Goal: Task Accomplishment & Management: Use online tool/utility

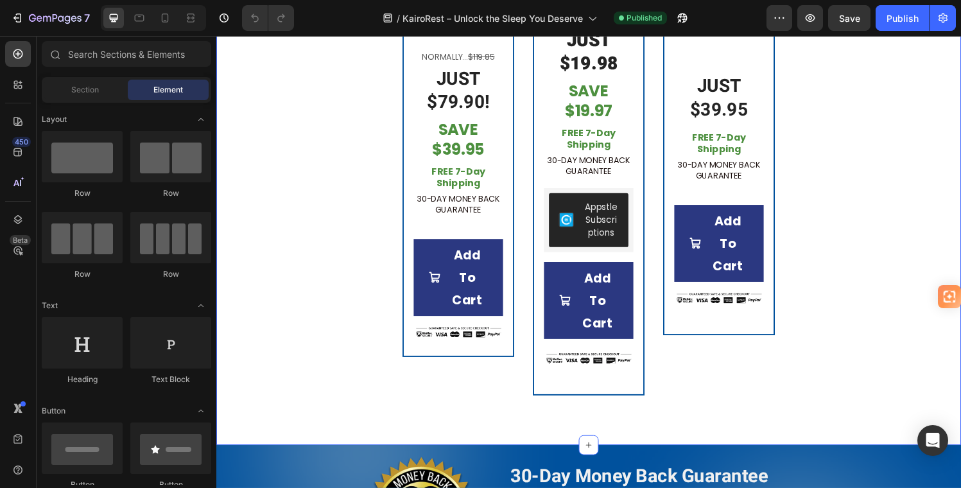
scroll to position [2981, 0]
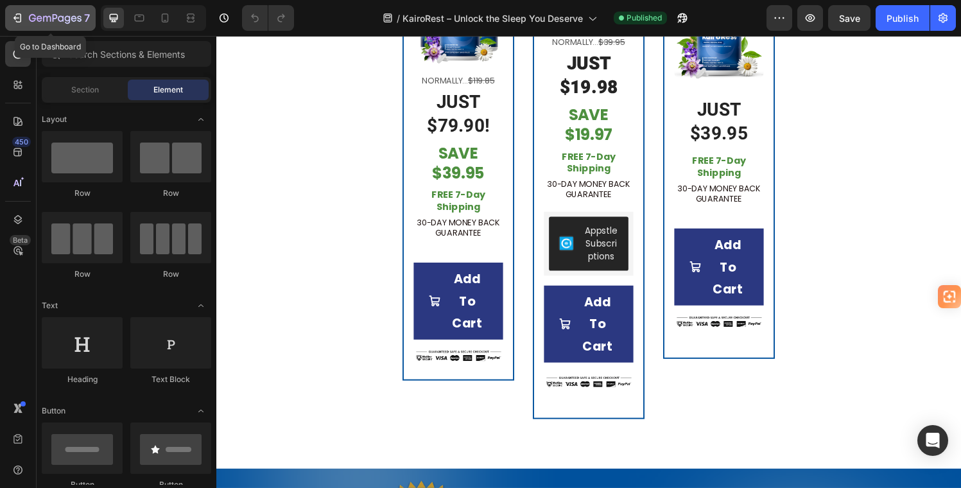
click at [19, 14] on icon "button" at bounding box center [17, 18] width 13 height 13
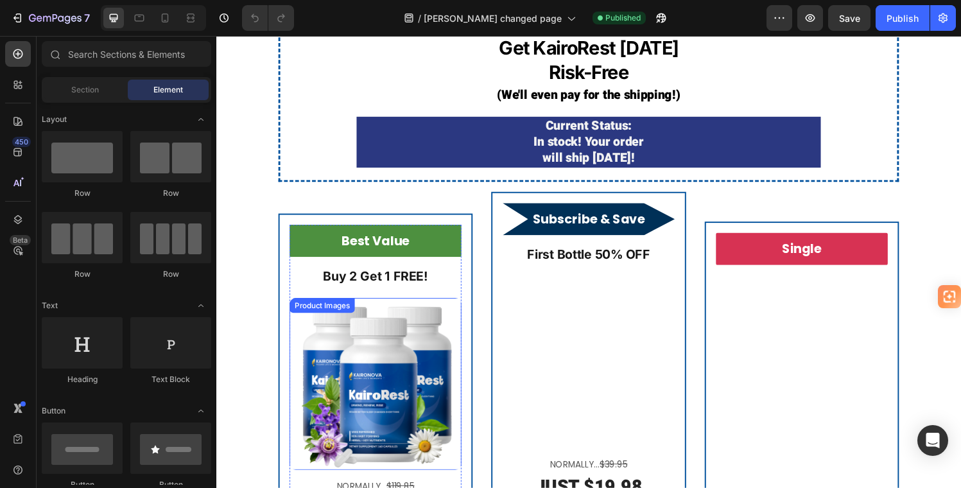
scroll to position [2943, 0]
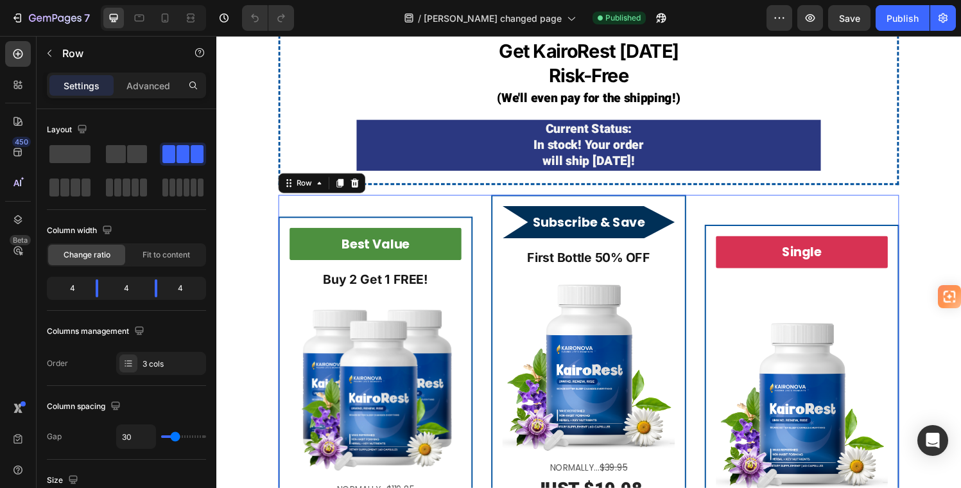
click at [307, 200] on div "Best Value Product Badge Buy 2 Get 1 FREE! Text Block Product Images Normally..…" at bounding box center [381, 450] width 201 height 500
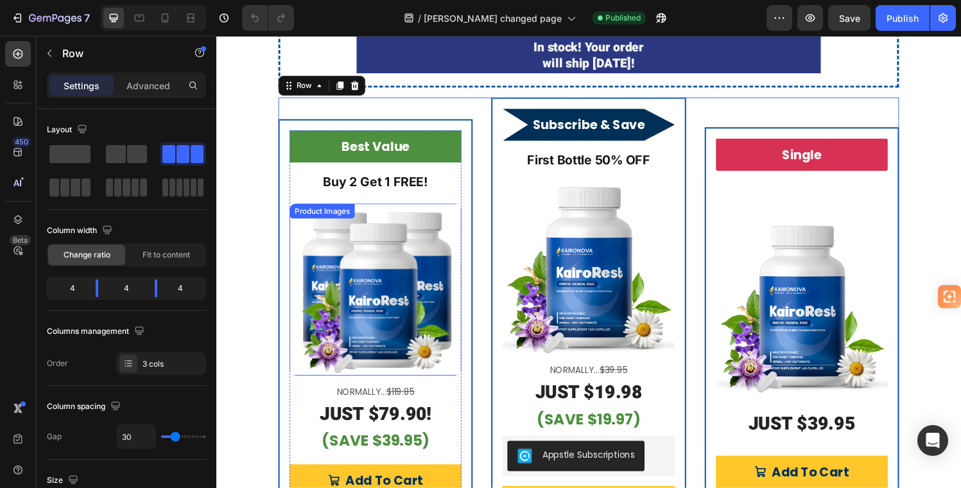
scroll to position [3004, 0]
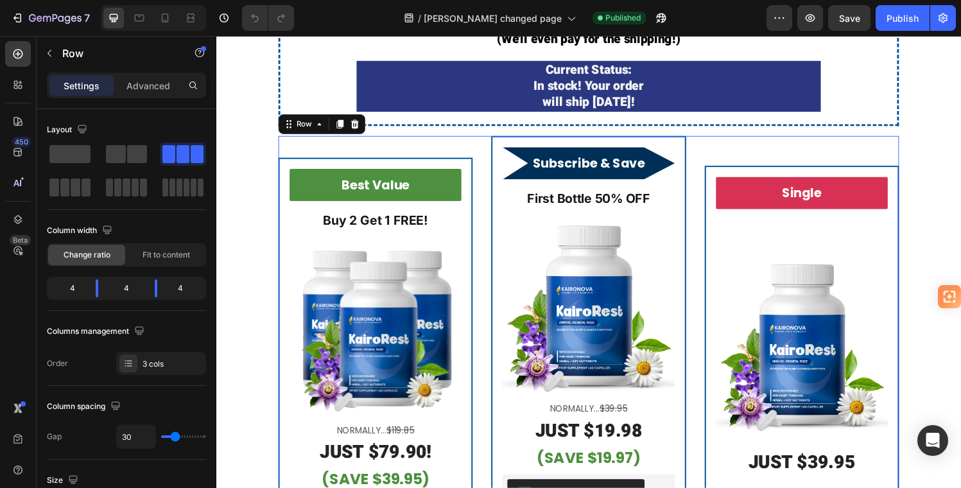
click at [891, 144] on div "Single Product Badge Product Images JUST $39.95 Heading Add To Cart Add to Cart…" at bounding box center [822, 389] width 201 height 500
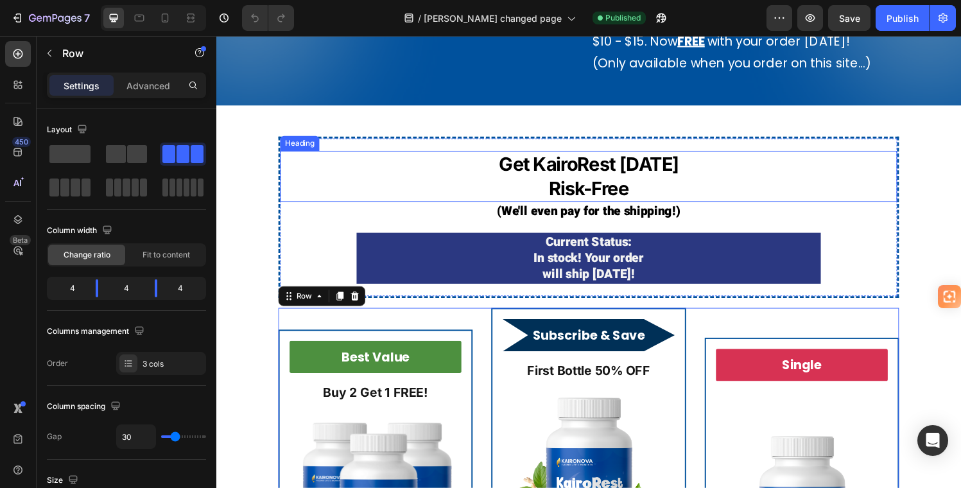
scroll to position [2805, 0]
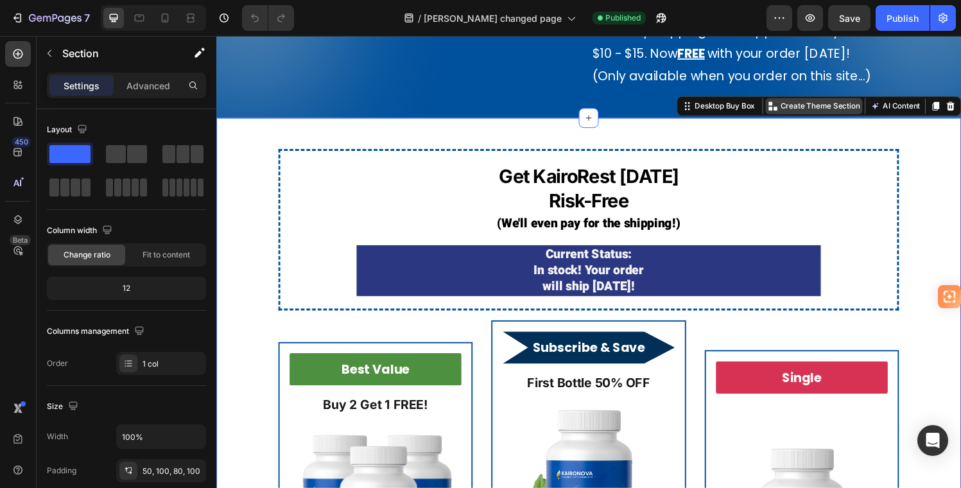
click at [830, 114] on p "Create Theme Section" at bounding box center [841, 109] width 82 height 12
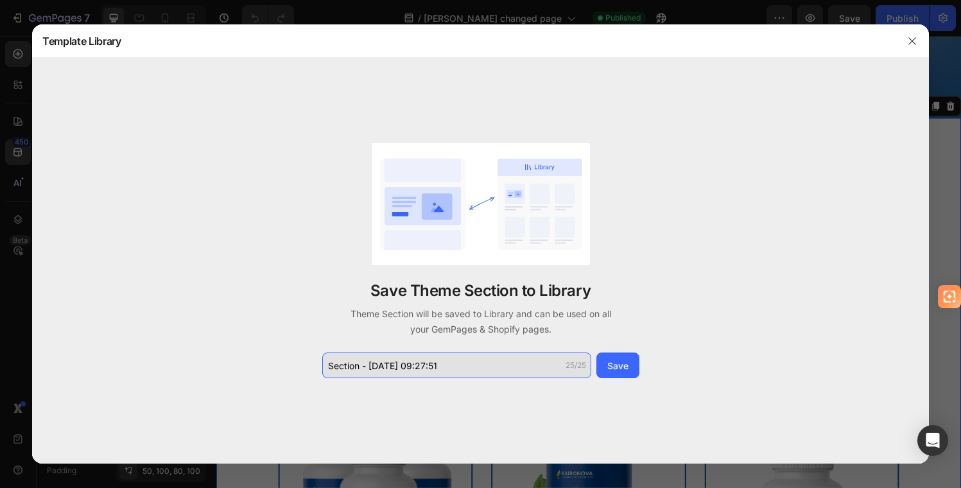
click at [358, 367] on input "Section - Aug 27 09:27:51" at bounding box center [456, 366] width 269 height 26
click at [362, 365] on input "Section - Aug 27 09:27:51" at bounding box center [456, 366] width 269 height 26
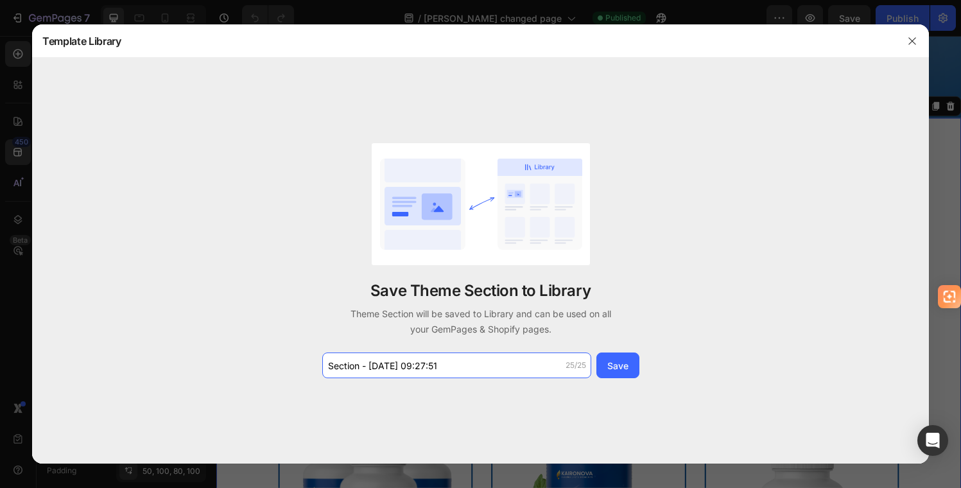
drag, startPoint x: 361, startPoint y: 365, endPoint x: 308, endPoint y: 365, distance: 53.3
click at [307, 365] on div "Save Theme Section to Library Theme Section will be saved to Library and can be…" at bounding box center [480, 261] width 897 height 406
type input "Brendans- Aug 27 09:27:51"
click at [616, 361] on div "Save" at bounding box center [618, 365] width 21 height 13
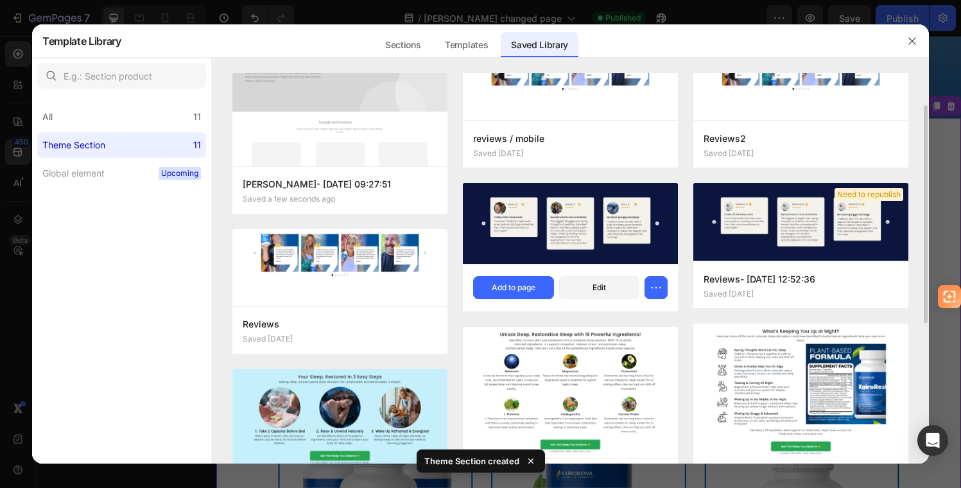
scroll to position [0, 0]
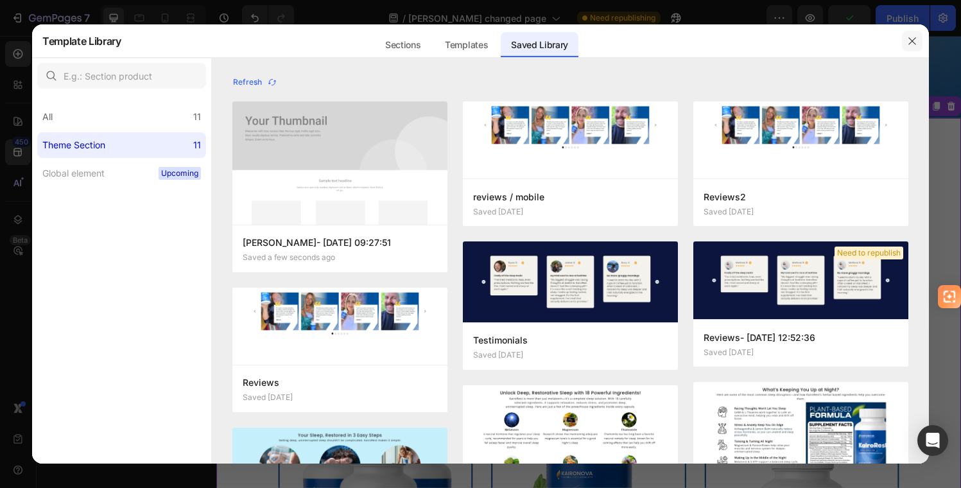
click at [911, 40] on icon "button" at bounding box center [912, 40] width 7 height 7
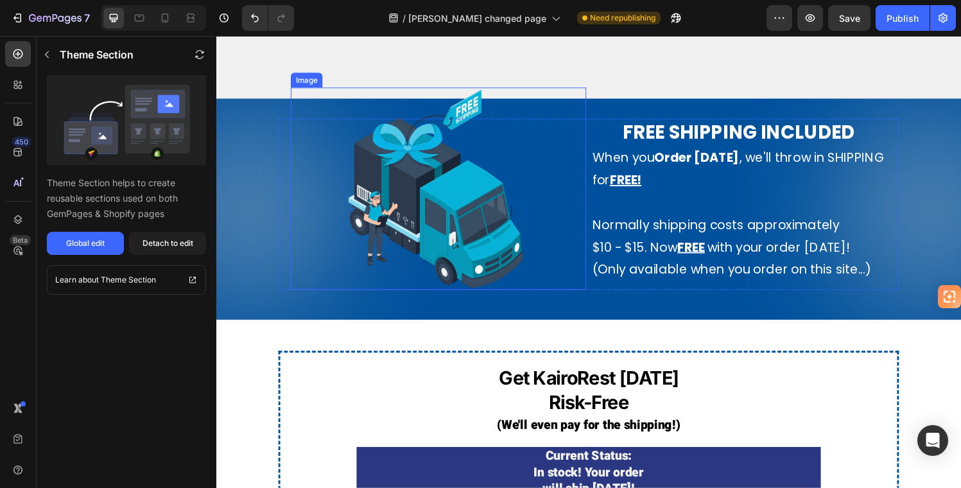
scroll to position [2235, 0]
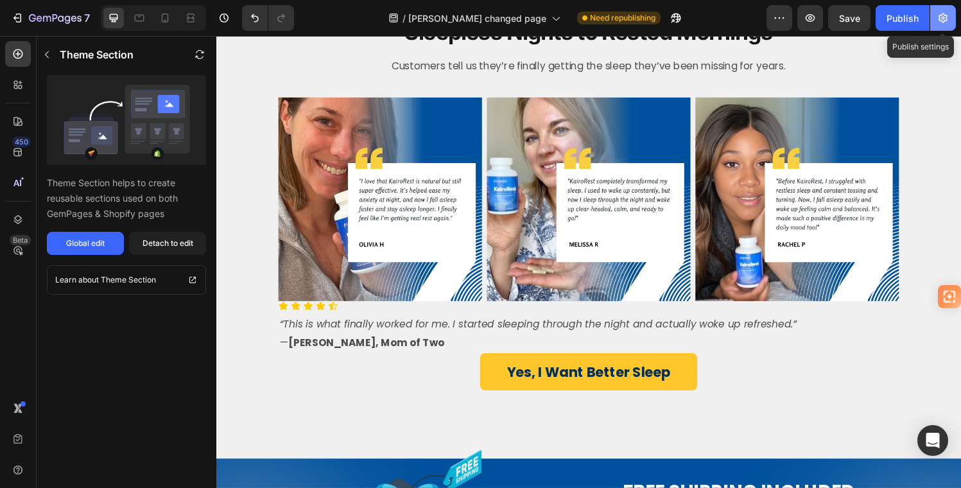
click at [943, 17] on icon "button" at bounding box center [943, 18] width 9 height 10
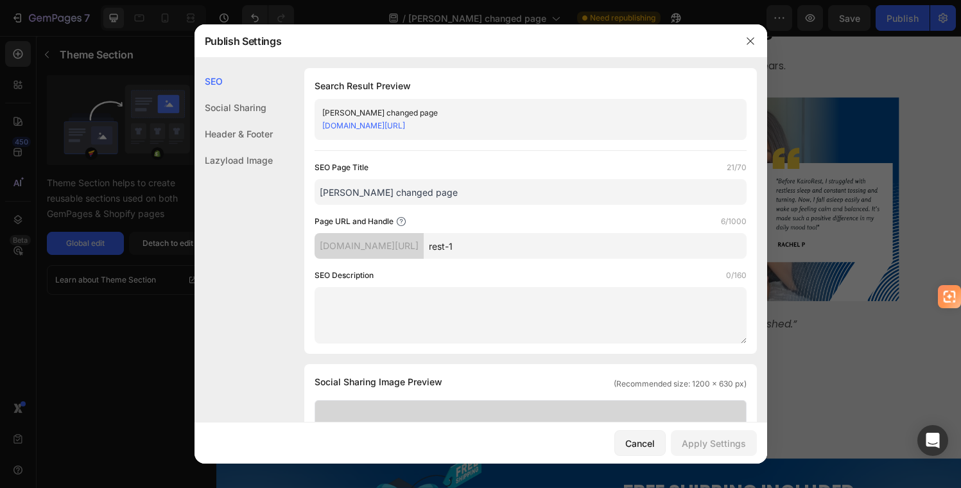
drag, startPoint x: 479, startPoint y: 121, endPoint x: 312, endPoint y: 129, distance: 167.1
click at [312, 129] on div "Search Result Preview Brendans changed page ky0uj5-bu.myshopify.com/pages/rest-…" at bounding box center [530, 211] width 453 height 286
copy link "ky0uj5-bu.myshopify.com/pages/rest-1"
click at [750, 37] on icon "button" at bounding box center [751, 41] width 10 height 10
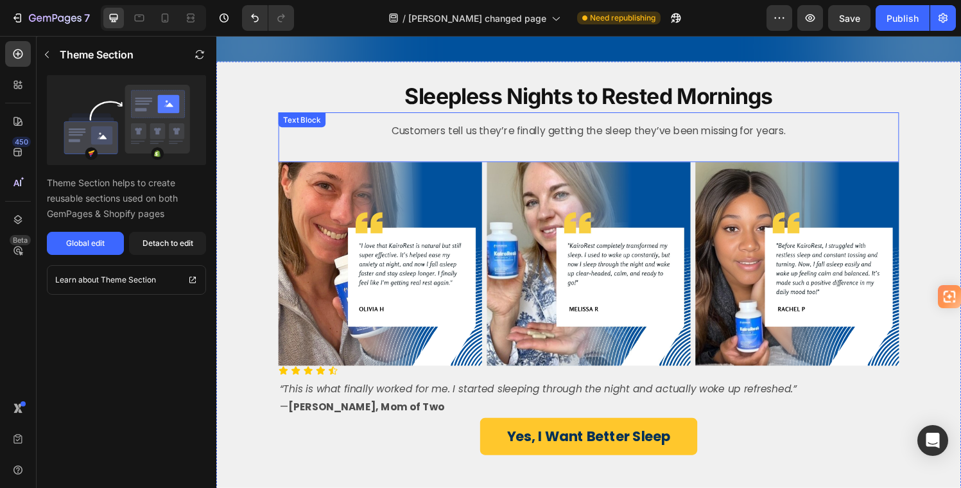
scroll to position [2133, 0]
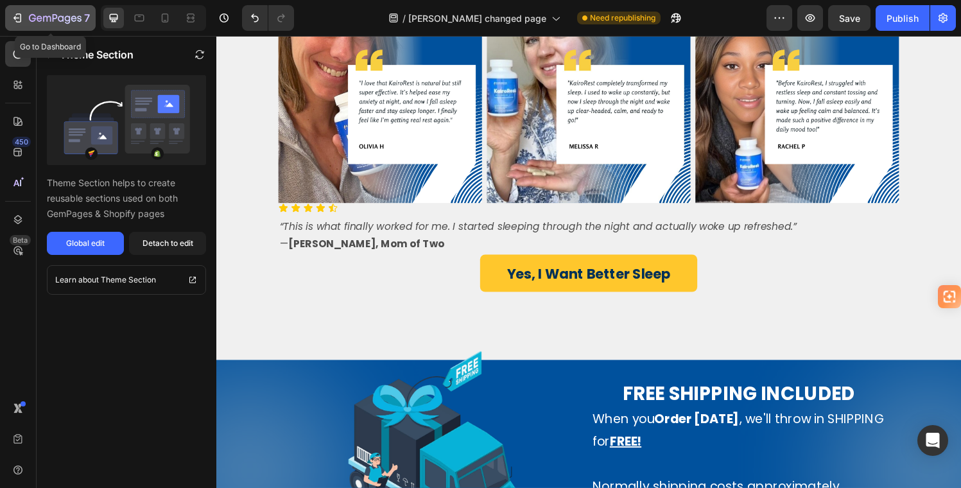
click at [43, 17] on icon "button" at bounding box center [47, 19] width 8 height 6
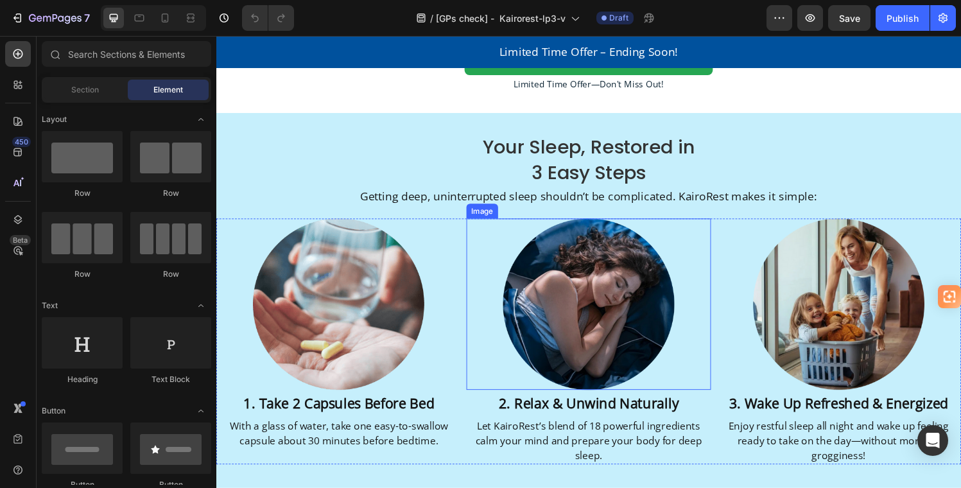
scroll to position [2429, 0]
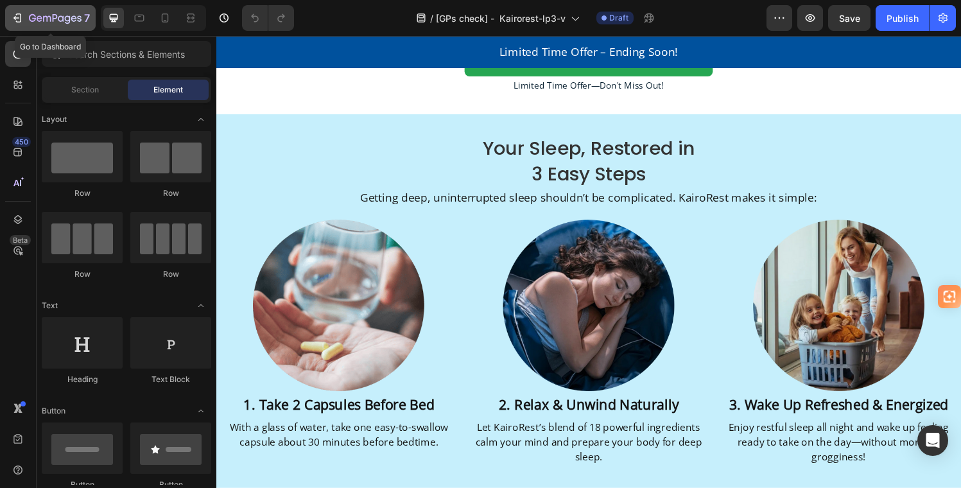
click at [13, 20] on icon "button" at bounding box center [17, 18] width 13 height 13
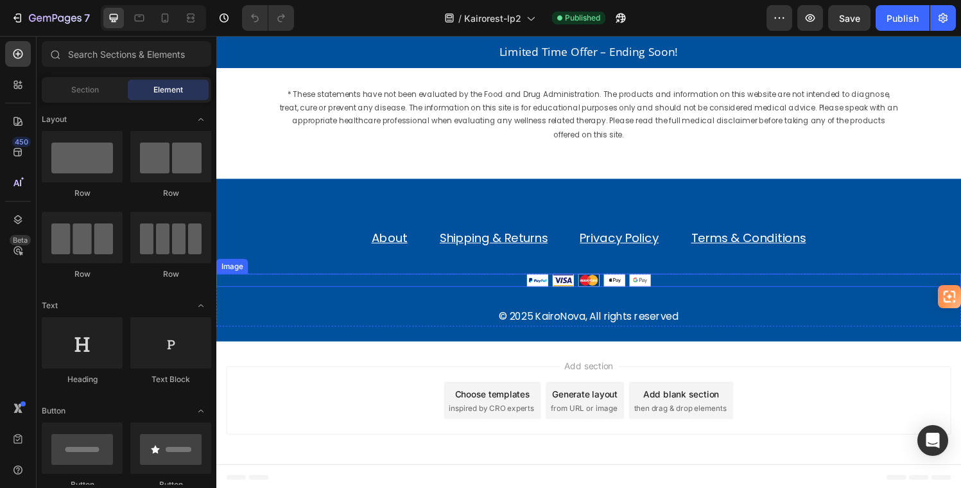
scroll to position [3534, 0]
click at [24, 17] on div "7" at bounding box center [50, 17] width 79 height 15
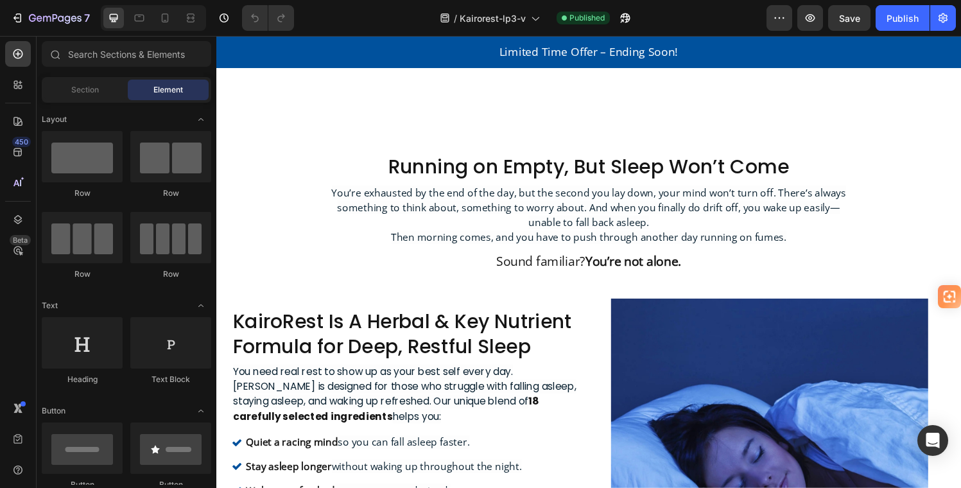
scroll to position [200, 0]
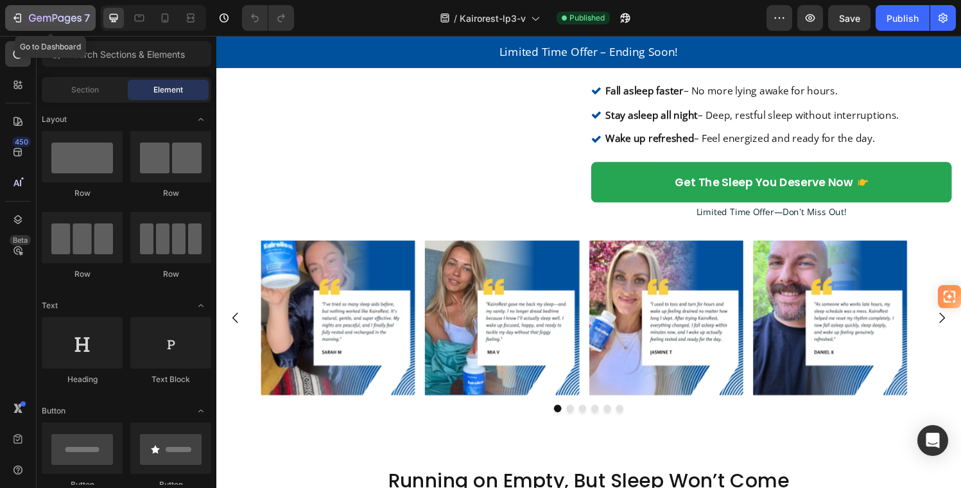
click at [40, 18] on icon "button" at bounding box center [40, 18] width 6 height 6
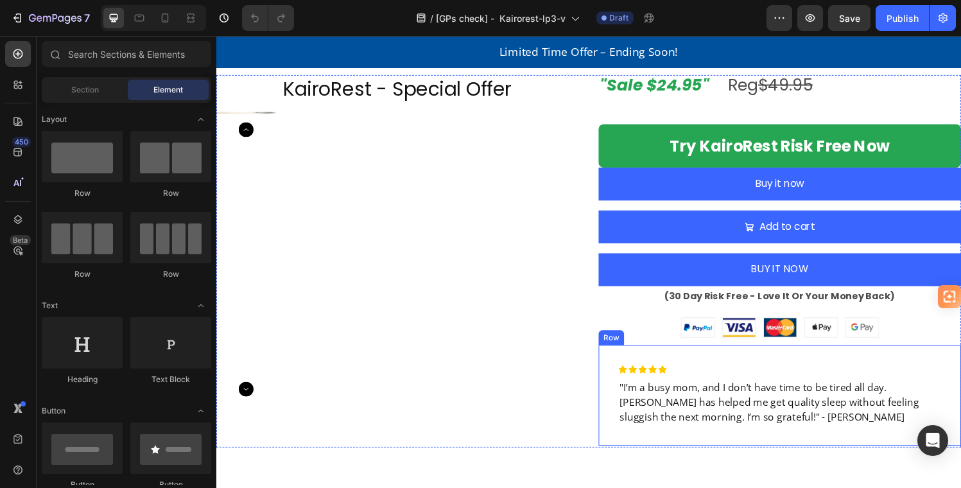
scroll to position [2713, 0]
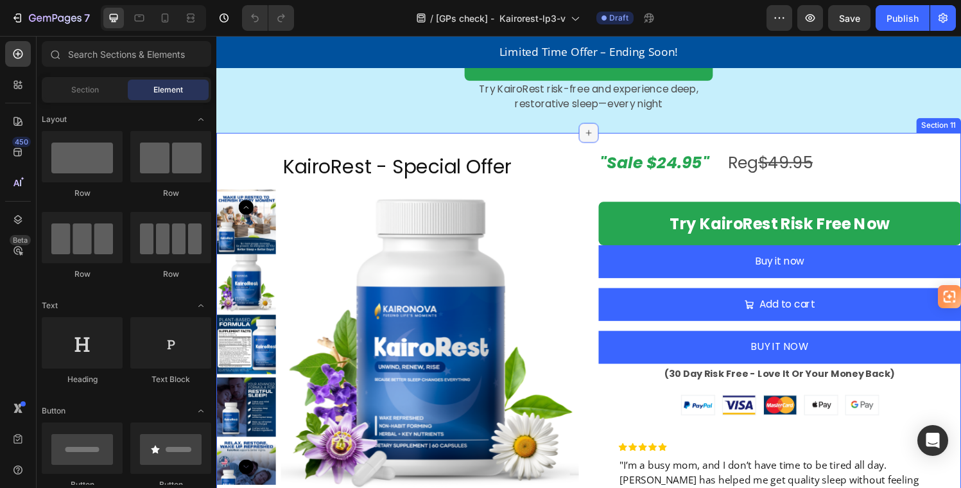
click at [598, 141] on icon at bounding box center [602, 136] width 10 height 10
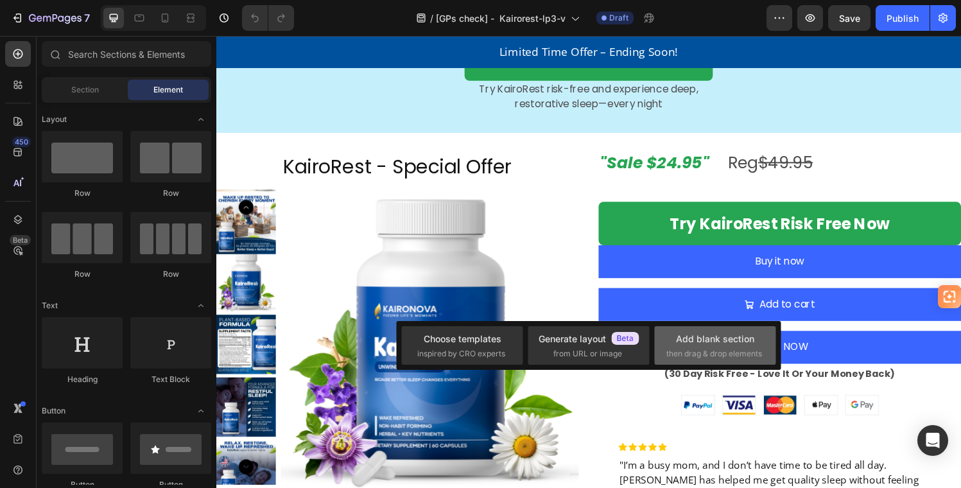
click at [724, 339] on div "Add blank section" at bounding box center [715, 338] width 78 height 13
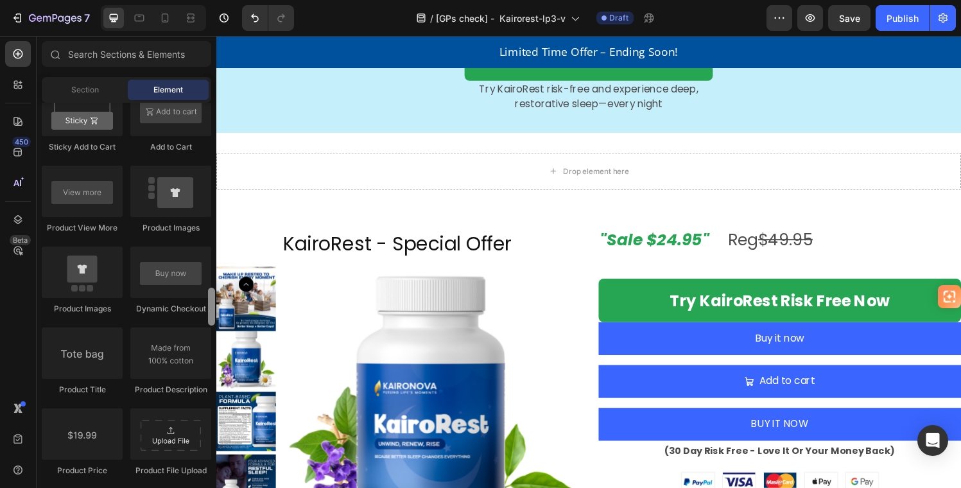
scroll to position [1740, 0]
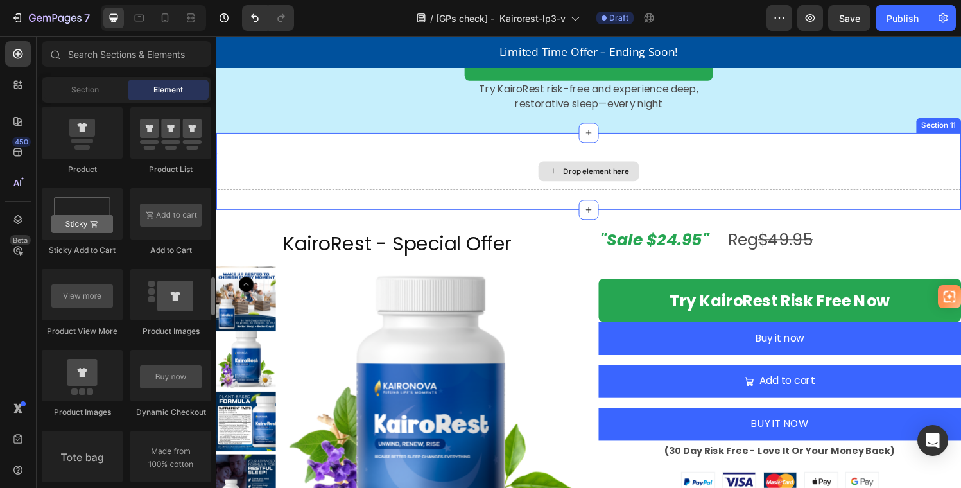
click at [591, 181] on div "Drop element here" at bounding box center [609, 176] width 68 height 10
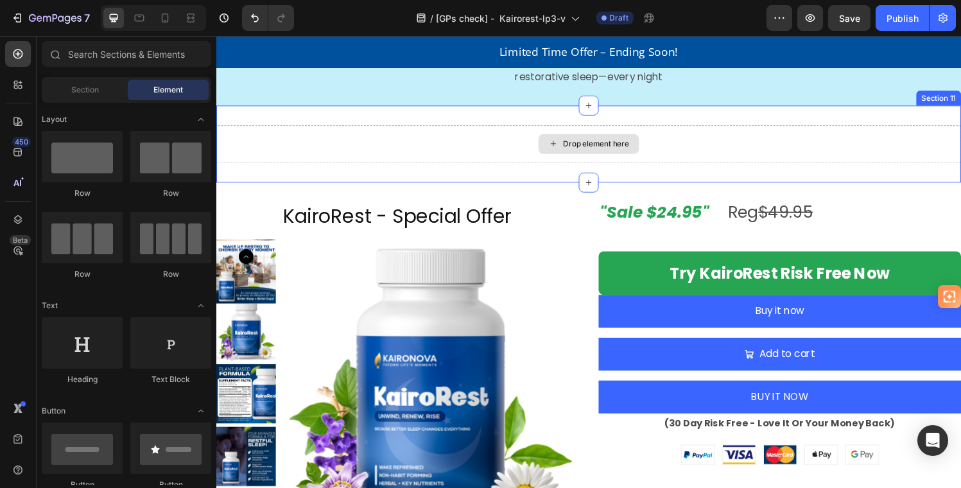
scroll to position [2722, 0]
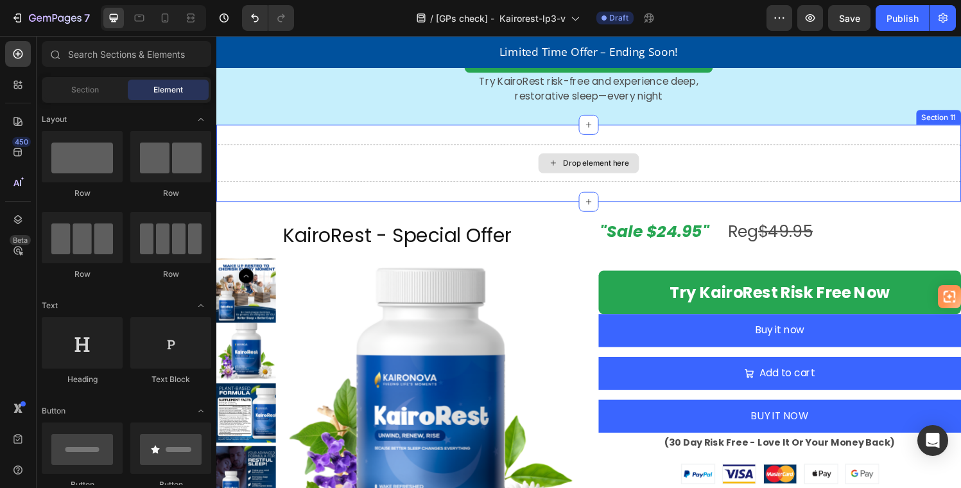
click at [591, 173] on div "Drop element here" at bounding box center [609, 167] width 68 height 10
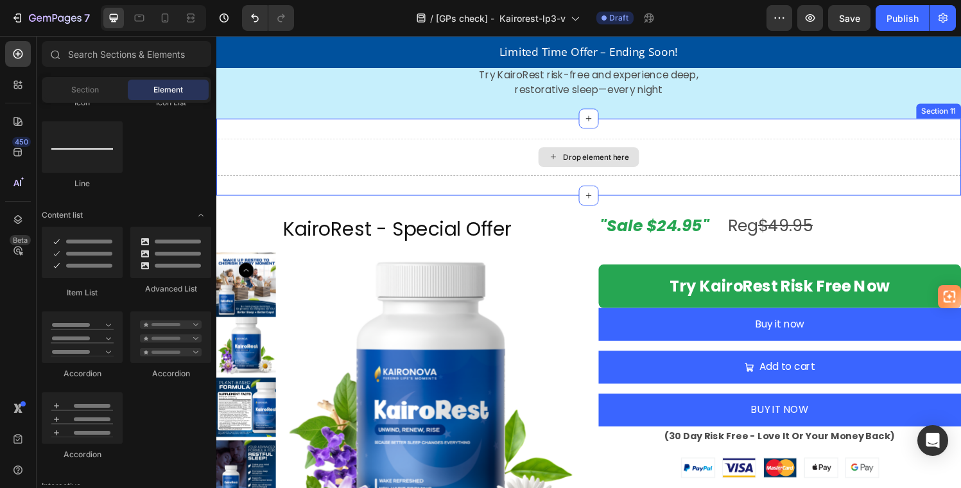
scroll to position [2729, 0]
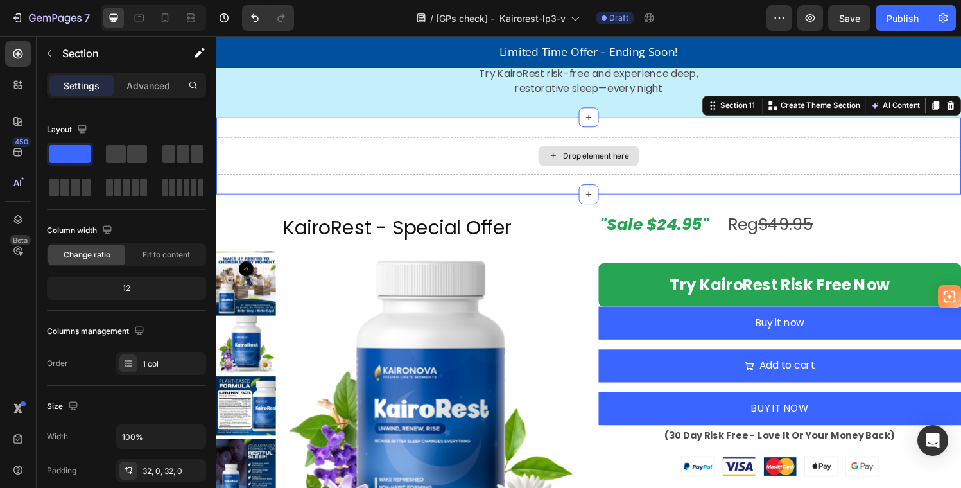
click at [532, 179] on div "Drop element here" at bounding box center [601, 160] width 771 height 39
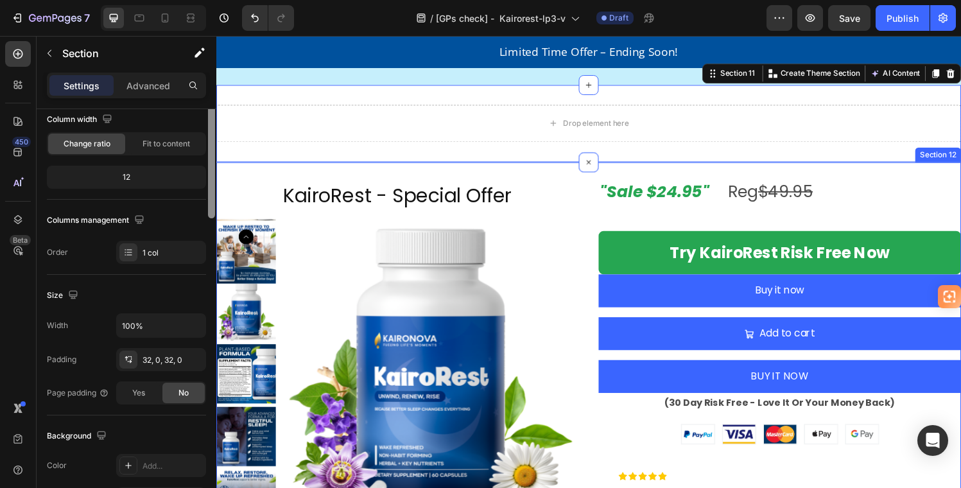
scroll to position [0, 0]
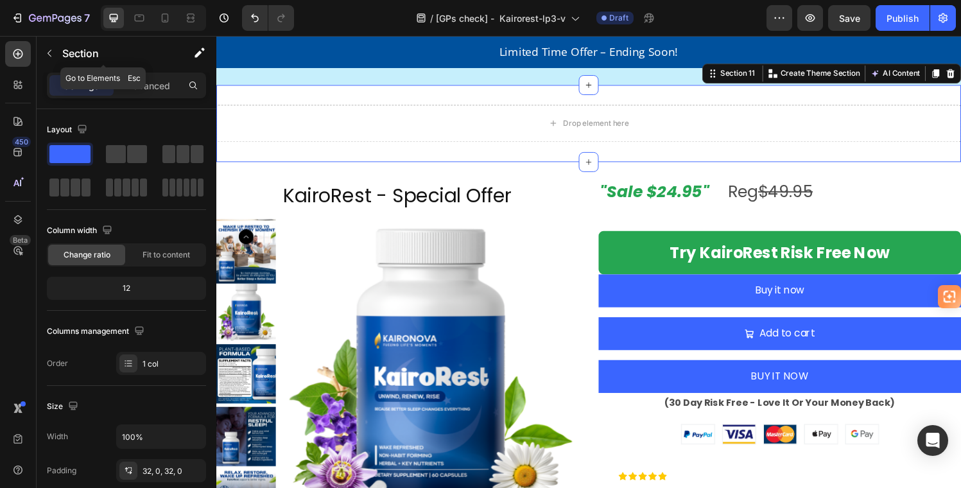
click at [47, 50] on icon "button" at bounding box center [49, 53] width 10 height 10
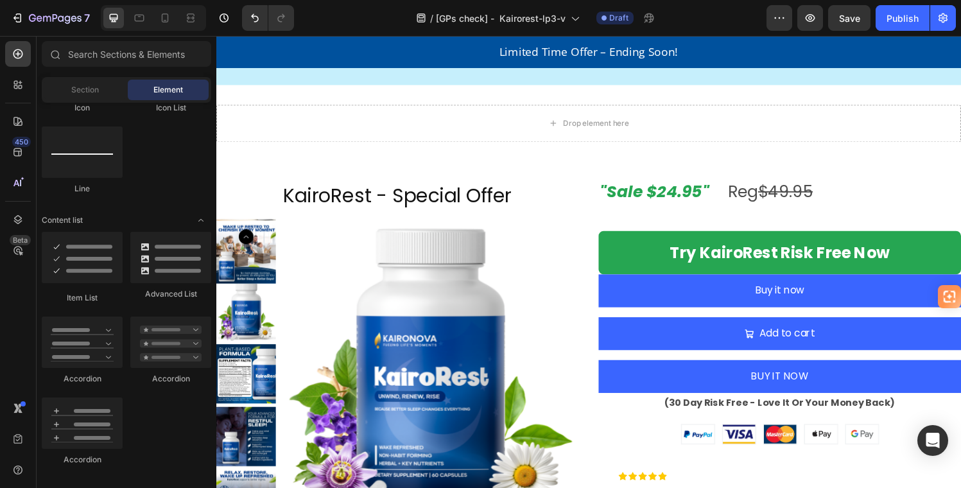
scroll to position [591, 0]
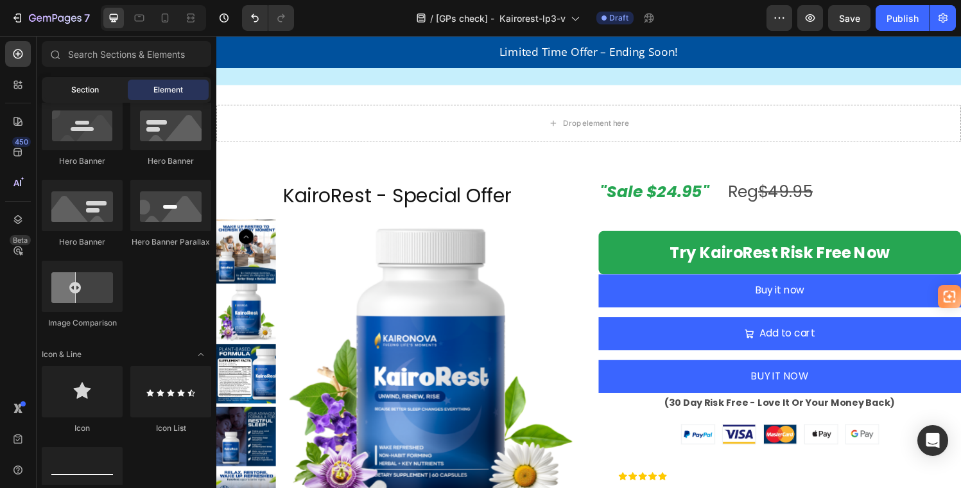
click at [91, 90] on span "Section" at bounding box center [85, 90] width 28 height 12
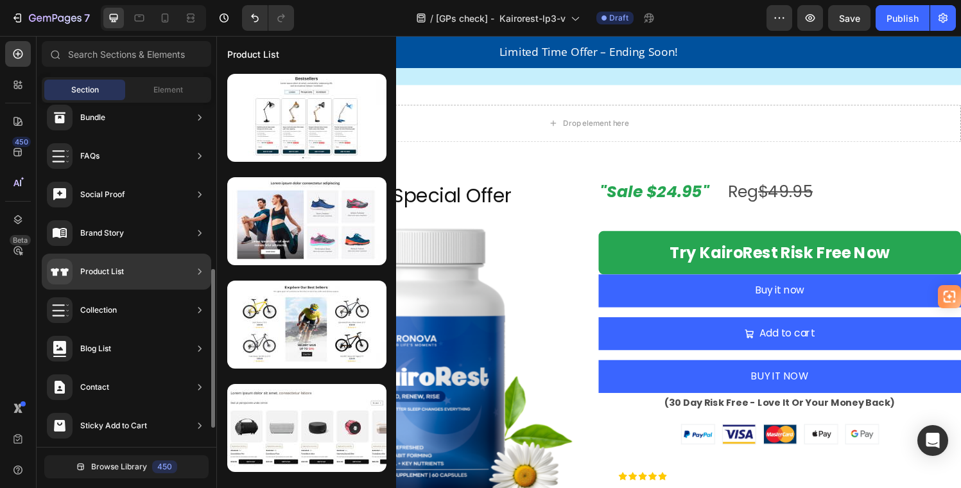
scroll to position [401, 0]
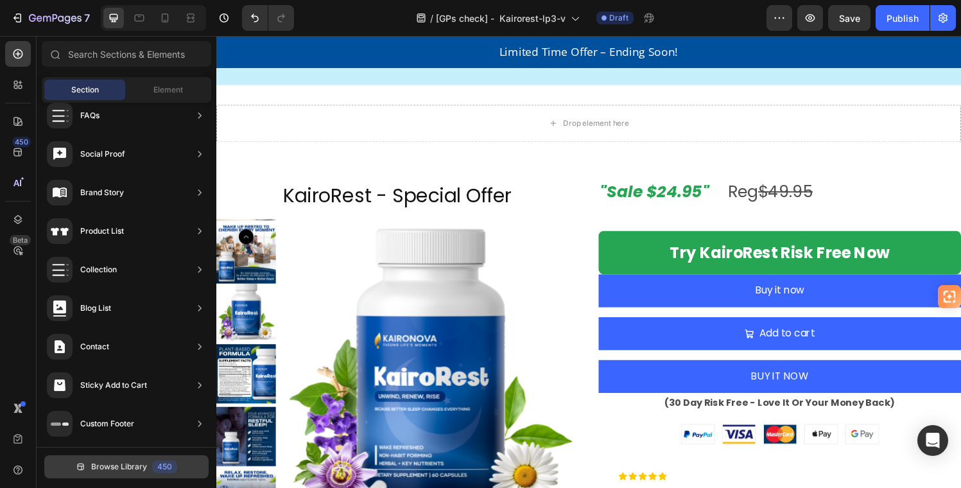
click at [122, 466] on span "Browse Library" at bounding box center [119, 467] width 56 height 12
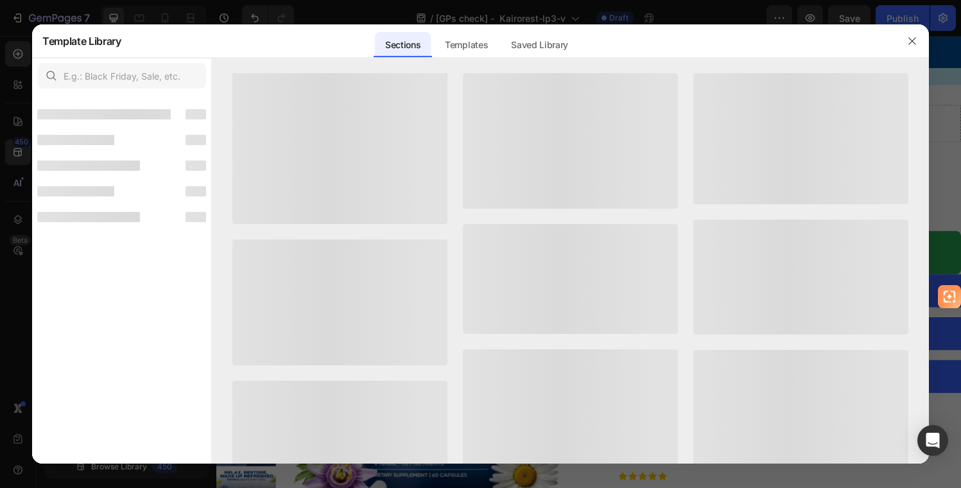
scroll to position [385, 0]
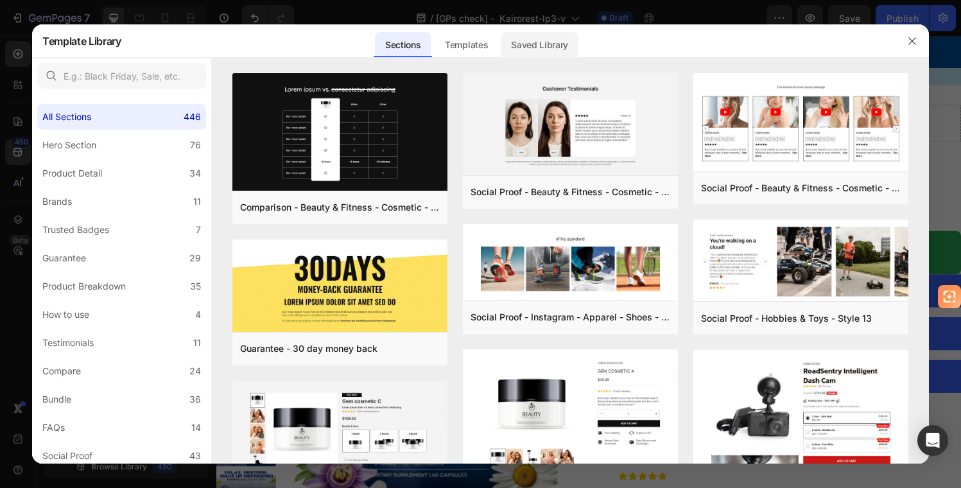
click at [554, 43] on div "Saved Library" at bounding box center [540, 45] width 78 height 26
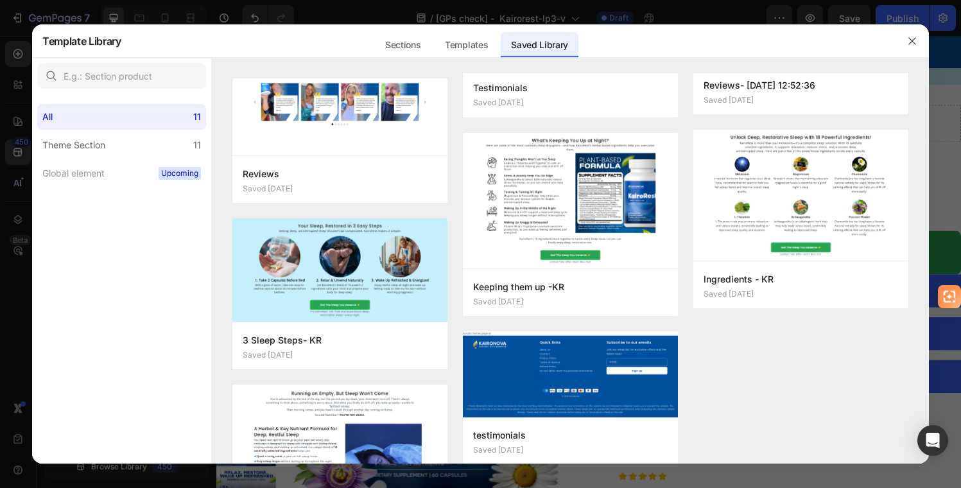
scroll to position [0, 0]
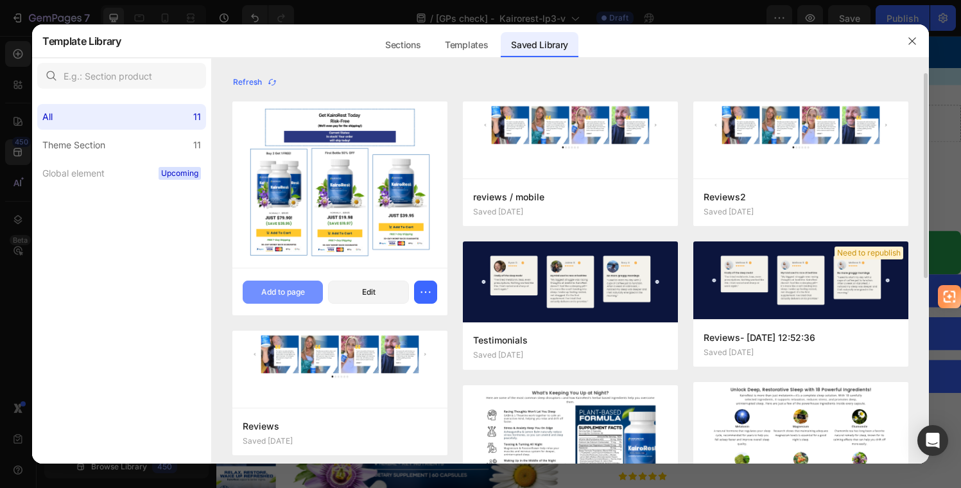
click at [276, 290] on div "Add to page" at bounding box center [283, 292] width 44 height 12
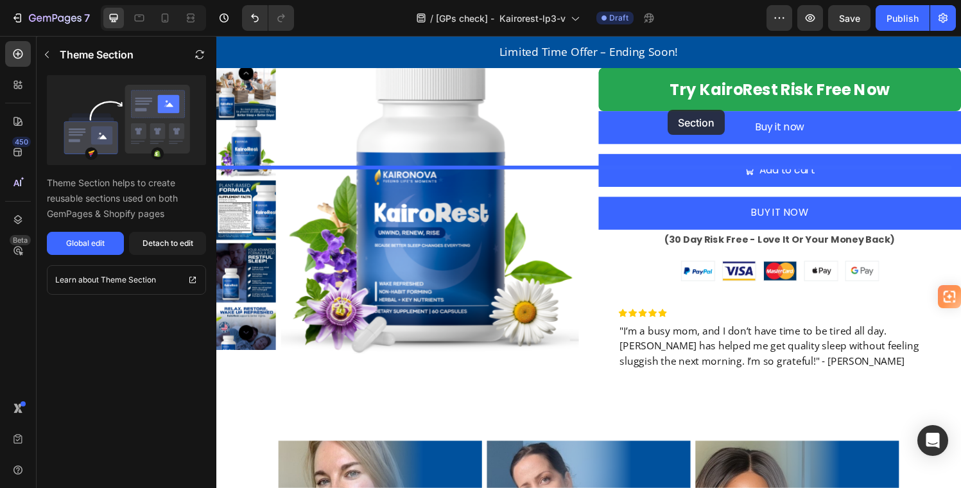
scroll to position [2786, 0]
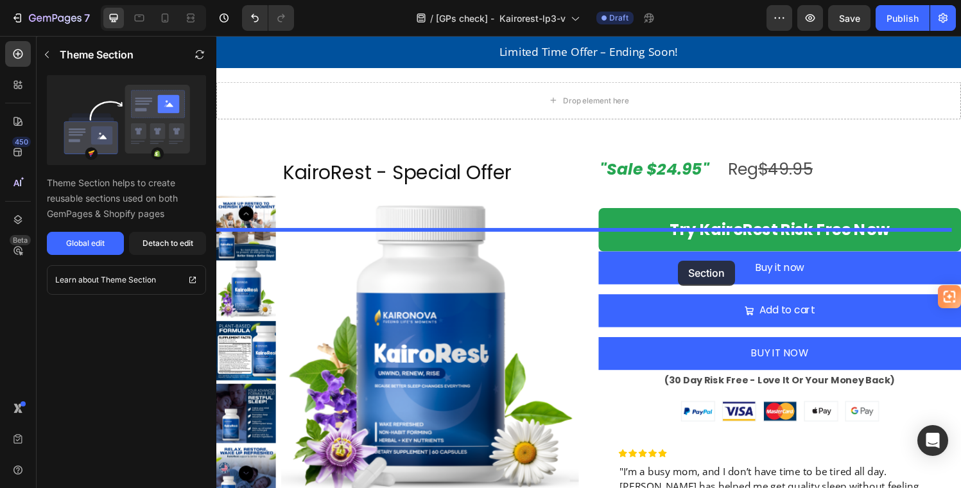
drag, startPoint x: 922, startPoint y: 343, endPoint x: 694, endPoint y: 268, distance: 239.8
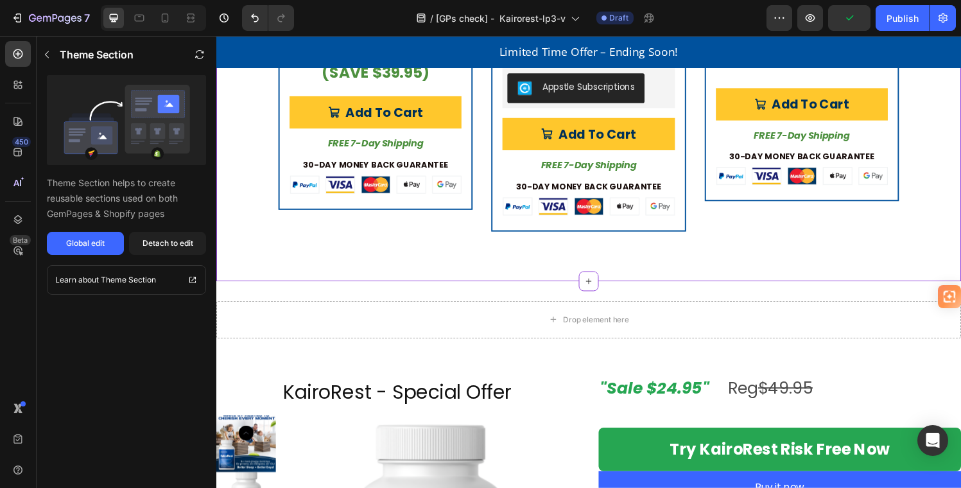
scroll to position [3695, 0]
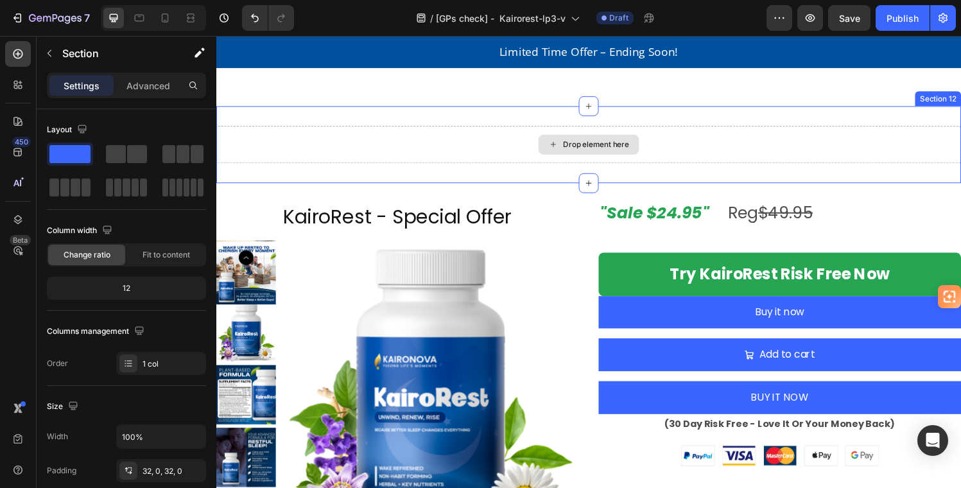
click at [771, 139] on div "Drop element here" at bounding box center [601, 148] width 771 height 39
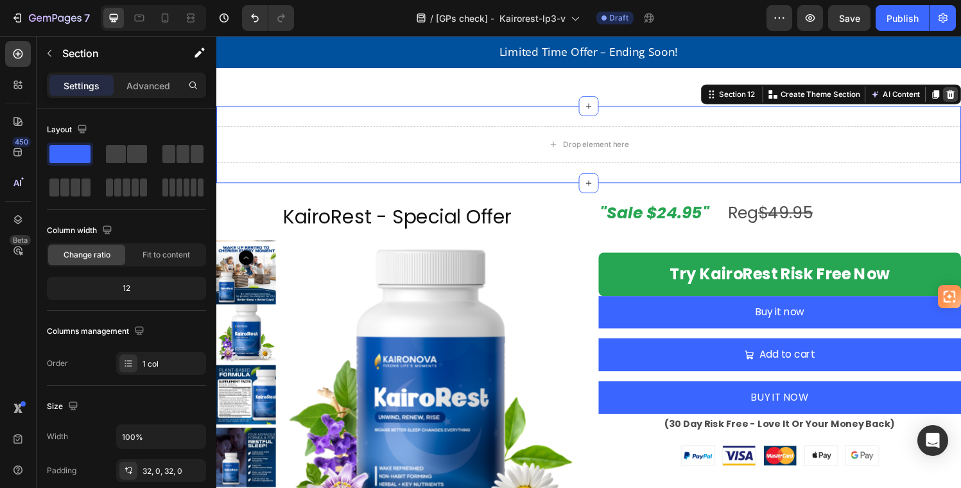
click at [961, 92] on icon at bounding box center [976, 96] width 8 height 9
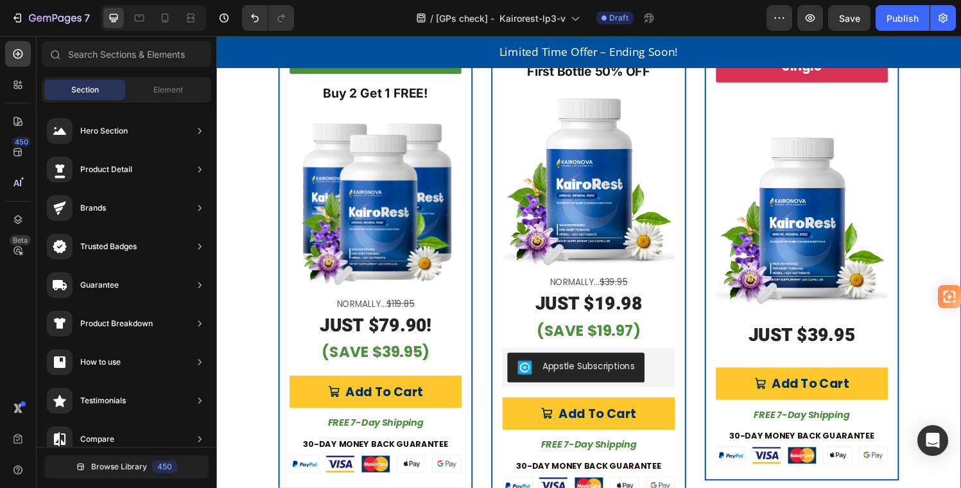
scroll to position [3222, 0]
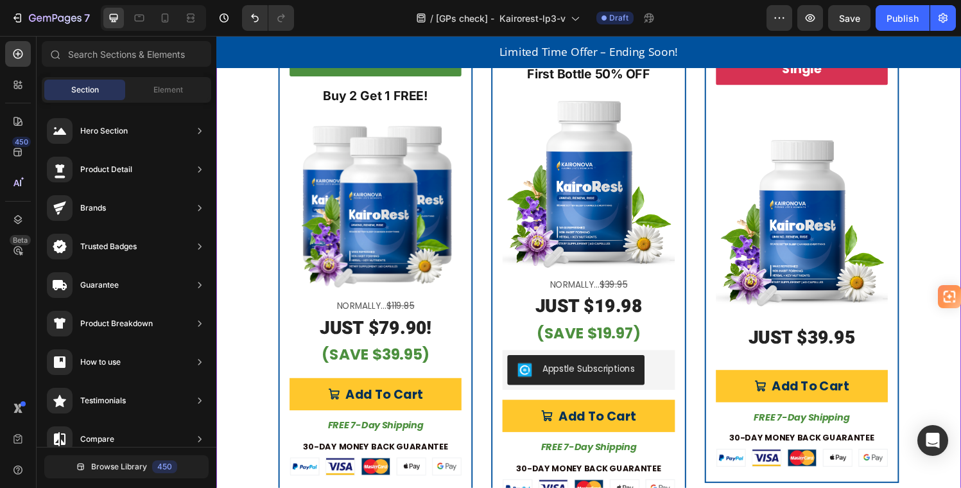
click at [399, 346] on strong "JUST $79.90!" at bounding box center [382, 338] width 116 height 27
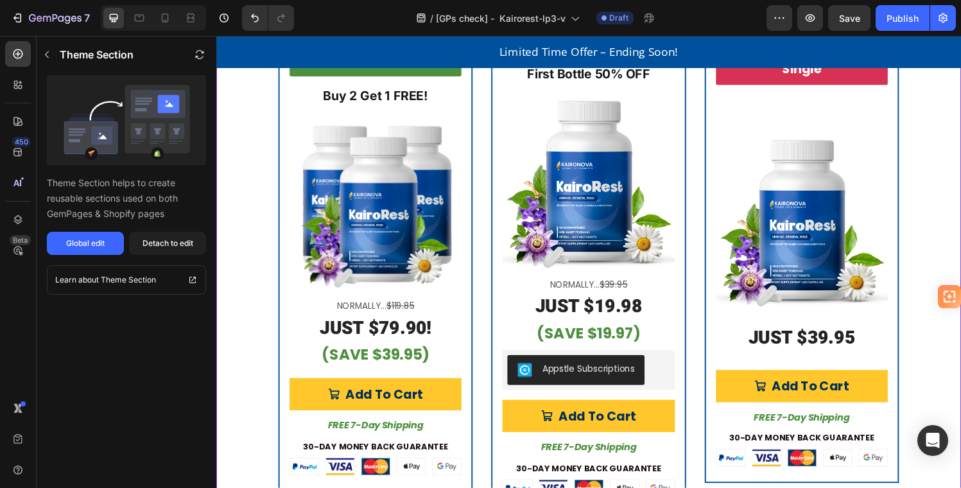
click at [417, 331] on strong "JUST $79.90!" at bounding box center [382, 338] width 116 height 27
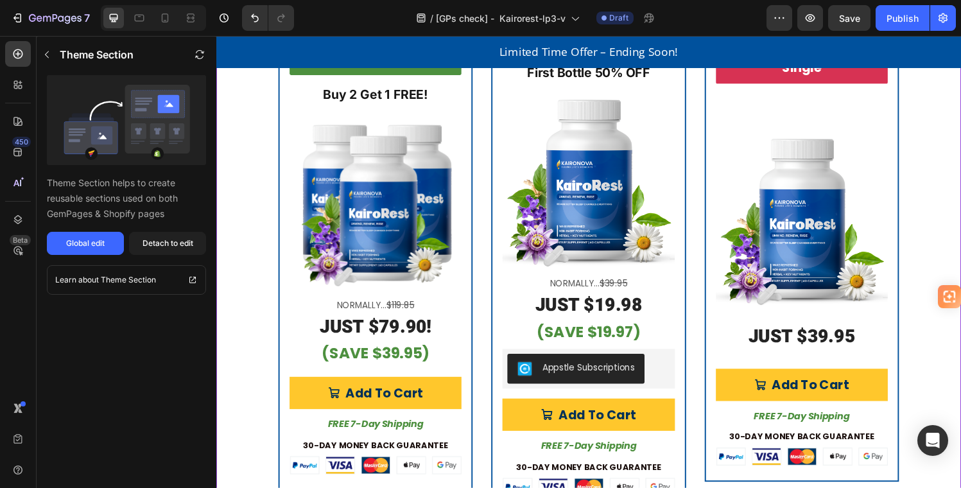
click at [404, 360] on strong "(SAVE $39.95)" at bounding box center [381, 363] width 111 height 21
click at [49, 53] on icon "button" at bounding box center [47, 54] width 10 height 10
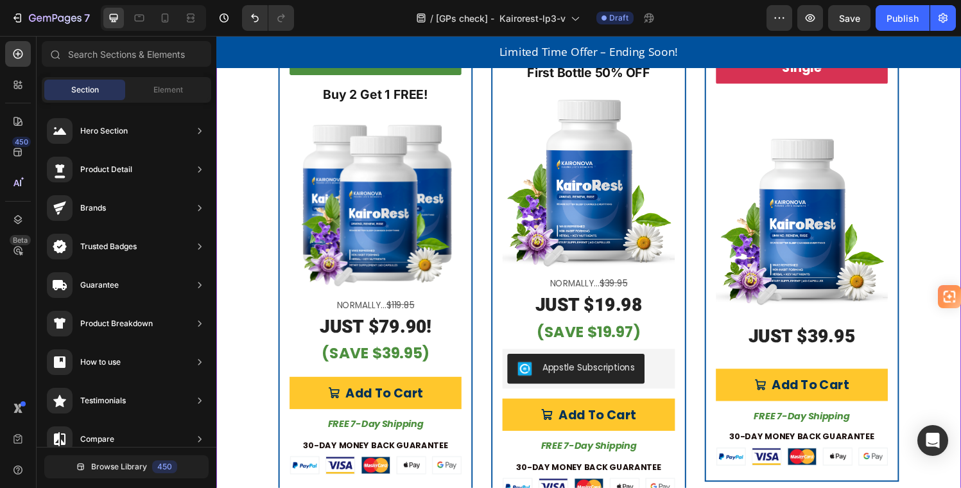
click at [406, 362] on strong "(SAVE $39.95)" at bounding box center [381, 363] width 111 height 21
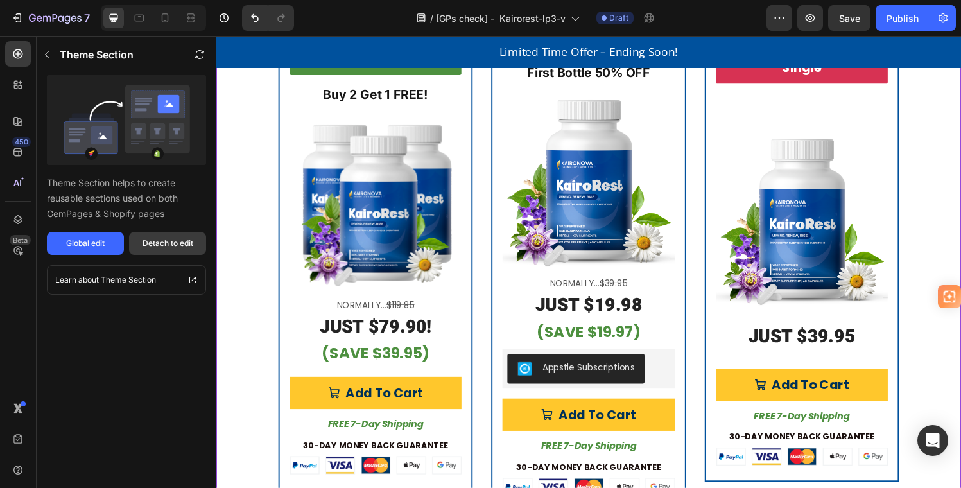
click at [162, 244] on div "Detach to edit" at bounding box center [168, 244] width 51 height 12
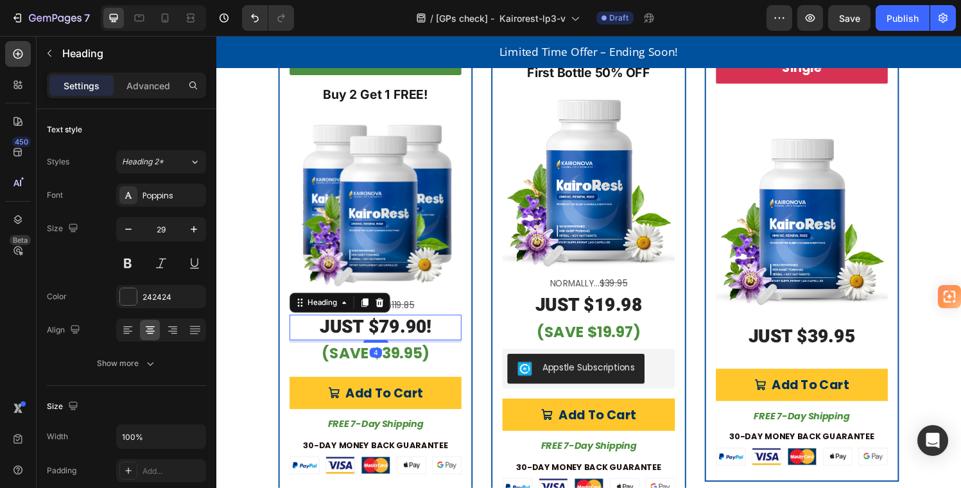
click at [402, 330] on strong "JUST $79.90!" at bounding box center [382, 337] width 116 height 27
click at [141, 86] on p "Advanced" at bounding box center [149, 85] width 44 height 13
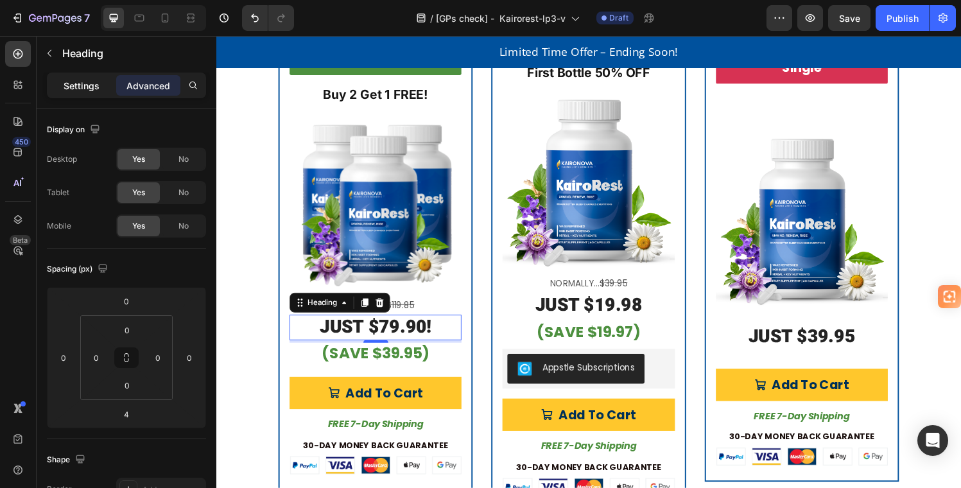
click at [75, 87] on p "Settings" at bounding box center [82, 85] width 36 height 13
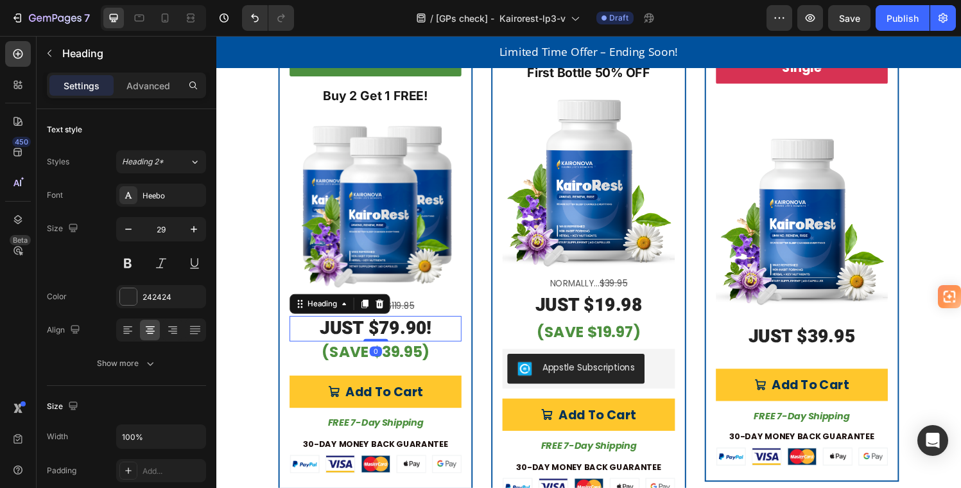
drag, startPoint x: 380, startPoint y: 349, endPoint x: 379, endPoint y: 342, distance: 7.1
click at [379, 342] on div "JUST $79.90! Heading 0" at bounding box center [381, 339] width 178 height 27
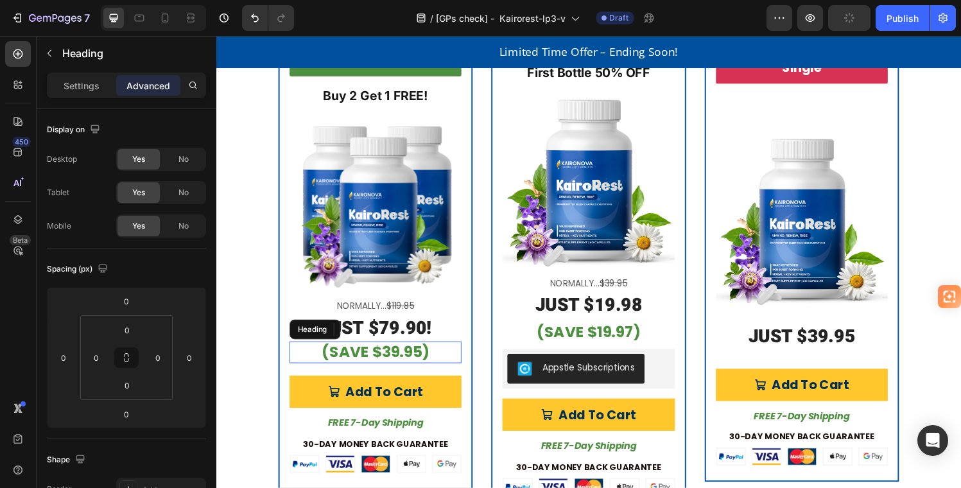
click at [396, 359] on strong "(SAVE $39.95)" at bounding box center [381, 362] width 111 height 21
click at [83, 84] on p "Settings" at bounding box center [82, 85] width 36 height 13
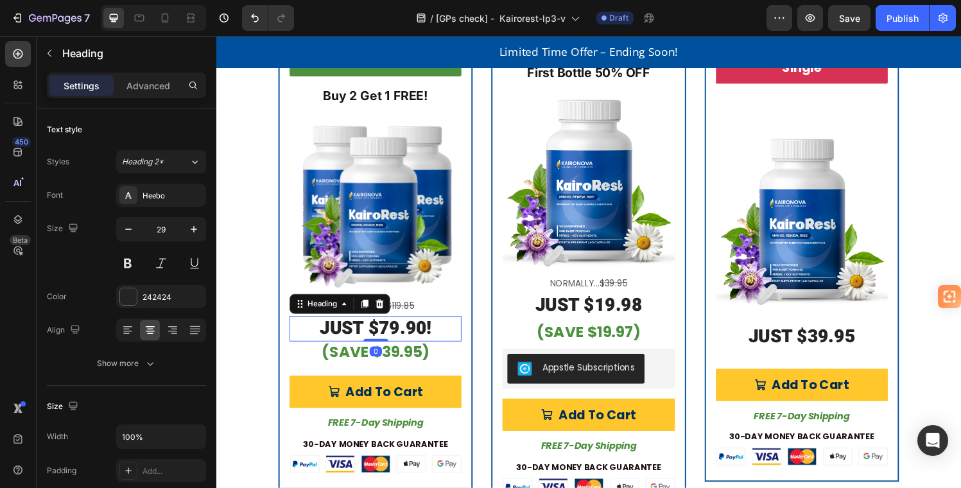
click at [449, 333] on h2 "JUST $79.90!" at bounding box center [381, 339] width 178 height 27
click at [457, 326] on h2 "JUST $79.90!" at bounding box center [381, 339] width 178 height 27
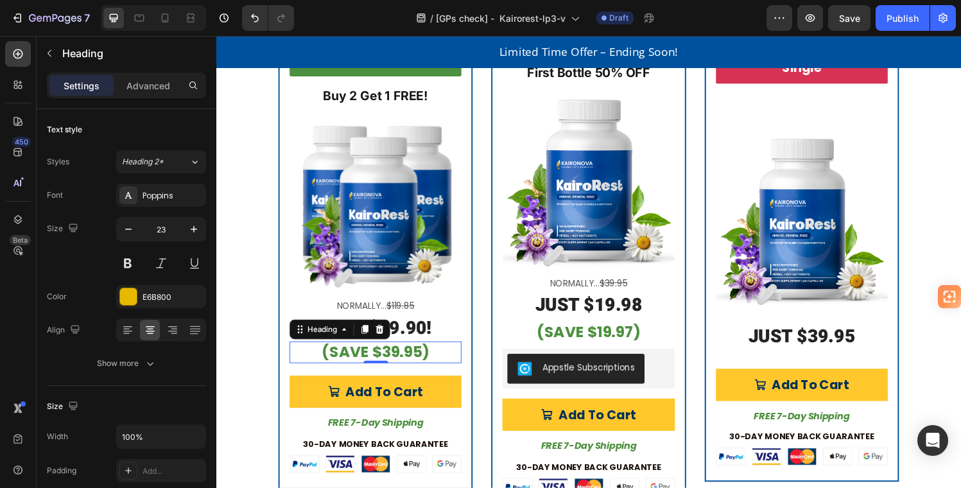
click at [437, 356] on h2 "(SAVE $39.95)" at bounding box center [381, 363] width 178 height 22
click at [127, 229] on icon "button" at bounding box center [128, 229] width 13 height 13
type input "22"
click at [437, 363] on h2 "(SAVE $39.95)" at bounding box center [381, 364] width 178 height 22
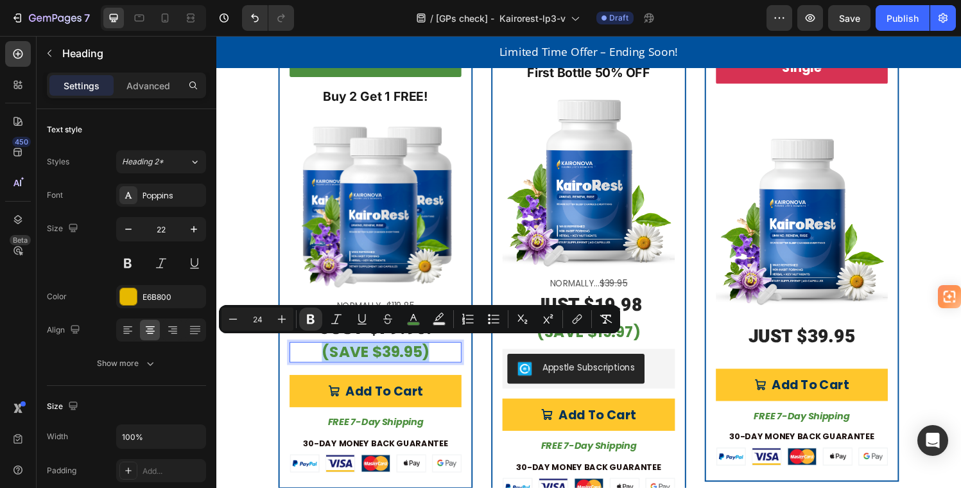
drag, startPoint x: 438, startPoint y: 358, endPoint x: 321, endPoint y: 358, distance: 116.9
click at [324, 356] on p "(SAVE $39.95)" at bounding box center [380, 363] width 175 height 19
click at [232, 318] on icon "Editor contextual toolbar" at bounding box center [233, 319] width 13 height 13
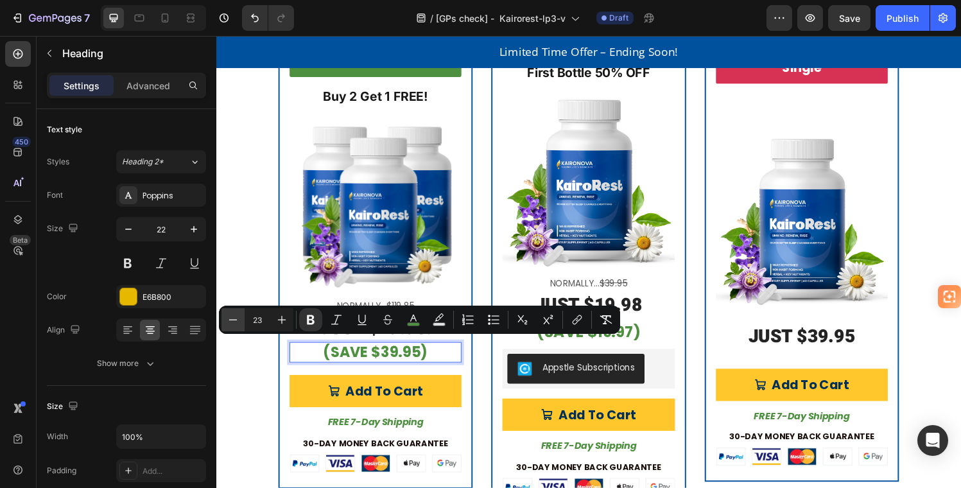
click at [232, 318] on icon "Editor contextual toolbar" at bounding box center [233, 319] width 13 height 13
type input "21"
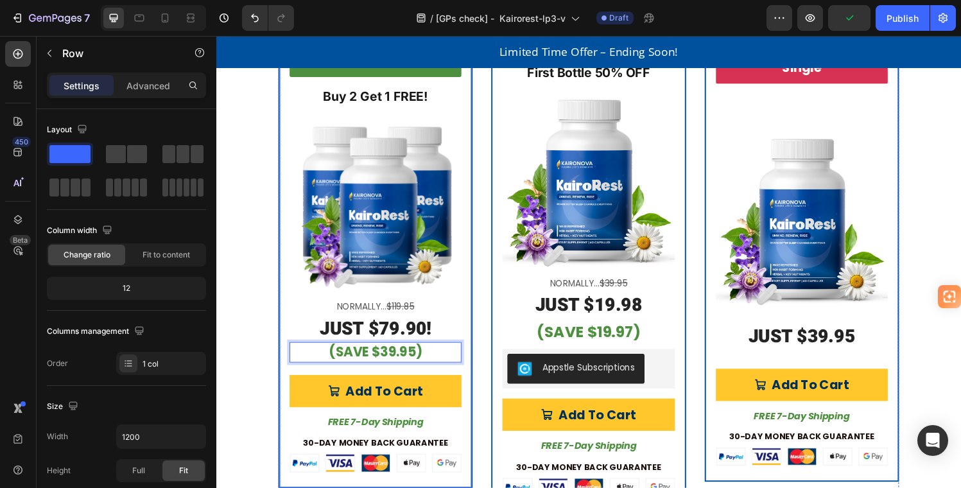
click at [473, 380] on div "Best Value Product Badge Buy 2 Get 1 FREE! Text Block Product Images Normally..…" at bounding box center [381, 268] width 201 height 470
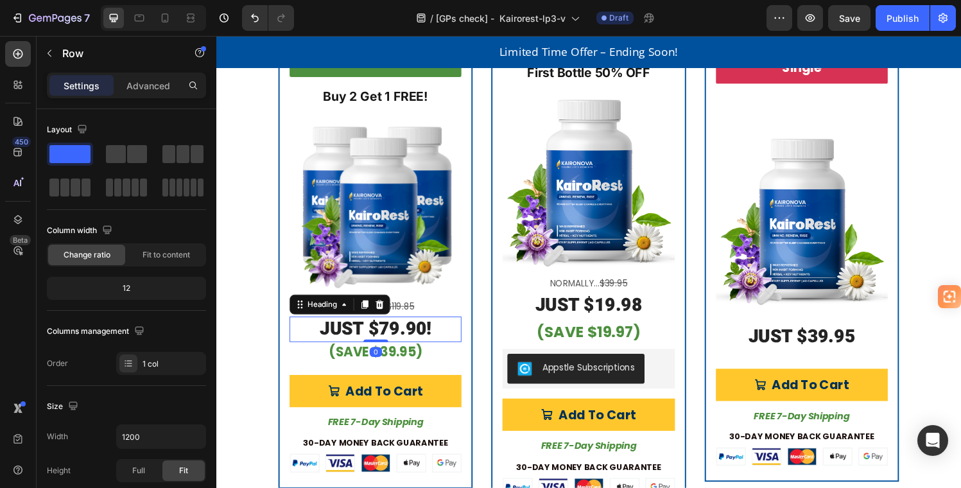
click at [391, 337] on strong "JUST $79.90!" at bounding box center [382, 339] width 116 height 27
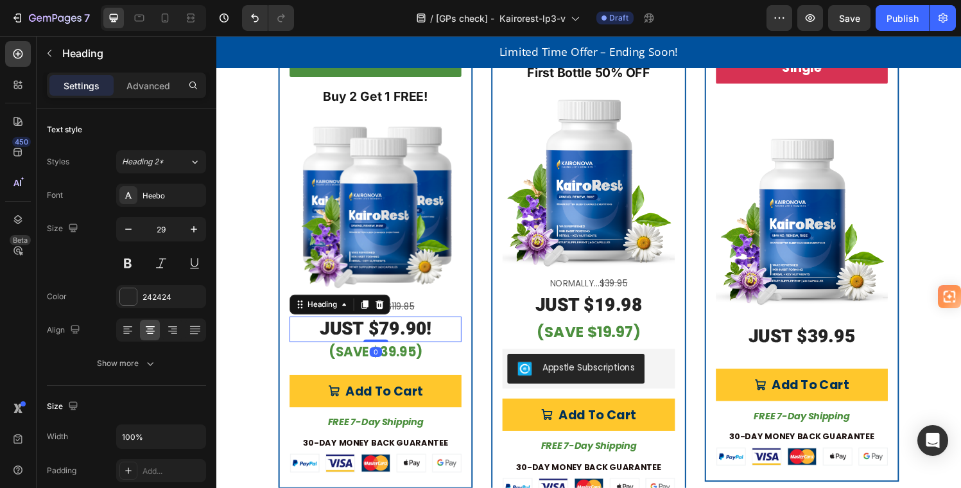
click at [452, 337] on h2 "JUST $79.90!" at bounding box center [381, 339] width 178 height 27
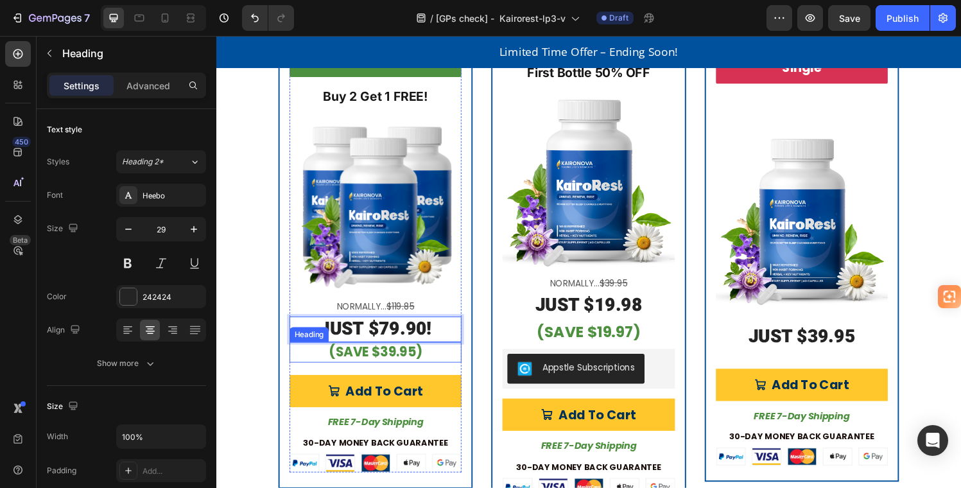
click at [457, 363] on p "⁠⁠⁠⁠⁠⁠⁠ (SAVE $39.95)" at bounding box center [380, 363] width 175 height 19
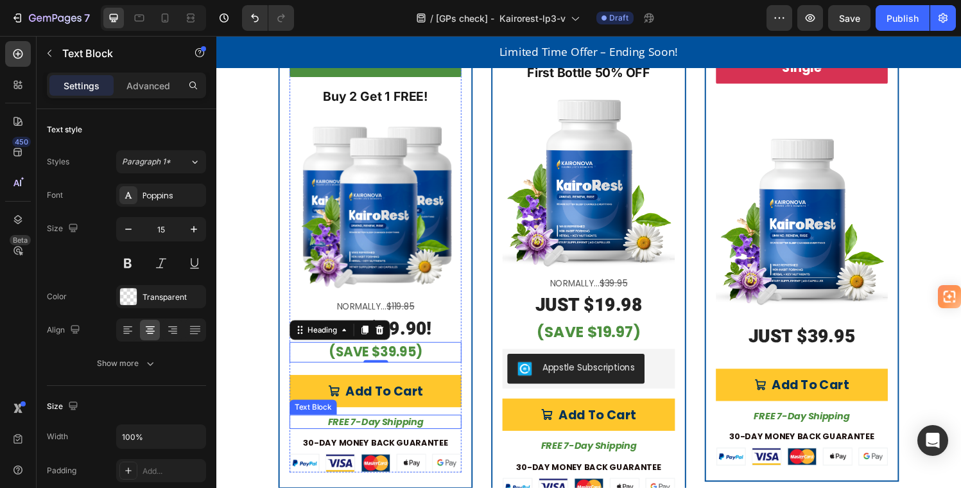
click at [430, 431] on p "FREE 7-Day Shipping" at bounding box center [380, 435] width 175 height 13
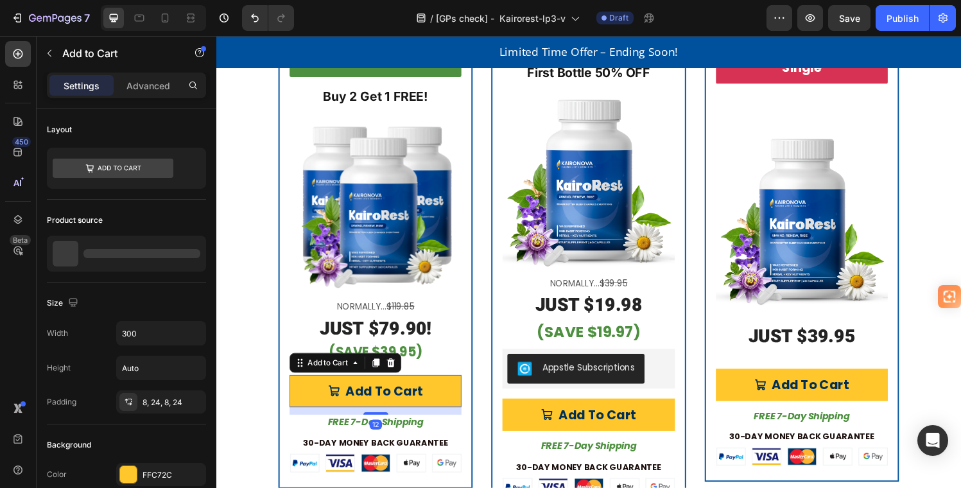
click at [464, 408] on button "Add To Cart" at bounding box center [381, 403] width 178 height 33
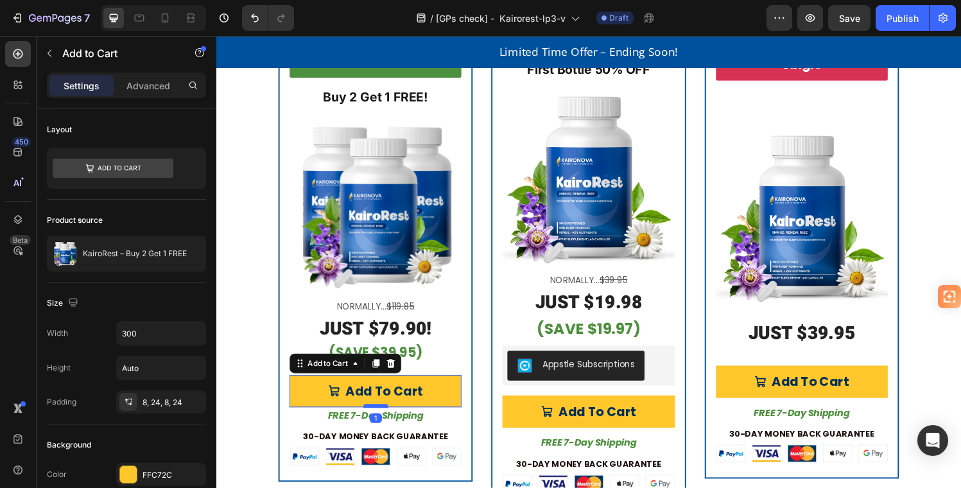
scroll to position [3227, 0]
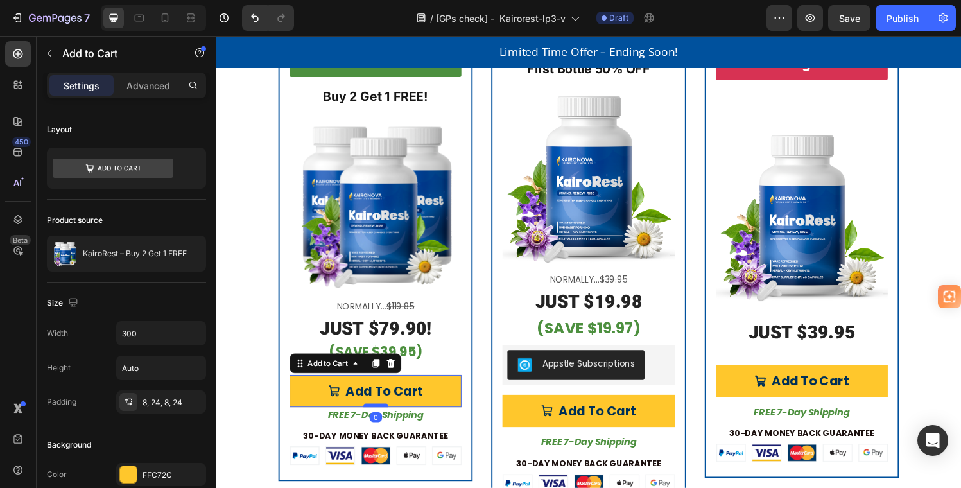
drag, startPoint x: 376, startPoint y: 423, endPoint x: 378, endPoint y: 414, distance: 9.1
click at [378, 416] on div at bounding box center [382, 418] width 26 height 4
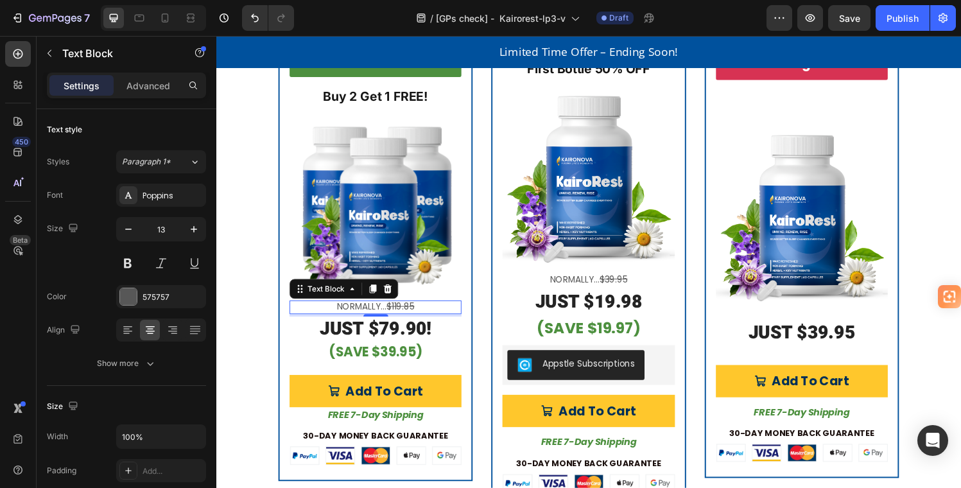
click at [385, 310] on span "Normally... $119.85" at bounding box center [381, 316] width 80 height 13
click at [424, 311] on p "Normally... $119.85" at bounding box center [380, 317] width 175 height 12
click at [426, 311] on p "Normally... $119.85" at bounding box center [380, 317] width 175 height 12
click at [432, 311] on p "Normally... $119.85" at bounding box center [380, 317] width 175 height 12
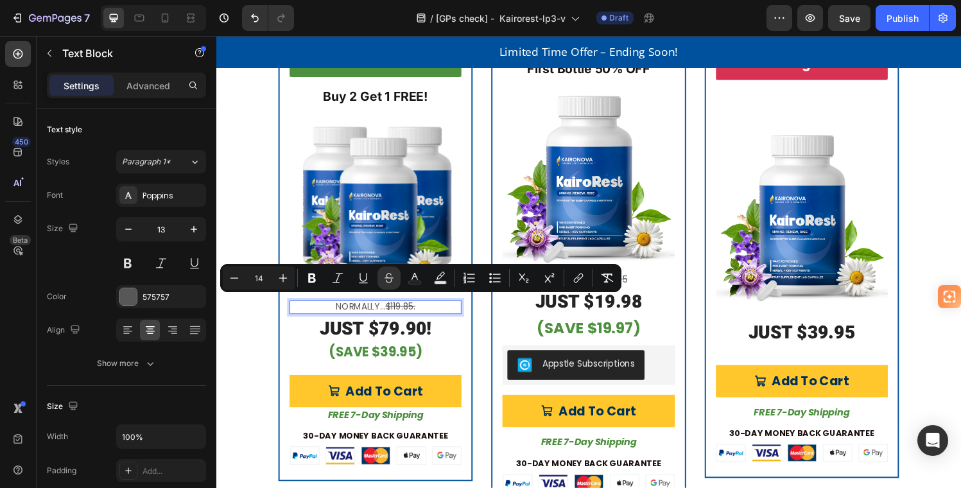
drag, startPoint x: 434, startPoint y: 312, endPoint x: 417, endPoint y: 314, distance: 17.4
click at [417, 314] on p "Normally... $119.85." at bounding box center [380, 317] width 175 height 12
click at [390, 276] on icon "Editor contextual toolbar" at bounding box center [389, 278] width 13 height 13
drag, startPoint x: 431, startPoint y: 313, endPoint x: 420, endPoint y: 313, distance: 10.9
click at [420, 313] on p "Normally... $119.85" at bounding box center [380, 317] width 175 height 12
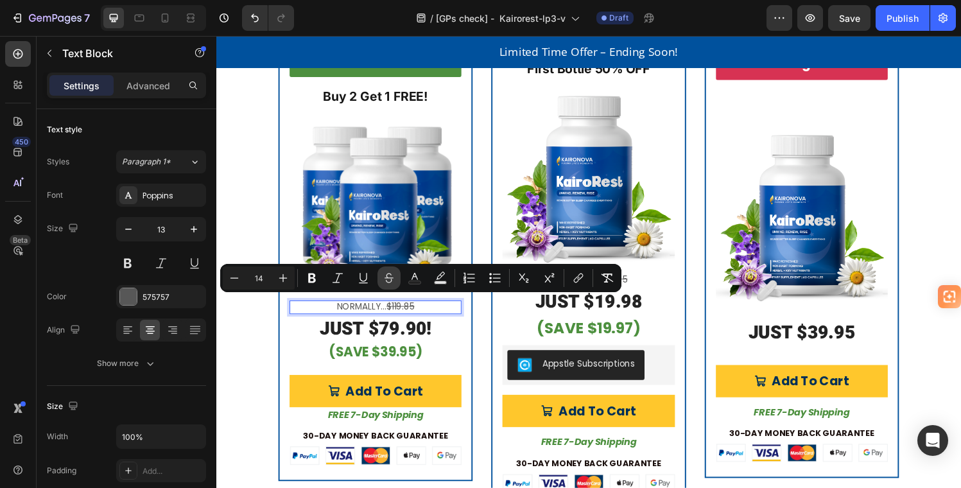
click at [391, 276] on icon "Editor contextual toolbar" at bounding box center [389, 278] width 13 height 13
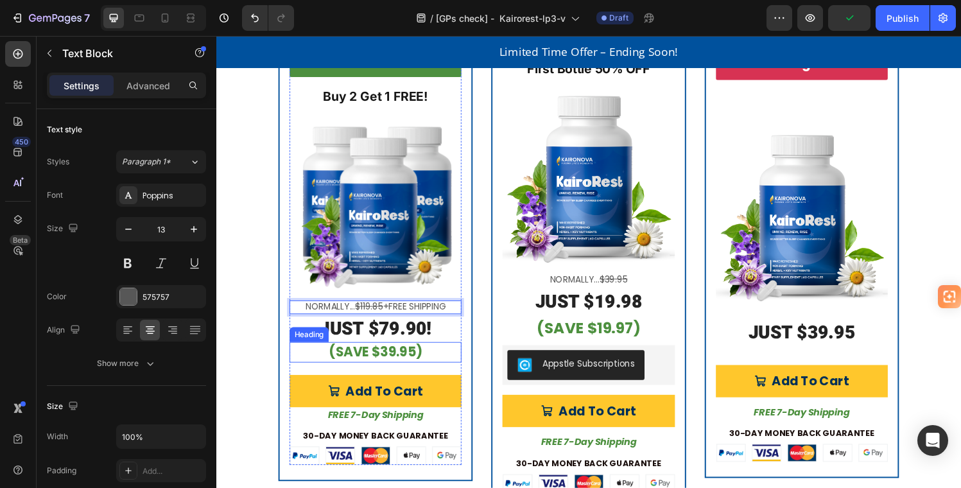
click at [450, 360] on p "⁠⁠⁠⁠⁠⁠⁠ (SAVE $39.95)" at bounding box center [380, 363] width 175 height 19
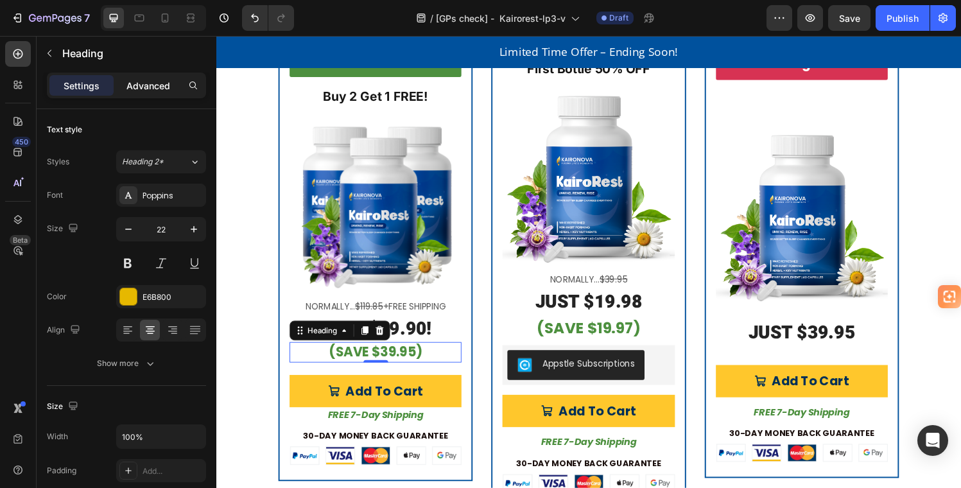
click at [150, 87] on p "Advanced" at bounding box center [149, 85] width 44 height 13
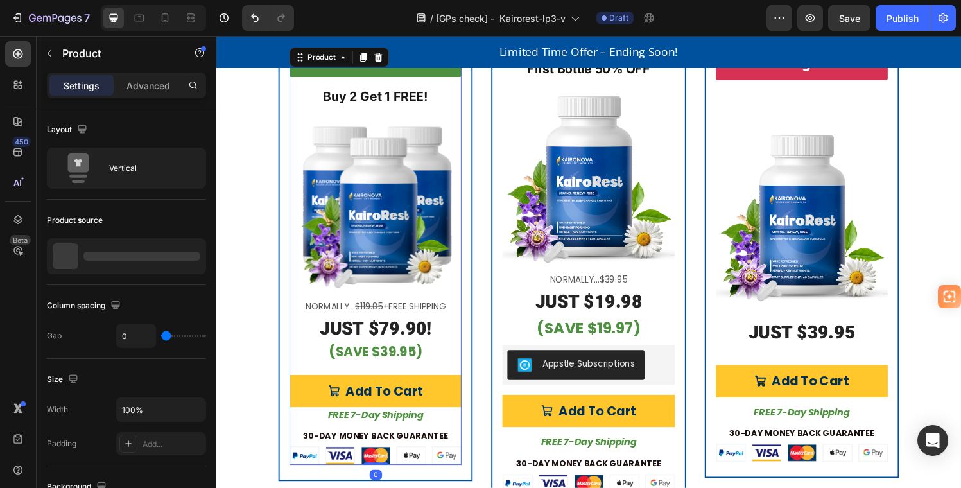
click at [456, 376] on div "Add To Cart Add to Cart" at bounding box center [381, 397] width 178 height 46
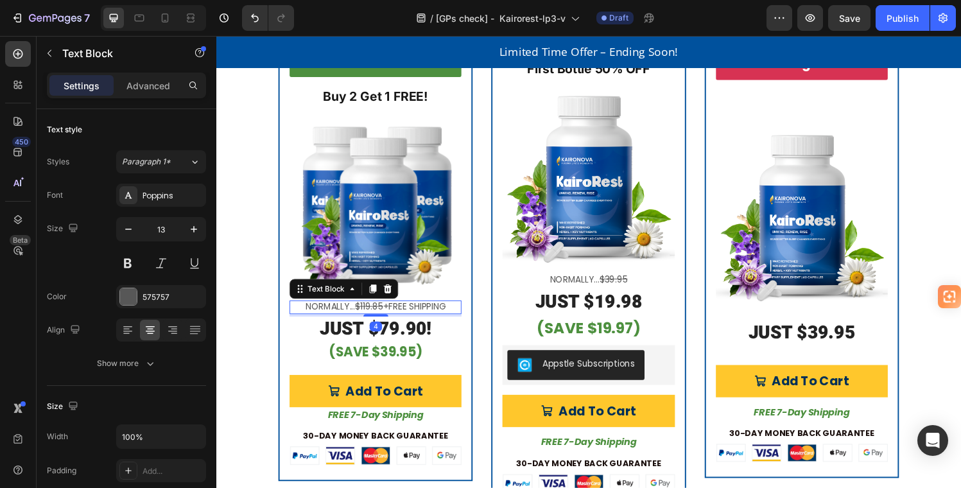
click at [453, 311] on span "Normally... $119.85 +FREE SHIPPING" at bounding box center [381, 316] width 145 height 13
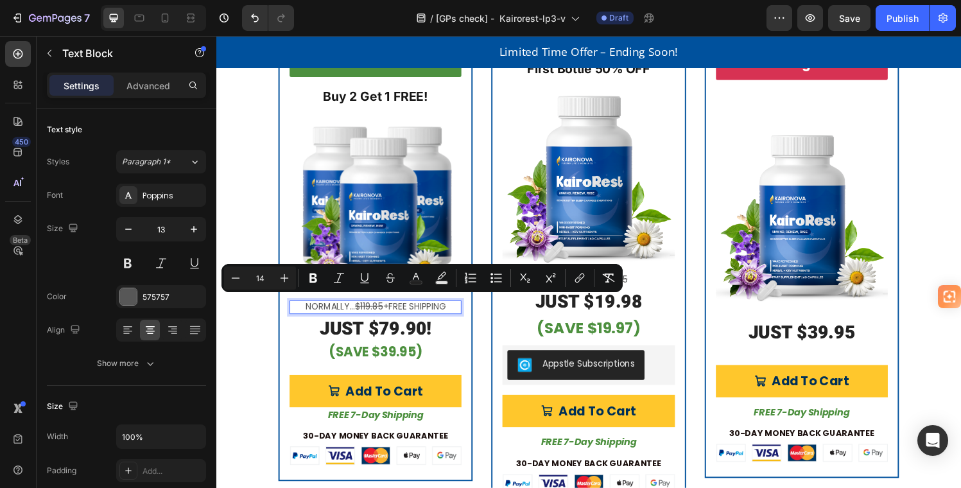
drag, startPoint x: 458, startPoint y: 310, endPoint x: 391, endPoint y: 313, distance: 66.9
click at [390, 313] on p "Normally... $119.85 +FREE SHIPPING" at bounding box center [380, 317] width 175 height 12
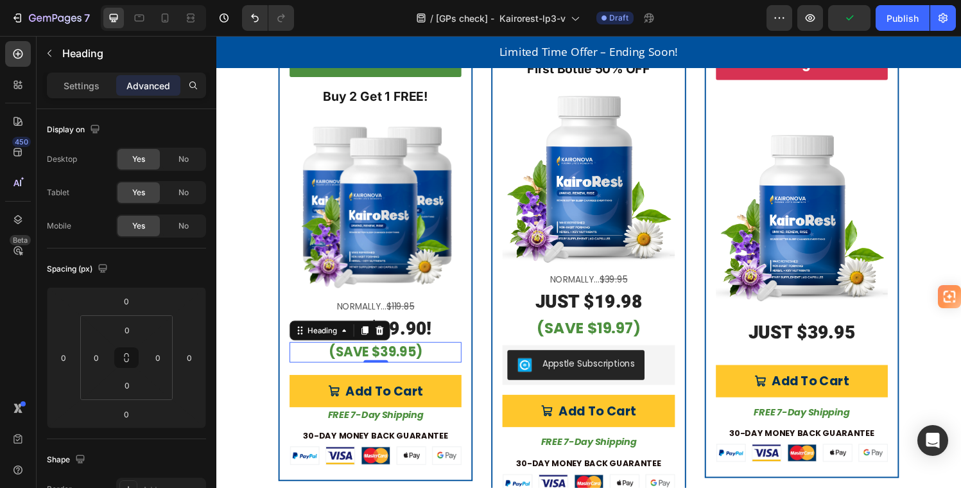
click at [428, 360] on strong "(SAVE $39.95)" at bounding box center [381, 362] width 97 height 19
click at [341, 358] on strong "(SAVE $39.95" at bounding box center [381, 362] width 91 height 19
click at [453, 355] on p "SAVE $39.95" at bounding box center [380, 363] width 175 height 19
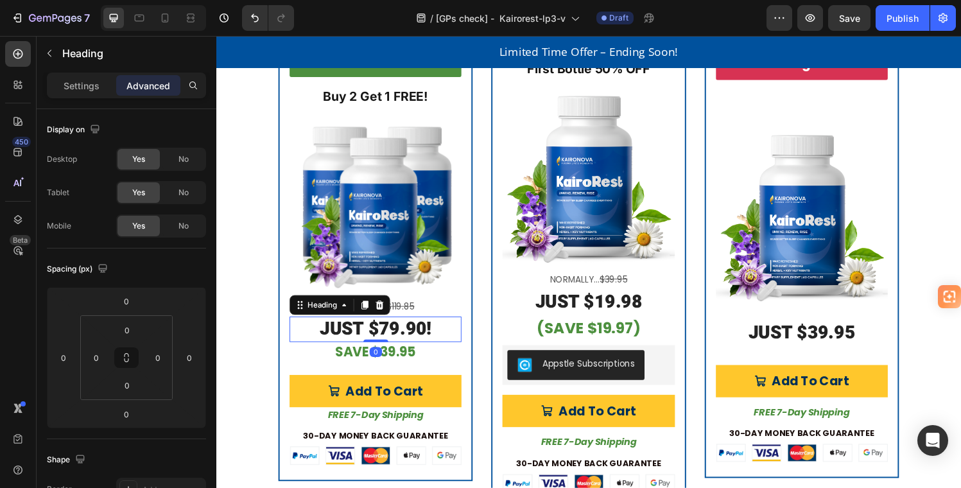
click at [451, 333] on p "⁠⁠⁠⁠⁠⁠⁠ JUST $79.90!" at bounding box center [380, 340] width 175 height 24
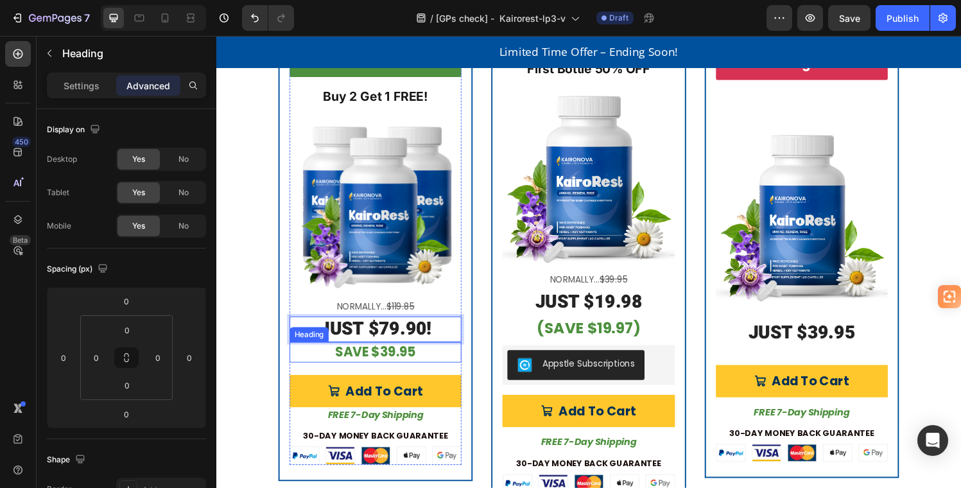
click at [454, 364] on p "⁠⁠⁠⁠⁠⁠⁠ SAVE $39.95" at bounding box center [380, 363] width 175 height 19
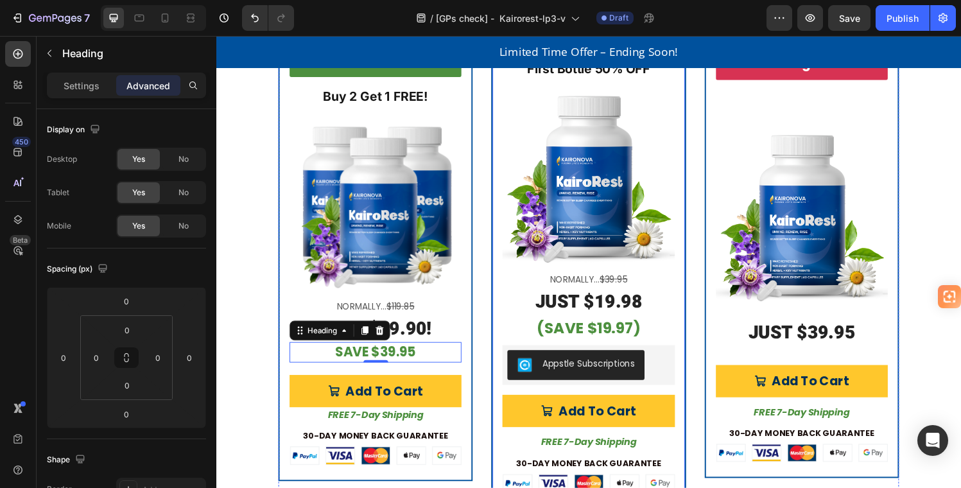
click at [502, 296] on div "Subscribe & Save Product Badge First Bottle 50% OFF Text Block Product Images N…" at bounding box center [601, 264] width 201 height 519
click at [424, 354] on p "⁠⁠⁠⁠⁠⁠⁠ SAVE $39.95" at bounding box center [380, 363] width 175 height 19
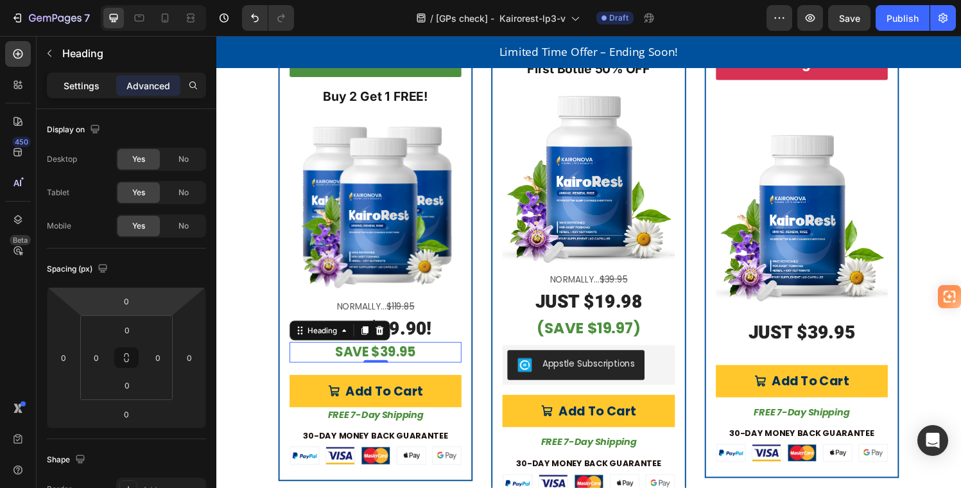
click at [73, 85] on p "Settings" at bounding box center [82, 85] width 36 height 13
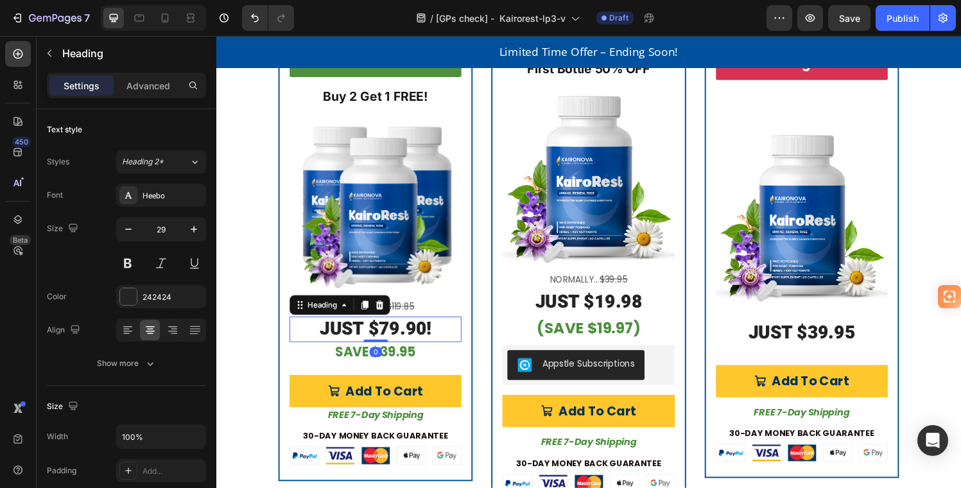
click at [451, 333] on p "⁠⁠⁠⁠⁠⁠⁠ JUST $79.90!" at bounding box center [380, 340] width 175 height 24
click at [152, 85] on p "Advanced" at bounding box center [149, 85] width 44 height 13
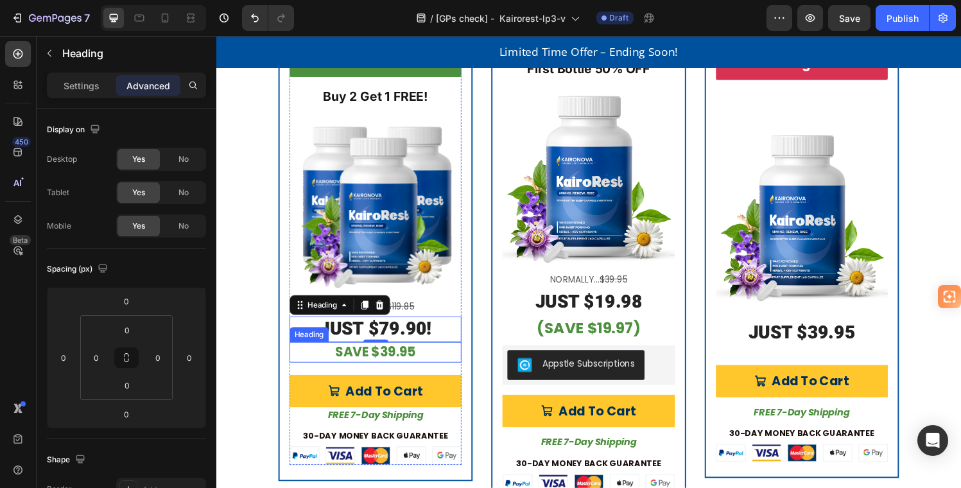
click at [441, 360] on p "⁠⁠⁠⁠⁠⁠⁠ SAVE $39.95" at bounding box center [380, 363] width 175 height 19
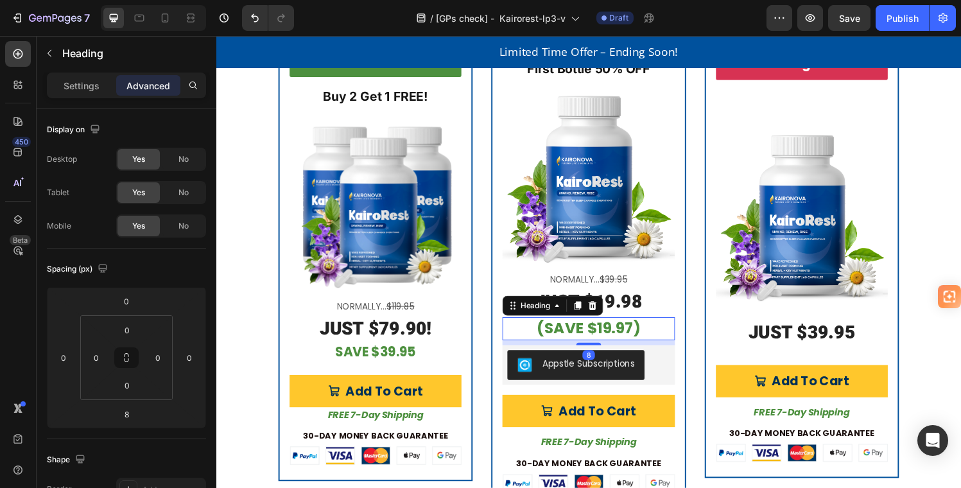
click at [656, 333] on h2 "(SAVE $19.97)" at bounding box center [601, 339] width 178 height 24
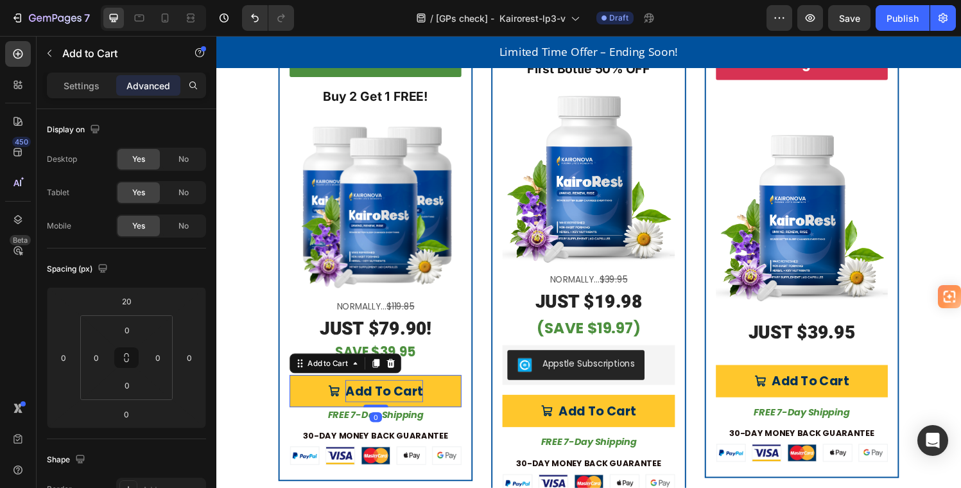
click at [424, 392] on div "Add To Cart" at bounding box center [390, 403] width 80 height 23
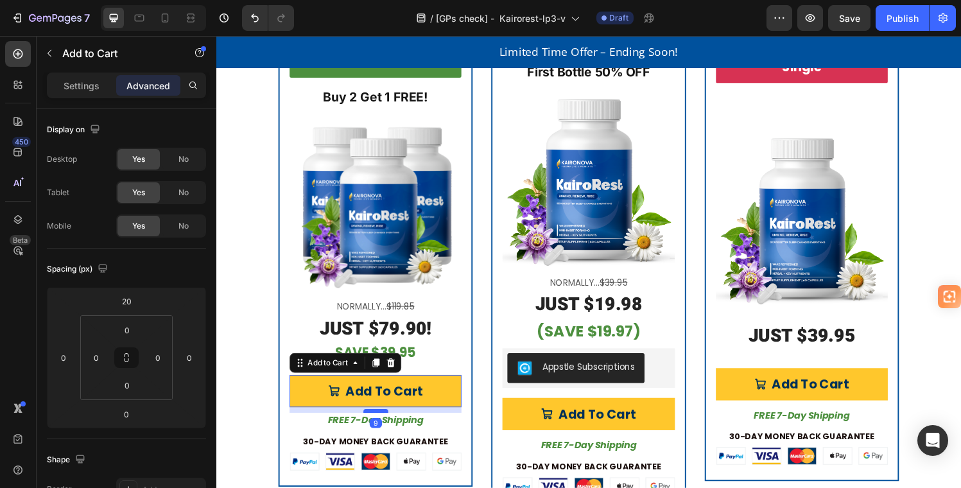
scroll to position [3224, 0]
drag, startPoint x: 382, startPoint y: 414, endPoint x: 380, endPoint y: 421, distance: 7.3
click at [380, 423] on div at bounding box center [382, 425] width 26 height 4
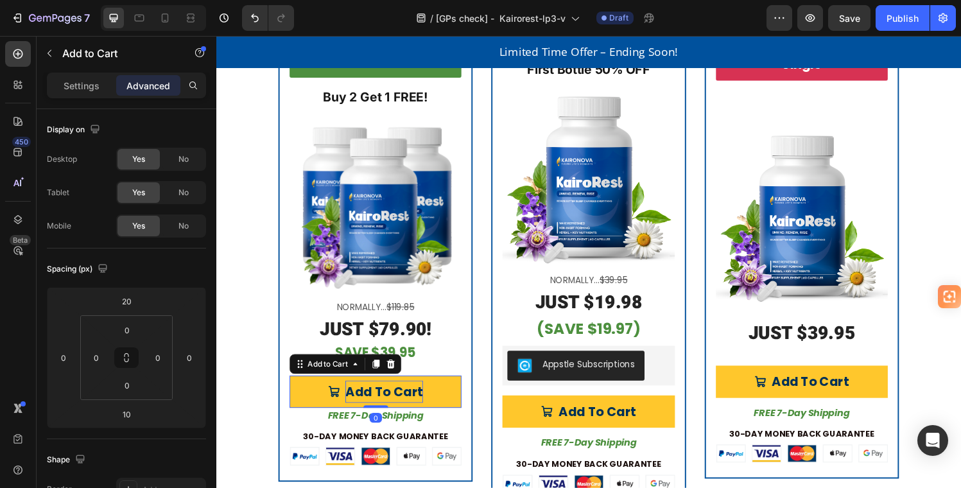
scroll to position [3227, 0]
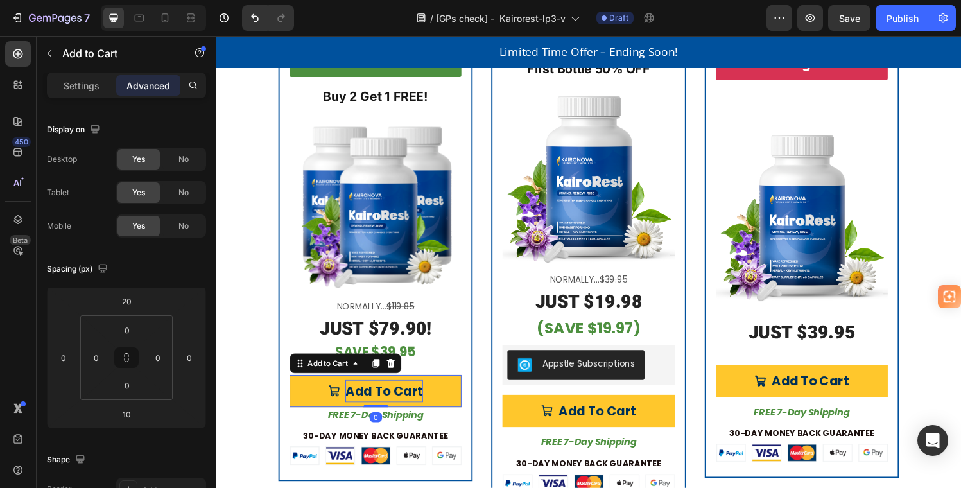
drag, startPoint x: 381, startPoint y: 419, endPoint x: 381, endPoint y: 409, distance: 10.3
click at [381, 409] on div "Add To Cart Add to Cart 0" at bounding box center [381, 403] width 178 height 33
type input "0"
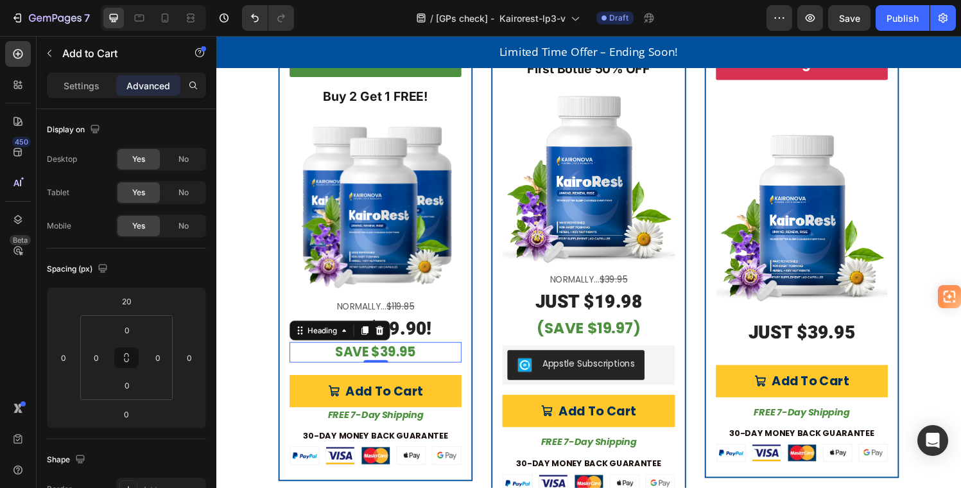
click at [398, 353] on strong "SAVE $39.95" at bounding box center [381, 362] width 83 height 19
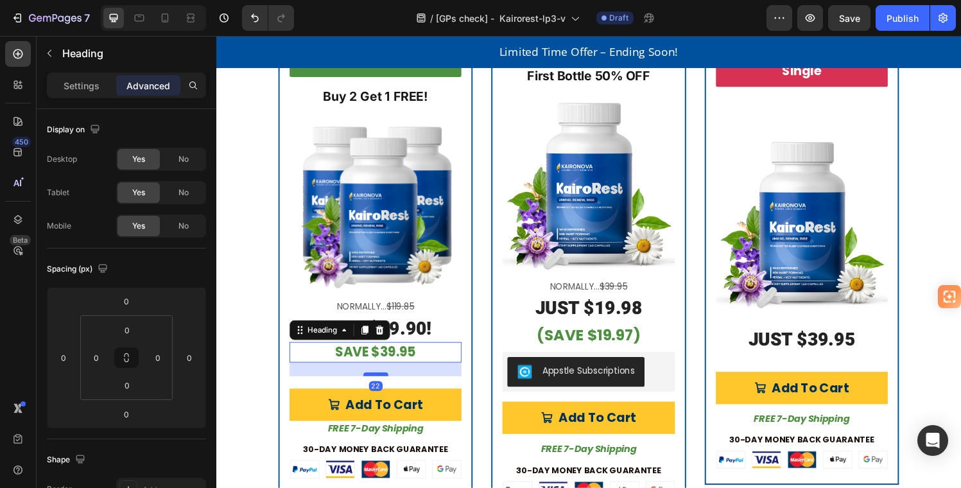
scroll to position [3220, 0]
drag, startPoint x: 379, startPoint y: 374, endPoint x: 385, endPoint y: 381, distance: 9.1
click at [385, 383] on div at bounding box center [382, 385] width 26 height 4
type input "21"
click at [437, 382] on div "21" at bounding box center [381, 380] width 178 height 13
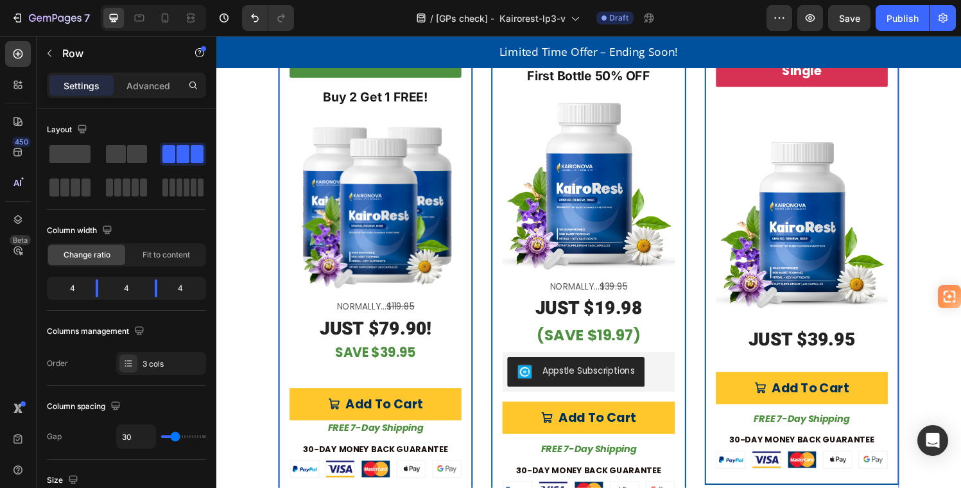
click at [482, 335] on div "Best Value Product Badge Buy 2 Get 1 FREE! Text Block Product Images Normally..…" at bounding box center [602, 271] width 642 height 519
click at [407, 360] on strong "SAVE $39.95" at bounding box center [381, 363] width 83 height 19
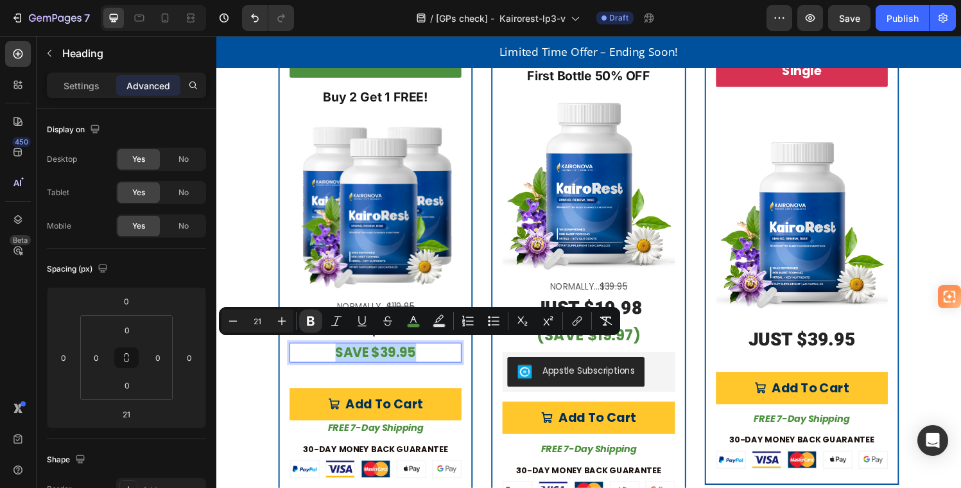
drag, startPoint x: 431, startPoint y: 360, endPoint x: 331, endPoint y: 359, distance: 99.5
click at [331, 359] on p "SAVE $39.95" at bounding box center [380, 363] width 175 height 19
click at [283, 316] on icon "Editor contextual toolbar" at bounding box center [282, 321] width 13 height 13
type input "22"
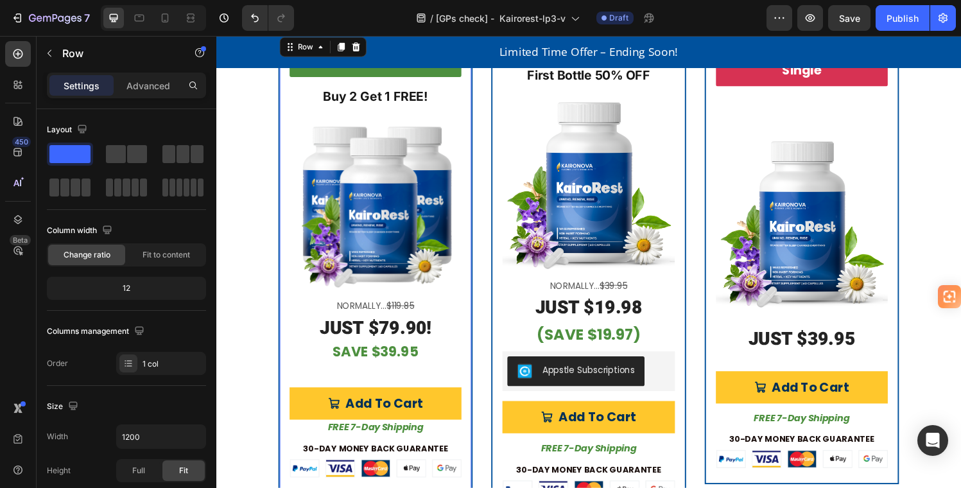
click at [468, 381] on div "Best Value Product Badge Buy 2 Get 1 FREE! Text Block Product Images Normally..…" at bounding box center [381, 271] width 201 height 476
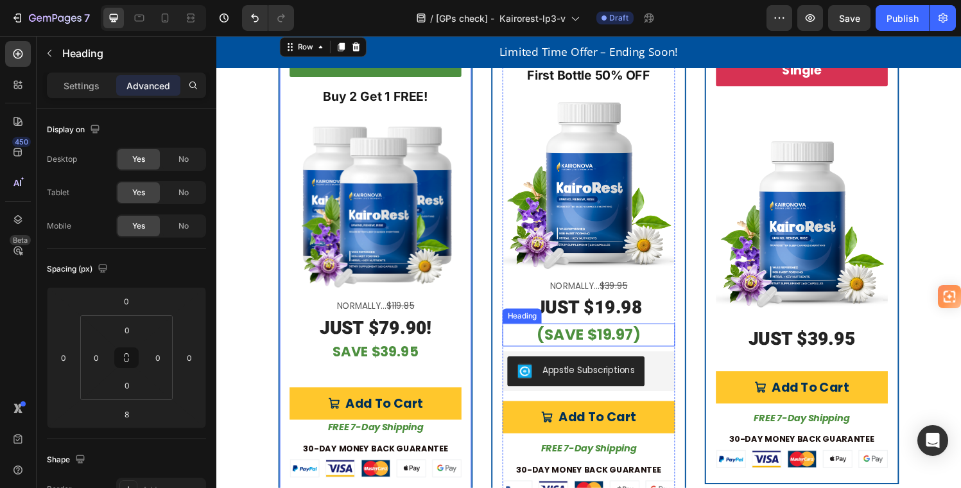
click at [652, 338] on h2 "(SAVE $19.97)" at bounding box center [601, 345] width 178 height 24
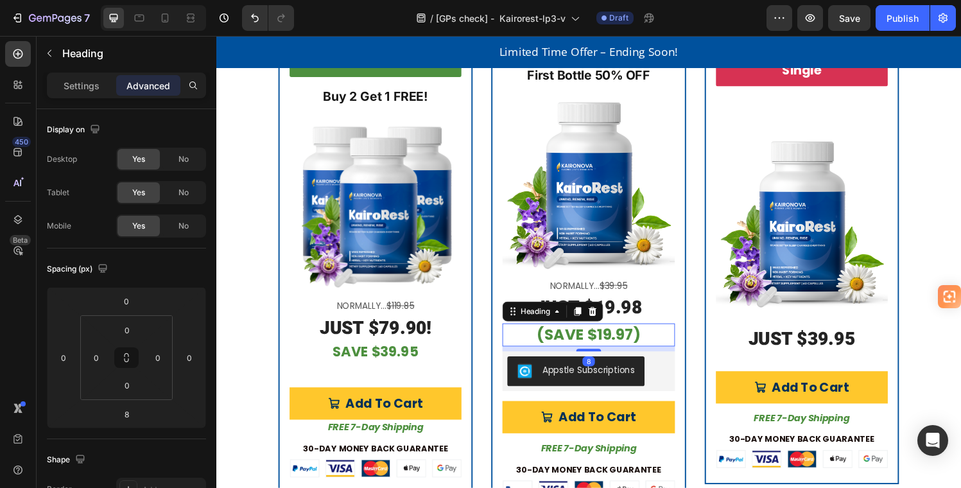
click at [652, 338] on h2 "(SAVE $19.97)" at bounding box center [601, 345] width 178 height 24
click at [649, 338] on strong "(SAVE $19.97)" at bounding box center [601, 344] width 107 height 21
click at [559, 342] on strong "(SAVE $19.97" at bounding box center [602, 344] width 100 height 21
click at [649, 336] on p "SAVE $19.97" at bounding box center [601, 345] width 175 height 21
drag, startPoint x: 652, startPoint y: 337, endPoint x: 548, endPoint y: 339, distance: 103.4
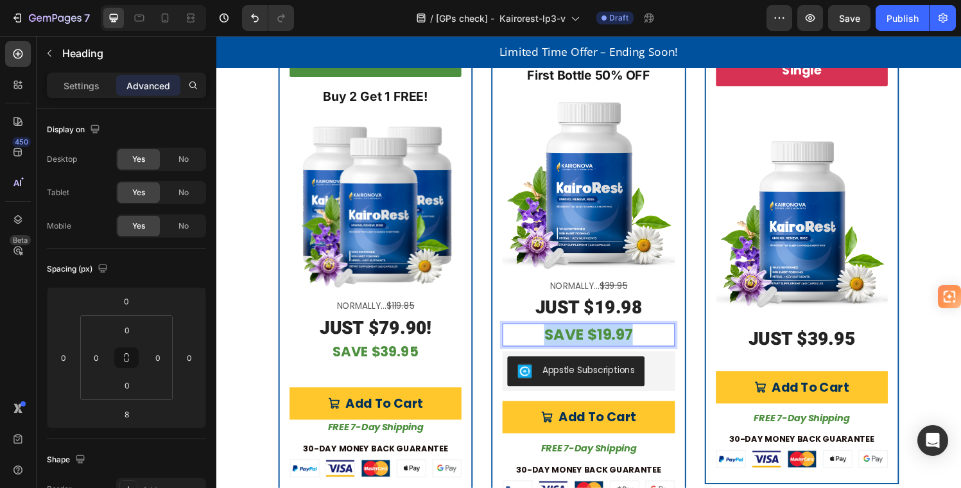
click at [548, 339] on p "SAVE $19.97" at bounding box center [601, 345] width 175 height 21
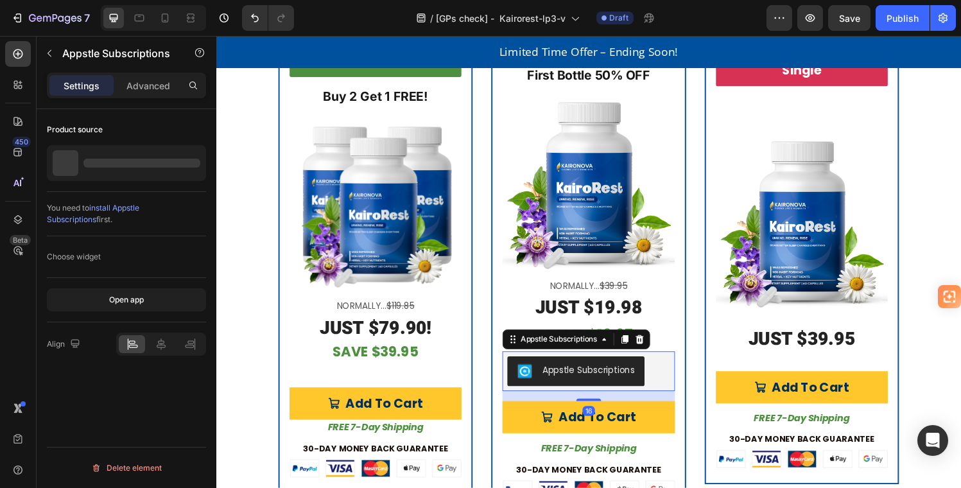
click at [674, 363] on div "Appstle Subscriptions" at bounding box center [601, 382] width 178 height 41
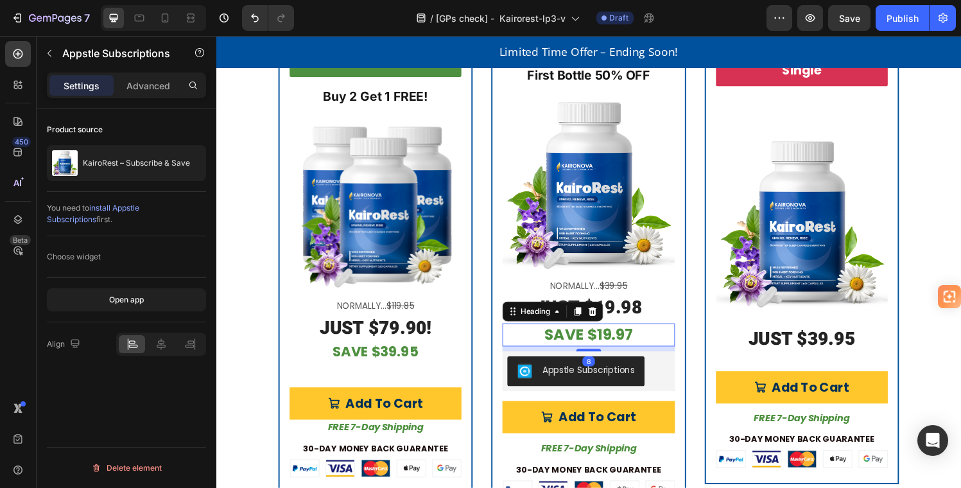
click at [670, 337] on p "⁠⁠⁠⁠⁠⁠⁠ SAVE $19.97" at bounding box center [601, 345] width 175 height 21
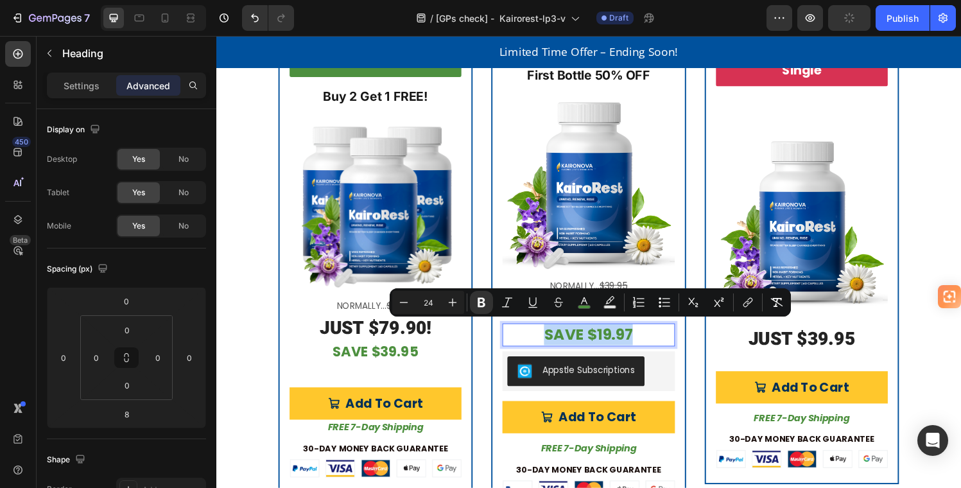
drag, startPoint x: 669, startPoint y: 335, endPoint x: 534, endPoint y: 336, distance: 135.5
click at [406, 299] on icon "Editor contextual toolbar" at bounding box center [404, 302] width 13 height 13
type input "23"
click at [690, 364] on div "Subscribe & Save Product Badge First Bottle 50% OFF Text Block Product Images N…" at bounding box center [601, 271] width 201 height 519
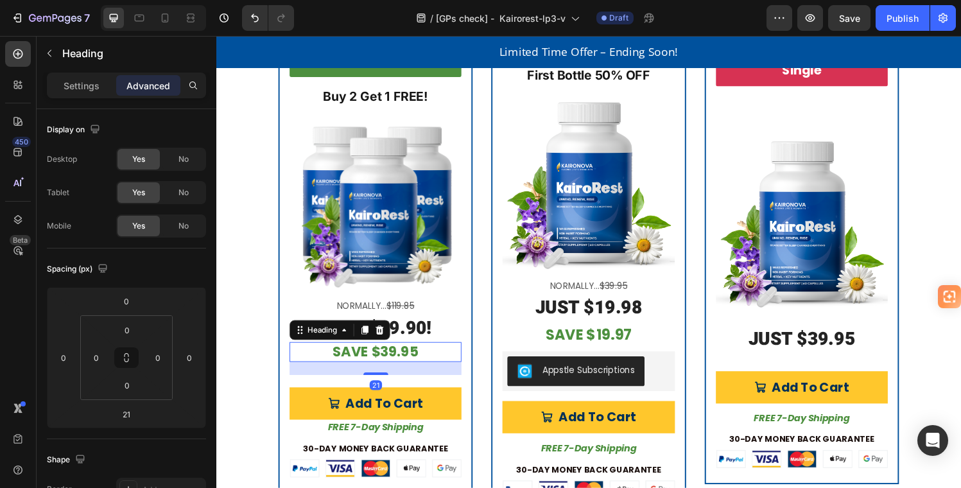
click at [433, 360] on p "⁠⁠⁠⁠⁠⁠⁠ SAVE $39.95" at bounding box center [380, 363] width 175 height 19
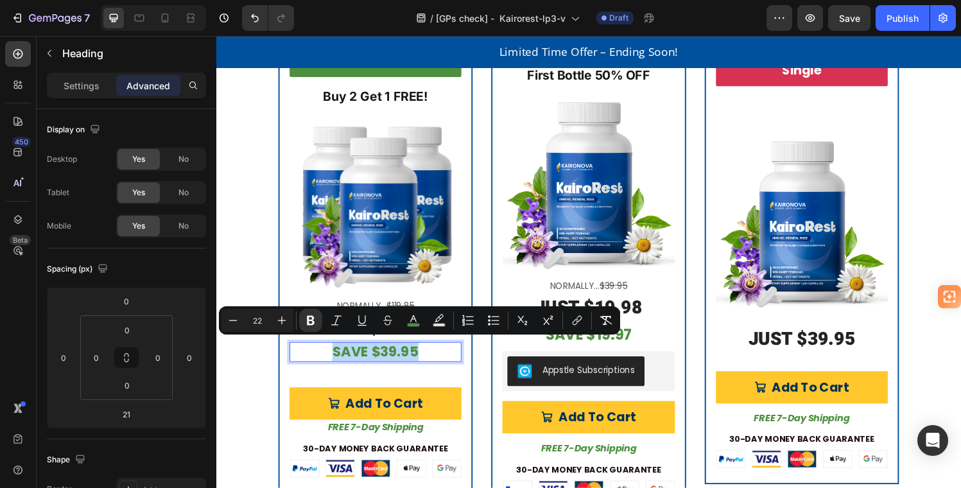
drag, startPoint x: 432, startPoint y: 358, endPoint x: 331, endPoint y: 356, distance: 100.8
click at [331, 356] on p "SAVE $39.95" at bounding box center [380, 363] width 175 height 19
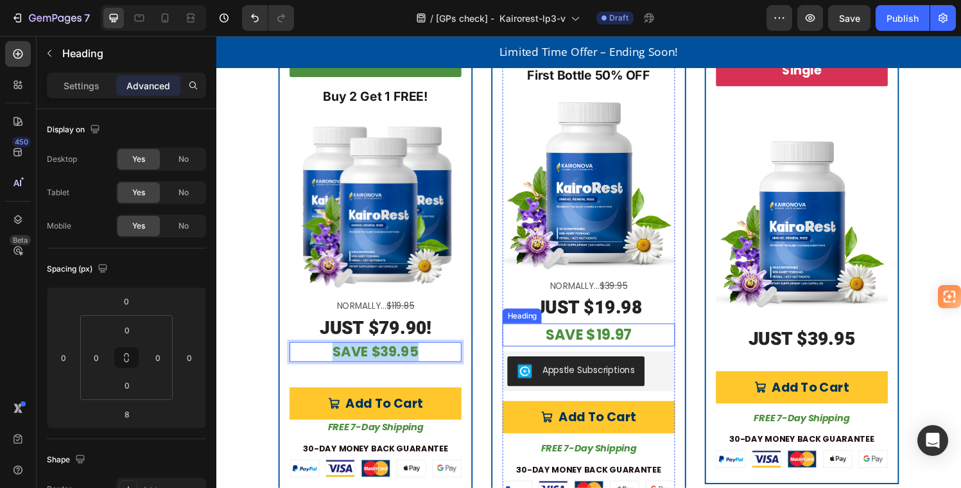
click at [660, 341] on p "⁠⁠⁠⁠⁠⁠⁠ SAVE $19.97" at bounding box center [601, 345] width 175 height 21
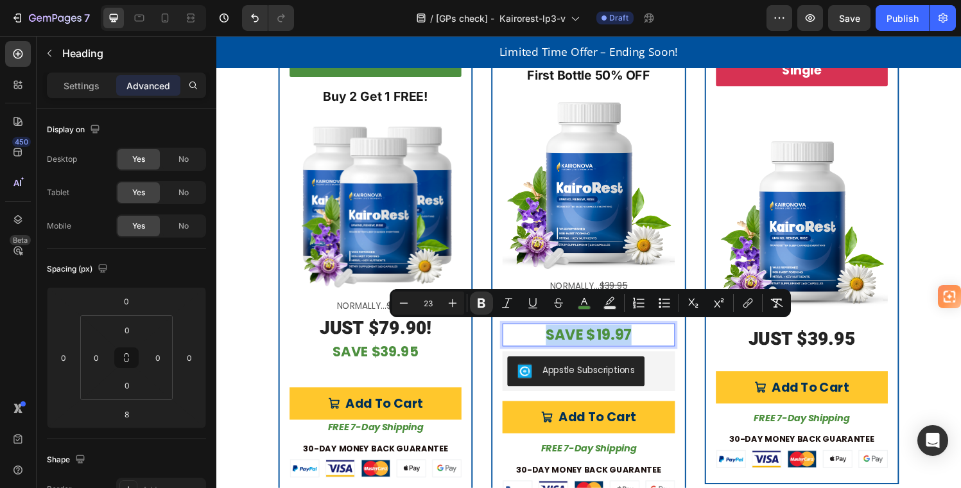
drag, startPoint x: 647, startPoint y: 343, endPoint x: 555, endPoint y: 342, distance: 91.8
click at [555, 342] on p "SAVE $19.97" at bounding box center [601, 345] width 175 height 21
click at [405, 302] on icon "Editor contextual toolbar" at bounding box center [404, 302] width 8 height 1
type input "22"
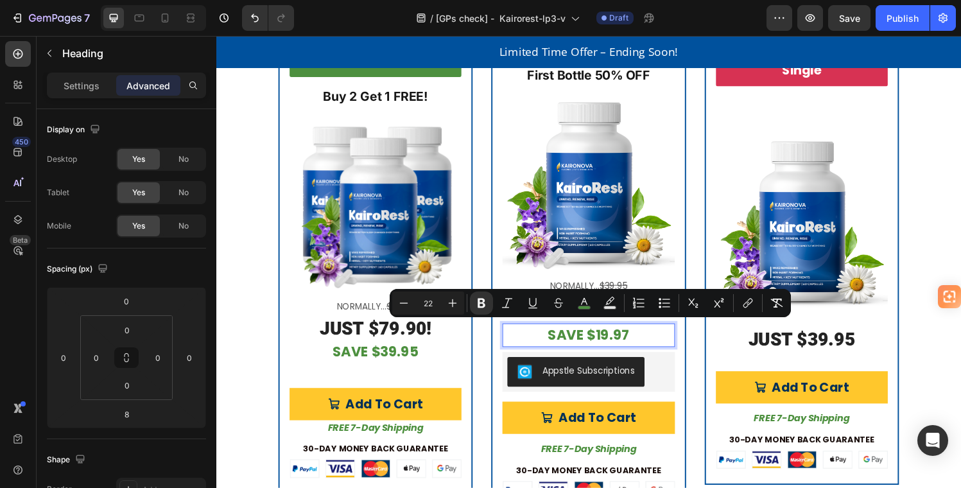
click at [625, 342] on strong "SAVE $19.97" at bounding box center [601, 345] width 85 height 20
click at [623, 342] on strong "SAVE $19.97" at bounding box center [601, 345] width 85 height 20
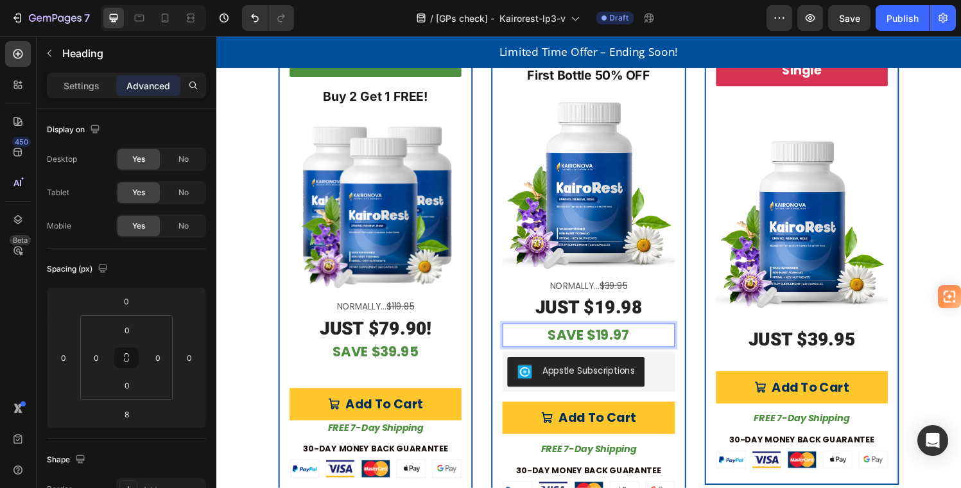
click at [624, 340] on strong "SAVE $19.97" at bounding box center [601, 345] width 85 height 20
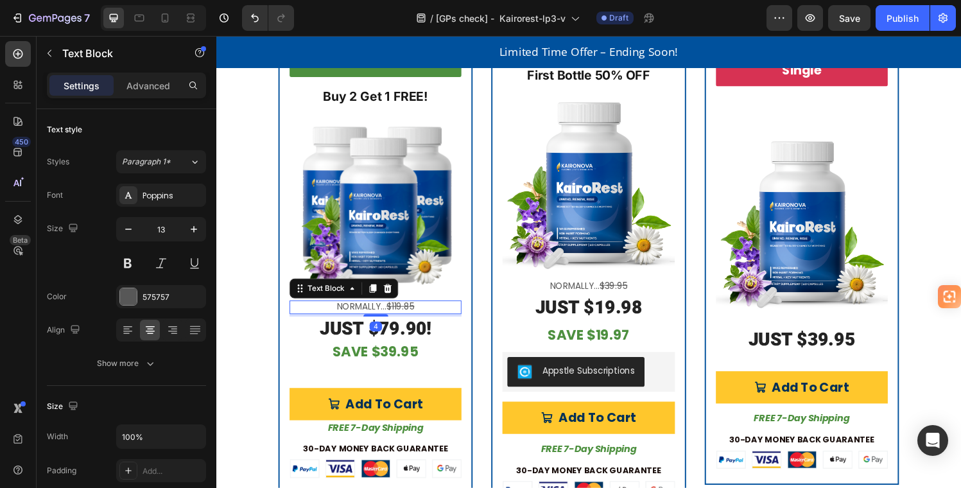
click at [423, 311] on p "Normally... $119.85" at bounding box center [380, 317] width 175 height 12
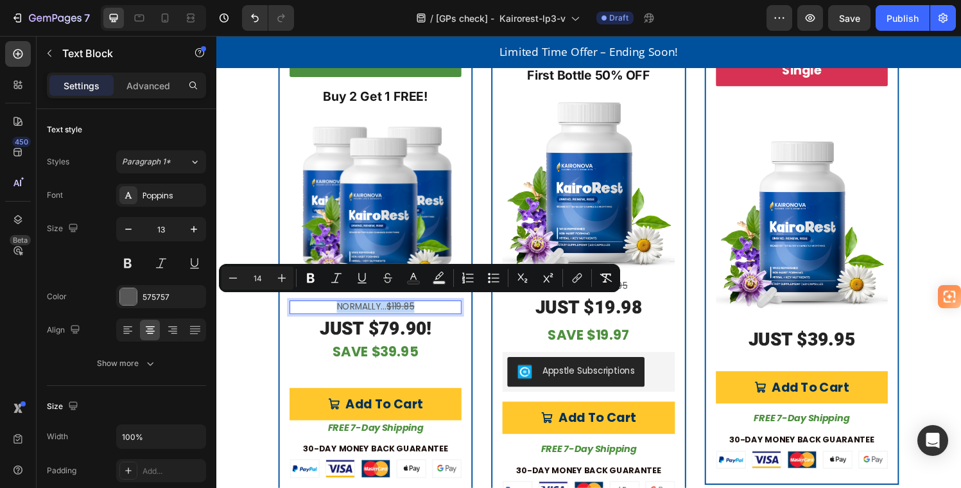
drag, startPoint x: 431, startPoint y: 310, endPoint x: 333, endPoint y: 310, distance: 98.3
click at [335, 311] on p "Normally... $119.85" at bounding box center [380, 317] width 175 height 12
click at [280, 274] on icon "Editor contextual toolbar" at bounding box center [282, 278] width 13 height 13
type input "15"
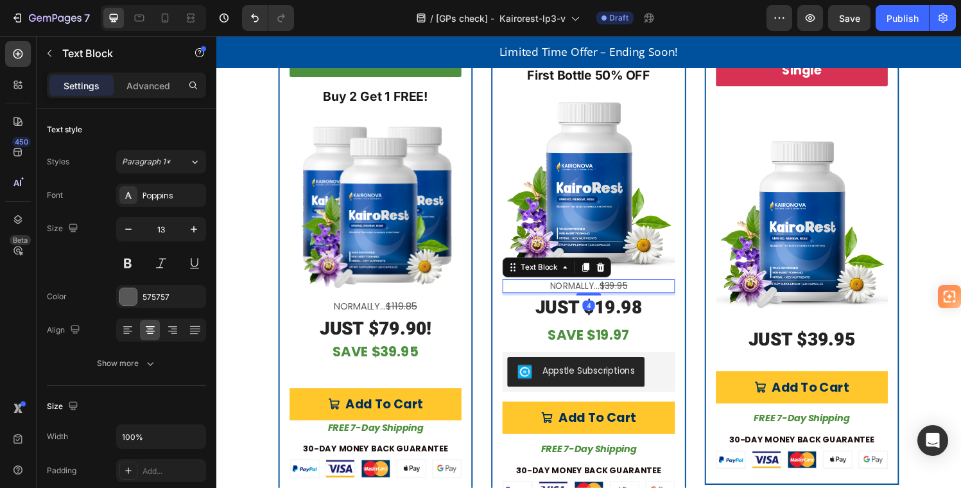
click at [647, 290] on p "Normally... $39.95" at bounding box center [601, 295] width 175 height 12
click at [647, 289] on p "Normally... $39.95" at bounding box center [601, 295] width 175 height 12
drag, startPoint x: 647, startPoint y: 288, endPoint x: 534, endPoint y: 288, distance: 113.0
click at [534, 289] on p "Normally... $39.95" at bounding box center [601, 295] width 175 height 12
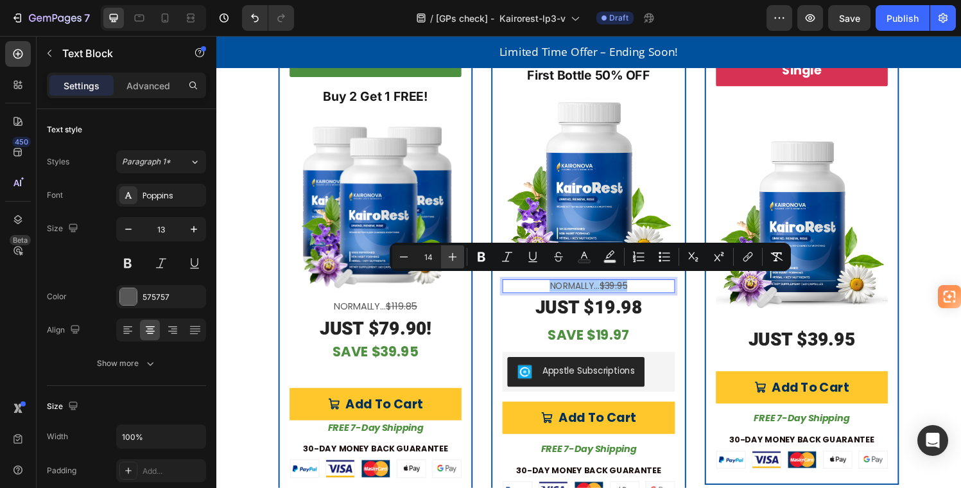
click at [455, 254] on icon "Editor contextual toolbar" at bounding box center [452, 256] width 13 height 13
type input "15"
click at [686, 363] on div "Subscribe & Save Product Badge First Bottle 50% OFF Text Block Product Images N…" at bounding box center [601, 272] width 201 height 520
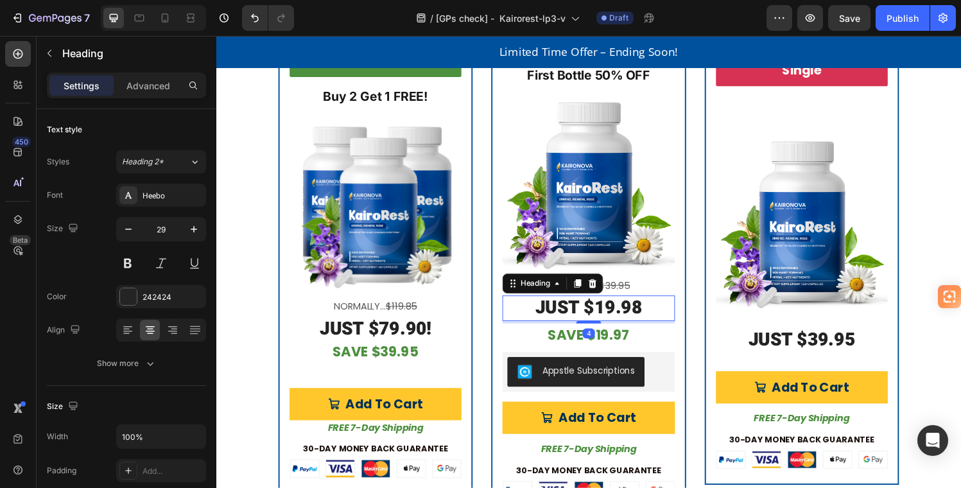
click at [613, 314] on h2 "JUST $19.98" at bounding box center [601, 317] width 178 height 27
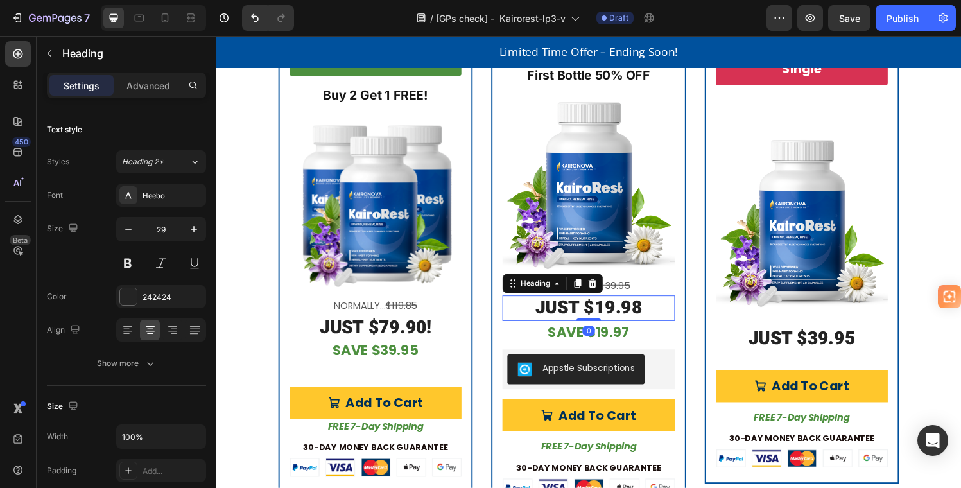
scroll to position [3219, 0]
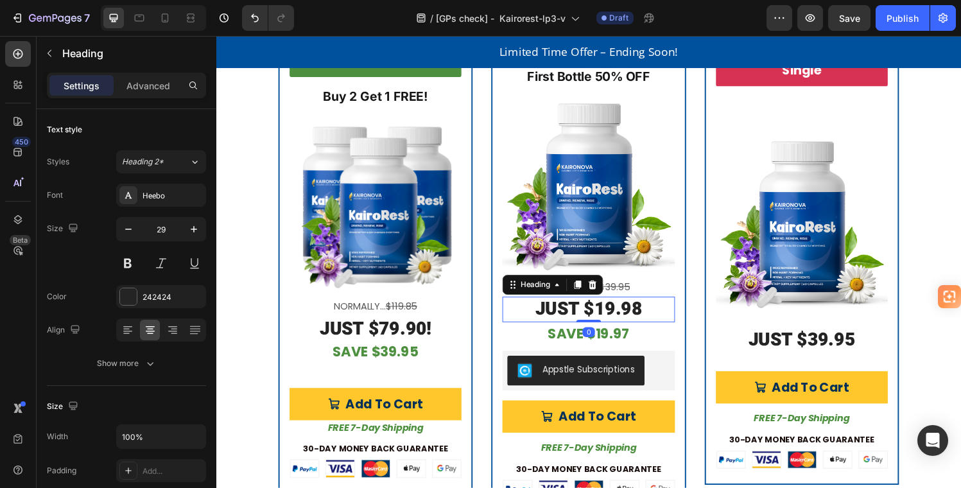
drag, startPoint x: 596, startPoint y: 329, endPoint x: 599, endPoint y: 317, distance: 11.8
click at [594, 317] on div "JUST $19.98 Heading 0" at bounding box center [601, 319] width 178 height 27
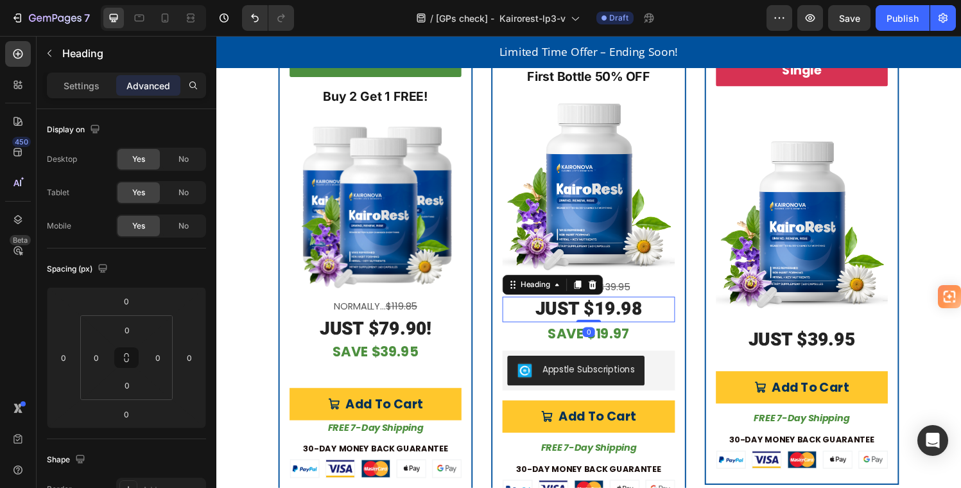
click at [608, 310] on h2 "JUST $19.98" at bounding box center [601, 319] width 178 height 27
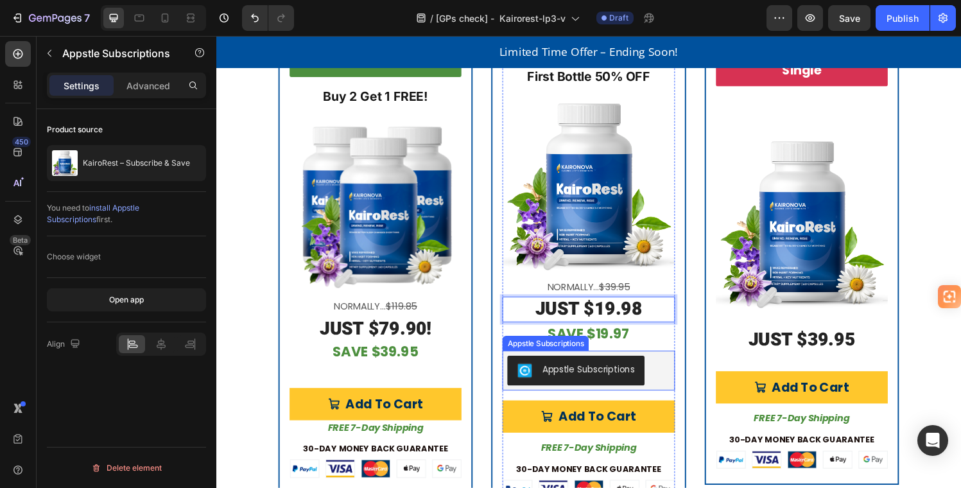
click at [679, 362] on div "Appstle Subscriptions" at bounding box center [601, 382] width 178 height 41
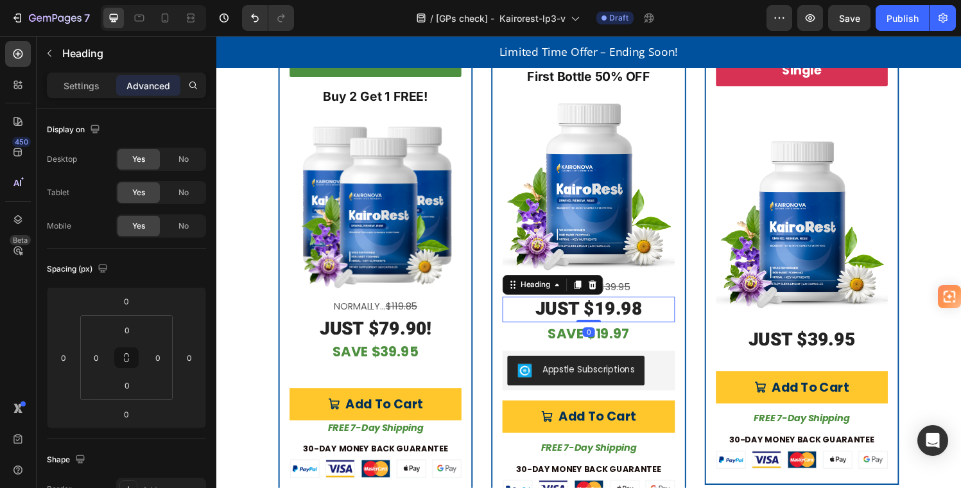
click at [672, 321] on p "JUST $19.98" at bounding box center [601, 319] width 175 height 24
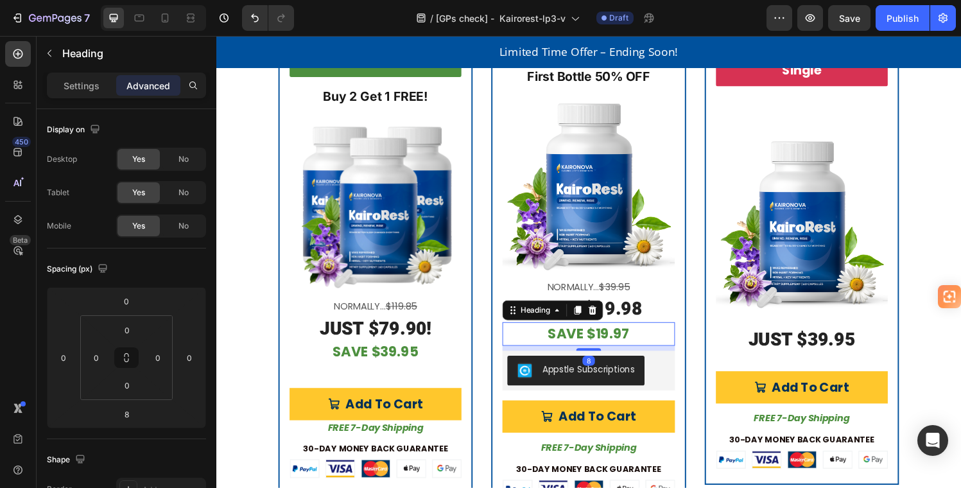
click at [670, 339] on p "⁠⁠⁠⁠⁠⁠⁠ SAVE $19.97" at bounding box center [601, 344] width 175 height 22
click at [78, 85] on p "Settings" at bounding box center [82, 85] width 36 height 13
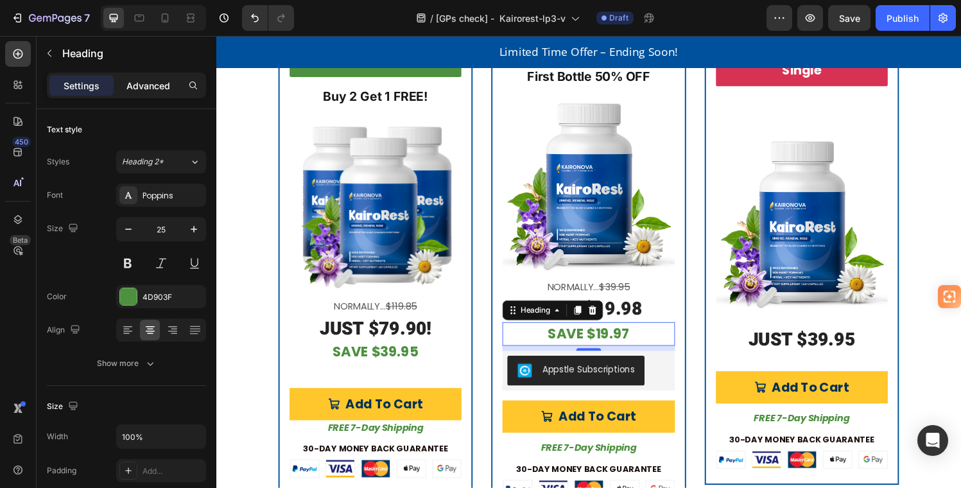
click at [154, 85] on p "Advanced" at bounding box center [149, 85] width 44 height 13
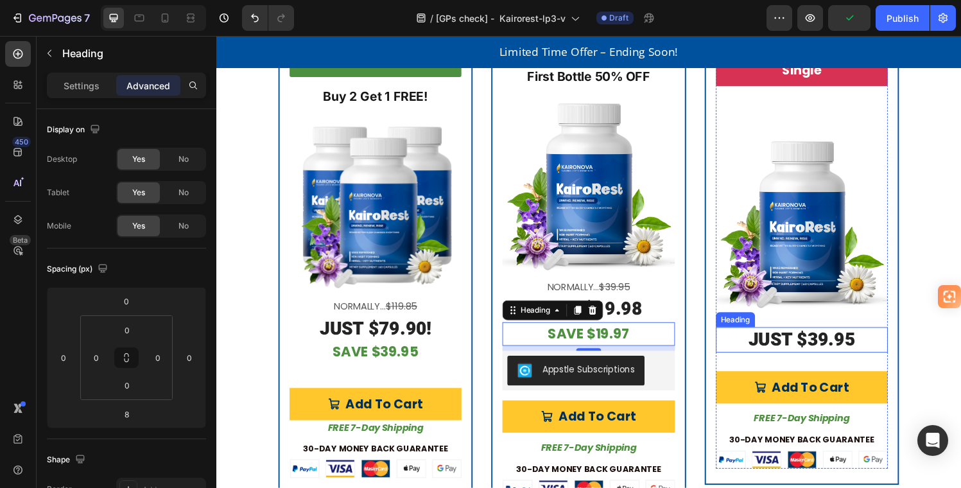
click at [888, 342] on h2 "JUST $39.95" at bounding box center [822, 350] width 178 height 27
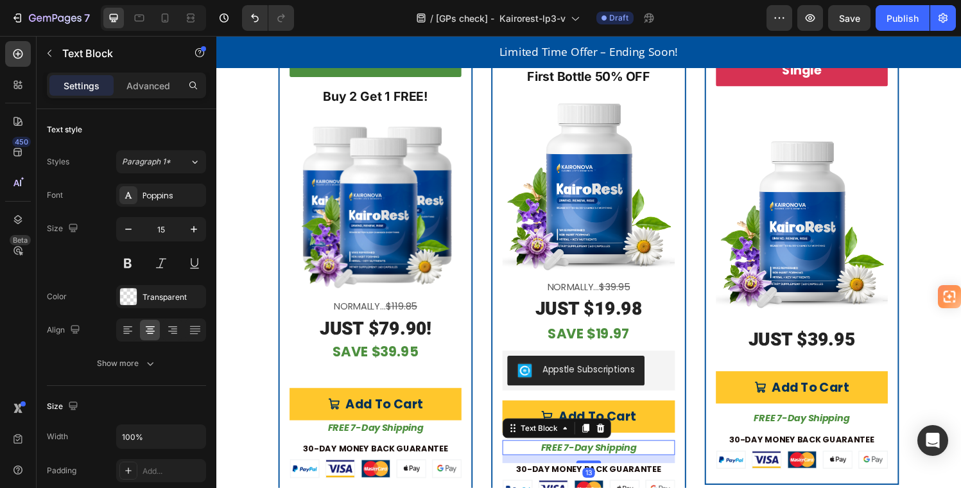
click at [624, 457] on strong "FREE 7-Day Shipping" at bounding box center [601, 461] width 99 height 13
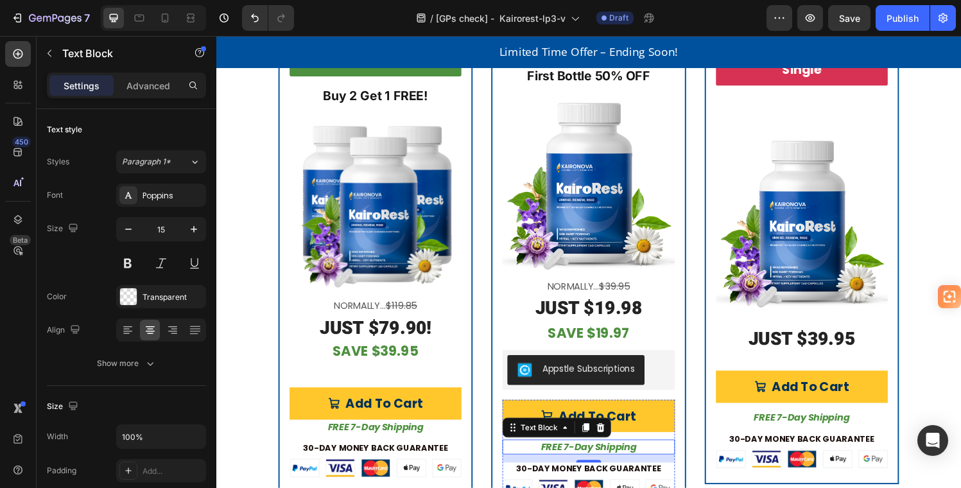
scroll to position [3221, 0]
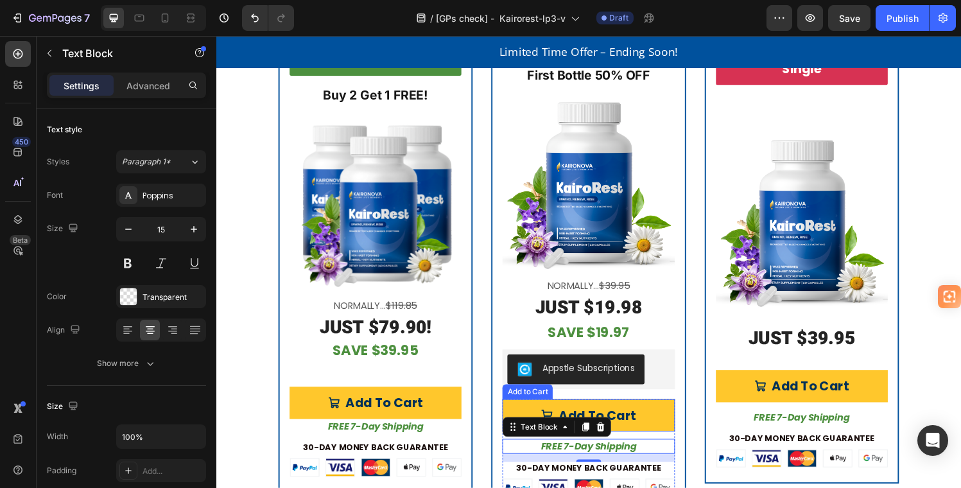
click at [680, 422] on button "Add To Cart" at bounding box center [601, 428] width 178 height 33
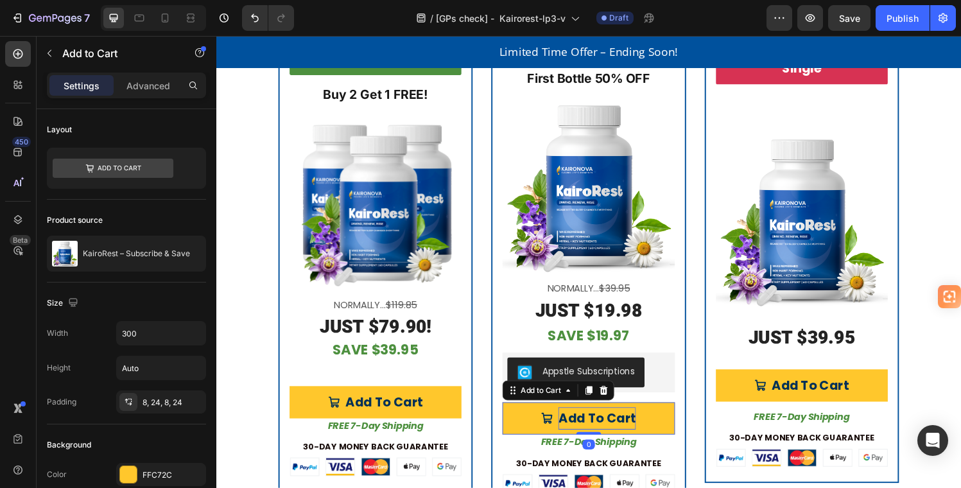
scroll to position [3217, 0]
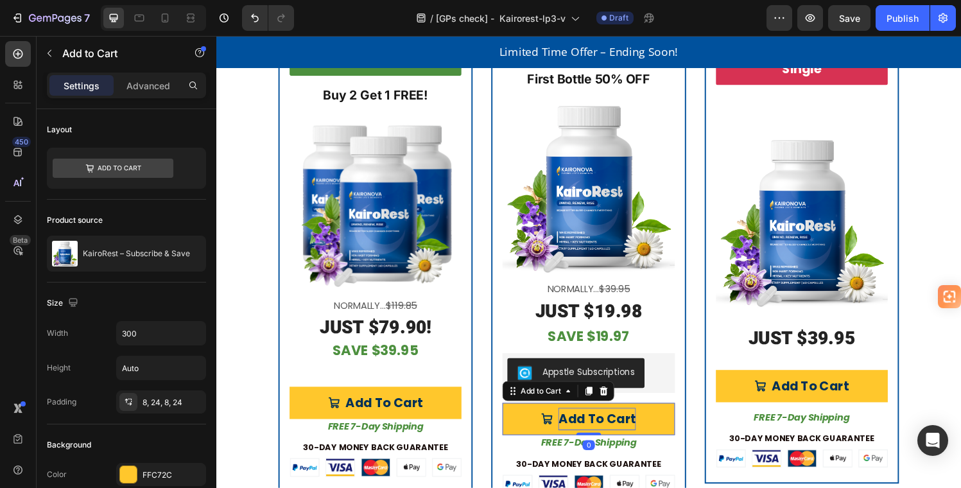
drag, startPoint x: 597, startPoint y: 448, endPoint x: 599, endPoint y: 436, distance: 12.3
click at [599, 436] on div "Add To Cart Add to Cart 0" at bounding box center [601, 432] width 178 height 33
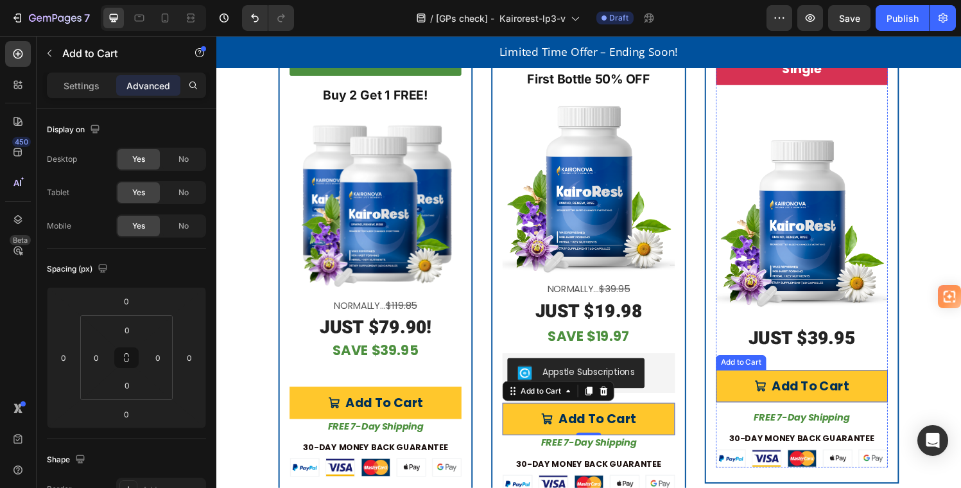
click at [890, 383] on button "Add To Cart" at bounding box center [822, 397] width 178 height 33
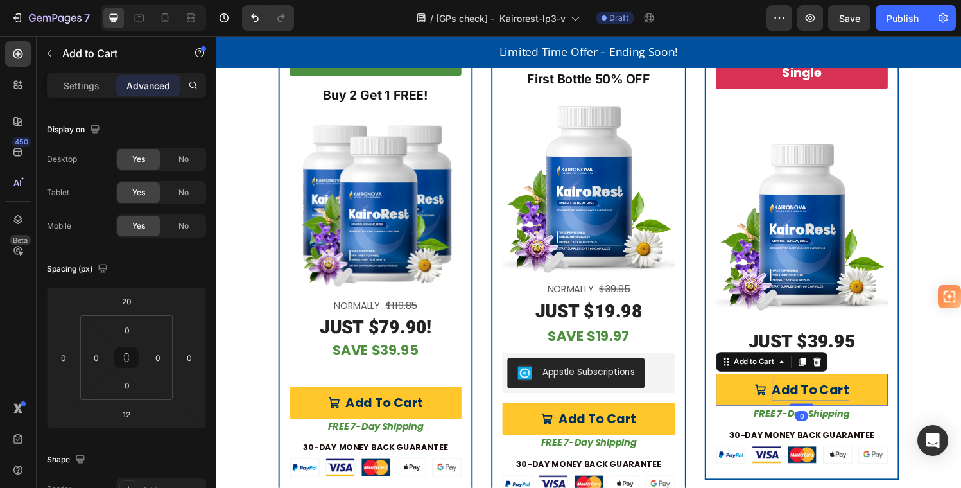
drag, startPoint x: 814, startPoint y: 413, endPoint x: 809, endPoint y: 407, distance: 7.7
click at [811, 405] on div "Add To Cart Add to Cart 0" at bounding box center [822, 401] width 178 height 33
type input "0"
click at [605, 450] on strong "FREE 7-Day Shipping" at bounding box center [601, 456] width 99 height 13
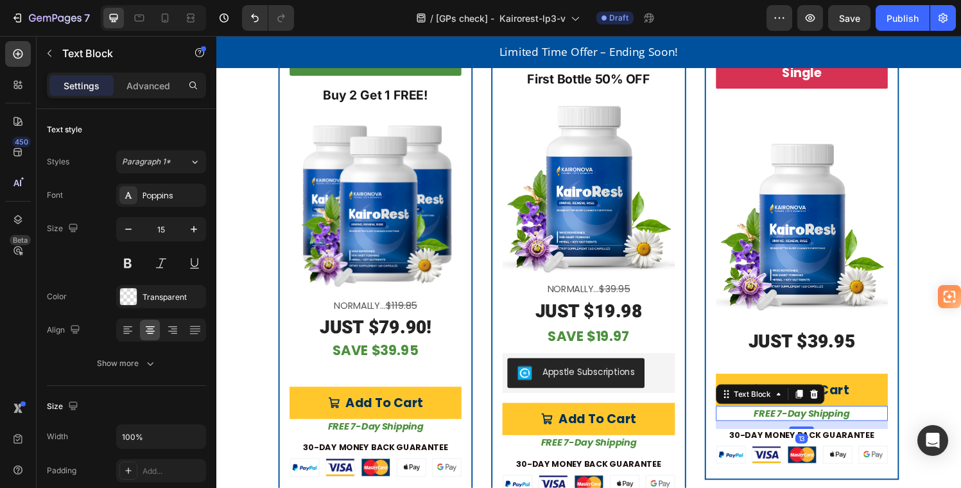
click at [843, 421] on strong "FREE 7-Day Shipping" at bounding box center [822, 425] width 99 height 13
click at [419, 435] on strong "FREE 7-Day Shipping" at bounding box center [381, 439] width 99 height 13
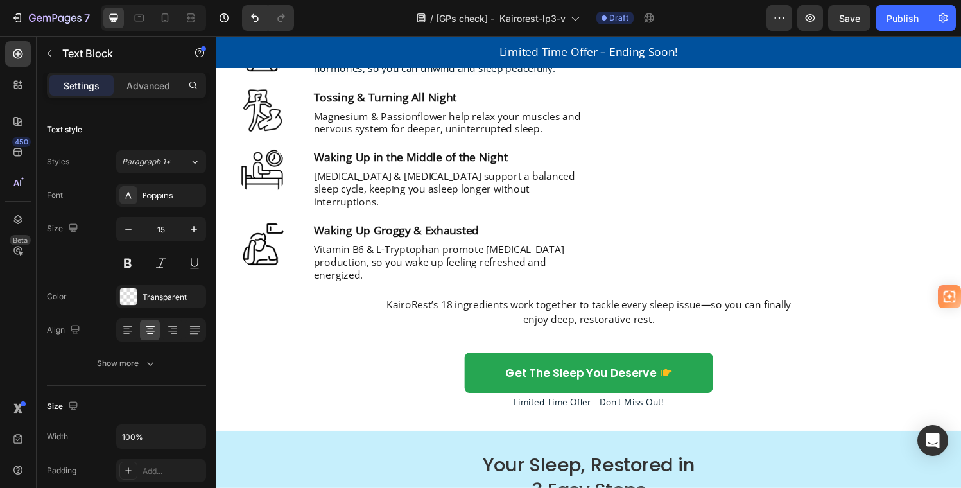
scroll to position [2095, 0]
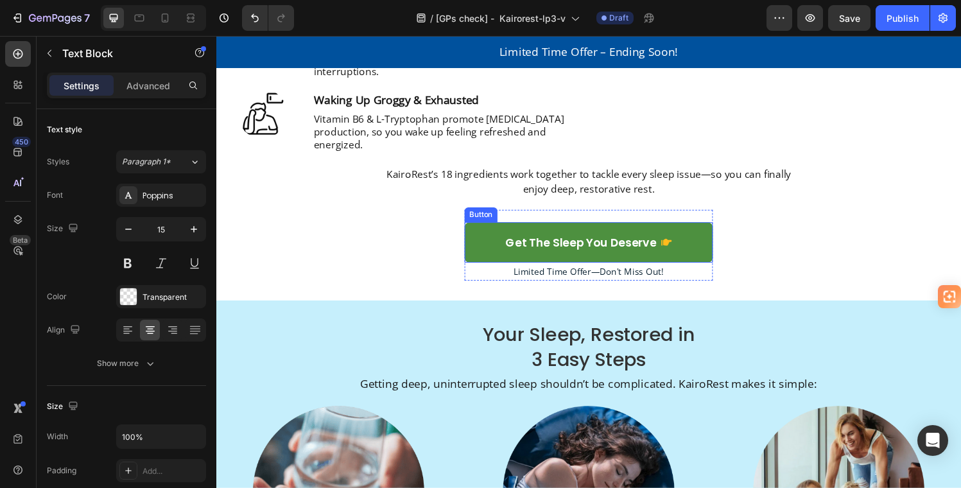
click at [485, 241] on link "get the sleep you deserve" at bounding box center [601, 250] width 257 height 42
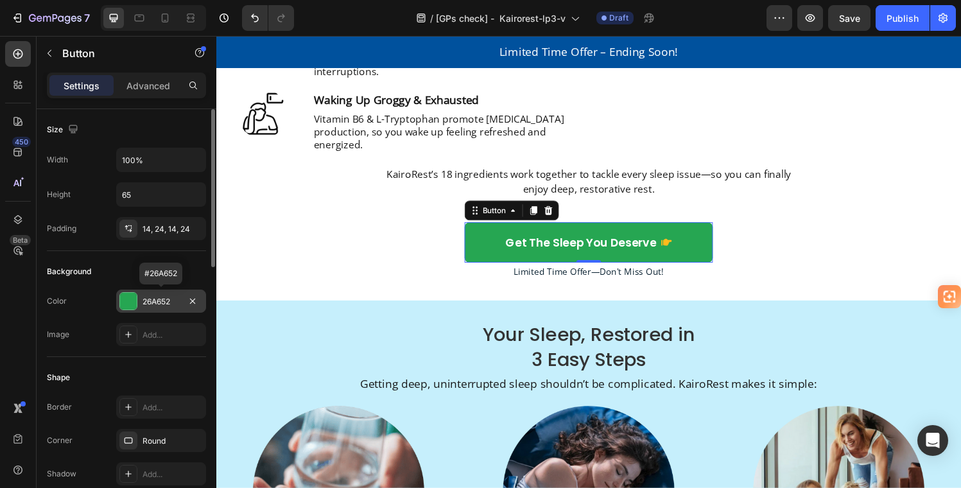
click at [134, 298] on div at bounding box center [128, 301] width 17 height 17
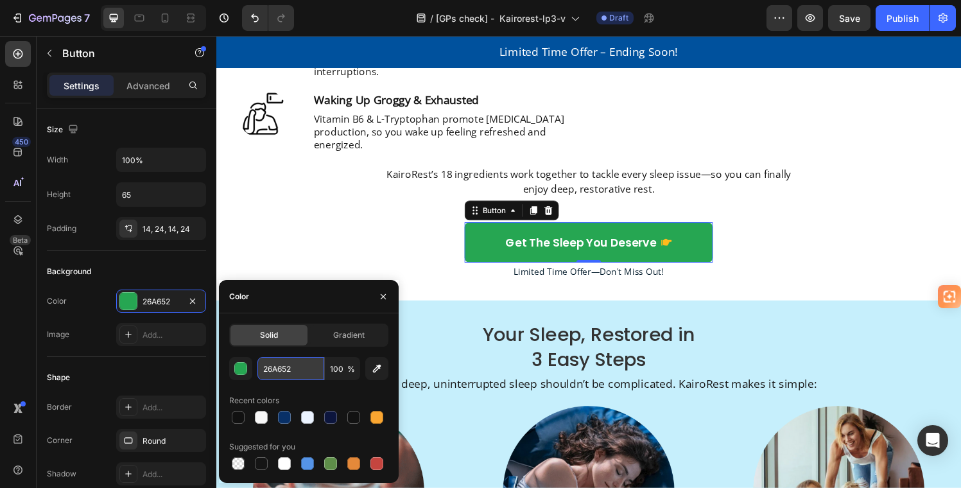
click at [262, 367] on input "26A652" at bounding box center [291, 368] width 67 height 23
drag, startPoint x: 263, startPoint y: 366, endPoint x: 293, endPoint y: 367, distance: 30.2
click at [293, 366] on input "26A652" at bounding box center [291, 368] width 67 height 23
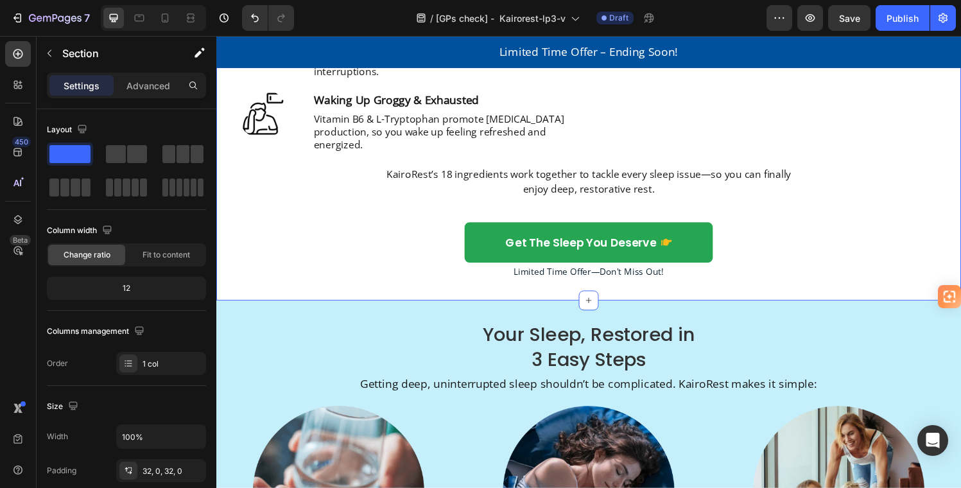
drag, startPoint x: 836, startPoint y: 249, endPoint x: 804, endPoint y: 281, distance: 45.4
click at [836, 250] on div "What’s Keeping You Up at Night? Heading Here are some of the most common sleep …" at bounding box center [601, 23] width 771 height 532
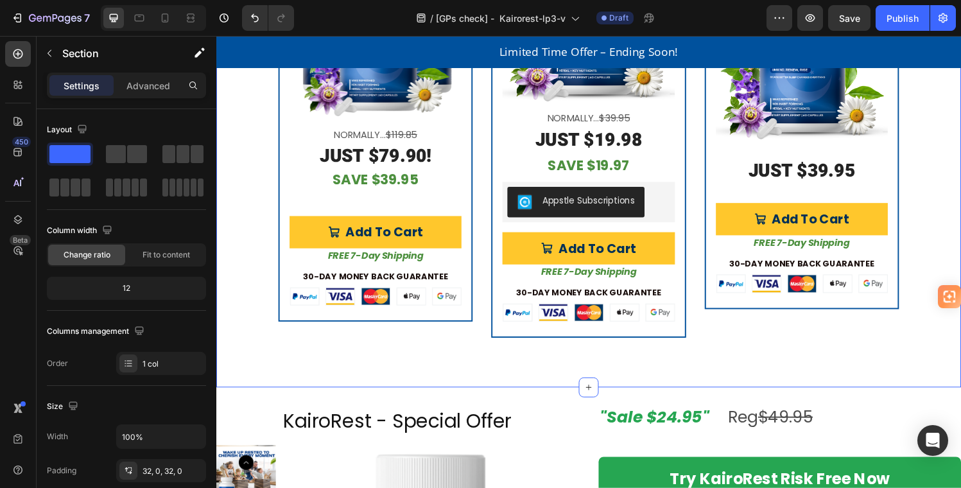
scroll to position [3221, 0]
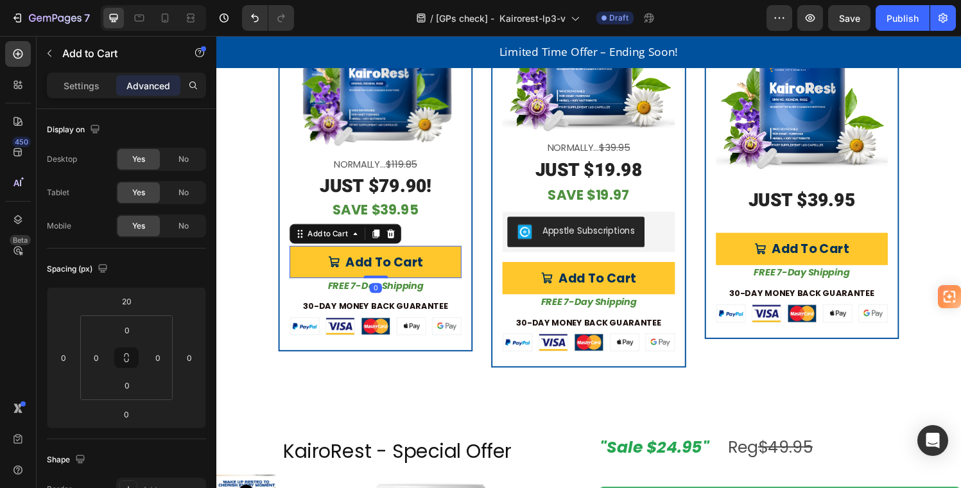
click at [460, 254] on button "Add To Cart" at bounding box center [381, 269] width 178 height 33
click at [74, 87] on p "Settings" at bounding box center [82, 85] width 36 height 13
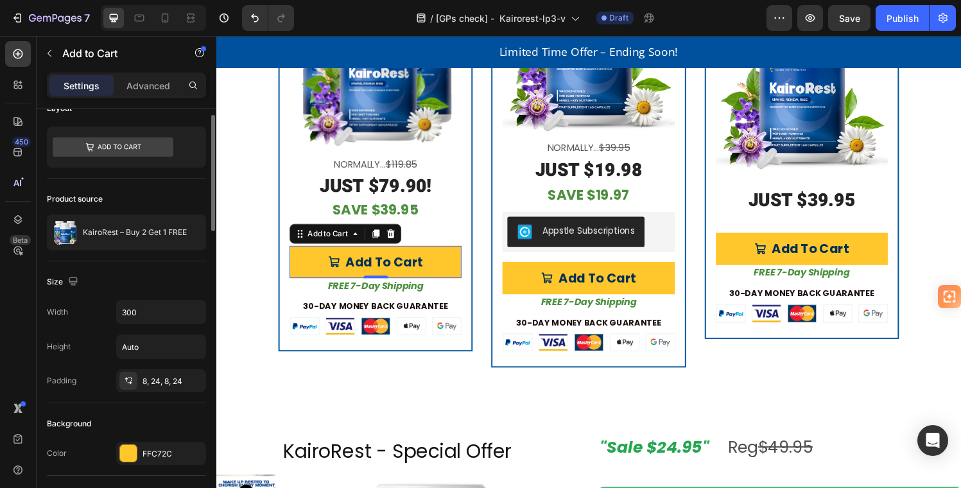
scroll to position [92, 0]
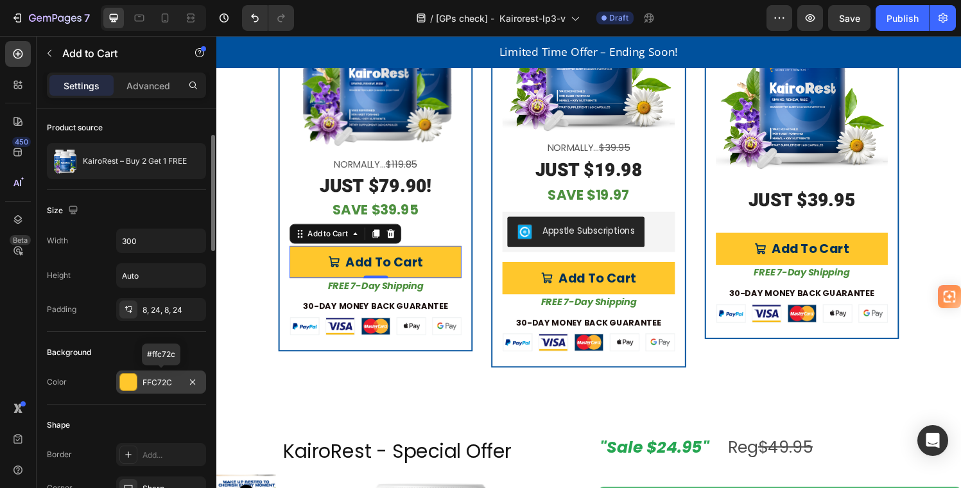
click at [139, 373] on div "FFC72C" at bounding box center [161, 382] width 90 height 23
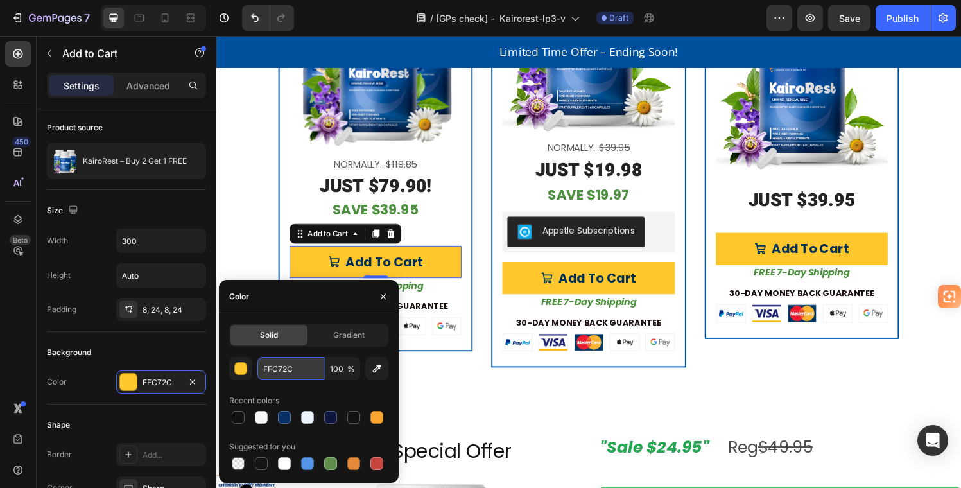
click at [293, 368] on input "FFC72C" at bounding box center [291, 368] width 67 height 23
paste input "26A652"
type input "26A652"
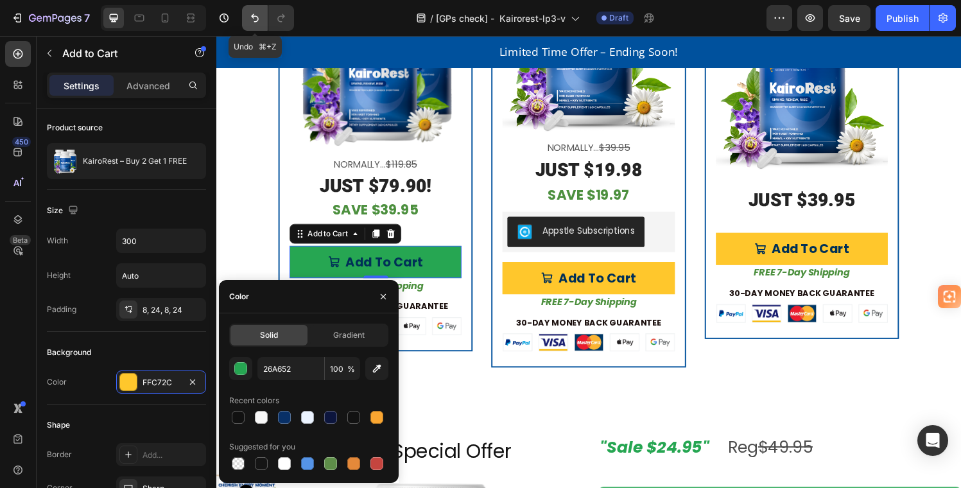
click at [256, 16] on icon "Undo/Redo" at bounding box center [255, 18] width 8 height 8
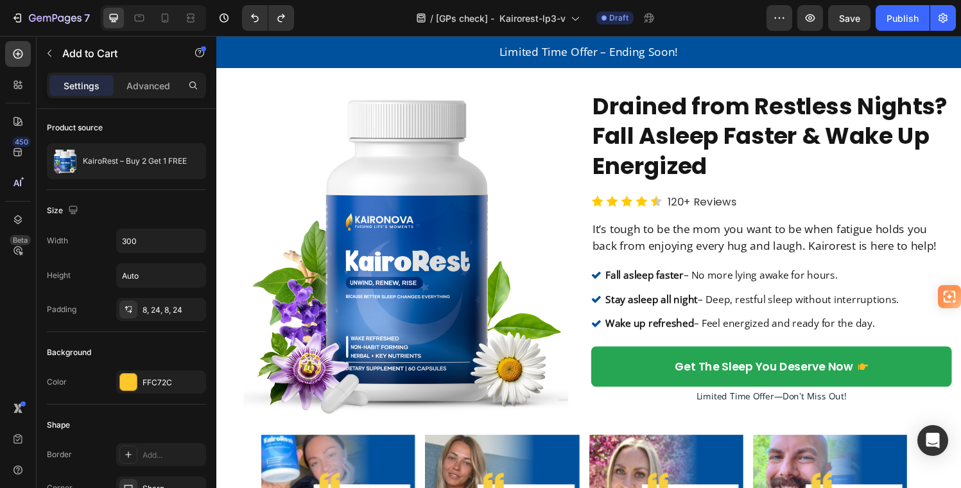
scroll to position [0, 0]
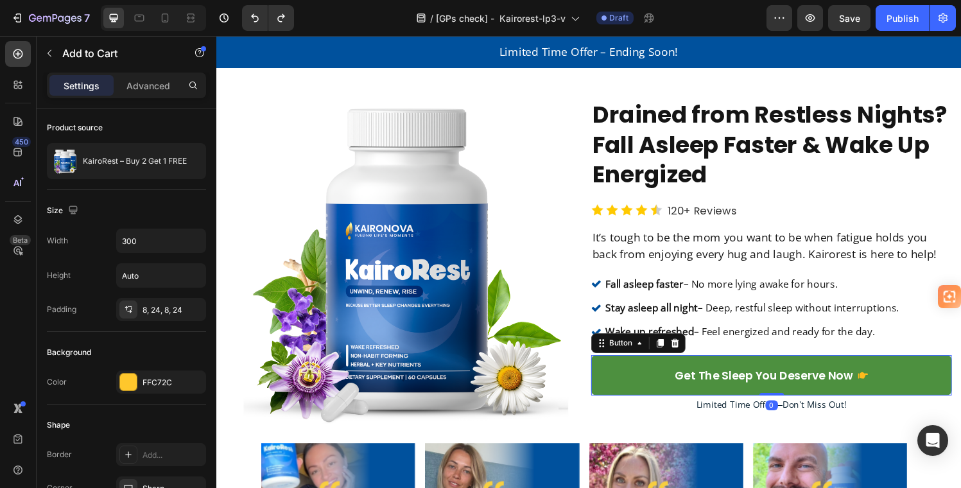
click at [648, 374] on link "Get The Sleep You Deserve Now" at bounding box center [790, 387] width 373 height 42
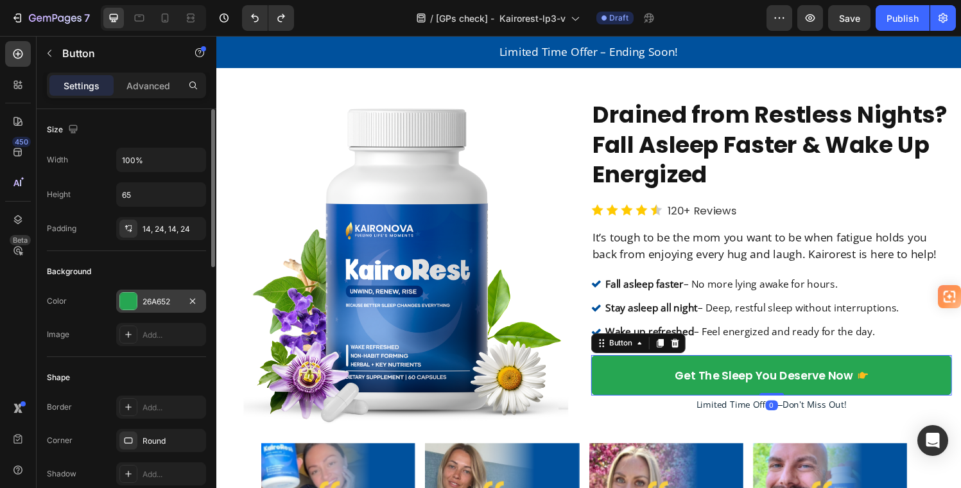
click at [134, 299] on div at bounding box center [128, 301] width 17 height 17
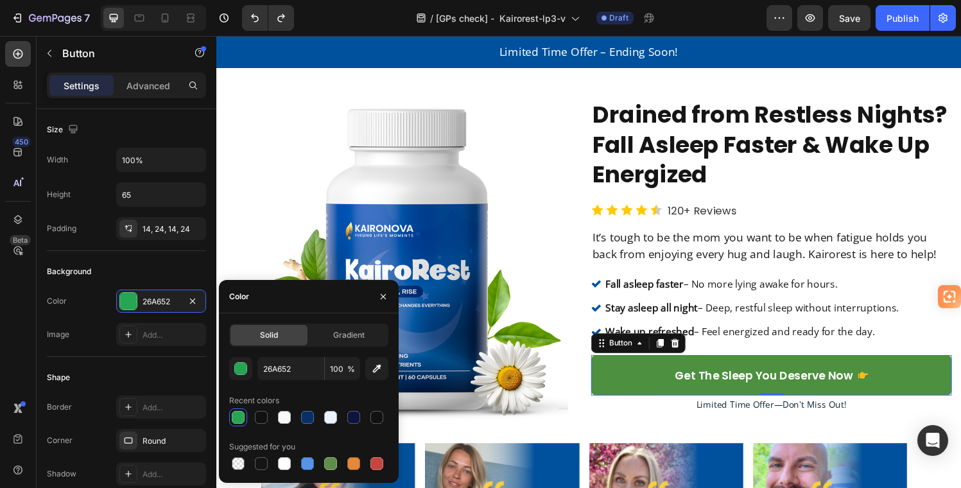
click at [918, 380] on link "Get The Sleep You Deserve Now" at bounding box center [790, 387] width 373 height 42
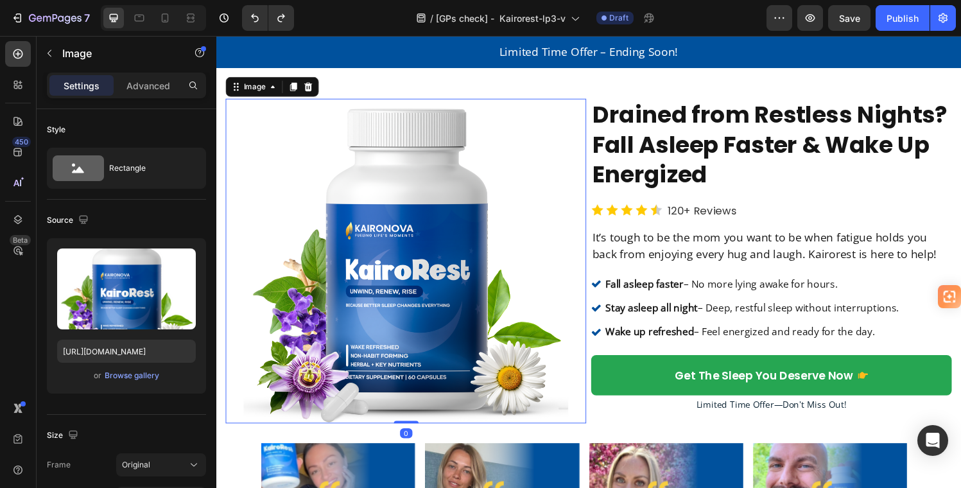
click at [517, 170] on img at bounding box center [413, 269] width 336 height 336
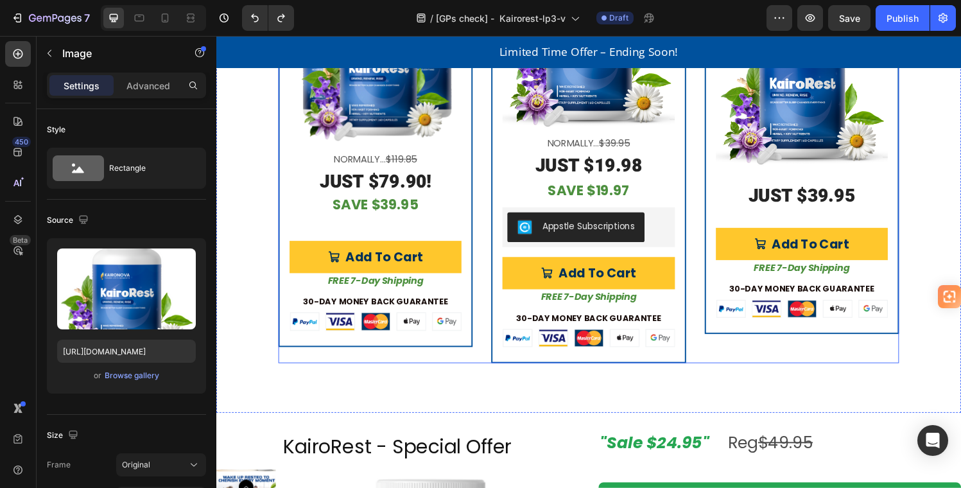
scroll to position [3341, 0]
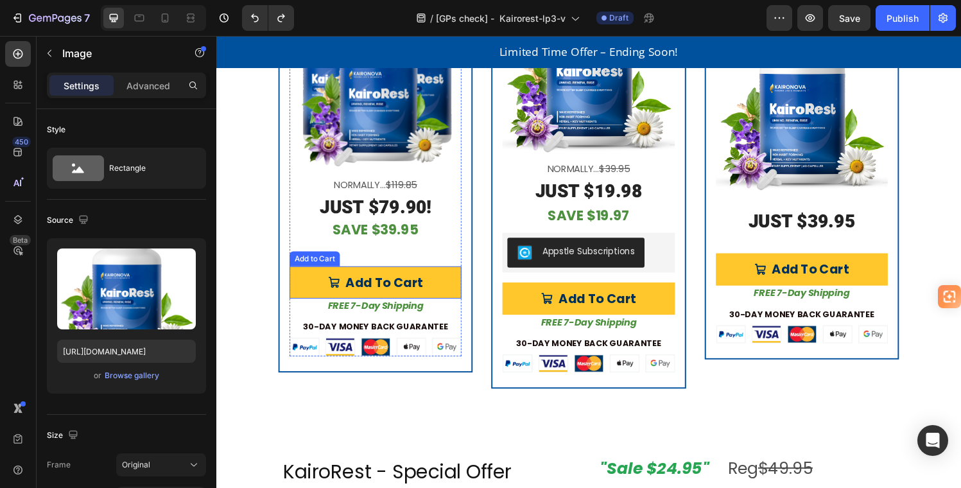
click at [458, 279] on button "Add To Cart" at bounding box center [381, 290] width 178 height 33
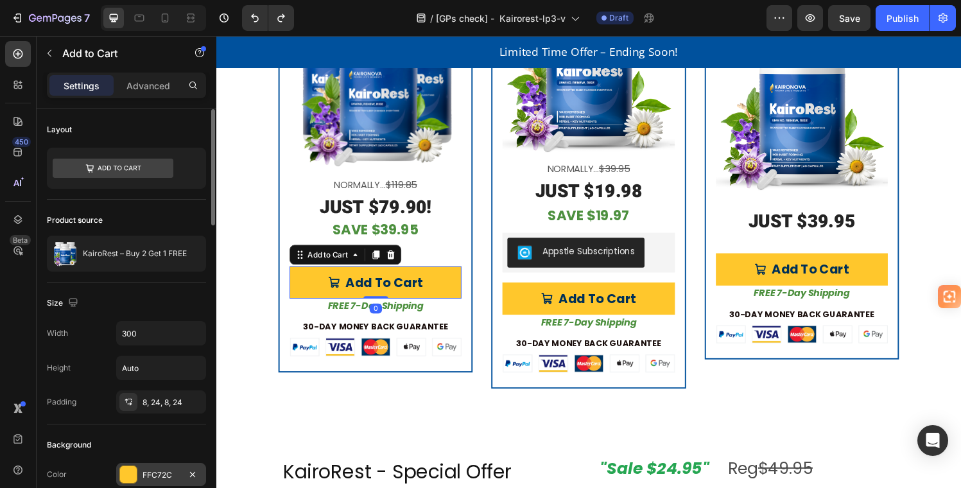
click at [145, 475] on div "FFC72C" at bounding box center [161, 475] width 37 height 12
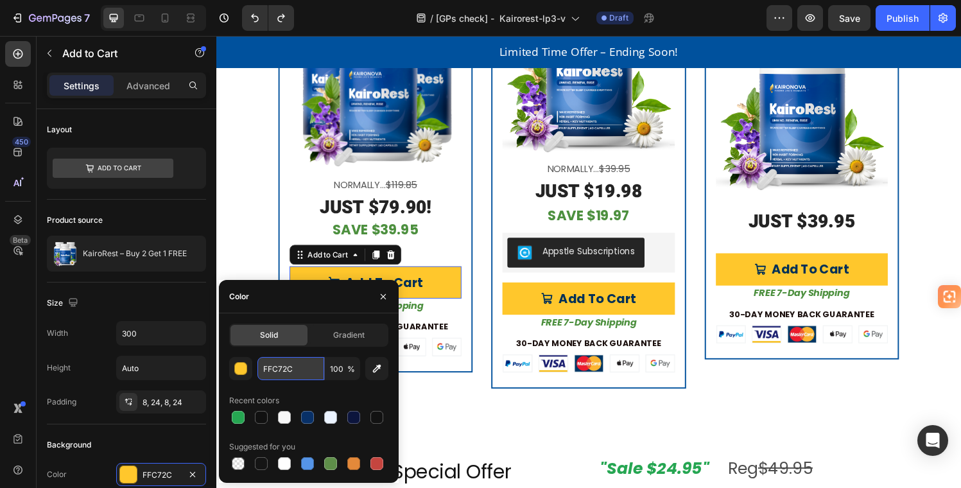
click at [261, 367] on input "FFC72C" at bounding box center [291, 368] width 67 height 23
click at [261, 366] on input "FFC72C" at bounding box center [291, 368] width 67 height 23
drag, startPoint x: 261, startPoint y: 367, endPoint x: 301, endPoint y: 368, distance: 39.2
click at [299, 367] on input "FFC72C" at bounding box center [291, 368] width 67 height 23
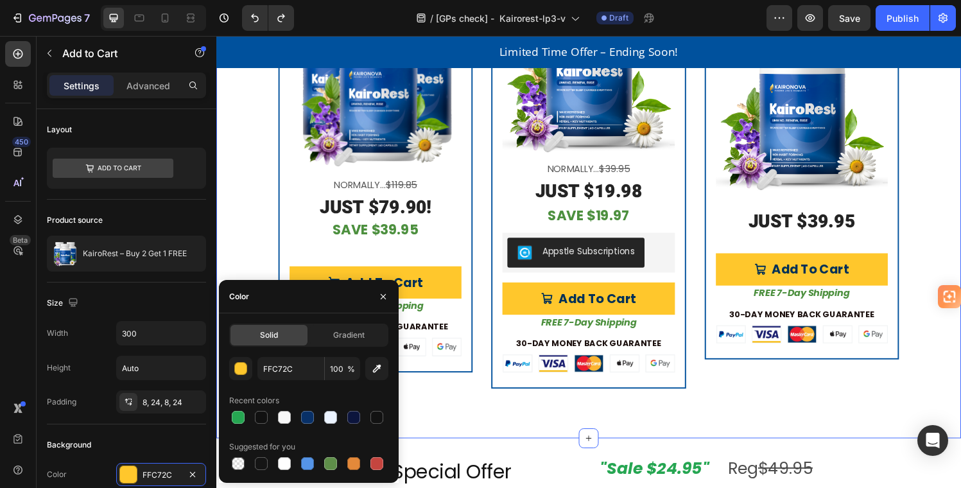
click at [944, 240] on div "Get KairoRest Today Risk-Free Heading (We'll even pay for the shipping!) Text B…" at bounding box center [601, 66] width 771 height 770
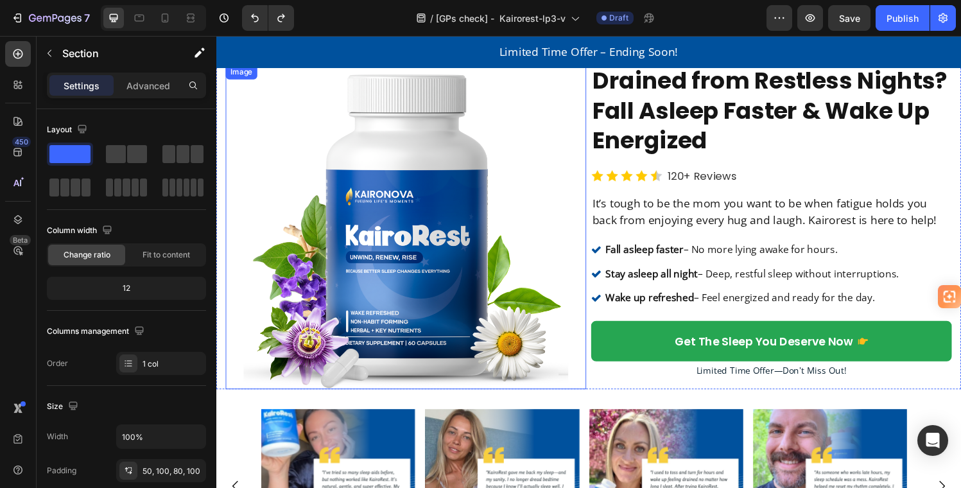
scroll to position [35, 0]
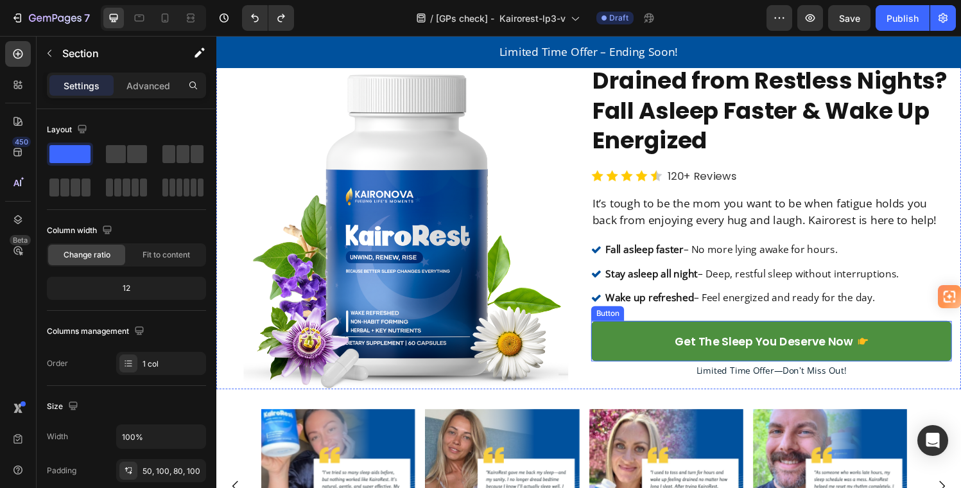
click at [953, 340] on link "Get The Sleep You Deserve Now" at bounding box center [790, 352] width 373 height 42
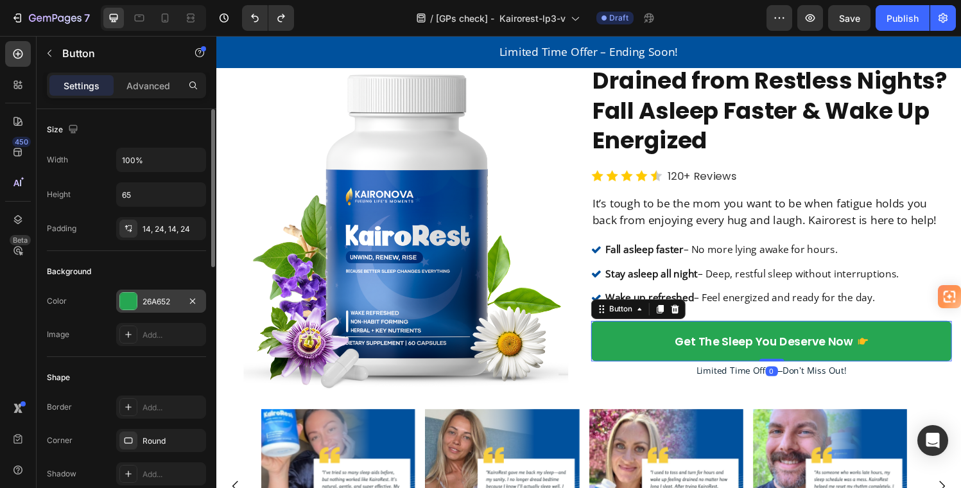
click at [158, 296] on div "26A652" at bounding box center [161, 302] width 37 height 12
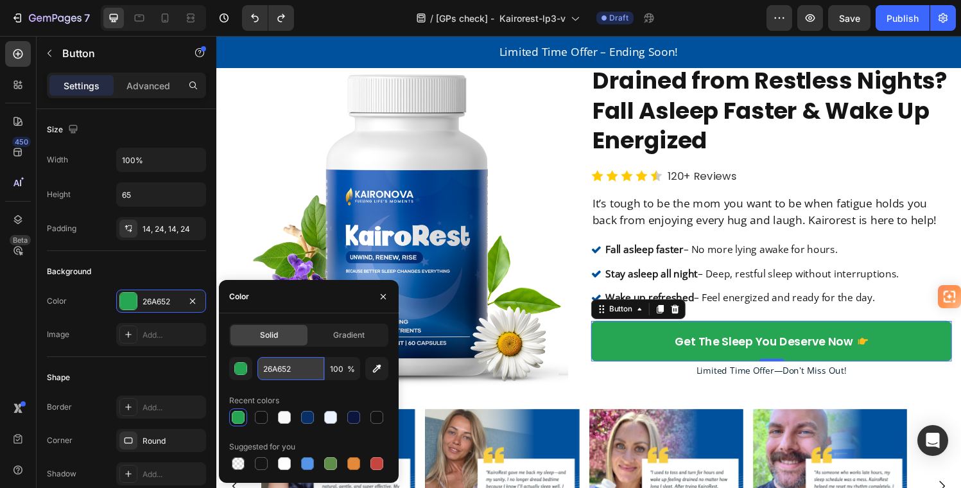
click at [261, 369] on input "26A652" at bounding box center [291, 368] width 67 height 23
paste input "FFC72C"
type input "FFC72C"
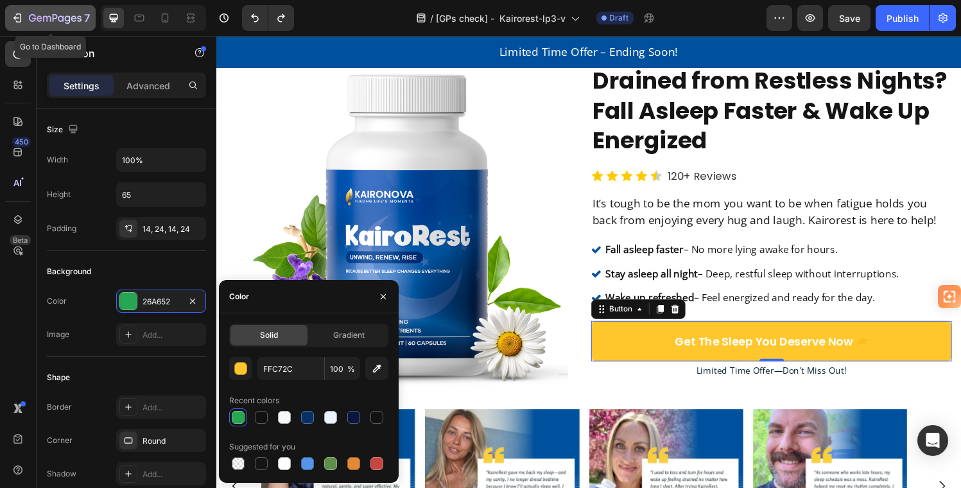
click at [18, 19] on icon "button" at bounding box center [17, 18] width 13 height 13
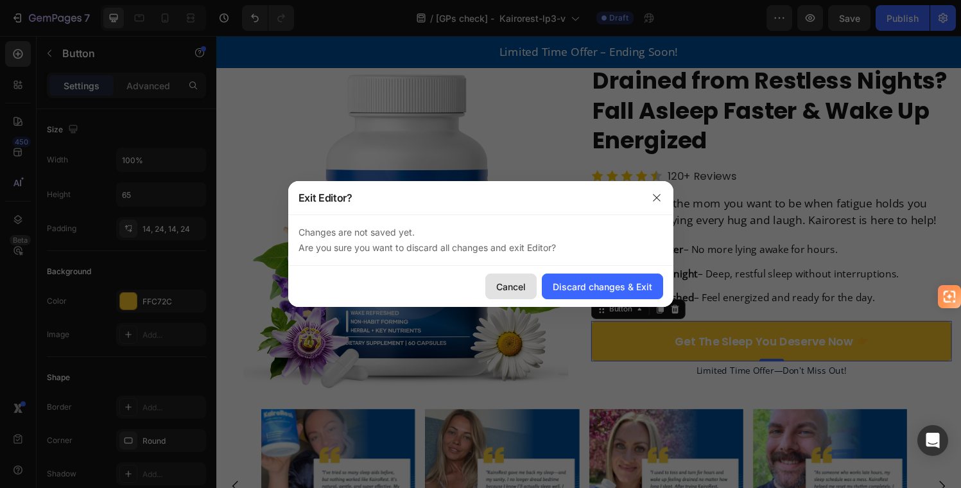
click at [517, 284] on div "Cancel" at bounding box center [511, 286] width 30 height 13
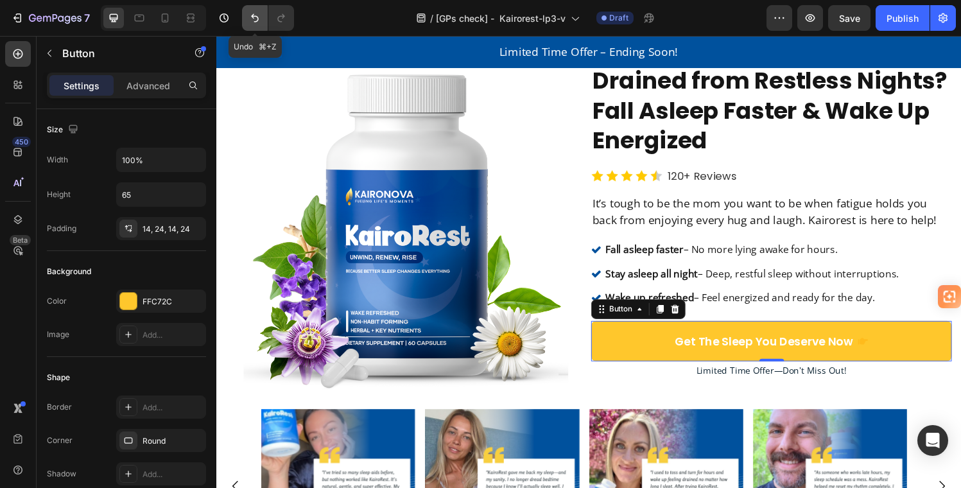
click at [251, 12] on icon "Undo/Redo" at bounding box center [255, 18] width 13 height 13
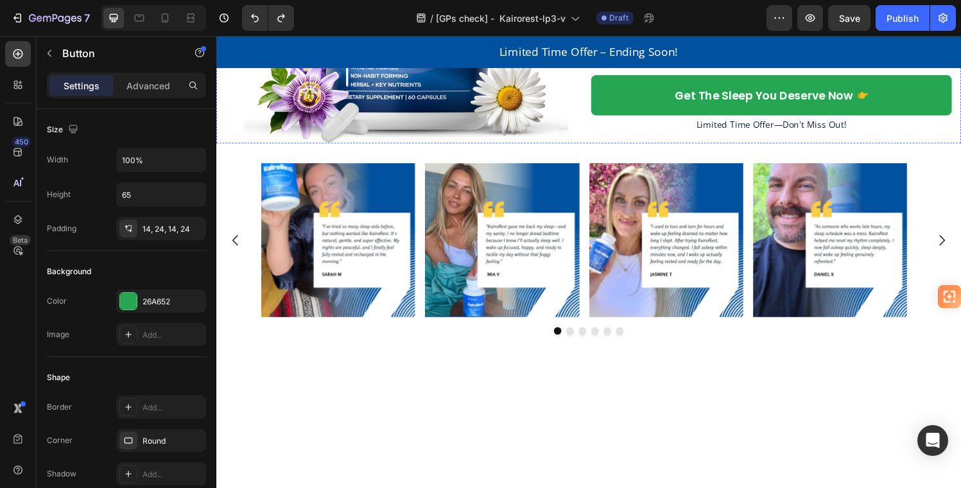
scroll to position [362, 0]
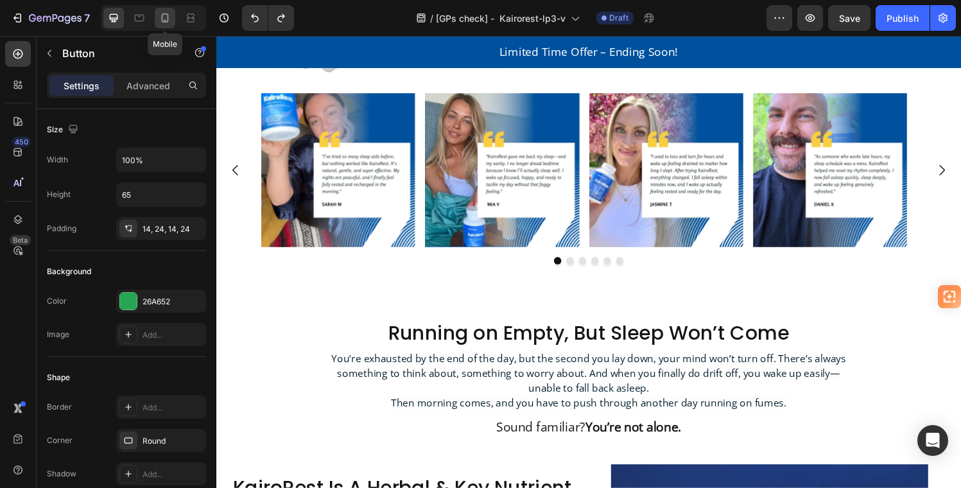
click at [163, 12] on icon at bounding box center [165, 18] width 13 height 13
type input "14"
type input "Auto"
type input "290"
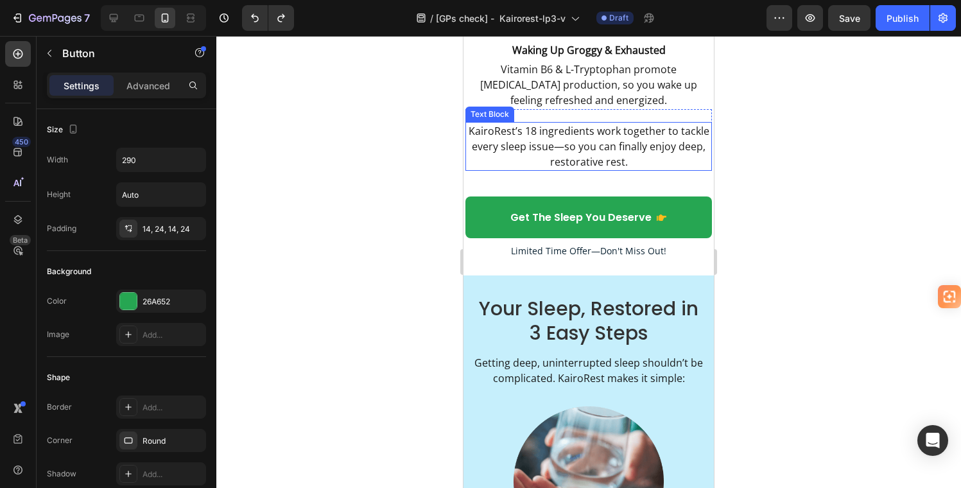
scroll to position [3337, 0]
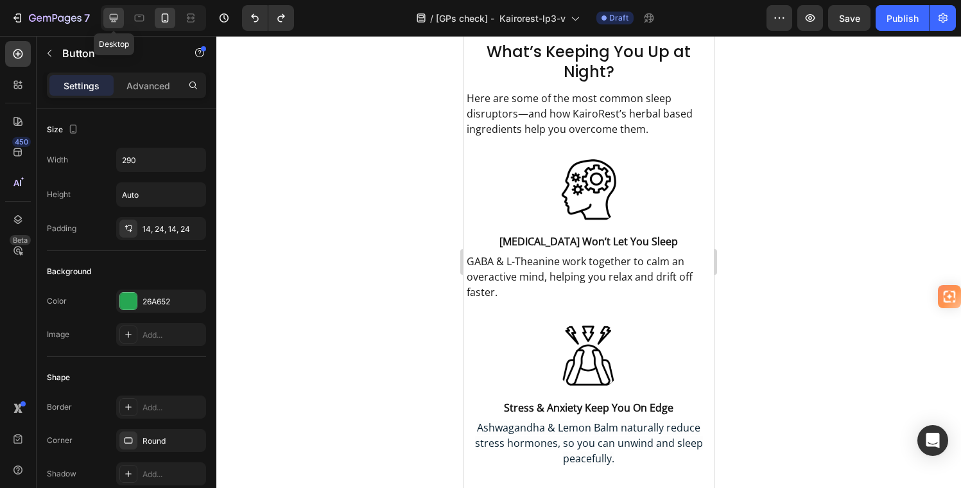
click at [112, 15] on icon at bounding box center [113, 18] width 13 height 13
type input "18"
type input "65"
type input "100%"
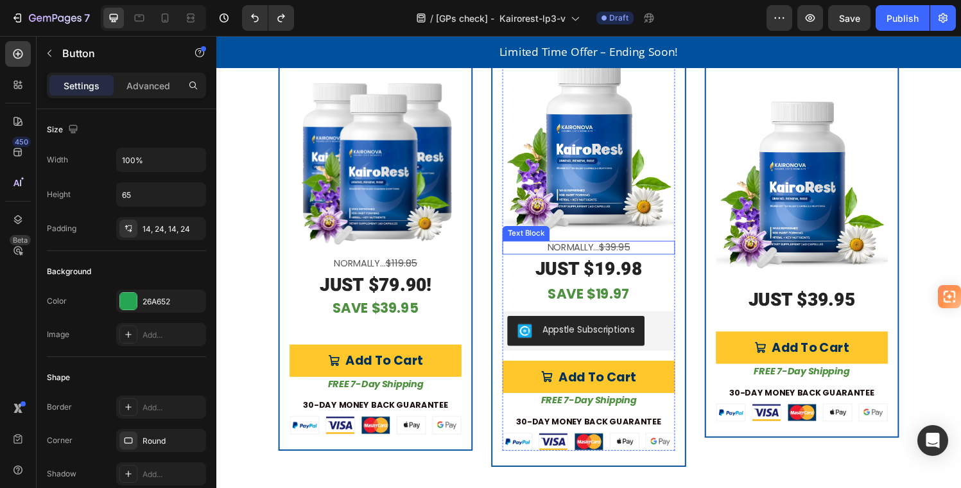
scroll to position [3156, 0]
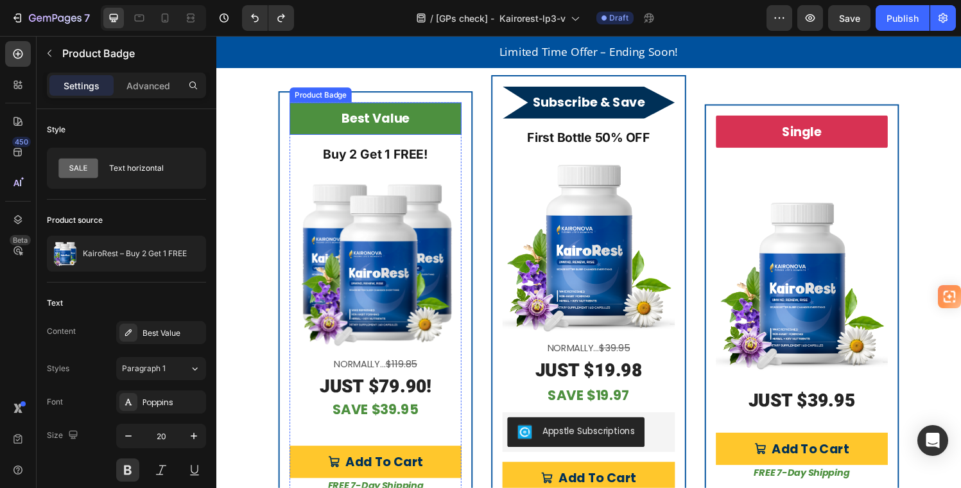
click at [442, 121] on div "Best Value" at bounding box center [381, 121] width 178 height 33
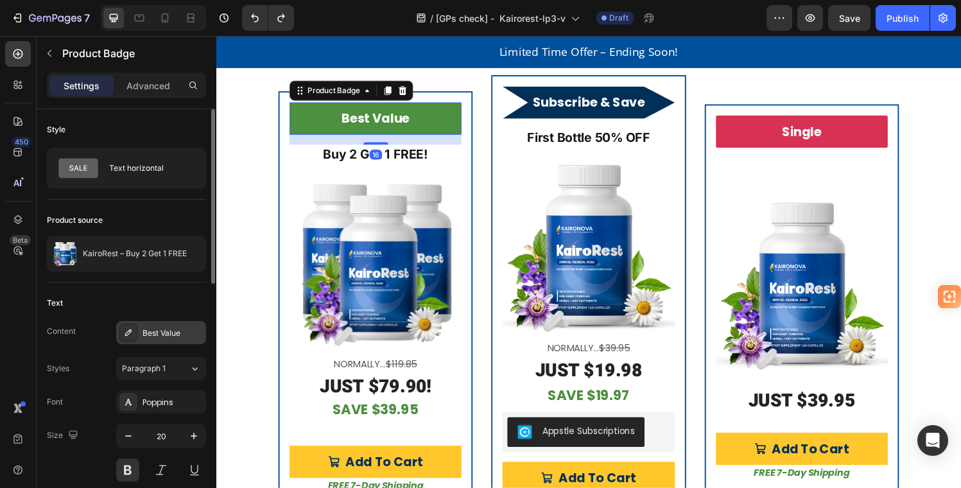
scroll to position [204, 0]
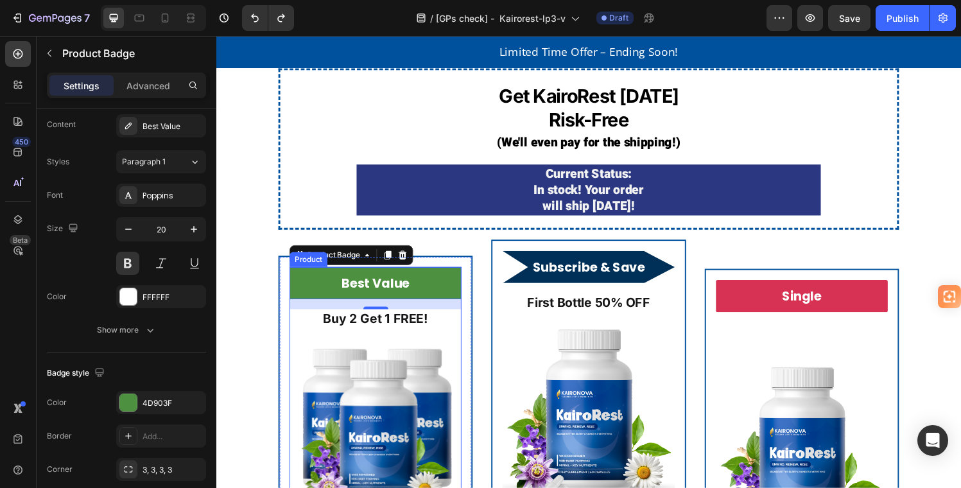
scroll to position [2990, 0]
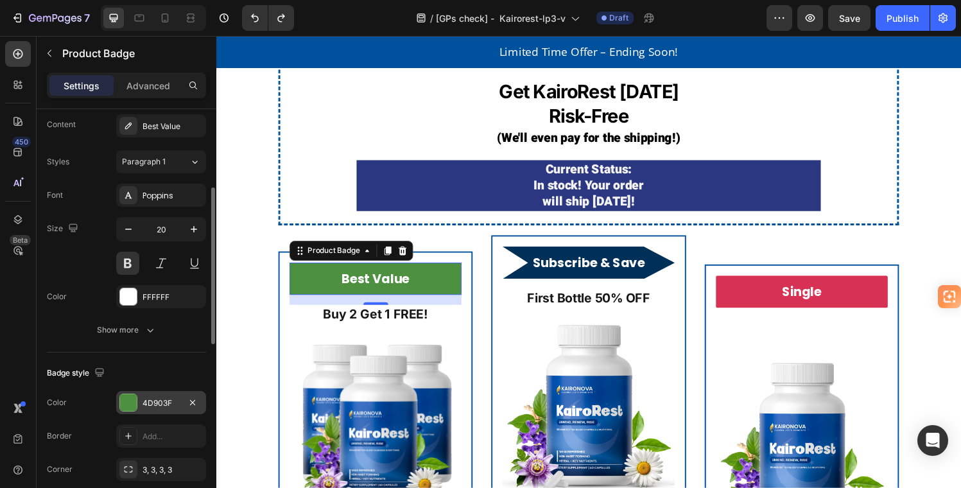
click at [148, 399] on div "4D903F" at bounding box center [161, 404] width 37 height 12
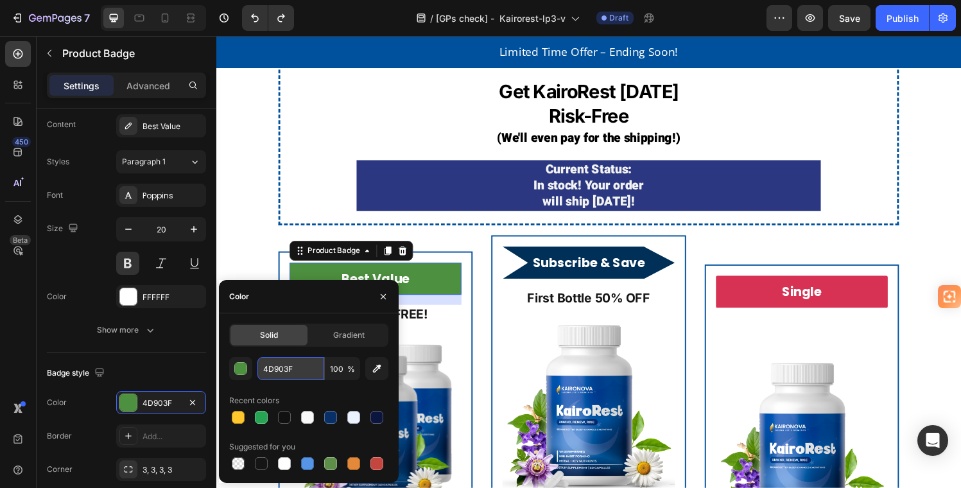
click at [263, 367] on input "4D903F" at bounding box center [291, 368] width 67 height 23
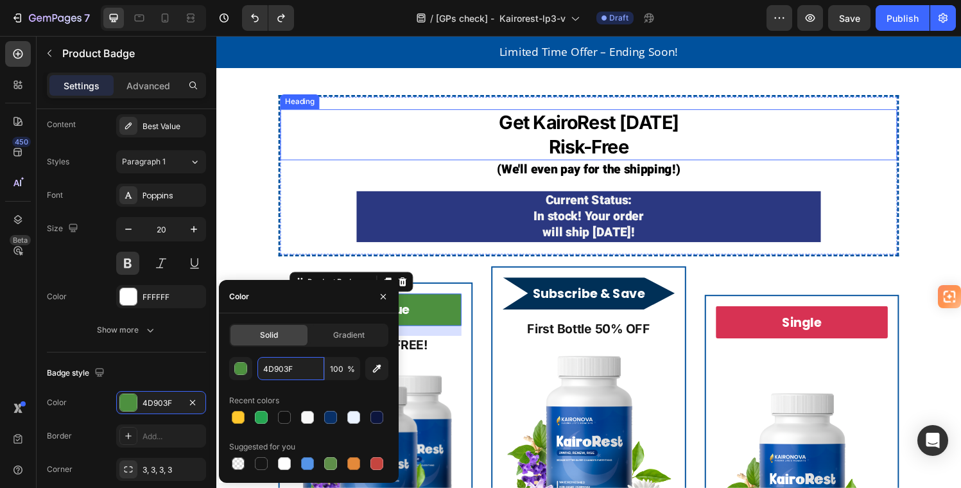
scroll to position [2765, 0]
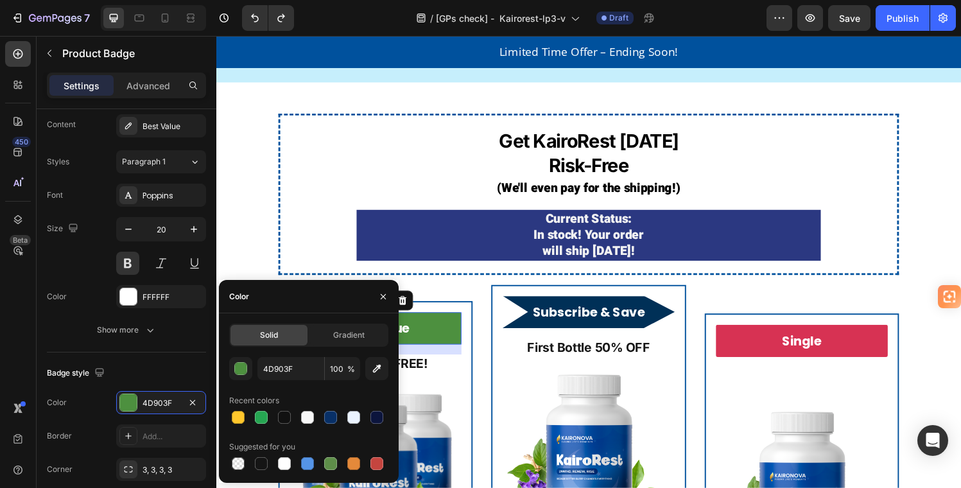
click at [714, 30] on link "get the sleep you deserve" at bounding box center [601, 9] width 257 height 42
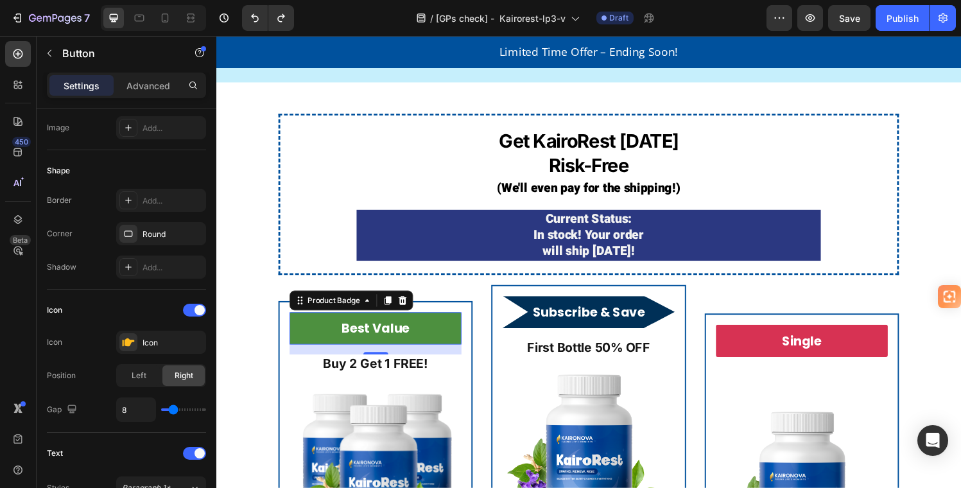
scroll to position [0, 0]
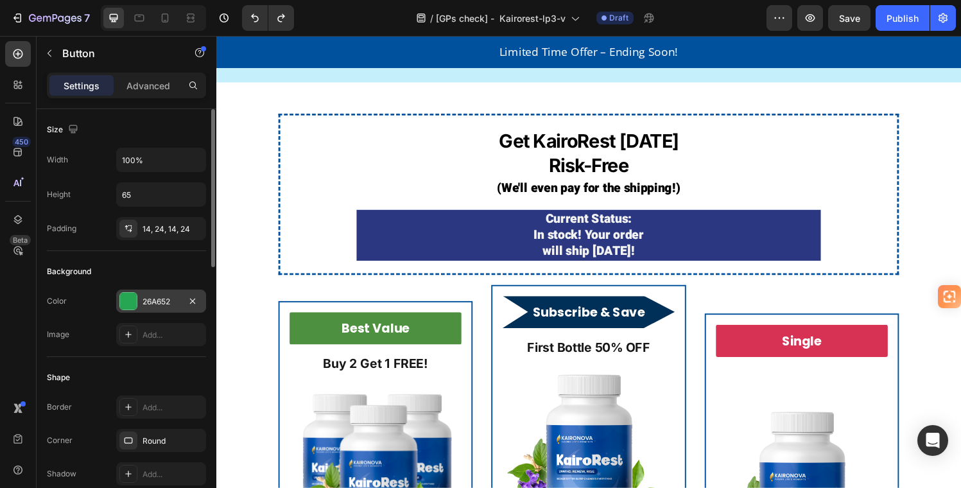
click at [177, 301] on div "26A652" at bounding box center [161, 302] width 37 height 12
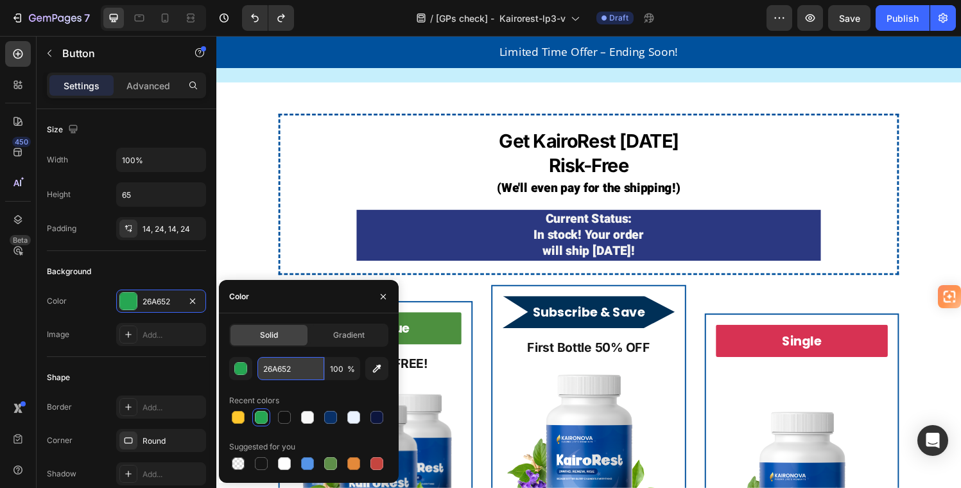
click at [263, 369] on input "26A652" at bounding box center [291, 368] width 67 height 23
paste input "4D903F"
type input "4D903F"
click at [255, 13] on icon "Undo/Redo" at bounding box center [255, 18] width 13 height 13
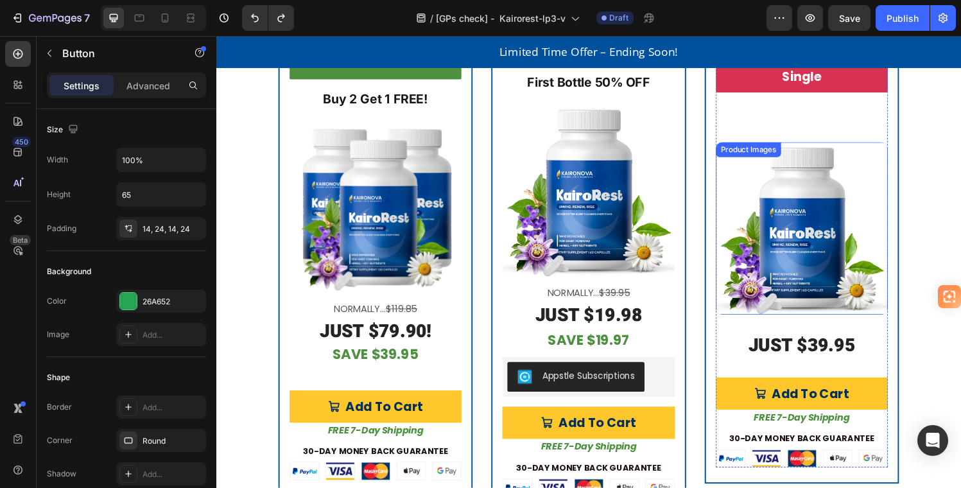
scroll to position [3214, 0]
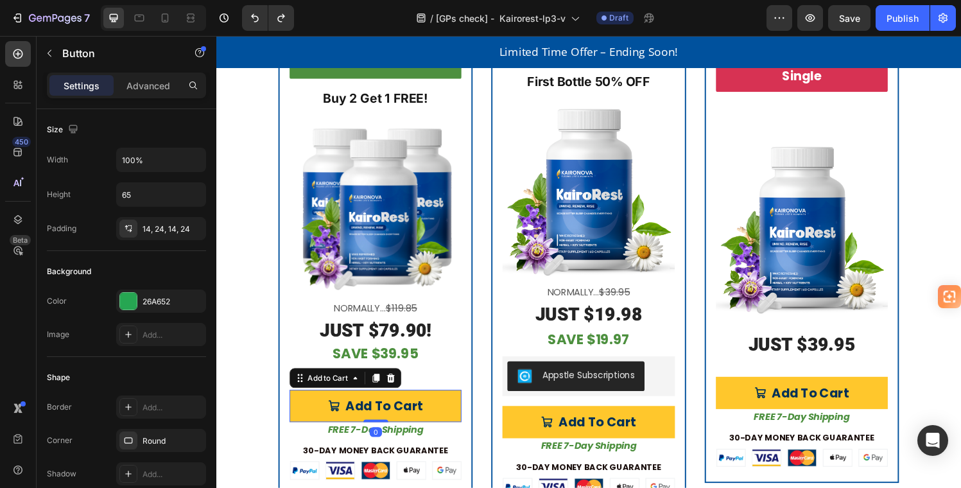
click at [454, 417] on button "Add To Cart" at bounding box center [381, 418] width 178 height 33
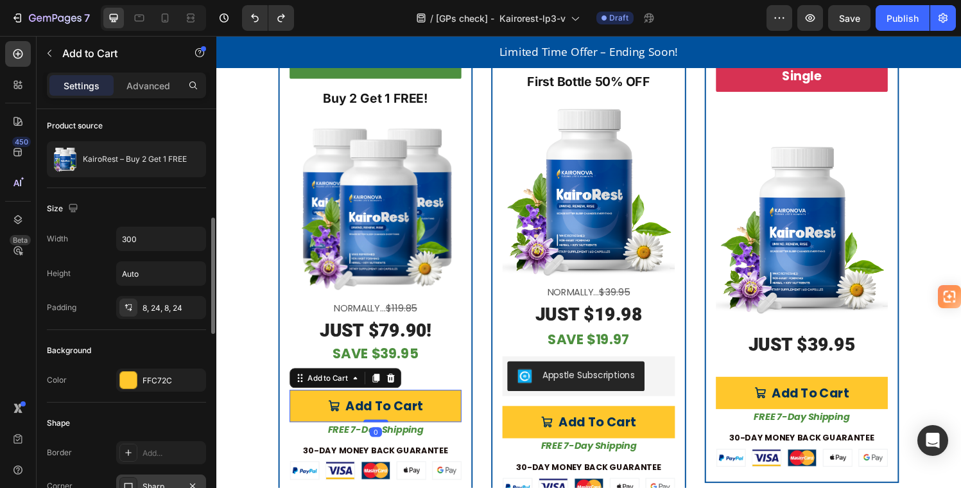
scroll to position [159, 0]
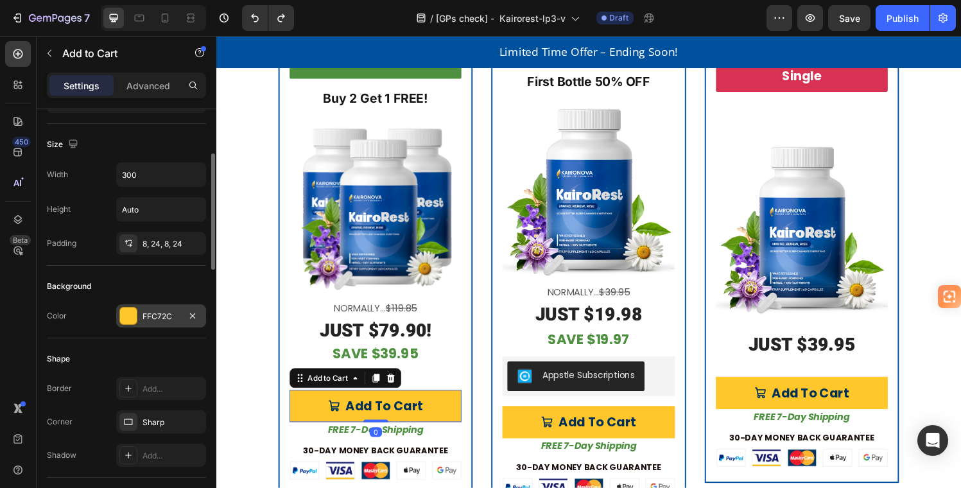
click at [156, 310] on div "FFC72C" at bounding box center [161, 315] width 90 height 23
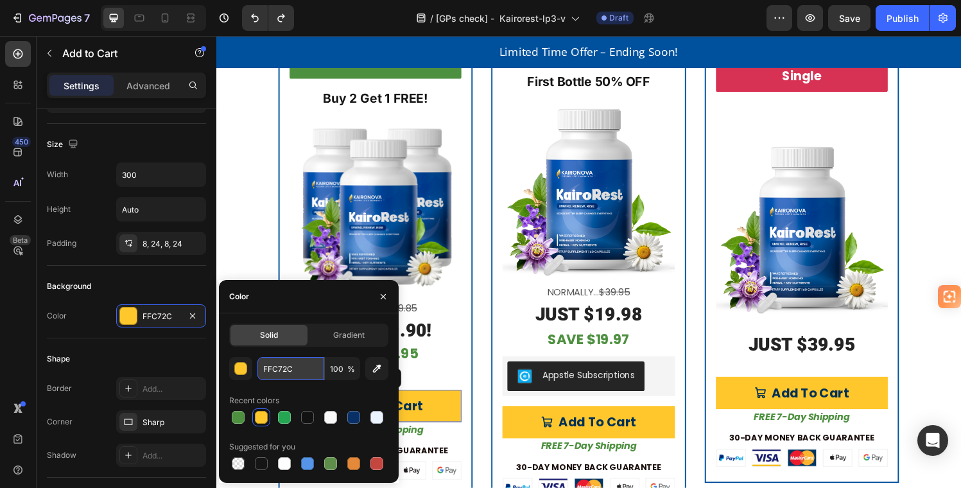
click at [261, 367] on input "FFC72C" at bounding box center [291, 368] width 67 height 23
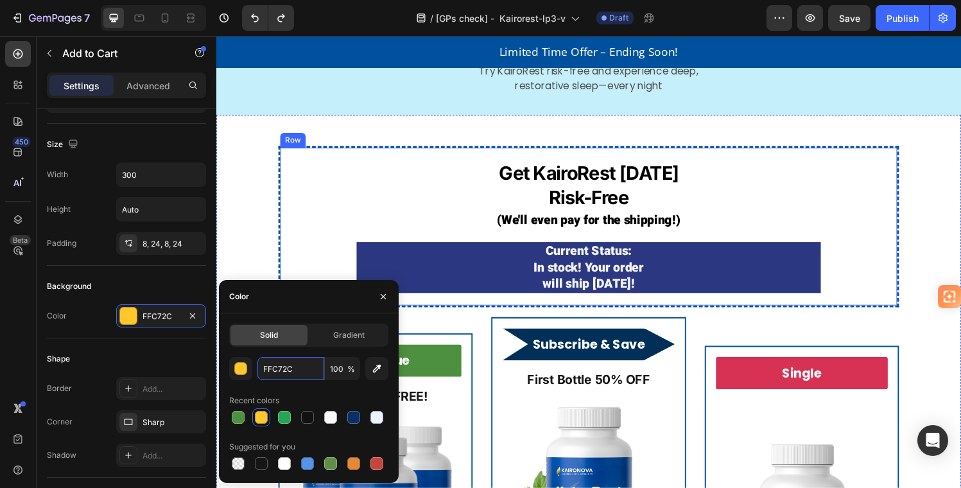
scroll to position [2677, 0]
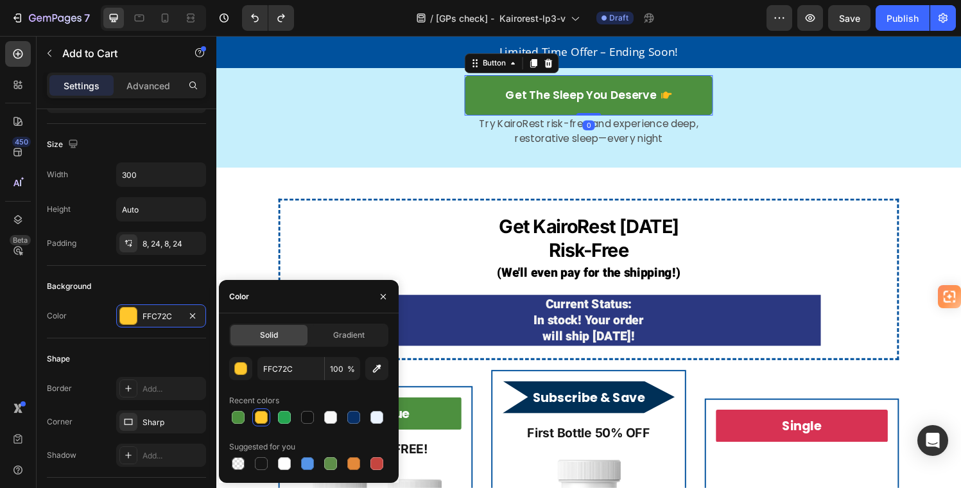
click at [712, 118] on link "get the sleep you deserve" at bounding box center [601, 97] width 257 height 42
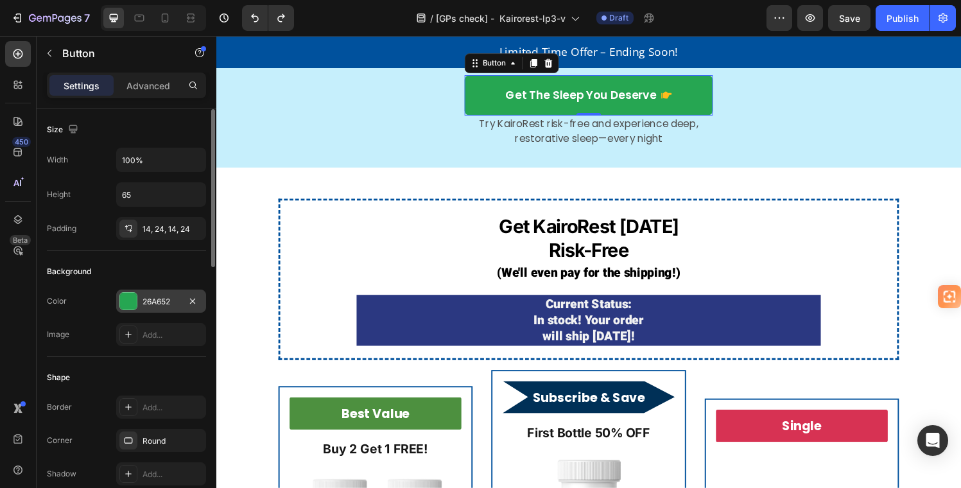
click at [171, 299] on div "26A652" at bounding box center [161, 302] width 37 height 12
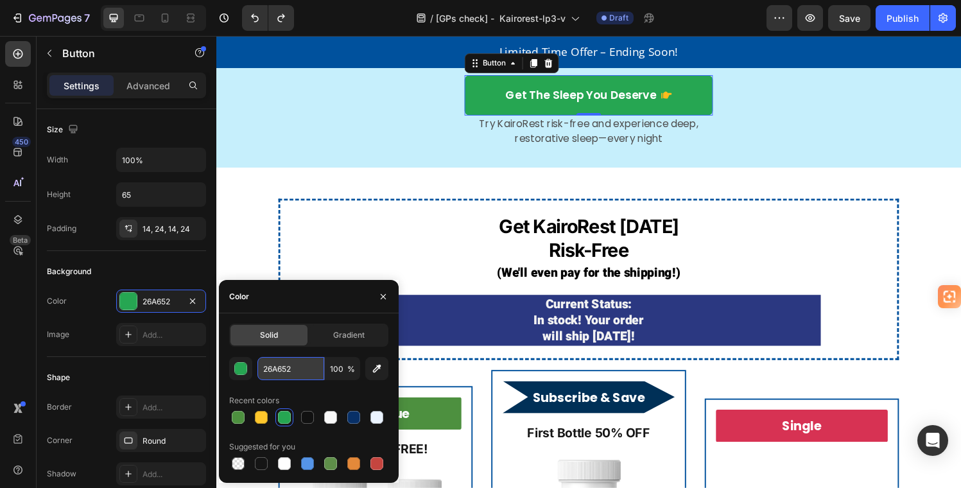
click at [262, 368] on input "26A652" at bounding box center [291, 368] width 67 height 23
paste input "FFC72C"
type input "FFC72C"
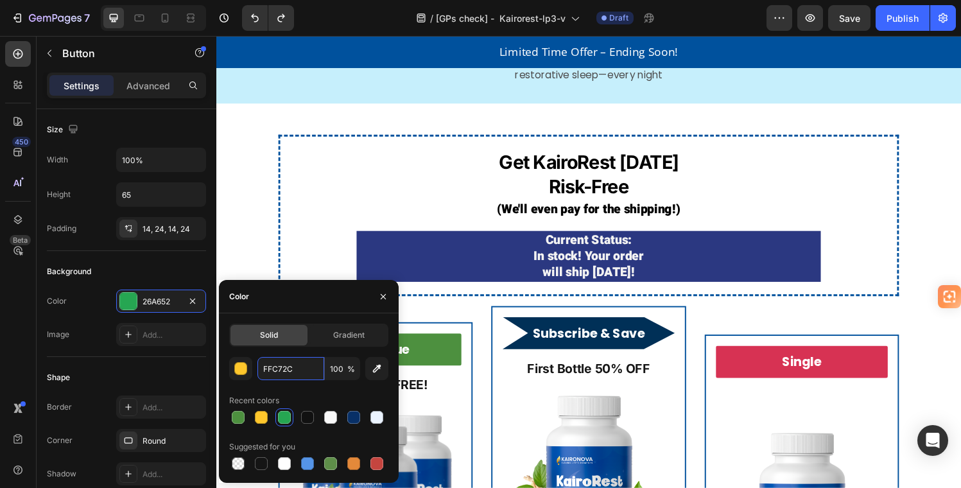
scroll to position [2712, 0]
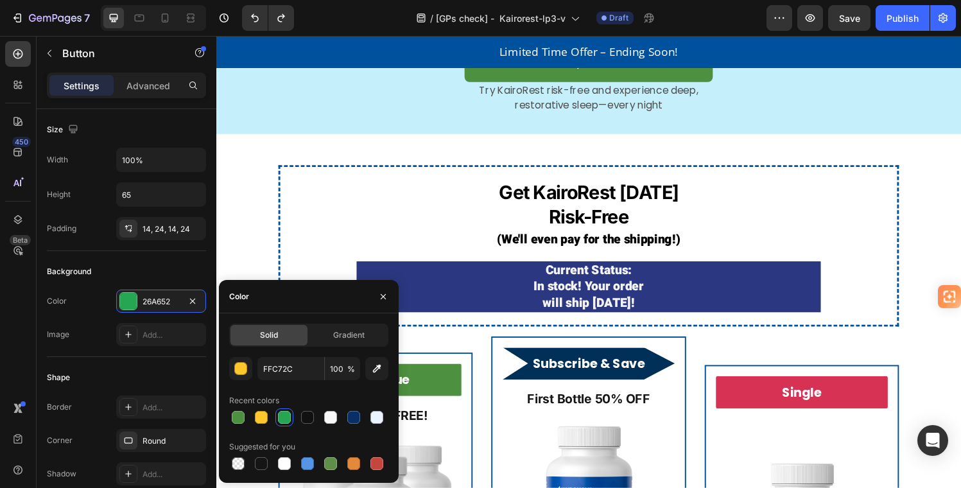
click at [679, 66] on icon at bounding box center [683, 61] width 9 height 7
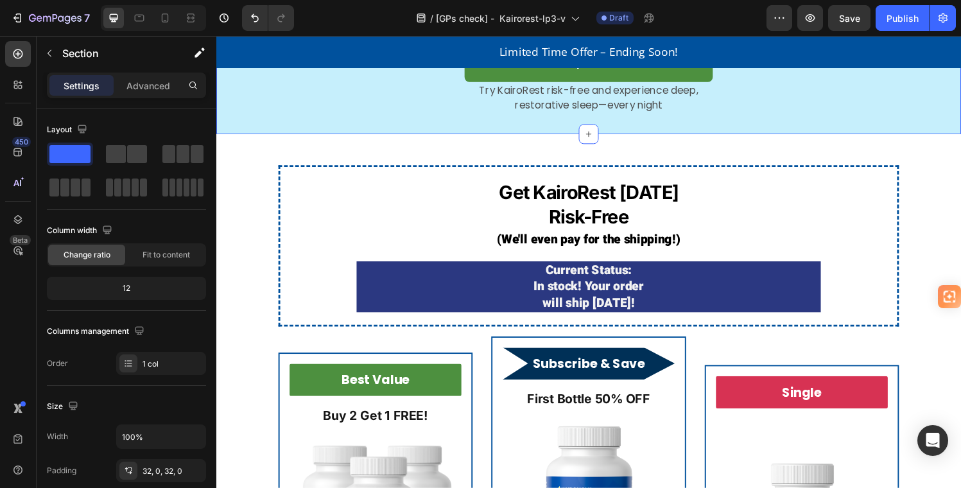
click at [258, 17] on icon "Undo/Redo" at bounding box center [255, 18] width 8 height 8
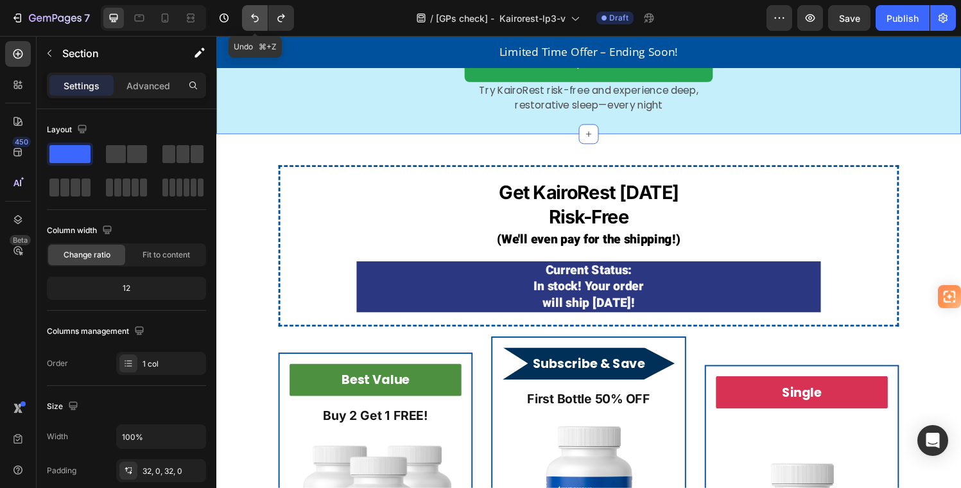
drag, startPoint x: 463, startPoint y: 198, endPoint x: 256, endPoint y: 16, distance: 275.7
click at [256, 16] on icon "Undo/Redo" at bounding box center [255, 18] width 8 height 8
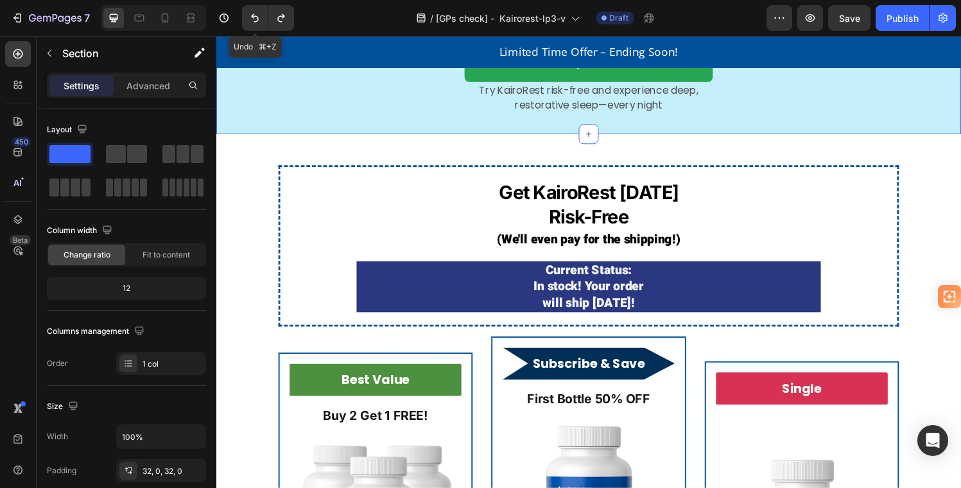
drag, startPoint x: 473, startPoint y: 52, endPoint x: 814, endPoint y: 249, distance: 394.1
click at [704, 83] on link "get the sleep you deserve" at bounding box center [601, 63] width 257 height 42
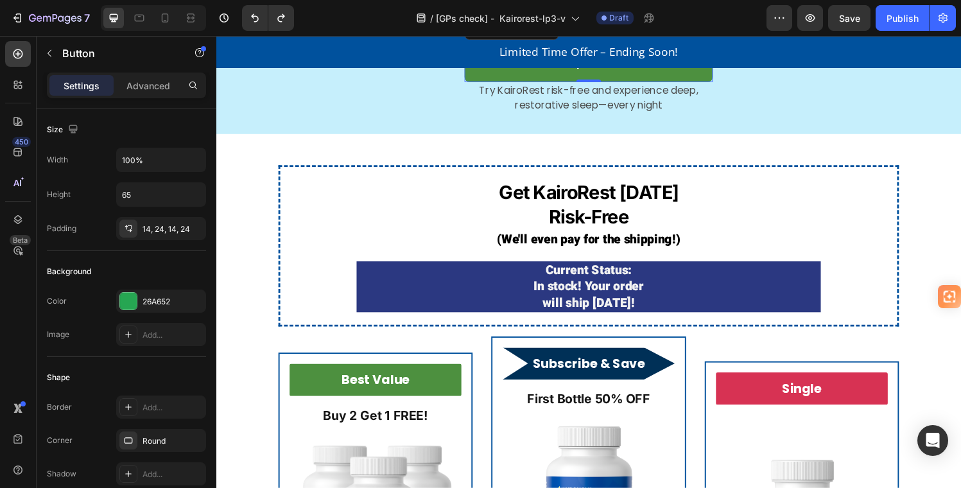
drag, startPoint x: 814, startPoint y: 249, endPoint x: 478, endPoint y: 218, distance: 337.9
click at [478, 83] on link "get the sleep you deserve" at bounding box center [601, 63] width 257 height 42
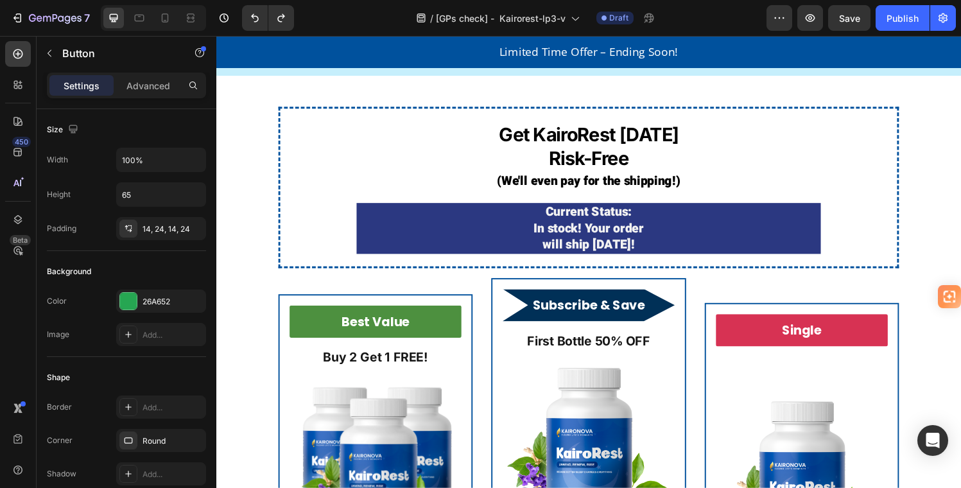
scroll to position [2771, 0]
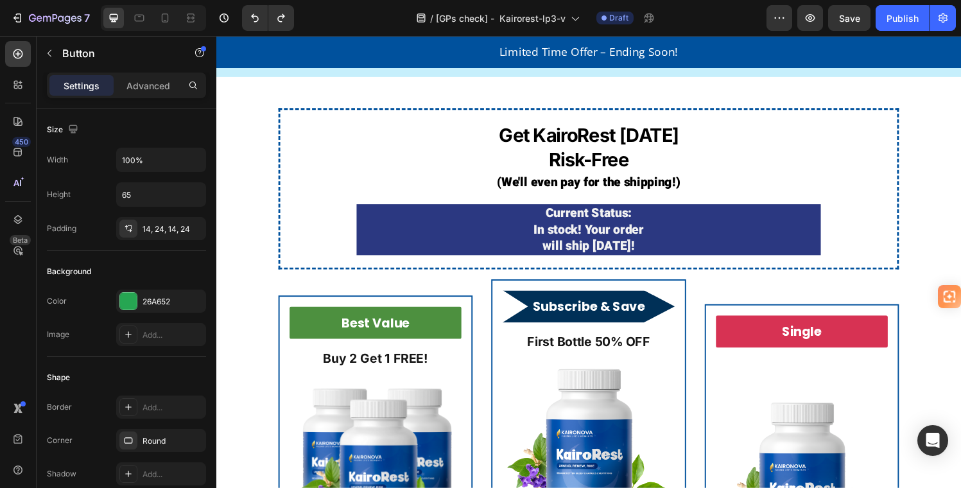
click at [719, 24] on link "get the sleep you deserve" at bounding box center [601, 4] width 257 height 42
drag, startPoint x: 261, startPoint y: 182, endPoint x: 144, endPoint y: 302, distance: 167.1
click at [144, 302] on div "26A652" at bounding box center [161, 302] width 37 height 12
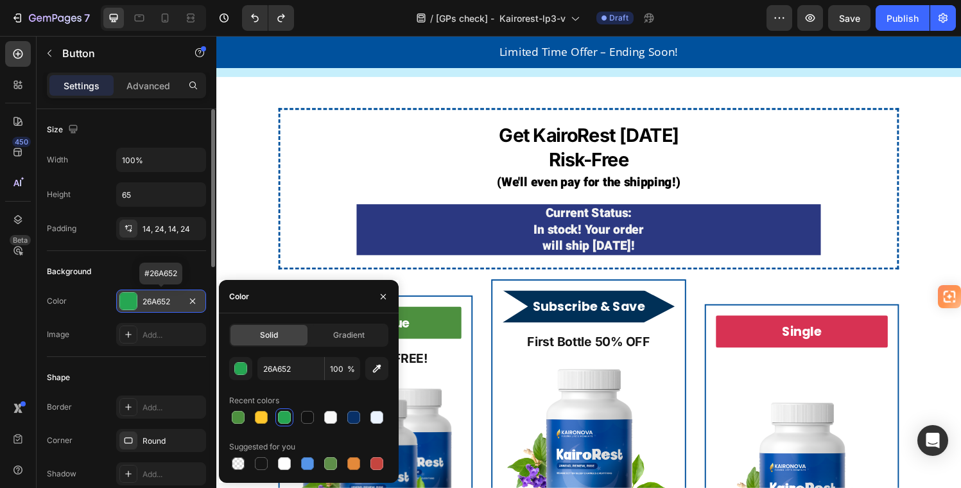
click at [144, 299] on div "26A652" at bounding box center [161, 302] width 37 height 12
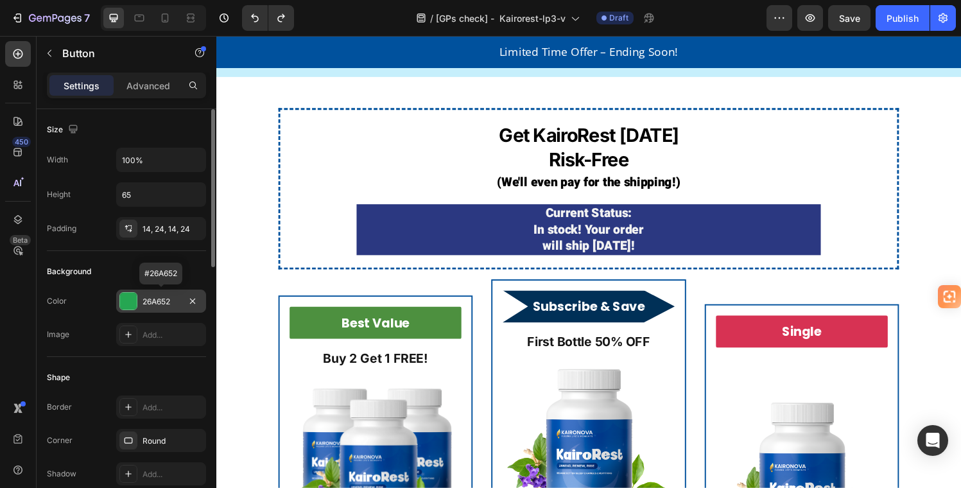
click at [145, 301] on div "26A652" at bounding box center [161, 302] width 37 height 12
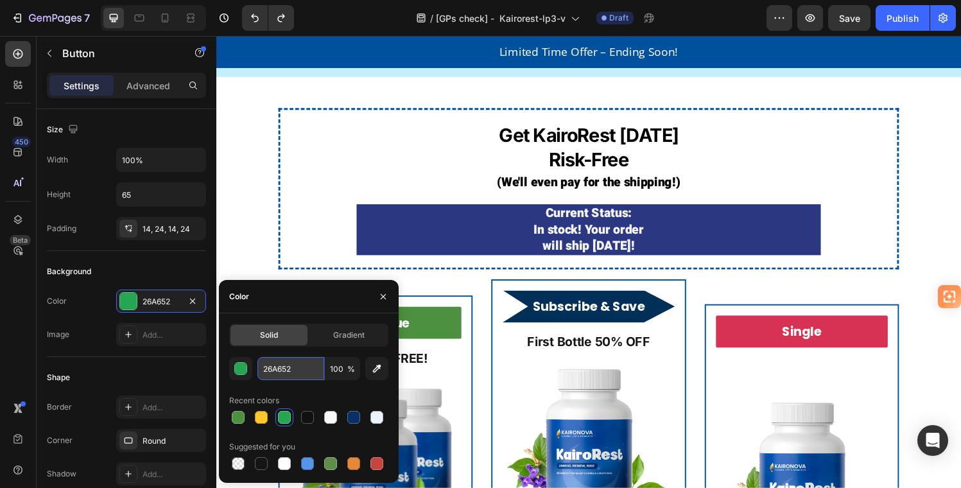
drag, startPoint x: 144, startPoint y: 299, endPoint x: 301, endPoint y: 368, distance: 171.1
click at [301, 368] on input "26A652" at bounding box center [291, 368] width 67 height 23
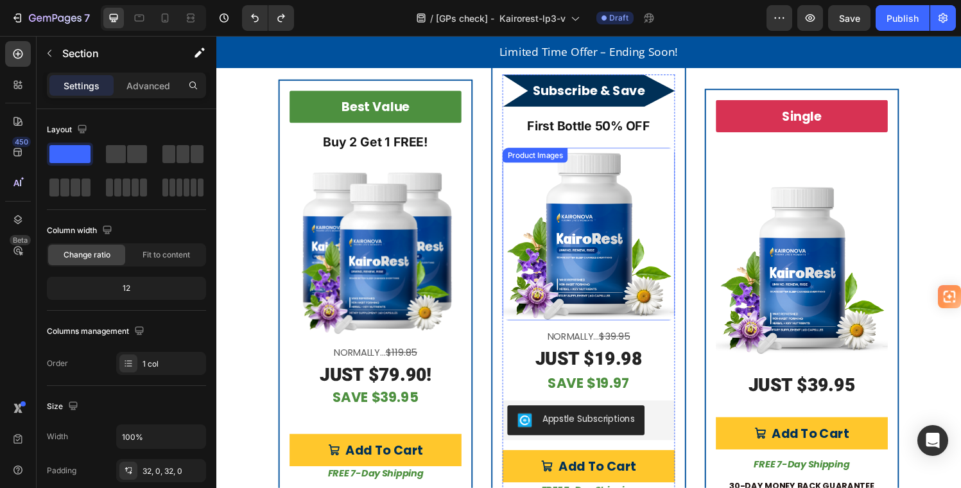
scroll to position [3171, 0]
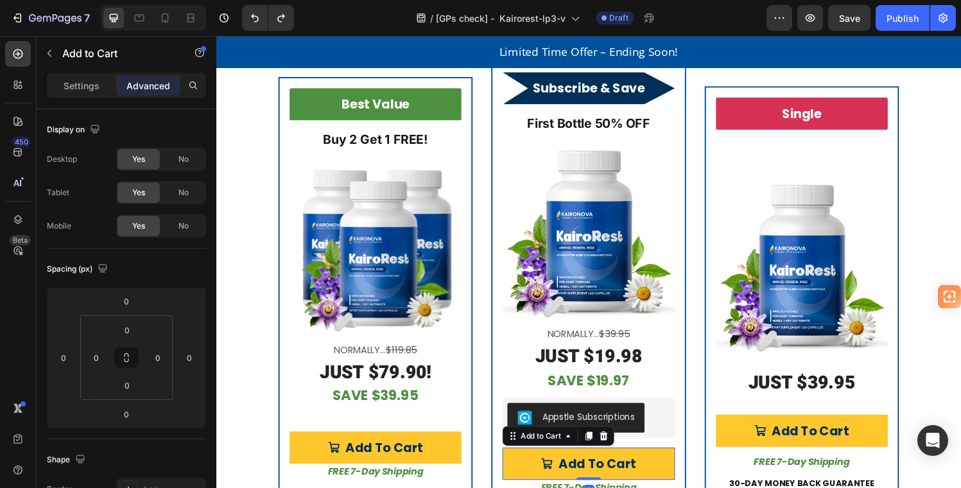
click at [669, 465] on button "Add To Cart" at bounding box center [601, 478] width 178 height 33
click at [527, 462] on button "Add To Cart" at bounding box center [601, 478] width 178 height 33
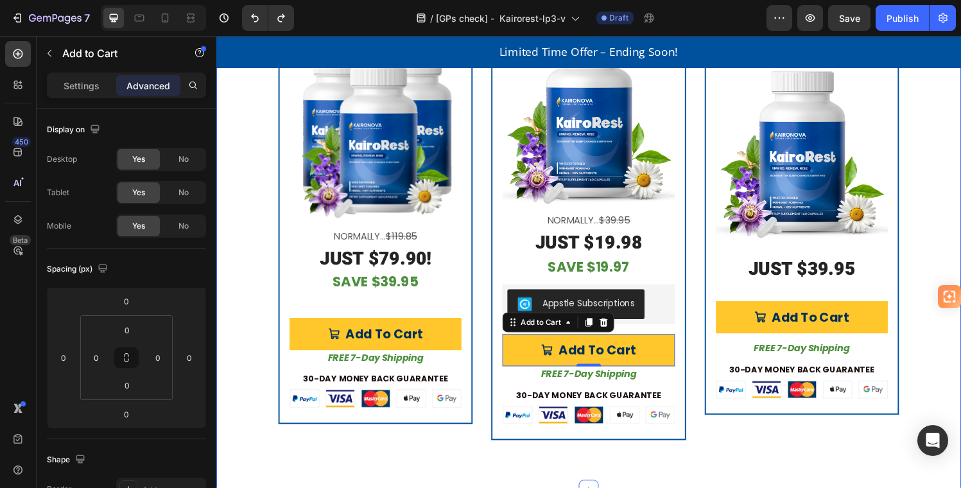
scroll to position [3289, 0]
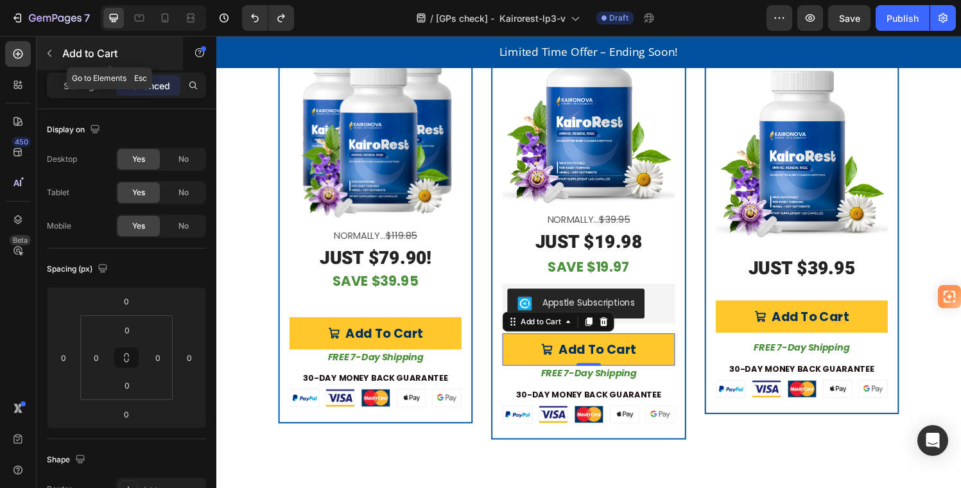
click at [46, 51] on icon "button" at bounding box center [49, 53] width 10 height 10
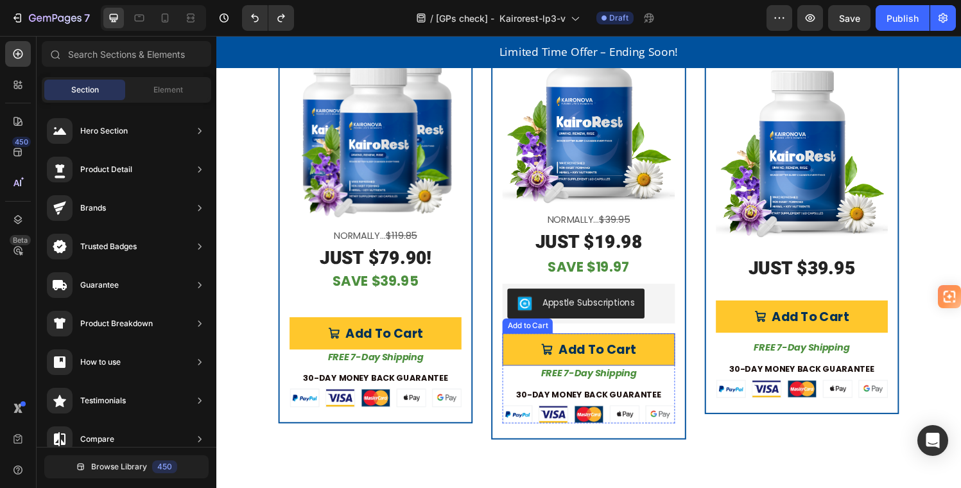
click at [529, 353] on button "Add To Cart" at bounding box center [601, 360] width 178 height 33
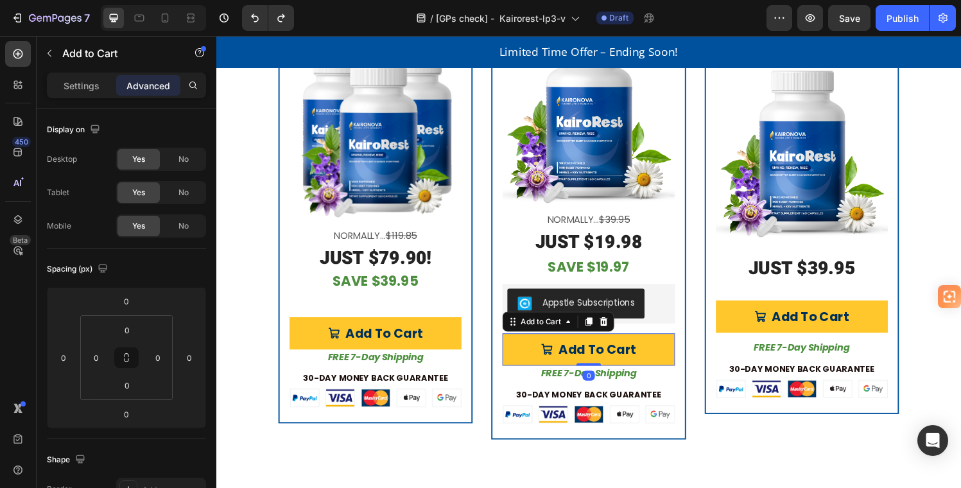
click at [678, 357] on button "Add To Cart" at bounding box center [601, 360] width 178 height 33
click at [677, 353] on button "Add To Cart" at bounding box center [601, 360] width 178 height 33
click at [83, 87] on p "Settings" at bounding box center [82, 85] width 36 height 13
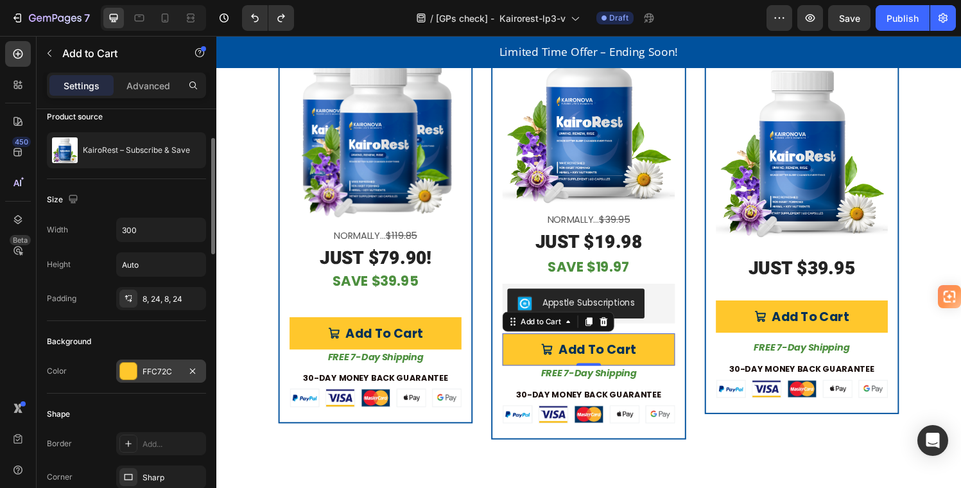
scroll to position [106, 0]
click at [144, 367] on div "FFC72C" at bounding box center [161, 369] width 37 height 12
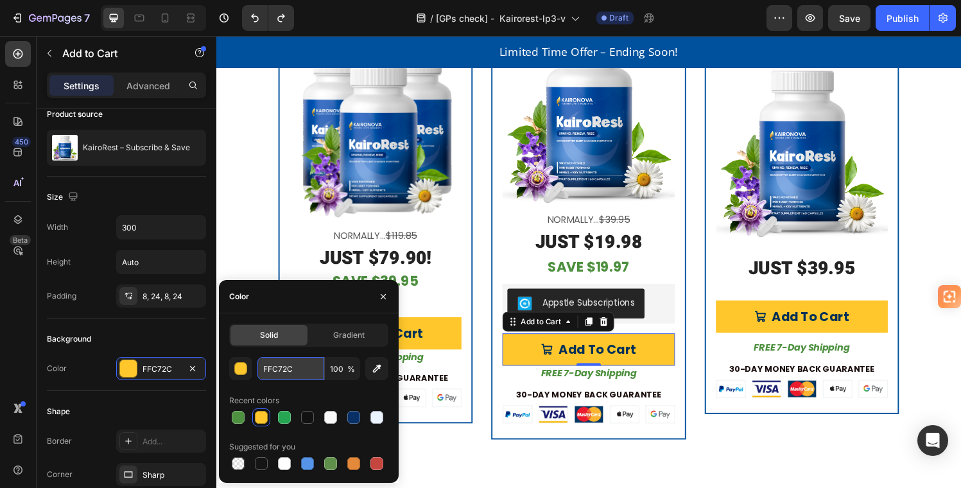
drag, startPoint x: 263, startPoint y: 369, endPoint x: 299, endPoint y: 368, distance: 36.6
click at [299, 368] on input "FFC72C" at bounding box center [291, 368] width 67 height 23
paste input "26A652"
type input "26A652"
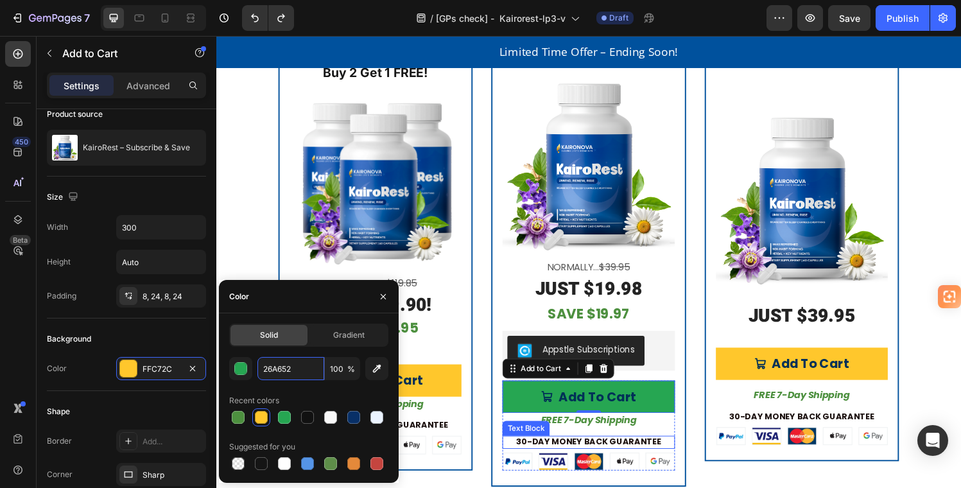
scroll to position [3239, 0]
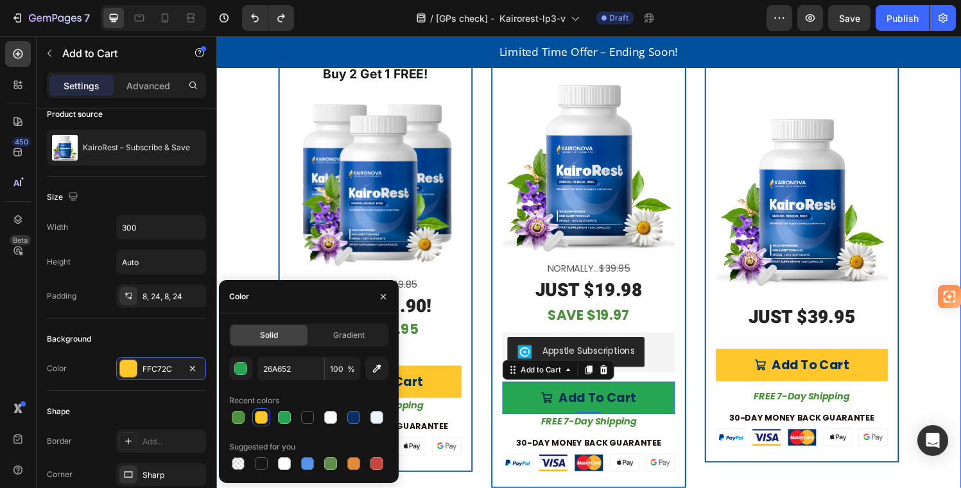
click at [945, 221] on div "Get KairoRest Today Risk-Free Heading (We'll even pay for the shipping!) Text B…" at bounding box center [601, 169] width 771 height 770
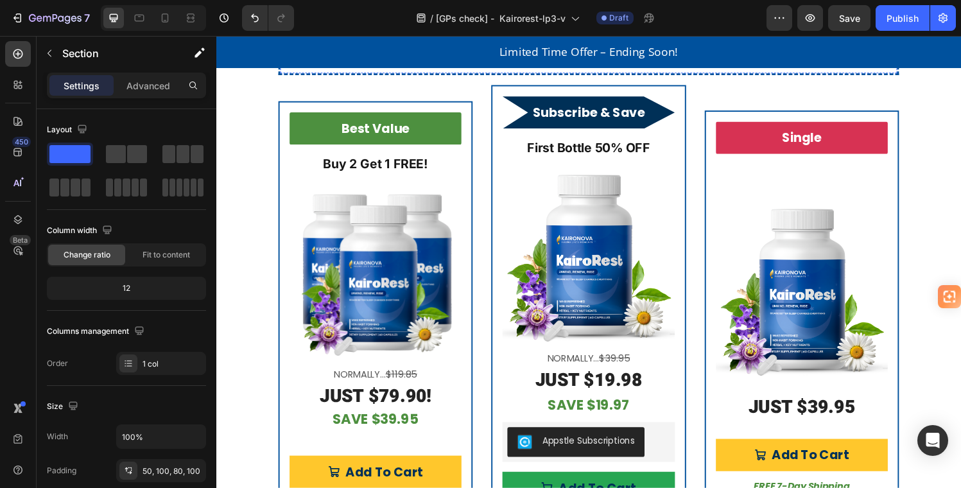
scroll to position [3353, 0]
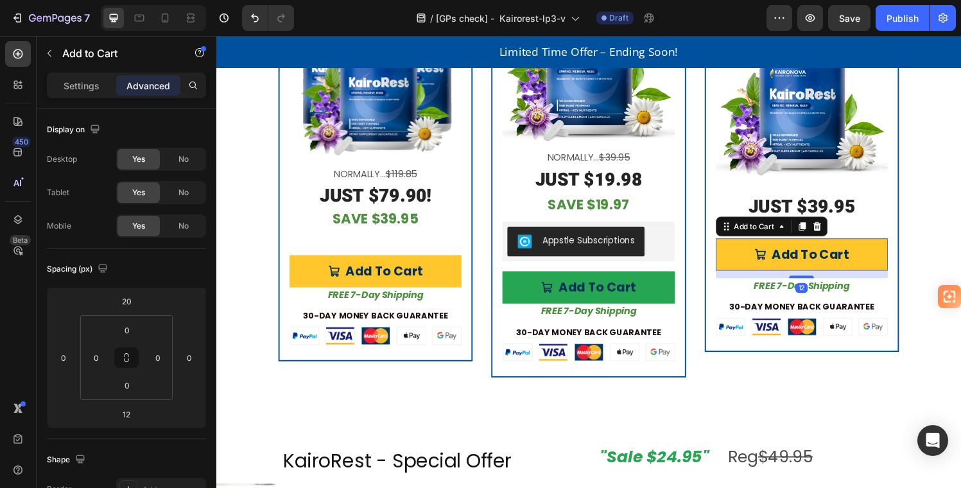
click at [744, 263] on button "Add To Cart" at bounding box center [822, 261] width 178 height 33
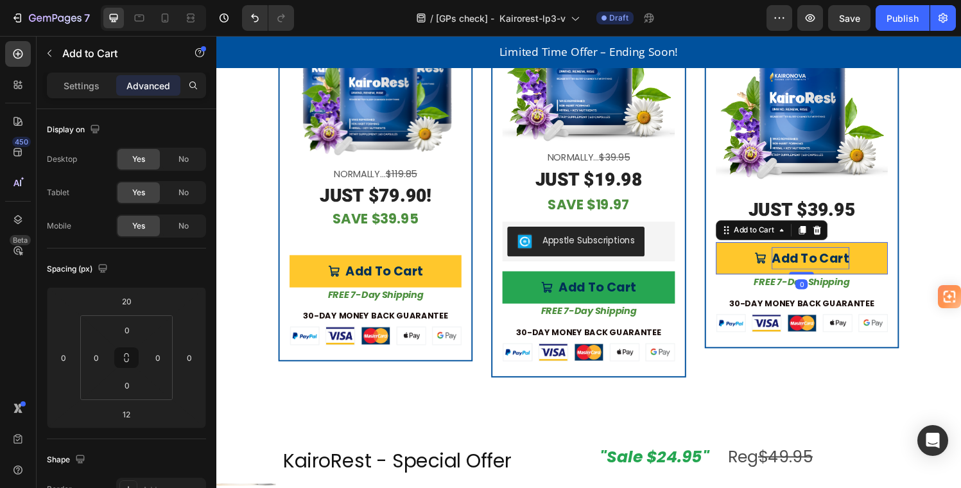
drag, startPoint x: 815, startPoint y: 281, endPoint x: 814, endPoint y: 270, distance: 11.0
click at [814, 271] on div "Add To Cart Add to Cart 0" at bounding box center [822, 265] width 178 height 33
type input "0"
click at [734, 255] on button "Add To Cart" at bounding box center [822, 265] width 178 height 33
click at [80, 80] on p "Settings" at bounding box center [82, 85] width 36 height 13
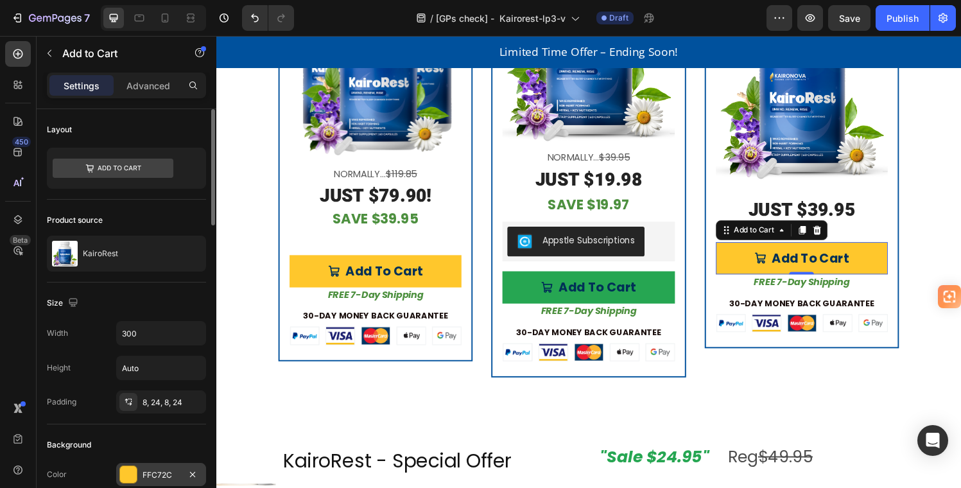
scroll to position [83, 0]
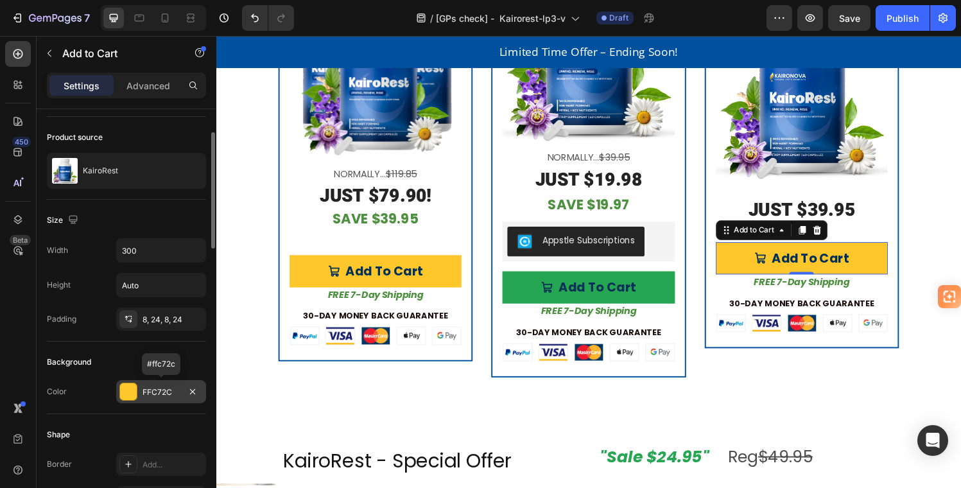
click at [143, 387] on div "FFC72C" at bounding box center [161, 393] width 37 height 12
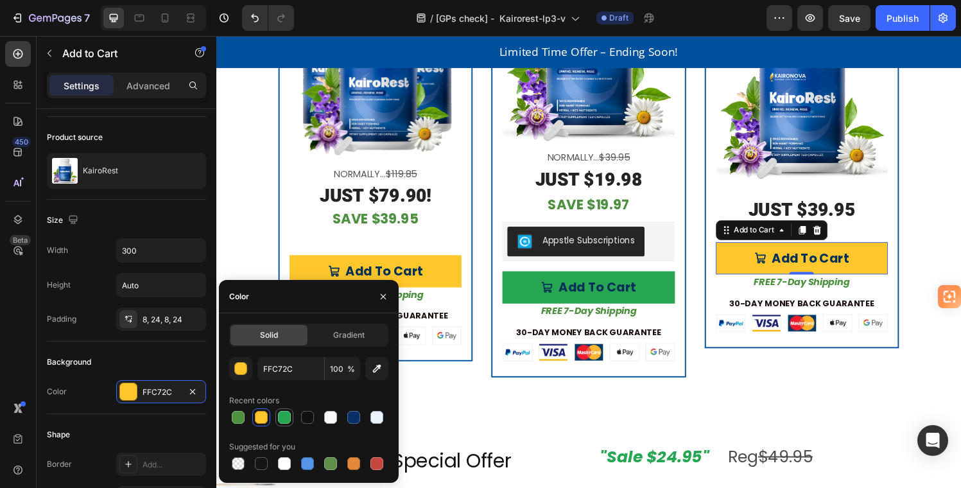
click at [284, 417] on div at bounding box center [284, 417] width 13 height 13
type input "26A652"
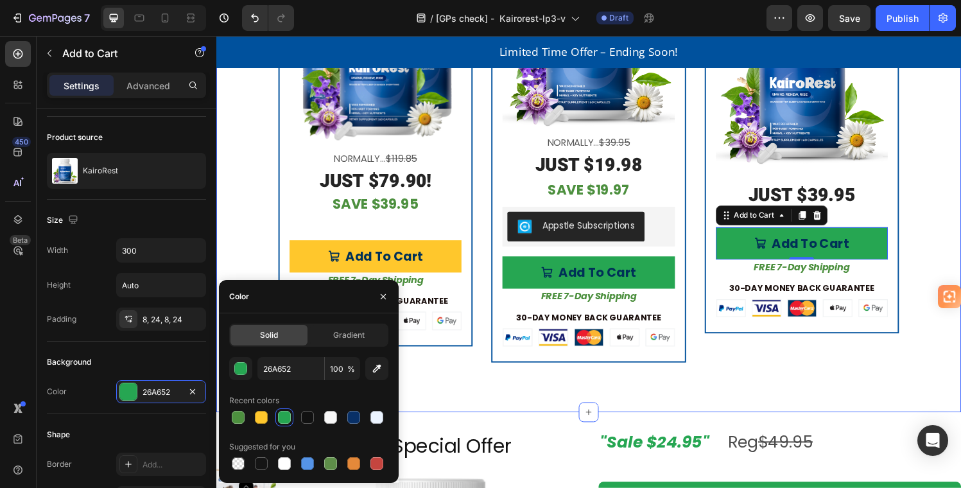
scroll to position [3366, 0]
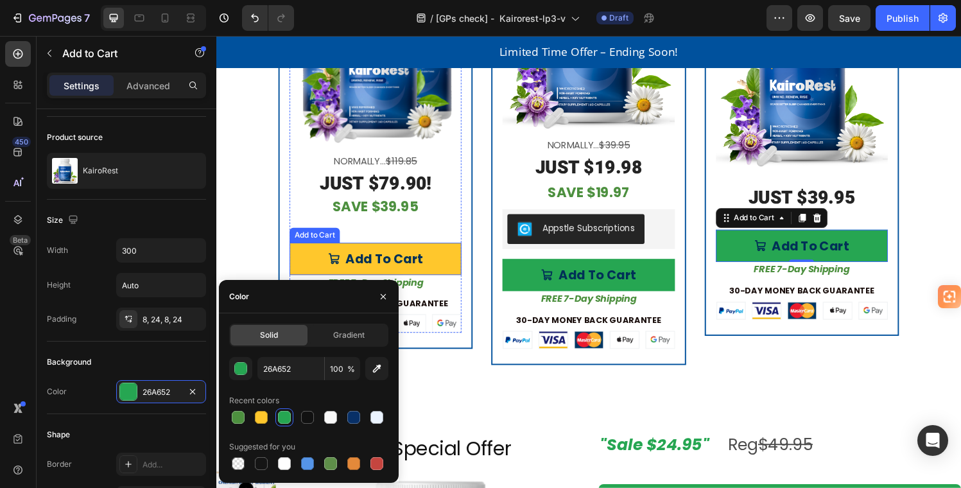
click at [441, 257] on button "Add To Cart" at bounding box center [381, 266] width 178 height 33
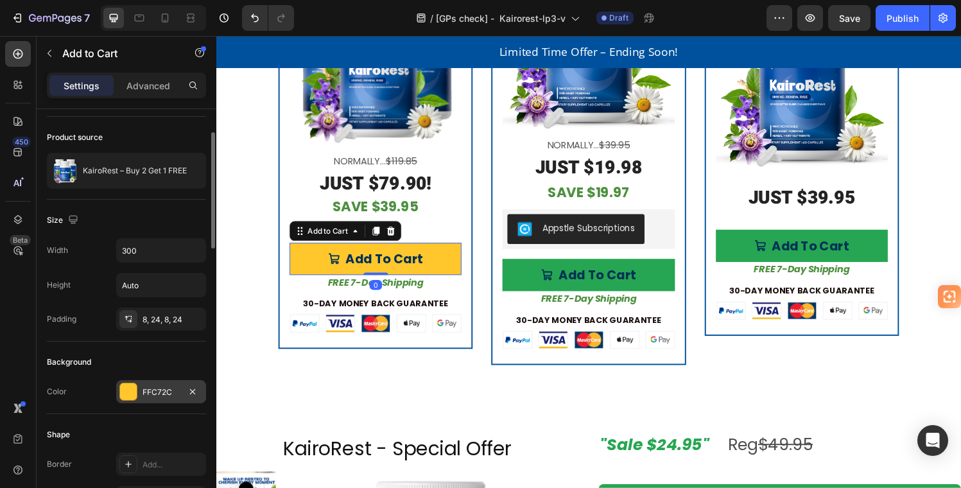
click at [146, 391] on div "FFC72C" at bounding box center [161, 393] width 37 height 12
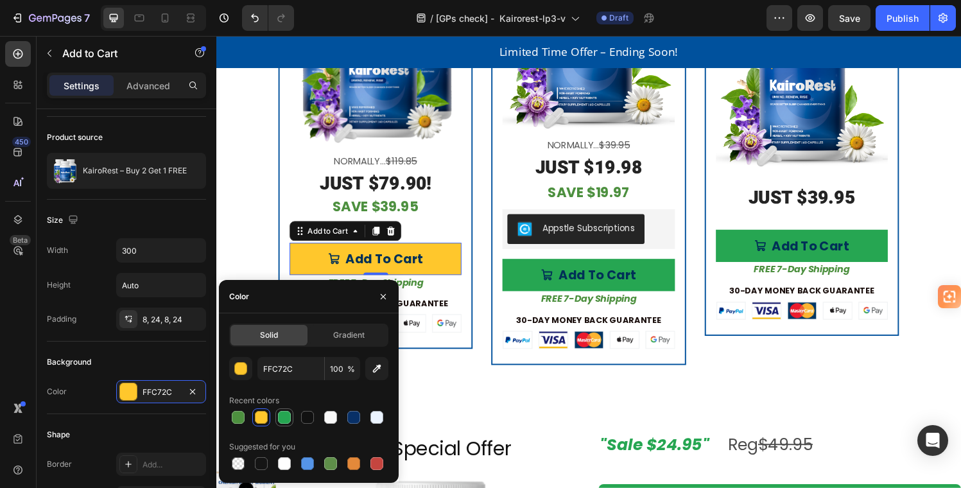
click at [283, 416] on div at bounding box center [284, 417] width 13 height 13
type input "26A652"
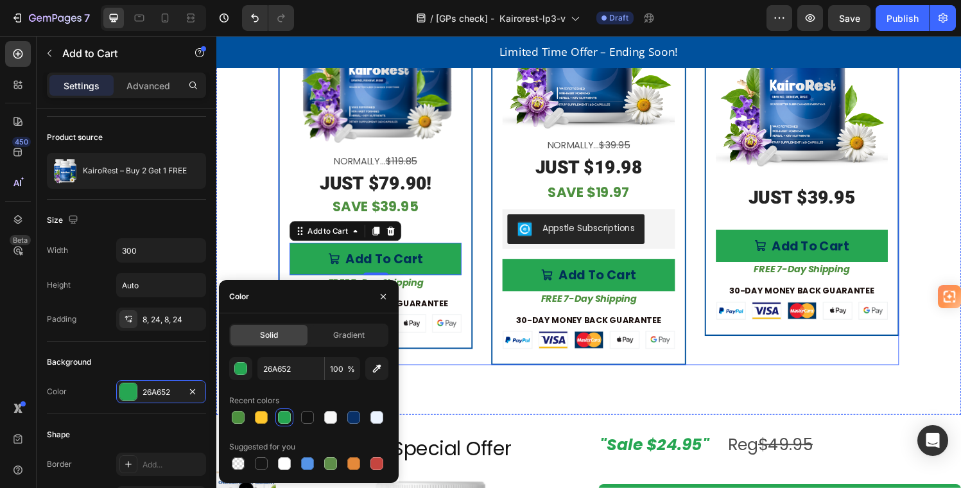
click at [864, 367] on div "Single Product Badge Product Images JUST $39.95 Heading Add To Cart Add to Cart…" at bounding box center [822, 120] width 201 height 509
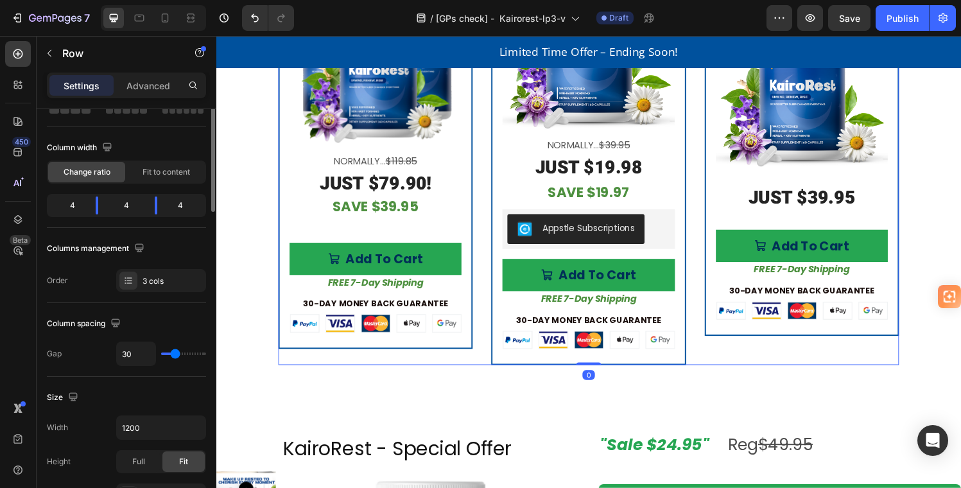
scroll to position [0, 0]
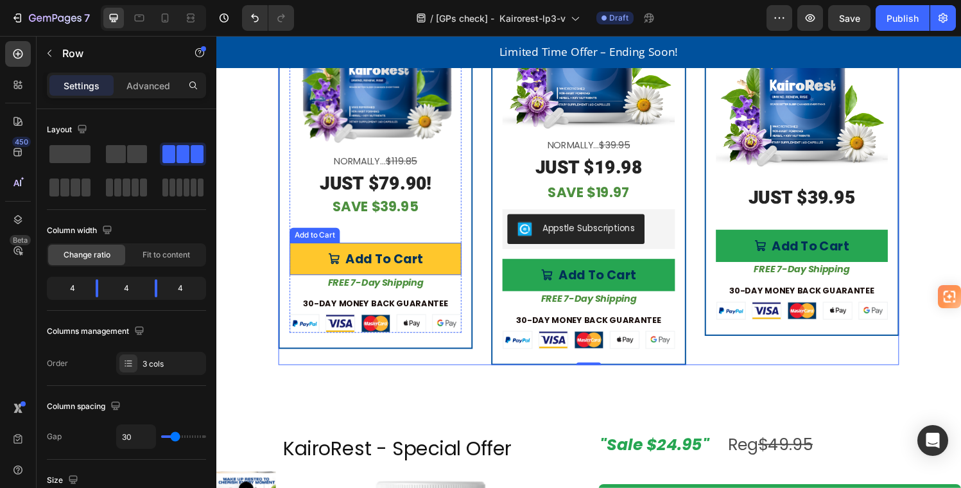
click at [439, 261] on button "Add To Cart" at bounding box center [381, 266] width 178 height 33
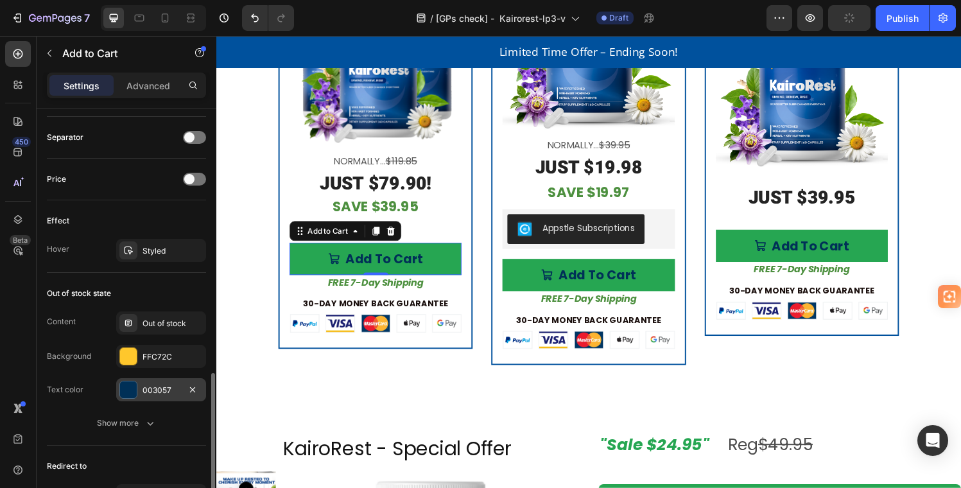
scroll to position [1001, 0]
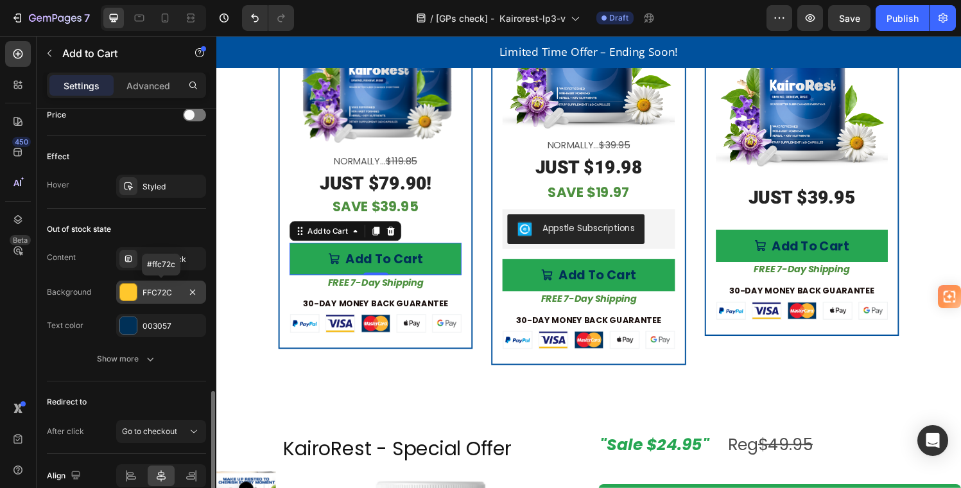
click at [152, 292] on div "FFC72C" at bounding box center [161, 293] width 37 height 12
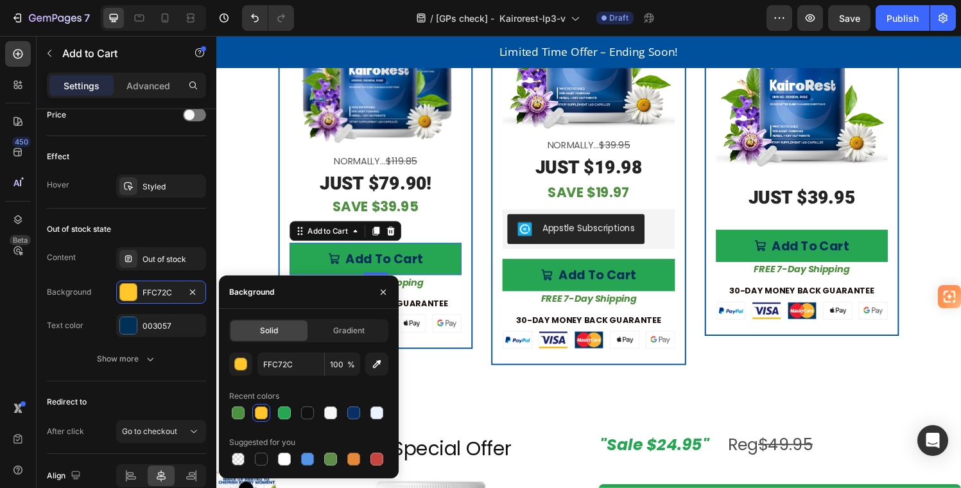
drag, startPoint x: 357, startPoint y: 415, endPoint x: 365, endPoint y: 421, distance: 10.5
click at [357, 415] on div at bounding box center [353, 413] width 13 height 13
type input "083067"
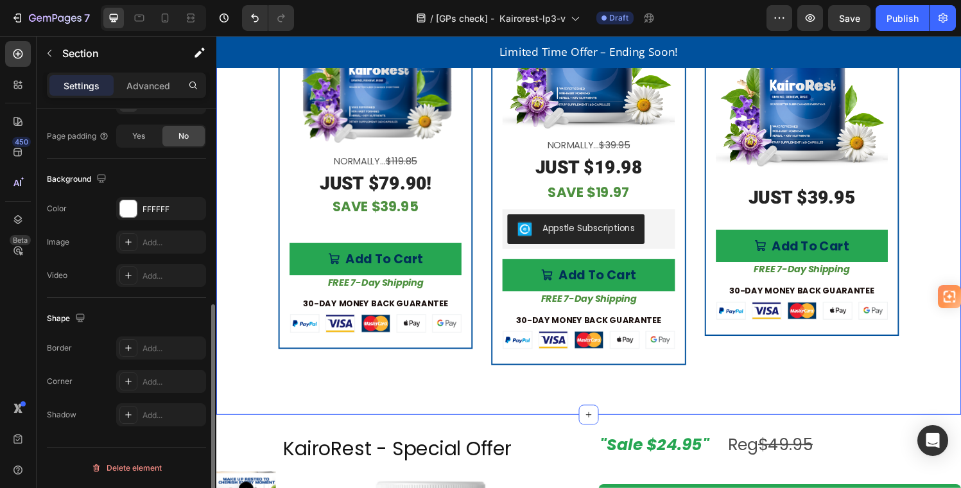
click at [516, 418] on div "Get KairoRest Today Risk-Free Heading (We'll even pay for the shipping!) Text B…" at bounding box center [601, 42] width 771 height 770
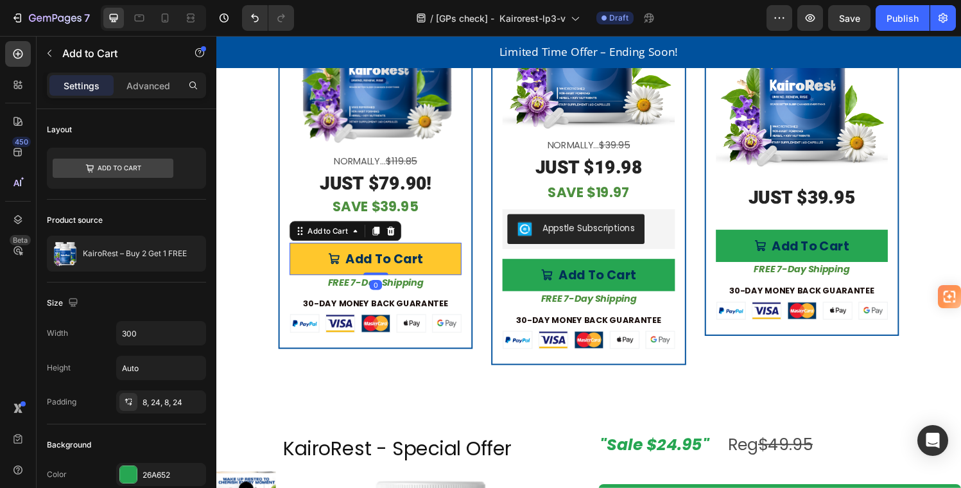
click at [315, 257] on button "Add To Cart" at bounding box center [381, 266] width 178 height 33
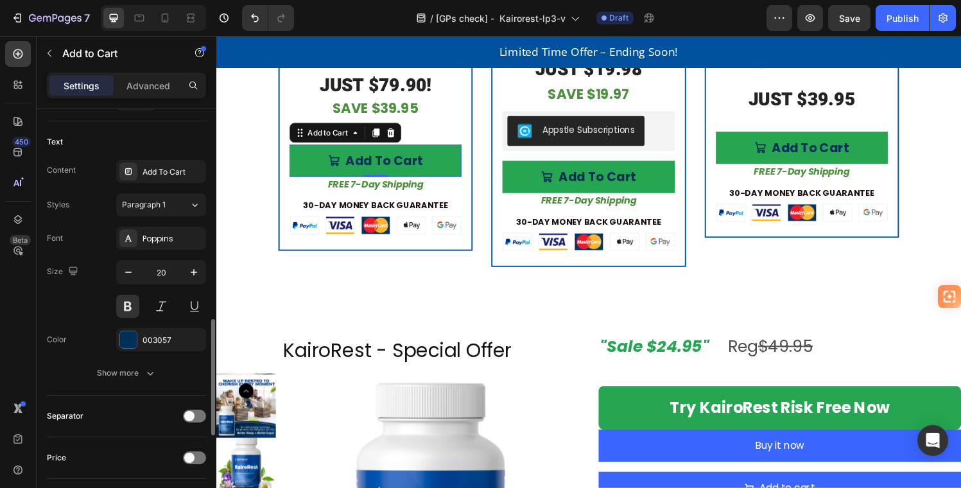
scroll to position [606, 0]
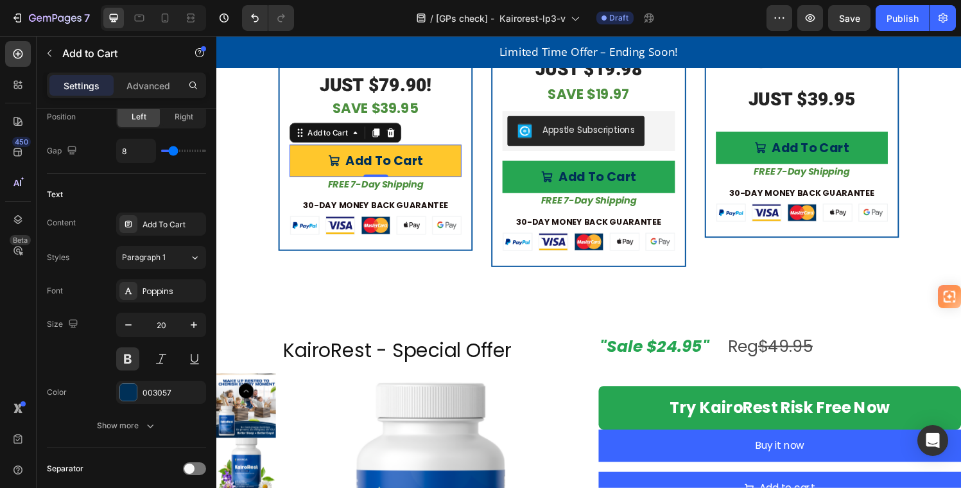
click at [307, 152] on button "Add To Cart" at bounding box center [381, 164] width 178 height 33
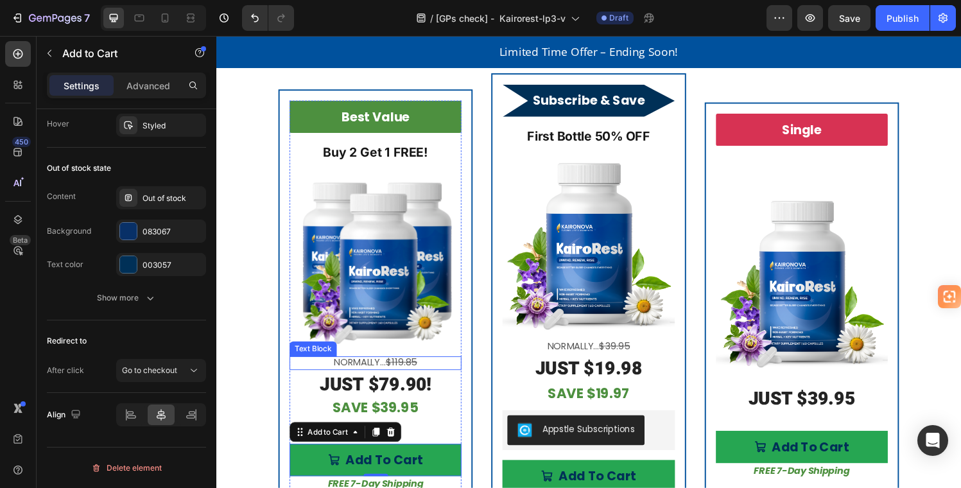
scroll to position [3131, 0]
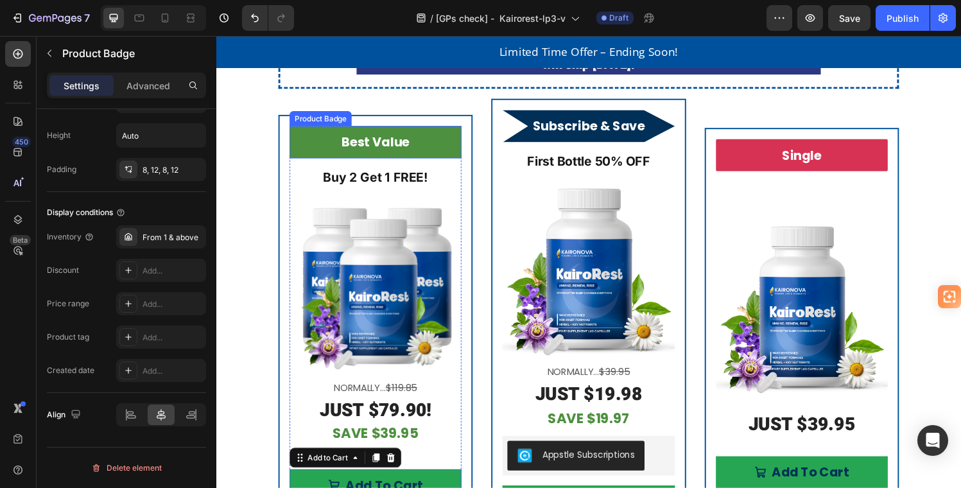
click at [455, 143] on div "Best Value" at bounding box center [381, 145] width 178 height 33
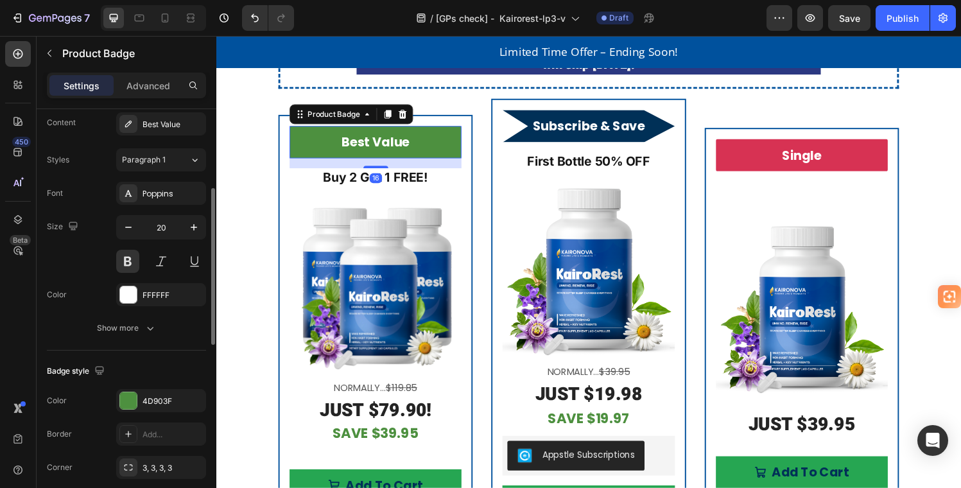
scroll to position [211, 0]
click at [178, 398] on div "4D903F" at bounding box center [161, 399] width 37 height 12
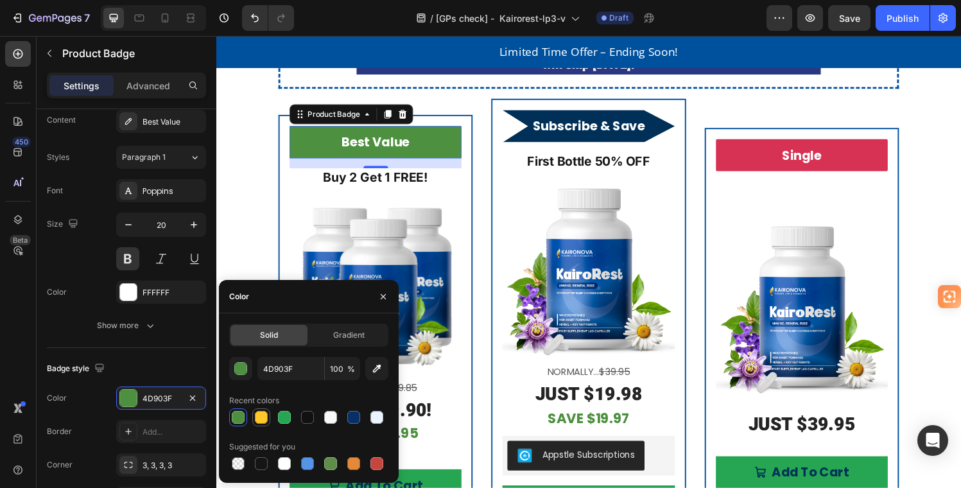
drag, startPoint x: 260, startPoint y: 419, endPoint x: 267, endPoint y: 422, distance: 6.9
click at [260, 419] on div at bounding box center [261, 417] width 13 height 13
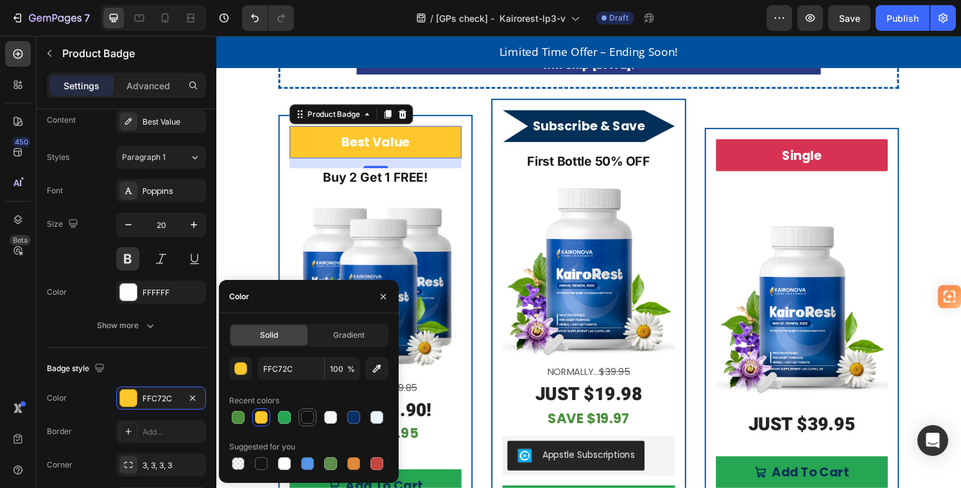
click at [307, 417] on div at bounding box center [307, 417] width 13 height 13
type input "111111"
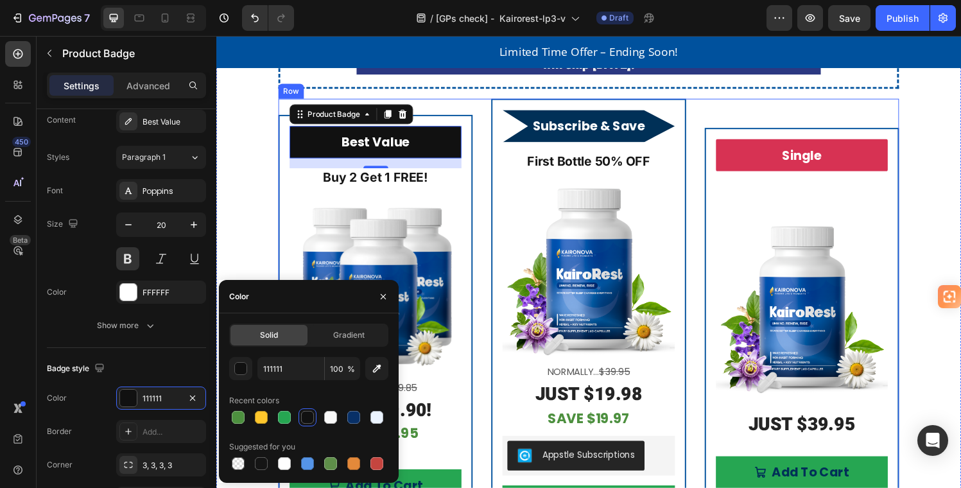
click at [764, 114] on div "Single Product Badge Product Images JUST $39.95 Heading Add To Cart Add to Cart…" at bounding box center [822, 355] width 201 height 509
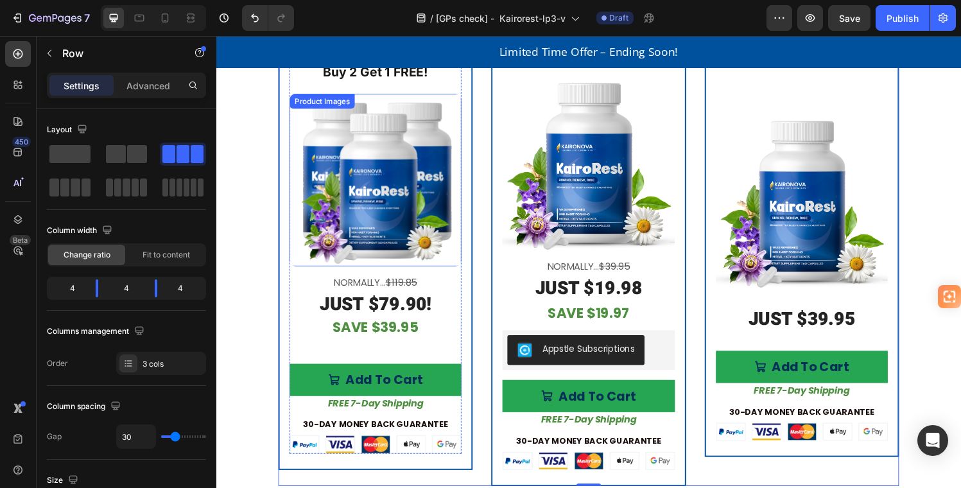
scroll to position [3242, 0]
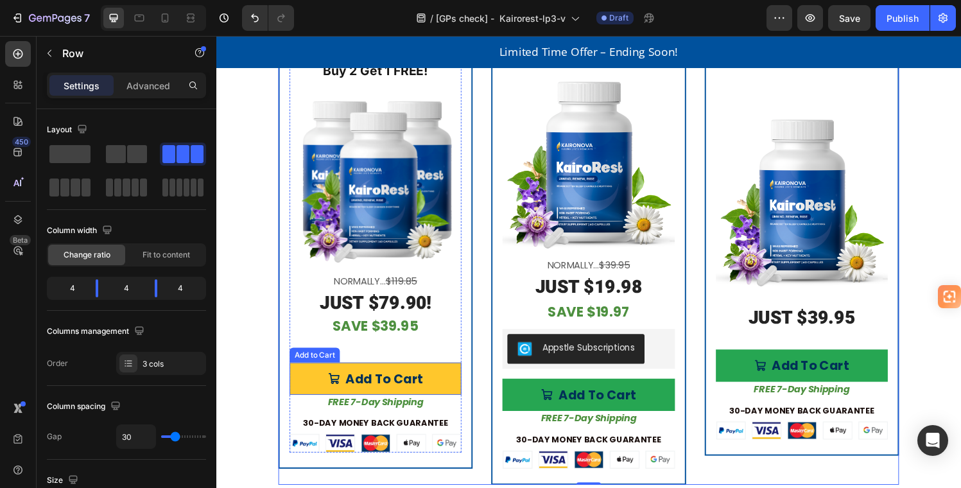
click at [452, 376] on button "Add To Cart" at bounding box center [381, 390] width 178 height 33
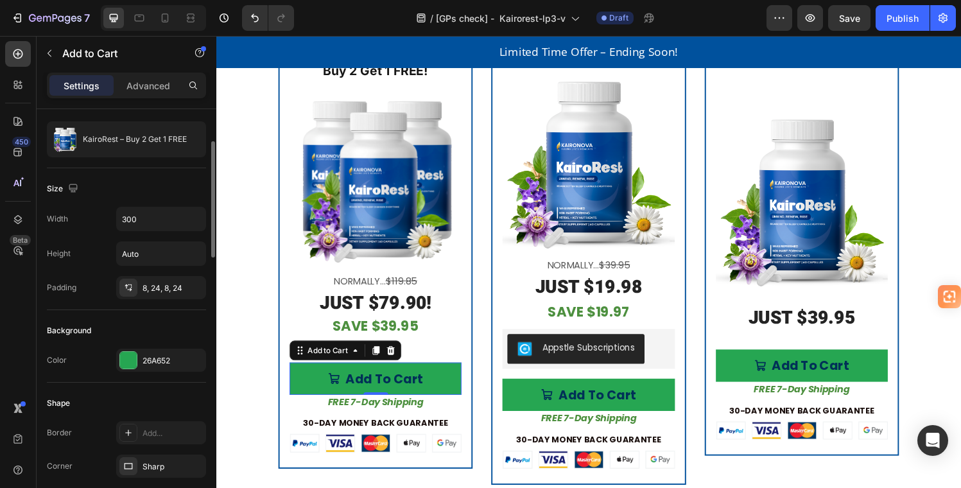
scroll to position [117, 0]
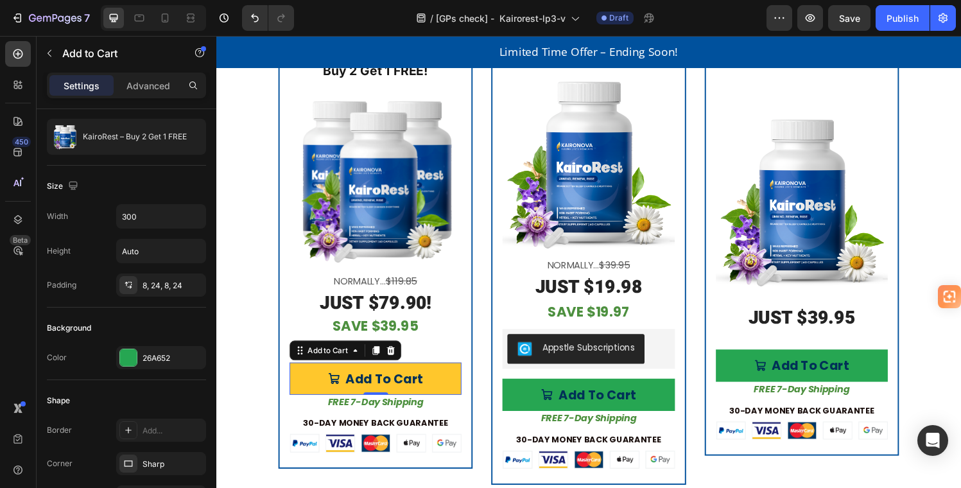
click at [447, 384] on button "Add To Cart" at bounding box center [381, 390] width 178 height 33
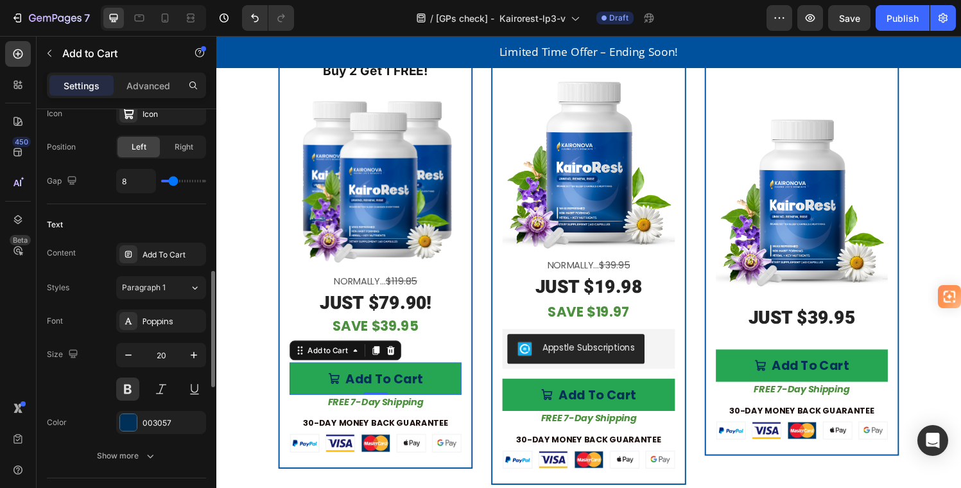
scroll to position [644, 0]
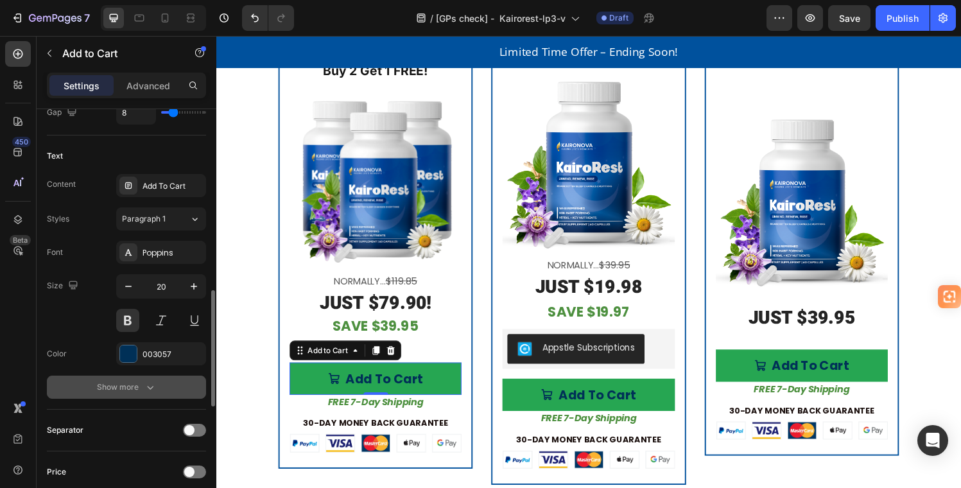
click at [136, 385] on div "Show more" at bounding box center [127, 387] width 60 height 13
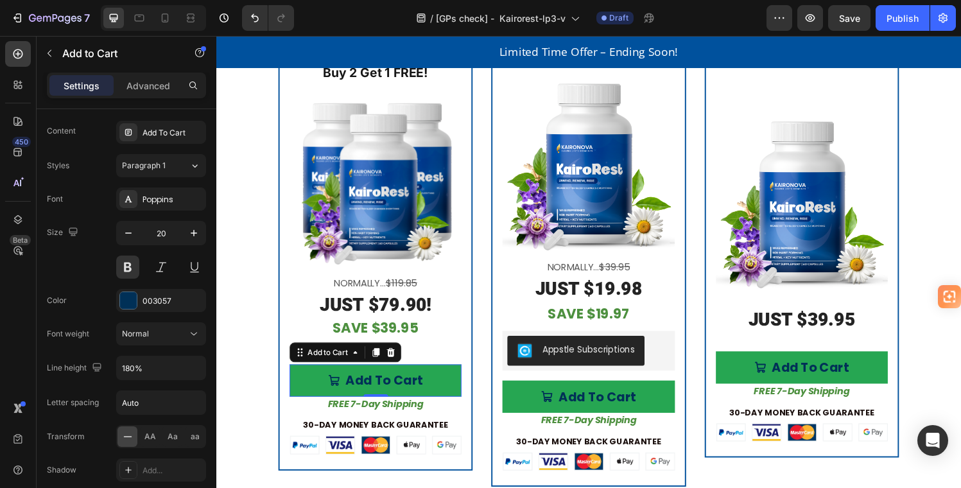
scroll to position [3239, 0]
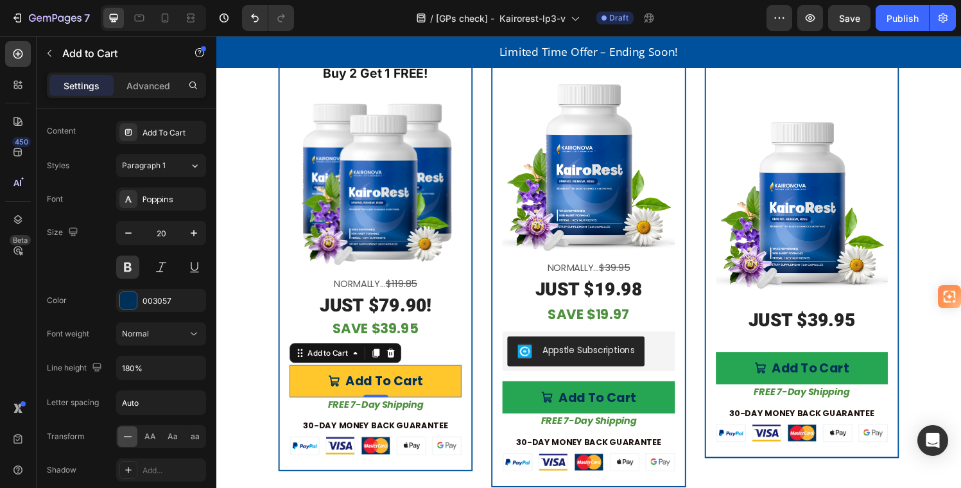
click at [453, 378] on button "Add To Cart" at bounding box center [381, 392] width 178 height 33
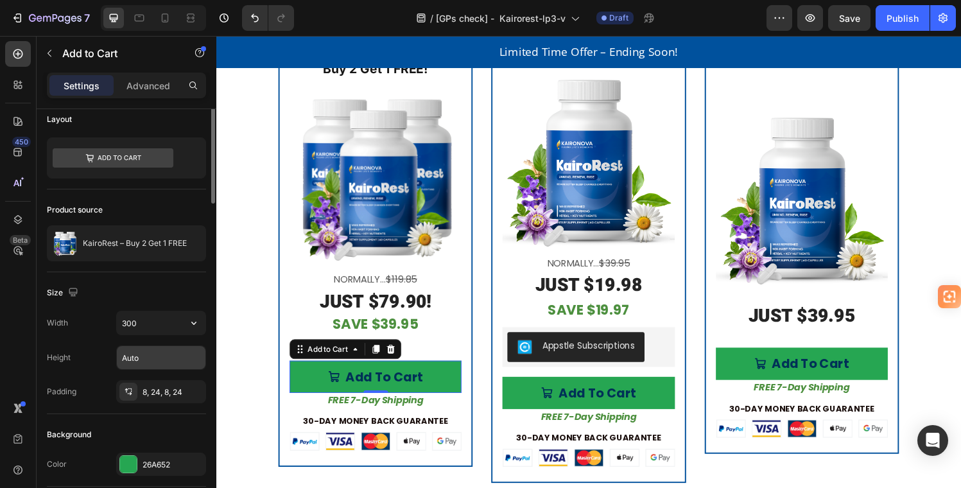
scroll to position [0, 0]
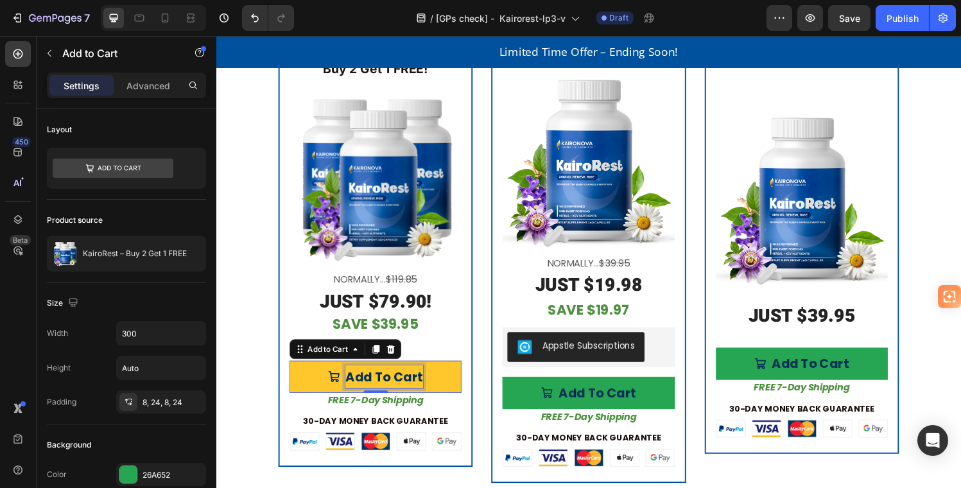
click at [424, 384] on div "Add To Cart" at bounding box center [390, 388] width 80 height 23
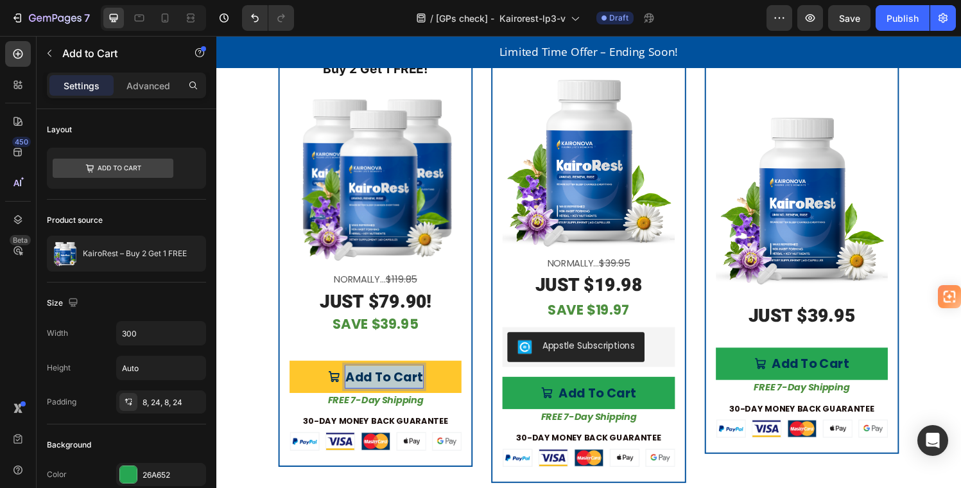
drag, startPoint x: 351, startPoint y: 382, endPoint x: 430, endPoint y: 387, distance: 78.5
click at [430, 387] on button "Add To Cart" at bounding box center [381, 388] width 178 height 33
click at [414, 385] on p "Add To Cart" at bounding box center [390, 388] width 80 height 23
drag, startPoint x: 426, startPoint y: 381, endPoint x: 351, endPoint y: 376, distance: 75.3
click at [351, 377] on p "Add To Cart" at bounding box center [390, 388] width 80 height 23
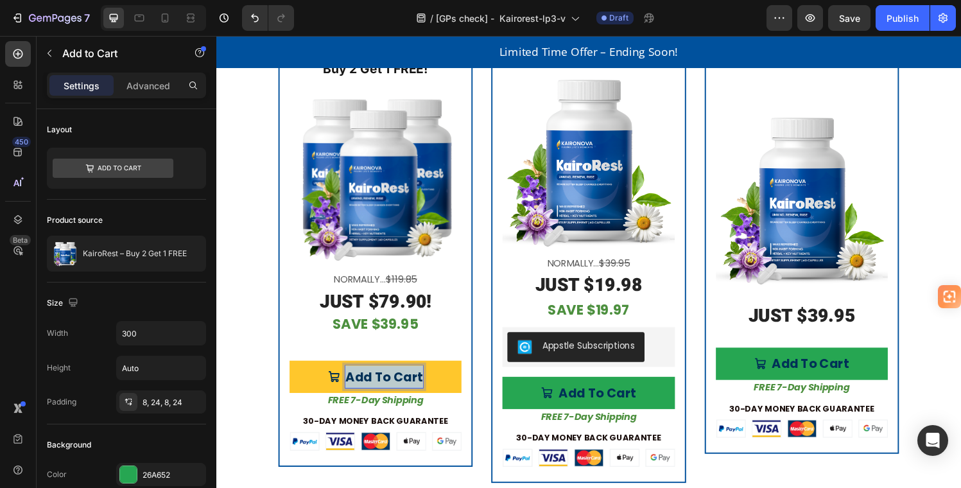
click at [355, 378] on p "Add To Cart" at bounding box center [390, 388] width 80 height 23
drag, startPoint x: 351, startPoint y: 383, endPoint x: 439, endPoint y: 386, distance: 88.0
click at [439, 386] on button "Add To Cart" at bounding box center [381, 388] width 178 height 33
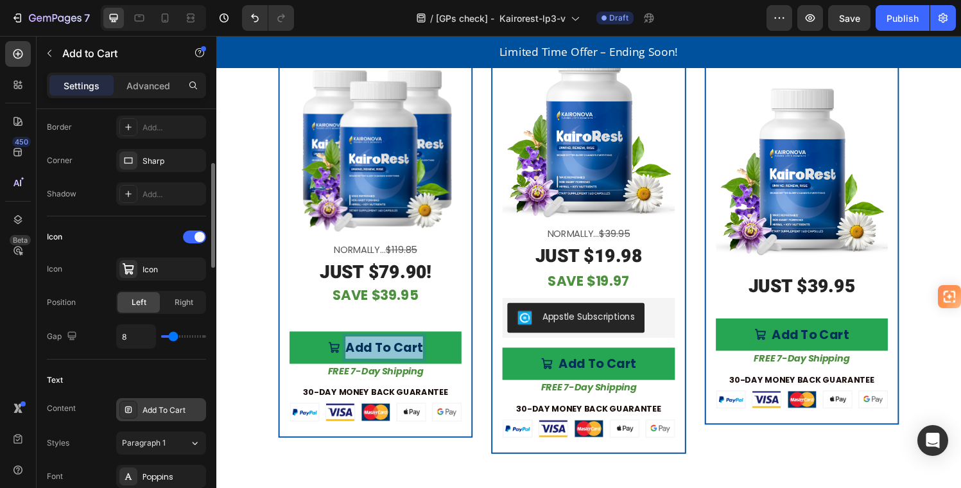
scroll to position [482, 0]
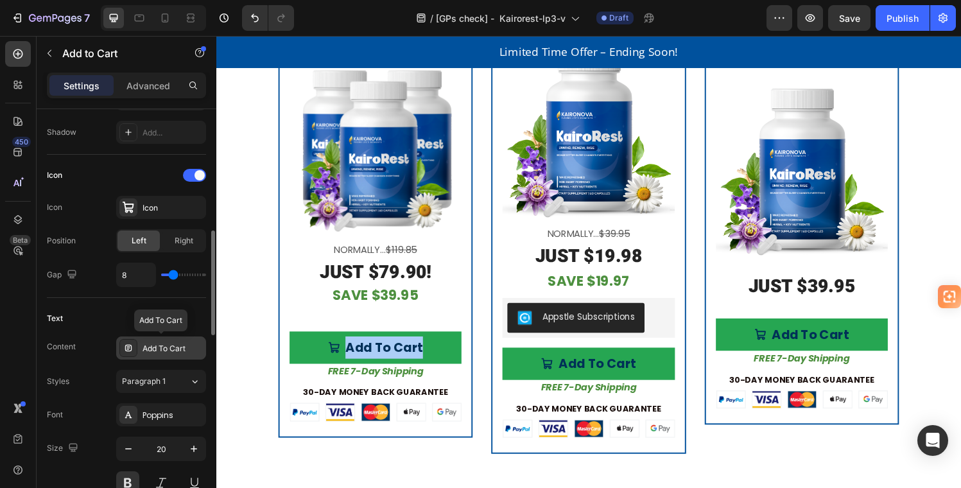
click at [150, 347] on div "Add To Cart" at bounding box center [173, 349] width 60 height 12
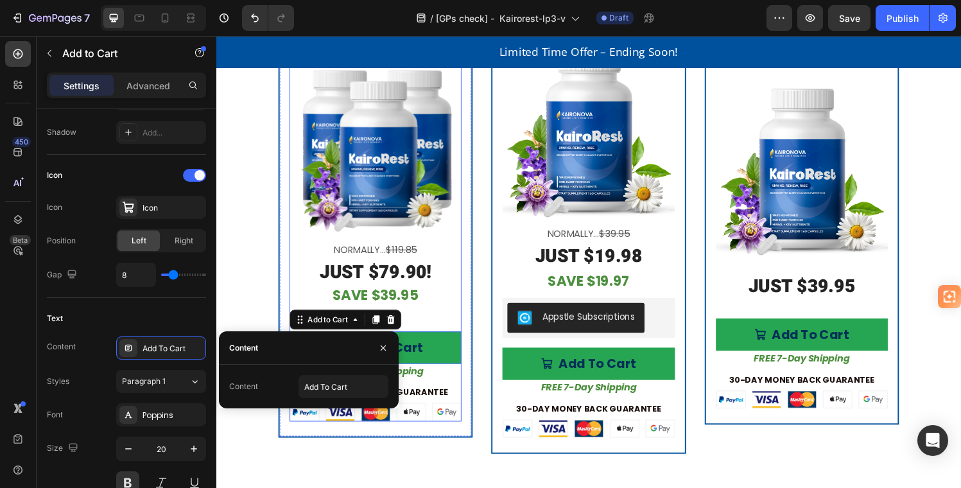
scroll to position [0, 0]
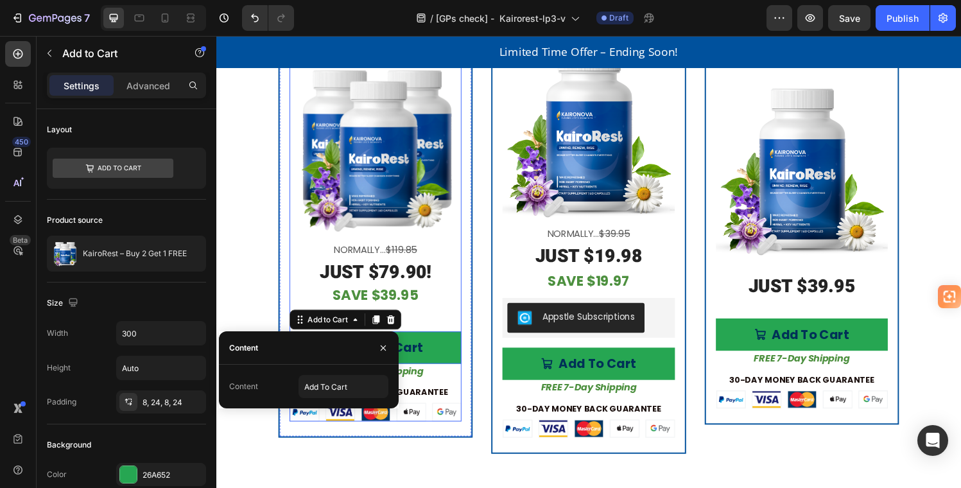
click at [455, 329] on div "Add To Cart Add to Cart 0" at bounding box center [381, 352] width 178 height 46
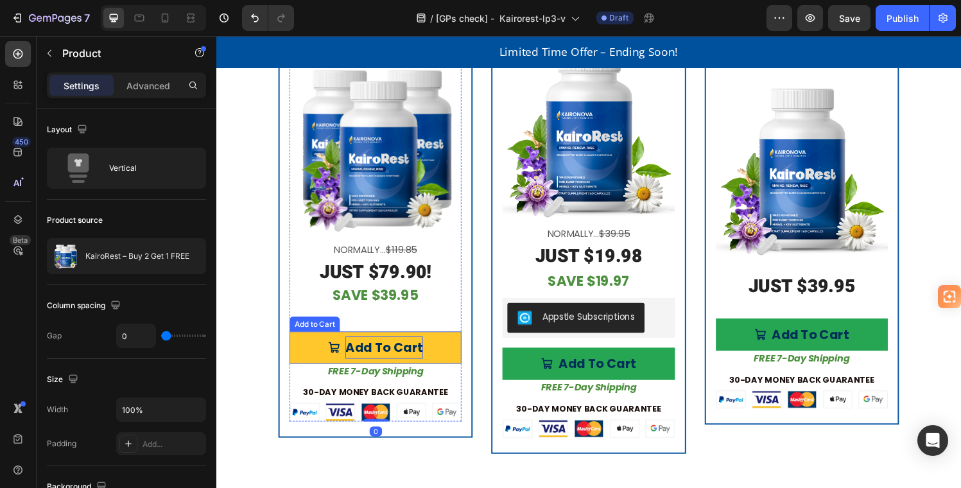
click at [353, 354] on p "Add To Cart" at bounding box center [390, 358] width 80 height 23
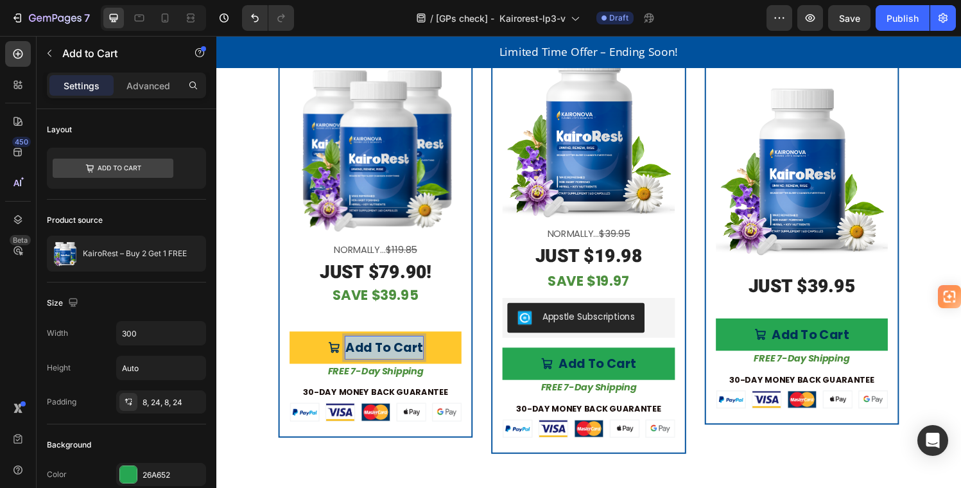
drag, startPoint x: 351, startPoint y: 354, endPoint x: 429, endPoint y: 352, distance: 78.4
click at [429, 352] on button "Add To Cart" at bounding box center [381, 358] width 178 height 33
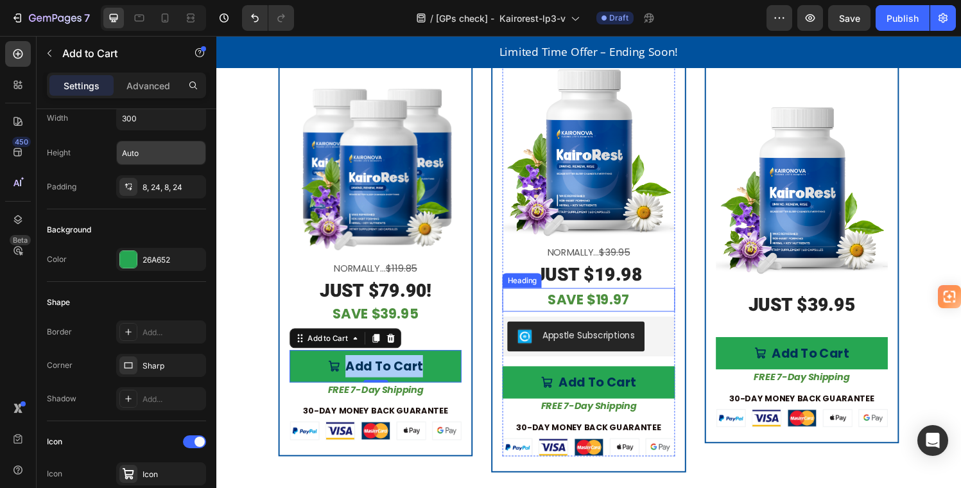
scroll to position [3273, 0]
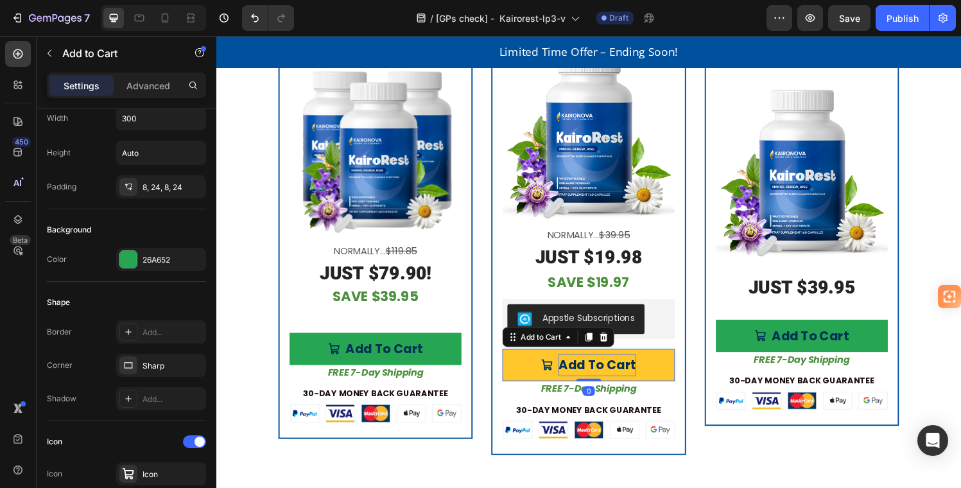
click at [640, 371] on div "Add To Cart" at bounding box center [610, 376] width 80 height 23
click at [636, 370] on div "Add To Cart" at bounding box center [610, 376] width 80 height 23
click at [636, 370] on p "Add To Cart" at bounding box center [610, 376] width 80 height 23
click at [596, 370] on p "Add To Cart" at bounding box center [610, 376] width 80 height 23
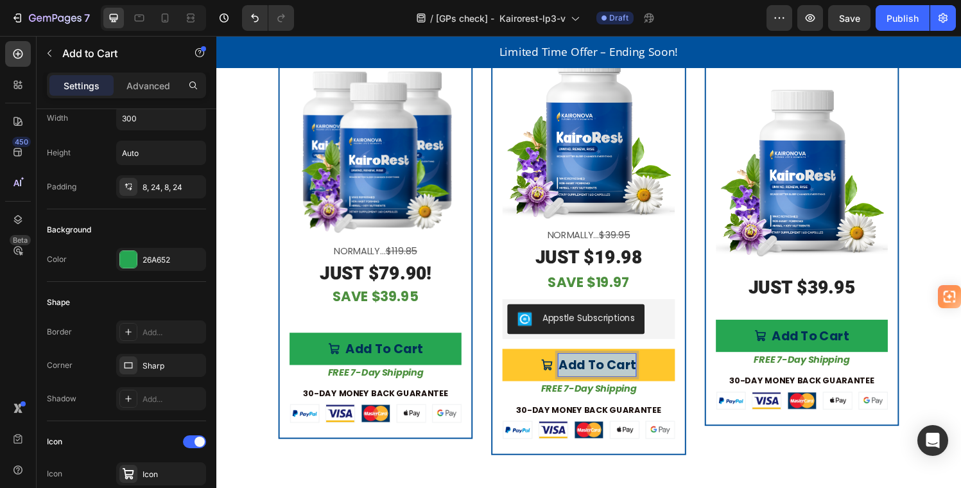
drag, startPoint x: 570, startPoint y: 370, endPoint x: 643, endPoint y: 370, distance: 73.2
click at [643, 370] on p "Add To Cart" at bounding box center [610, 376] width 80 height 23
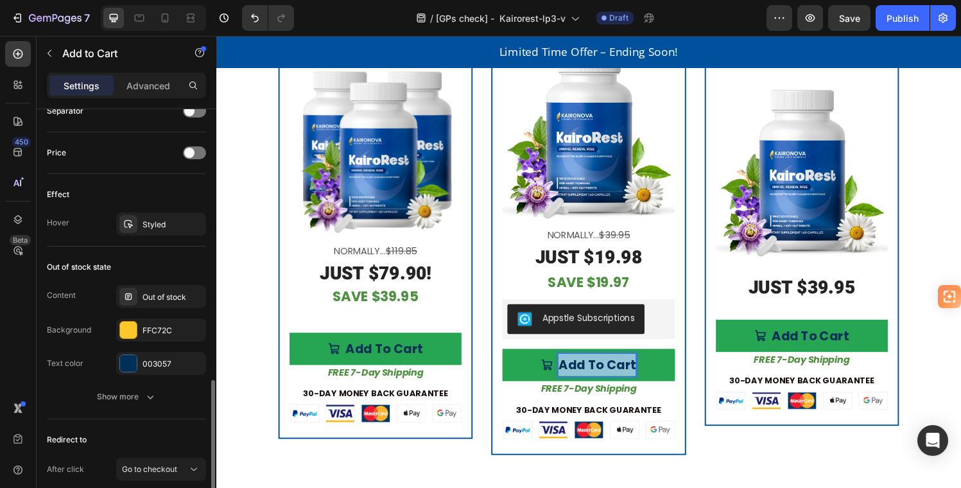
scroll to position [966, 0]
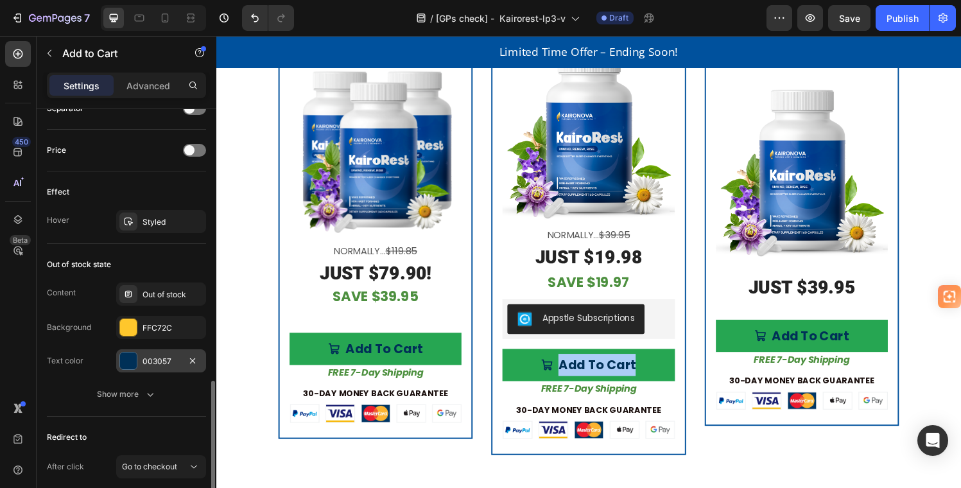
click at [134, 358] on div at bounding box center [128, 361] width 17 height 17
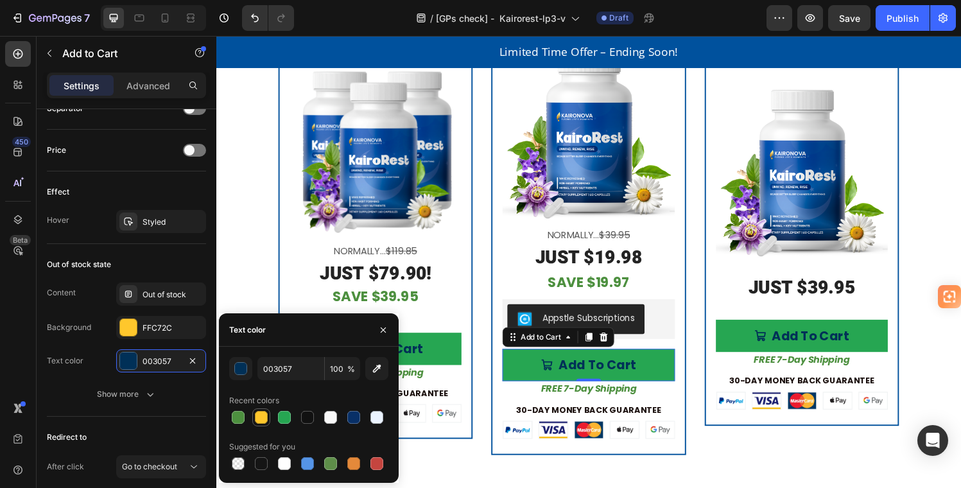
click at [257, 415] on div at bounding box center [261, 417] width 13 height 13
click at [306, 417] on div at bounding box center [307, 417] width 13 height 13
click at [381, 328] on icon "button" at bounding box center [383, 330] width 10 height 10
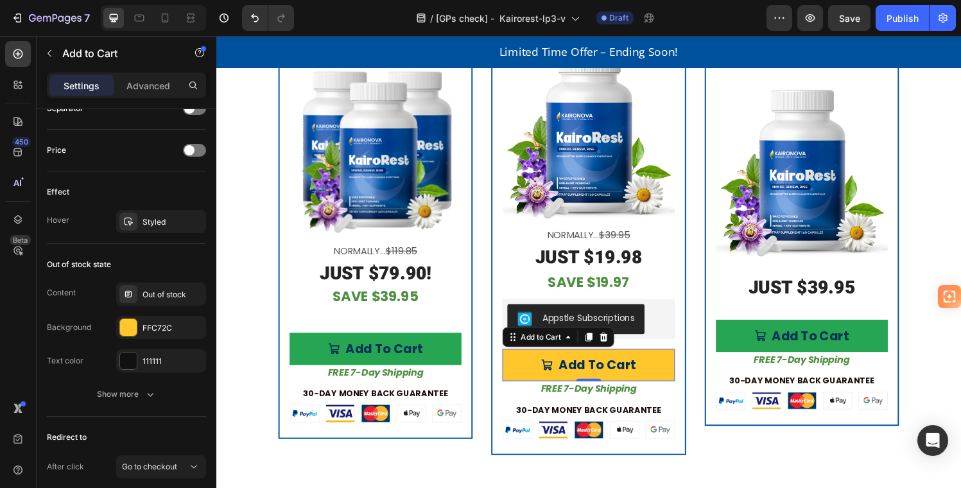
click at [547, 364] on button "Add To Cart" at bounding box center [601, 376] width 178 height 33
click at [660, 374] on button "Add To Cart" at bounding box center [601, 376] width 178 height 33
click at [552, 370] on icon "Add To Cart" at bounding box center [558, 376] width 13 height 13
click at [552, 372] on icon "Add To Cart" at bounding box center [558, 376] width 13 height 13
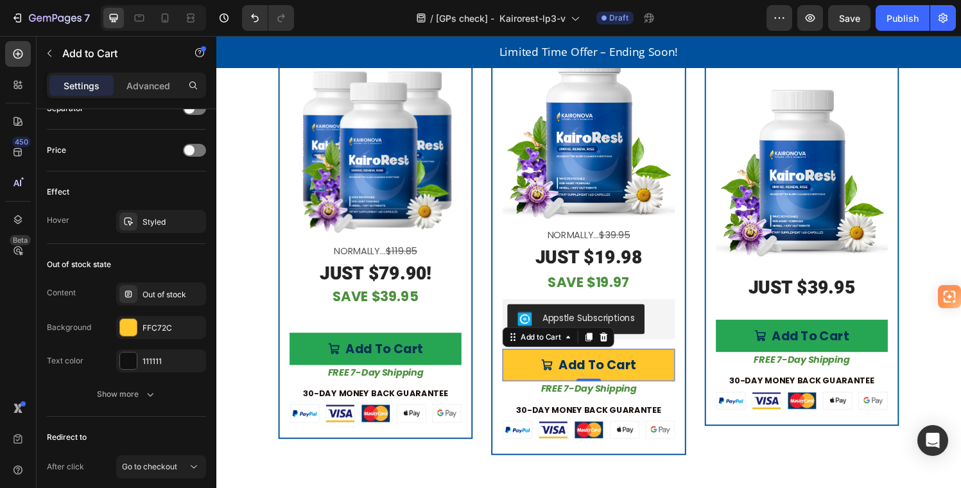
click at [552, 372] on icon "Add To Cart" at bounding box center [558, 376] width 13 height 13
click at [554, 371] on icon "Add To Cart" at bounding box center [559, 377] width 12 height 12
click at [639, 369] on p "Add To Cart" at bounding box center [610, 376] width 80 height 23
click at [584, 371] on p "Add To Cart" at bounding box center [610, 376] width 80 height 23
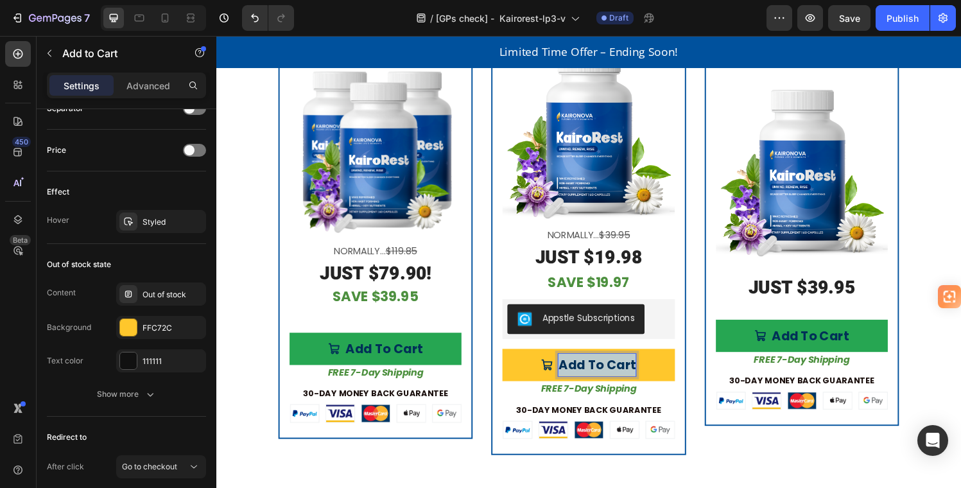
drag, startPoint x: 568, startPoint y: 371, endPoint x: 646, endPoint y: 369, distance: 78.4
click at [646, 369] on button "Add To Cart" at bounding box center [601, 376] width 178 height 33
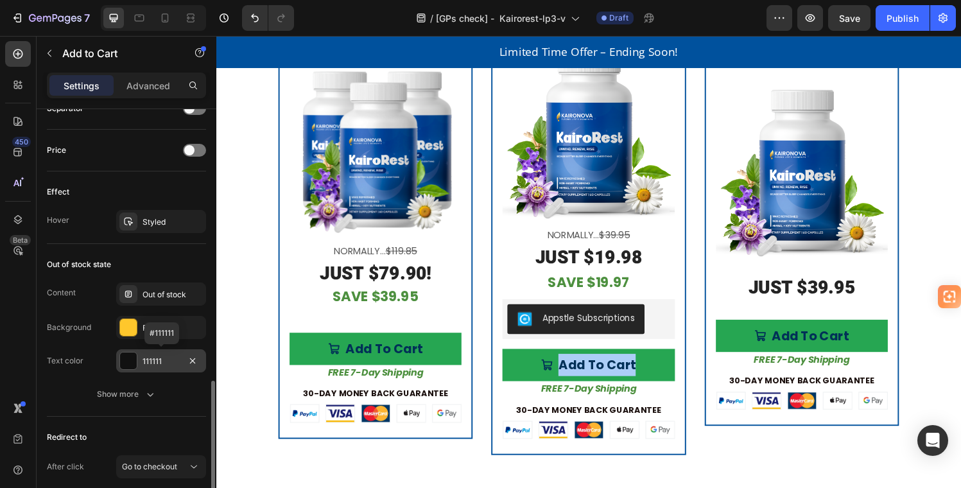
click at [131, 358] on div at bounding box center [128, 361] width 17 height 17
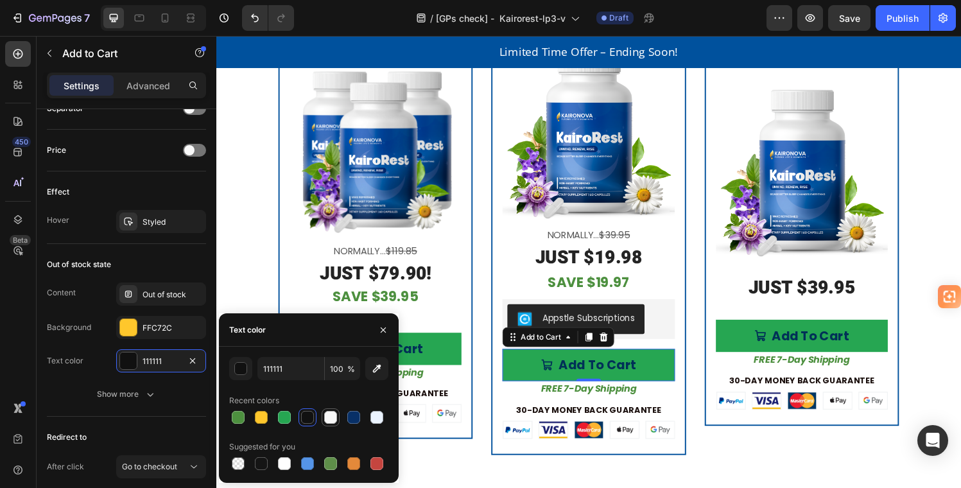
click at [328, 414] on div at bounding box center [330, 417] width 13 height 13
type input "F8F8F8"
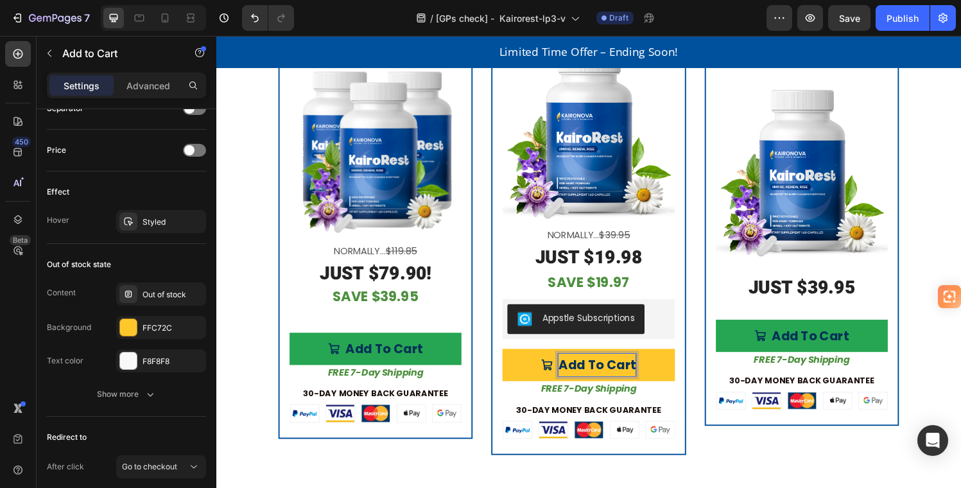
click at [570, 370] on p "Add To Cart" at bounding box center [610, 376] width 80 height 23
drag, startPoint x: 569, startPoint y: 370, endPoint x: 650, endPoint y: 367, distance: 81.0
click at [650, 367] on button "Add To Cart" at bounding box center [601, 376] width 178 height 33
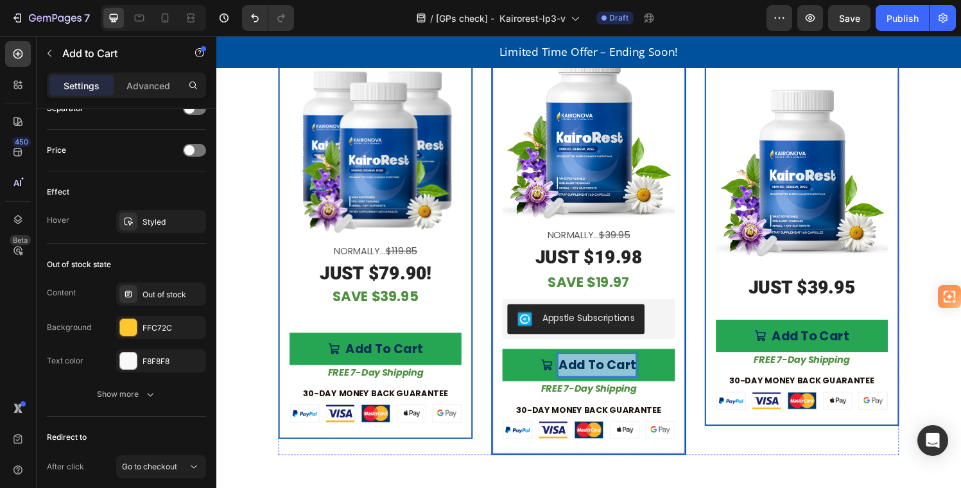
click at [690, 406] on div "Subscribe & Save Product Badge First Bottle 50% OFF Text Block Product Images N…" at bounding box center [601, 214] width 201 height 509
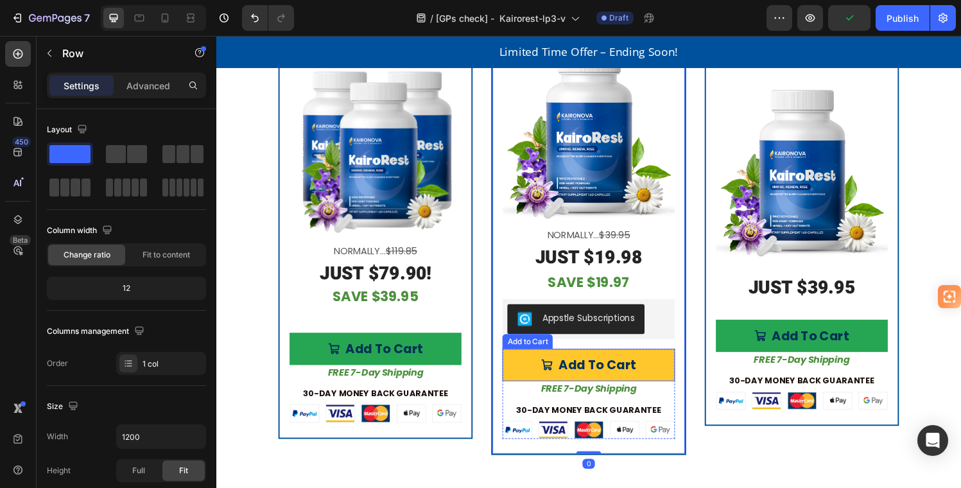
click at [681, 378] on button "Add To Cart" at bounding box center [601, 376] width 178 height 33
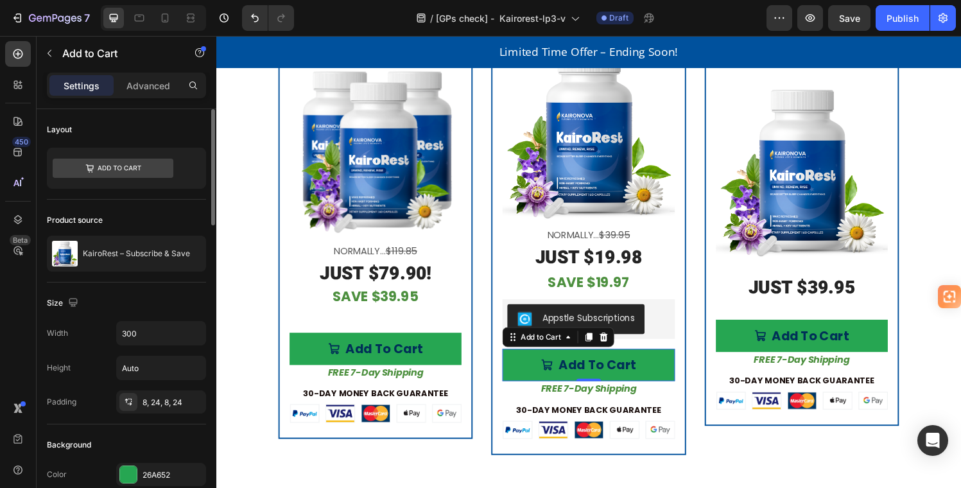
scroll to position [197, 0]
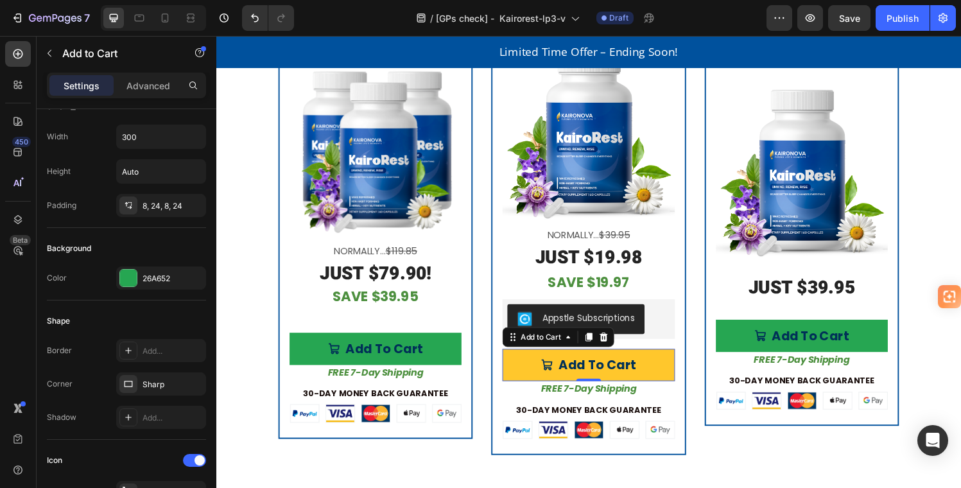
click at [533, 362] on button "Add To Cart" at bounding box center [601, 376] width 178 height 33
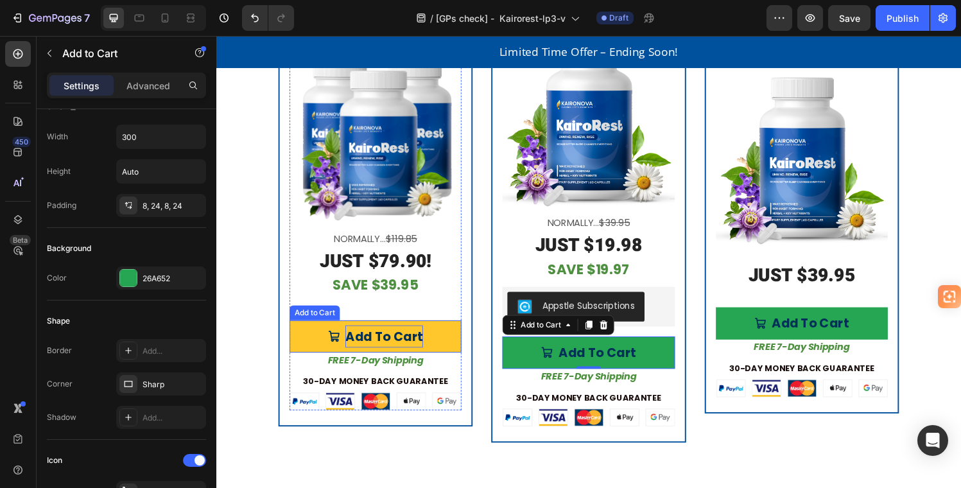
scroll to position [3113, 0]
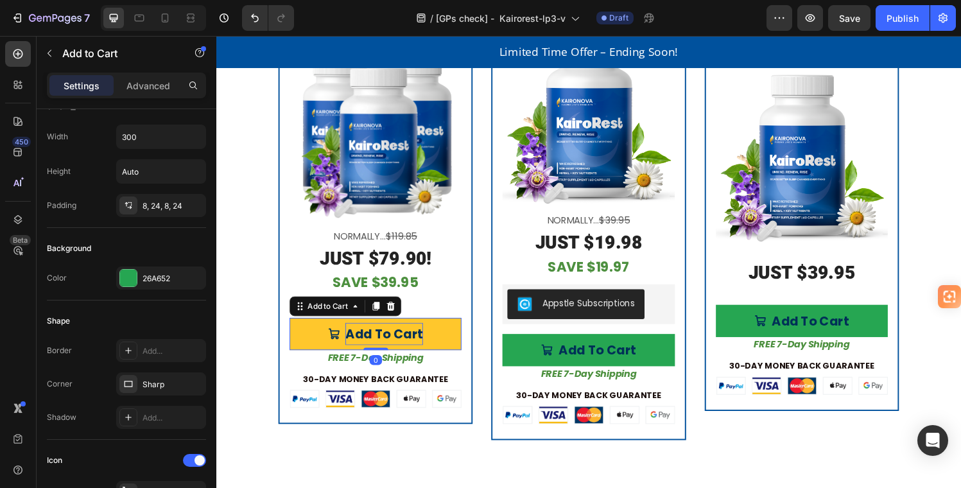
click at [416, 342] on p "Add To Cart" at bounding box center [390, 344] width 80 height 23
click at [351, 337] on p "Add To Cart" at bounding box center [390, 344] width 80 height 23
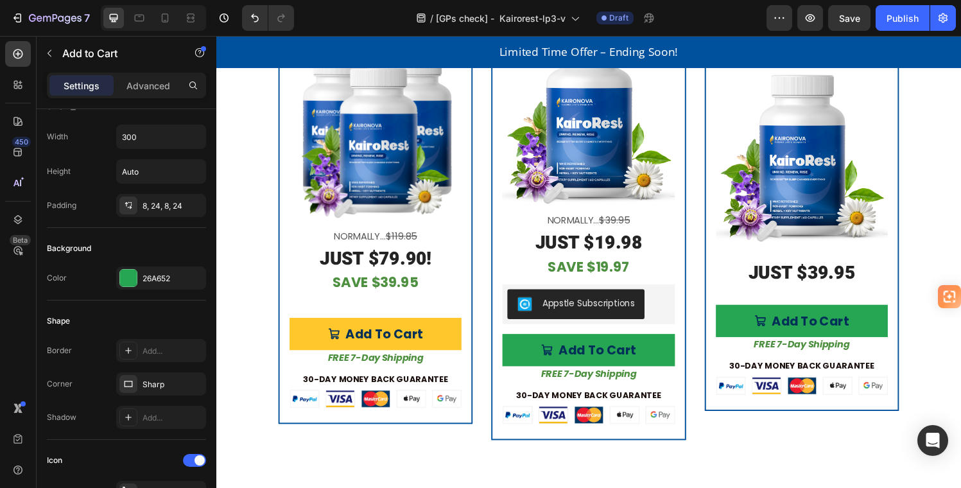
click at [303, 329] on button "Add To Cart" at bounding box center [381, 344] width 178 height 33
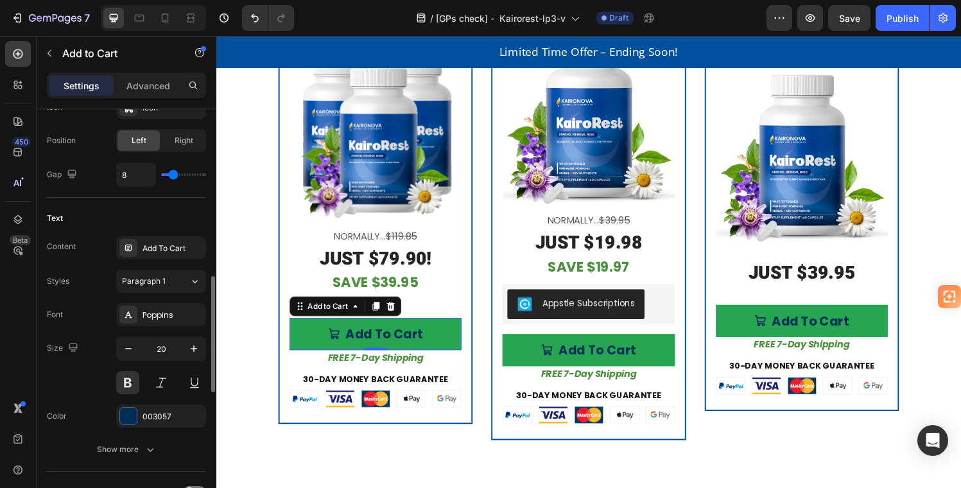
scroll to position [630, 0]
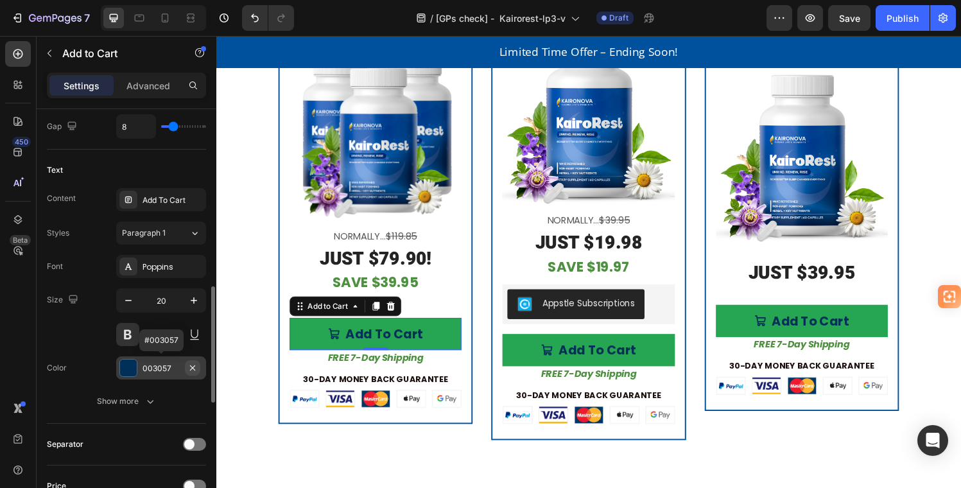
click at [192, 365] on icon "button" at bounding box center [193, 368] width 10 height 10
click at [256, 15] on icon "Undo/Redo" at bounding box center [255, 18] width 8 height 8
click at [130, 367] on div at bounding box center [128, 368] width 17 height 17
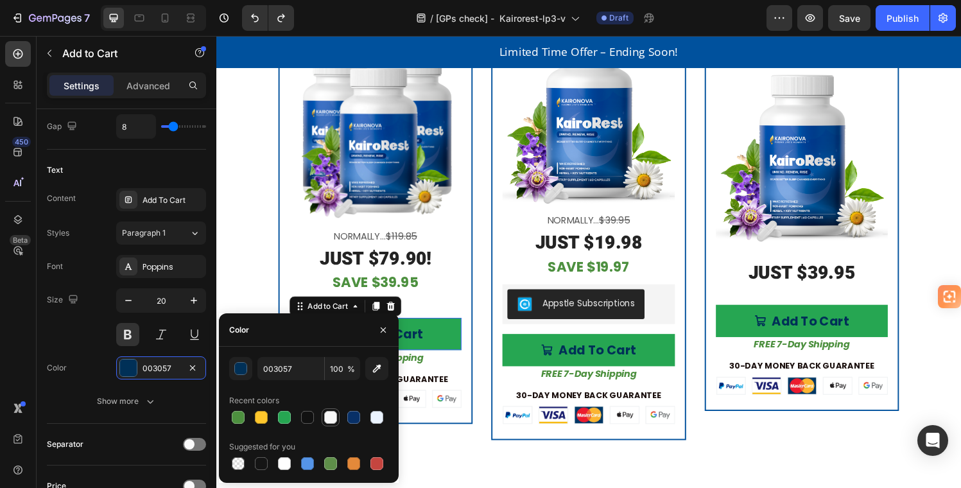
click at [331, 416] on div at bounding box center [330, 417] width 13 height 13
type input "F8F8F8"
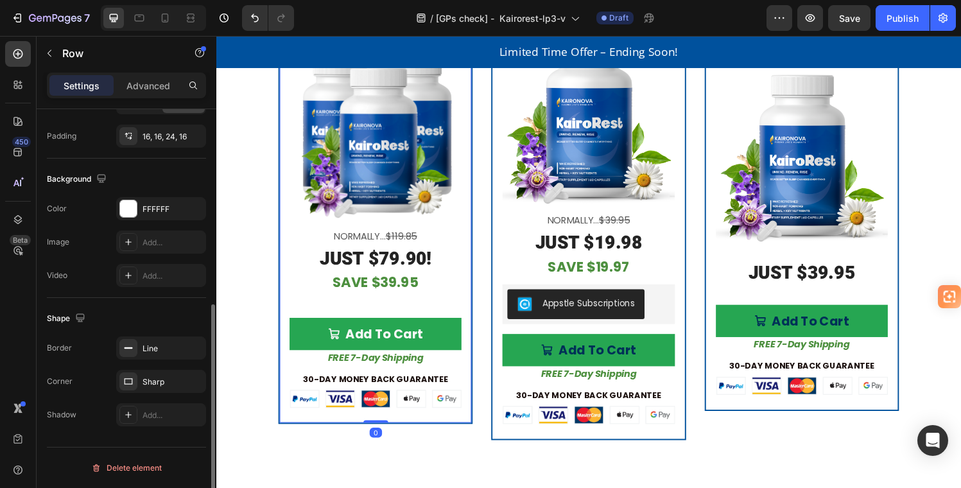
click at [468, 384] on div "Best Value Product Badge Buy 2 Get 1 FREE! Text Block Product Images Normally..…" at bounding box center [381, 199] width 201 height 476
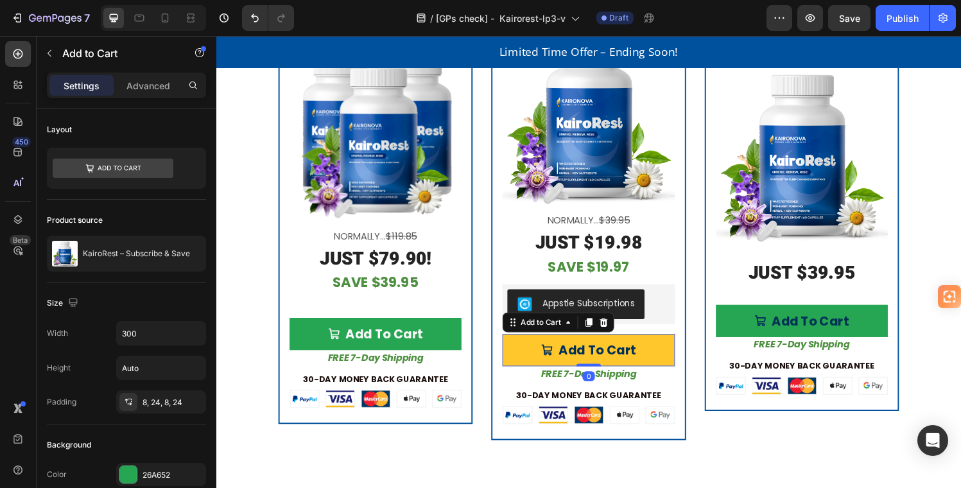
click at [552, 355] on icon "Add To Cart" at bounding box center [558, 360] width 13 height 13
click at [554, 355] on icon "Add To Cart" at bounding box center [559, 361] width 12 height 12
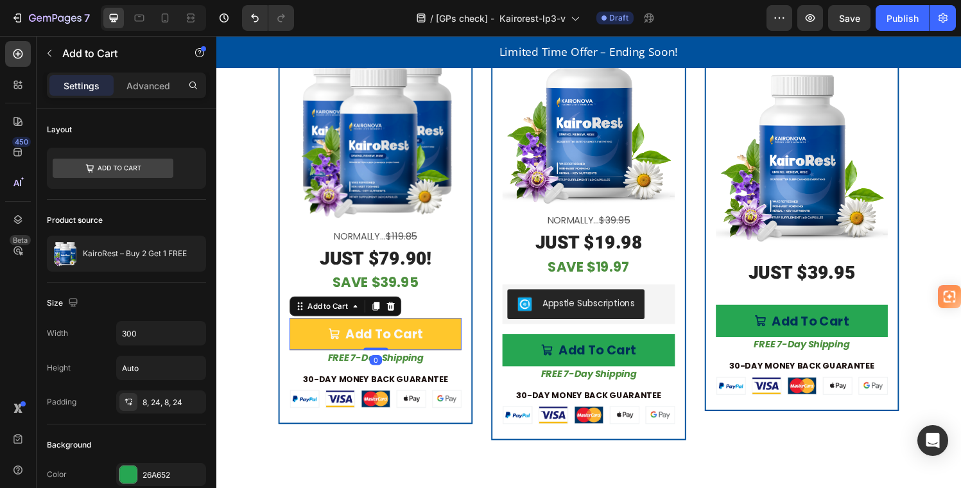
click at [457, 335] on button "Add To Cart" at bounding box center [381, 344] width 178 height 33
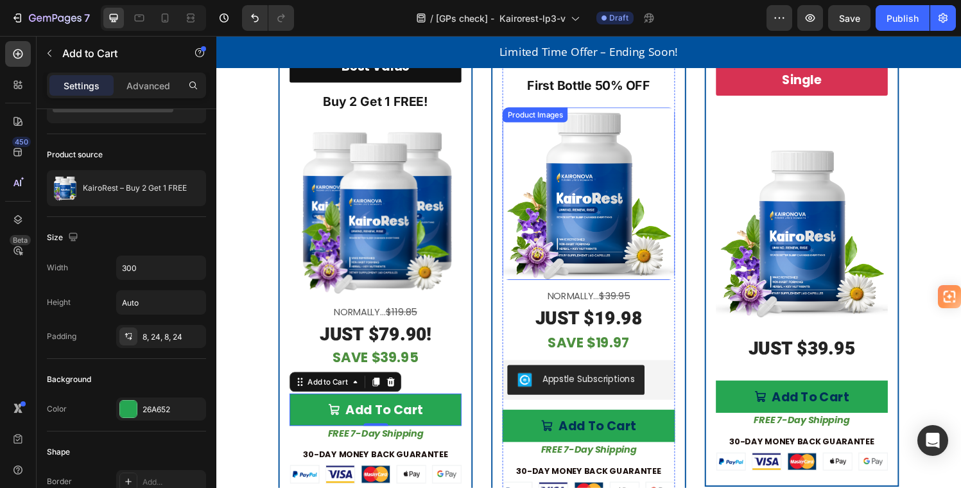
scroll to position [3210, 0]
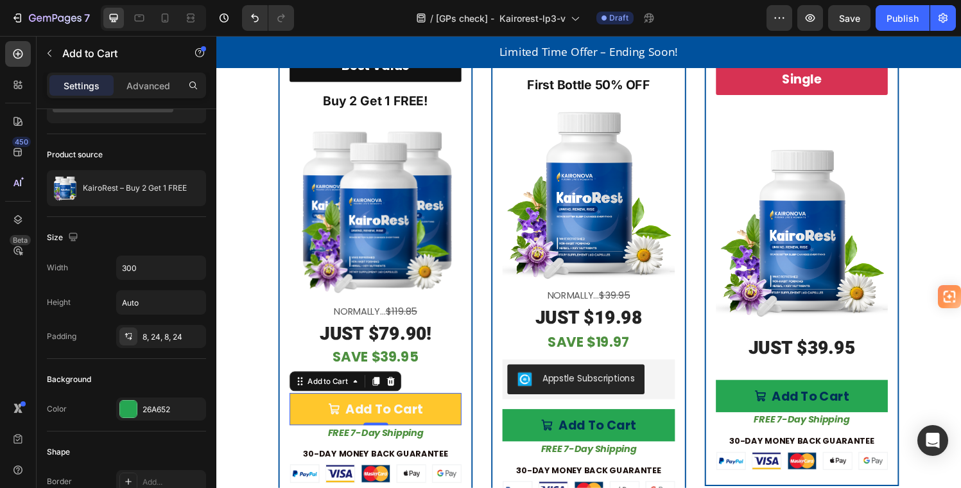
click at [457, 411] on button "Add To Cart" at bounding box center [381, 421] width 178 height 33
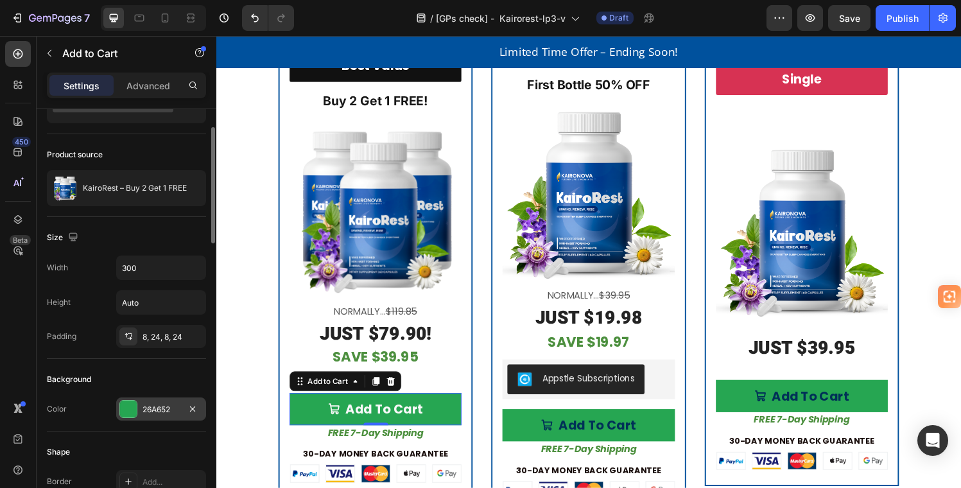
click at [158, 399] on div "26A652" at bounding box center [161, 409] width 90 height 23
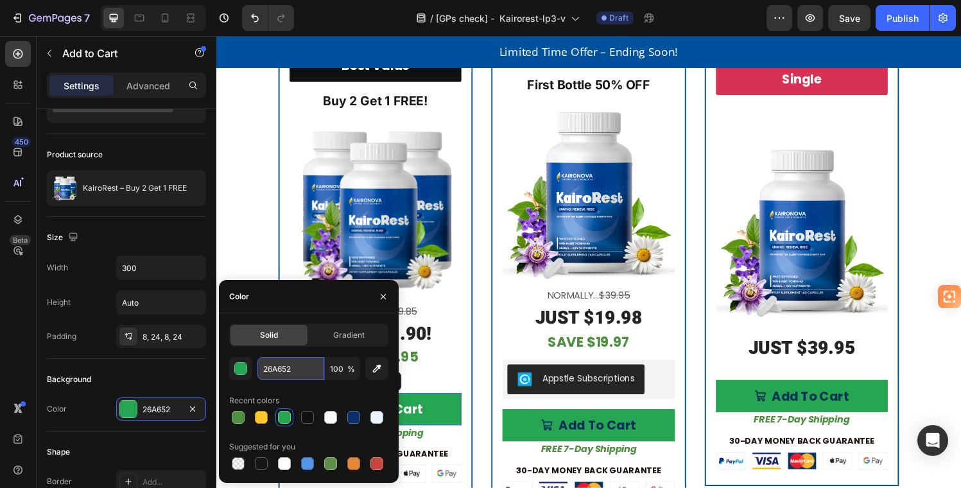
click at [261, 369] on input "26A652" at bounding box center [291, 368] width 67 height 23
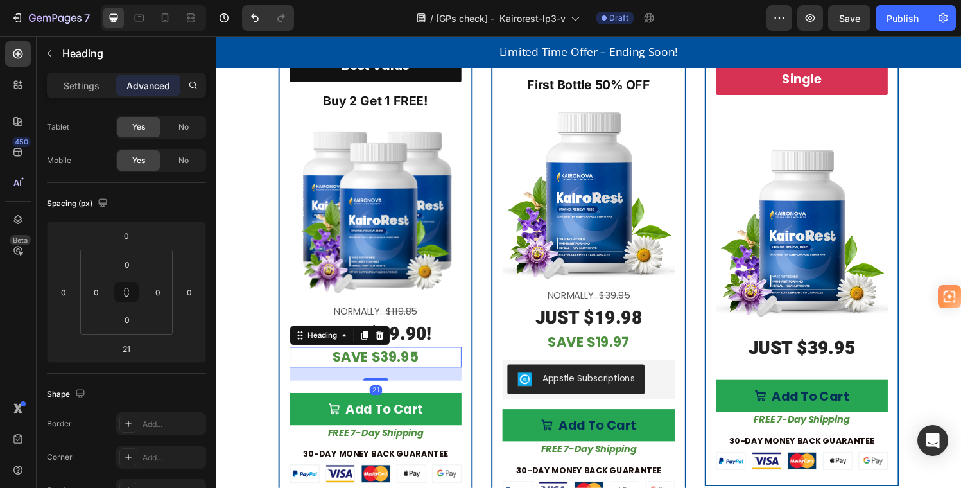
click at [449, 371] on h2 "SAVE $39.95" at bounding box center [381, 368] width 178 height 21
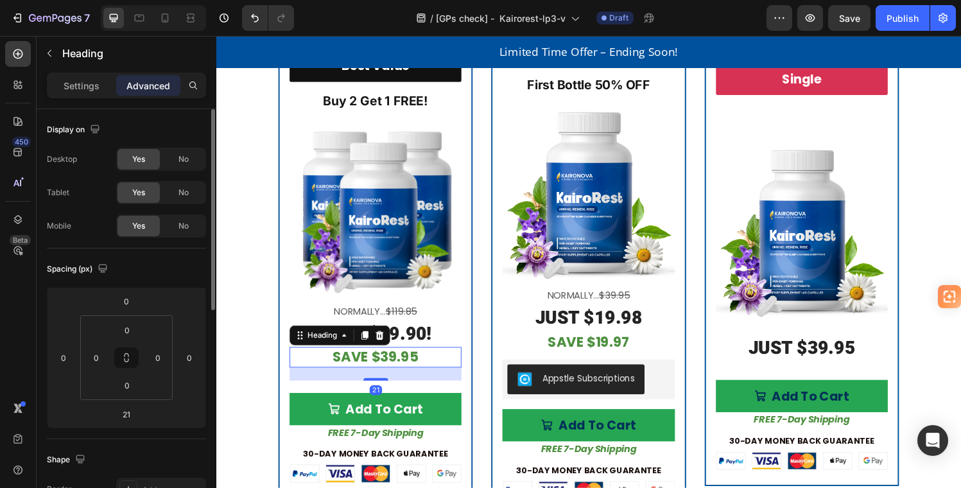
click at [429, 364] on h2 "SAVE $39.95" at bounding box center [381, 368] width 178 height 21
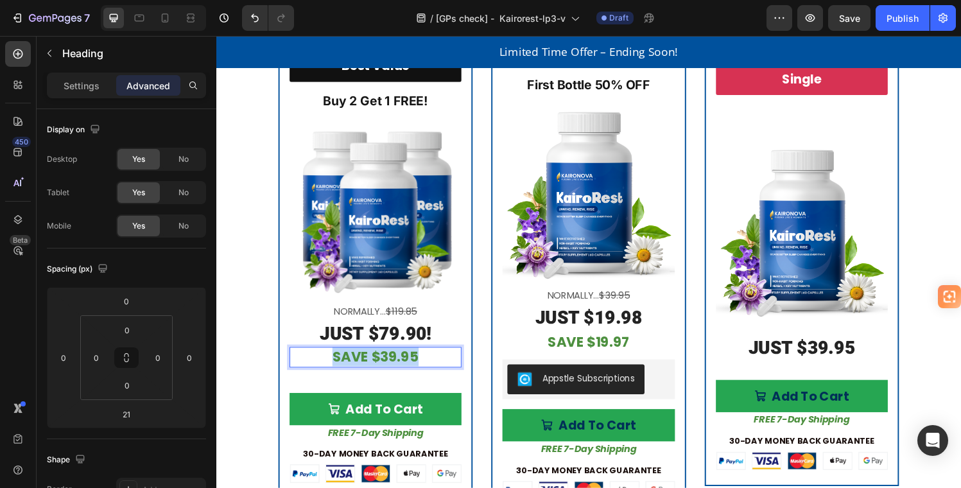
drag, startPoint x: 425, startPoint y: 363, endPoint x: 321, endPoint y: 366, distance: 104.1
click at [324, 365] on p "SAVE $39.95" at bounding box center [380, 368] width 175 height 19
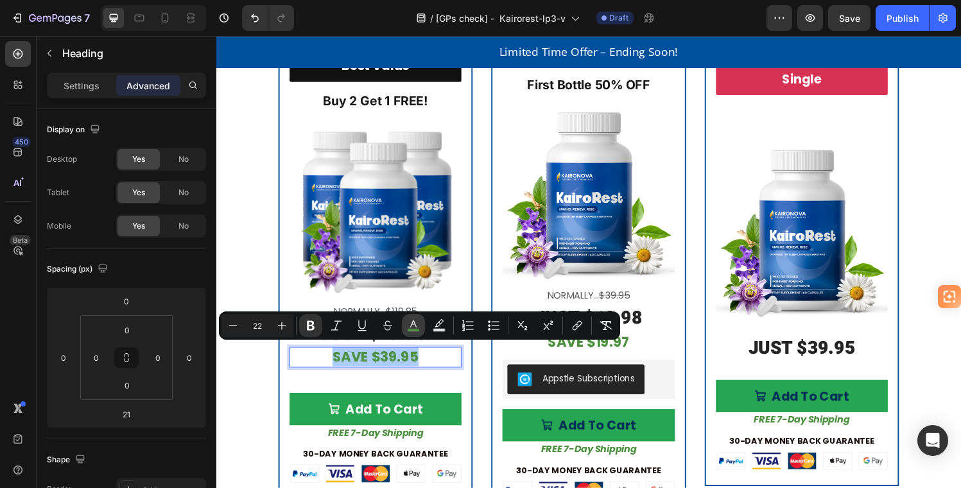
click at [414, 325] on icon "Editor contextual toolbar" at bounding box center [413, 325] width 13 height 13
type input "4D903F"
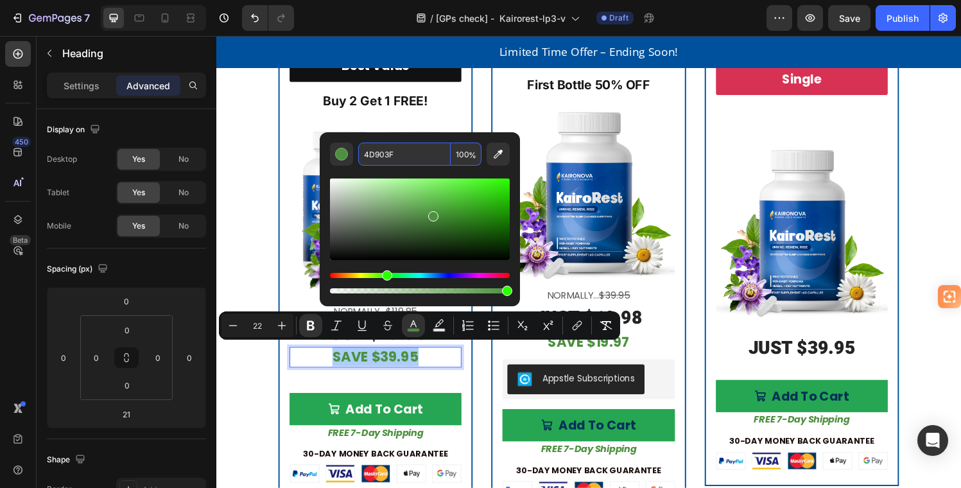
click at [398, 153] on input "4D903F" at bounding box center [404, 154] width 92 height 23
paste input "26A652"
type input "26A652"
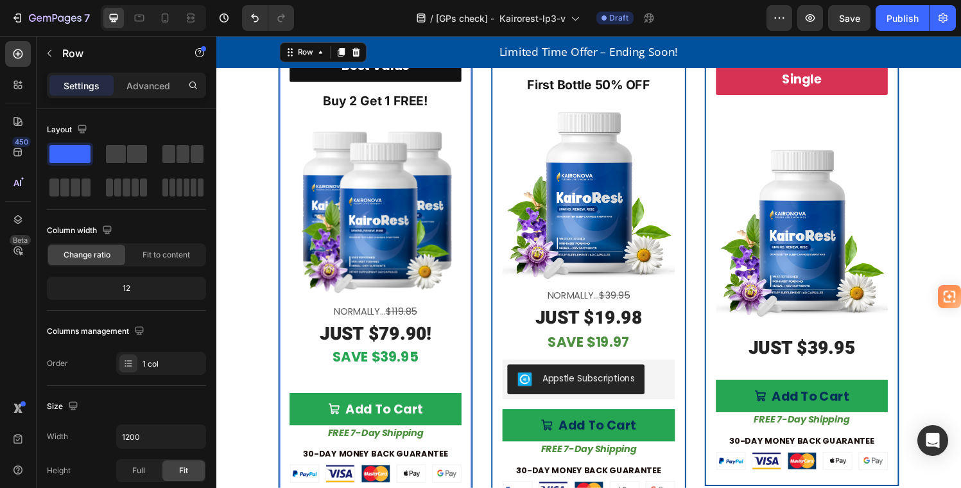
click at [471, 392] on div "Best Value Product Badge Buy 2 Get 1 FREE! Text Block Product Images Normally..…" at bounding box center [381, 277] width 201 height 476
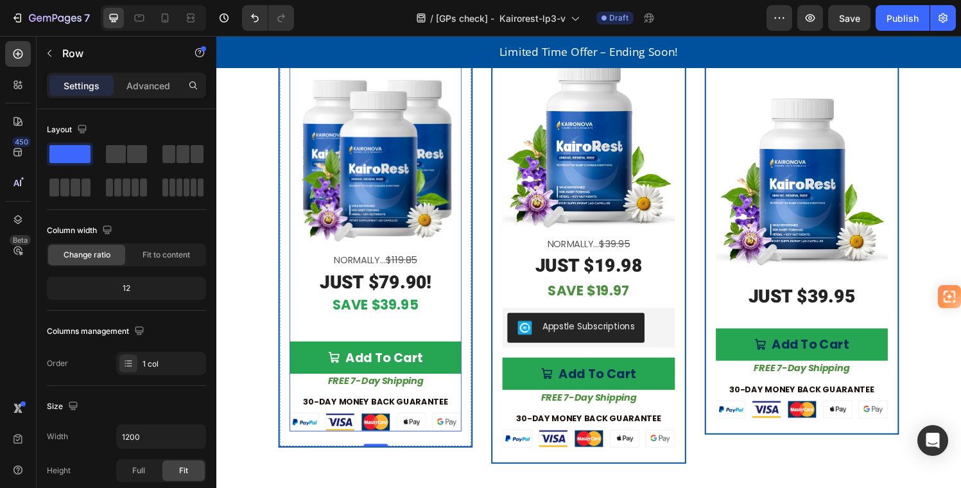
scroll to position [3289, 0]
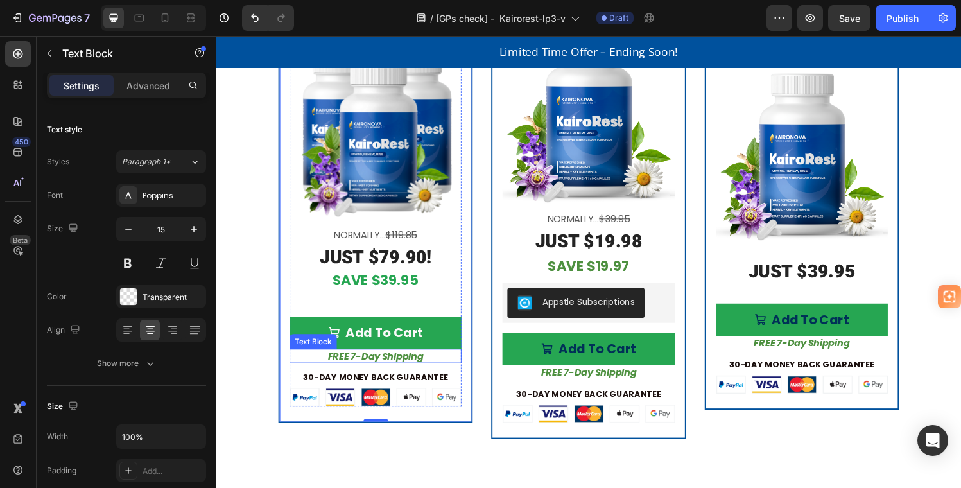
click at [430, 363] on strong "FREE 7-Day Shipping" at bounding box center [381, 366] width 99 height 13
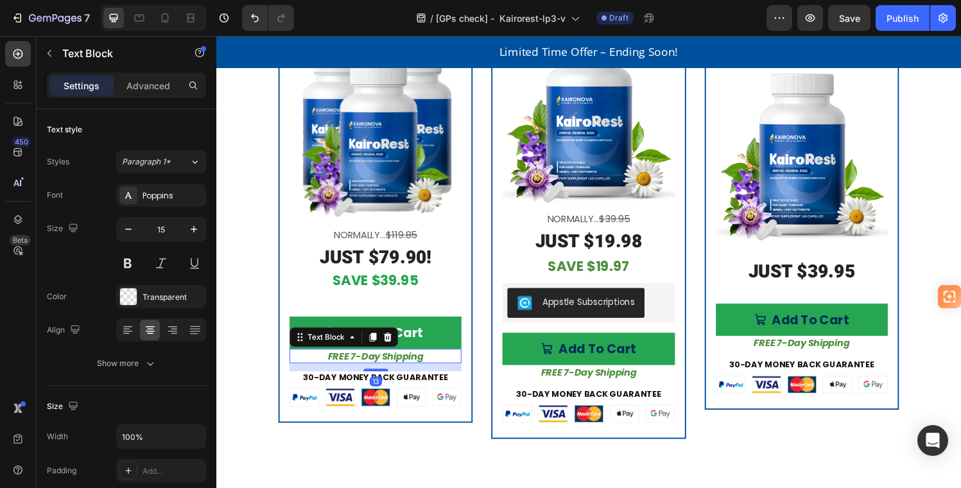
click at [434, 364] on p "FREE 7-Day Shipping" at bounding box center [380, 367] width 175 height 13
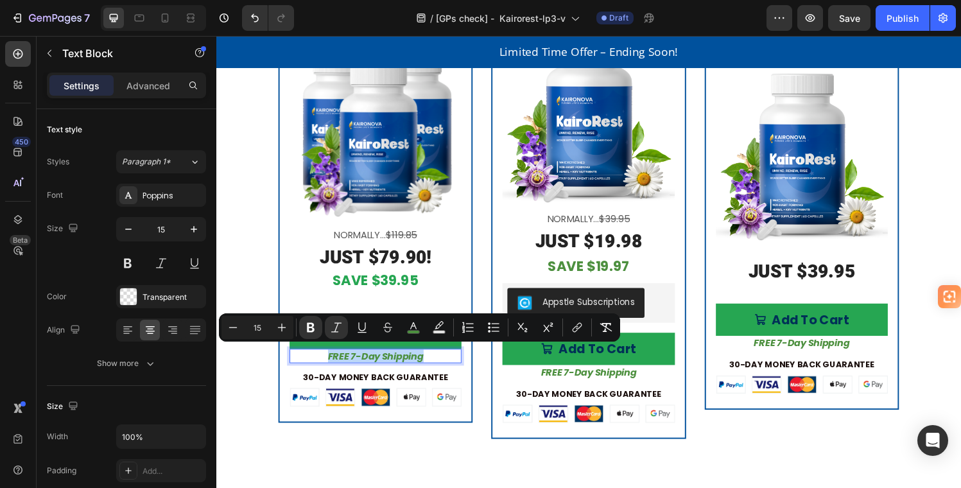
drag, startPoint x: 437, startPoint y: 363, endPoint x: 320, endPoint y: 359, distance: 117.6
click at [320, 361] on p "FREE 7-Day Shipping" at bounding box center [380, 367] width 175 height 13
click at [416, 327] on icon "Editor contextual toolbar" at bounding box center [413, 327] width 13 height 13
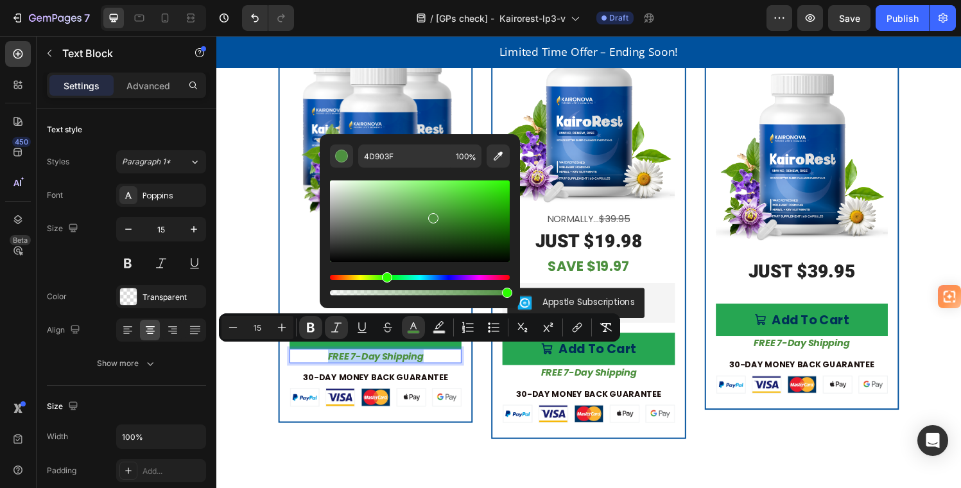
click at [433, 365] on p "FREE 7-Day Shipping" at bounding box center [380, 367] width 175 height 13
click at [444, 363] on p "FREE 7-Day Shipping" at bounding box center [380, 367] width 175 height 13
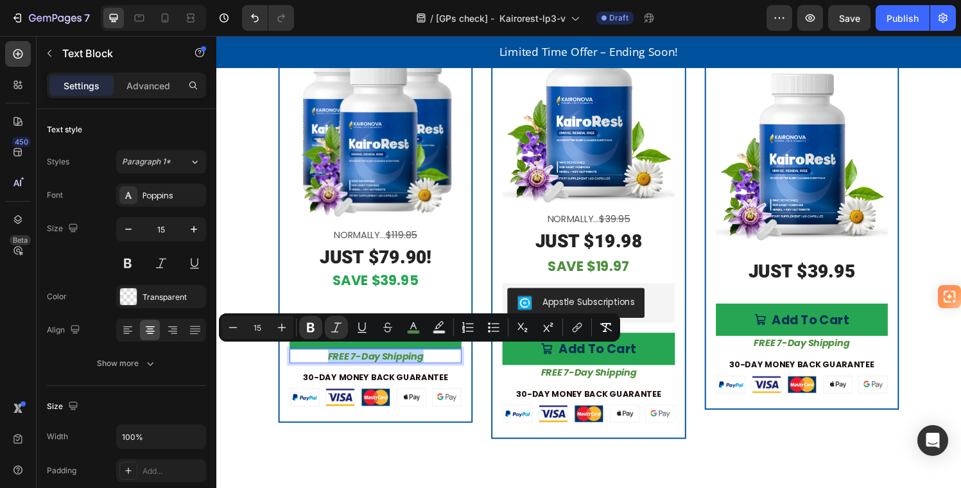
drag, startPoint x: 446, startPoint y: 363, endPoint x: 328, endPoint y: 364, distance: 117.5
click at [328, 364] on p "FREE 7-Day Shipping" at bounding box center [380, 367] width 175 height 13
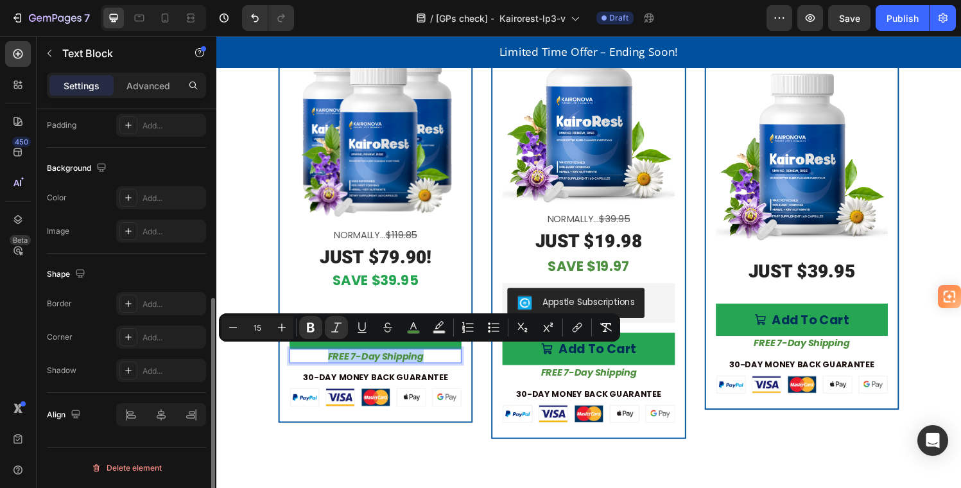
scroll to position [0, 0]
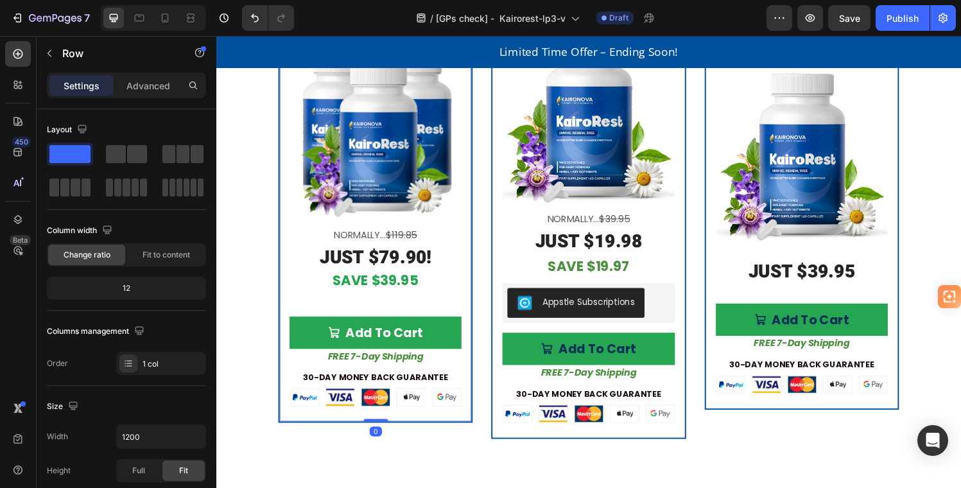
click at [469, 385] on div "Best Value Product Badge Buy 2 Get 1 FREE! Text Block Product Images Normally..…" at bounding box center [381, 198] width 201 height 476
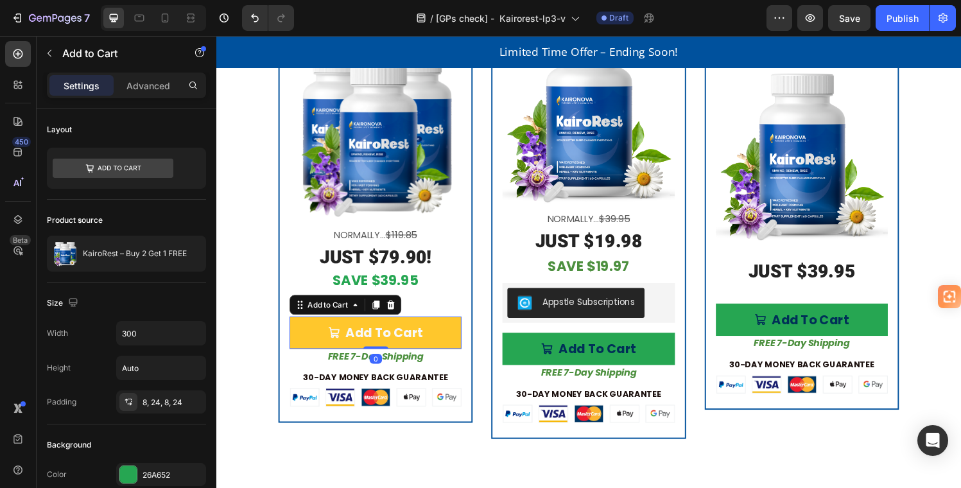
click at [451, 328] on button "Add To Cart" at bounding box center [381, 342] width 178 height 33
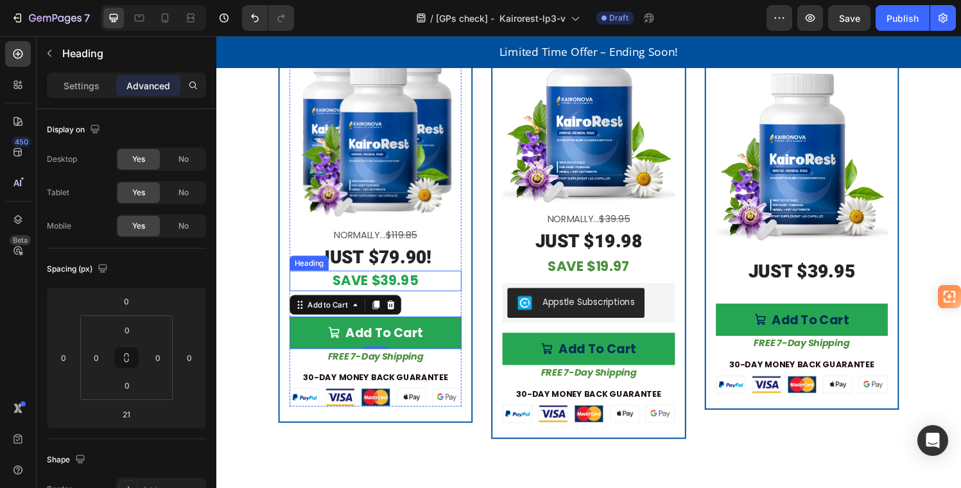
click at [392, 283] on strong "SAVE $39.95" at bounding box center [381, 289] width 89 height 20
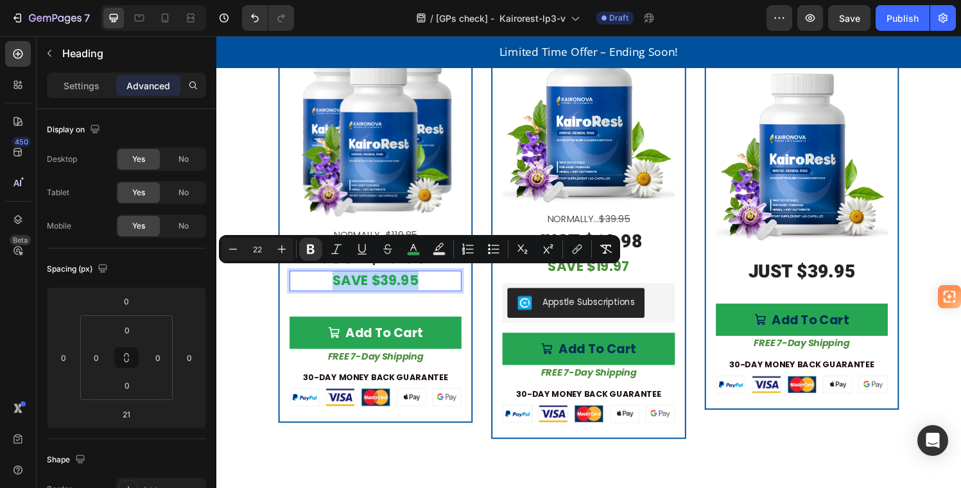
drag, startPoint x: 335, startPoint y: 283, endPoint x: 435, endPoint y: 285, distance: 100.8
click at [435, 285] on p "SAVE $39.95" at bounding box center [380, 289] width 175 height 19
click at [410, 286] on strong "SAVE $39.95" at bounding box center [381, 289] width 89 height 20
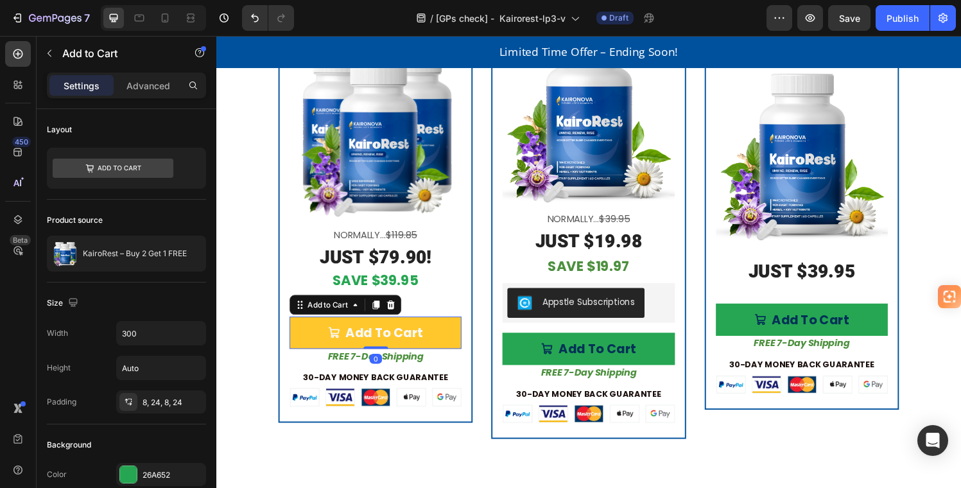
click at [453, 333] on button "Add To Cart" at bounding box center [381, 342] width 178 height 33
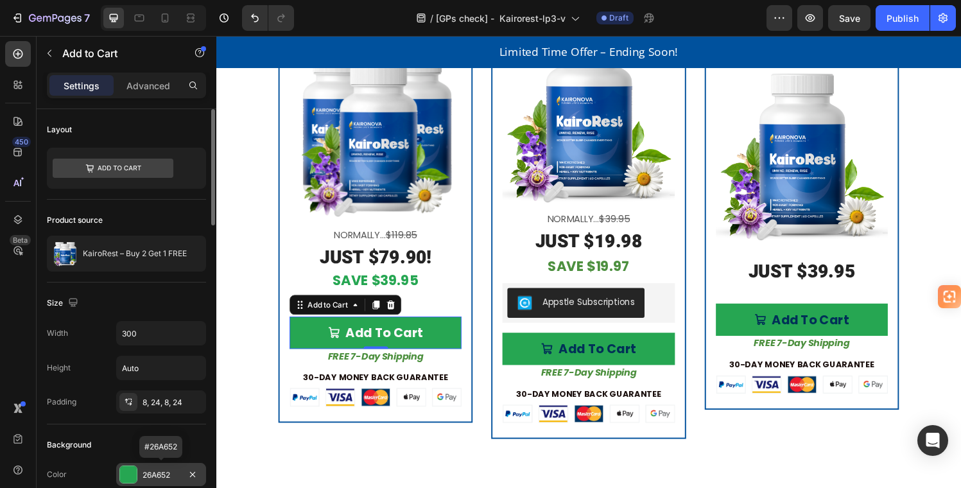
click at [144, 466] on div "26A652" at bounding box center [161, 474] width 90 height 23
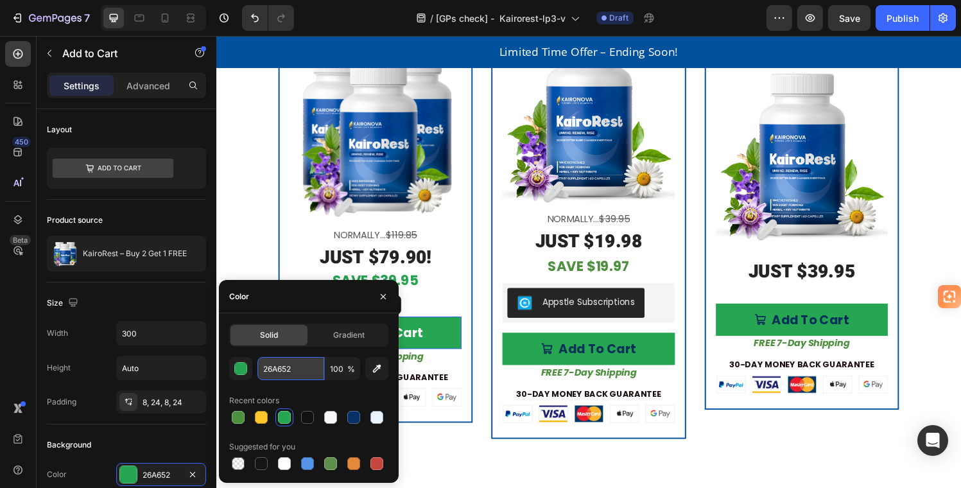
click at [263, 366] on input "26A652" at bounding box center [291, 368] width 67 height 23
drag, startPoint x: 263, startPoint y: 367, endPoint x: 293, endPoint y: 368, distance: 30.2
click at [293, 367] on input "26A652" at bounding box center [291, 368] width 67 height 23
click at [458, 302] on div "Best Value Product Badge Buy 2 Get 1 FREE! Text Block Product Images Normally..…" at bounding box center [381, 142] width 178 height 342
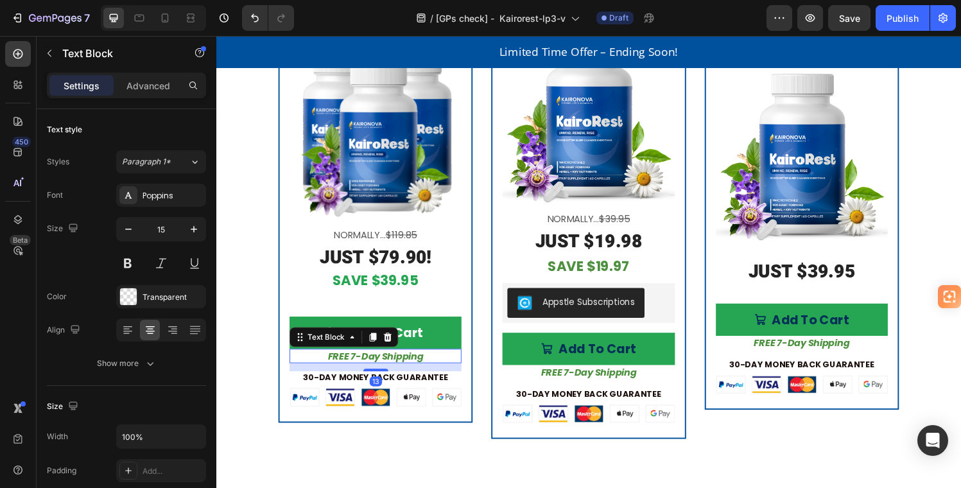
click at [354, 362] on strong "FREE 7-Day Shipping" at bounding box center [381, 366] width 99 height 13
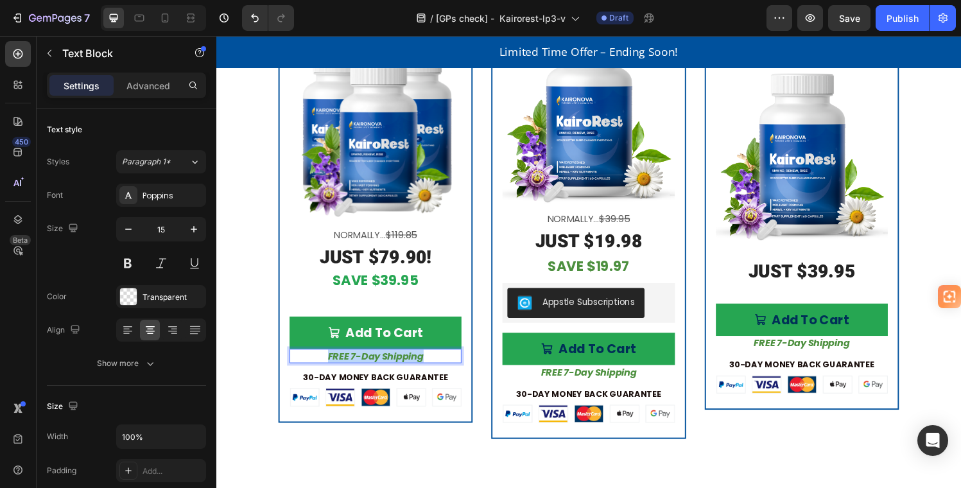
drag, startPoint x: 326, startPoint y: 363, endPoint x: 440, endPoint y: 368, distance: 113.8
click at [440, 368] on p "FREE 7-Day Shipping" at bounding box center [380, 367] width 175 height 13
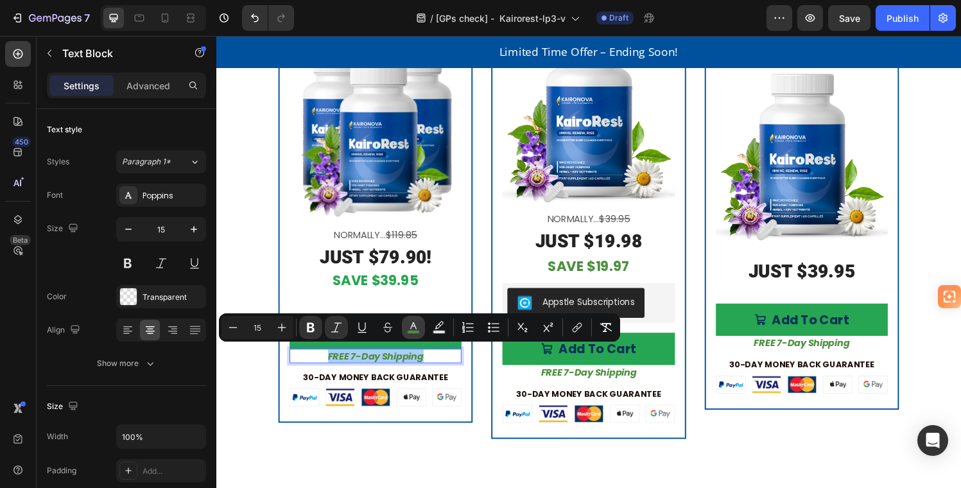
click at [415, 324] on icon "Editor contextual toolbar" at bounding box center [413, 327] width 13 height 13
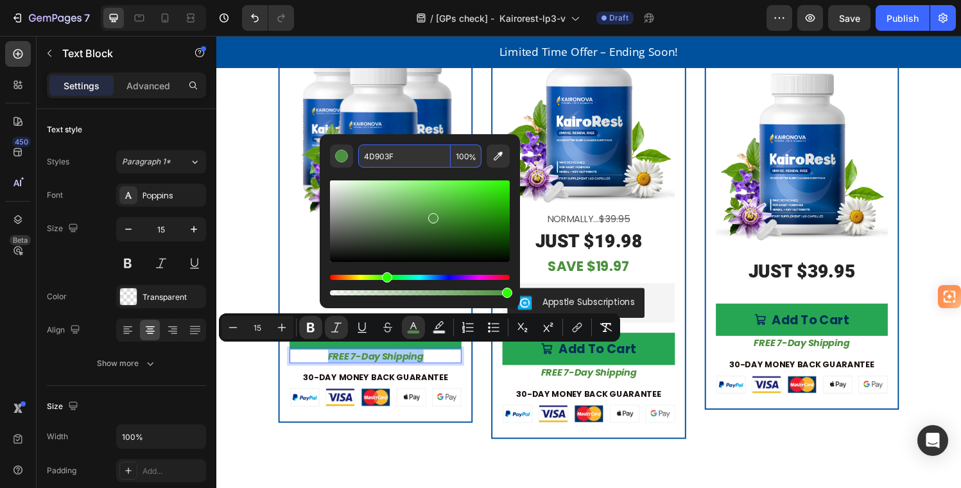
click at [401, 158] on input "4D903F" at bounding box center [404, 155] width 92 height 23
paste input "26A652"
type input "26A652"
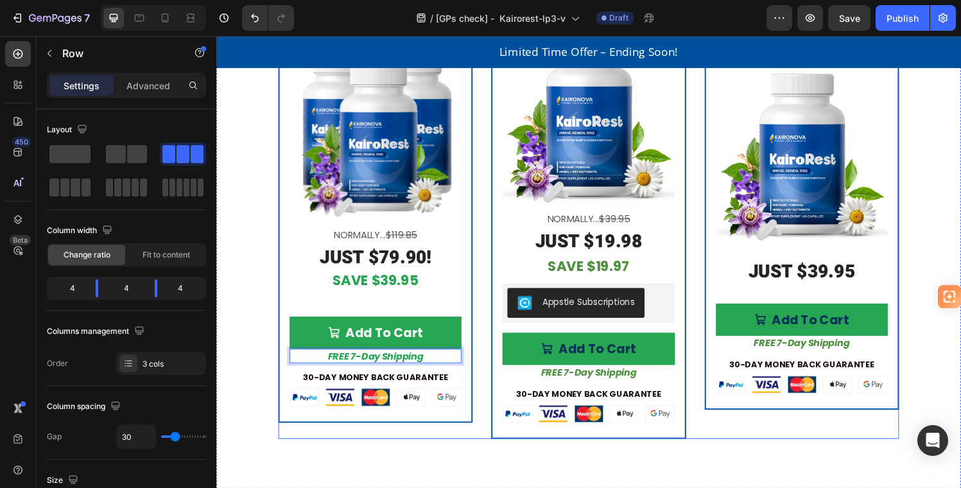
click at [478, 371] on div "Best Value Product Badge Buy 2 Get 1 FREE! Text Block Product Images Normally..…" at bounding box center [602, 197] width 642 height 509
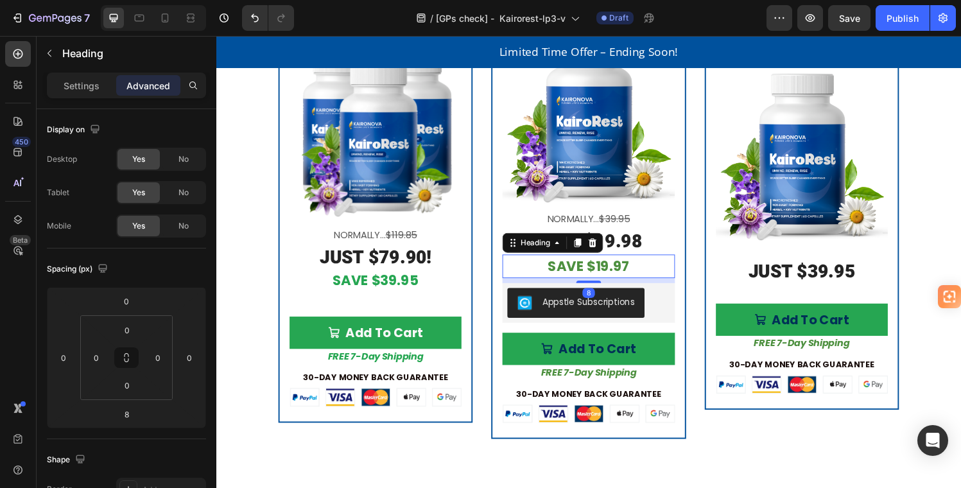
click at [645, 268] on h2 "SAVE $19.97" at bounding box center [601, 274] width 178 height 24
drag, startPoint x: 648, startPoint y: 267, endPoint x: 549, endPoint y: 268, distance: 98.9
click at [550, 268] on p "SAVE $19.97" at bounding box center [601, 274] width 175 height 22
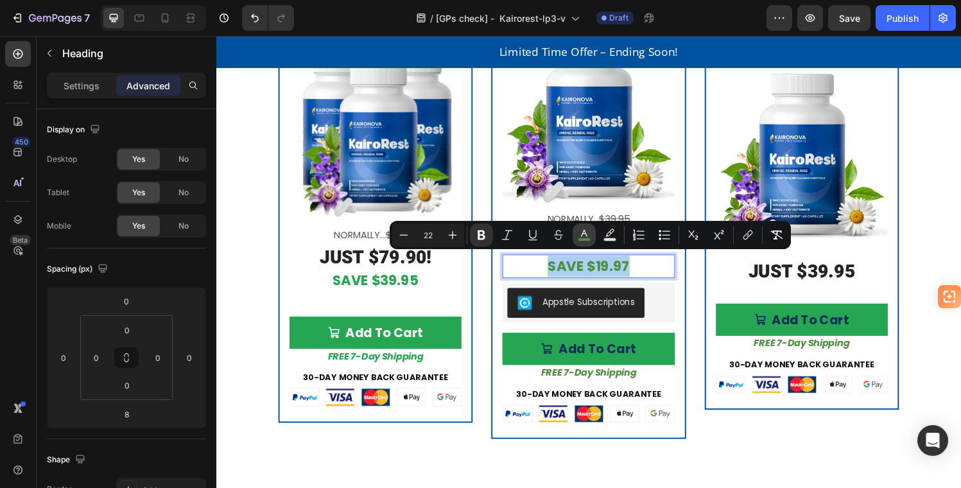
drag, startPoint x: 588, startPoint y: 231, endPoint x: 582, endPoint y: 241, distance: 11.2
click at [588, 232] on icon "Editor contextual toolbar" at bounding box center [584, 235] width 13 height 13
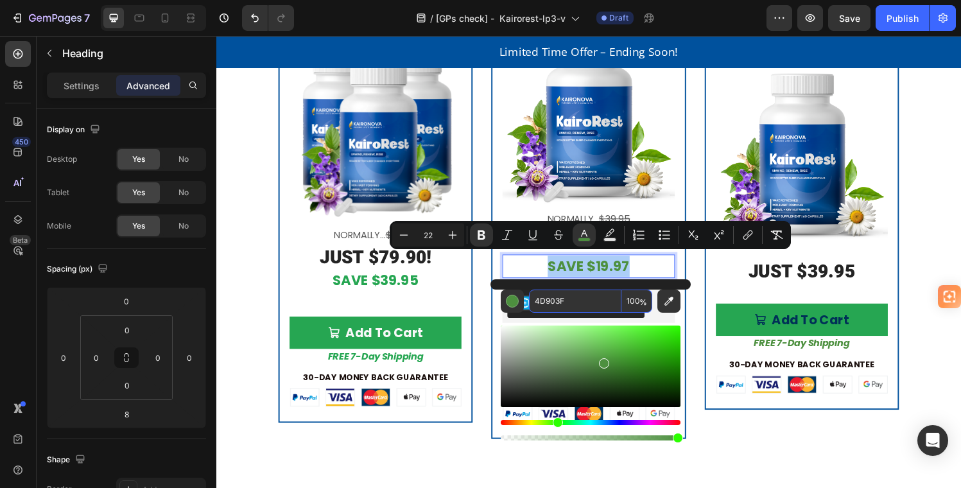
drag, startPoint x: 568, startPoint y: 301, endPoint x: 531, endPoint y: 299, distance: 37.3
click at [532, 299] on input "4D903F" at bounding box center [575, 301] width 92 height 23
drag, startPoint x: 535, startPoint y: 300, endPoint x: 572, endPoint y: 301, distance: 37.3
click at [573, 301] on input "4D903F" at bounding box center [575, 301] width 92 height 23
paste input "26A652"
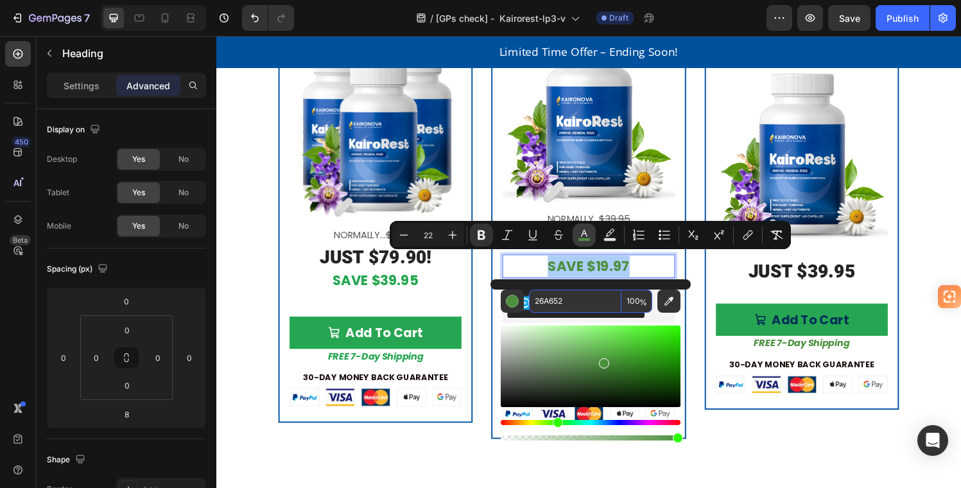
type input "26A652"
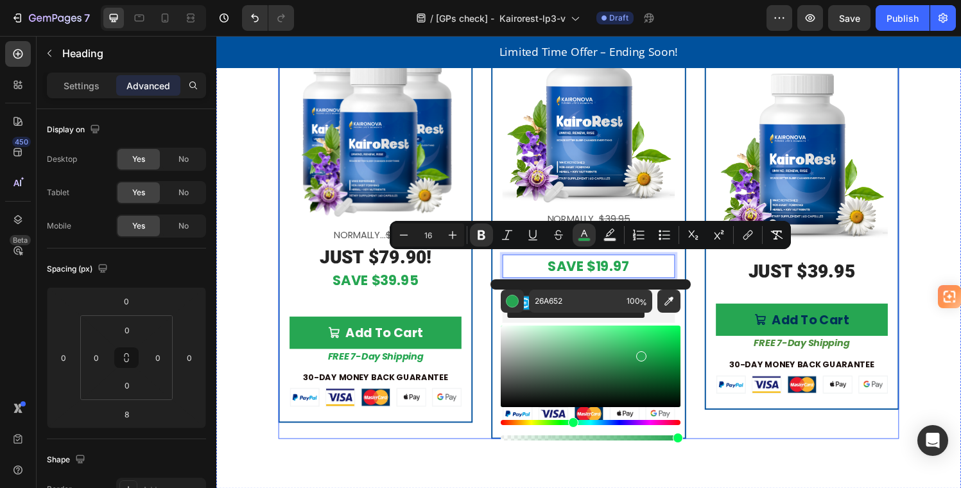
click at [701, 276] on div "Best Value Product Badge Buy 2 Get 1 FREE! Text Block Product Images Normally..…" at bounding box center [602, 197] width 642 height 509
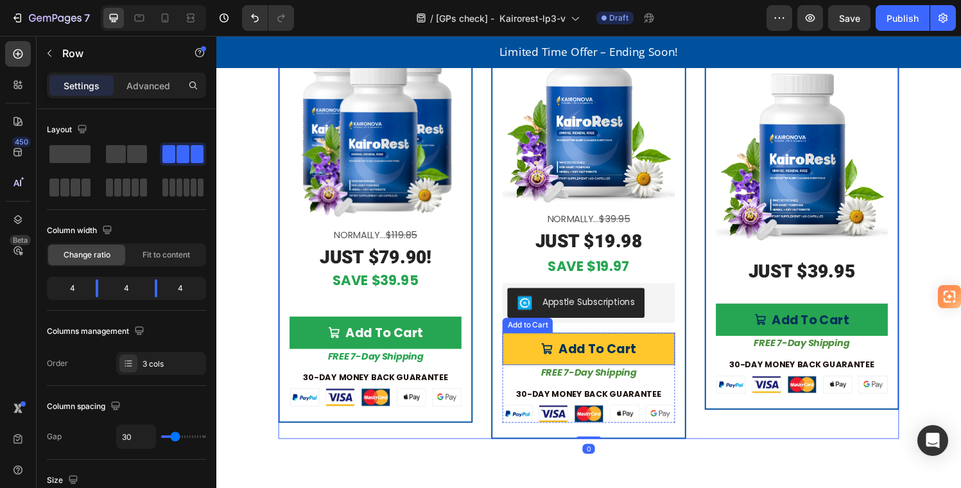
click at [526, 349] on button "Add To Cart" at bounding box center [601, 359] width 178 height 33
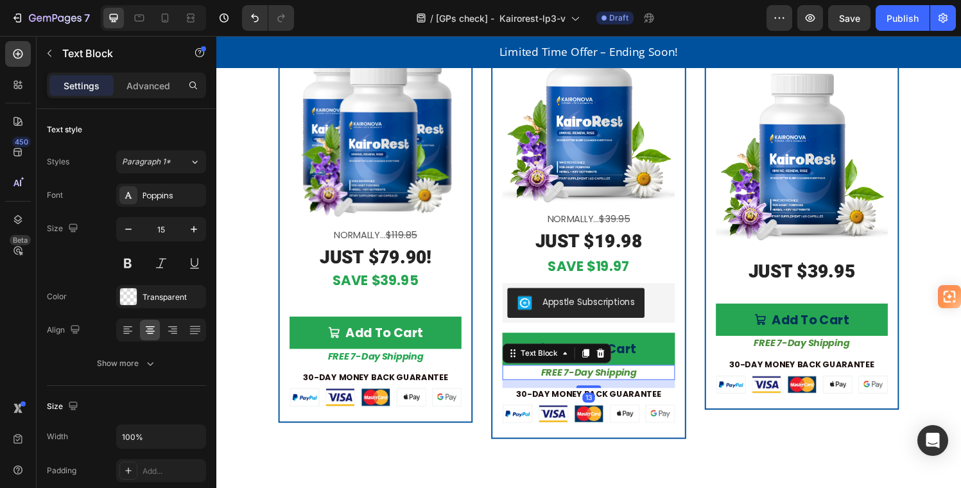
click at [525, 381] on p "FREE 7-Day Shipping" at bounding box center [601, 384] width 175 height 13
click at [538, 379] on p "FREE 7-Day Shipping" at bounding box center [601, 384] width 175 height 13
drag, startPoint x: 543, startPoint y: 379, endPoint x: 658, endPoint y: 381, distance: 115.0
click at [658, 381] on p "FREE 7-Day Shipping" at bounding box center [601, 384] width 175 height 13
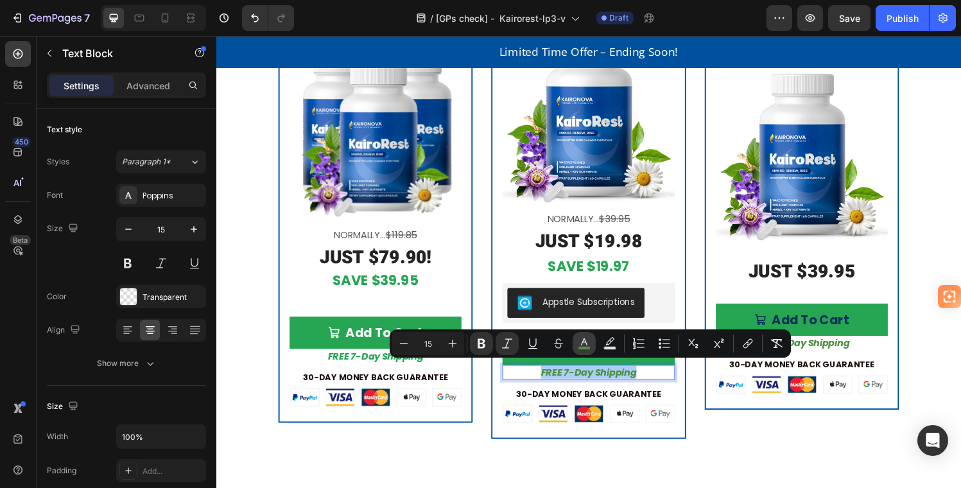
click at [583, 342] on icon "Editor contextual toolbar" at bounding box center [584, 341] width 6 height 7
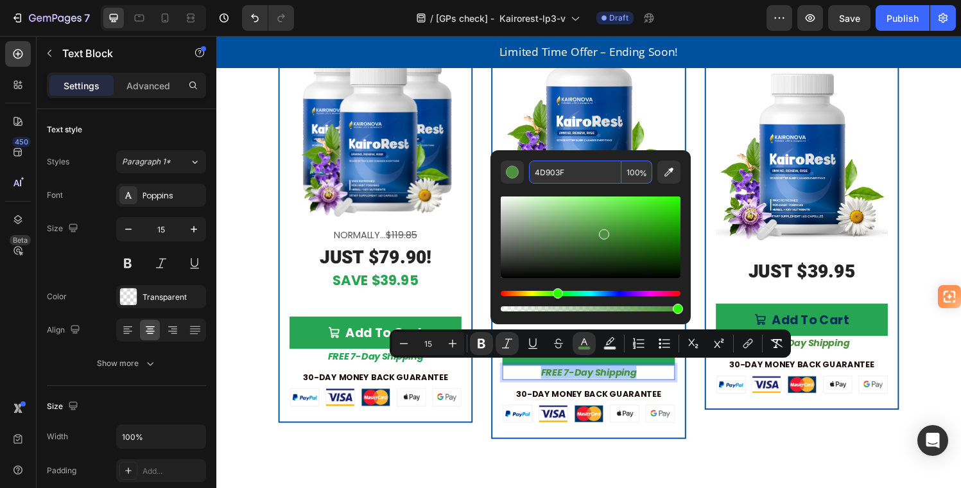
click at [536, 171] on input "4D903F" at bounding box center [575, 172] width 92 height 23
paste input "26A652"
type input "26A652"
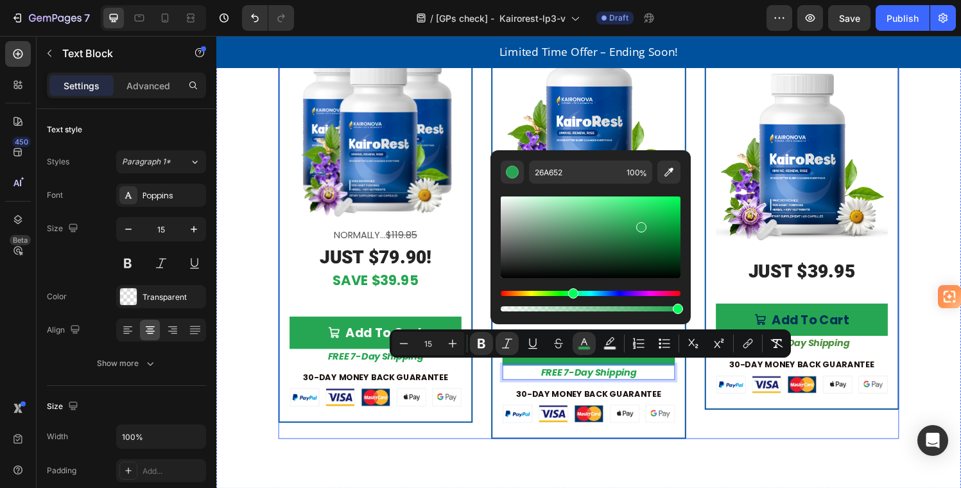
click at [730, 446] on div "Single Product Badge Product Images JUST $39.95 Heading Add To Cart Add to Cart…" at bounding box center [822, 197] width 201 height 509
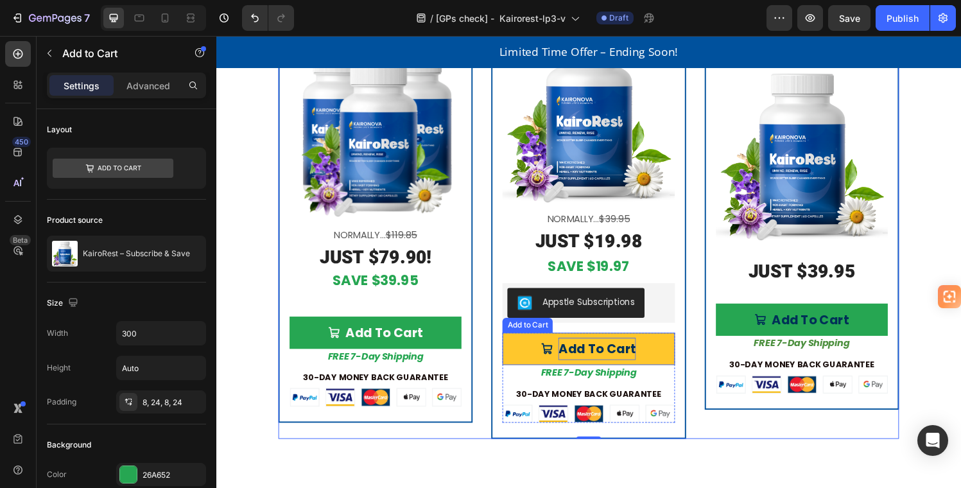
click at [573, 354] on p "Add To Cart" at bounding box center [610, 359] width 80 height 23
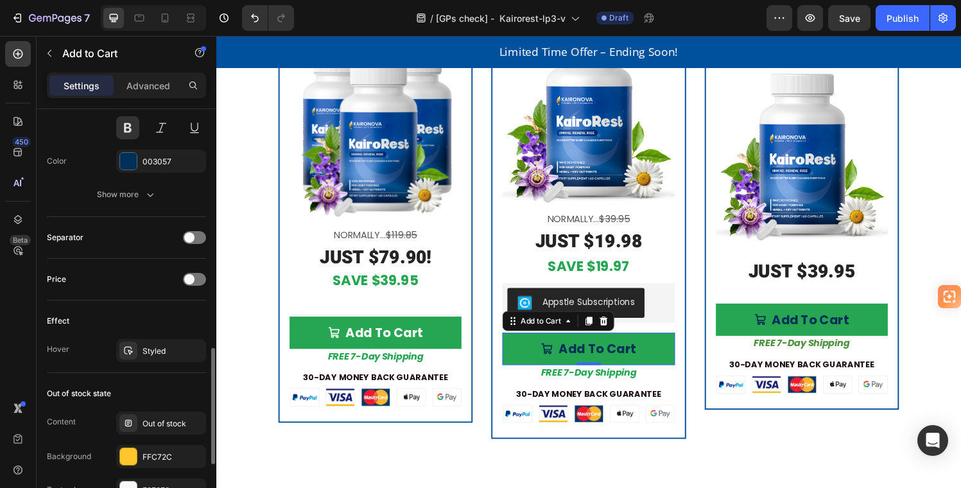
scroll to position [848, 0]
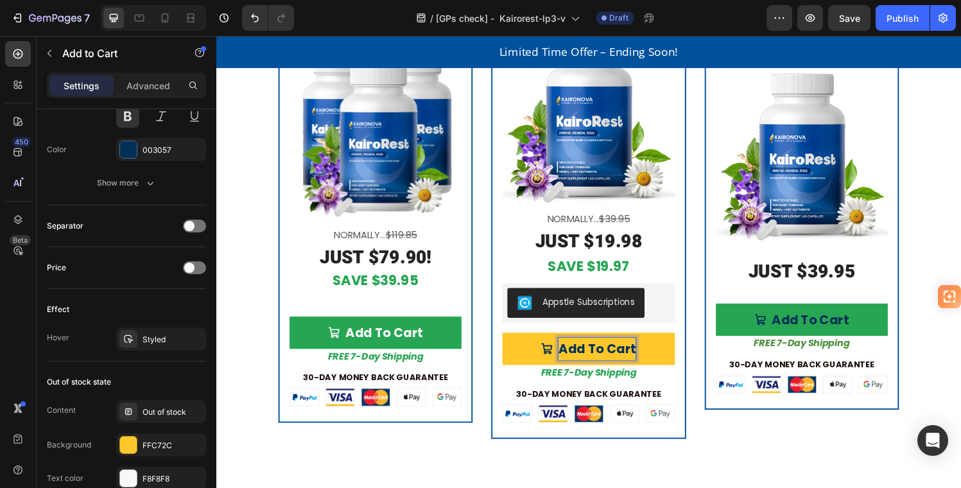
click at [667, 358] on button "Add To Cart" at bounding box center [601, 359] width 178 height 33
click at [643, 353] on p "Add To Cart" at bounding box center [610, 359] width 80 height 23
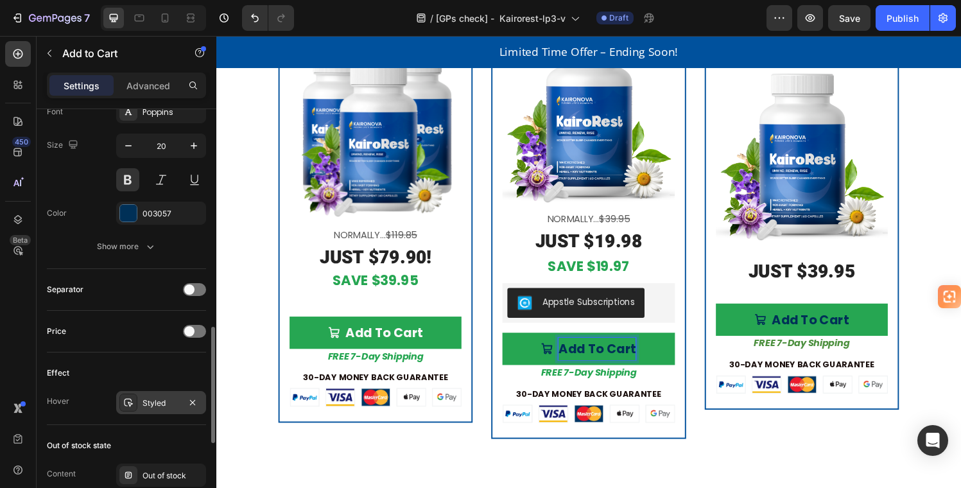
scroll to position [782, 0]
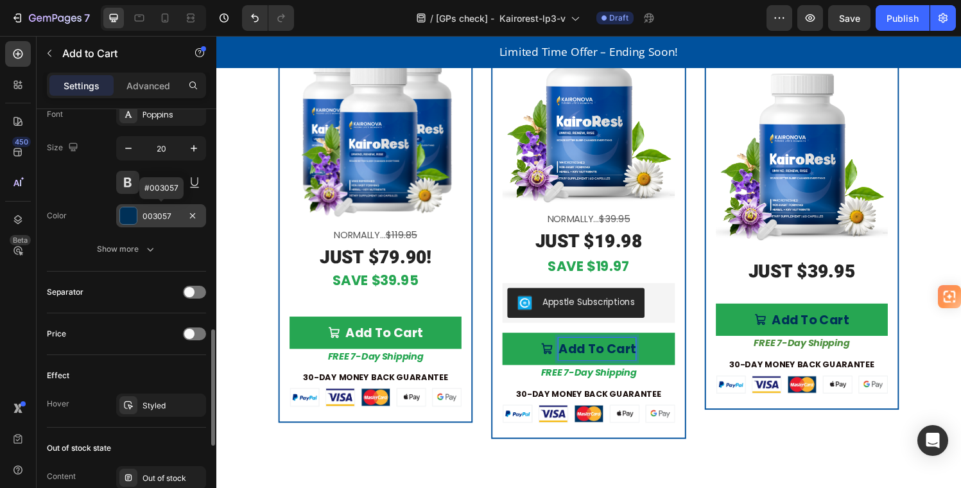
click at [132, 215] on div at bounding box center [128, 215] width 17 height 17
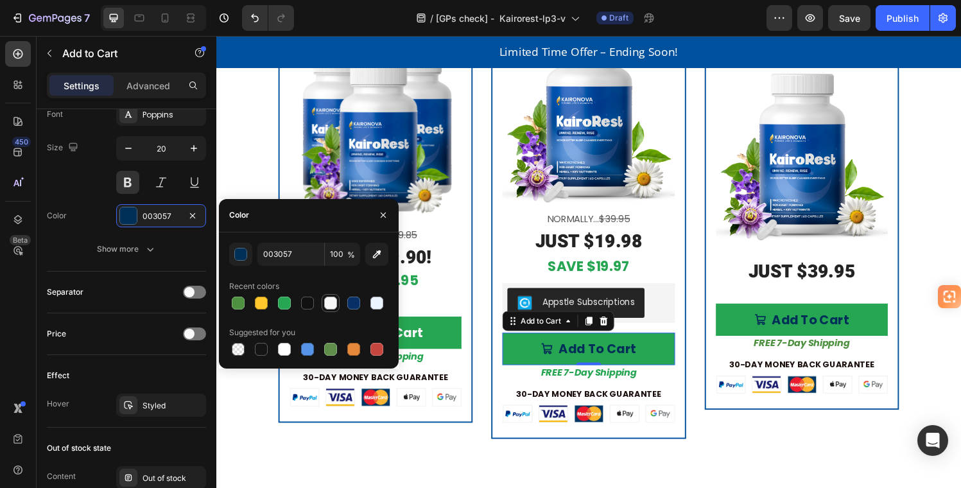
click at [333, 301] on div at bounding box center [330, 303] width 13 height 13
type input "F8F8F8"
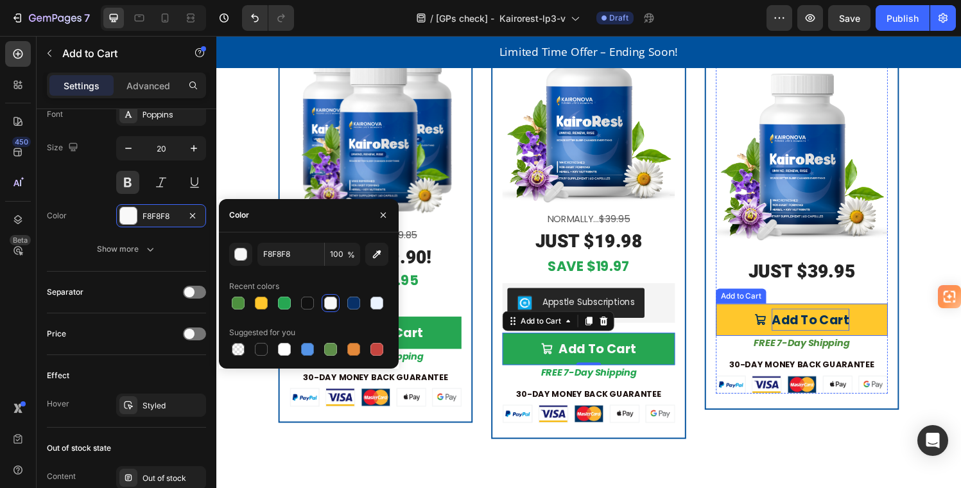
click at [838, 322] on div "Add To Cart" at bounding box center [831, 329] width 80 height 23
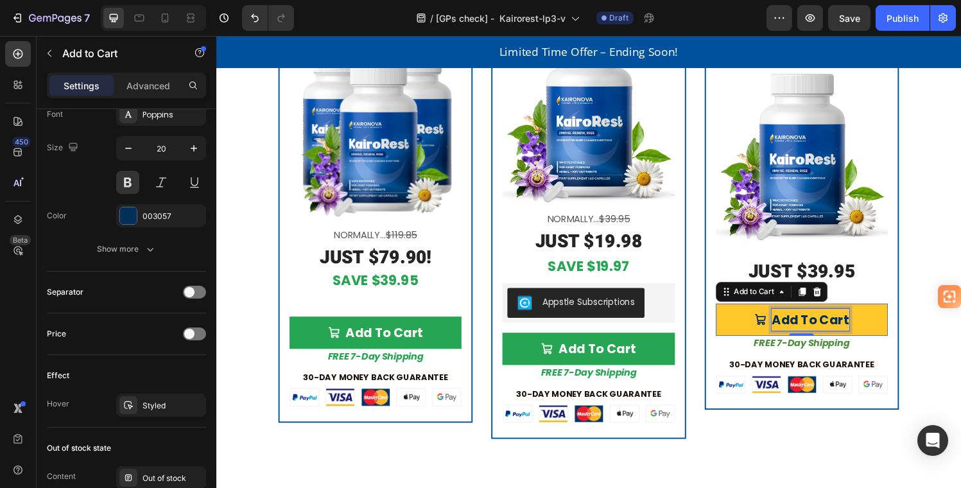
click at [809, 320] on div "Add To Cart" at bounding box center [831, 329] width 80 height 23
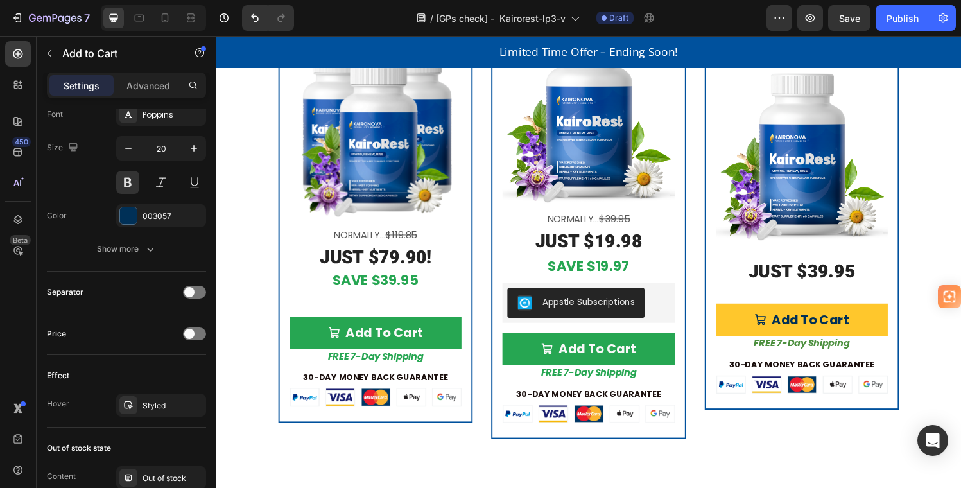
click at [883, 326] on button "Add To Cart" at bounding box center [822, 329] width 178 height 33
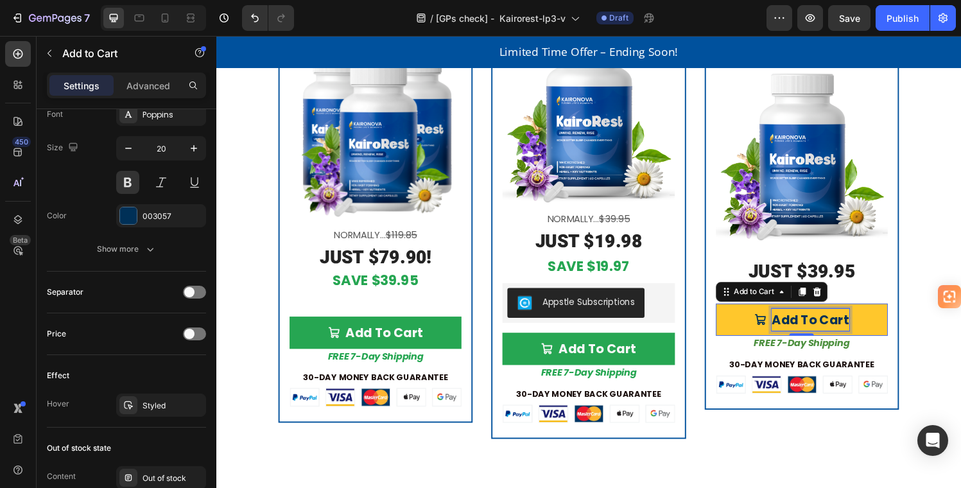
click at [851, 321] on p "Add To Cart" at bounding box center [831, 329] width 80 height 23
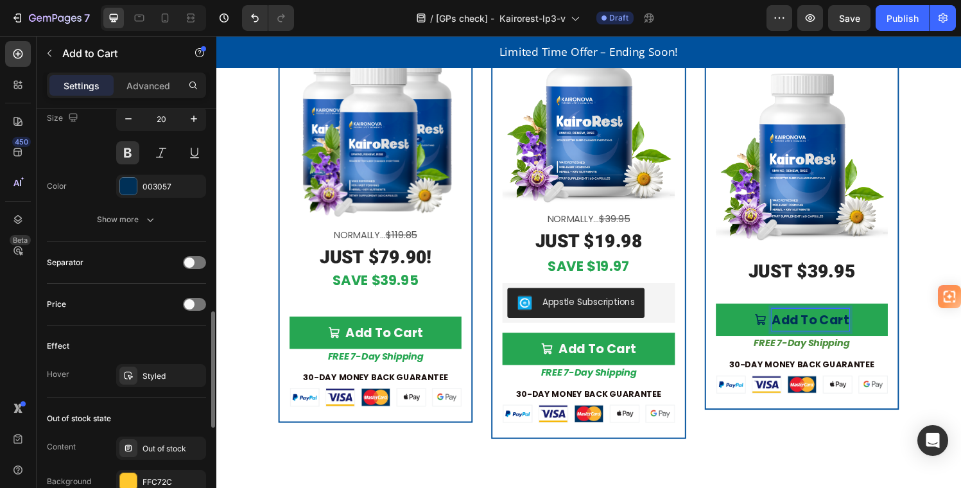
scroll to position [791, 0]
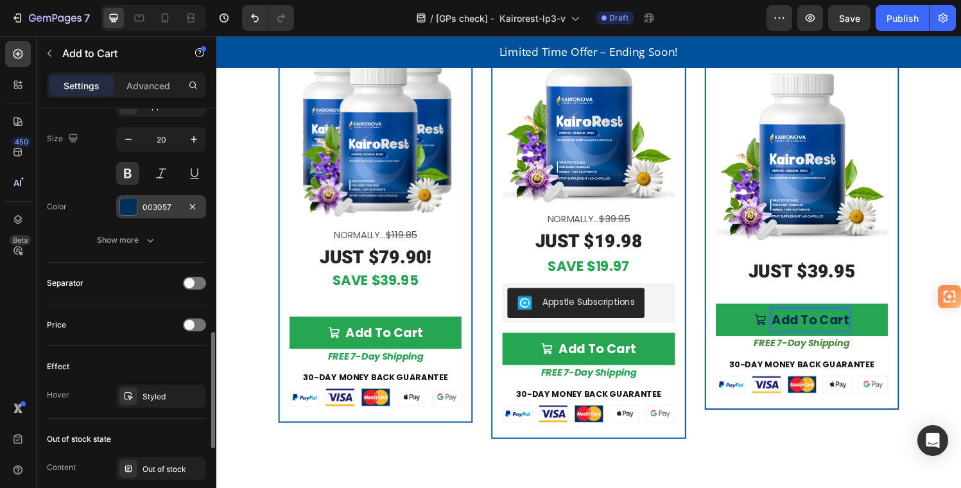
click at [130, 205] on div at bounding box center [128, 206] width 17 height 17
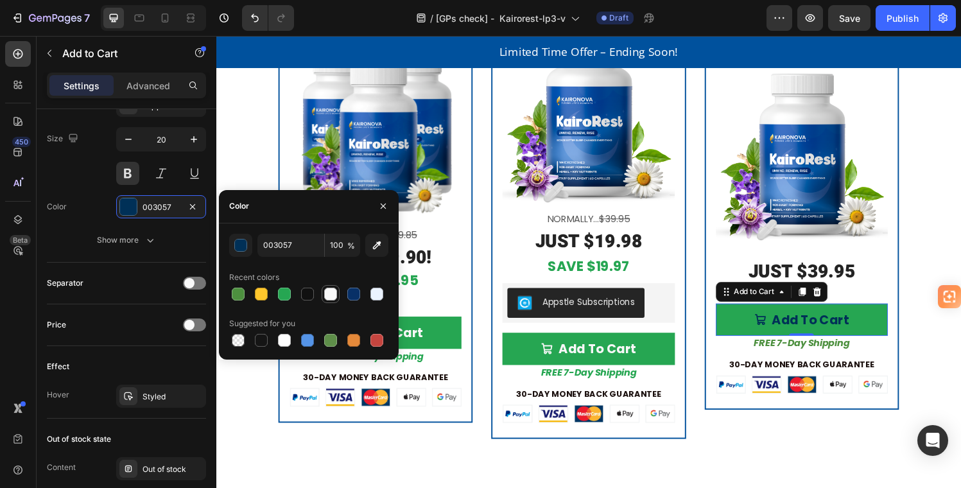
drag, startPoint x: 331, startPoint y: 291, endPoint x: 325, endPoint y: 293, distance: 6.9
click at [331, 291] on div at bounding box center [330, 294] width 13 height 13
type input "F8F8F8"
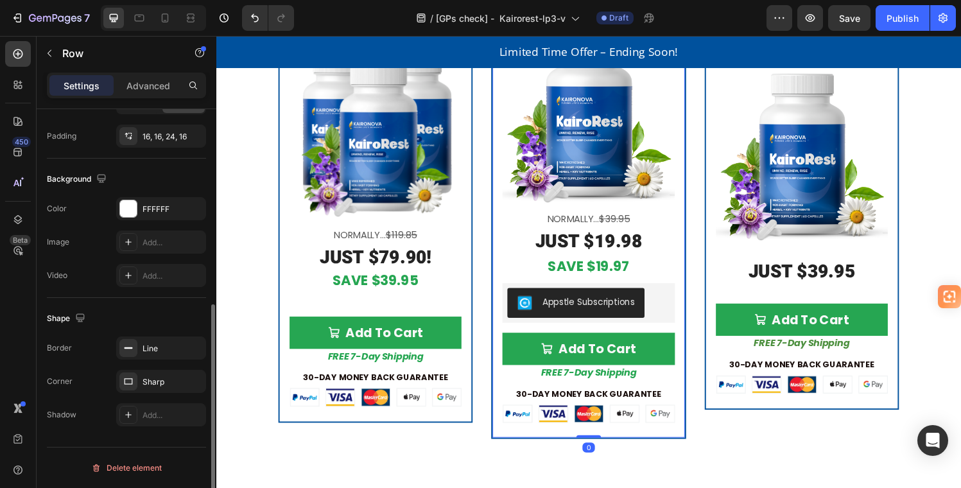
click at [689, 328] on div "Subscribe & Save Product Badge First Bottle 50% OFF Text Block Product Images N…" at bounding box center [601, 197] width 201 height 509
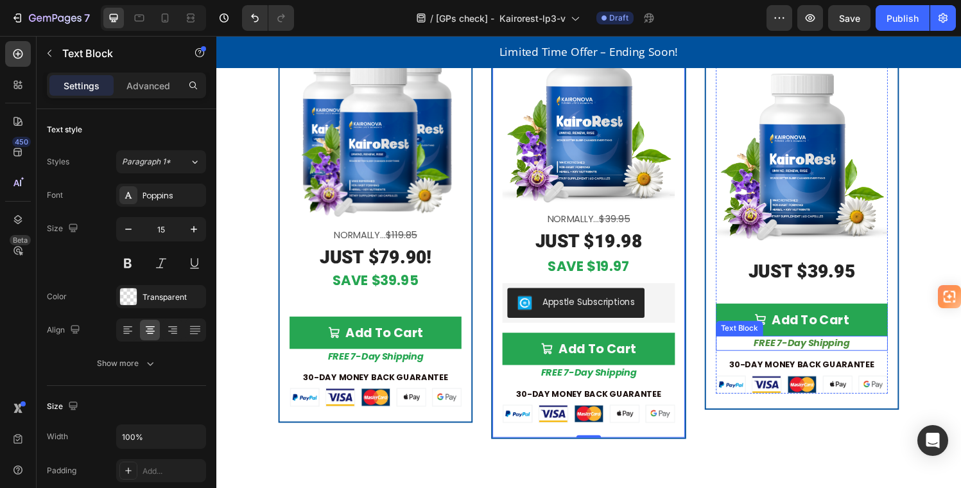
click at [834, 349] on strong "FREE 7-Day Shipping" at bounding box center [822, 353] width 99 height 13
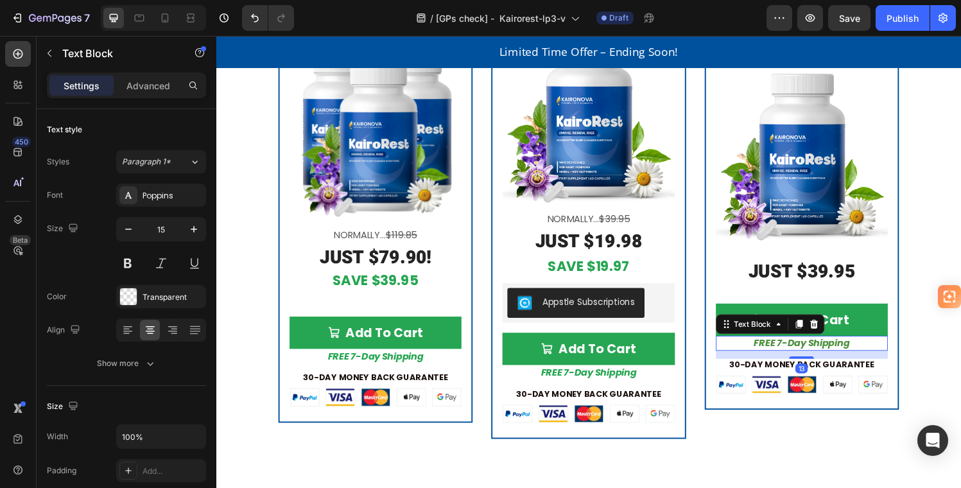
click at [866, 348] on p "FREE 7-Day Shipping" at bounding box center [822, 353] width 175 height 13
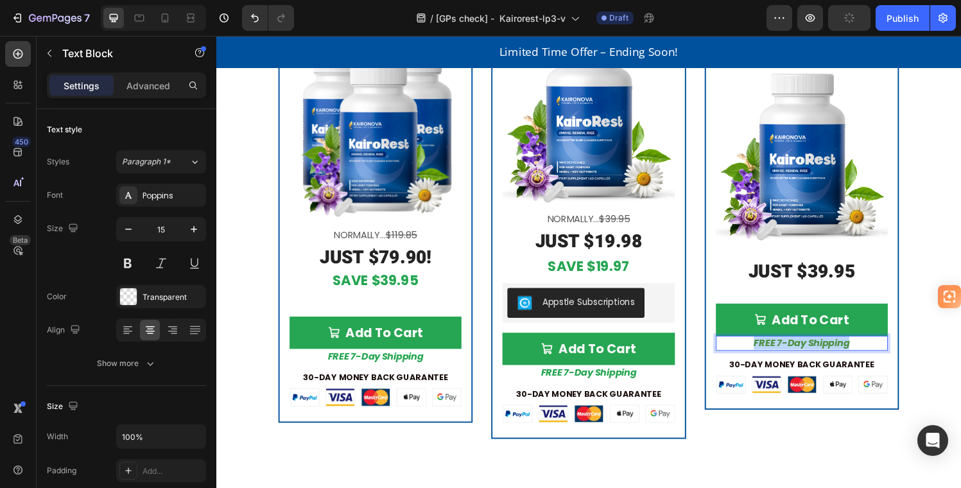
drag, startPoint x: 875, startPoint y: 348, endPoint x: 760, endPoint y: 351, distance: 115.0
click at [762, 347] on p "FREE 7-Day Shipping" at bounding box center [822, 353] width 175 height 13
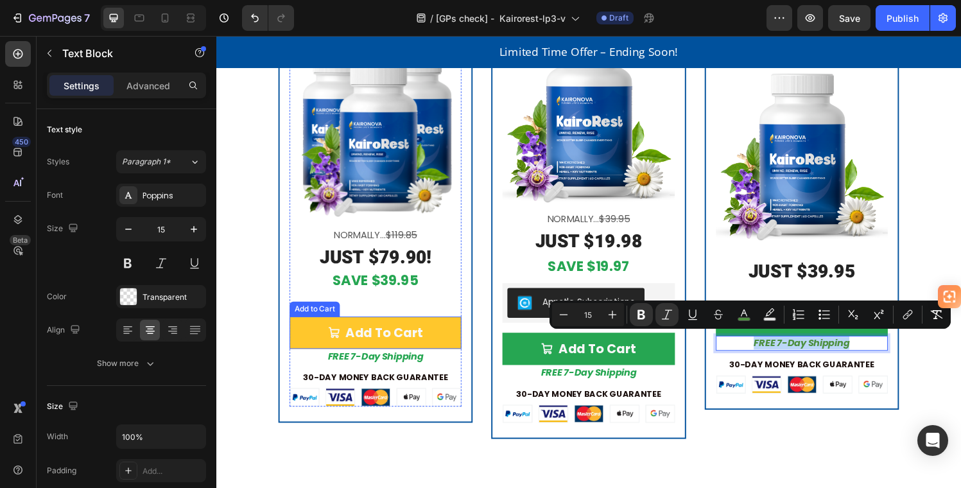
click at [459, 343] on button "Add To Cart" at bounding box center [381, 342] width 178 height 33
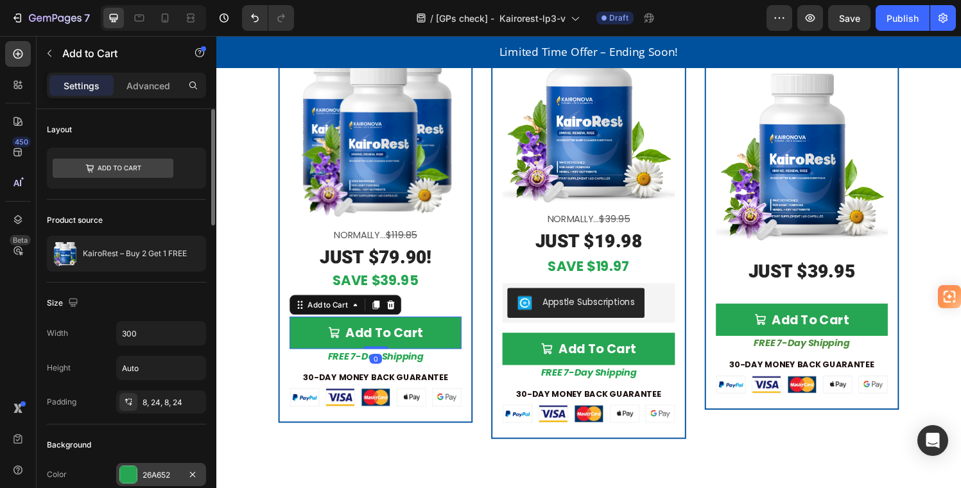
click at [143, 475] on div "26A652" at bounding box center [161, 475] width 37 height 12
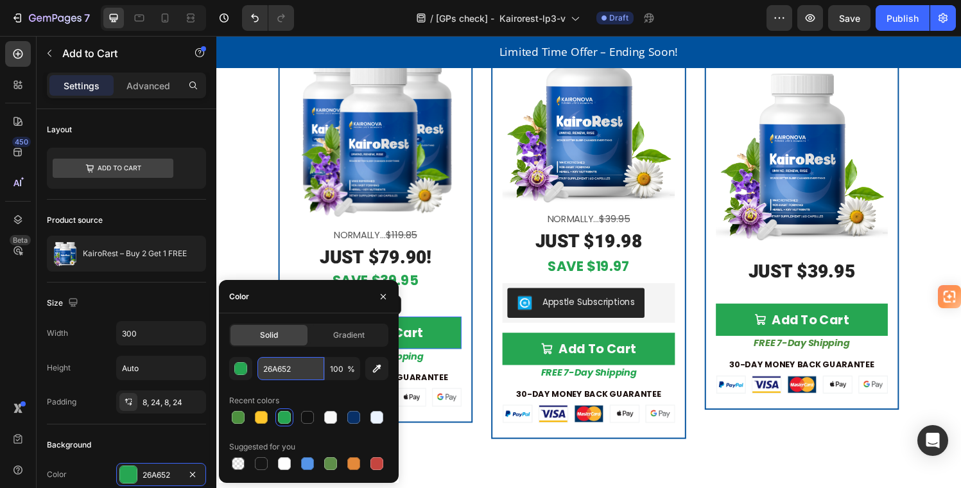
click at [264, 368] on input "26A652" at bounding box center [291, 368] width 67 height 23
click at [263, 367] on input "26A652" at bounding box center [291, 368] width 67 height 23
drag, startPoint x: 263, startPoint y: 367, endPoint x: 296, endPoint y: 367, distance: 33.4
click at [295, 367] on input "26A652" at bounding box center [291, 368] width 67 height 23
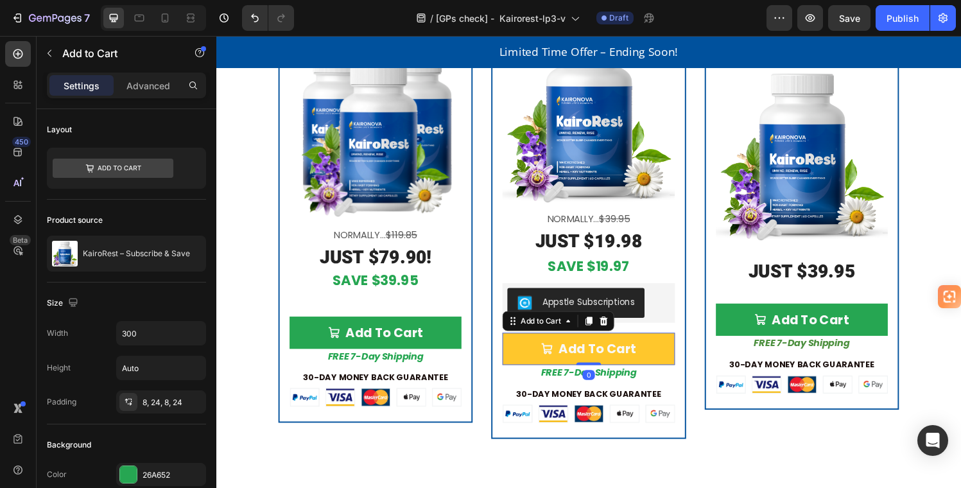
click at [678, 344] on button "Add To Cart" at bounding box center [601, 359] width 178 height 33
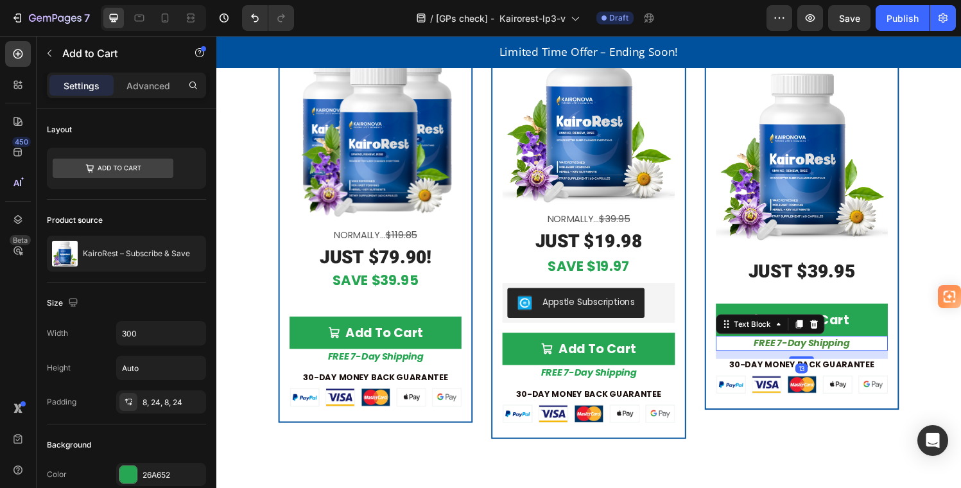
click at [871, 349] on p "FREE 7-Day Shipping" at bounding box center [822, 353] width 175 height 13
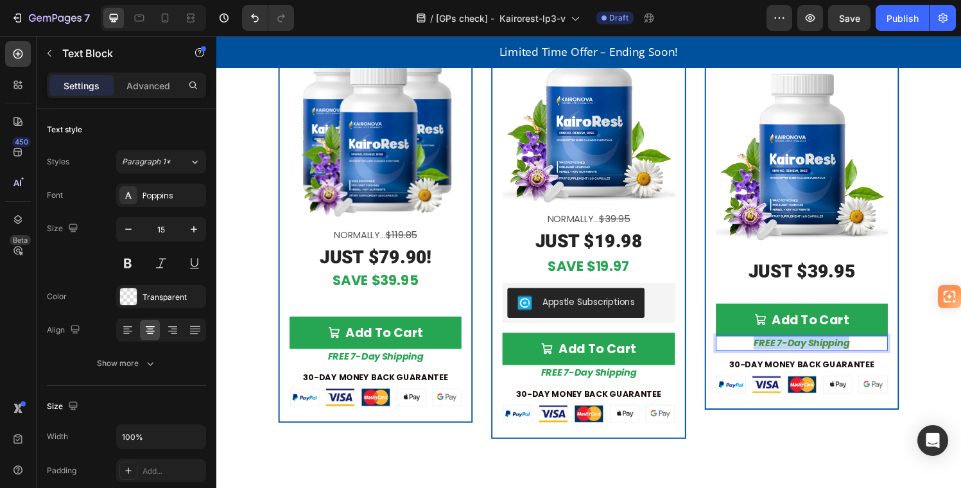
drag, startPoint x: 857, startPoint y: 351, endPoint x: 758, endPoint y: 349, distance: 98.9
click at [758, 349] on p "FREE 7-Day Shipping" at bounding box center [822, 353] width 175 height 13
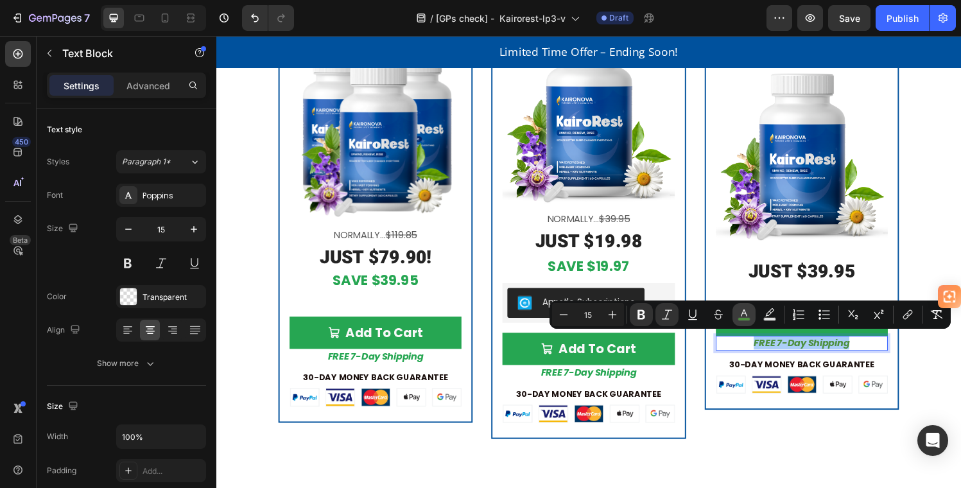
click at [744, 310] on icon "Editor contextual toolbar" at bounding box center [744, 313] width 6 height 7
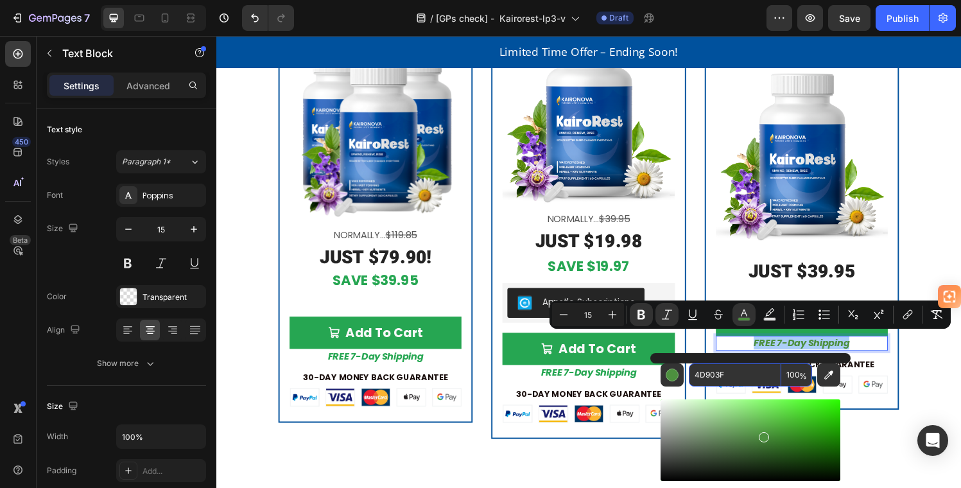
click at [733, 374] on input "4D903F" at bounding box center [735, 374] width 92 height 23
paste input "26A652"
type input "26A652"
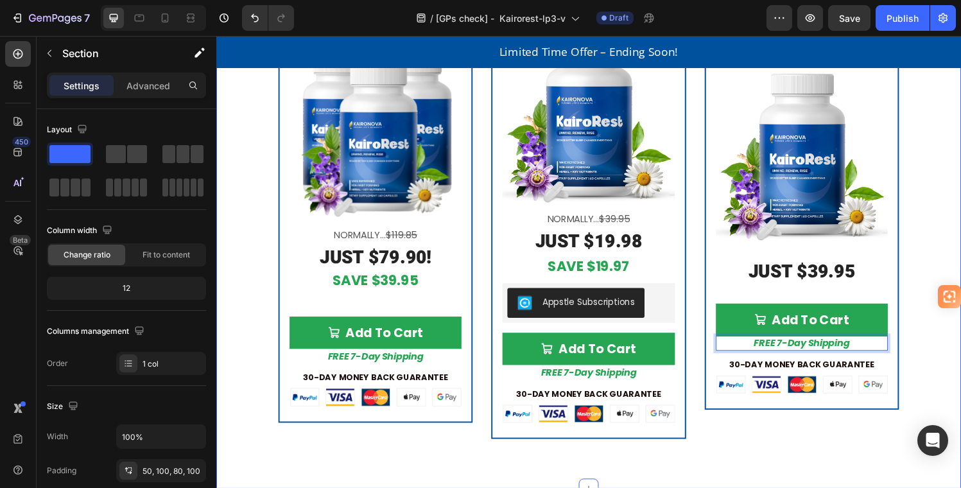
click at [927, 381] on div "Get KairoRest Today Risk-Free Heading (We'll even pay for the shipping!) Text B…" at bounding box center [601, 118] width 771 height 770
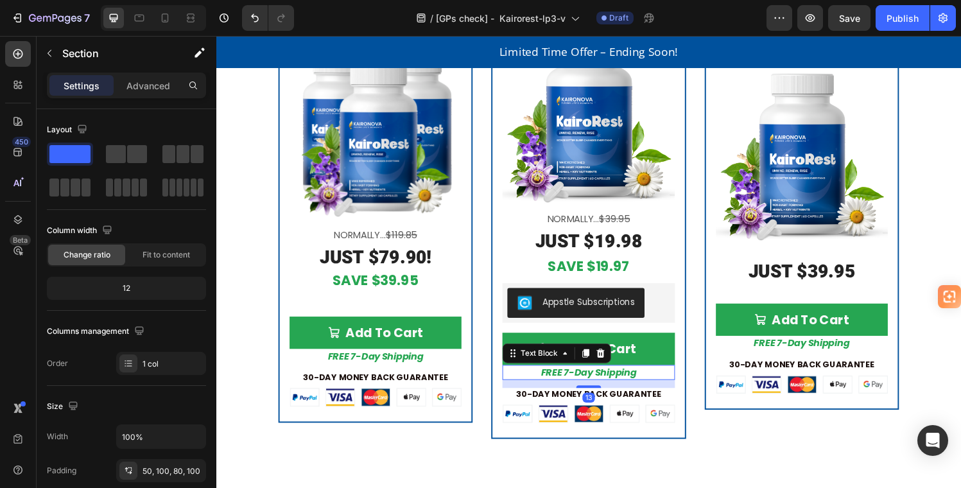
click at [649, 380] on p "FREE 7-Day Shipping" at bounding box center [601, 384] width 175 height 13
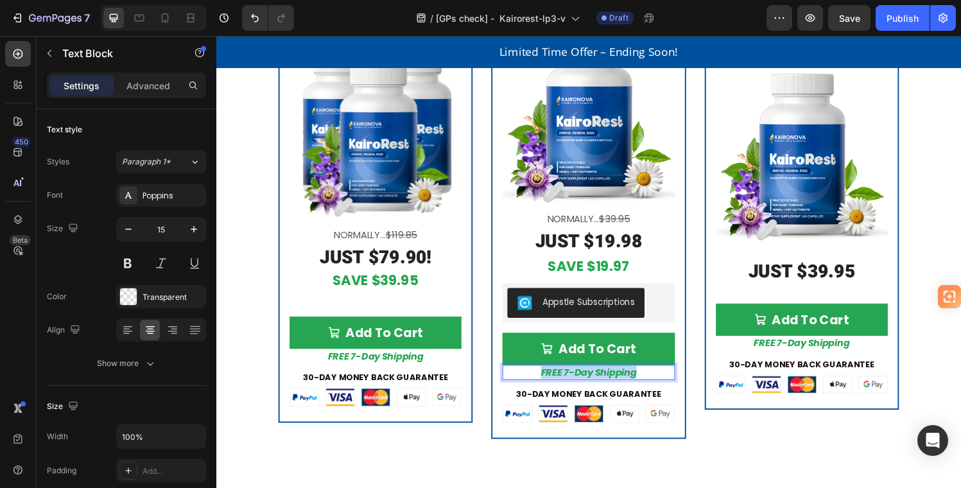
drag, startPoint x: 650, startPoint y: 379, endPoint x: 519, endPoint y: 389, distance: 131.4
click at [523, 383] on p "FREE 7-Day Shipping" at bounding box center [601, 384] width 175 height 13
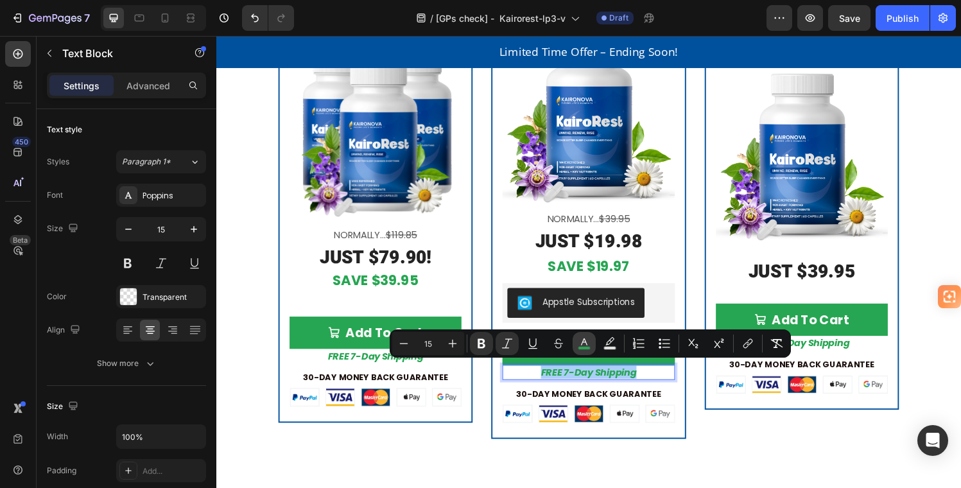
click at [584, 337] on icon "Editor contextual toolbar" at bounding box center [584, 343] width 13 height 13
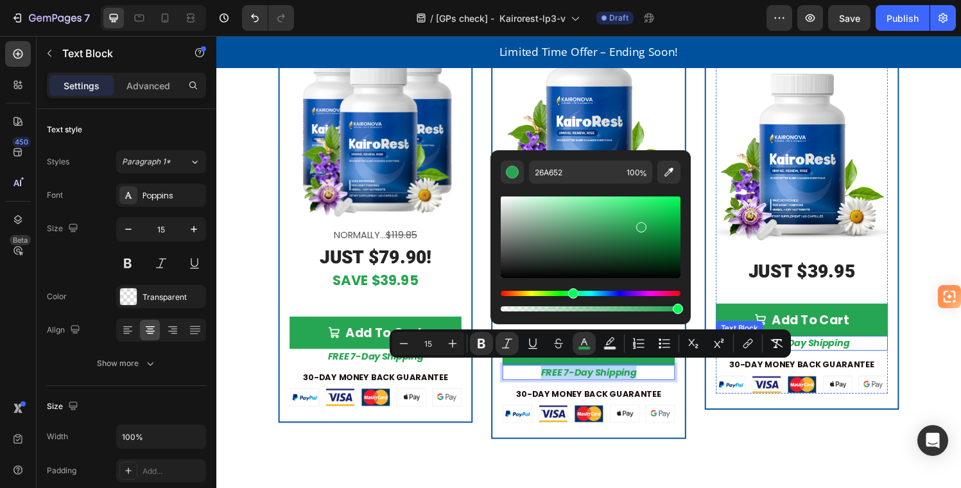
click at [892, 356] on p "FREE 7-Day Shipping" at bounding box center [822, 353] width 175 height 13
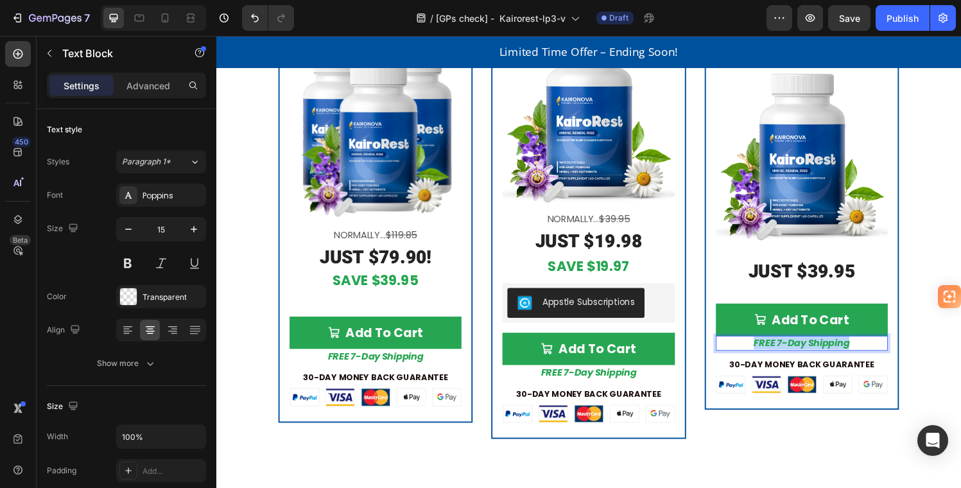
drag, startPoint x: 759, startPoint y: 349, endPoint x: 874, endPoint y: 351, distance: 115.0
click at [875, 350] on p "FREE 7-Day Shipping" at bounding box center [822, 353] width 175 height 13
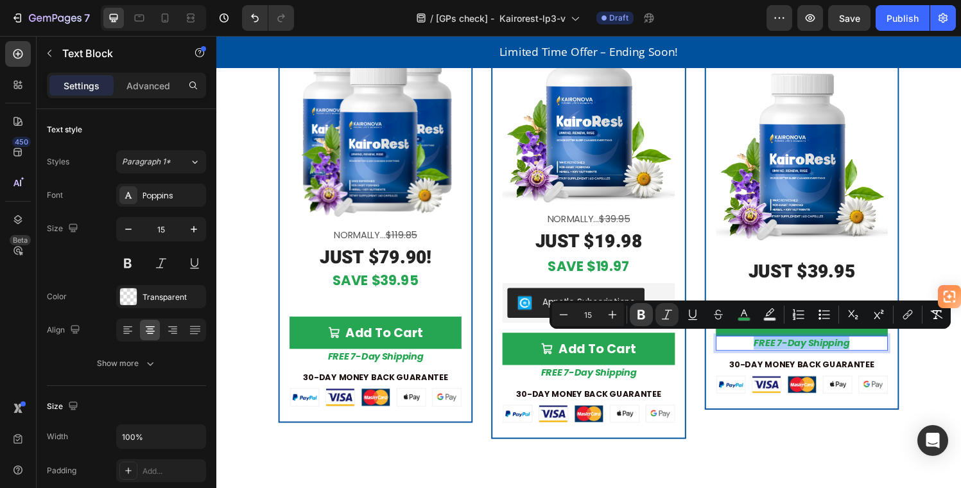
click at [643, 309] on icon "Editor contextual toolbar" at bounding box center [641, 314] width 13 height 13
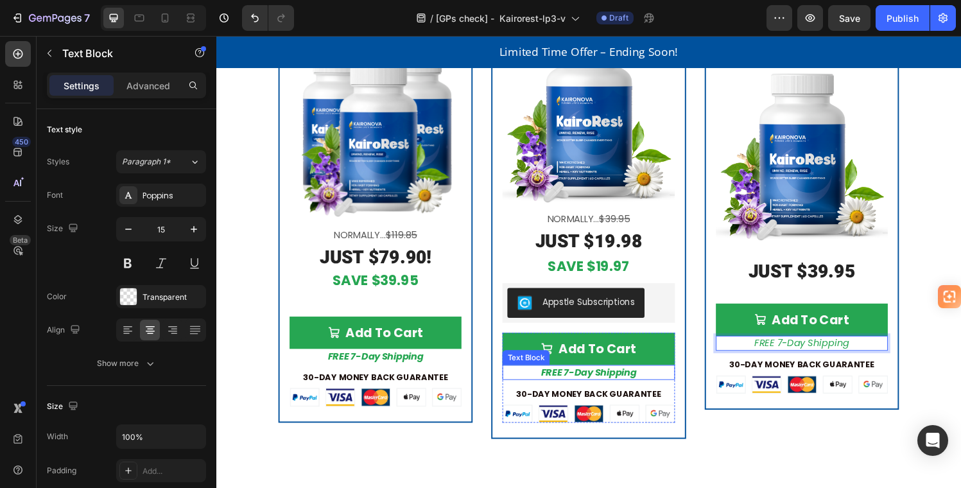
click at [652, 379] on p "FREE 7-Day Shipping" at bounding box center [601, 384] width 175 height 13
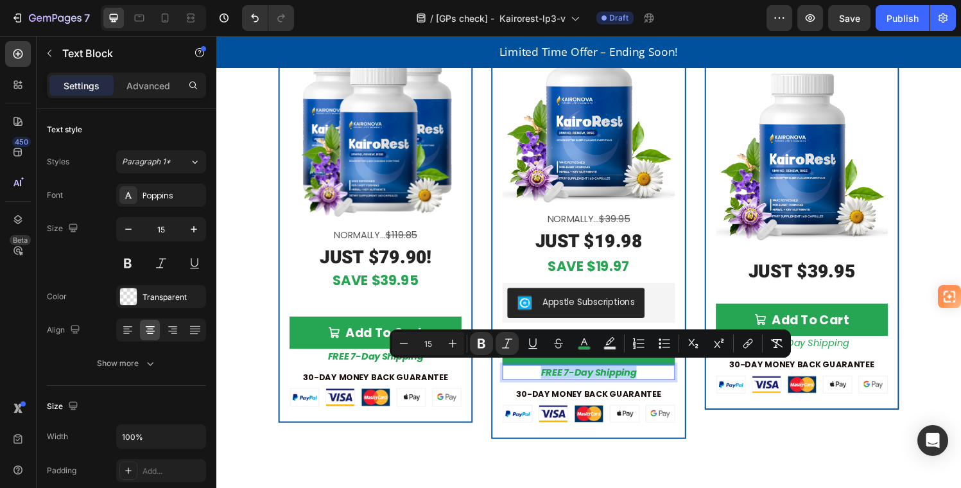
drag, startPoint x: 658, startPoint y: 376, endPoint x: 544, endPoint y: 381, distance: 113.8
click at [544, 381] on p "FREE 7-Day Shipping" at bounding box center [601, 384] width 175 height 13
click at [480, 338] on icon "Editor contextual toolbar" at bounding box center [481, 343] width 13 height 13
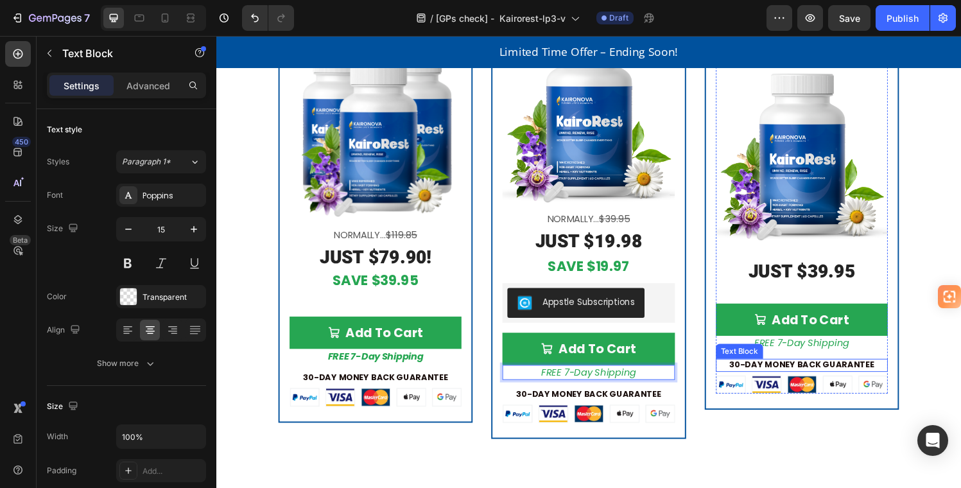
click at [766, 356] on div "Text Block" at bounding box center [758, 362] width 44 height 12
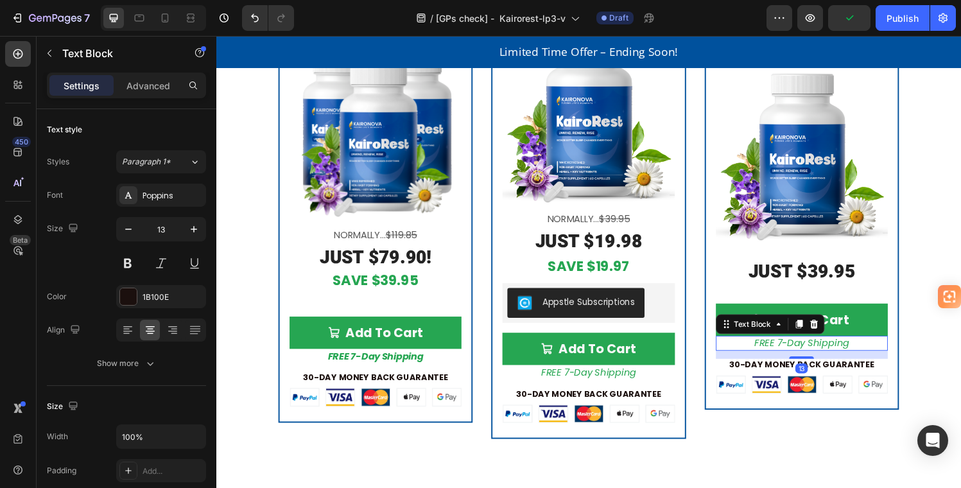
click at [863, 353] on p "FREE 7-Day Shipping" at bounding box center [822, 353] width 175 height 13
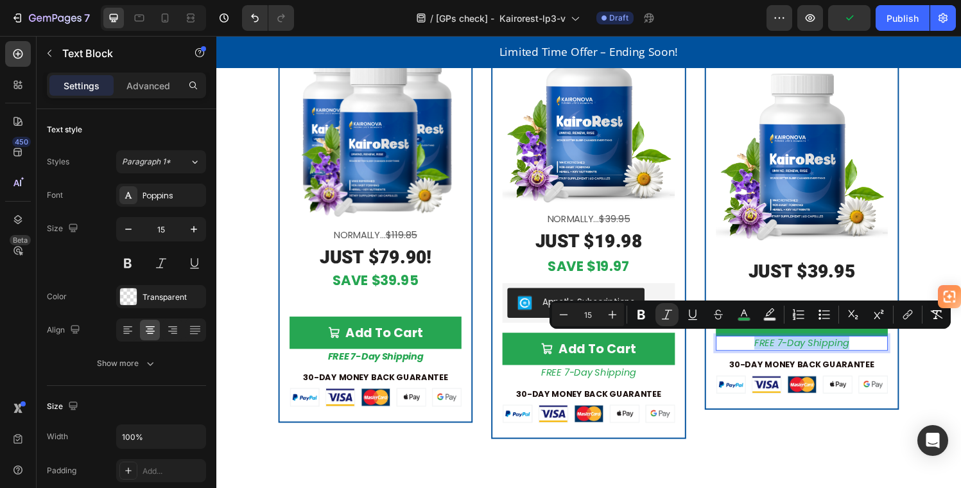
drag, startPoint x: 867, startPoint y: 349, endPoint x: 753, endPoint y: 353, distance: 113.7
click at [753, 353] on p "FREE 7-Day Shipping" at bounding box center [822, 353] width 175 height 13
click at [607, 310] on icon "Editor contextual toolbar" at bounding box center [612, 314] width 13 height 13
type input "16"
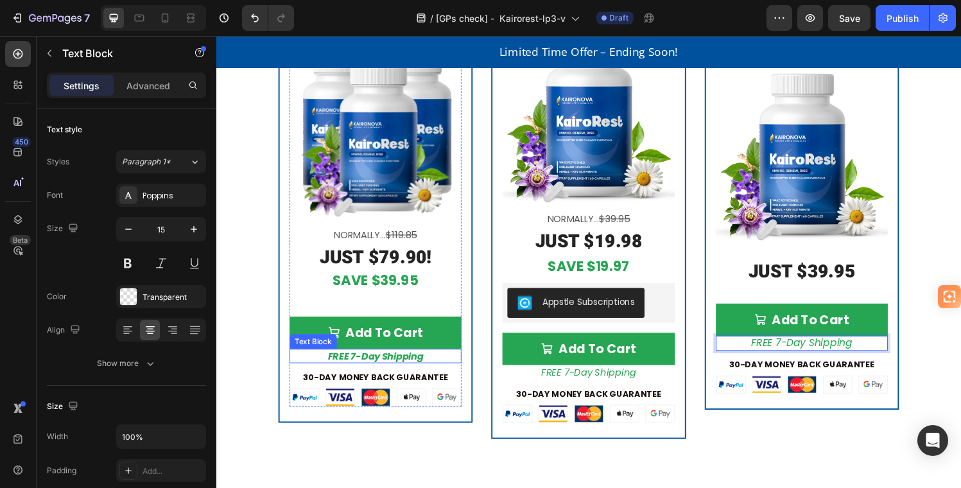
click at [451, 367] on p "FREE 7-Day Shipping" at bounding box center [380, 367] width 175 height 13
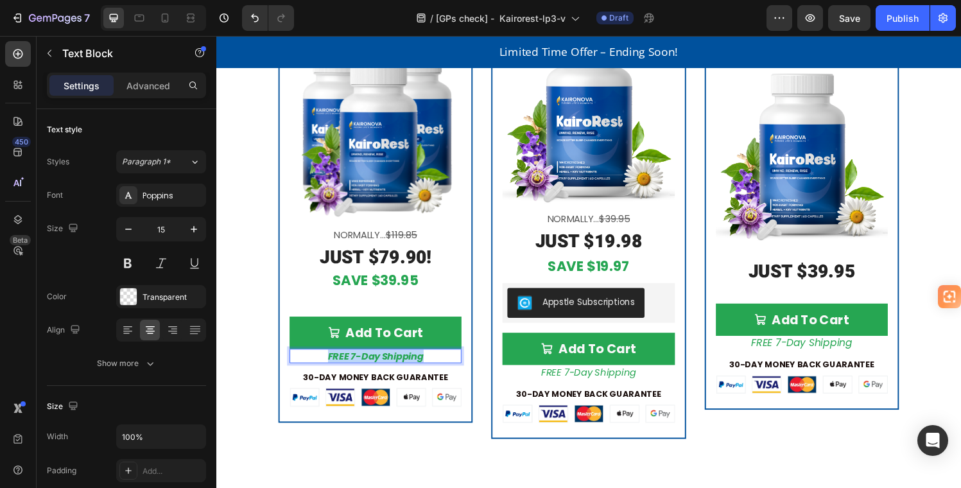
drag, startPoint x: 450, startPoint y: 360, endPoint x: 326, endPoint y: 364, distance: 124.6
click at [326, 364] on p "FREE 7-Day Shipping" at bounding box center [380, 367] width 175 height 13
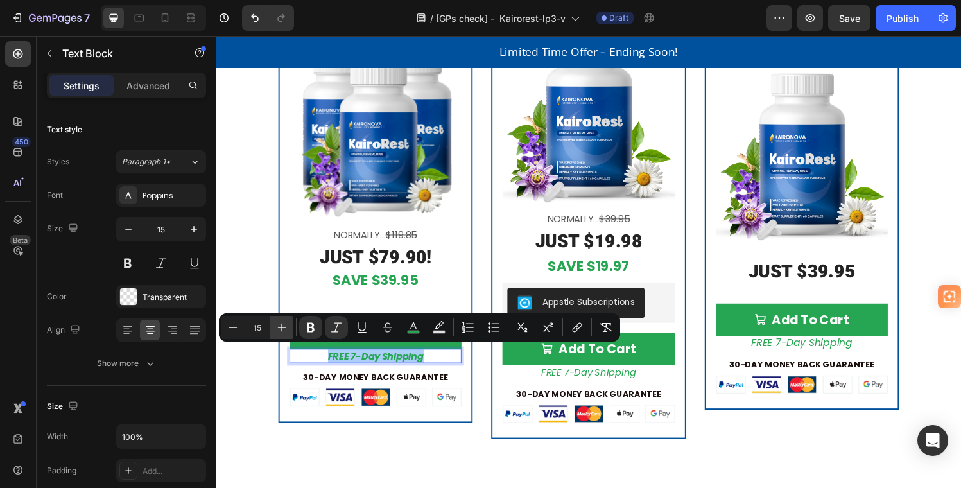
click at [280, 326] on icon "Editor contextual toolbar" at bounding box center [282, 327] width 13 height 13
type input "16"
click at [313, 324] on icon "Editor contextual toolbar" at bounding box center [311, 328] width 8 height 10
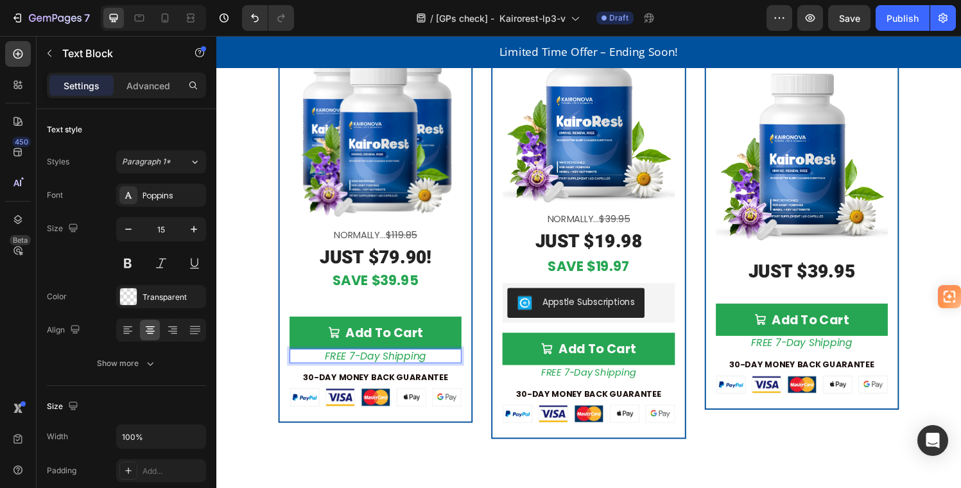
click at [435, 363] on p "FREE 7-Day Shipping" at bounding box center [380, 367] width 175 height 13
drag, startPoint x: 441, startPoint y: 362, endPoint x: 325, endPoint y: 363, distance: 115.6
click at [325, 363] on p "FREE 7-Day Shipping" at bounding box center [380, 367] width 175 height 13
click at [665, 382] on p "FREE 7-Day Shipping" at bounding box center [601, 384] width 175 height 13
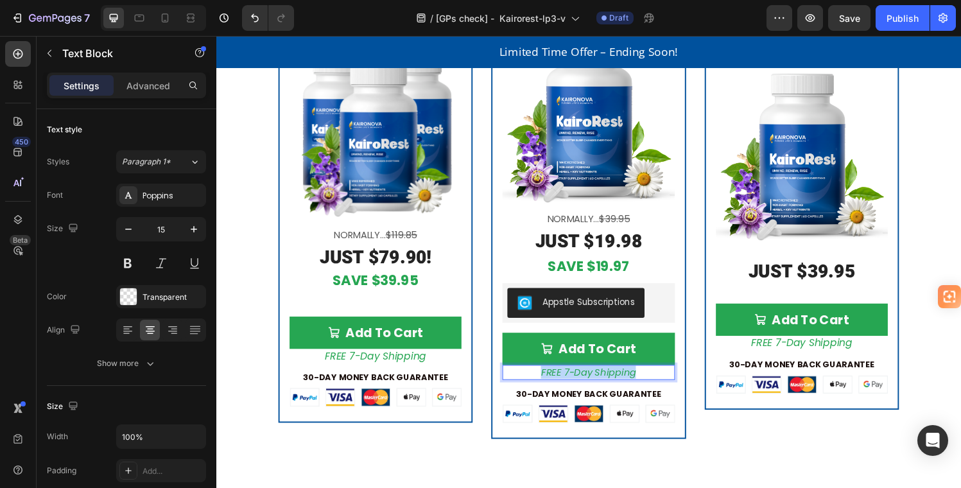
drag, startPoint x: 663, startPoint y: 380, endPoint x: 537, endPoint y: 378, distance: 126.5
click at [537, 378] on p "FREE 7-Day Shipping" at bounding box center [601, 384] width 175 height 13
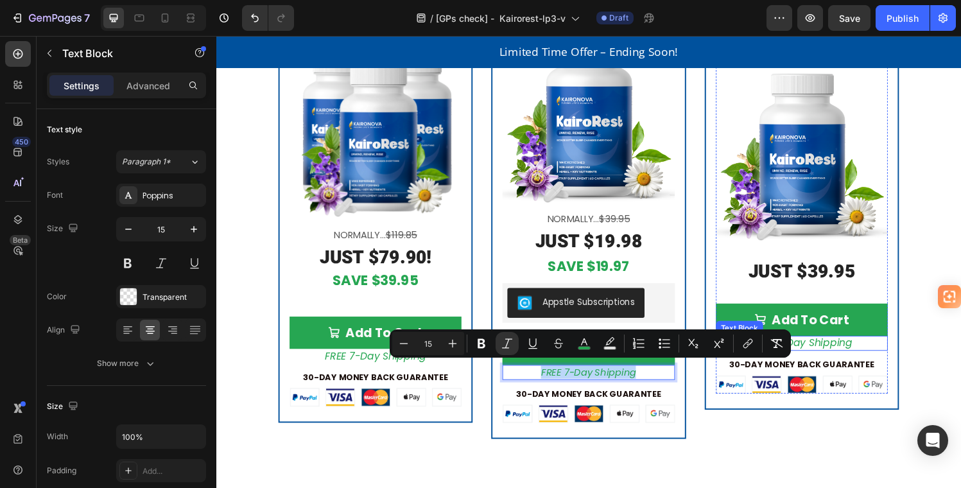
click at [881, 351] on p "FREE 7-Day Shipping" at bounding box center [822, 353] width 175 height 13
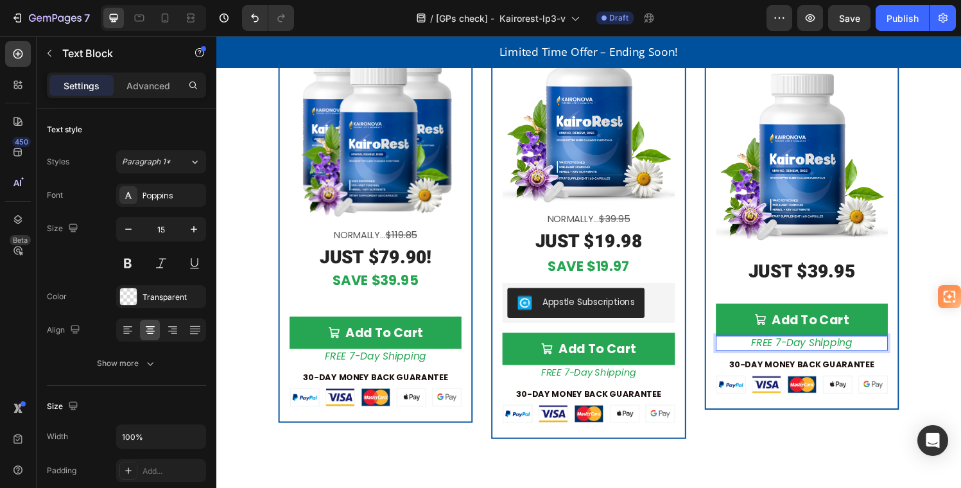
click at [883, 349] on p "FREE 7-Day Shipping" at bounding box center [822, 353] width 175 height 13
drag, startPoint x: 882, startPoint y: 348, endPoint x: 762, endPoint y: 351, distance: 119.5
click at [762, 351] on p "FREE 7-Day Shipping" at bounding box center [822, 353] width 175 height 13
click at [882, 351] on p "FREE 7-Day Shipping" at bounding box center [822, 353] width 175 height 13
drag, startPoint x: 875, startPoint y: 348, endPoint x: 748, endPoint y: 344, distance: 126.6
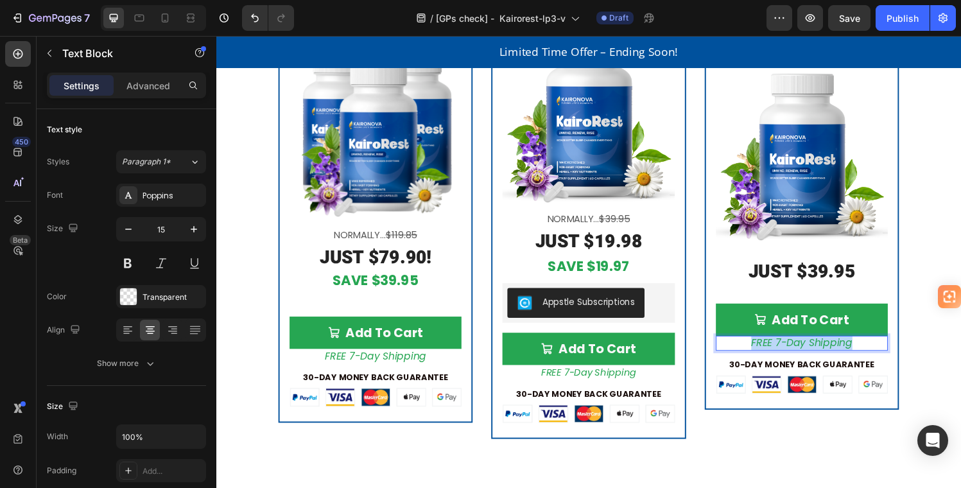
click at [751, 347] on p "FREE 7-Day Shipping" at bounding box center [822, 353] width 175 height 13
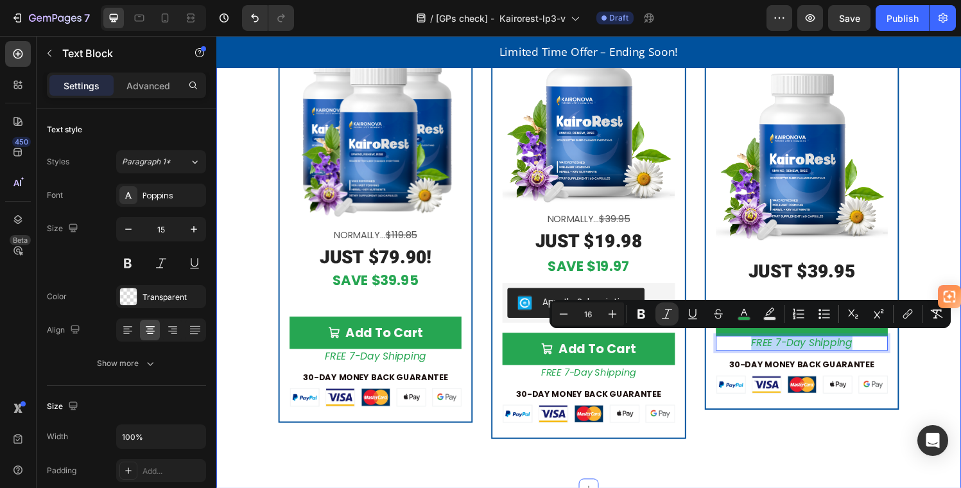
click at [934, 389] on div "Get KairoRest Today Risk-Free Heading (We'll even pay for the shipping!) Text B…" at bounding box center [601, 118] width 771 height 770
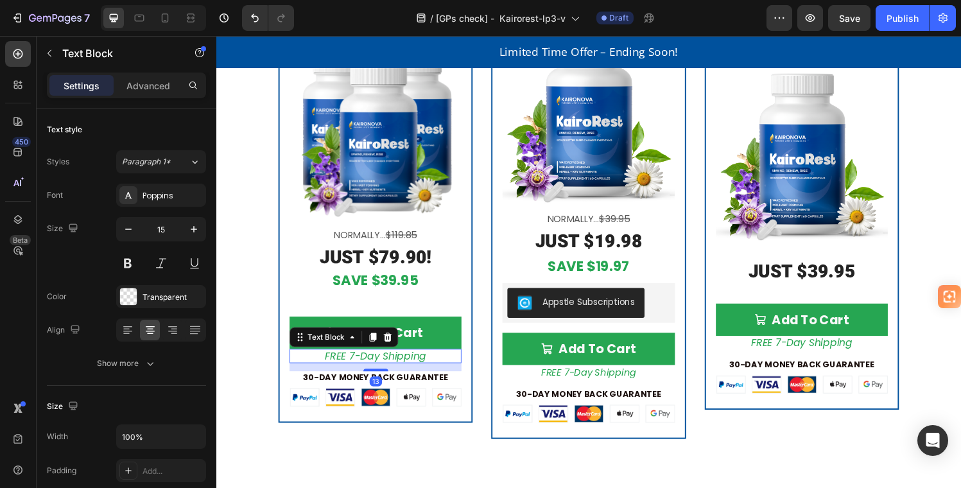
click at [434, 366] on p "FREE 7-Day Shipping" at bounding box center [380, 367] width 175 height 13
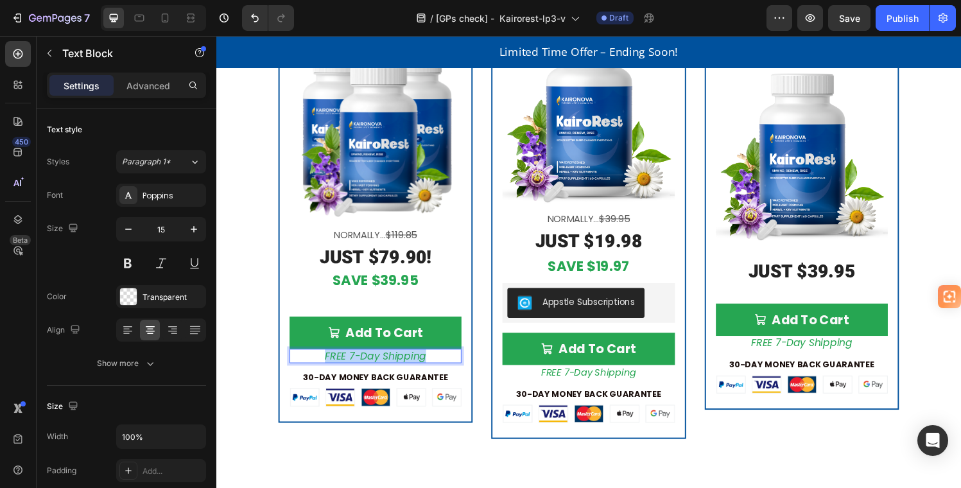
drag, startPoint x: 442, startPoint y: 363, endPoint x: 327, endPoint y: 362, distance: 115.6
click at [327, 362] on p "FREE 7-Day Shipping" at bounding box center [380, 367] width 175 height 13
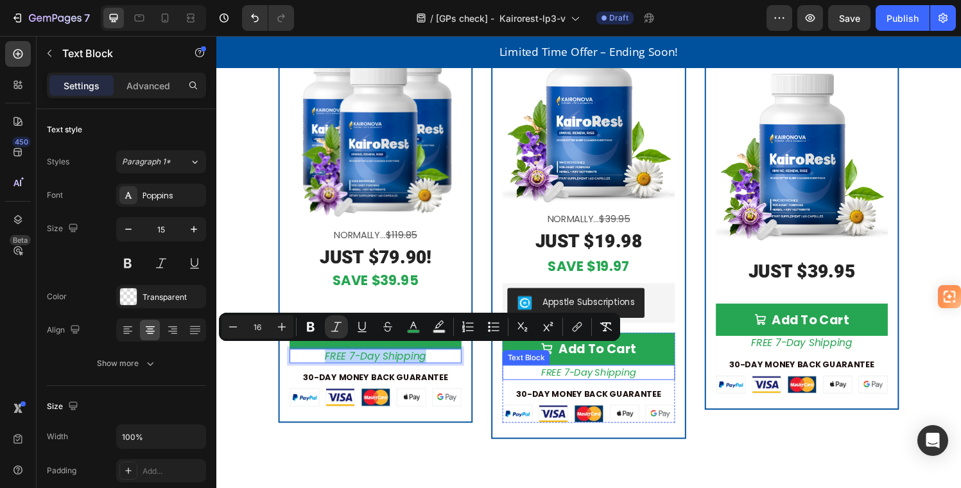
click at [668, 383] on p "FREE 7-Day Shipping" at bounding box center [601, 384] width 175 height 13
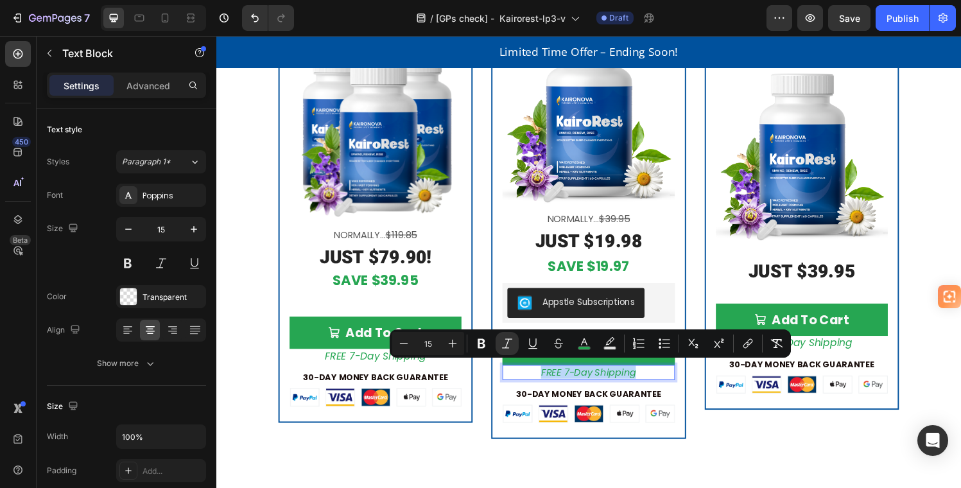
drag, startPoint x: 648, startPoint y: 381, endPoint x: 543, endPoint y: 380, distance: 105.3
click at [543, 380] on p "FREE 7-Day Shipping" at bounding box center [601, 384] width 175 height 13
click at [889, 353] on p "FREE 7-Day Shipping" at bounding box center [822, 353] width 175 height 13
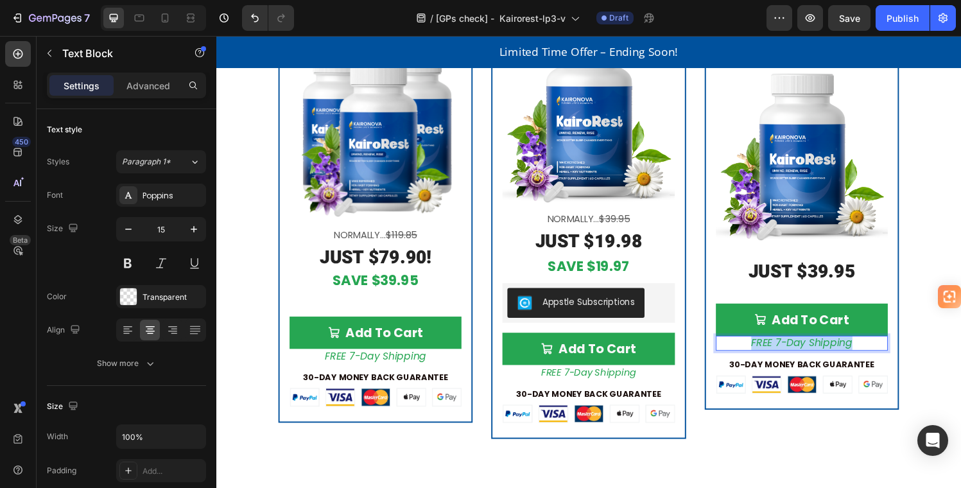
drag, startPoint x: 848, startPoint y: 353, endPoint x: 742, endPoint y: 350, distance: 106.7
click at [742, 350] on p "FREE 7-Day Shipping" at bounding box center [822, 353] width 175 height 13
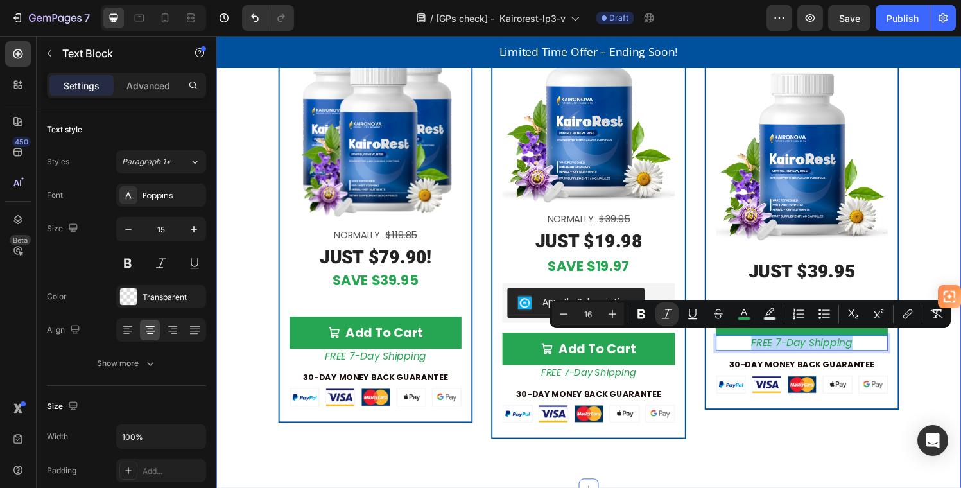
click at [934, 377] on div "Get KairoRest Today Risk-Free Heading (We'll even pay for the shipping!) Text B…" at bounding box center [601, 118] width 771 height 770
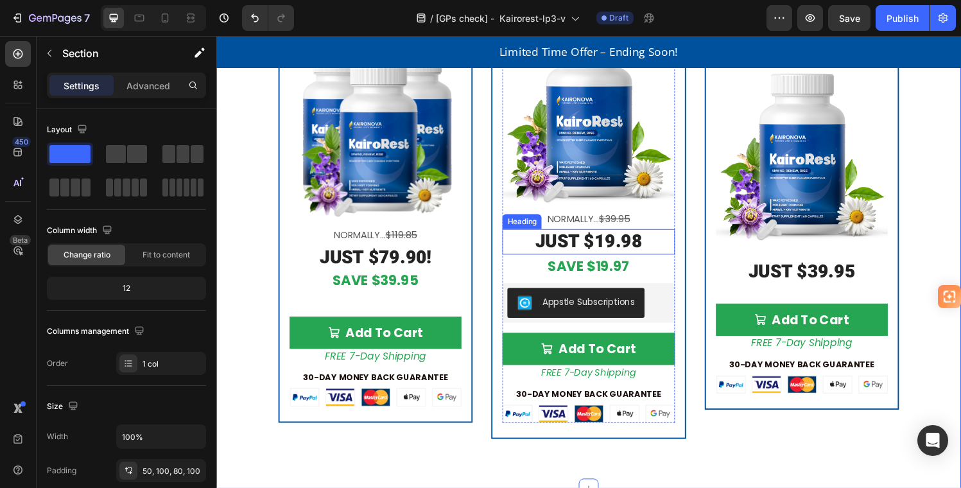
click at [633, 245] on h2 "JUST $19.98" at bounding box center [601, 249] width 178 height 27
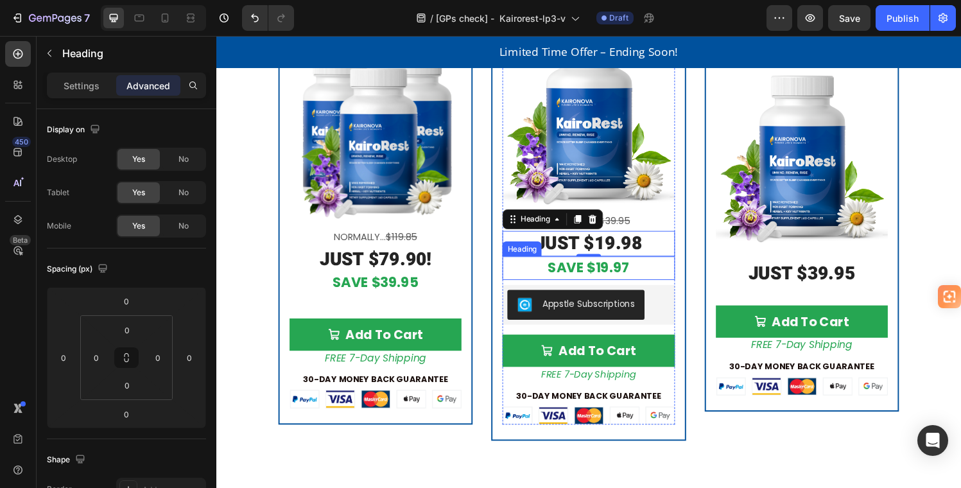
scroll to position [3287, 0]
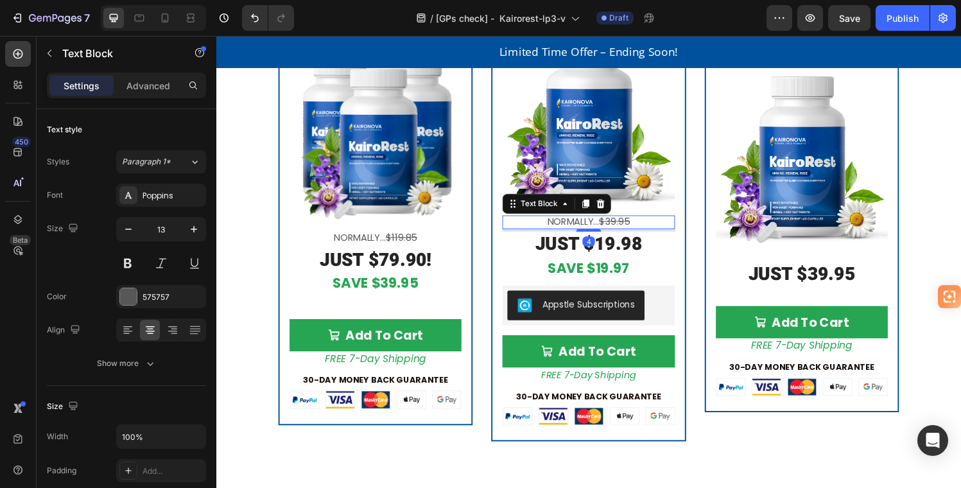
drag, startPoint x: 656, startPoint y: 225, endPoint x: 653, endPoint y: 231, distance: 6.9
click at [655, 225] on p "Normally... $39.95" at bounding box center [601, 229] width 175 height 12
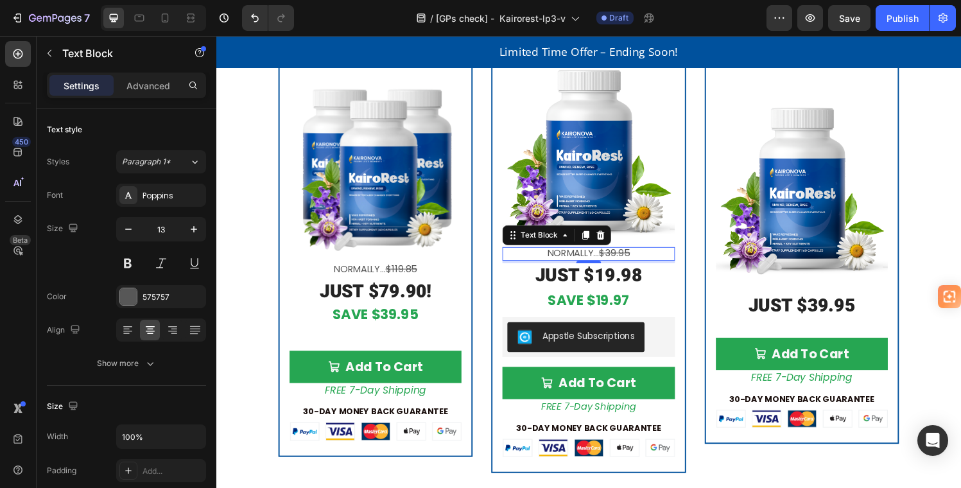
scroll to position [3267, 0]
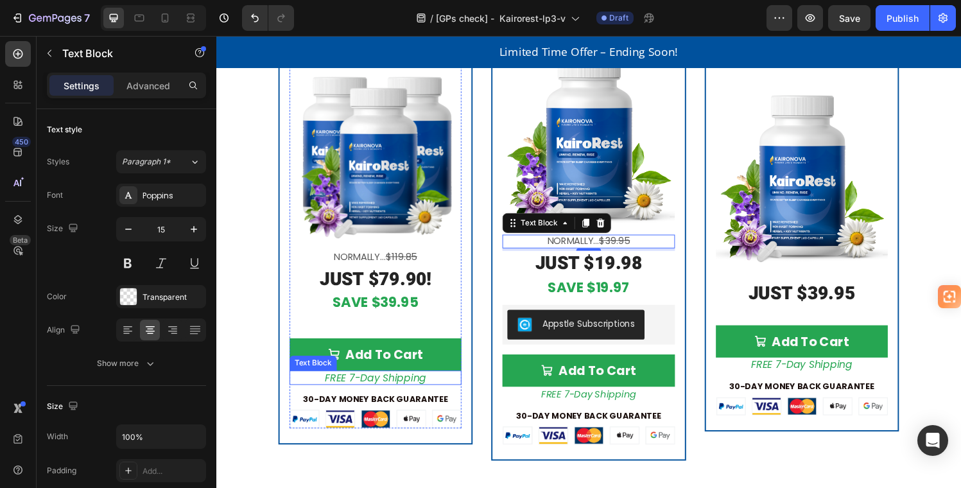
click at [435, 387] on p "FREE 7-Day Shipping" at bounding box center [380, 389] width 175 height 13
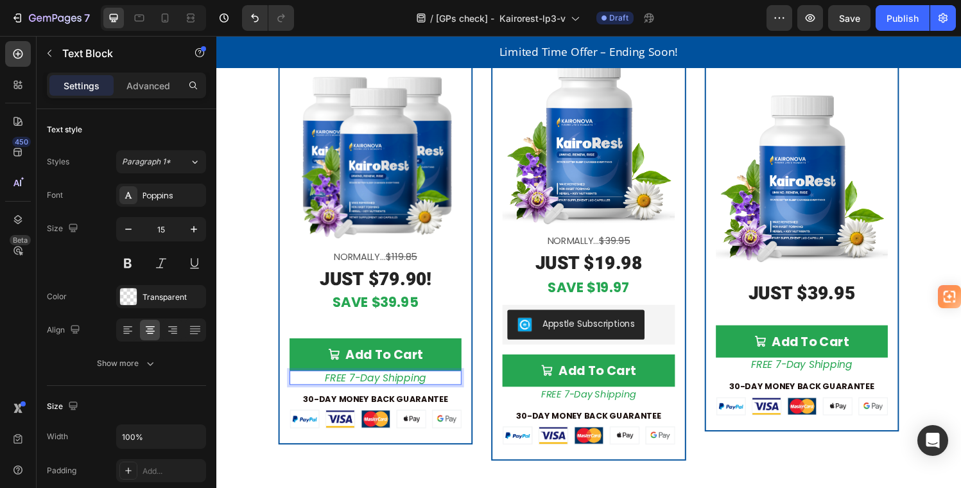
click at [435, 383] on p "FREE 7-Day Shipping" at bounding box center [380, 389] width 175 height 13
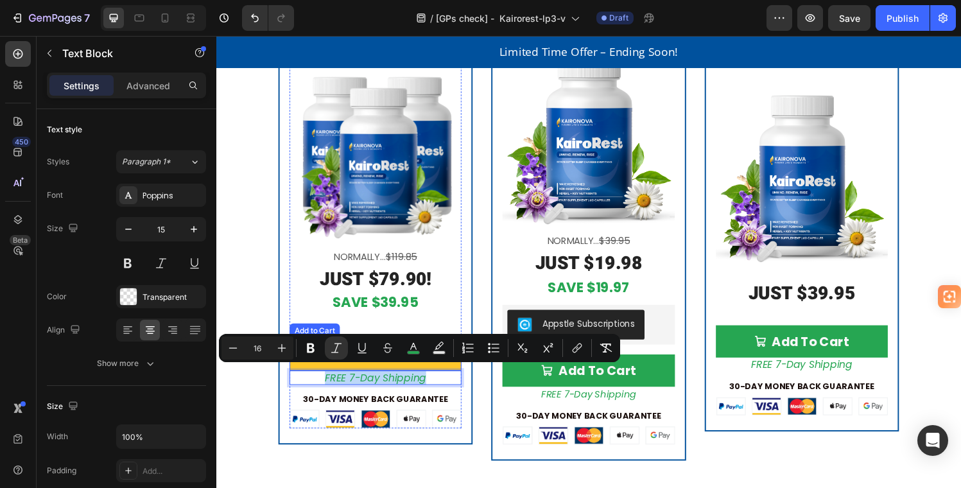
drag, startPoint x: 421, startPoint y: 384, endPoint x: 294, endPoint y: 377, distance: 127.4
click at [297, 376] on div "Add To Cart Add to Cart FREE 7-Day Shipping Text Block 13 30-DAY MONEY BACK GUA…" at bounding box center [381, 389] width 178 height 106
click at [444, 384] on p "FREE 7-Day Shipping" at bounding box center [380, 389] width 175 height 13
click at [441, 385] on p "FREE 7-Day Shipping" at bounding box center [380, 389] width 175 height 13
click at [472, 404] on div "Best Value Product Badge Buy 2 Get 1 FREE! Text Block Product Images Normally..…" at bounding box center [381, 220] width 201 height 476
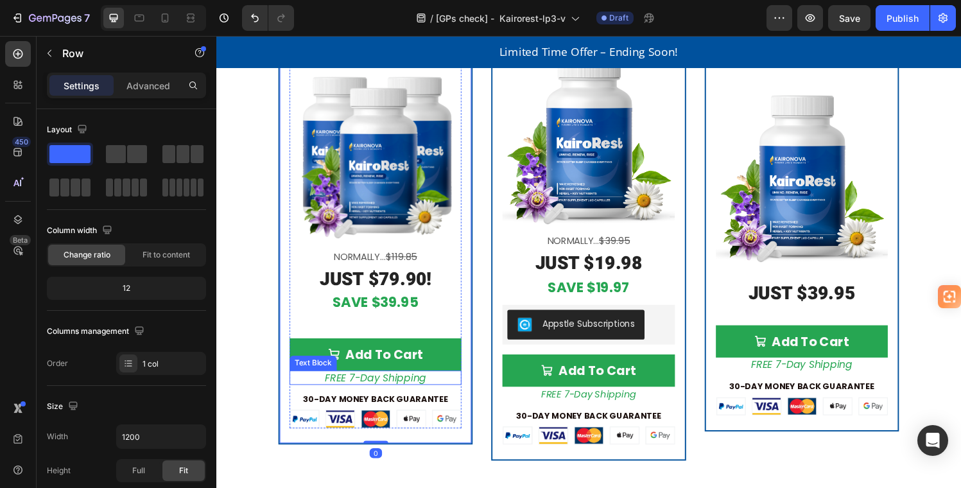
click at [439, 385] on p "FREE 7-Day Shipping" at bounding box center [380, 389] width 175 height 13
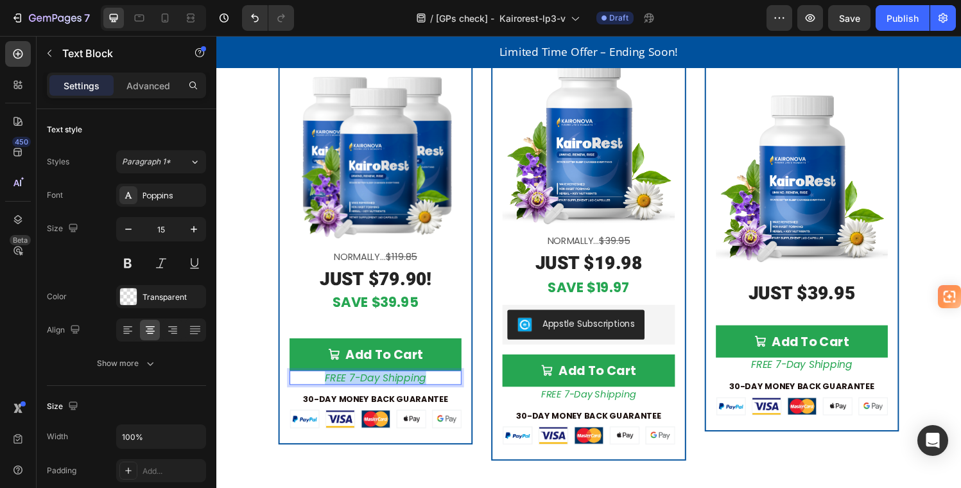
drag, startPoint x: 437, startPoint y: 383, endPoint x: 328, endPoint y: 385, distance: 109.8
click at [326, 384] on p "FREE 7-Day Shipping" at bounding box center [380, 389] width 175 height 13
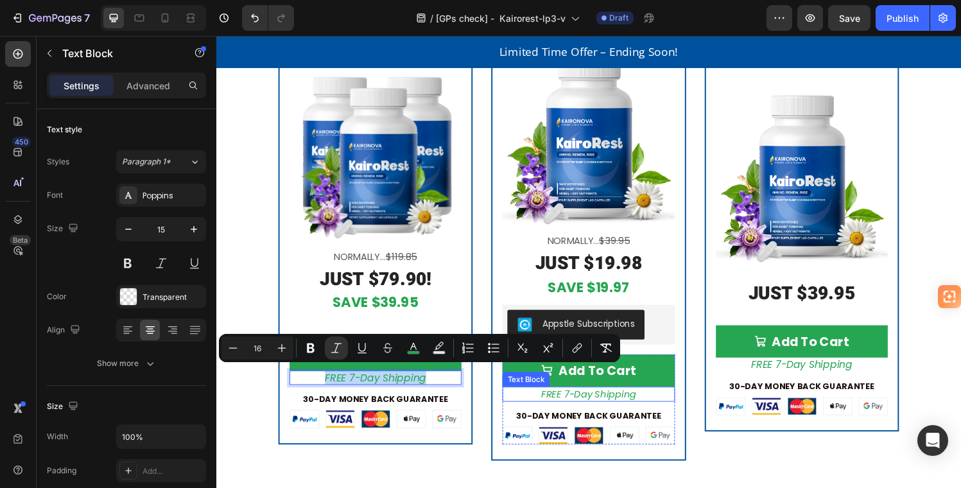
click at [573, 403] on icon "FREE 7-Day Shipping" at bounding box center [601, 405] width 98 height 13
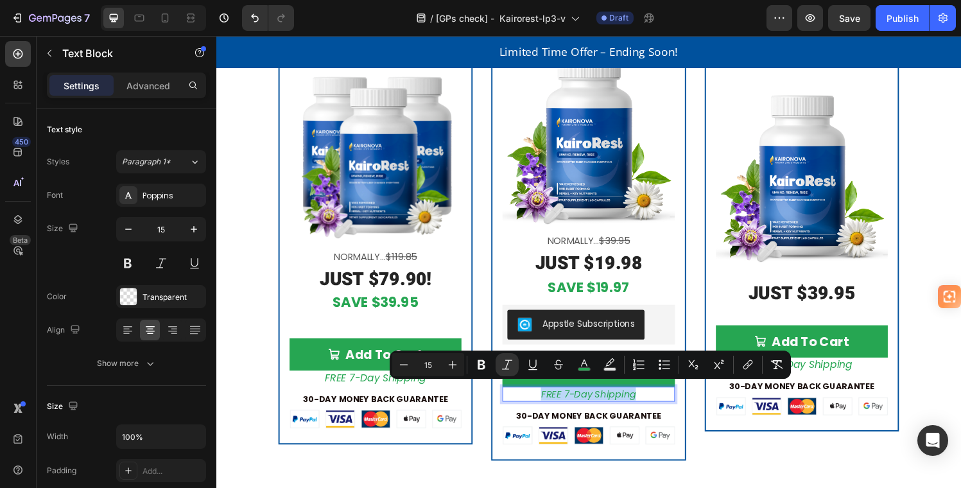
drag, startPoint x: 666, startPoint y: 400, endPoint x: 547, endPoint y: 403, distance: 119.5
click at [547, 403] on p "FREE 7-Day Shipping" at bounding box center [601, 406] width 175 height 13
click at [455, 362] on icon "Editor contextual toolbar" at bounding box center [452, 364] width 13 height 13
type input "16"
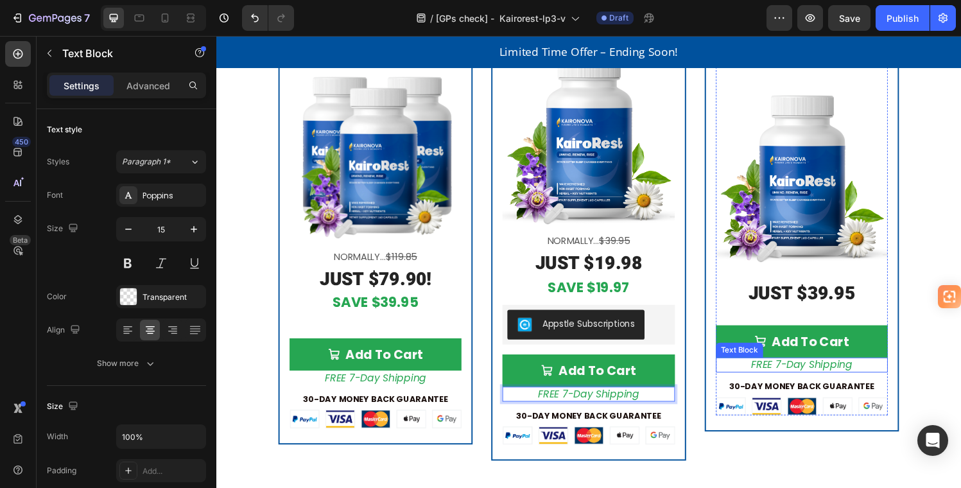
click at [870, 372] on p "FREE 7-Day Shipping" at bounding box center [822, 376] width 175 height 13
click at [875, 371] on p "FREE 7-Day Shipping" at bounding box center [822, 376] width 175 height 13
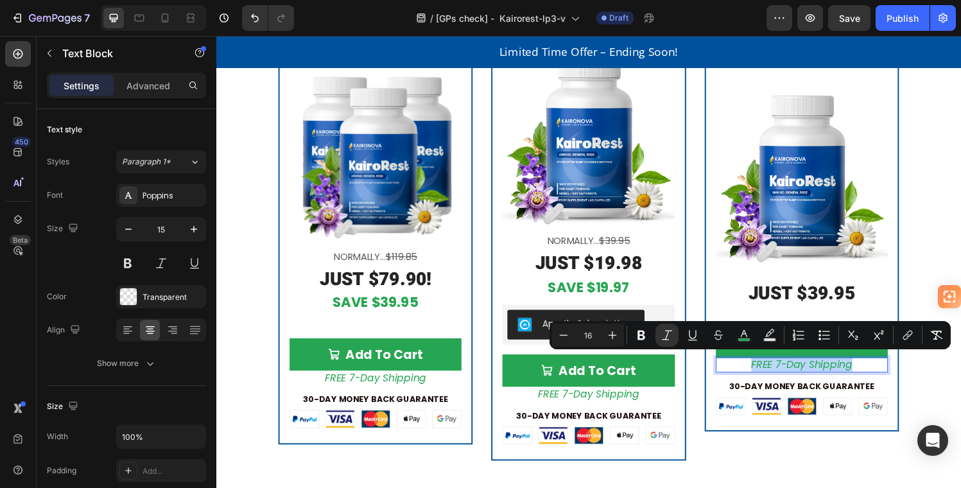
drag, startPoint x: 852, startPoint y: 372, endPoint x: 758, endPoint y: 371, distance: 93.8
click at [758, 371] on p "FREE 7-Day Shipping" at bounding box center [822, 376] width 175 height 13
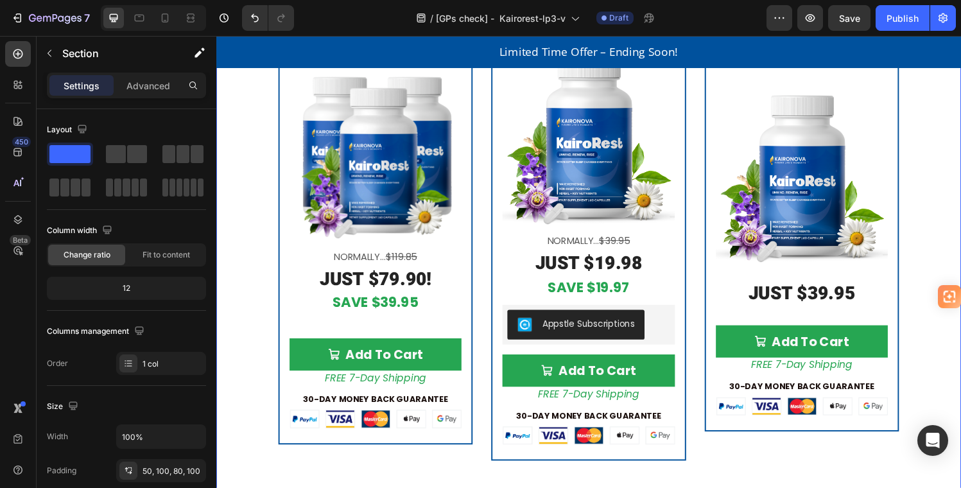
click at [913, 478] on div "Get KairoRest Today Risk-Free Heading (We'll even pay for the shipping!) Text B…" at bounding box center [601, 141] width 771 height 770
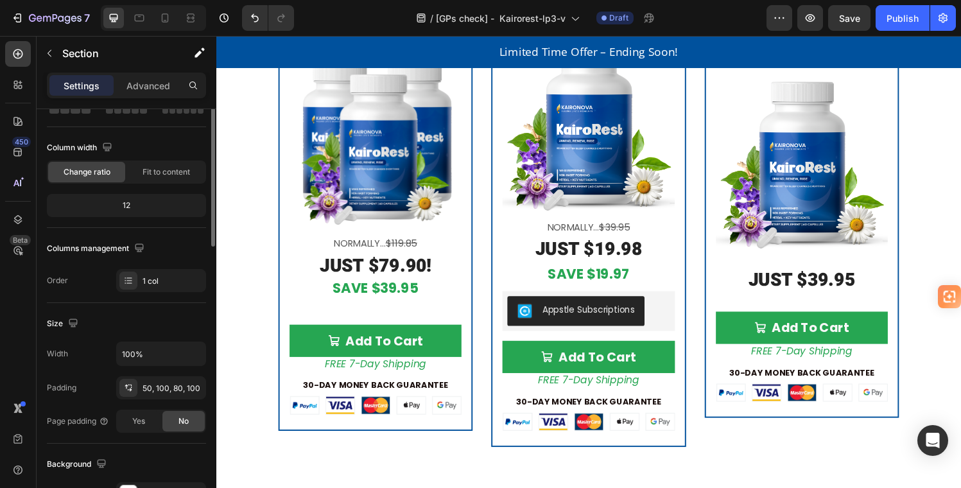
scroll to position [0, 0]
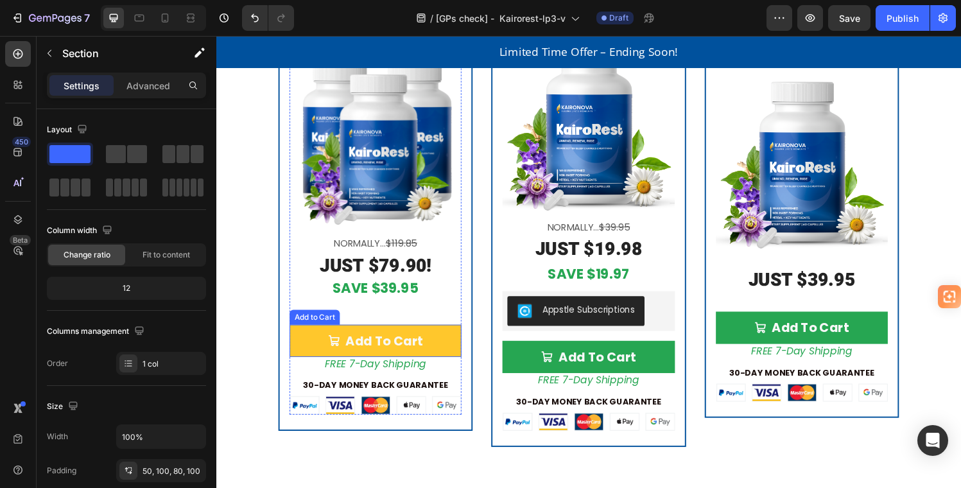
click at [312, 342] on button "Add To Cart" at bounding box center [381, 351] width 178 height 33
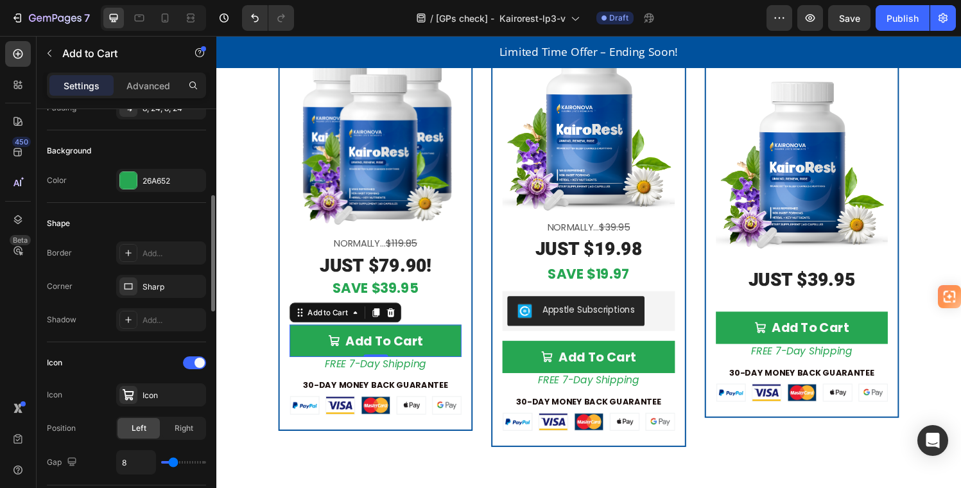
scroll to position [297, 0]
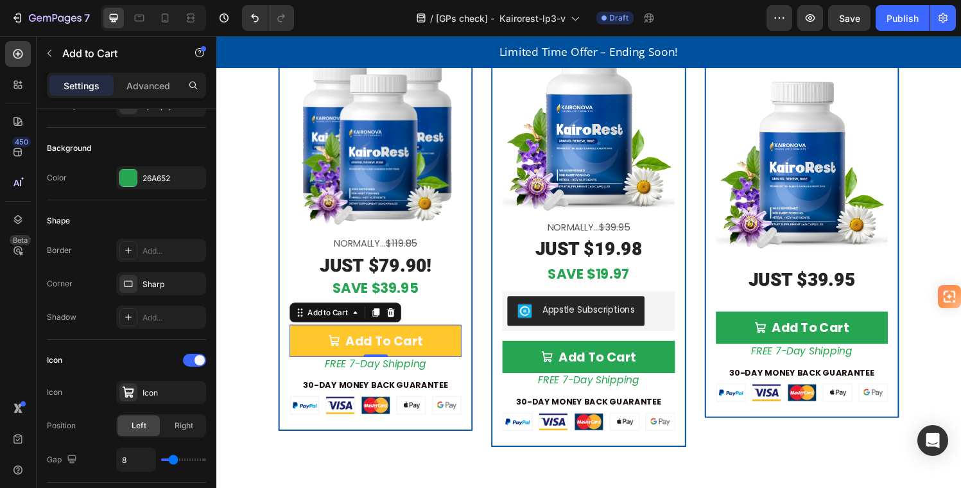
click at [317, 346] on button "Add To Cart" at bounding box center [381, 351] width 178 height 33
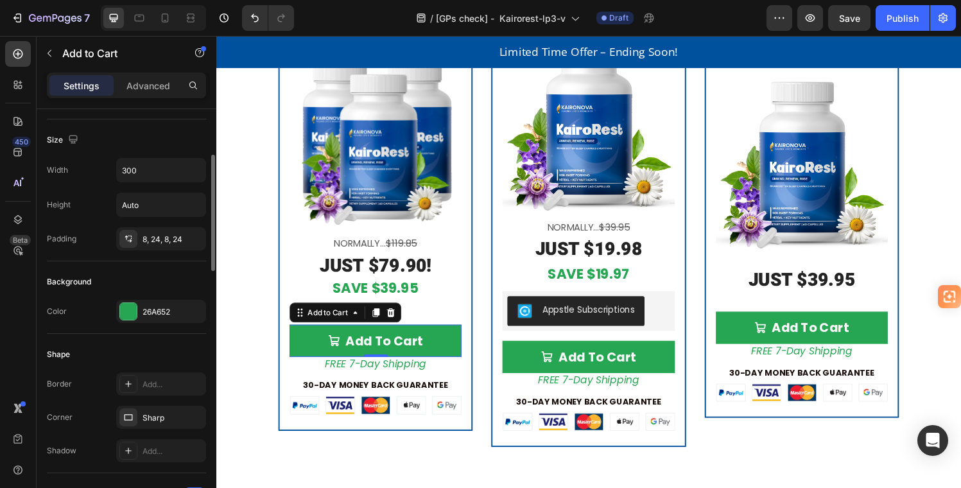
scroll to position [0, 0]
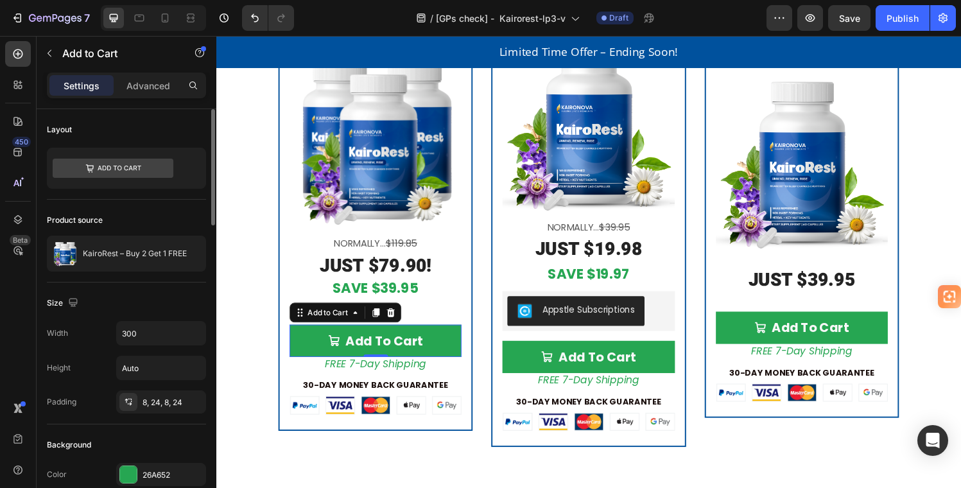
click at [79, 81] on p "Settings" at bounding box center [82, 85] width 36 height 13
click at [150, 85] on p "Advanced" at bounding box center [149, 85] width 44 height 13
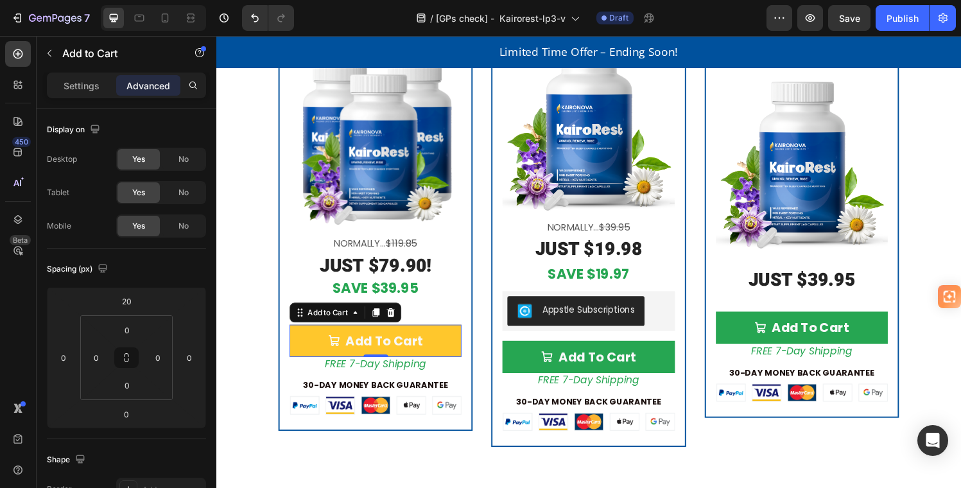
click at [308, 337] on button "Add To Cart" at bounding box center [381, 351] width 178 height 33
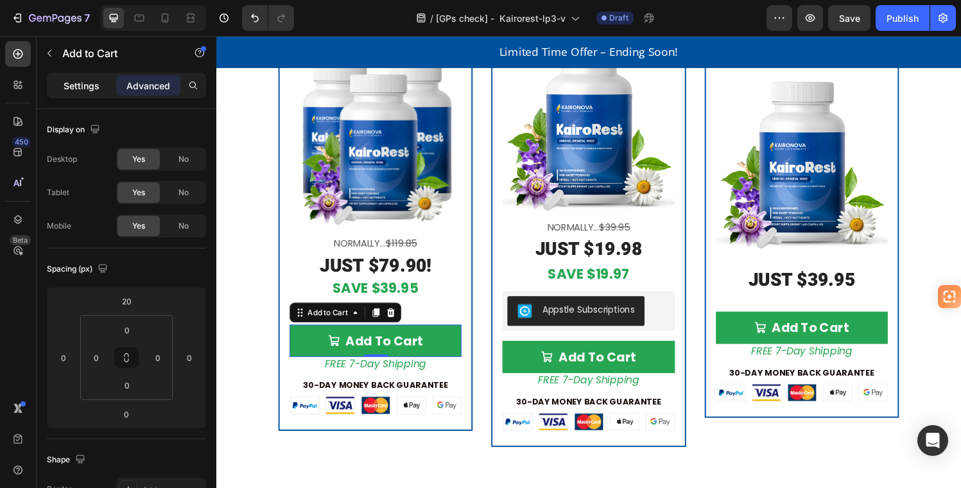
click at [76, 85] on p "Settings" at bounding box center [82, 85] width 36 height 13
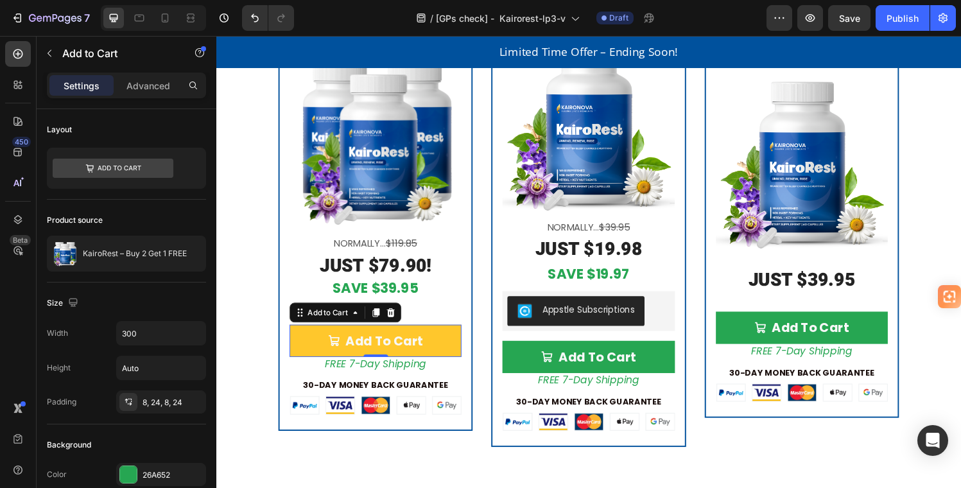
click at [303, 339] on button "Add To Cart" at bounding box center [381, 351] width 178 height 33
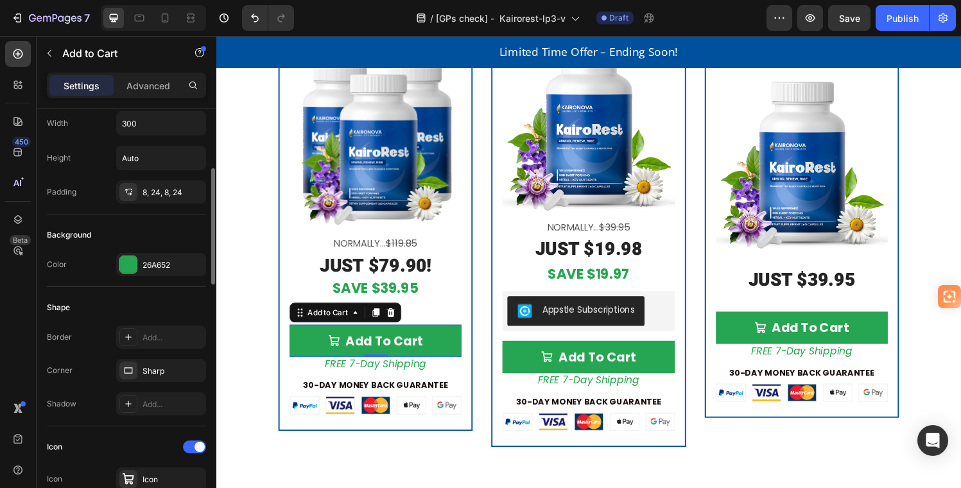
scroll to position [213, 0]
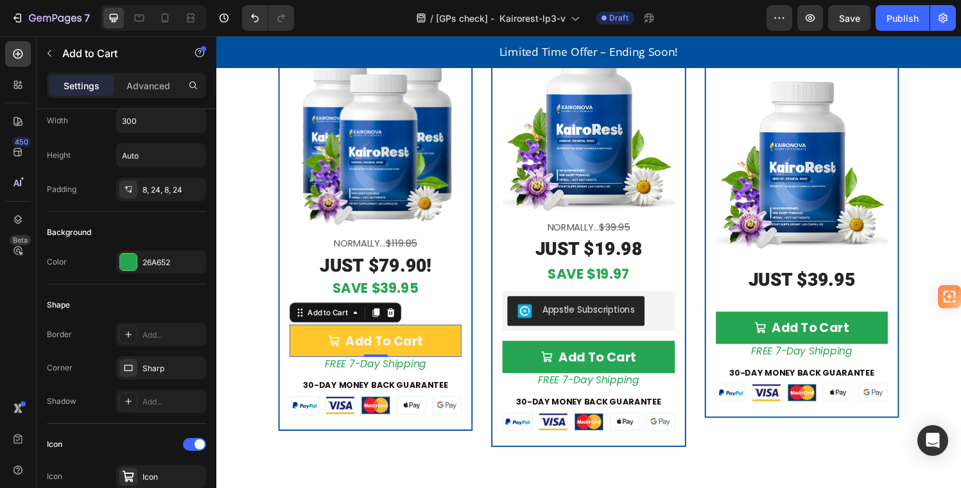
click at [311, 349] on button "Add To Cart" at bounding box center [381, 351] width 178 height 33
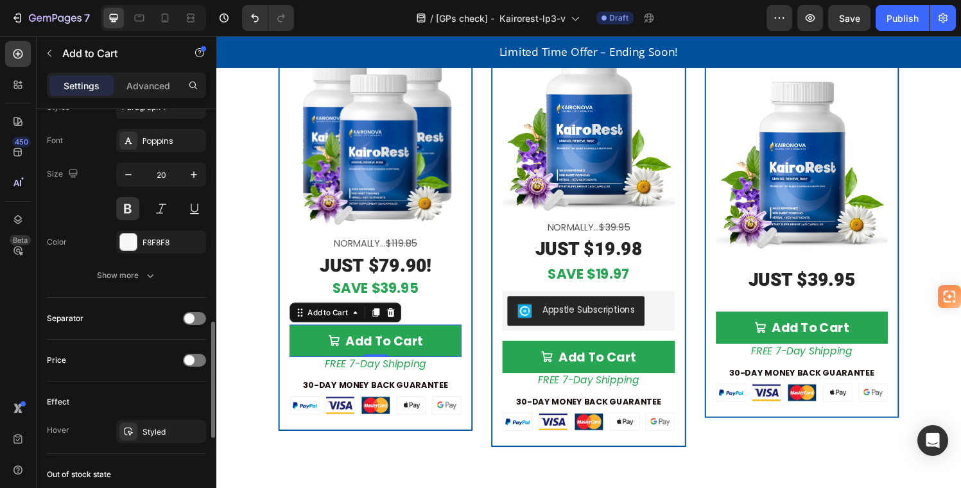
scroll to position [753, 0]
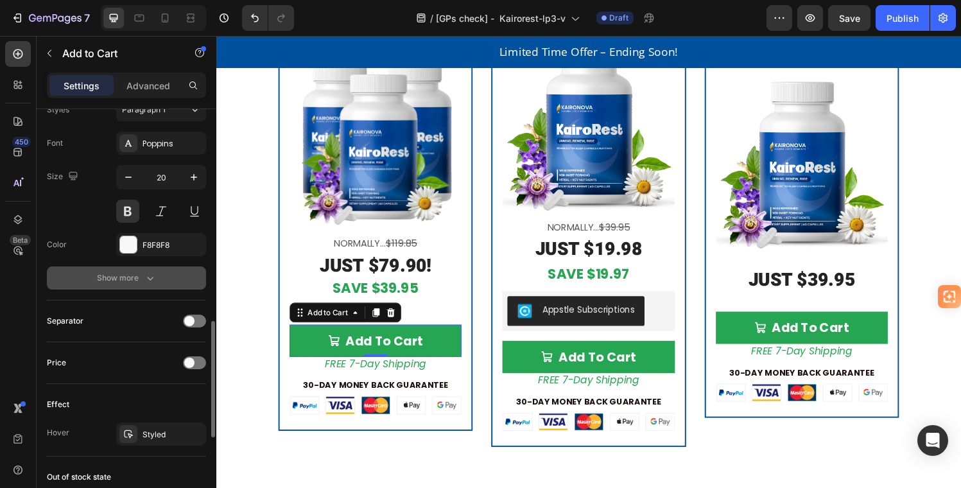
click at [132, 276] on div "Show more" at bounding box center [127, 278] width 60 height 13
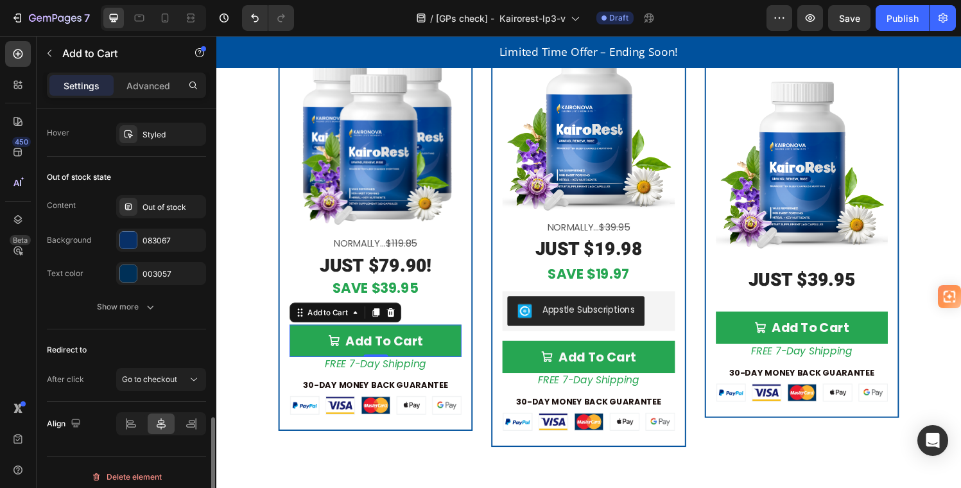
scroll to position [1209, 0]
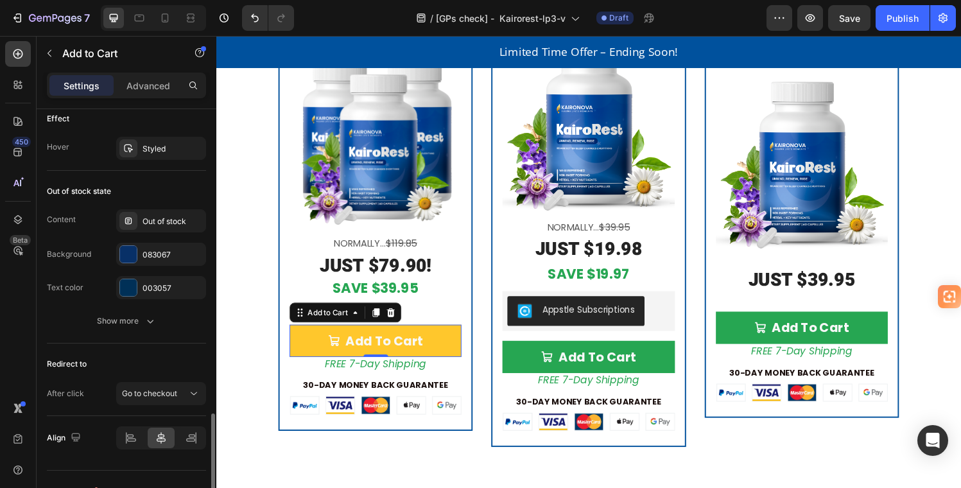
click at [306, 337] on button "Add To Cart" at bounding box center [381, 351] width 178 height 33
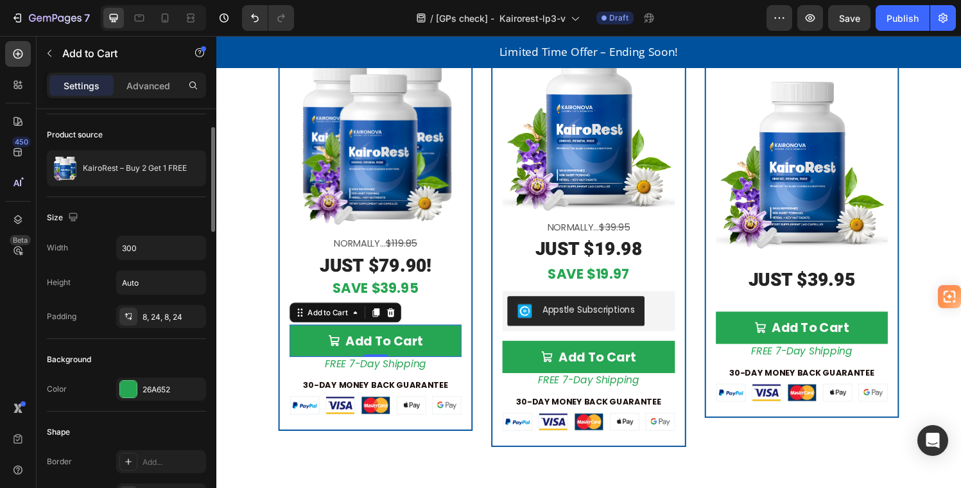
scroll to position [0, 0]
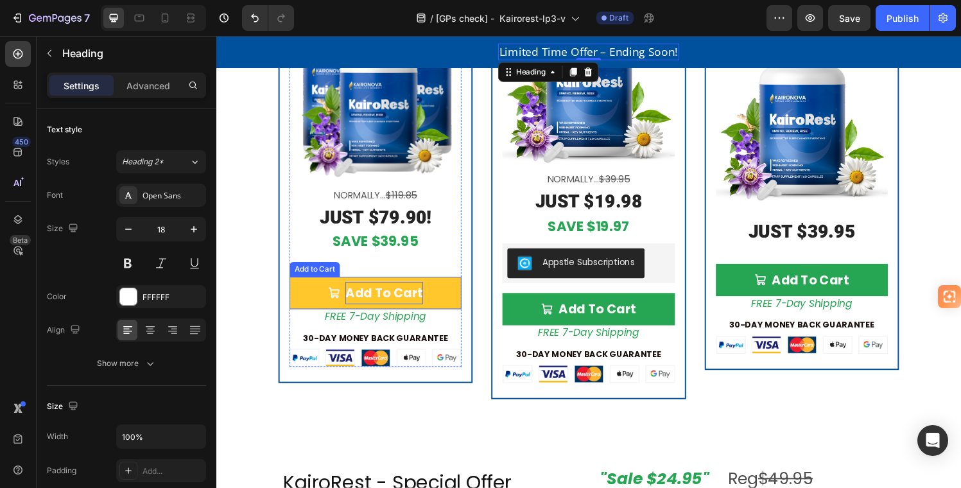
scroll to position [3114, 0]
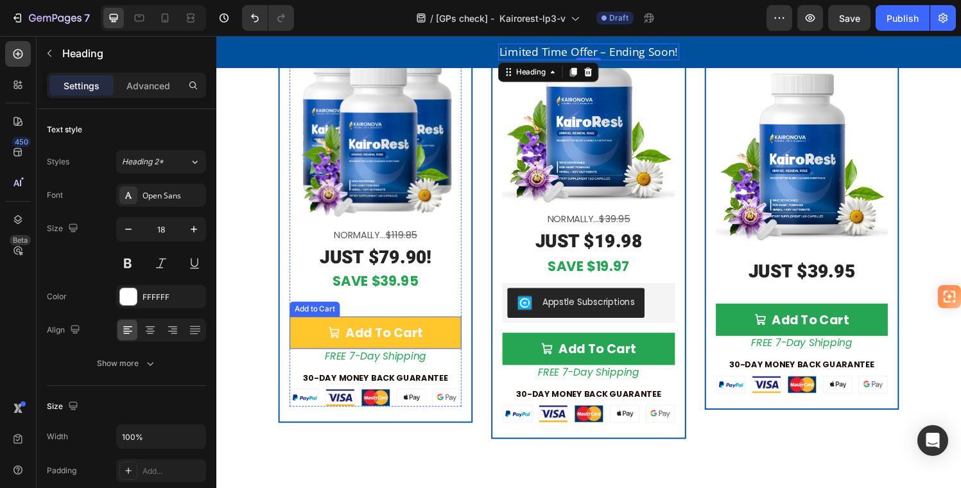
click at [450, 328] on button "Add To Cart" at bounding box center [381, 342] width 178 height 33
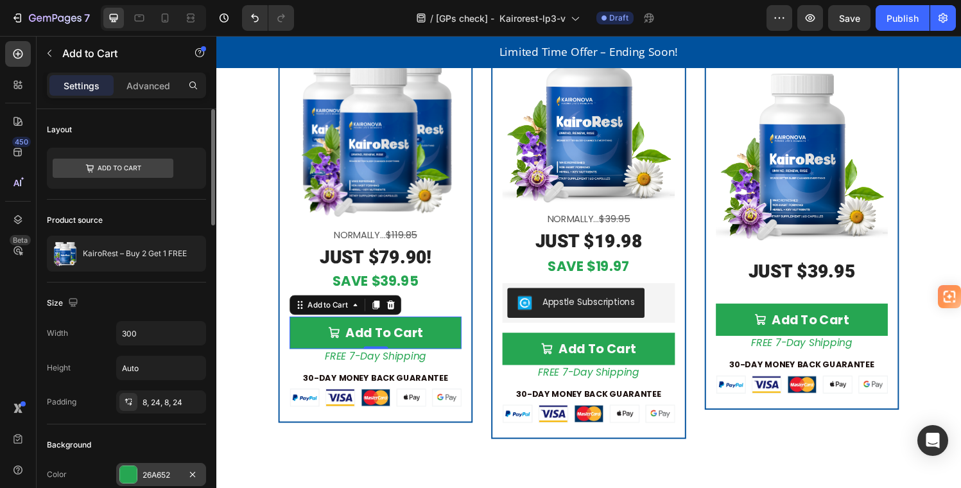
click at [149, 470] on div "26A652" at bounding box center [161, 475] width 37 height 12
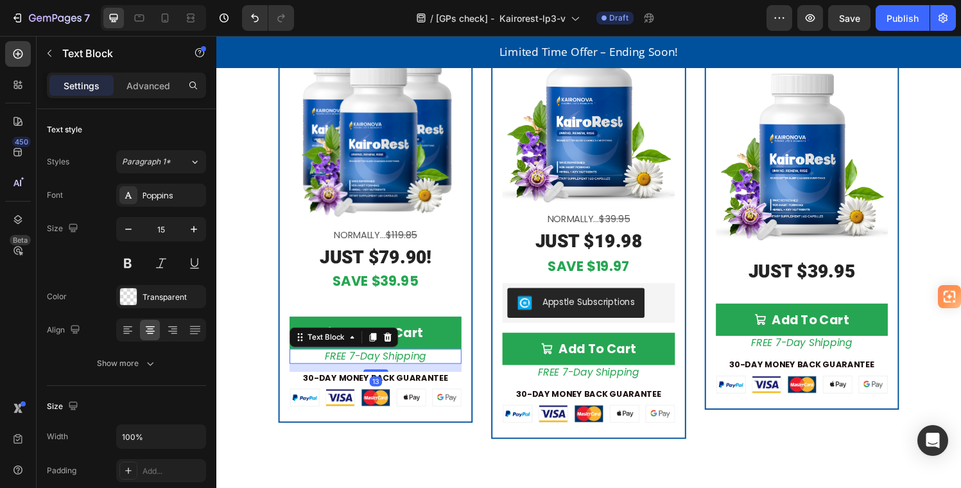
click at [450, 361] on p "FREE 7-Day Shipping" at bounding box center [380, 367] width 175 height 13
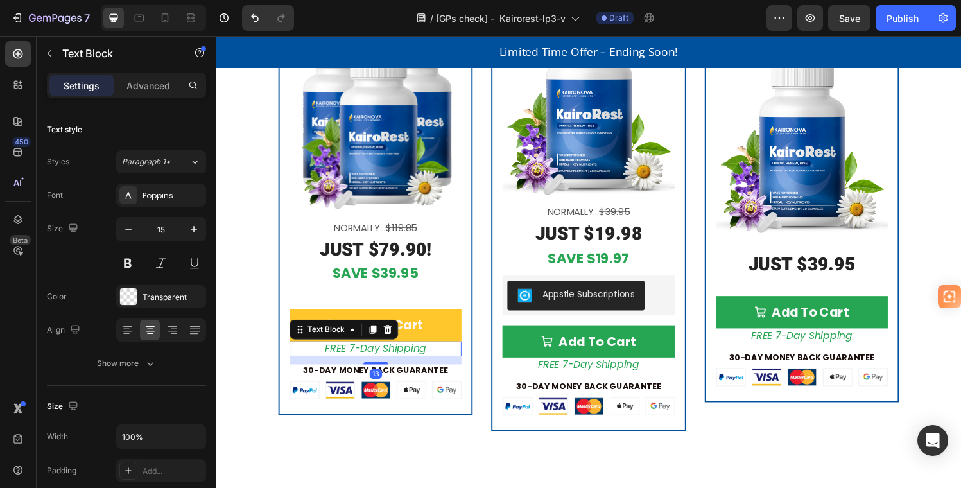
scroll to position [3122, 0]
click at [451, 326] on button "Add To Cart" at bounding box center [381, 335] width 178 height 33
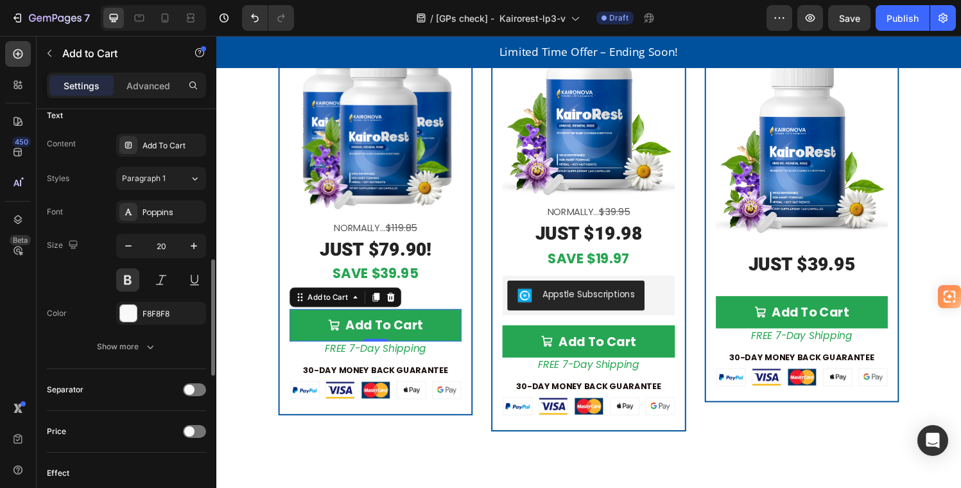
scroll to position [652, 0]
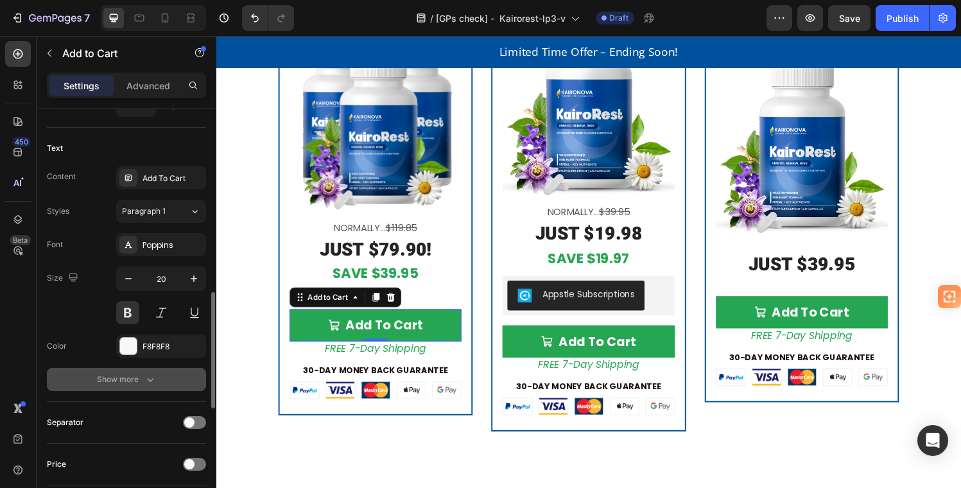
click at [136, 380] on div "Show more" at bounding box center [127, 379] width 60 height 13
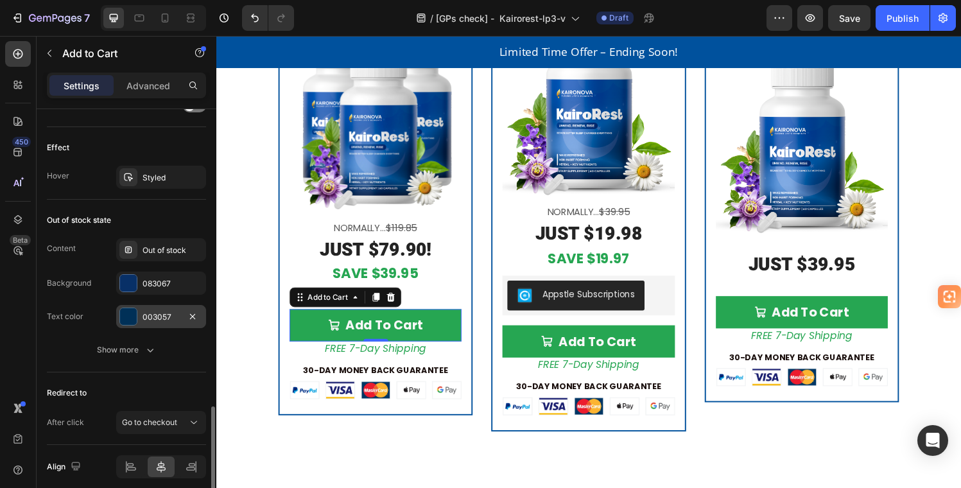
scroll to position [1230, 0]
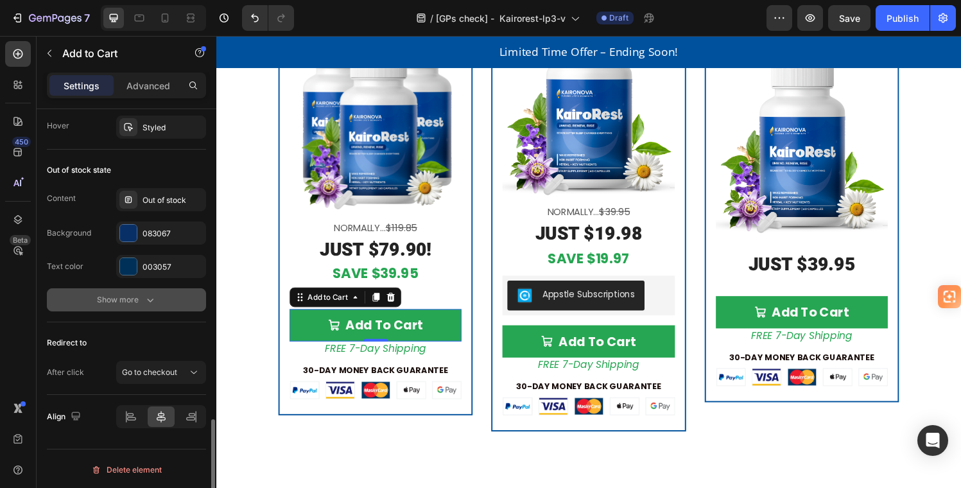
click at [123, 294] on div "Show more" at bounding box center [127, 299] width 60 height 13
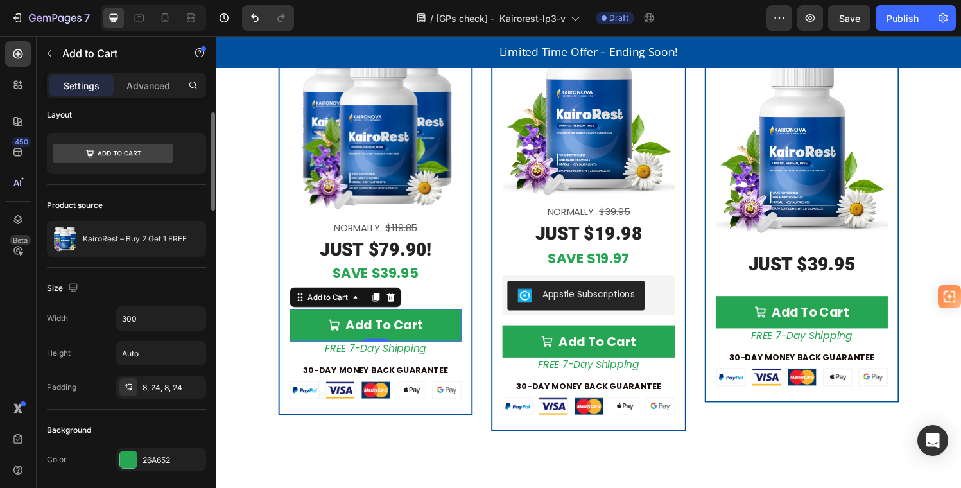
scroll to position [0, 0]
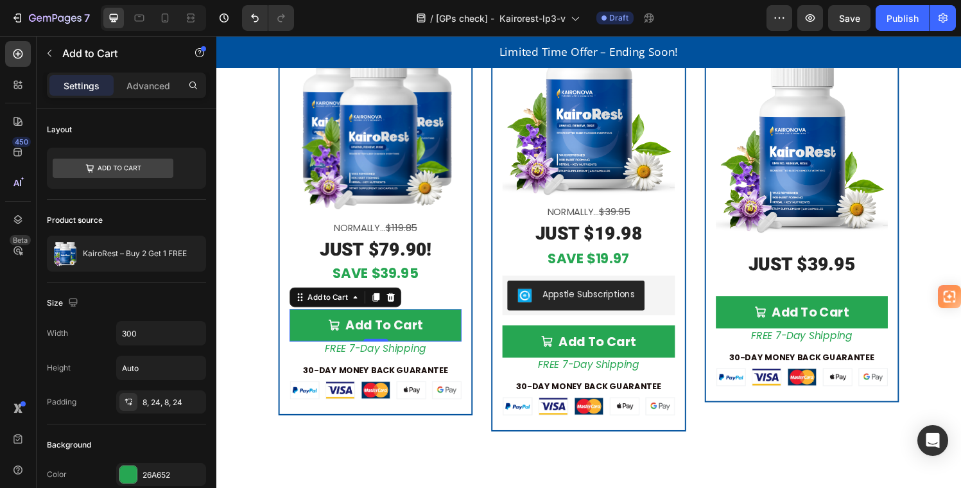
click at [82, 83] on p "Settings" at bounding box center [82, 85] width 36 height 13
click at [158, 80] on p "Advanced" at bounding box center [149, 85] width 44 height 13
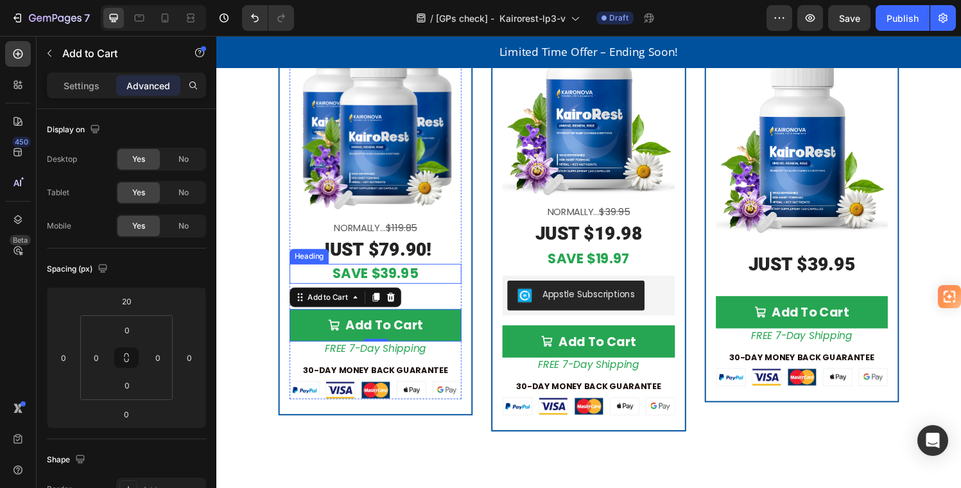
click at [439, 279] on h2 "SAVE $39.95" at bounding box center [381, 282] width 178 height 21
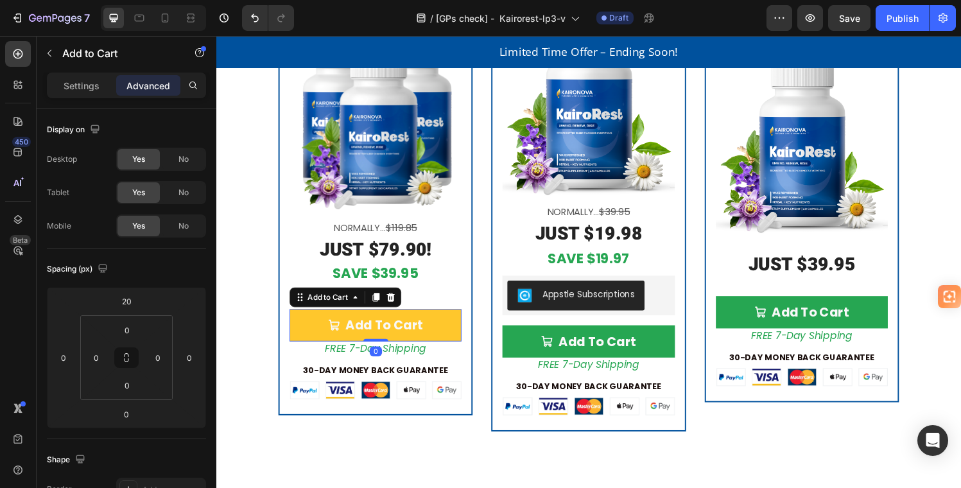
click at [460, 324] on button "Add To Cart" at bounding box center [381, 335] width 178 height 33
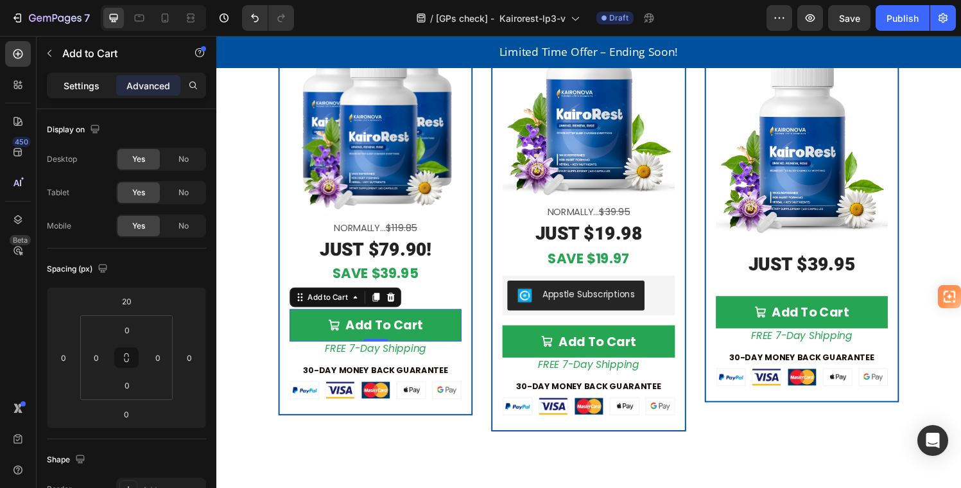
click at [89, 85] on p "Settings" at bounding box center [82, 85] width 36 height 13
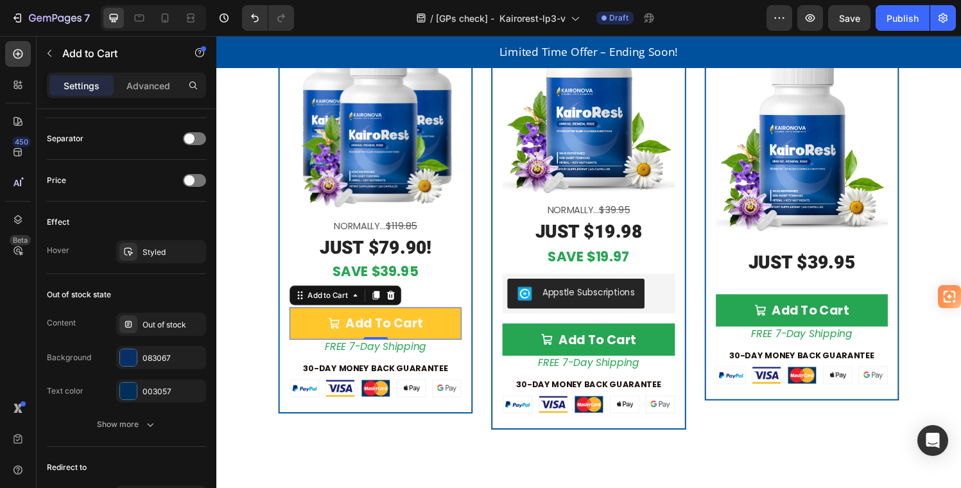
scroll to position [3124, 0]
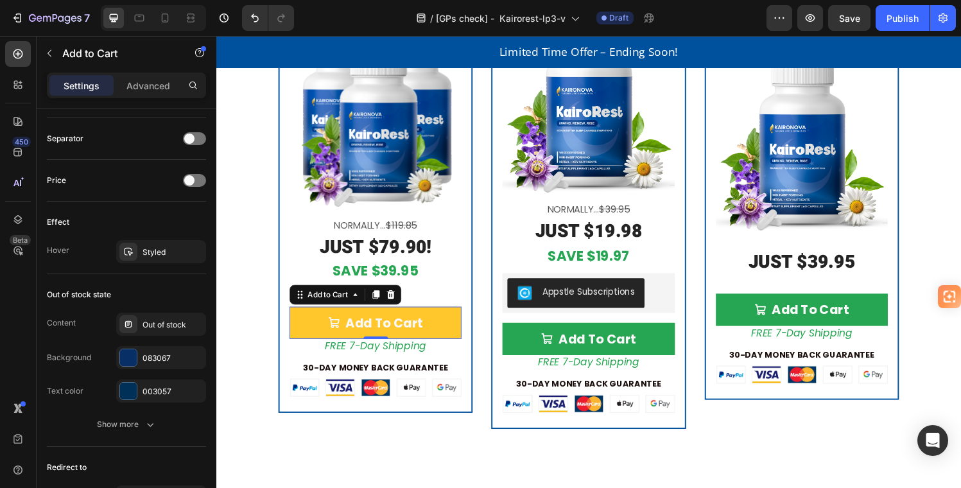
click at [457, 317] on button "Add To Cart" at bounding box center [381, 332] width 178 height 33
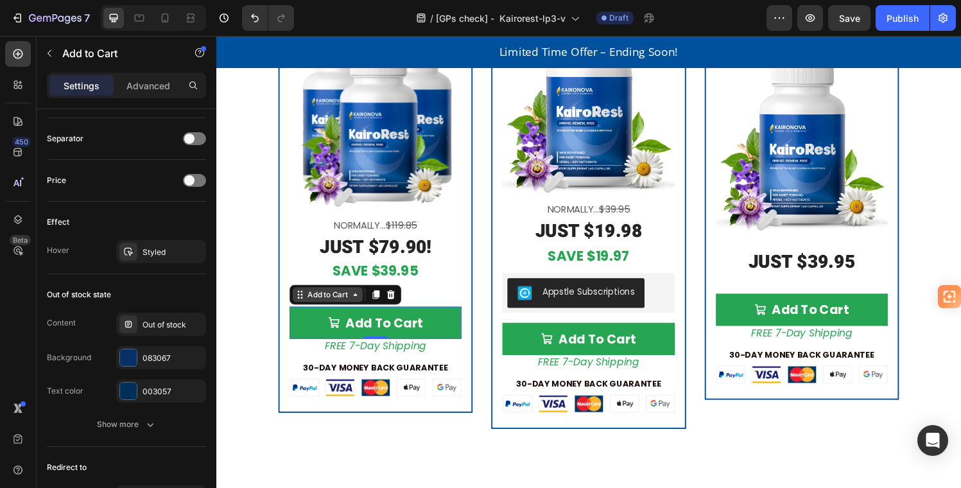
click at [320, 302] on div "Add to Cart" at bounding box center [331, 304] width 47 height 12
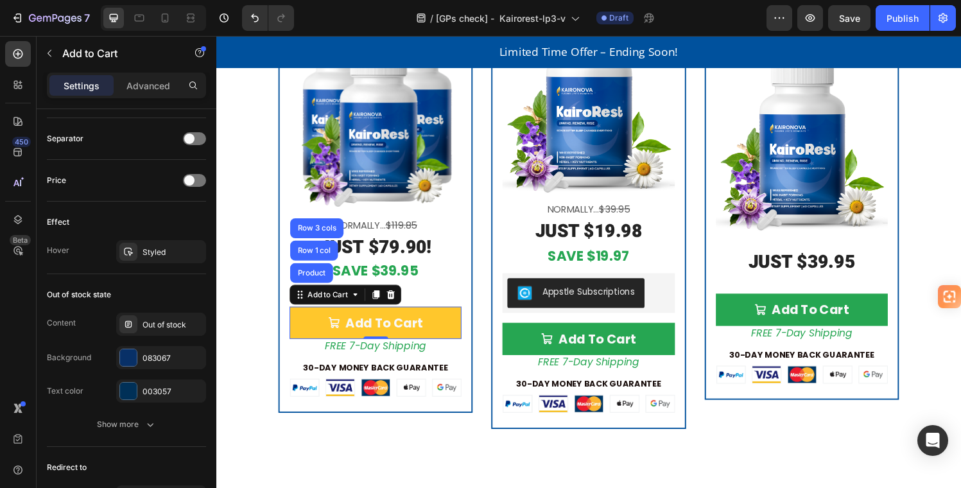
click at [457, 318] on button "Add To Cart" at bounding box center [381, 332] width 178 height 33
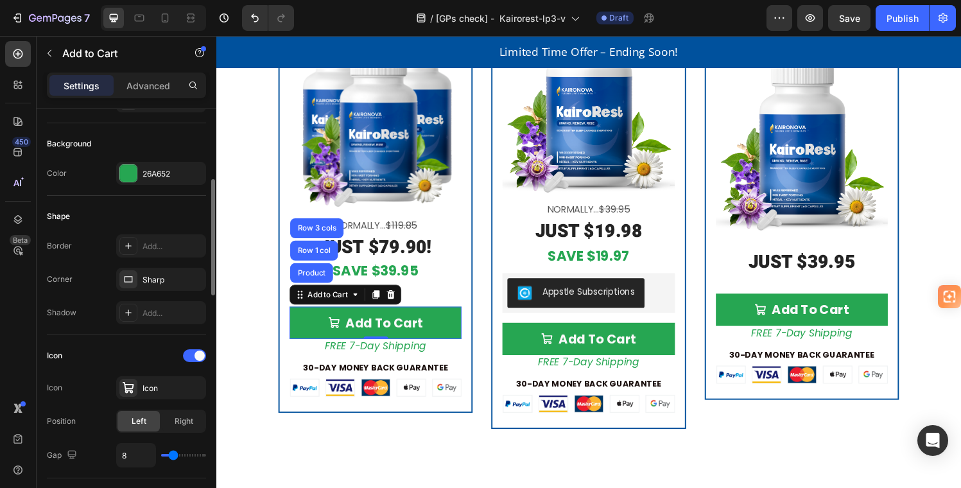
scroll to position [222, 0]
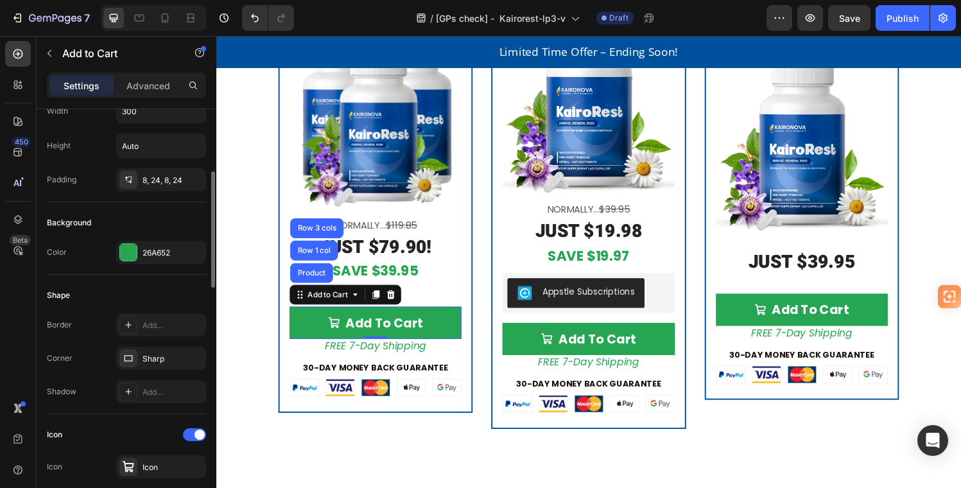
click at [57, 250] on div "Color" at bounding box center [57, 253] width 20 height 12
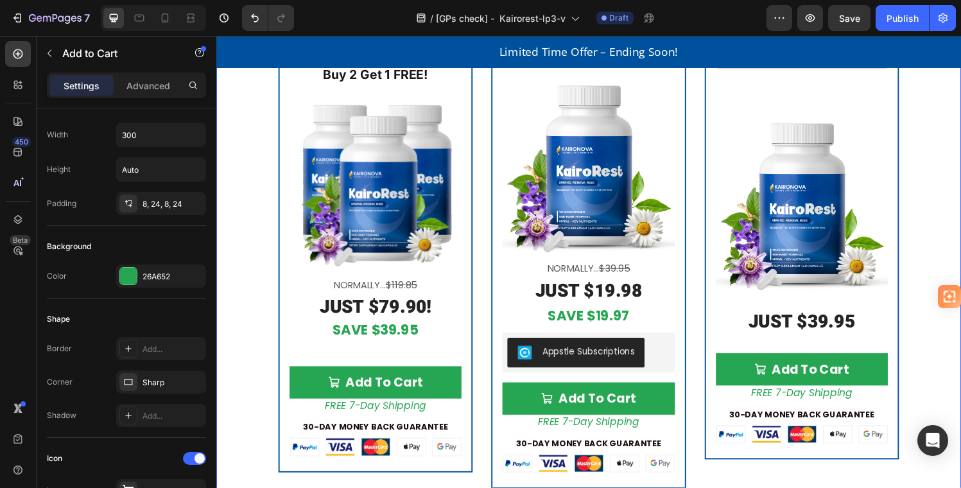
scroll to position [3248, 0]
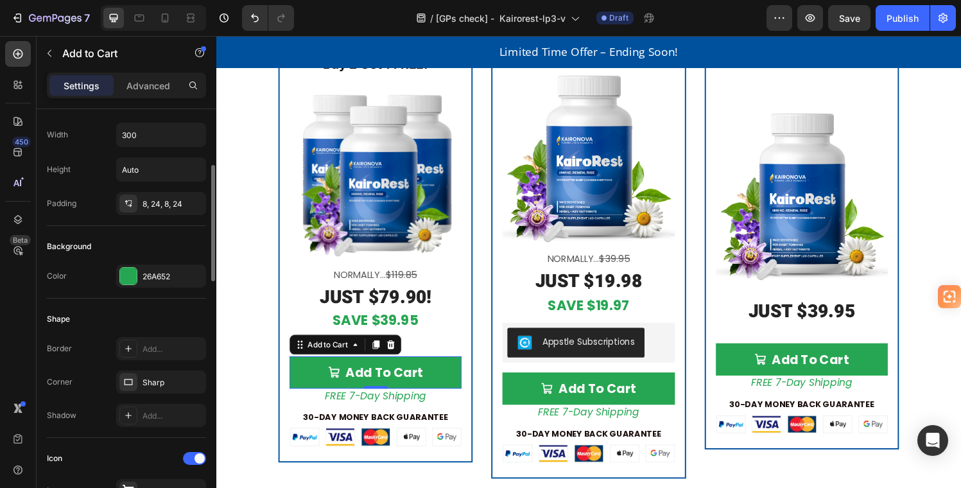
click at [52, 274] on div "Color" at bounding box center [57, 276] width 20 height 12
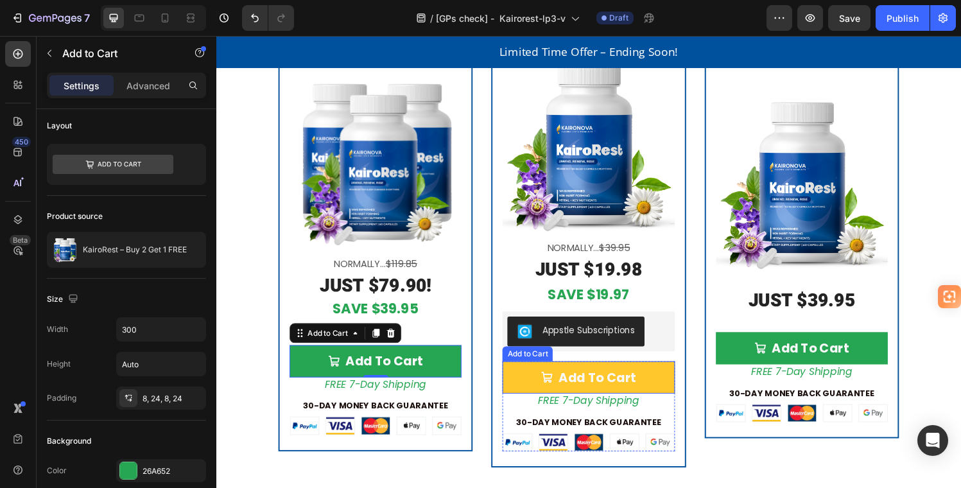
scroll to position [4, 0]
click at [679, 392] on button "Add To Cart" at bounding box center [601, 388] width 178 height 33
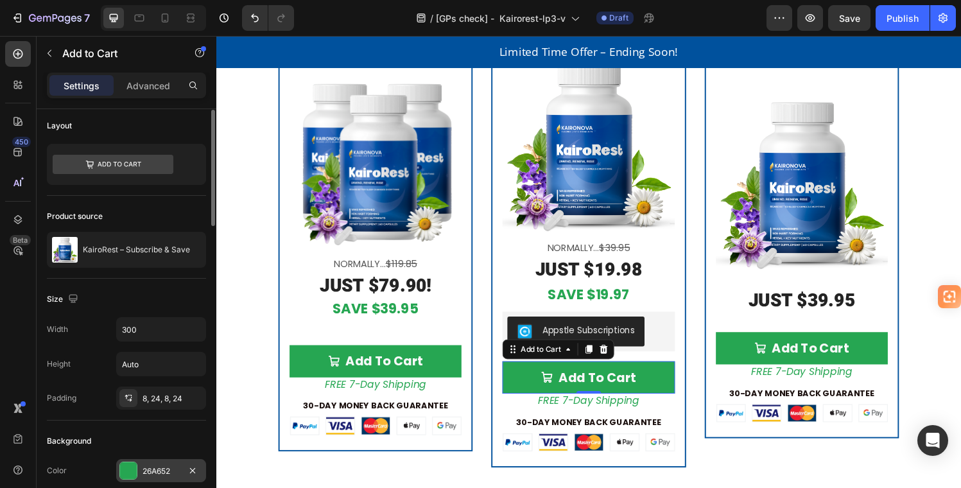
click at [139, 464] on div "26A652" at bounding box center [161, 470] width 90 height 23
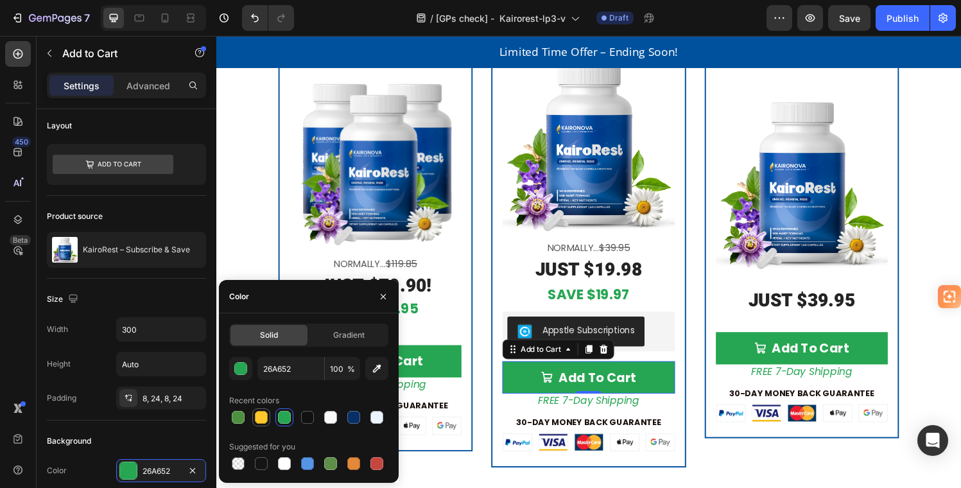
click at [258, 418] on div at bounding box center [261, 417] width 13 height 13
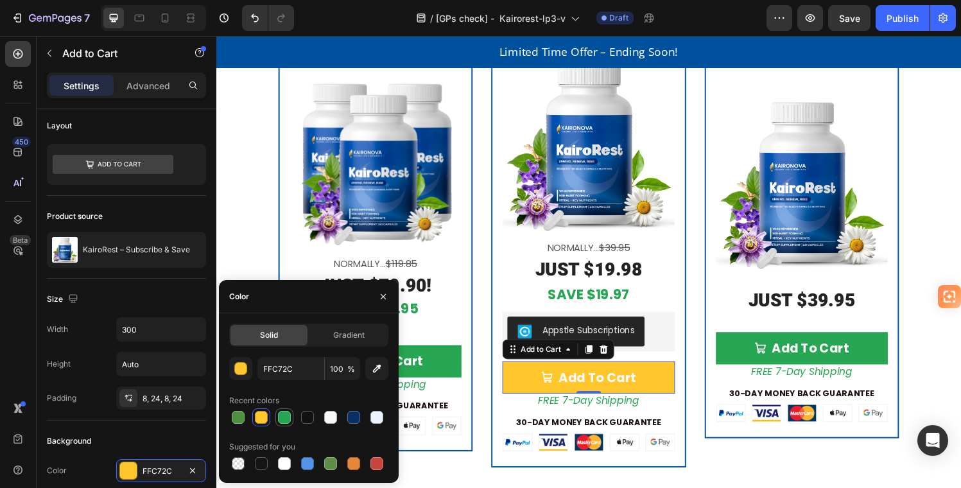
click at [282, 416] on div at bounding box center [284, 417] width 13 height 13
type input "26A652"
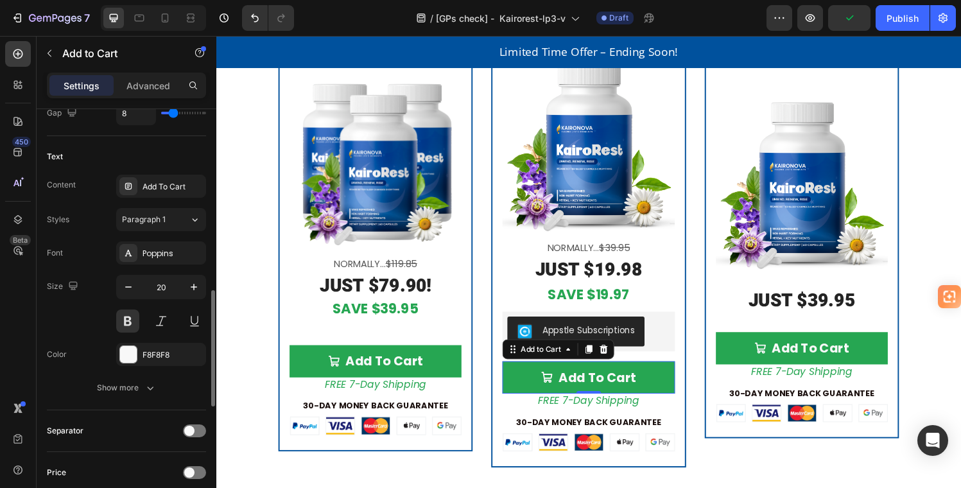
scroll to position [651, 0]
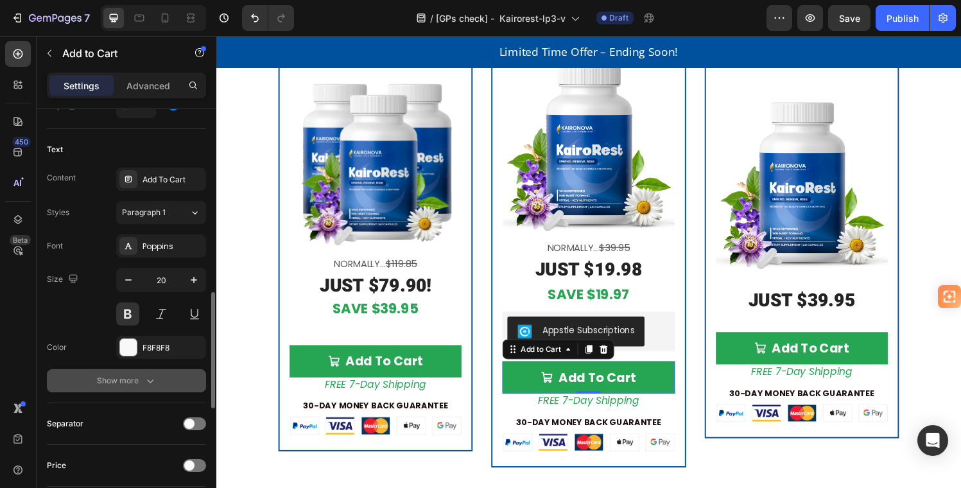
click at [143, 380] on div "Show more" at bounding box center [127, 380] width 60 height 13
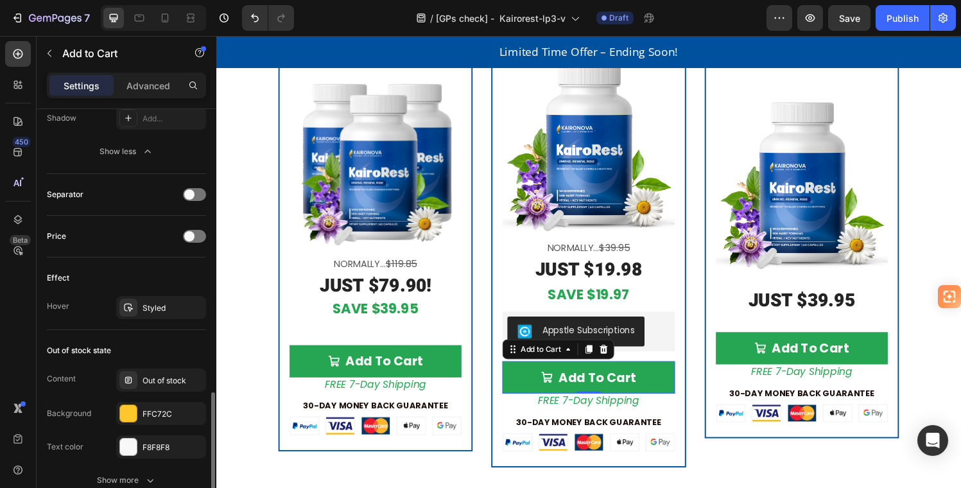
scroll to position [1064, 0]
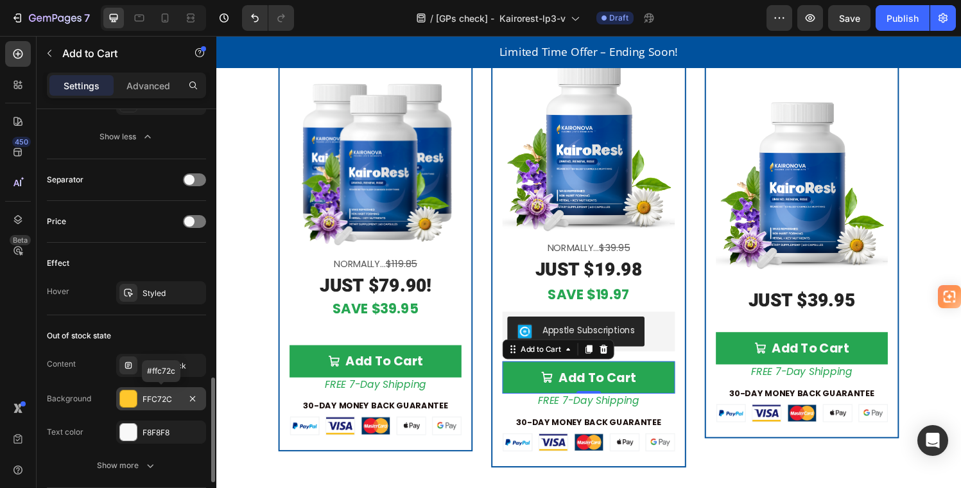
click at [128, 396] on div at bounding box center [128, 398] width 17 height 17
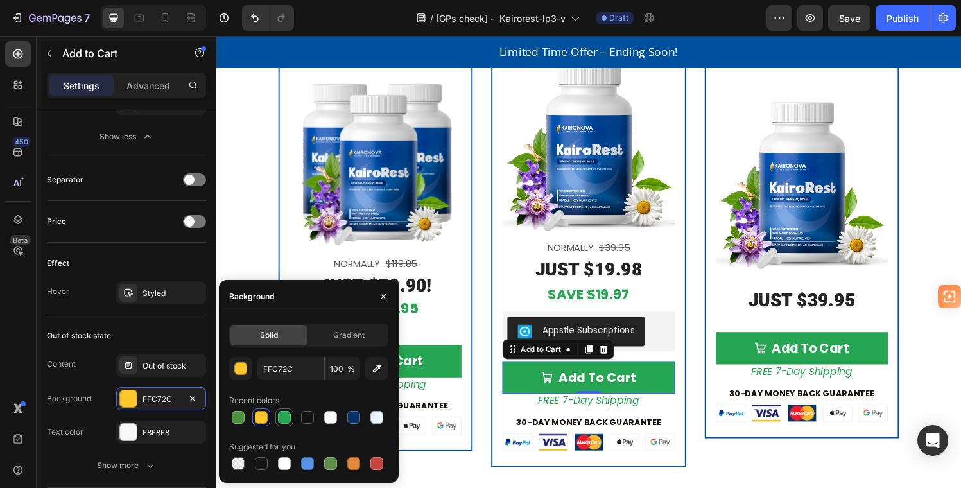
click at [284, 416] on div at bounding box center [284, 417] width 13 height 13
type input "26A652"
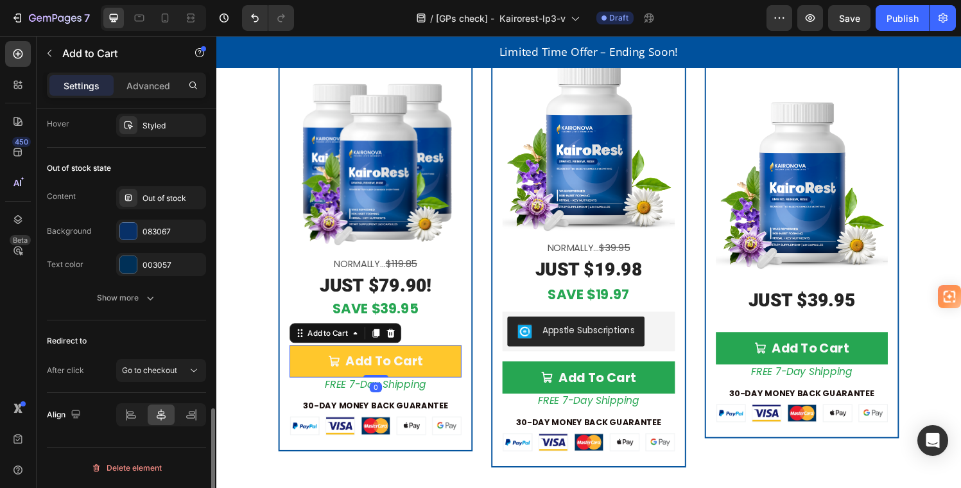
click at [455, 360] on button "Add To Cart" at bounding box center [381, 372] width 178 height 33
click at [451, 361] on button "Add To Cart" at bounding box center [381, 372] width 178 height 33
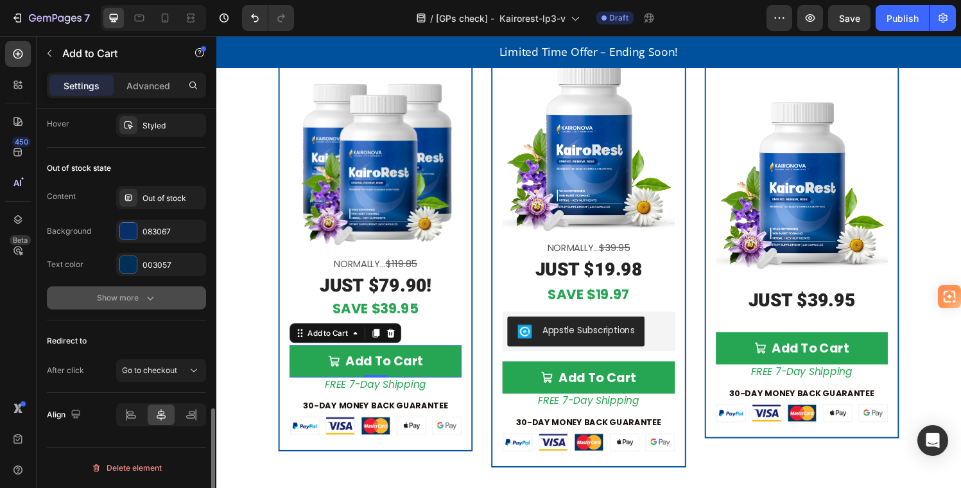
scroll to position [1060, 0]
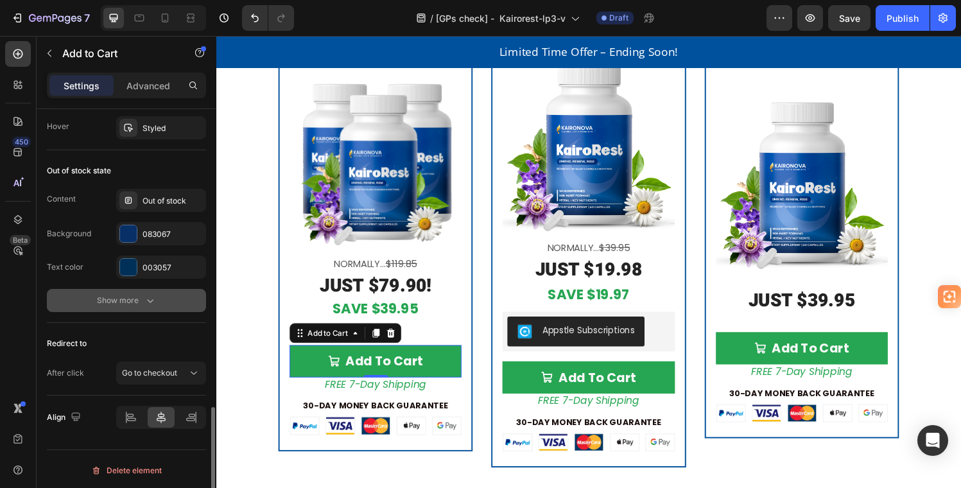
click at [127, 305] on div "Show more" at bounding box center [127, 300] width 60 height 13
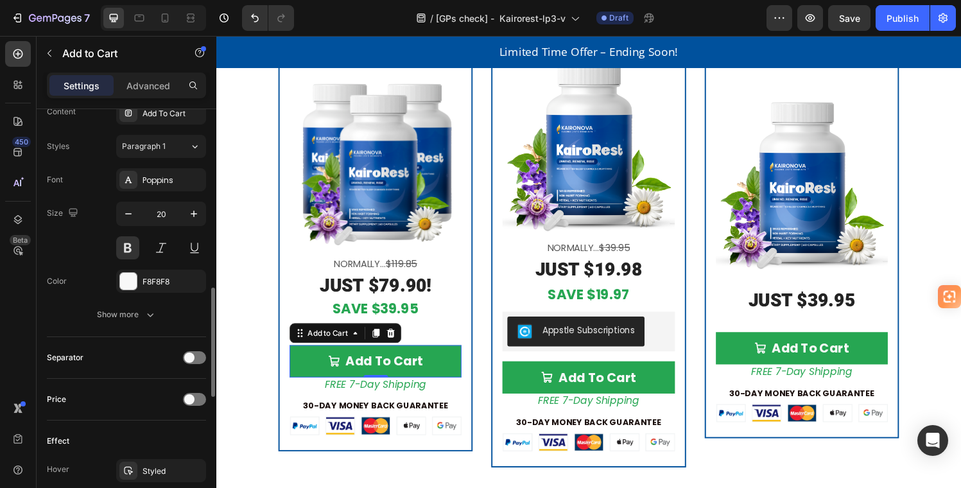
scroll to position [709, 0]
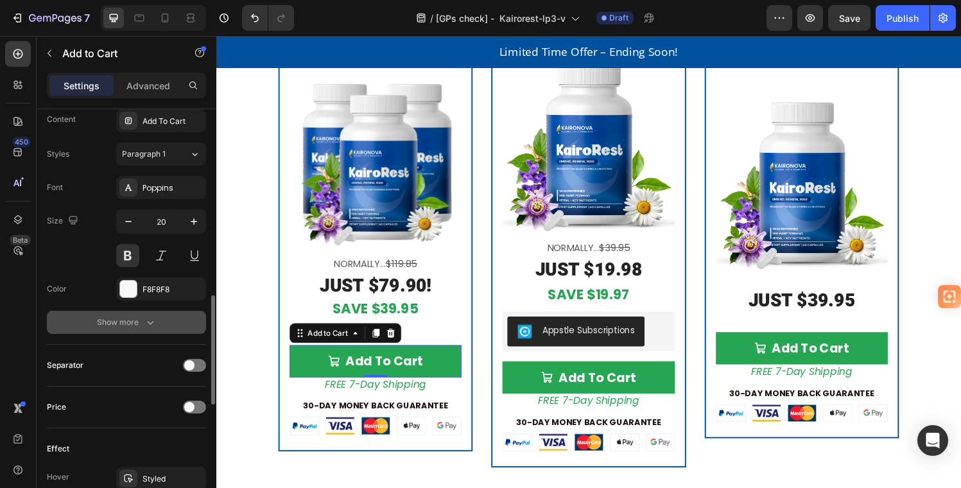
click at [135, 323] on div "Show more" at bounding box center [127, 322] width 60 height 13
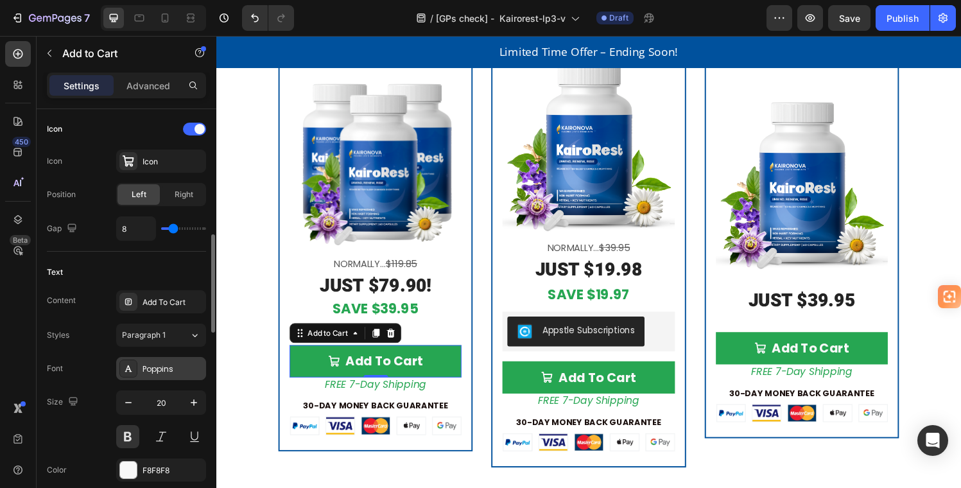
scroll to position [530, 0]
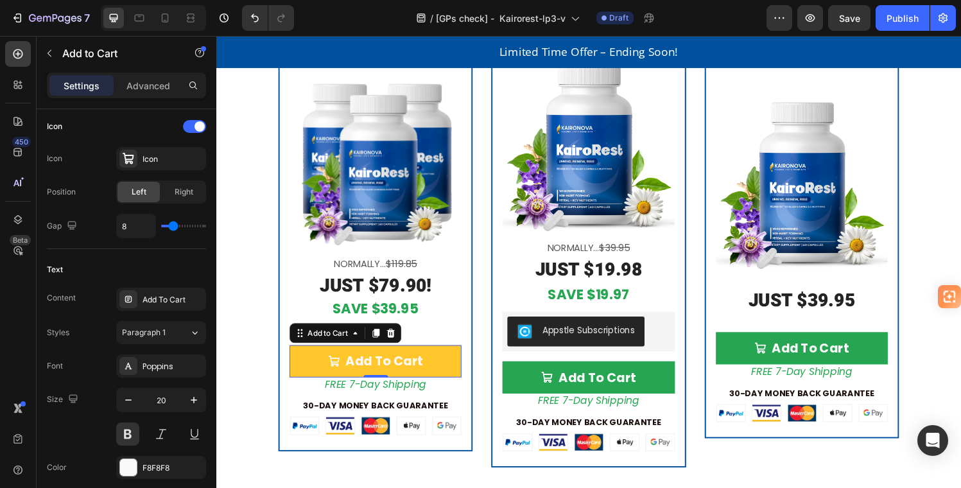
click at [301, 359] on button "Add To Cart" at bounding box center [381, 372] width 178 height 33
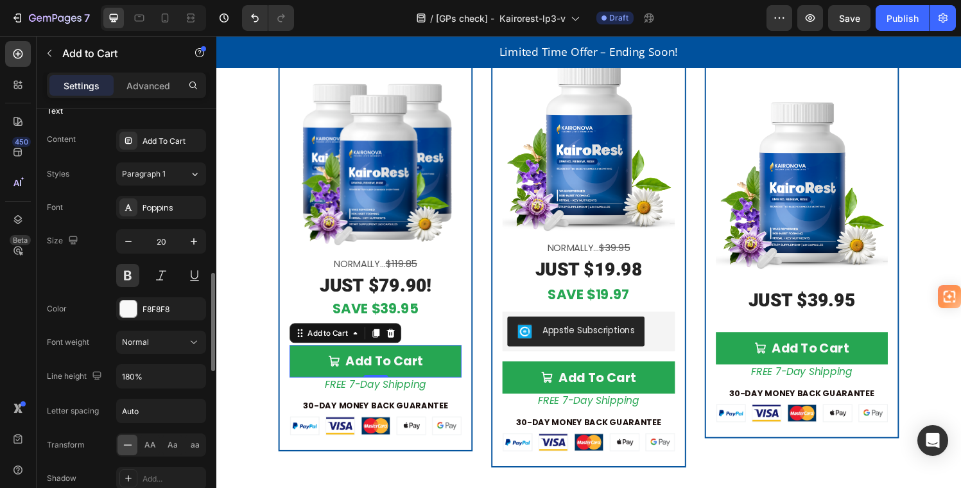
scroll to position [692, 0]
click at [176, 332] on button "Normal" at bounding box center [161, 339] width 90 height 23
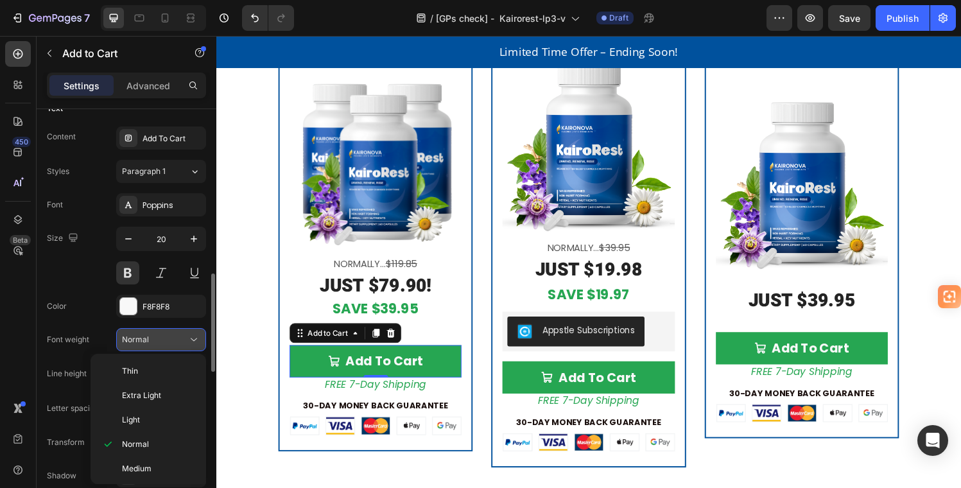
click at [175, 336] on div "Normal" at bounding box center [155, 340] width 66 height 12
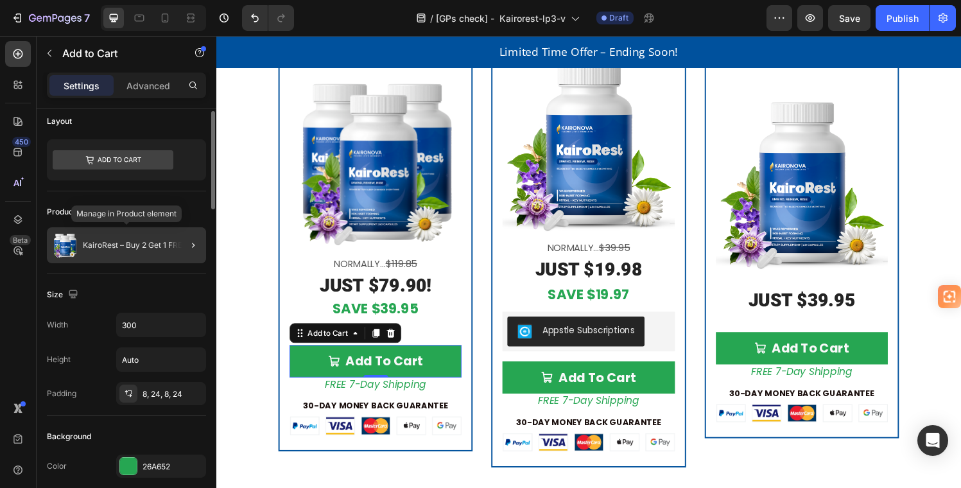
scroll to position [0, 0]
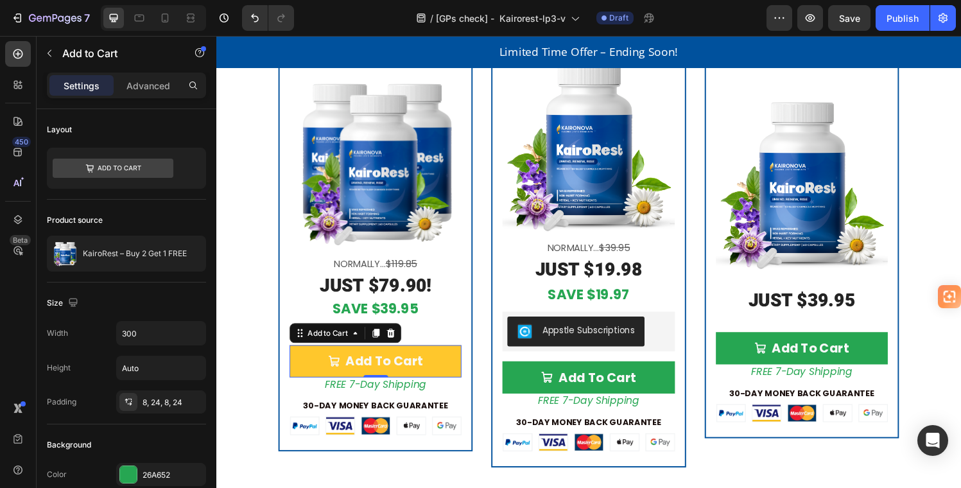
click at [320, 365] on button "Add To Cart" at bounding box center [381, 372] width 178 height 33
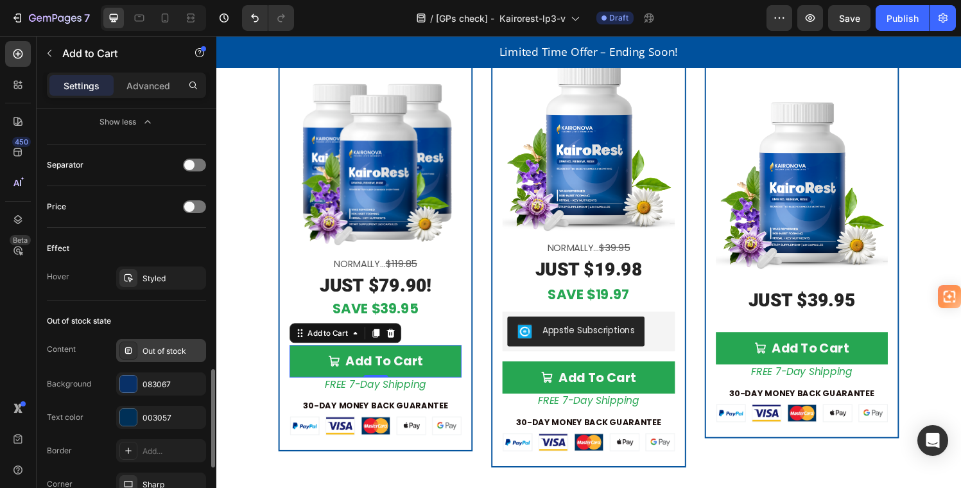
scroll to position [1081, 0]
click at [140, 320] on div "Out of stock state" at bounding box center [126, 318] width 159 height 21
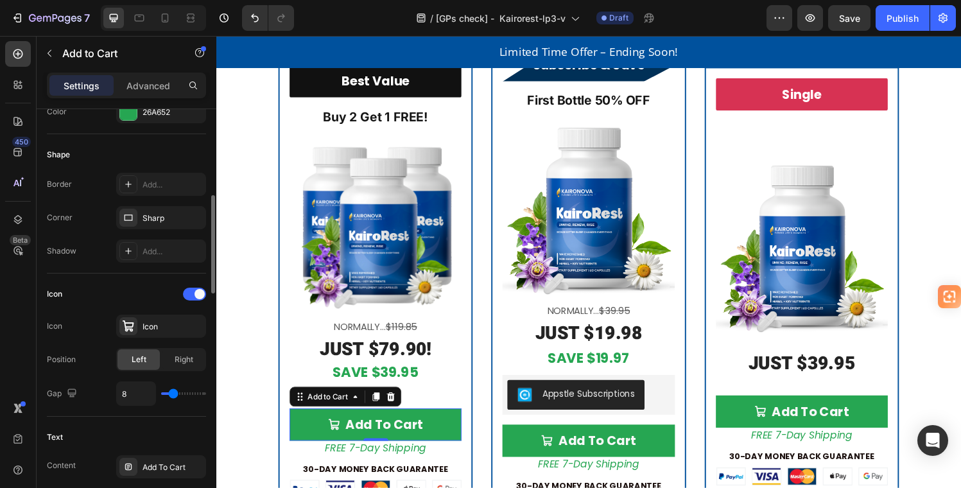
scroll to position [0, 0]
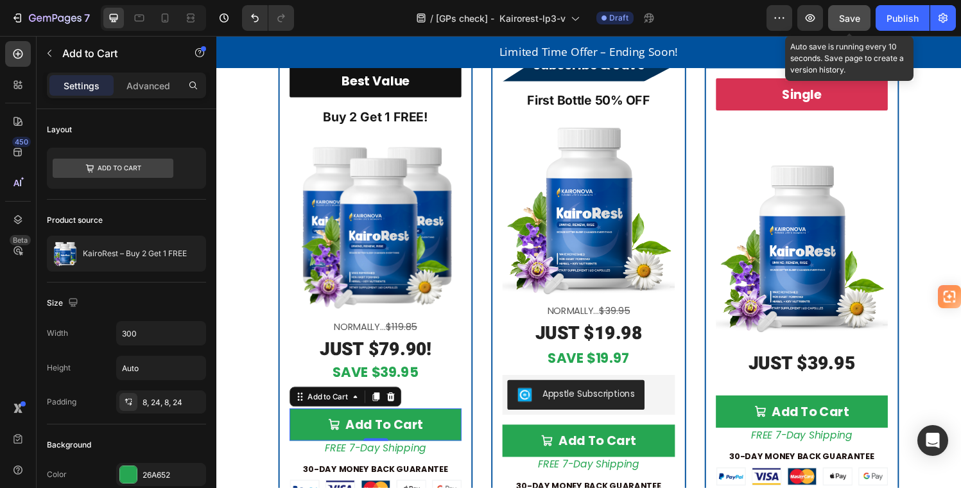
click at [851, 14] on span "Save" at bounding box center [849, 18] width 21 height 11
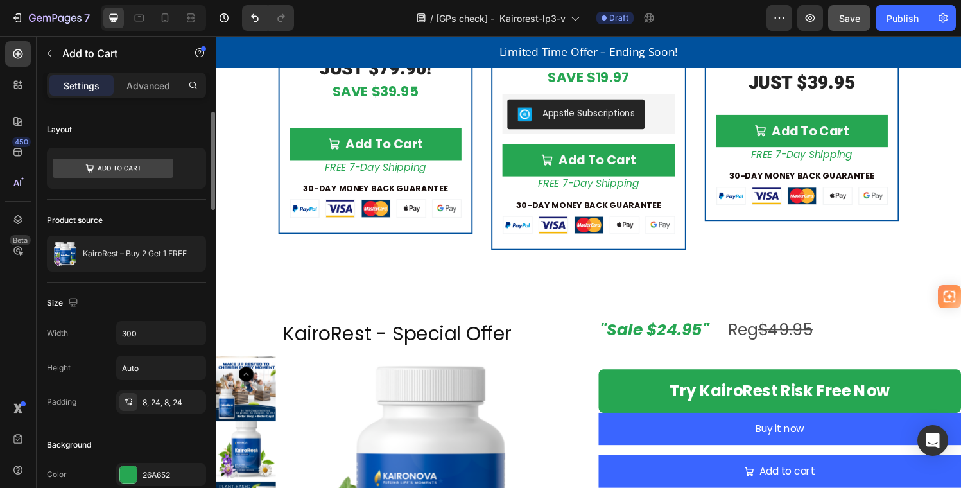
scroll to position [3, 0]
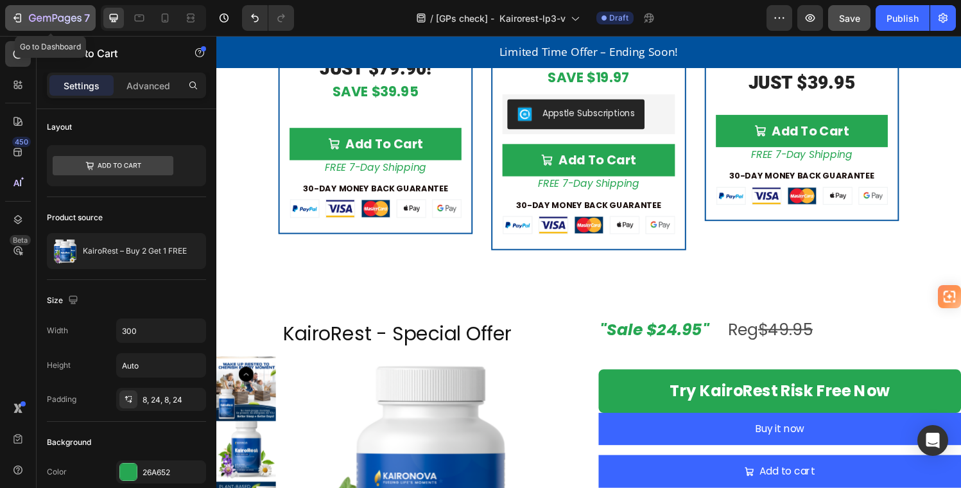
drag, startPoint x: 44, startPoint y: 19, endPoint x: 40, endPoint y: 25, distance: 7.3
click at [44, 19] on icon "button" at bounding box center [55, 18] width 53 height 11
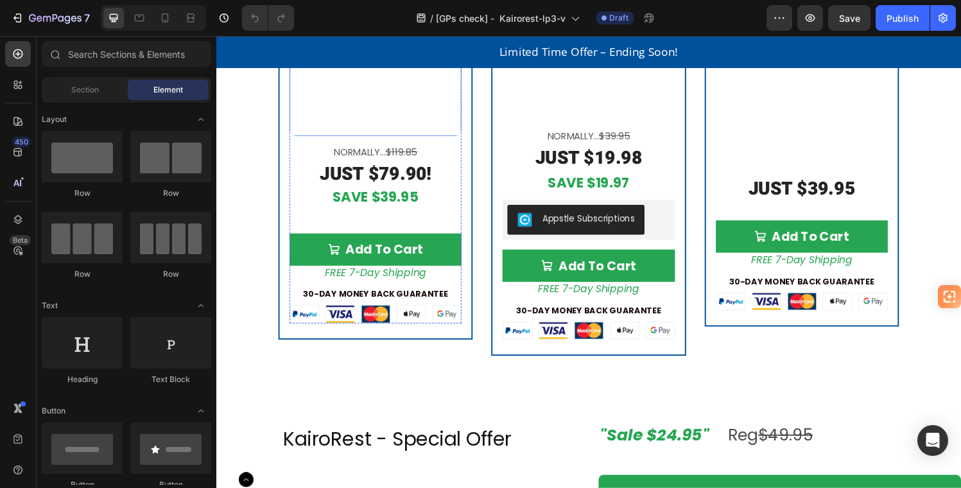
scroll to position [3379, 0]
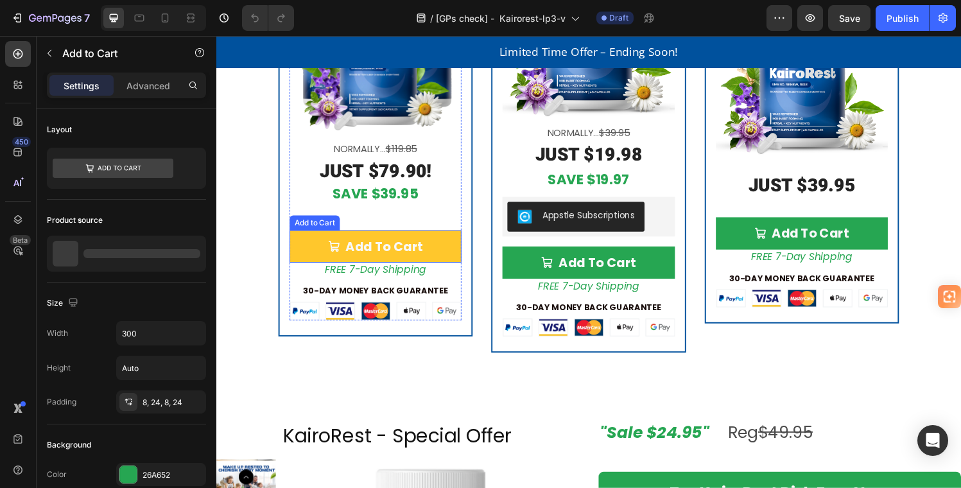
click at [453, 240] on button "Add To Cart" at bounding box center [381, 253] width 178 height 33
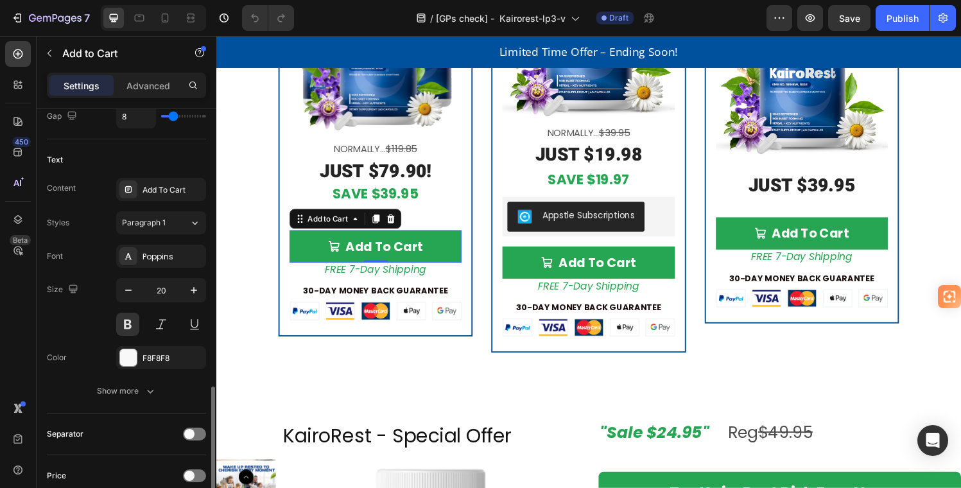
scroll to position [716, 0]
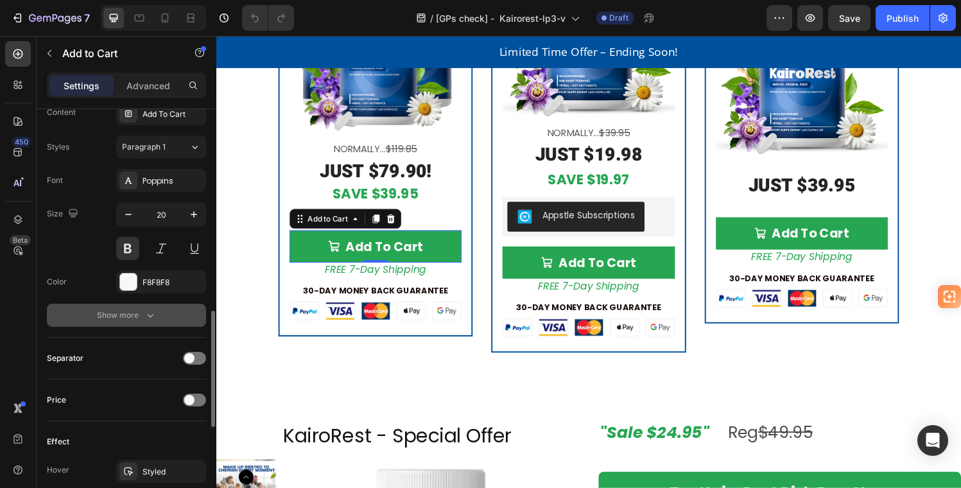
click at [141, 315] on div "Show more" at bounding box center [127, 315] width 60 height 13
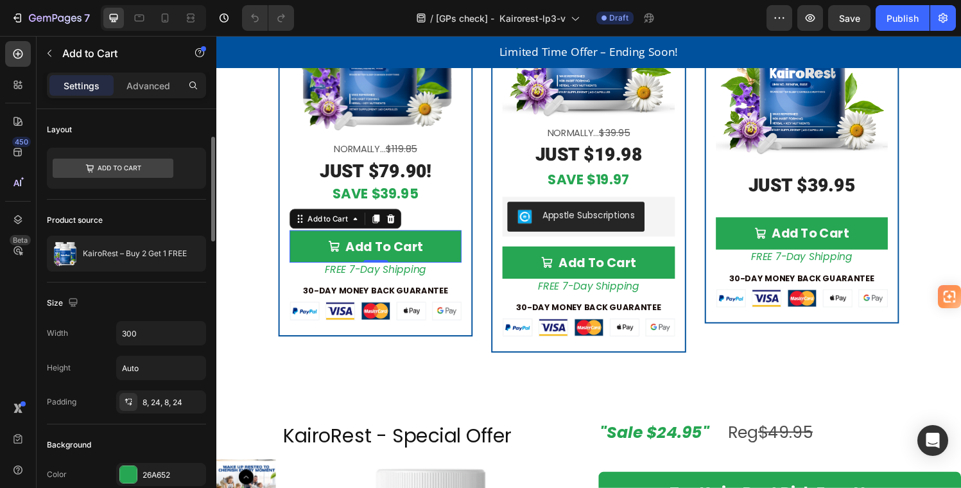
scroll to position [197, 0]
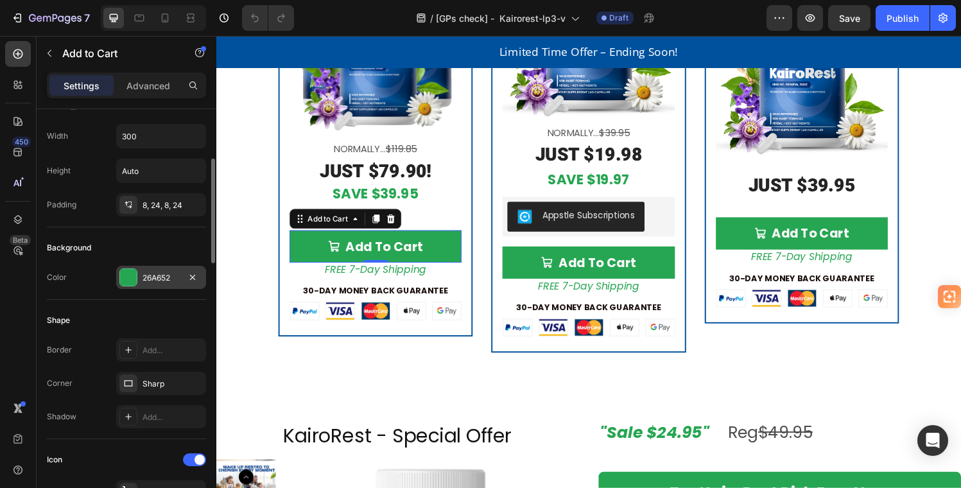
click at [131, 279] on div at bounding box center [128, 277] width 17 height 17
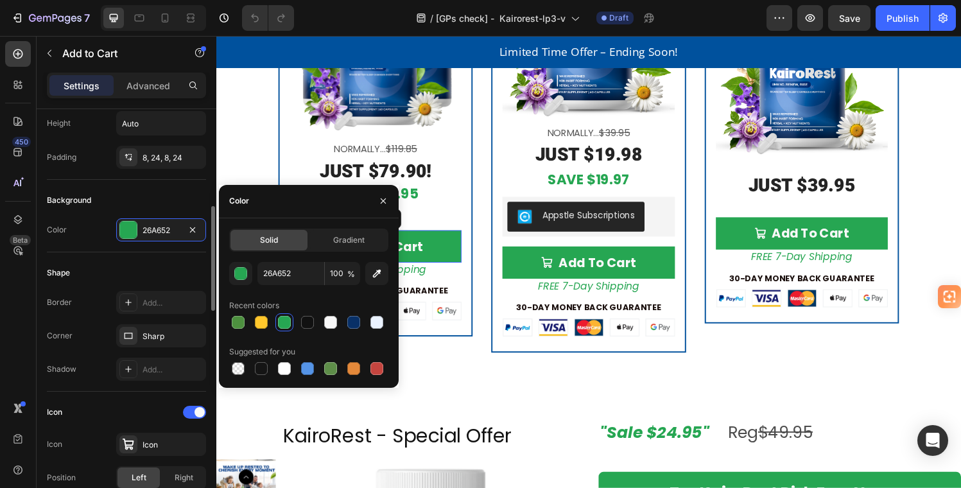
scroll to position [273, 0]
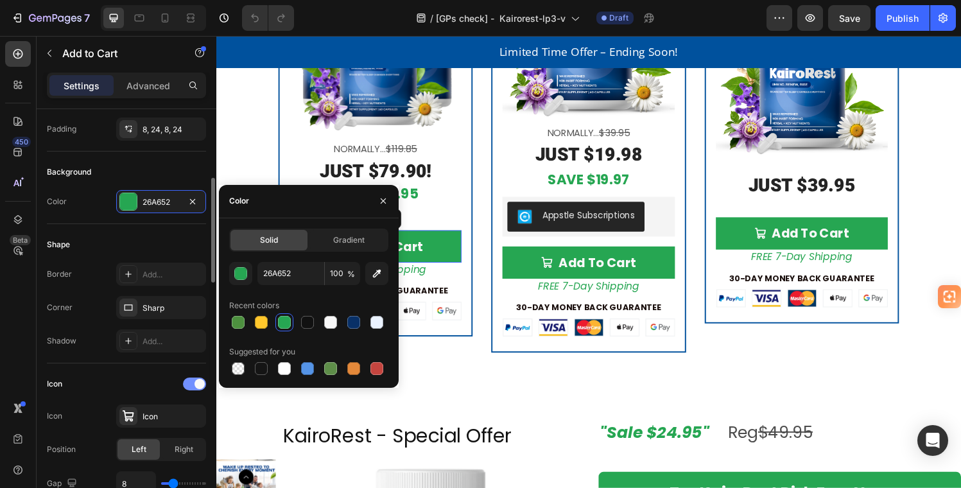
click at [189, 380] on div at bounding box center [194, 384] width 23 height 13
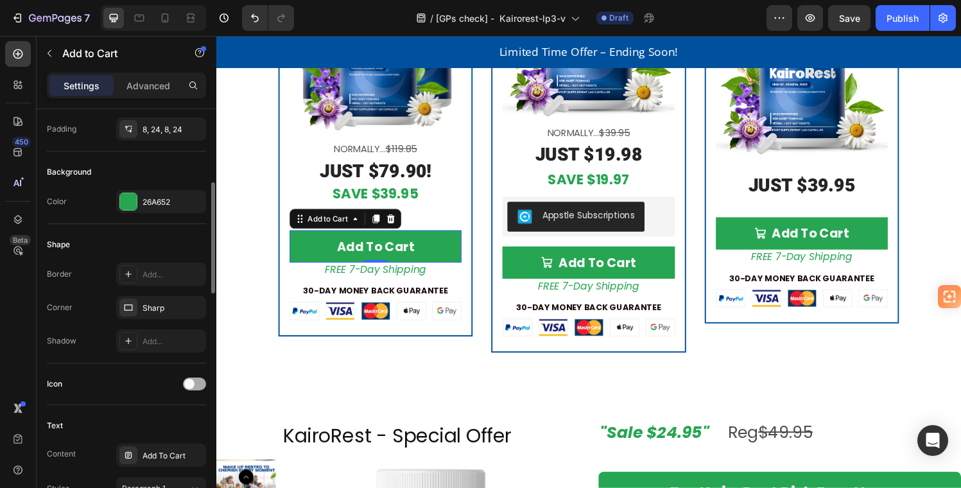
click at [196, 379] on div at bounding box center [194, 384] width 23 height 13
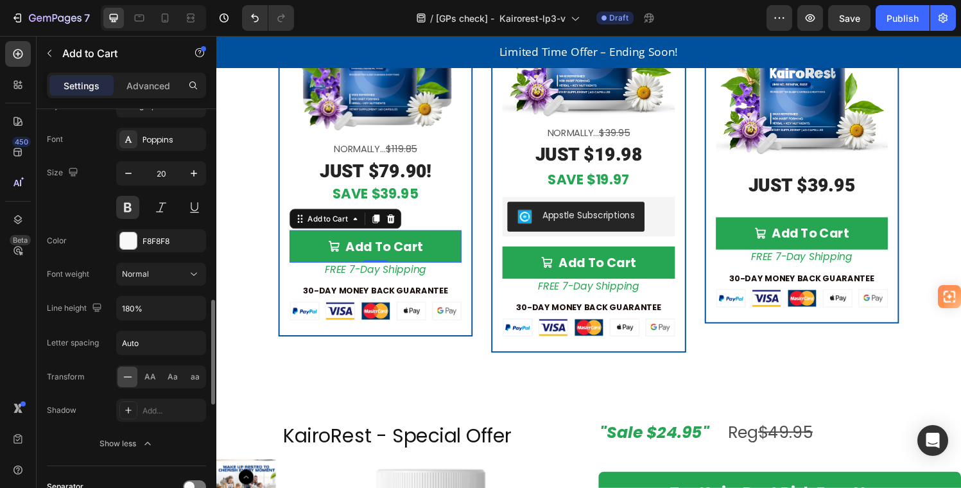
scroll to position [760, 0]
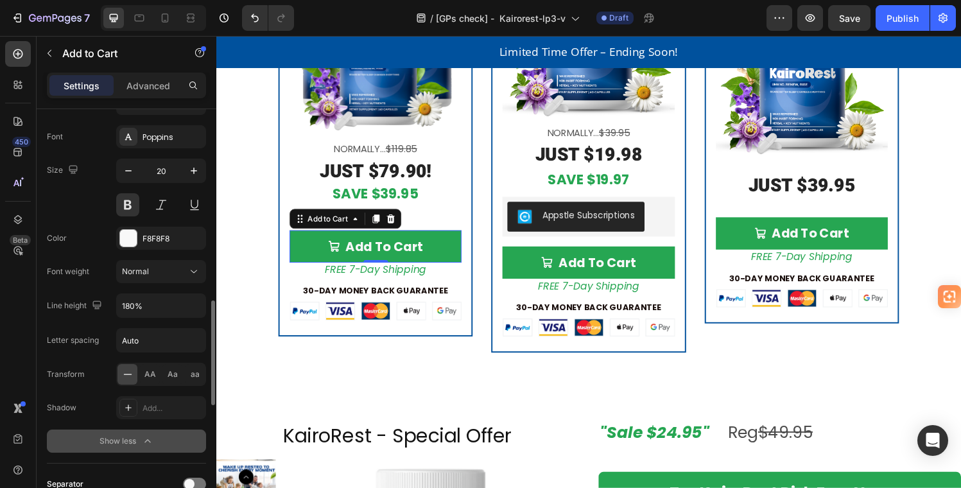
click at [147, 440] on icon "button" at bounding box center [147, 440] width 6 height 3
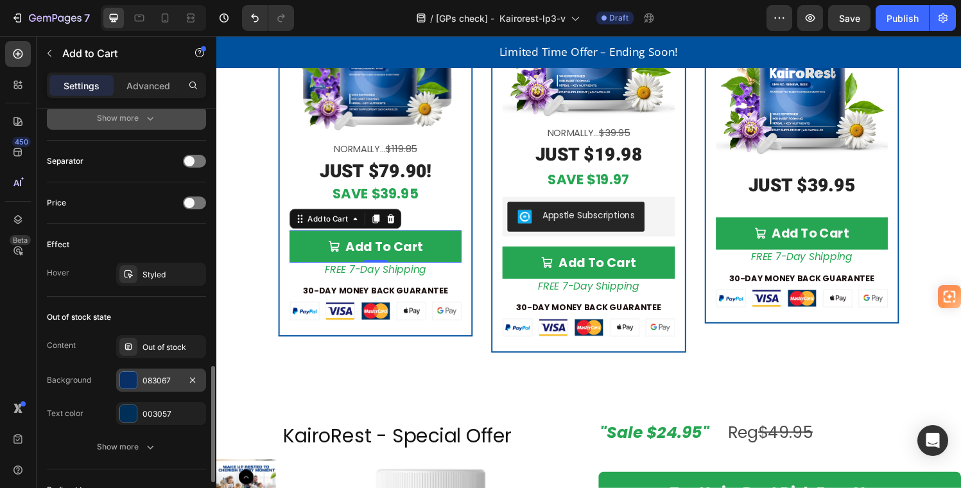
scroll to position [916, 0]
click at [143, 378] on div "083067" at bounding box center [161, 378] width 37 height 12
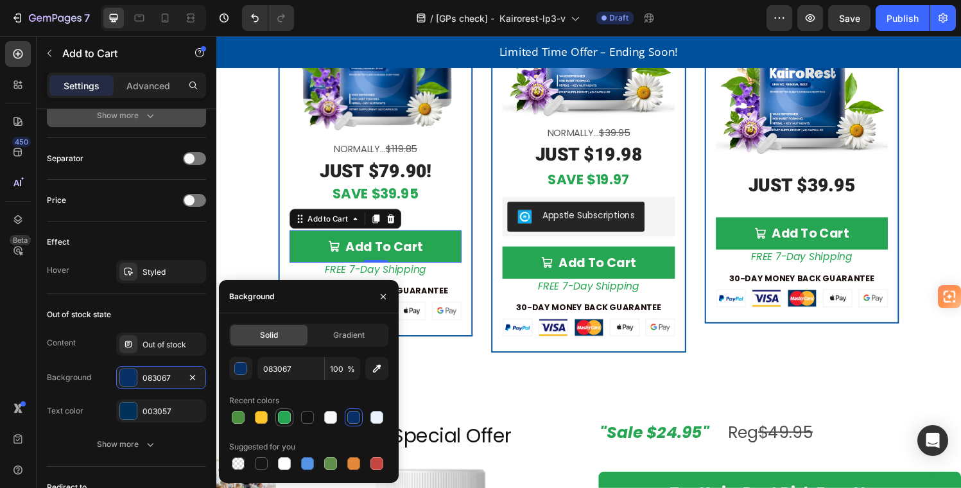
click at [281, 416] on div at bounding box center [284, 417] width 13 height 13
type input "26A652"
click at [282, 415] on div at bounding box center [284, 417] width 13 height 13
click at [98, 399] on div "Text color 003057" at bounding box center [126, 410] width 159 height 23
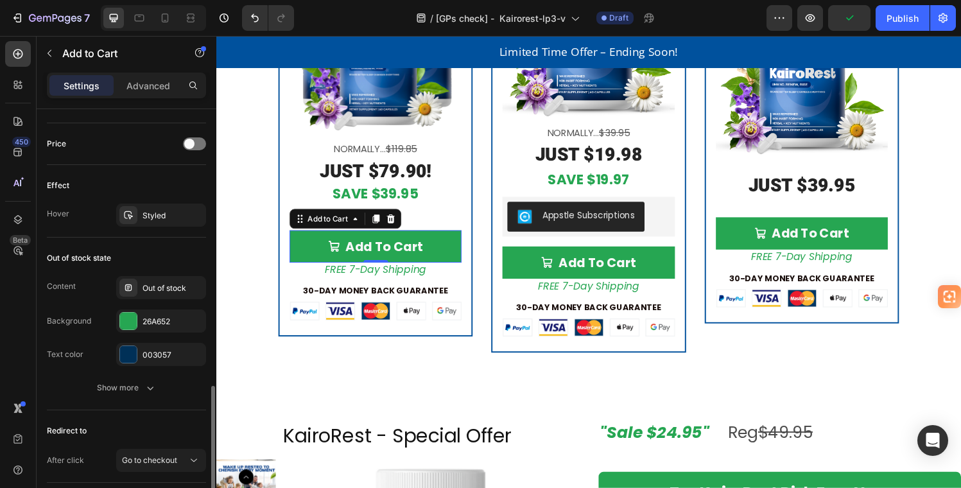
scroll to position [975, 0]
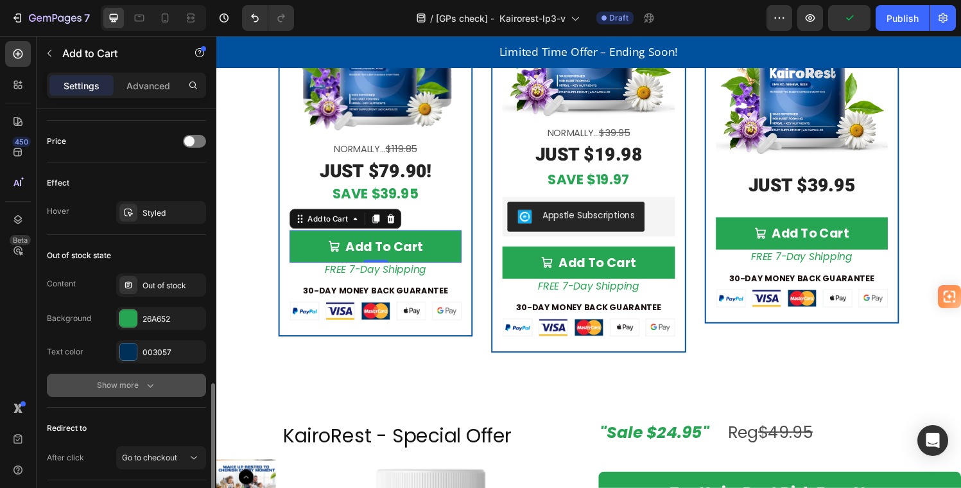
click at [129, 386] on div "Show more" at bounding box center [127, 385] width 60 height 13
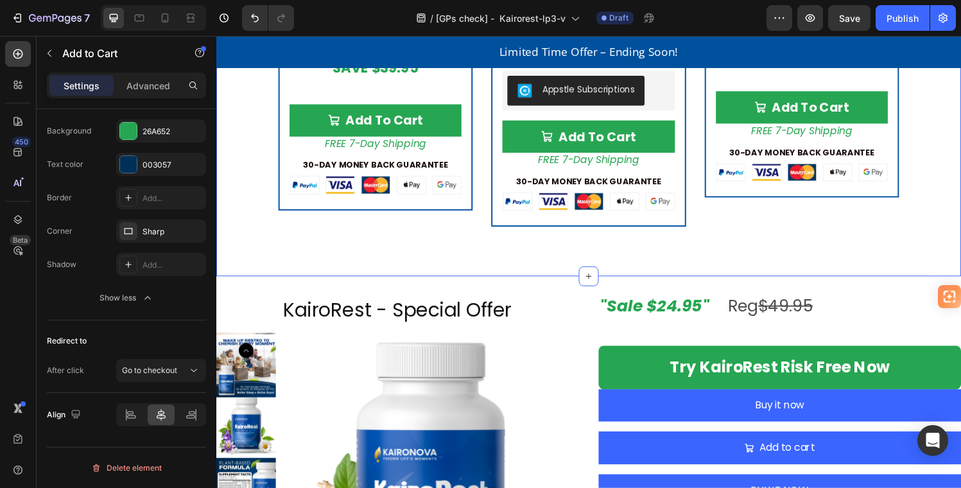
scroll to position [0, 0]
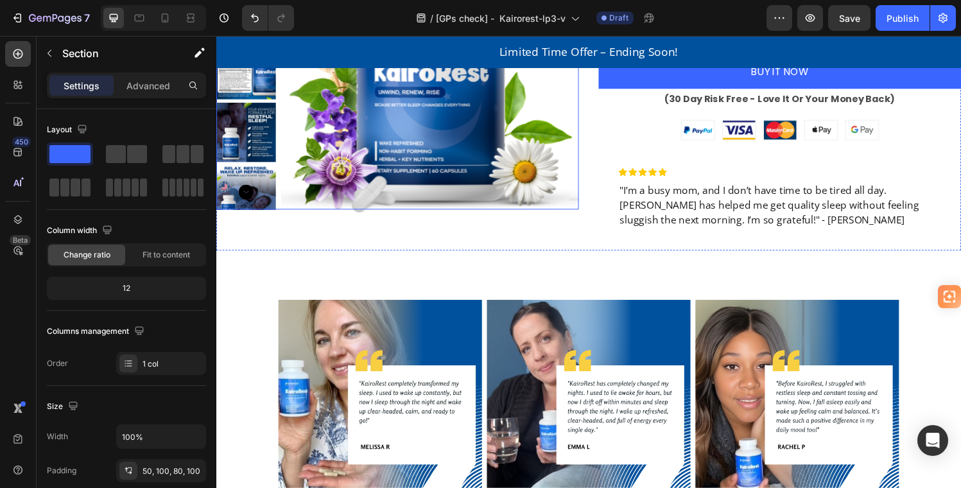
scroll to position [3702, 0]
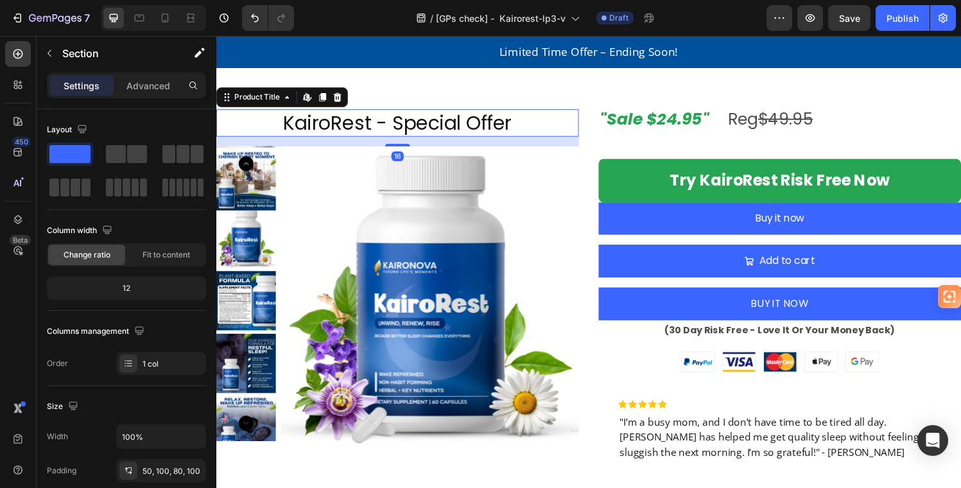
click at [253, 117] on h1 "KairoRest - Special Offer" at bounding box center [403, 126] width 375 height 28
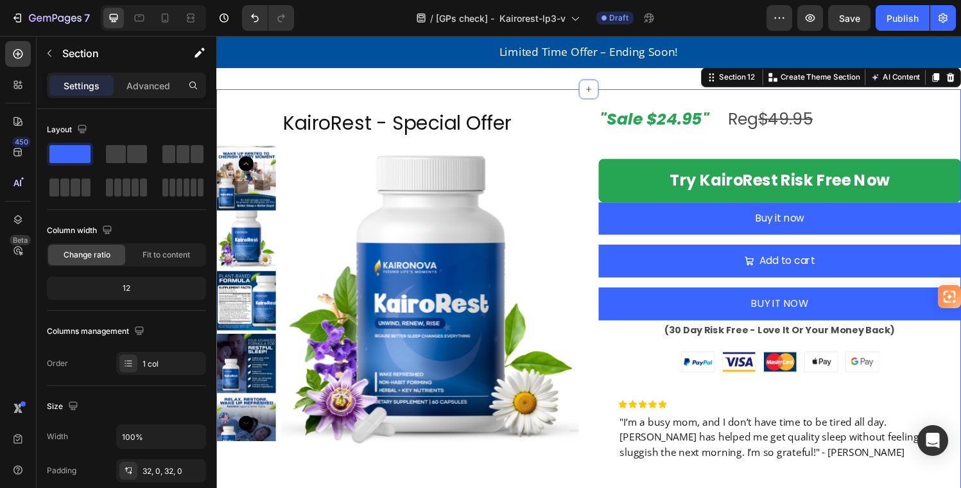
click at [943, 102] on div "KairoRest - Special Offer Product Title Product Images "Sale $24.95" Reg $49.95…" at bounding box center [601, 309] width 771 height 437
click at [961, 75] on icon at bounding box center [976, 78] width 8 height 9
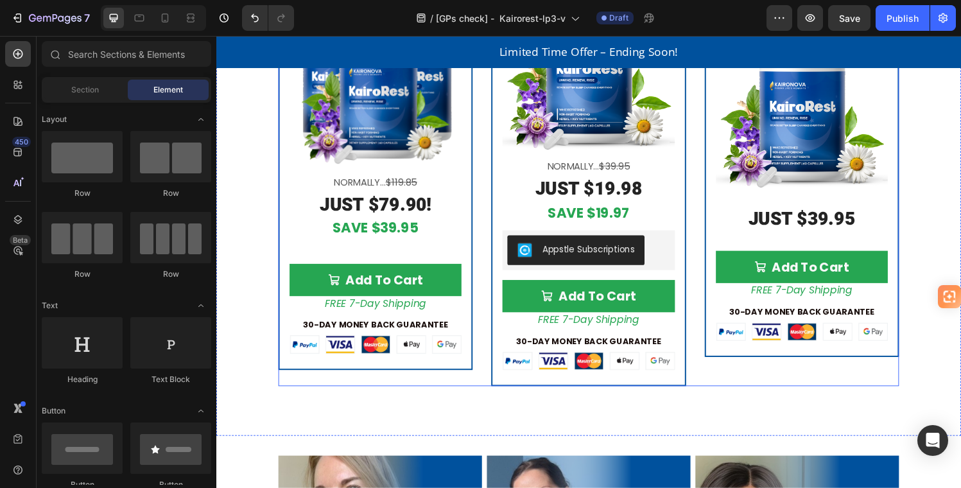
scroll to position [3345, 0]
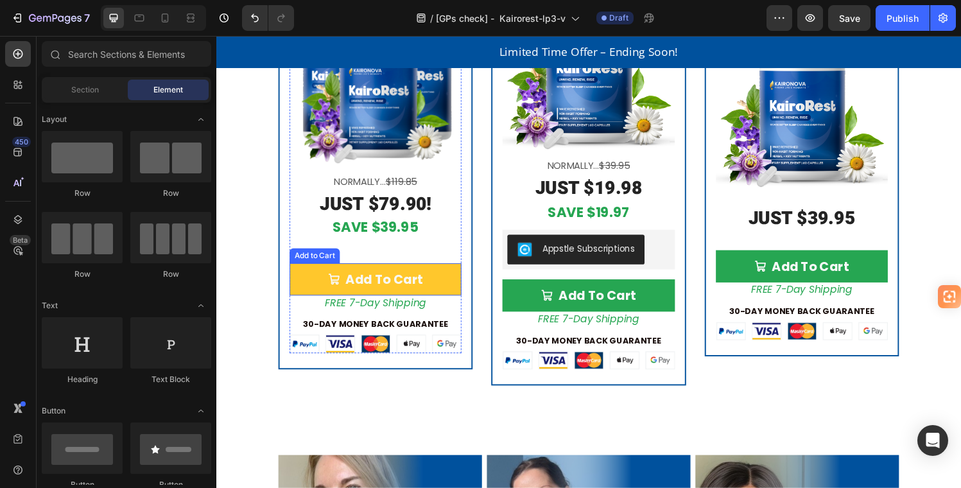
click at [457, 281] on button "Add To Cart" at bounding box center [381, 287] width 178 height 33
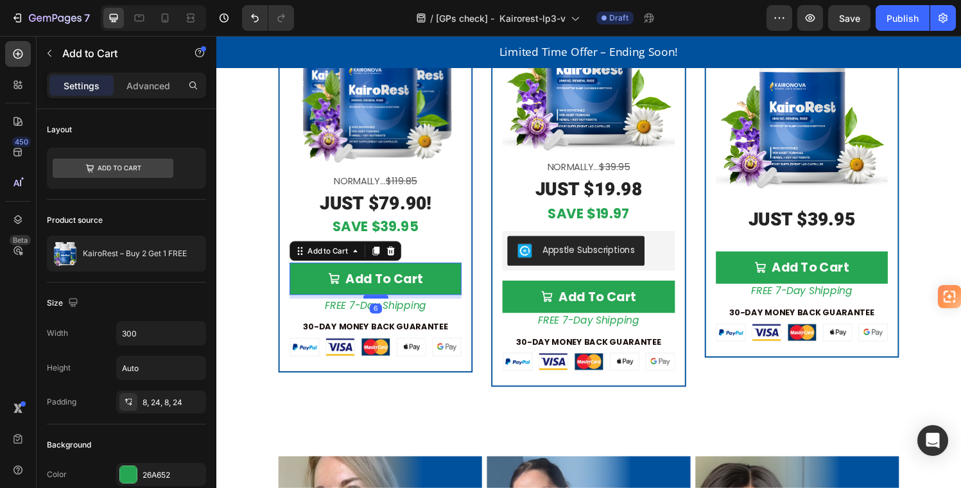
scroll to position [3343, 0]
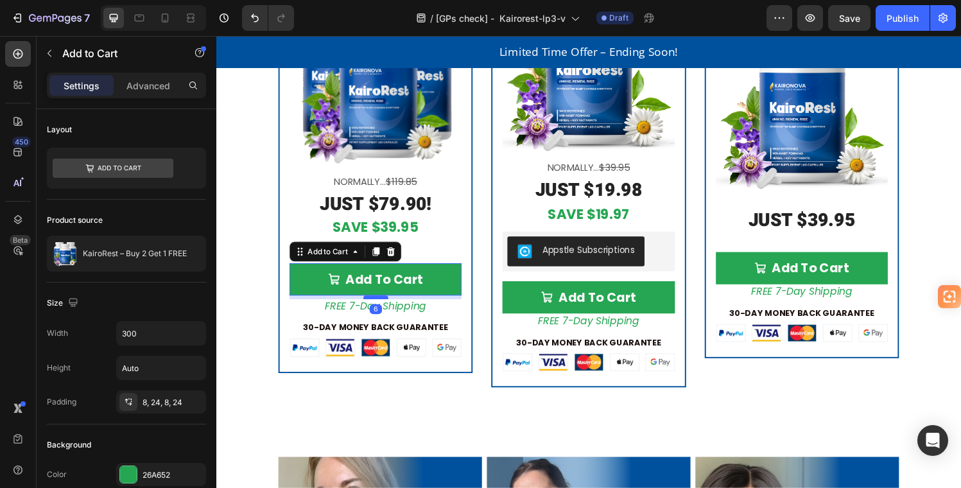
click at [380, 304] on div at bounding box center [382, 306] width 26 height 4
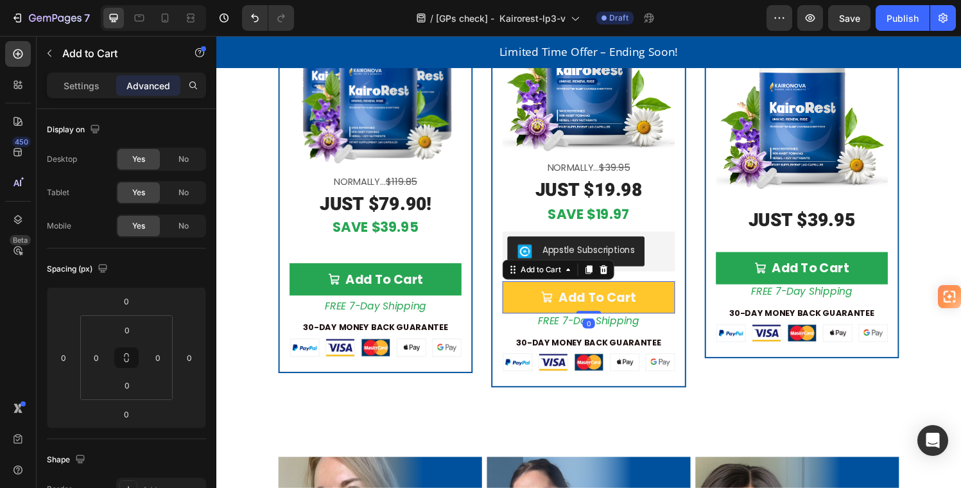
click at [676, 300] on button "Add To Cart" at bounding box center [601, 306] width 178 height 33
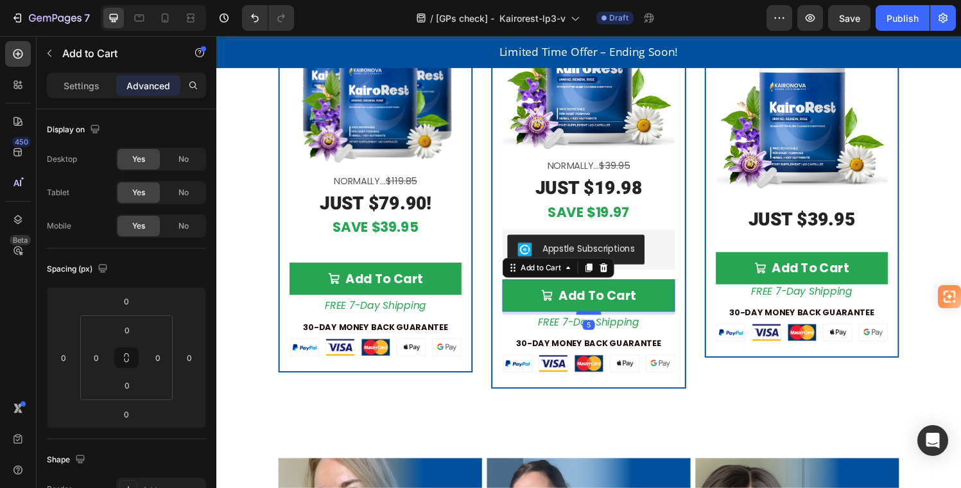
scroll to position [3345, 0]
click at [597, 321] on div at bounding box center [602, 323] width 26 height 4
type input "6"
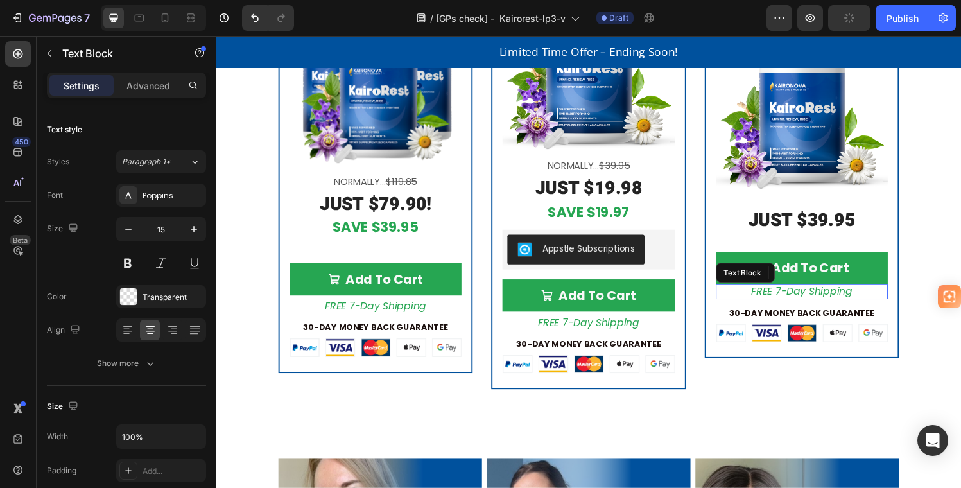
click at [864, 294] on icon "FREE 7-Day Shipping" at bounding box center [822, 300] width 105 height 15
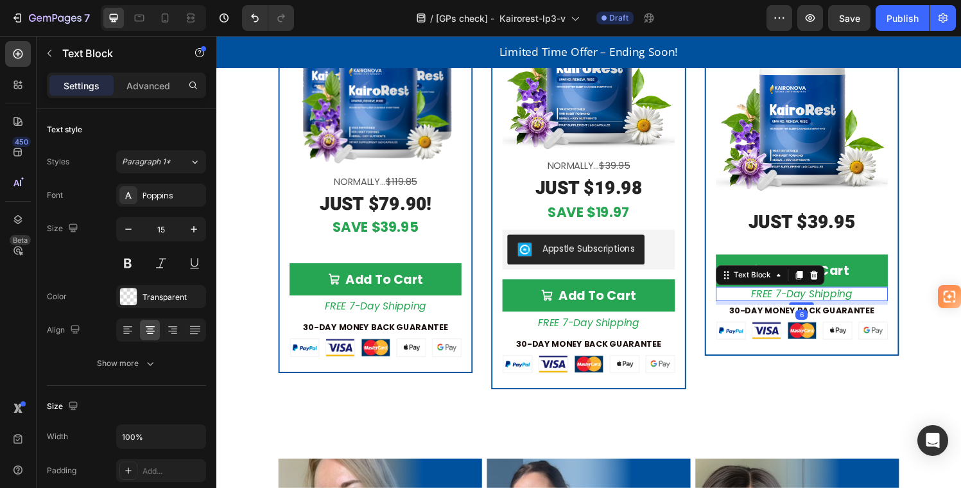
click at [817, 306] on div "FREE 7-Day Shipping Text Block 6" at bounding box center [822, 302] width 178 height 15
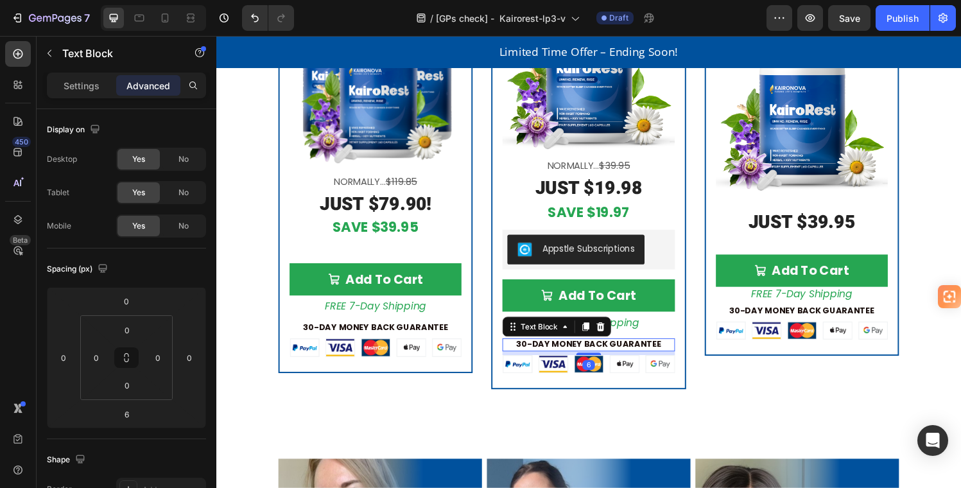
click at [622, 349] on div "30-DAY MONEY BACK GUARANTEE" at bounding box center [601, 355] width 178 height 13
click at [651, 326] on p "FREE 7-Day Shipping" at bounding box center [601, 332] width 175 height 13
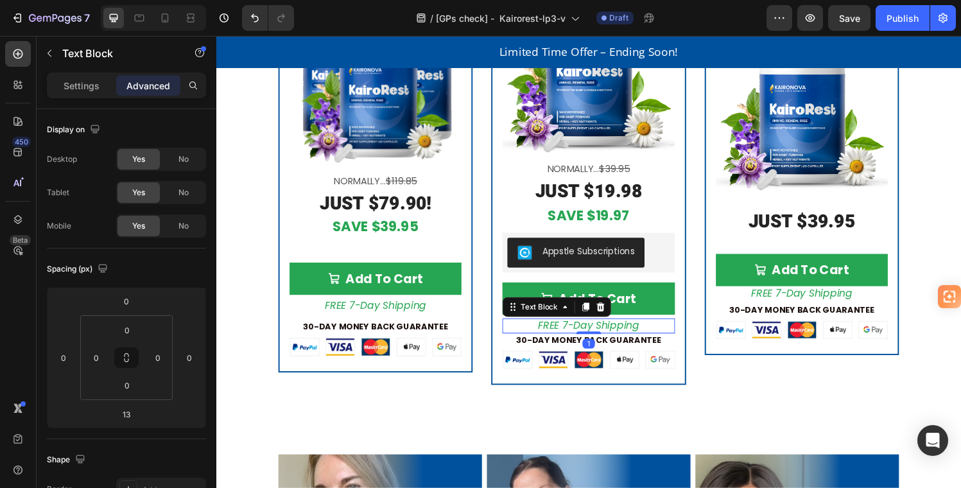
scroll to position [3341, 0]
drag, startPoint x: 601, startPoint y: 344, endPoint x: 608, endPoint y: 335, distance: 11.0
click at [606, 331] on div "FREE 7-Day Shipping Text Block 0" at bounding box center [601, 336] width 178 height 15
type input "0"
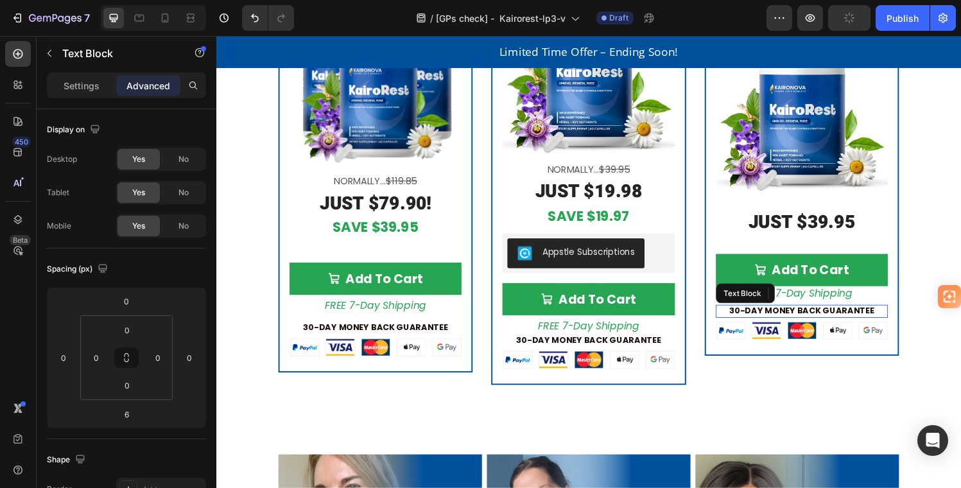
click at [817, 315] on strong "30-DAY MONEY BACK GUARANTEE" at bounding box center [823, 320] width 150 height 12
click at [886, 300] on p "FREE 7-Day Shipping" at bounding box center [822, 302] width 175 height 13
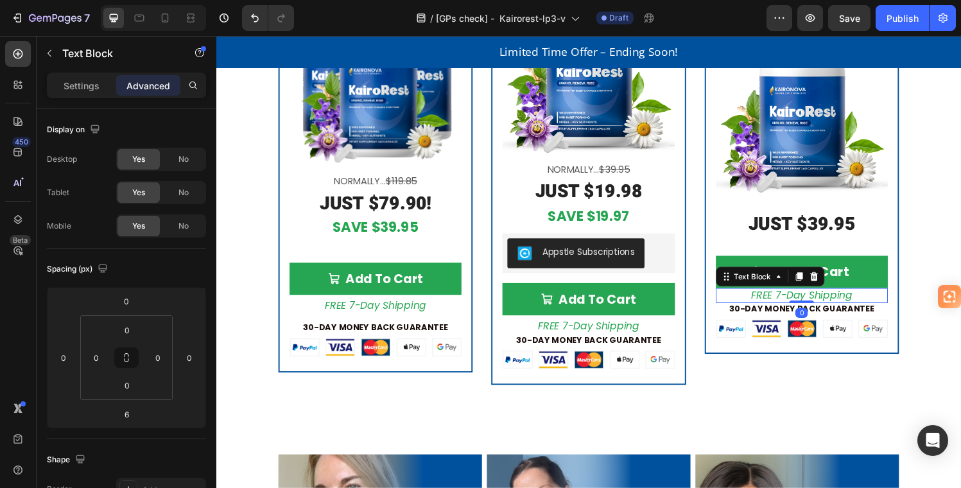
drag, startPoint x: 814, startPoint y: 309, endPoint x: 815, endPoint y: 302, distance: 6.5
click at [815, 302] on div "FREE 7-Day Shipping Text Block 0" at bounding box center [822, 304] width 178 height 15
type input "0"
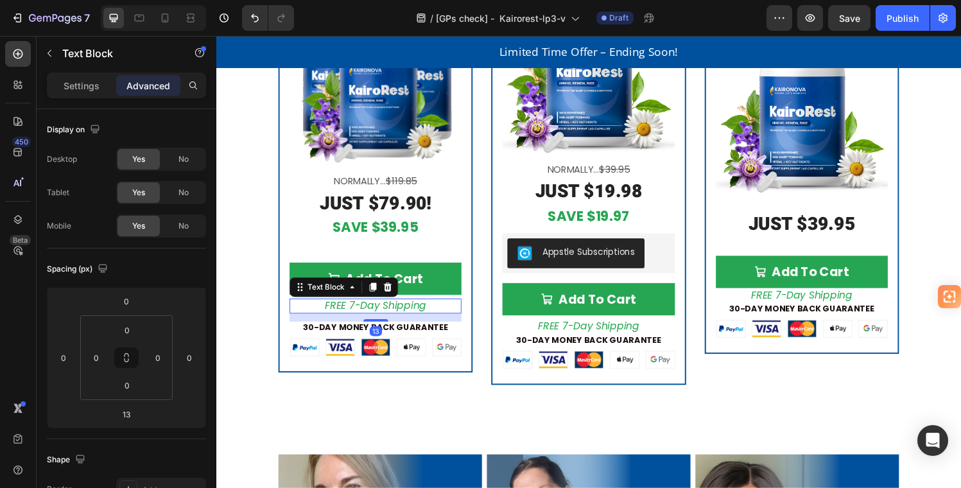
click at [396, 308] on icon "FREE 7-Day Shipping" at bounding box center [381, 315] width 105 height 15
click at [376, 325] on div "13" at bounding box center [381, 327] width 178 height 8
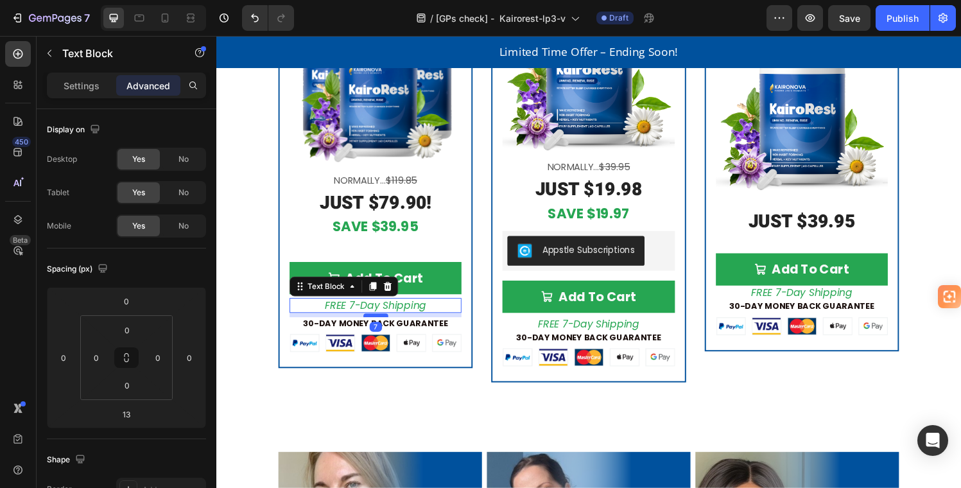
scroll to position [3345, 0]
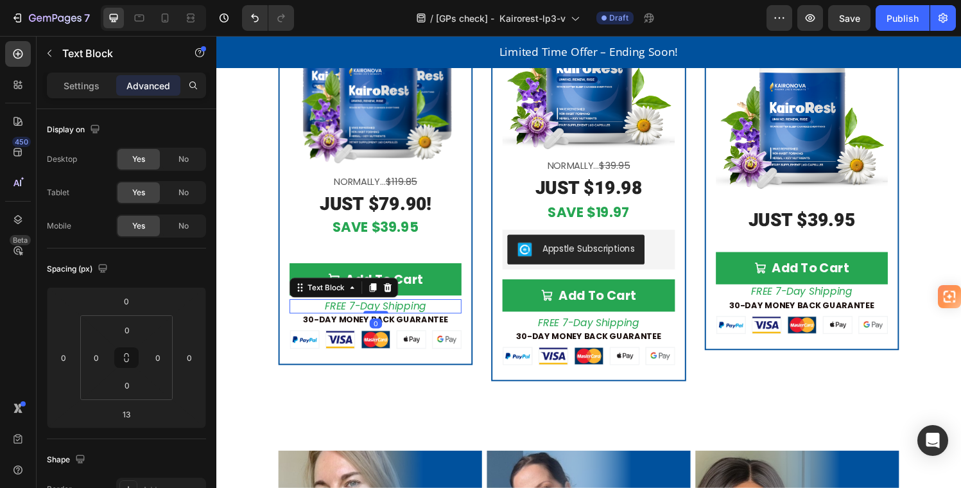
drag, startPoint x: 376, startPoint y: 328, endPoint x: 380, endPoint y: 323, distance: 6.8
click at [380, 320] on div at bounding box center [382, 321] width 26 height 3
type input "0"
click at [448, 390] on div "Get KairoRest Today Risk-Free Heading (We'll even pay for the shipping!) Text B…" at bounding box center [601, 60] width 771 height 765
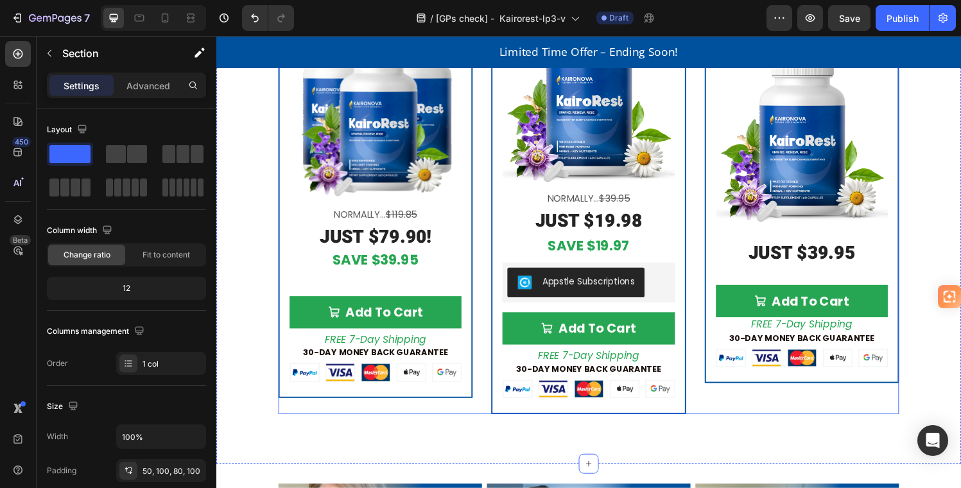
scroll to position [3313, 0]
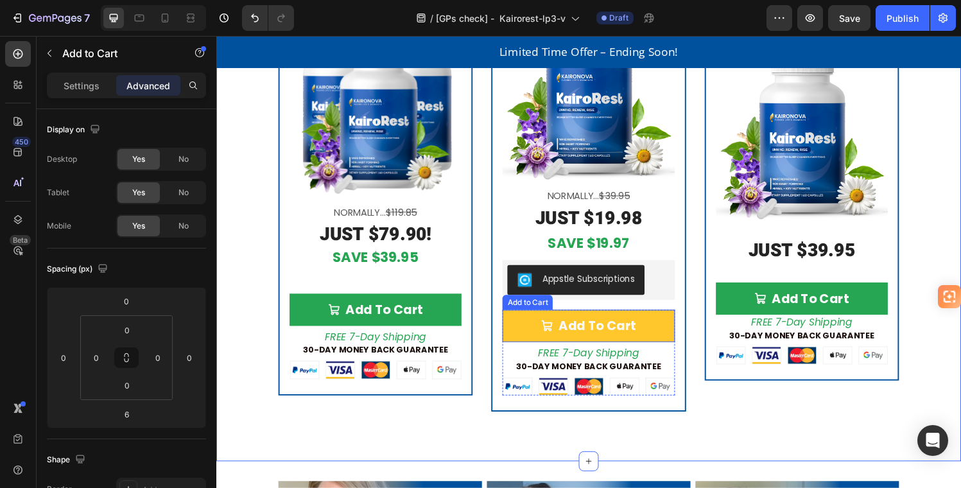
click at [670, 335] on button "Add To Cart" at bounding box center [601, 335] width 178 height 33
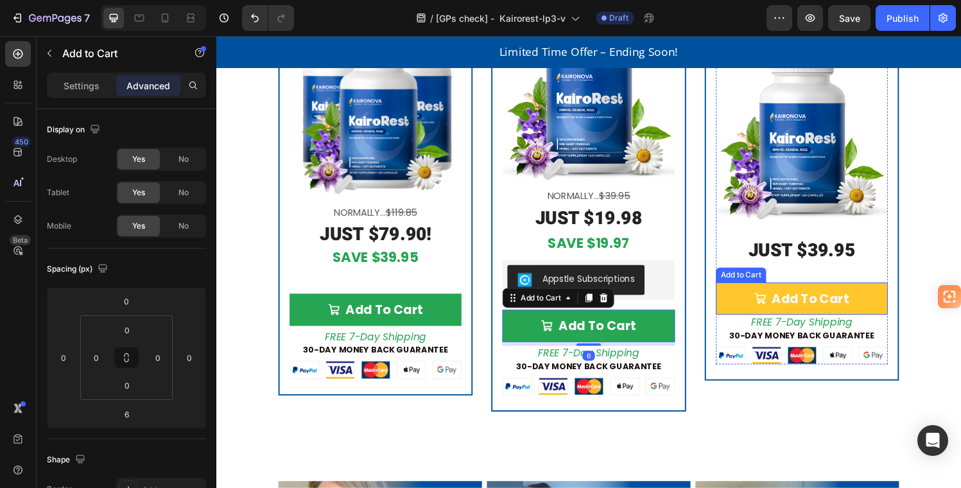
click at [878, 308] on button "Add To Cart" at bounding box center [822, 307] width 178 height 33
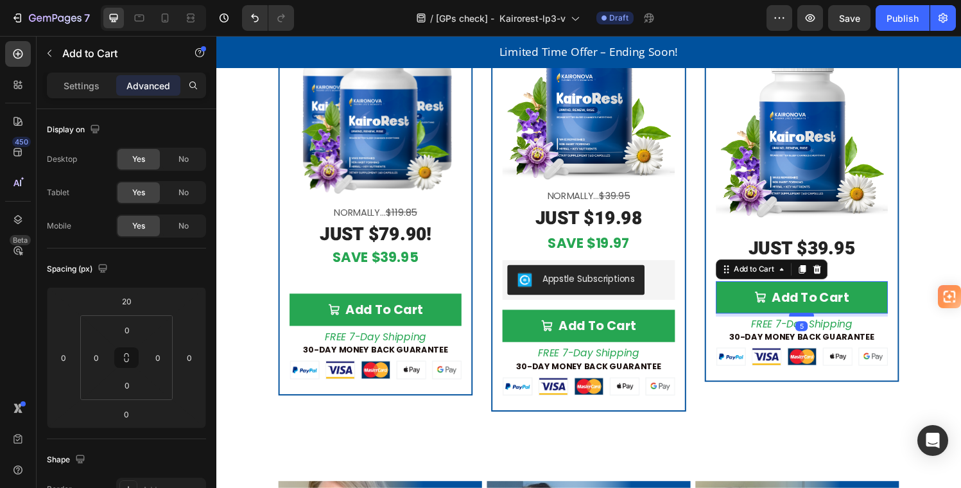
click at [814, 322] on div at bounding box center [822, 324] width 26 height 4
type input "5"
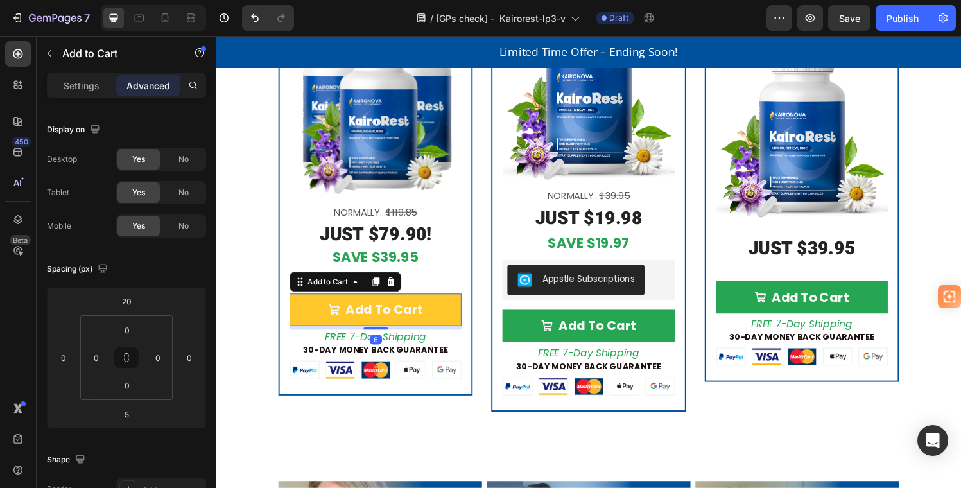
click at [432, 322] on button "Add To Cart" at bounding box center [381, 318] width 178 height 33
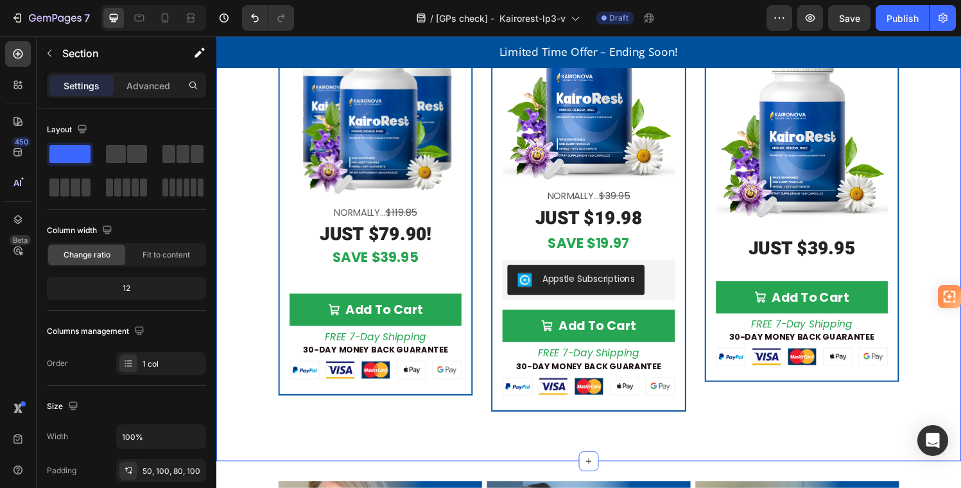
click at [927, 259] on div "Get KairoRest Today Risk-Free Heading (We'll even pay for the shipping!) Text B…" at bounding box center [601, 92] width 771 height 765
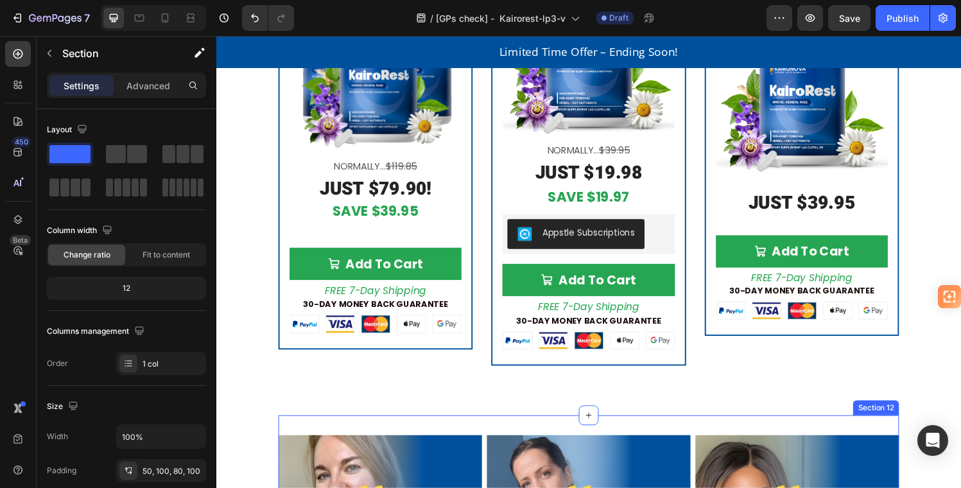
scroll to position [3364, 0]
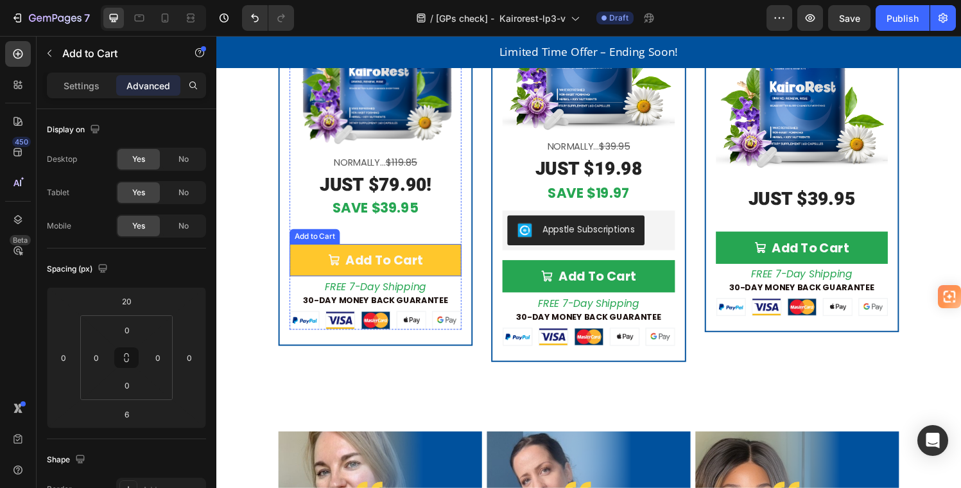
click at [459, 261] on button "Add To Cart" at bounding box center [381, 267] width 178 height 33
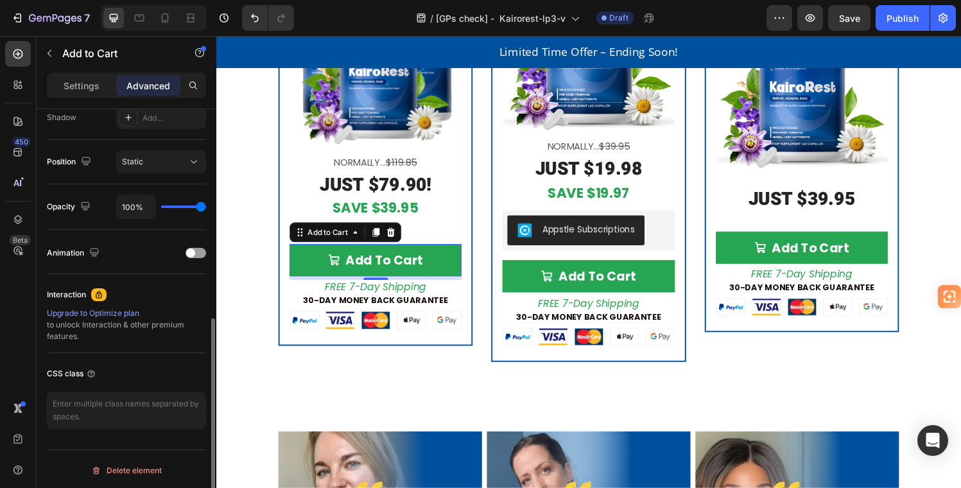
scroll to position [436, 0]
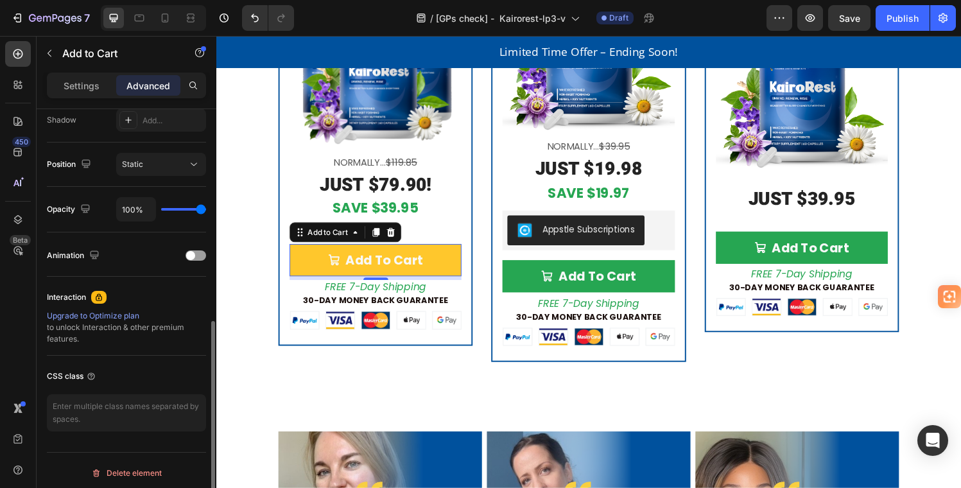
click at [319, 267] on button "Add To Cart" at bounding box center [381, 267] width 178 height 33
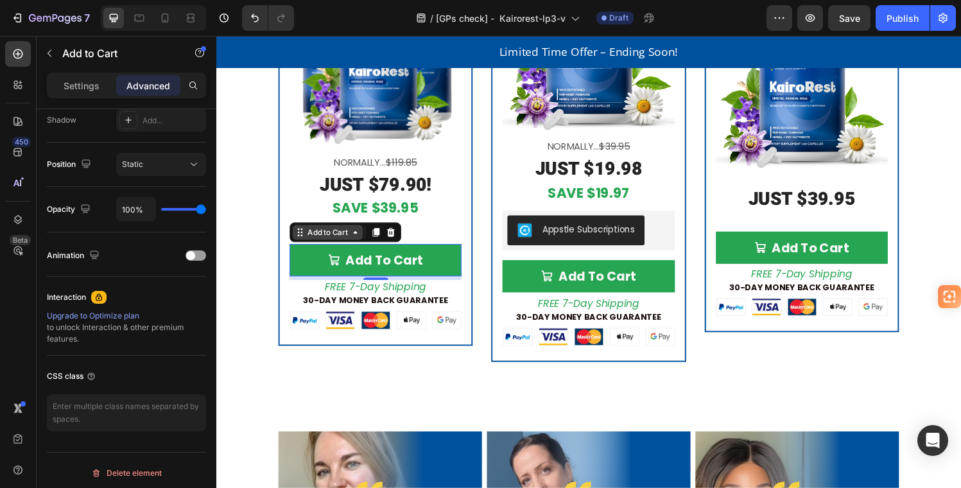
click at [319, 238] on div "Add to Cart" at bounding box center [331, 239] width 47 height 12
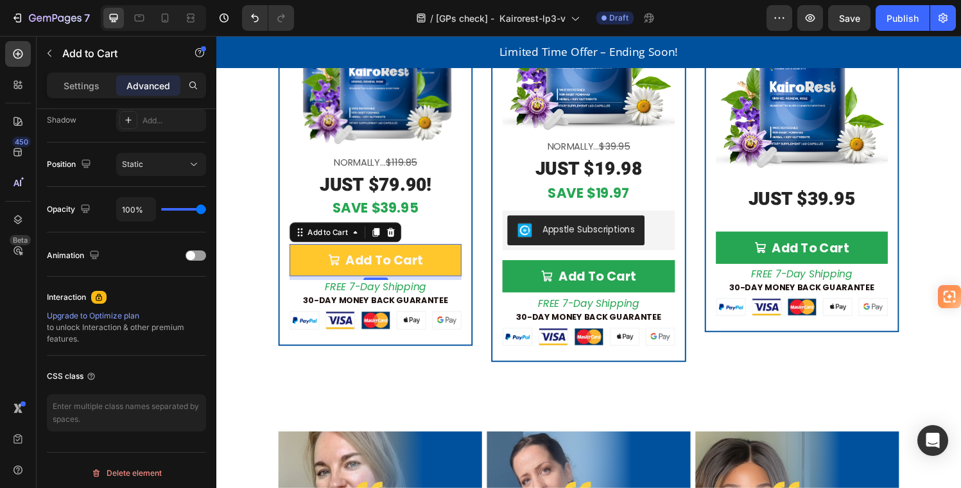
click at [308, 257] on button "Add To Cart" at bounding box center [381, 267] width 178 height 33
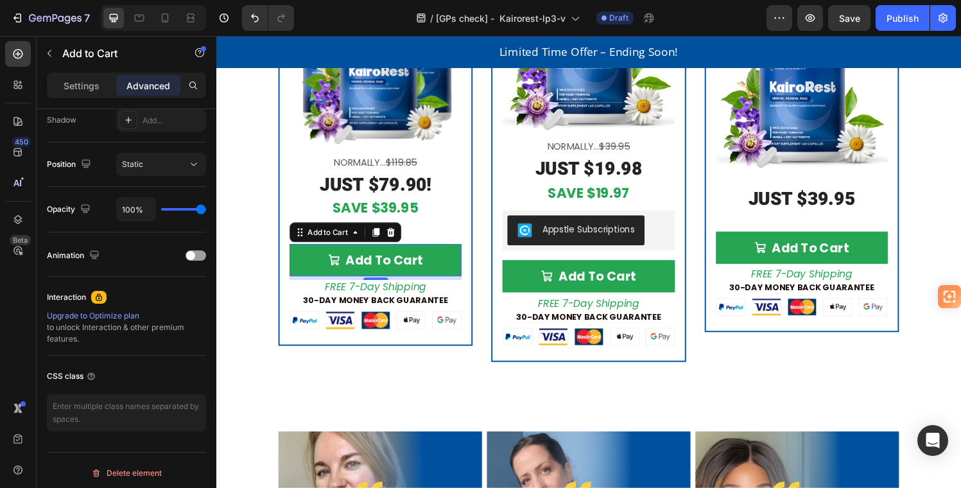
click at [135, 83] on p "Advanced" at bounding box center [149, 85] width 44 height 13
click at [87, 82] on p "Settings" at bounding box center [82, 85] width 36 height 13
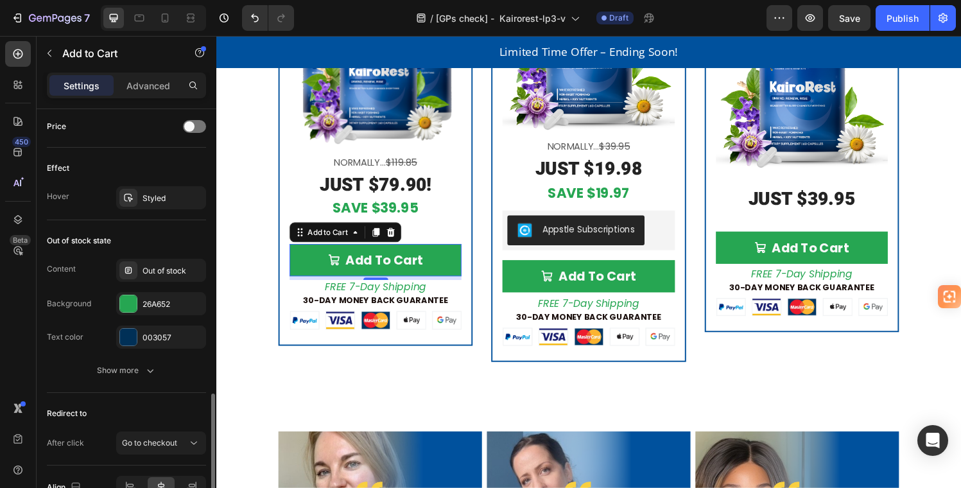
scroll to position [994, 0]
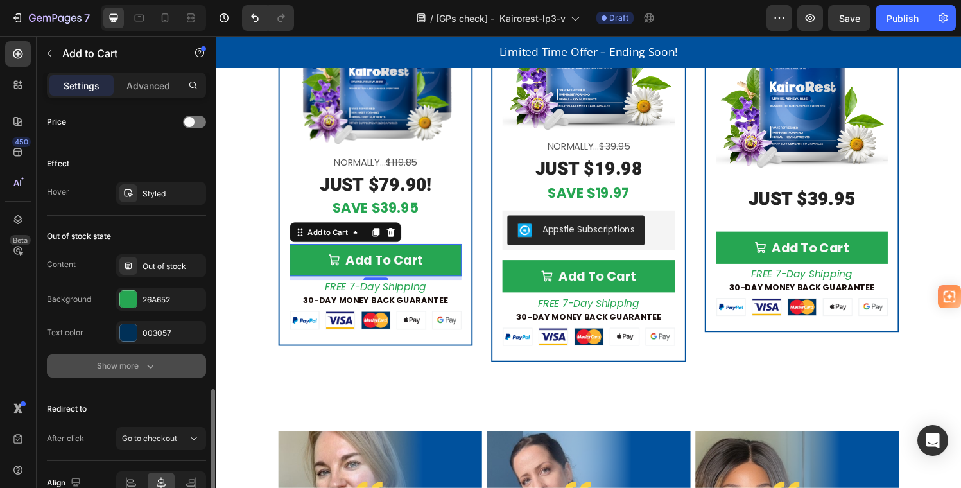
click at [150, 363] on icon "button" at bounding box center [150, 366] width 13 height 13
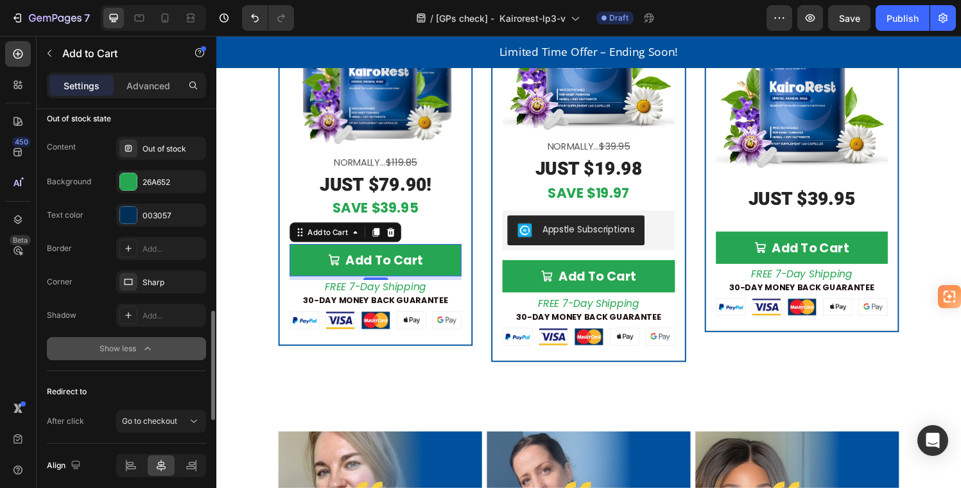
scroll to position [945, 0]
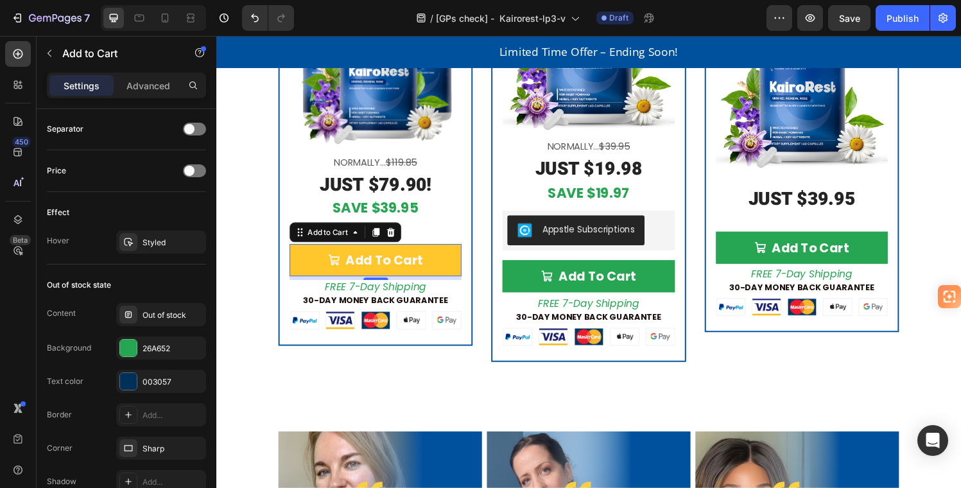
drag, startPoint x: 455, startPoint y: 270, endPoint x: 460, endPoint y: 276, distance: 6.8
click at [456, 271] on button "Add To Cart" at bounding box center [381, 267] width 178 height 33
click at [460, 280] on button "Add To Cart" at bounding box center [381, 267] width 178 height 33
click at [462, 277] on button "Add To Cart" at bounding box center [381, 267] width 178 height 33
click at [439, 267] on button "Add To Cart" at bounding box center [381, 267] width 178 height 33
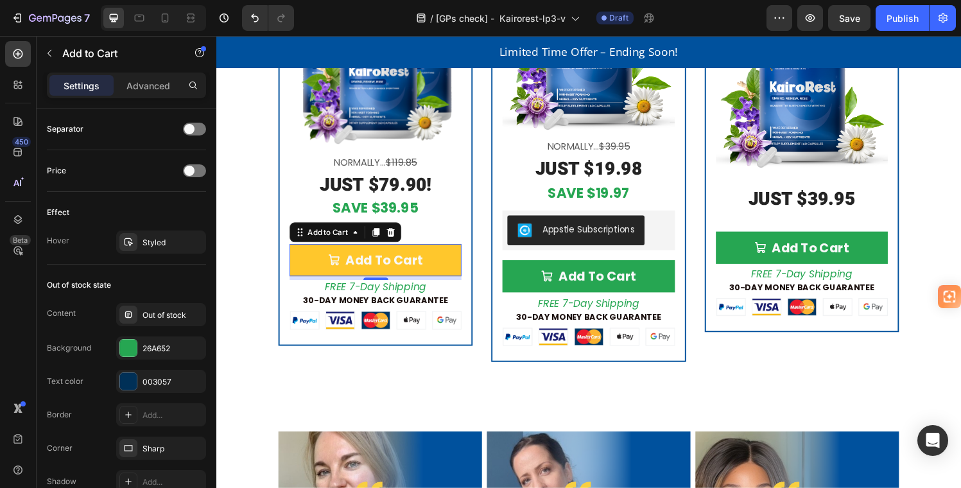
click at [452, 261] on button "Add To Cart" at bounding box center [381, 267] width 178 height 33
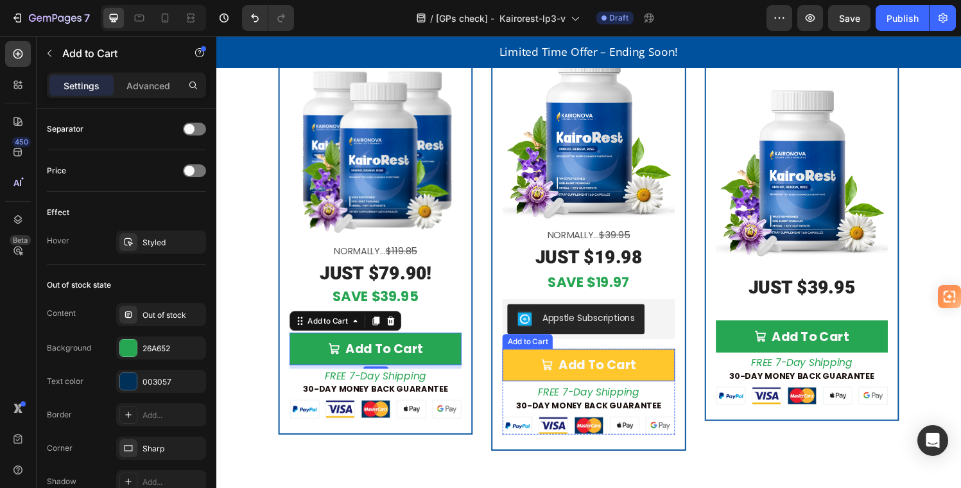
click at [677, 374] on button "Add To Cart" at bounding box center [601, 376] width 178 height 33
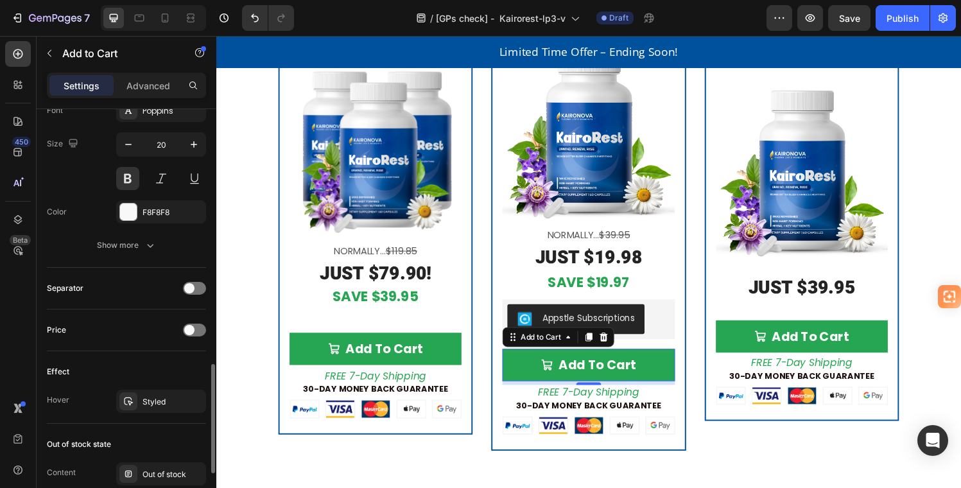
scroll to position [725, 0]
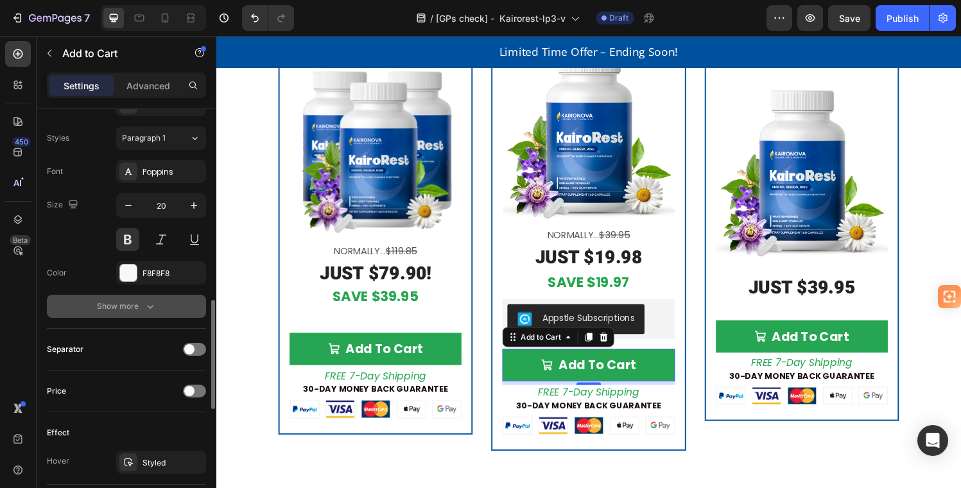
click at [148, 309] on icon "button" at bounding box center [150, 306] width 13 height 13
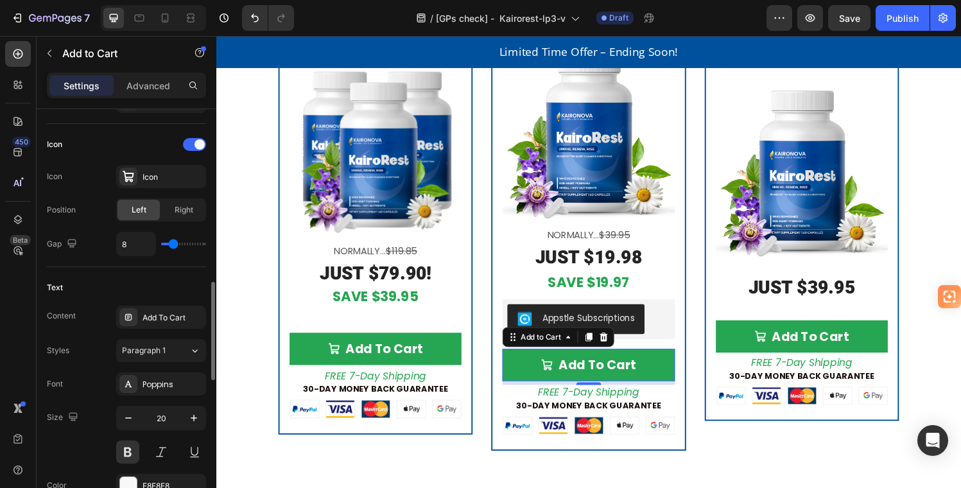
scroll to position [554, 0]
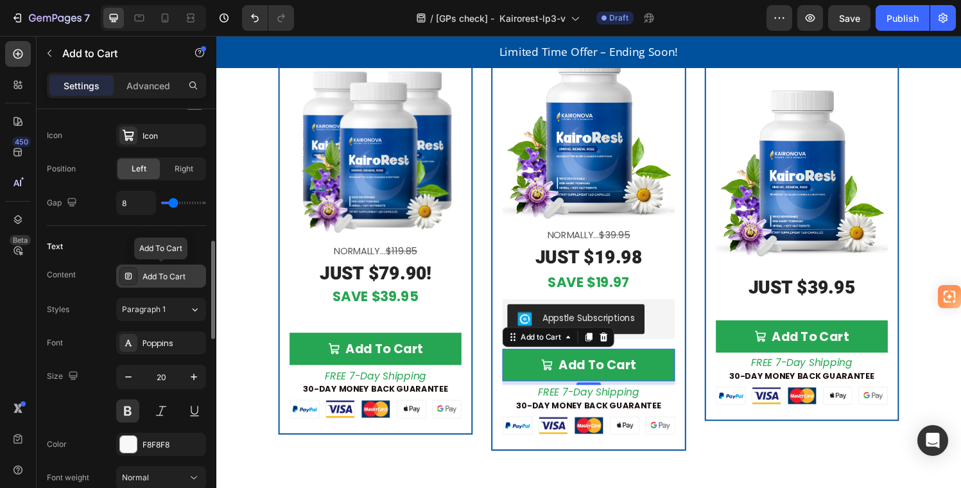
click at [155, 272] on div "Add To Cart" at bounding box center [173, 277] width 60 height 12
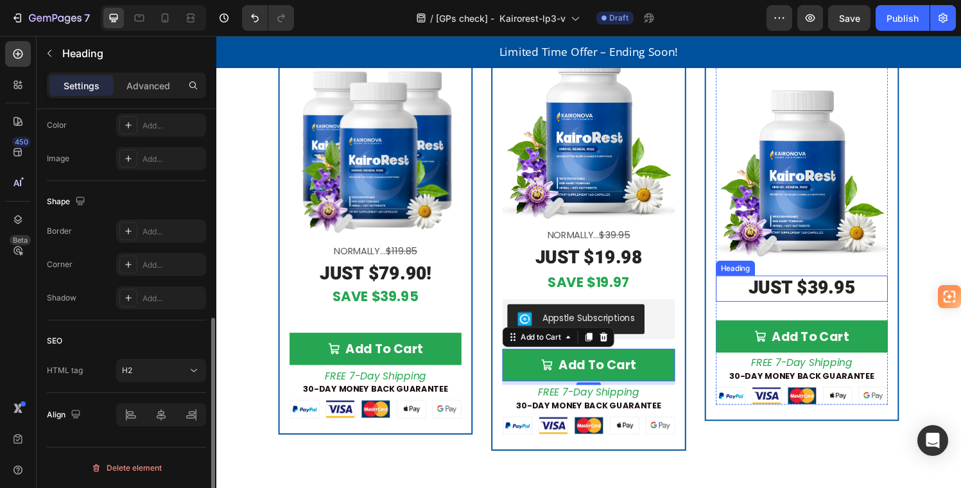
scroll to position [0, 0]
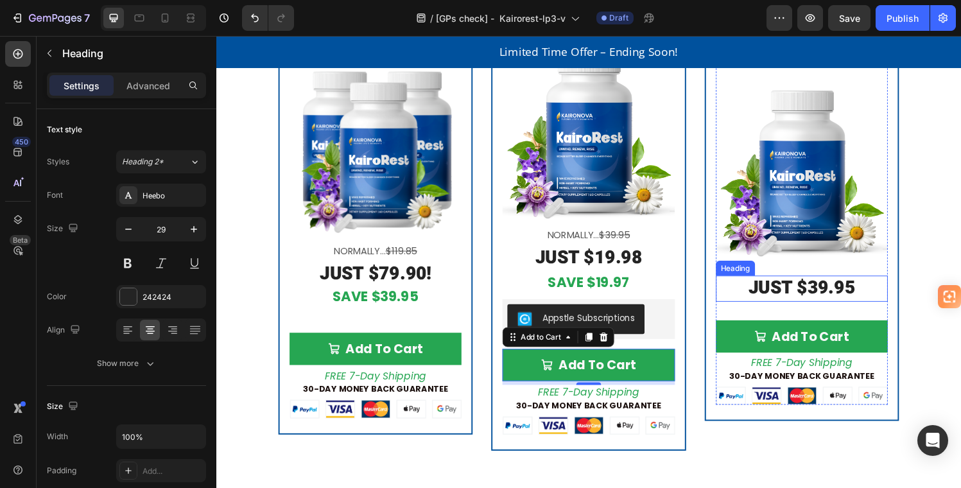
click at [838, 288] on strong "JUST $39.95" at bounding box center [822, 296] width 110 height 27
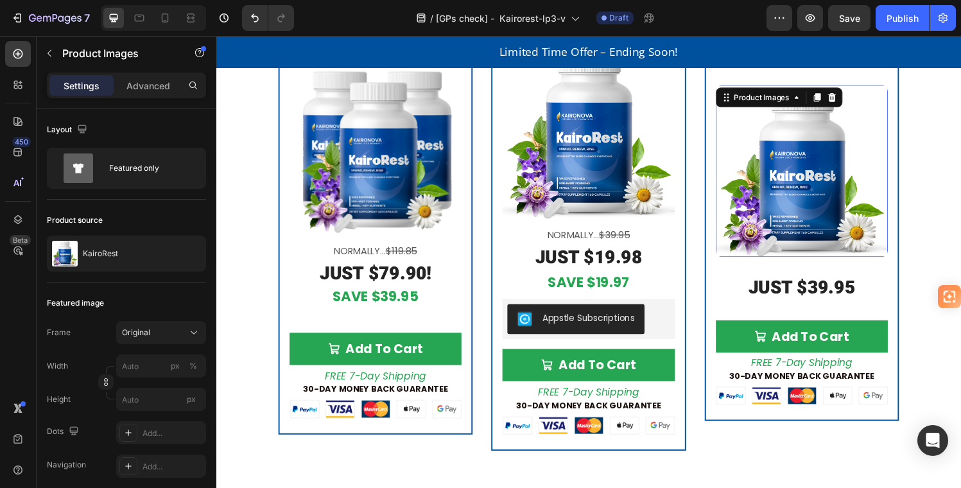
click at [836, 229] on img at bounding box center [822, 176] width 178 height 178
click at [823, 233] on img at bounding box center [822, 176] width 178 height 178
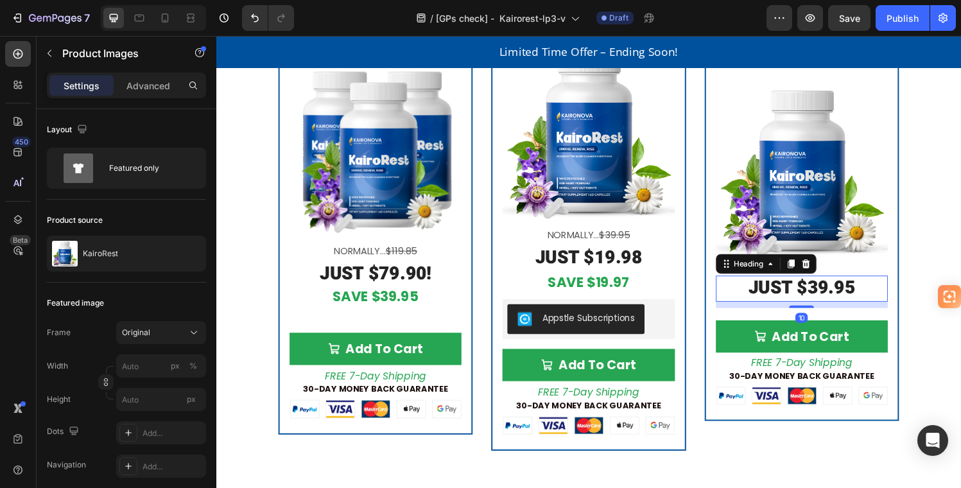
click at [821, 283] on strong "JUST $39.95" at bounding box center [822, 296] width 110 height 27
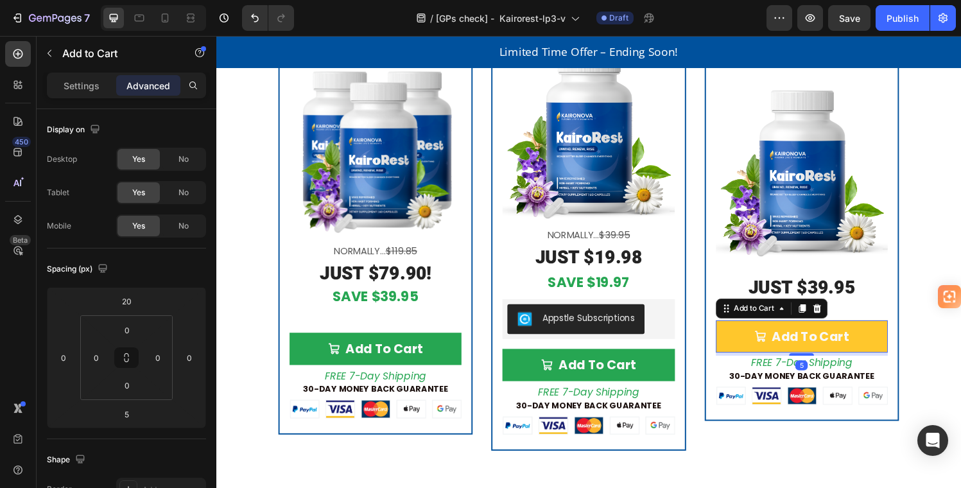
drag, startPoint x: 747, startPoint y: 333, endPoint x: 739, endPoint y: 335, distance: 7.9
click at [747, 333] on button "Add To Cart" at bounding box center [822, 346] width 178 height 33
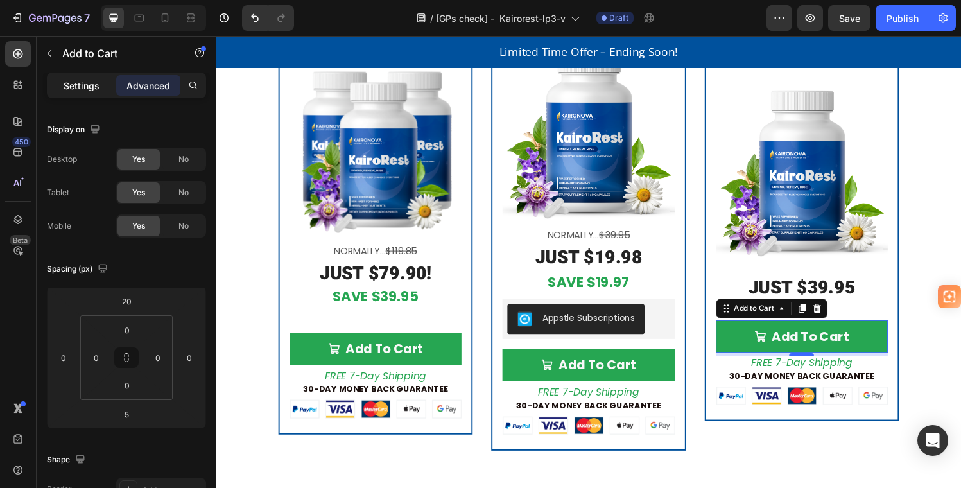
click at [78, 83] on p "Settings" at bounding box center [82, 85] width 36 height 13
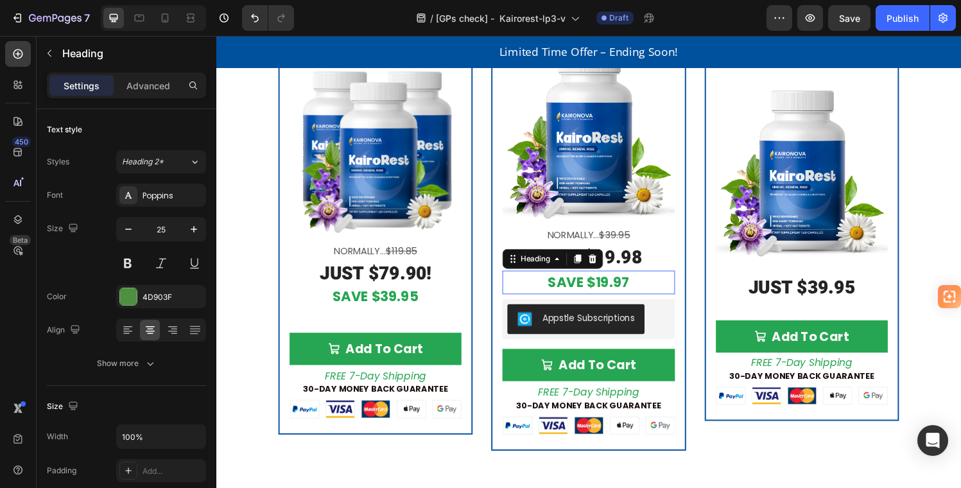
click at [663, 279] on h2 "SAVE $19.97" at bounding box center [601, 291] width 178 height 24
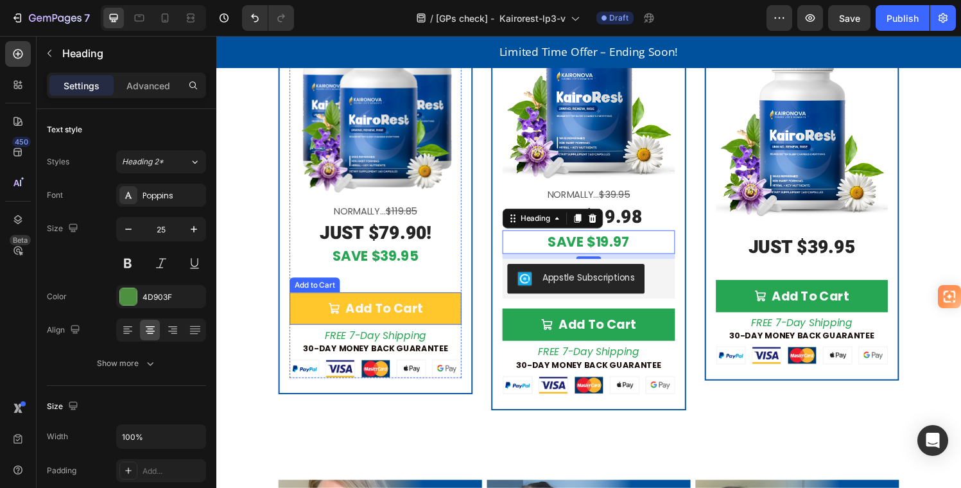
scroll to position [3316, 0]
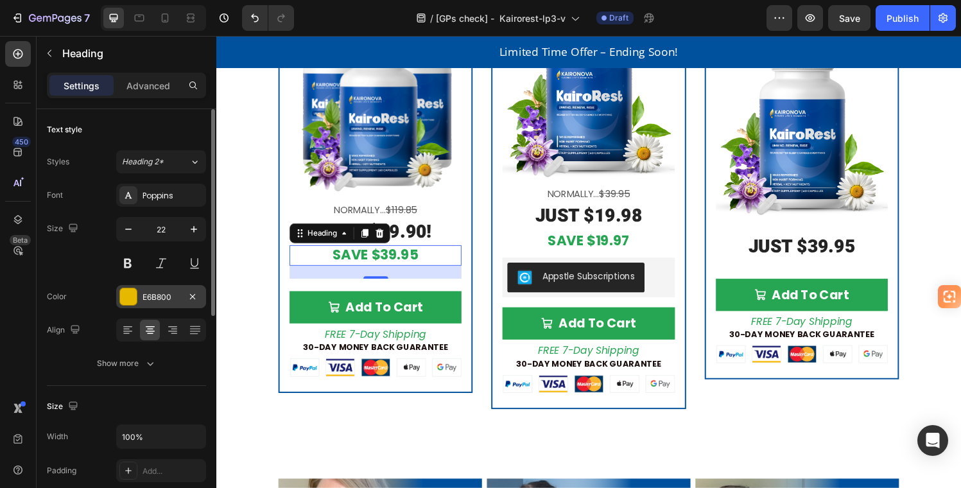
click at [125, 293] on div at bounding box center [128, 296] width 17 height 17
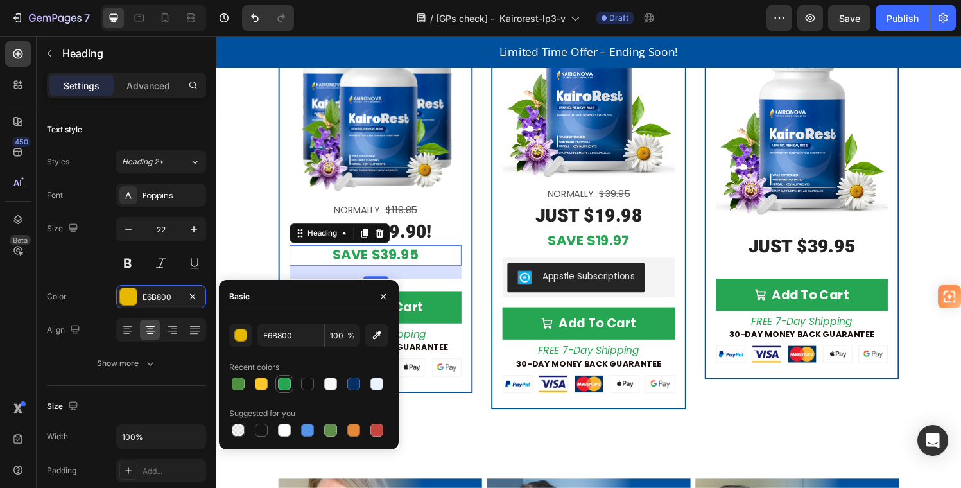
click at [286, 383] on div at bounding box center [284, 384] width 13 height 13
type input "26A652"
click at [451, 302] on button "Add To Cart" at bounding box center [381, 316] width 178 height 33
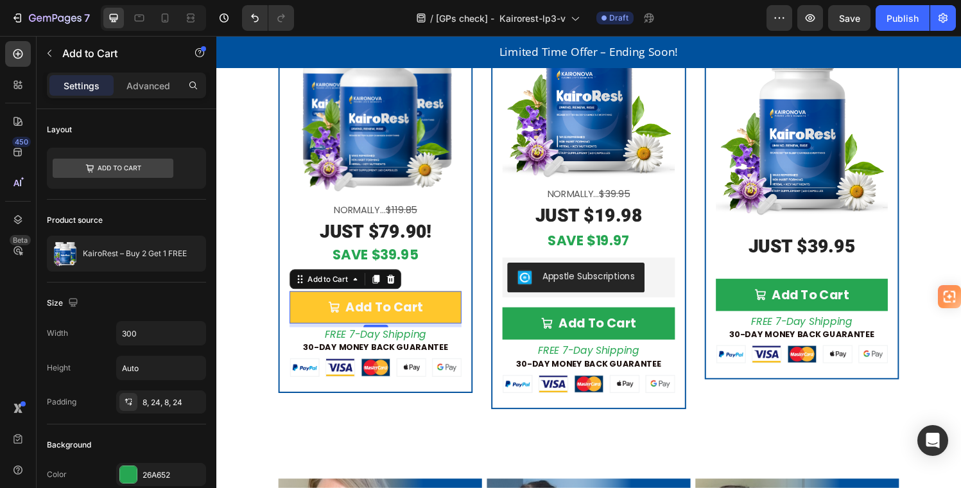
click at [451, 308] on button "Add To Cart" at bounding box center [381, 316] width 178 height 33
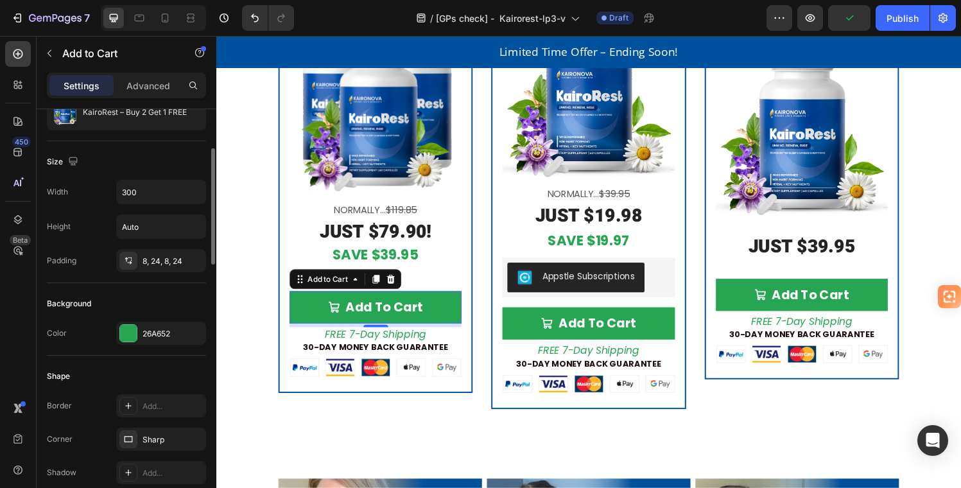
scroll to position [144, 0]
click at [173, 322] on div "26A652" at bounding box center [161, 330] width 90 height 23
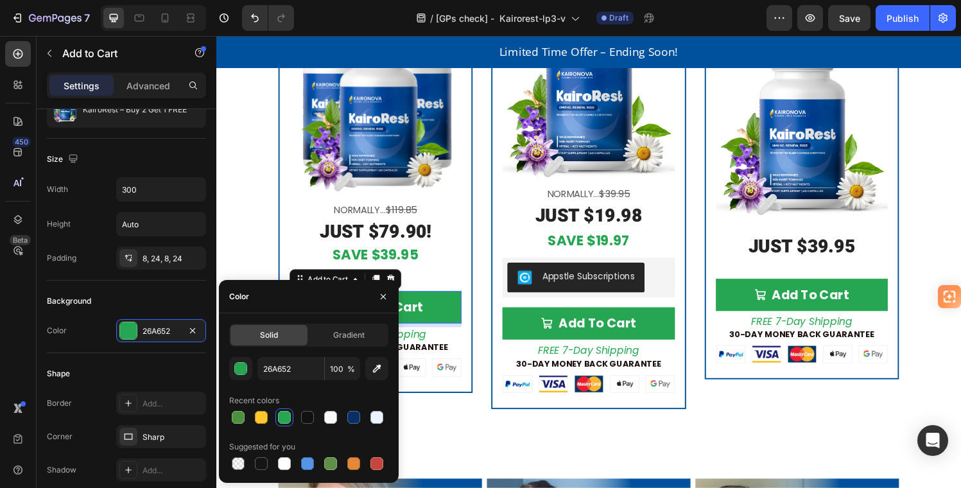
click at [284, 420] on div at bounding box center [284, 417] width 13 height 13
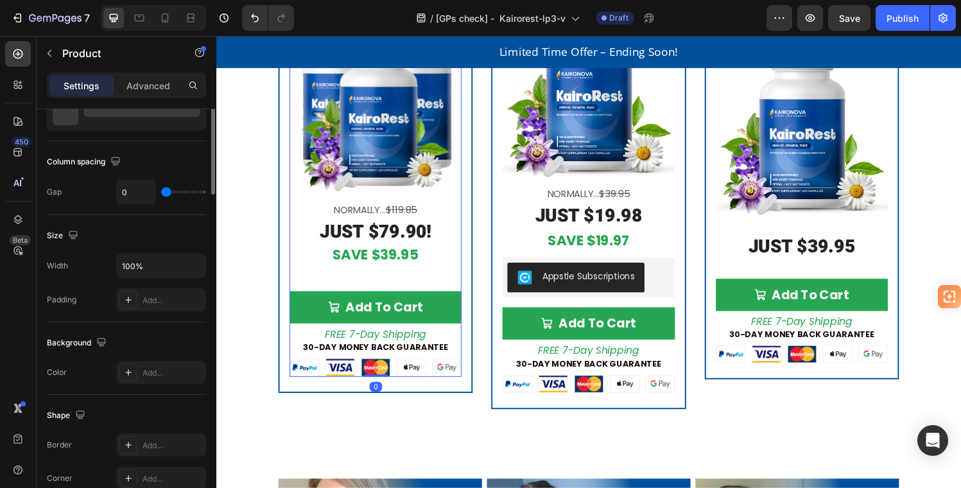
click at [454, 290] on div "Add To Cart Add to Cart" at bounding box center [381, 312] width 178 height 50
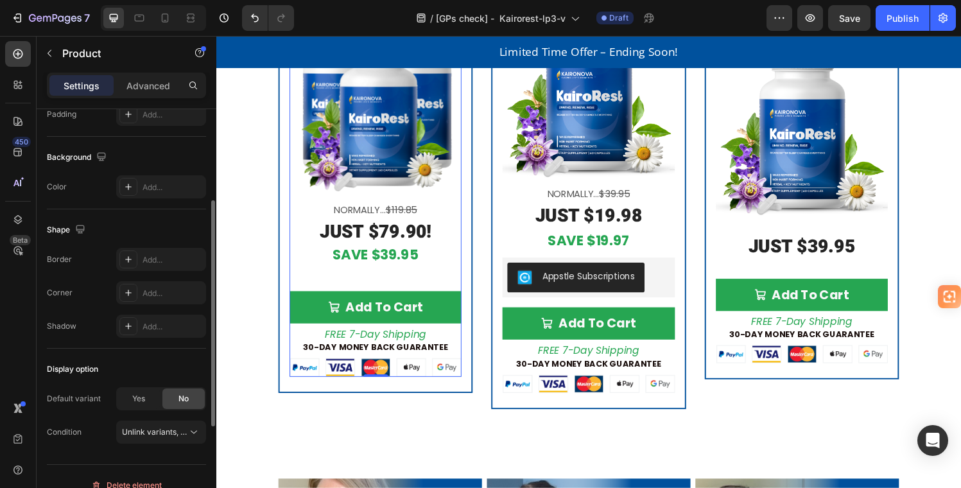
scroll to position [272, 0]
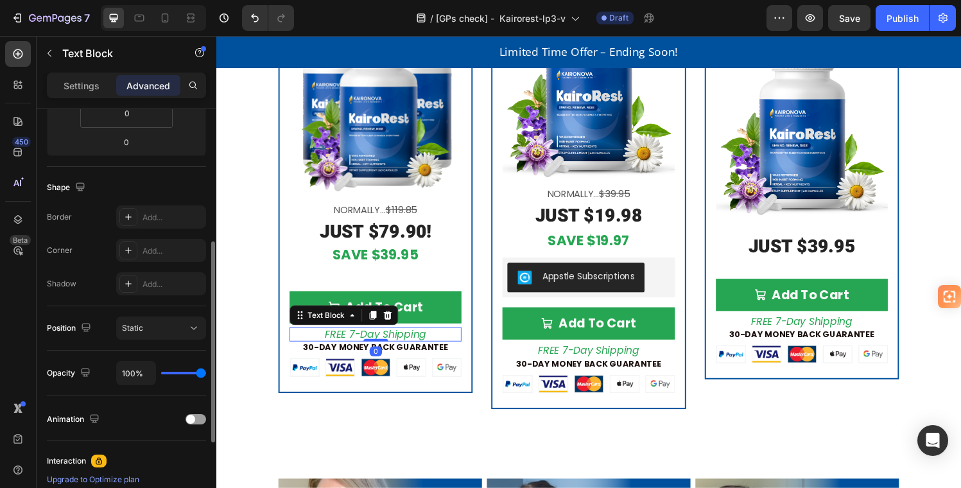
click at [394, 338] on icon "FREE 7-Day Shipping" at bounding box center [381, 344] width 105 height 15
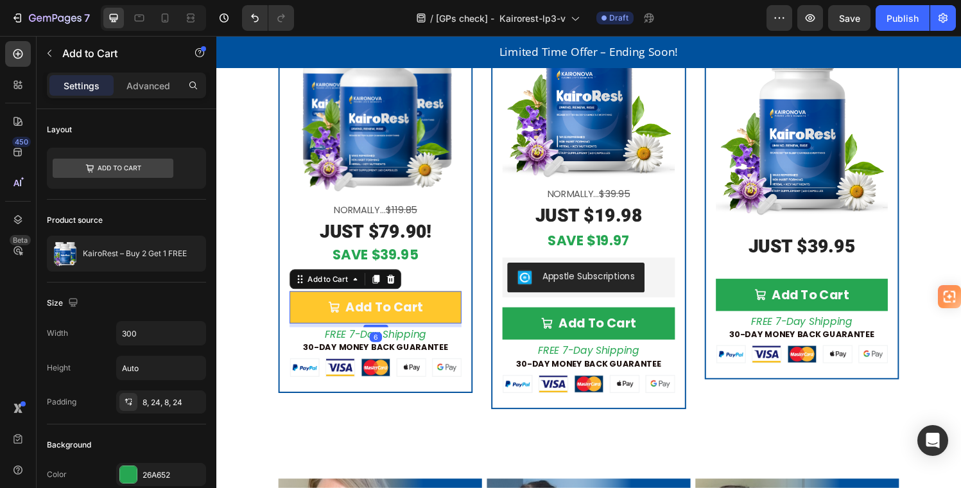
click at [431, 317] on button "Add To Cart" at bounding box center [381, 316] width 178 height 33
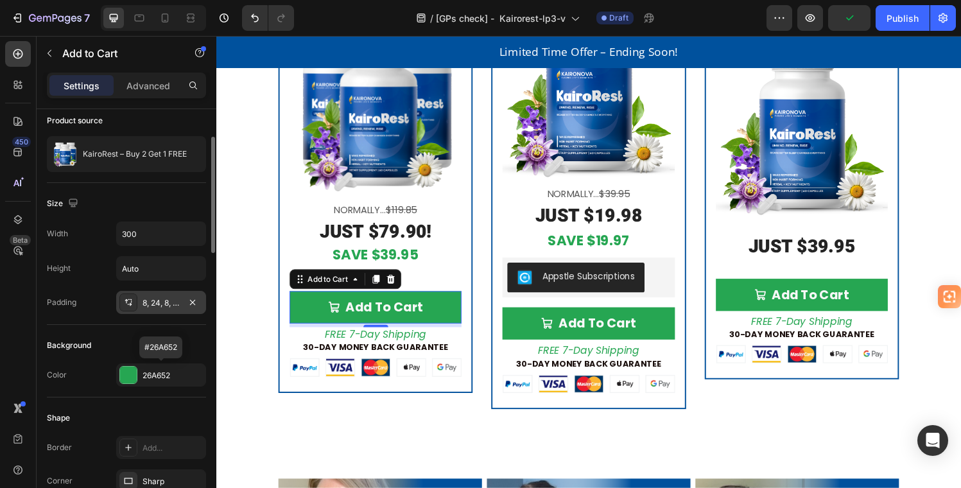
scroll to position [97, 0]
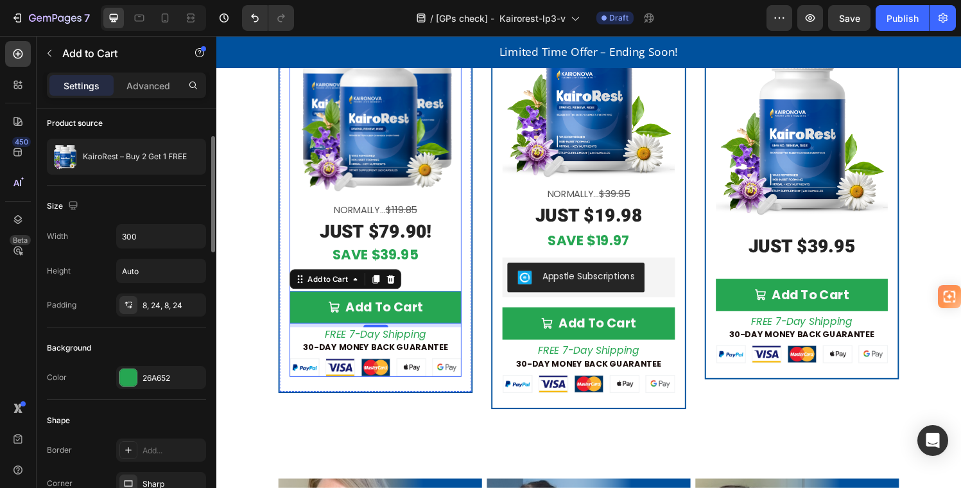
click at [446, 287] on div "Add To Cart Add to Cart 6" at bounding box center [381, 312] width 178 height 50
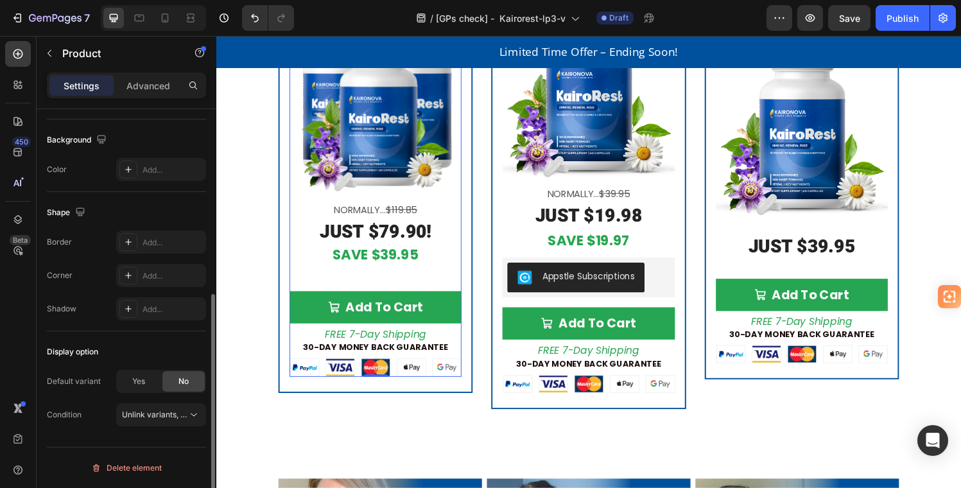
scroll to position [0, 0]
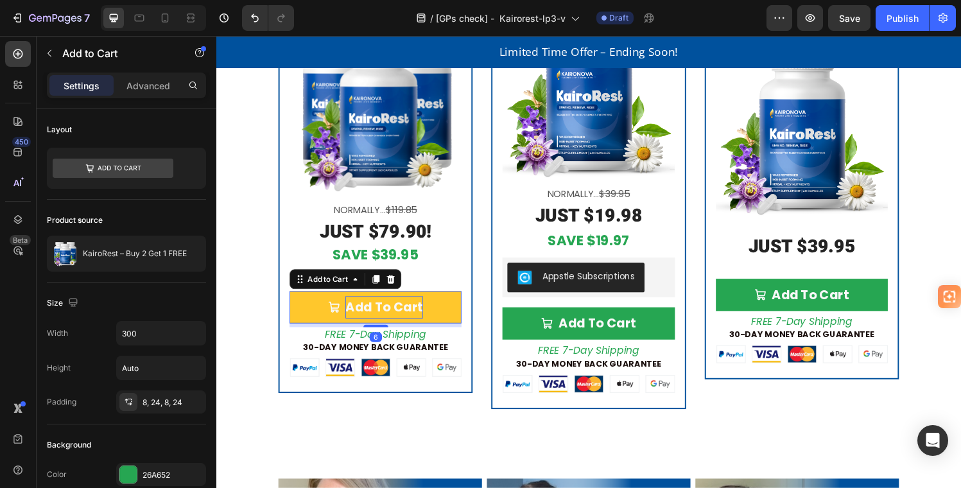
click at [406, 313] on div "Add To Cart" at bounding box center [390, 316] width 80 height 23
click at [451, 313] on button "Add To Cart" at bounding box center [381, 316] width 178 height 33
click at [306, 302] on button "Add To Cart" at bounding box center [381, 316] width 178 height 33
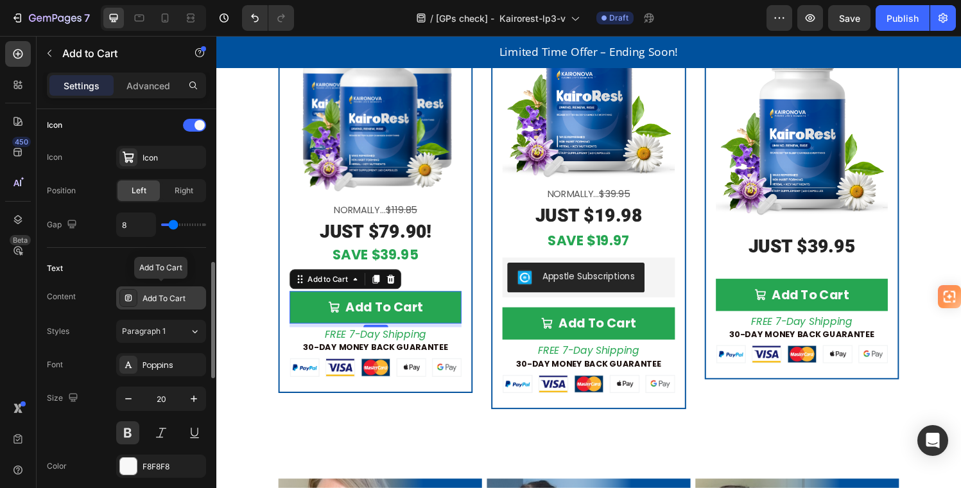
scroll to position [580, 0]
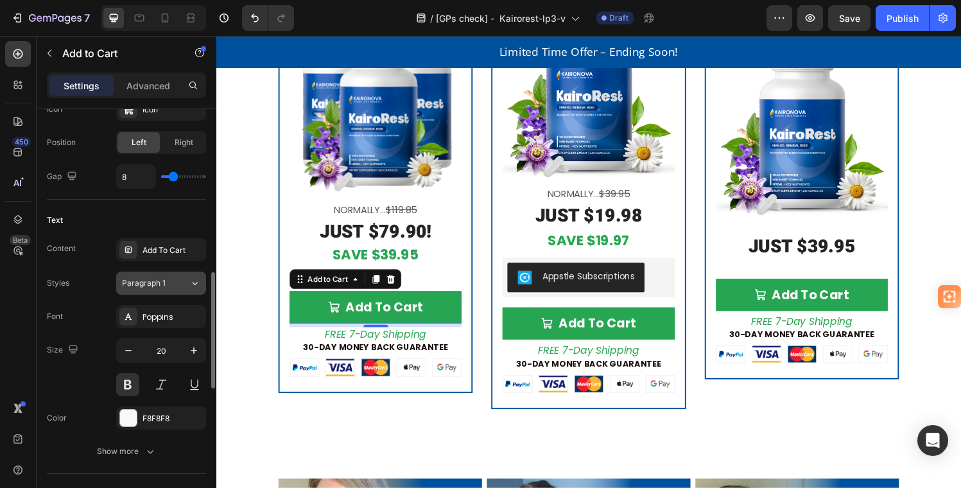
click at [188, 284] on div "Paragraph 1" at bounding box center [155, 283] width 67 height 12
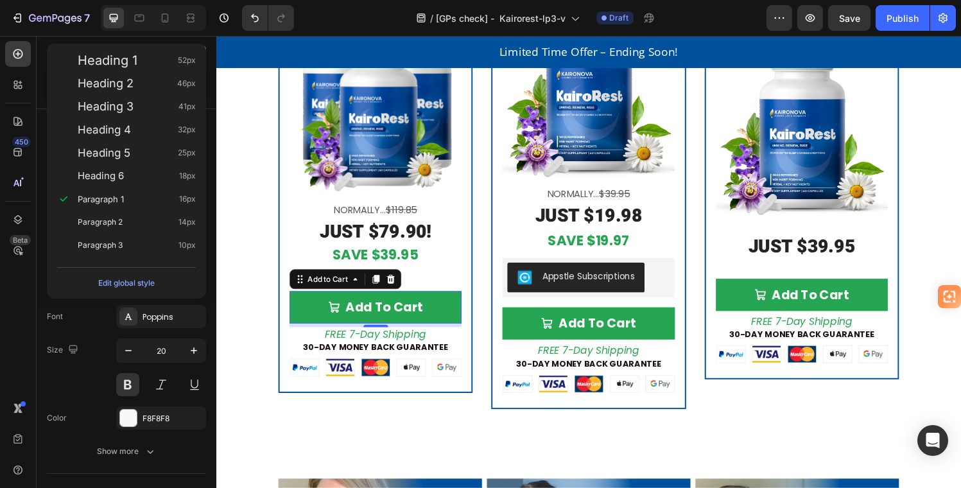
click at [202, 287] on div "Heading 1 52px Heading 2 46px Heading 3 41px Heading 4 32px Heading 5 25px Head…" at bounding box center [126, 171] width 159 height 255
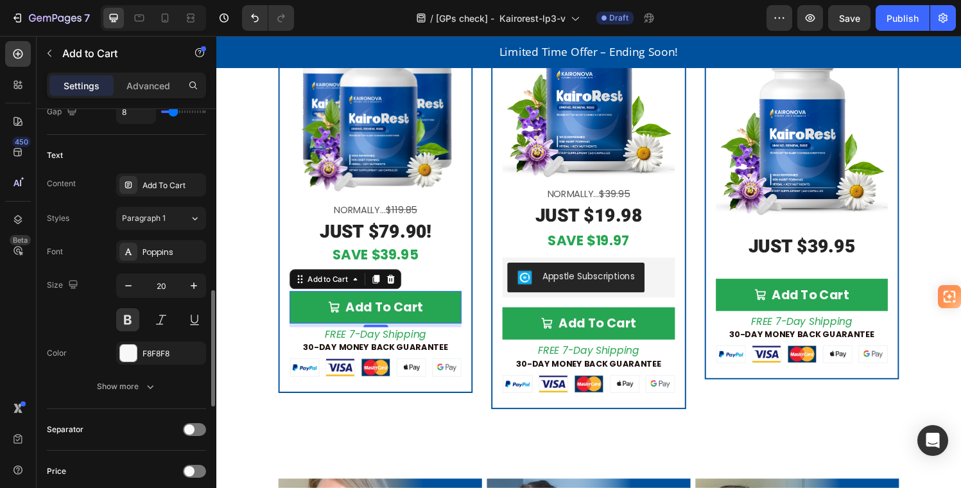
click at [198, 163] on div "Text" at bounding box center [126, 155] width 159 height 21
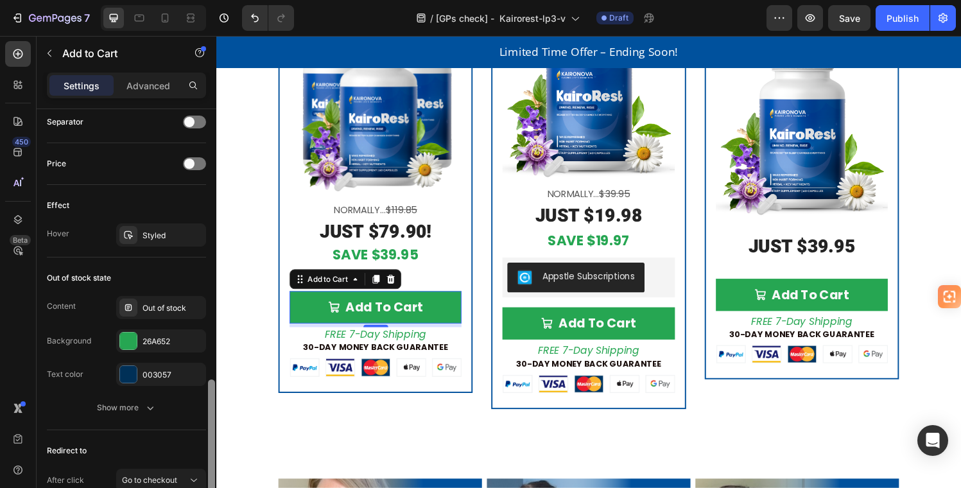
scroll to position [957, 0]
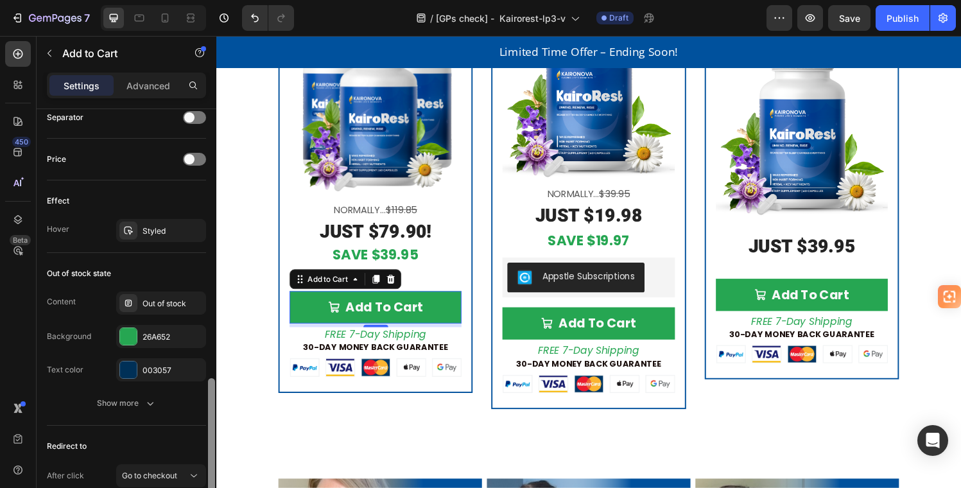
drag, startPoint x: 207, startPoint y: 383, endPoint x: 206, endPoint y: 437, distance: 54.0
click at [206, 437] on div "Layout Product source KairoRest – Buy 2 Get 1 FREE Size Width 300 Height Auto P…" at bounding box center [127, 317] width 180 height 416
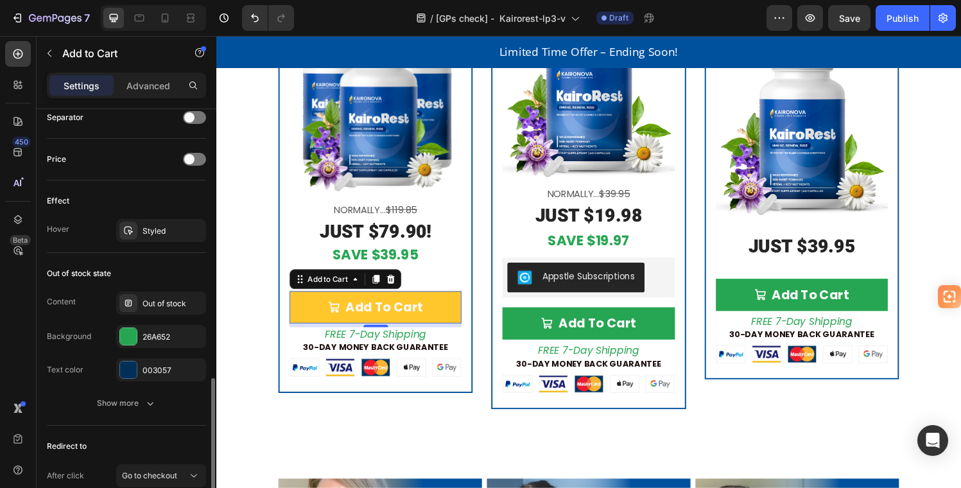
click at [458, 300] on button "Add To Cart" at bounding box center [381, 316] width 178 height 33
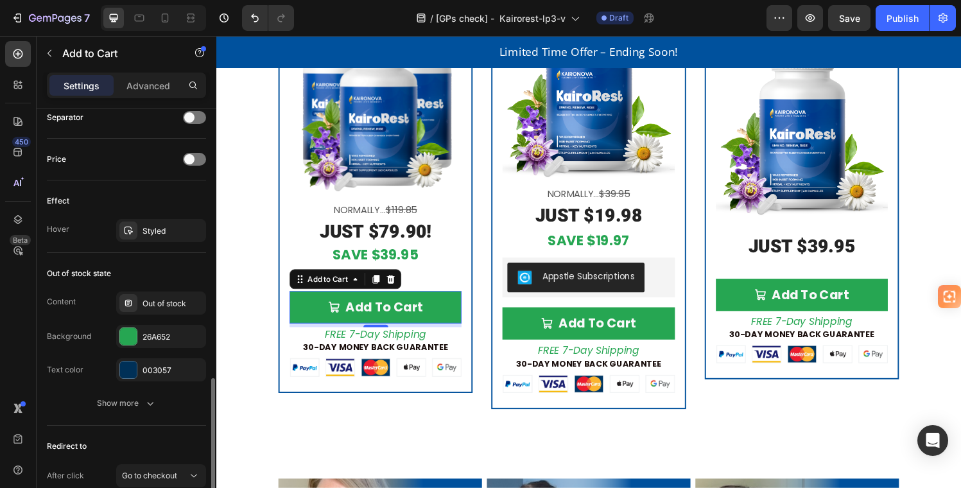
click at [64, 370] on div "Text color" at bounding box center [65, 370] width 37 height 12
click at [127, 407] on div "Show more" at bounding box center [127, 403] width 60 height 13
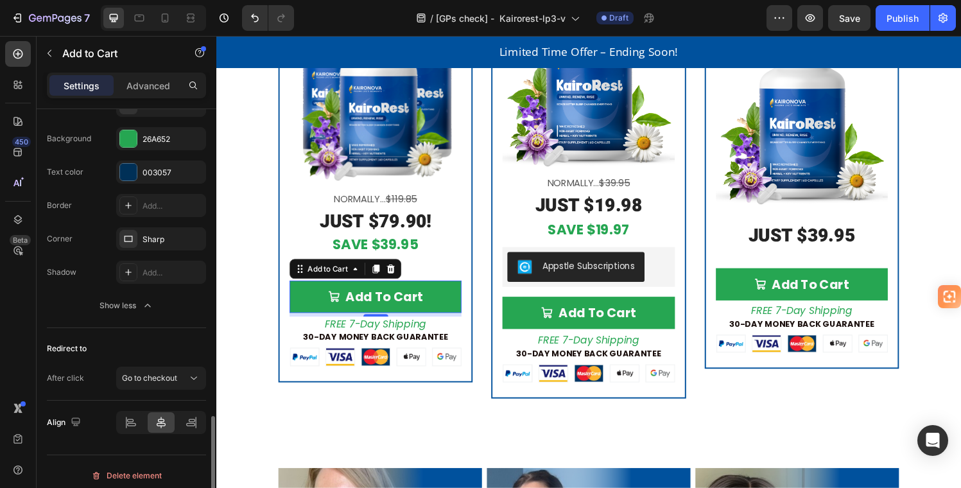
scroll to position [1162, 0]
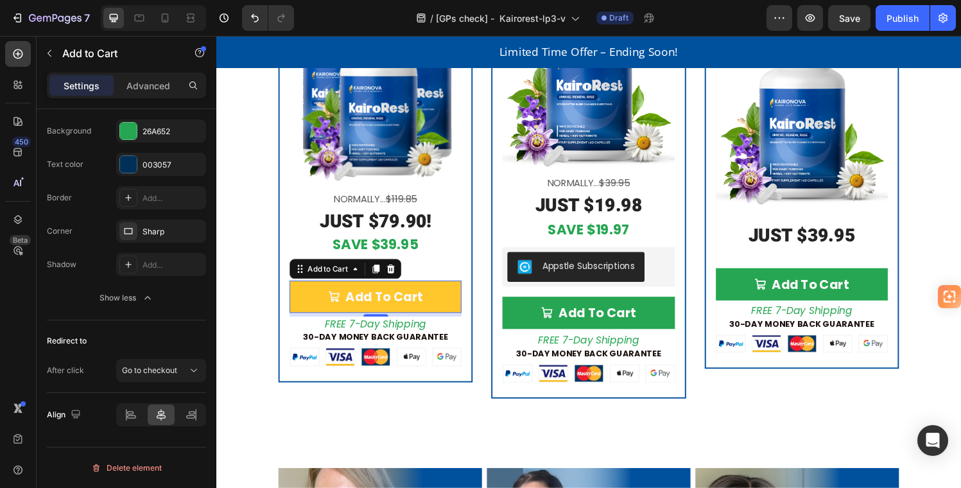
click at [299, 295] on button "Add To Cart" at bounding box center [381, 305] width 178 height 33
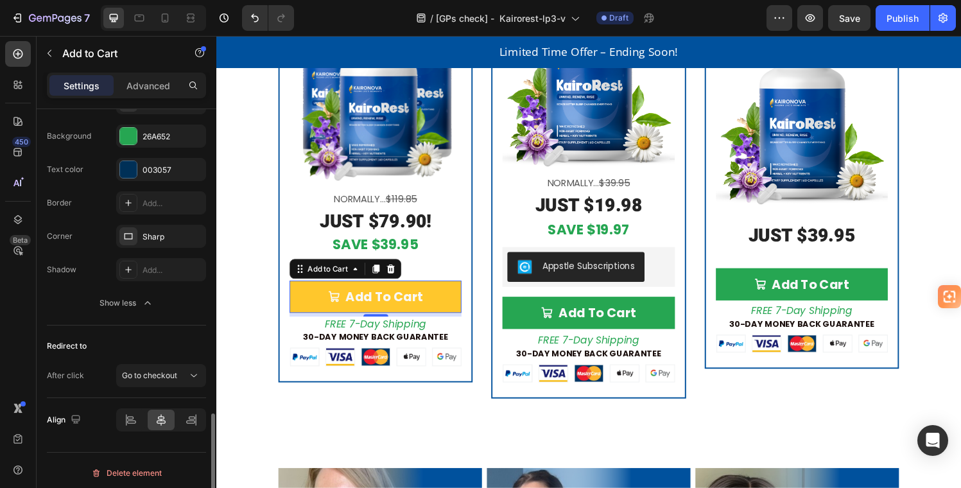
scroll to position [1155, 0]
click at [319, 308] on button "Add To Cart" at bounding box center [381, 305] width 178 height 33
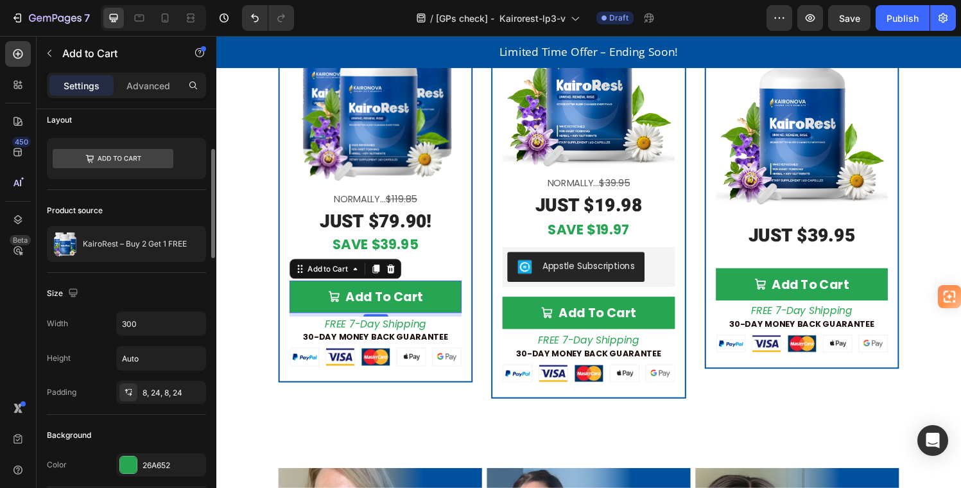
scroll to position [0, 0]
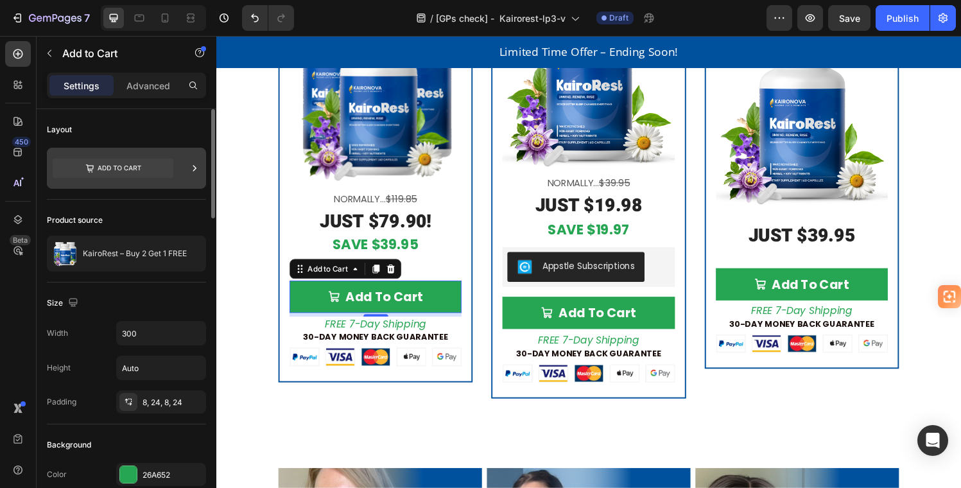
click at [144, 165] on icon at bounding box center [113, 168] width 121 height 19
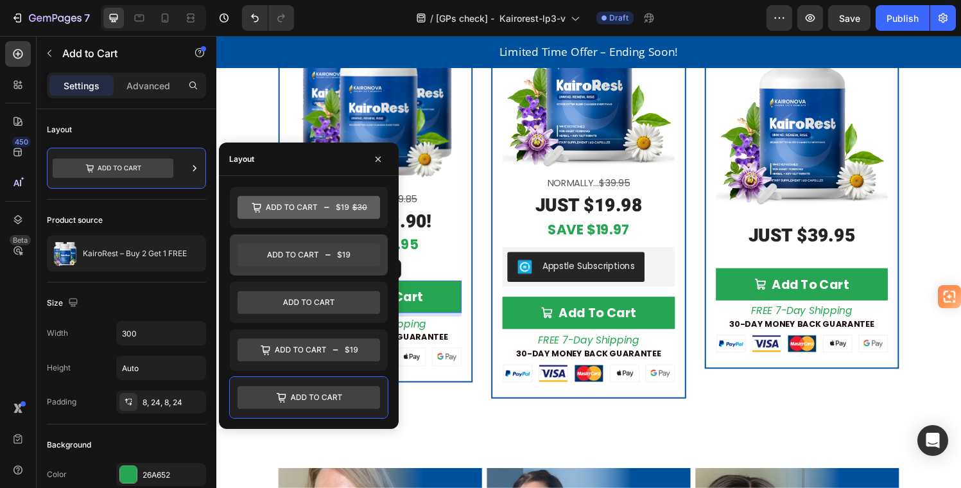
click at [294, 254] on icon at bounding box center [292, 255] width 51 height 6
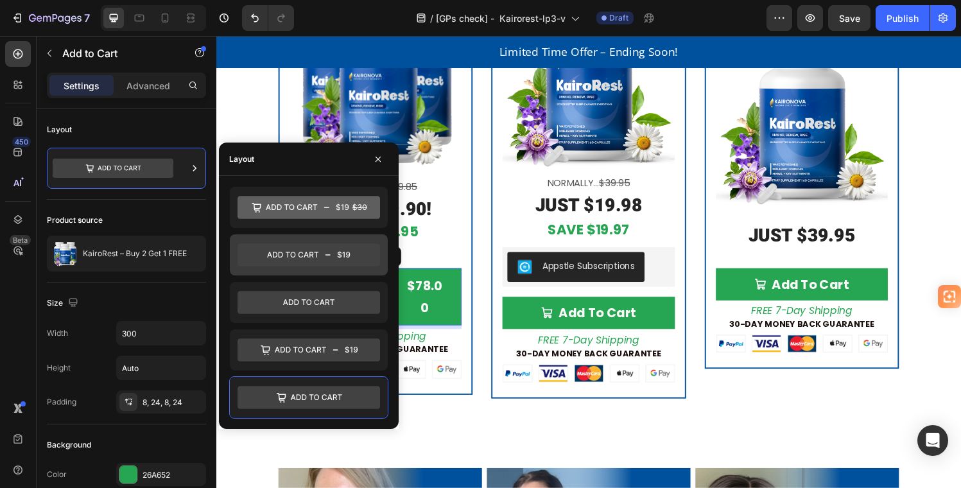
scroll to position [3314, 0]
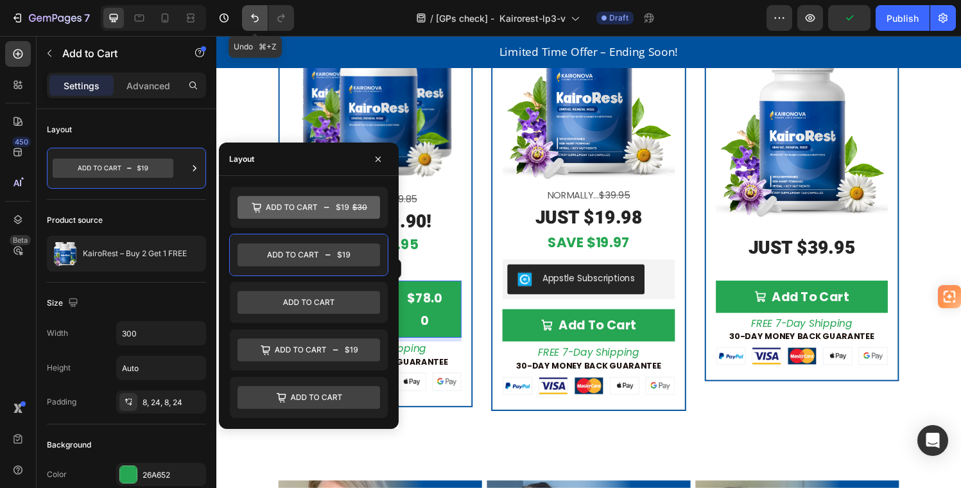
click at [253, 17] on icon "Undo/Redo" at bounding box center [255, 18] width 8 height 8
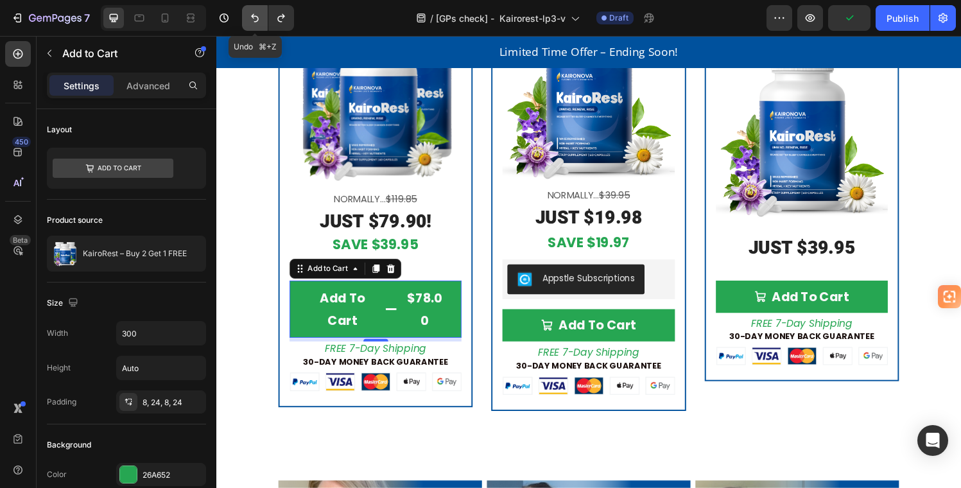
click at [254, 15] on icon "Undo/Redo" at bounding box center [255, 18] width 13 height 13
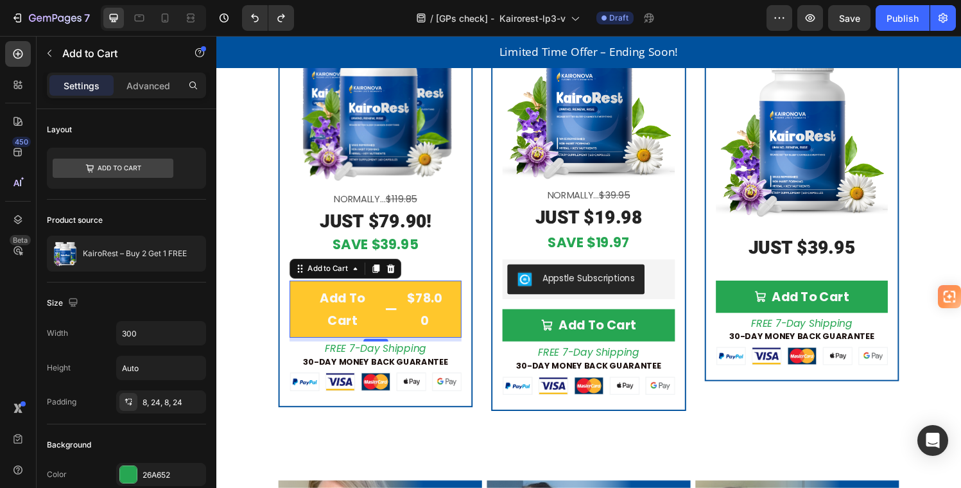
click at [400, 294] on button "Add To Cart $78.00" at bounding box center [381, 318] width 178 height 59
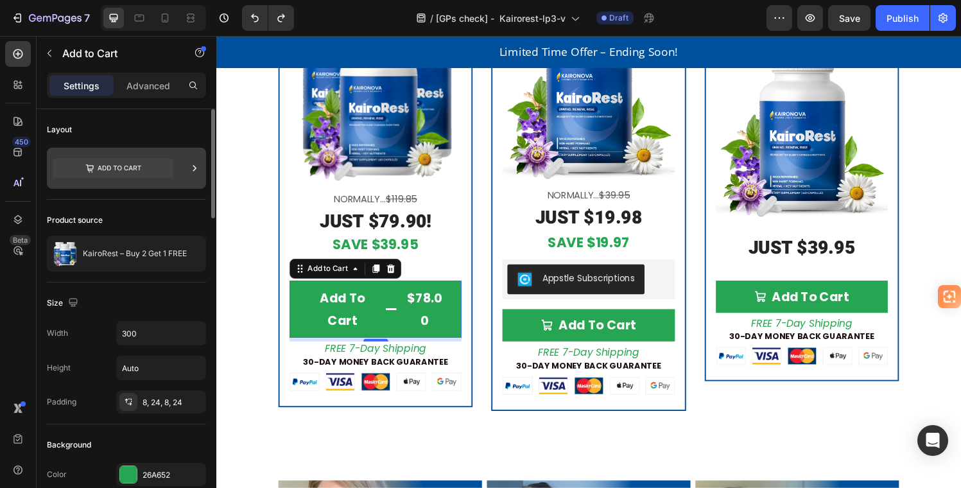
click at [127, 165] on icon at bounding box center [113, 168] width 121 height 19
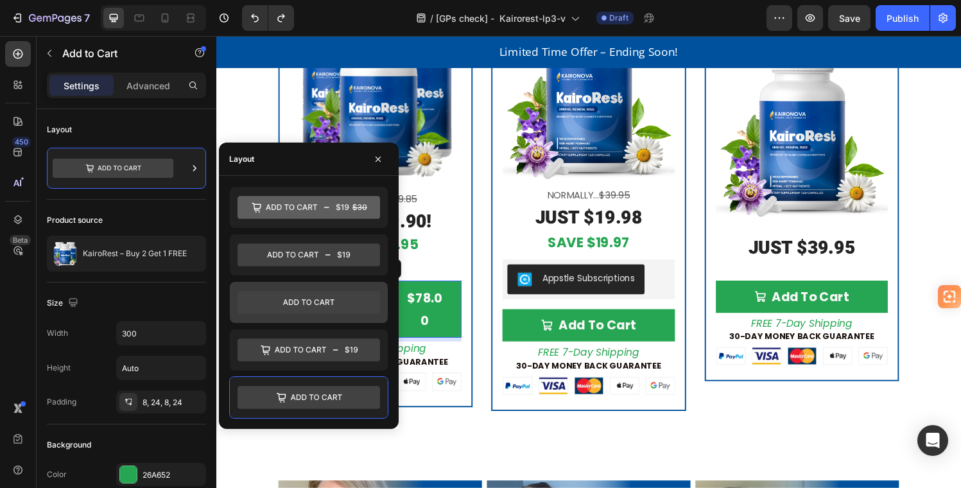
click at [335, 305] on icon at bounding box center [309, 302] width 143 height 23
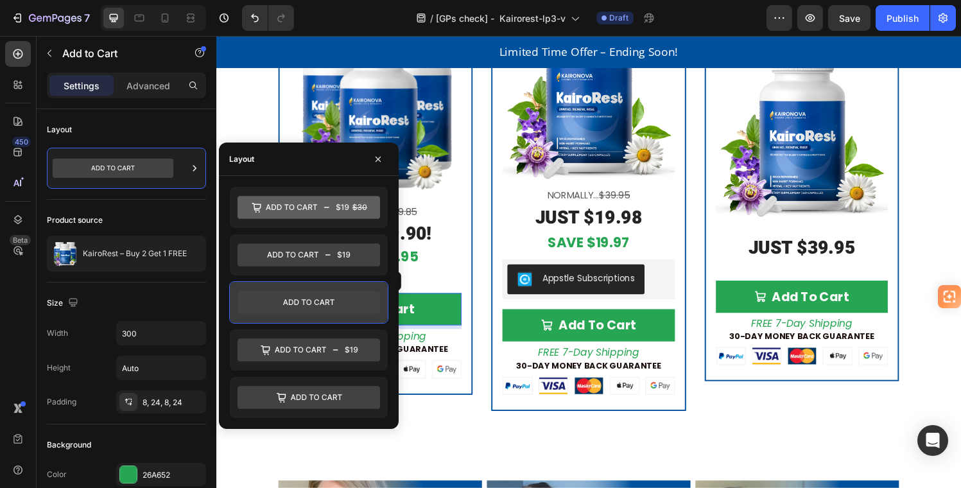
scroll to position [3327, 0]
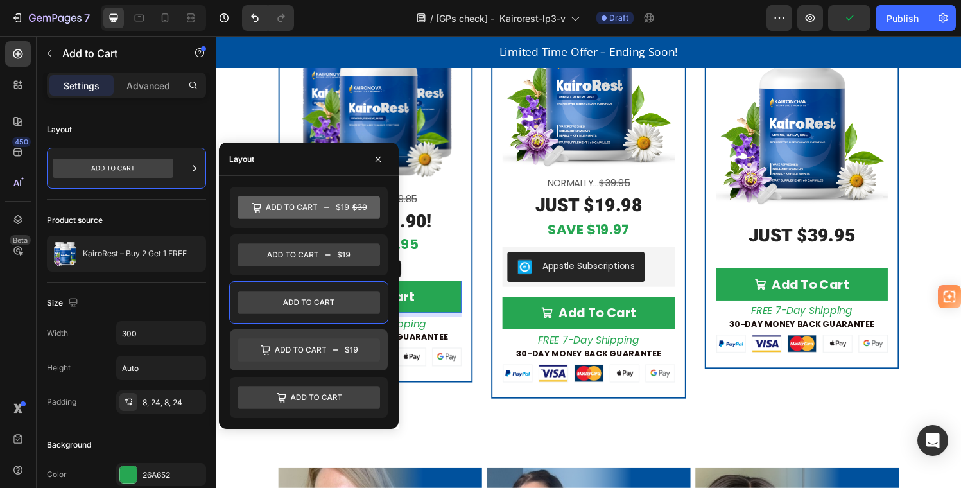
click at [332, 347] on icon at bounding box center [309, 349] width 143 height 23
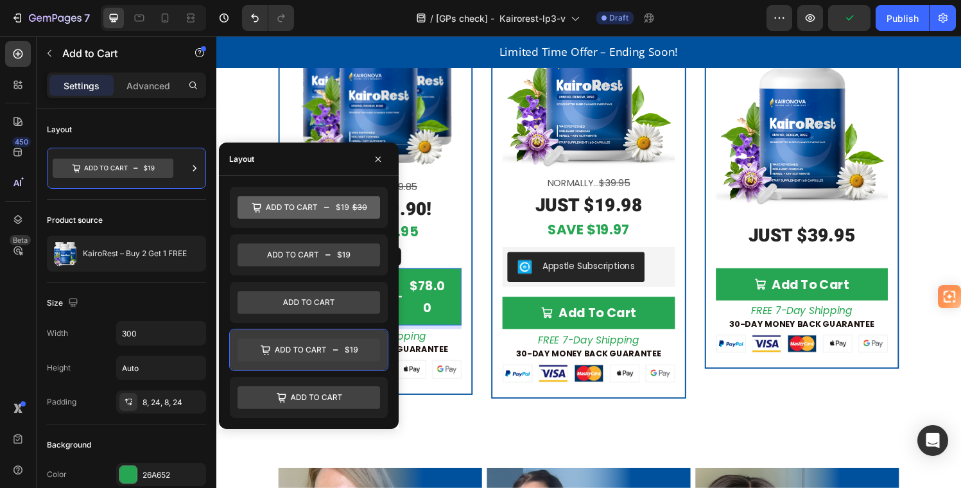
scroll to position [3314, 0]
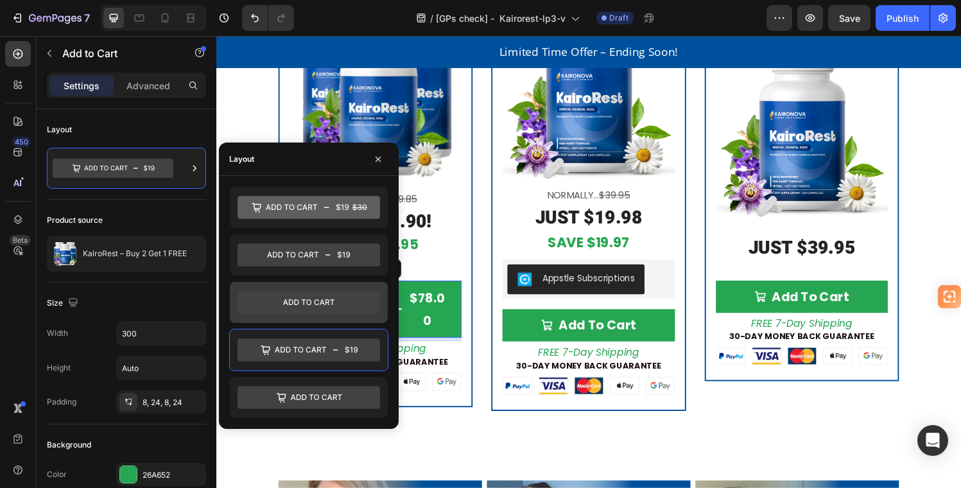
click at [334, 300] on icon at bounding box center [309, 302] width 143 height 23
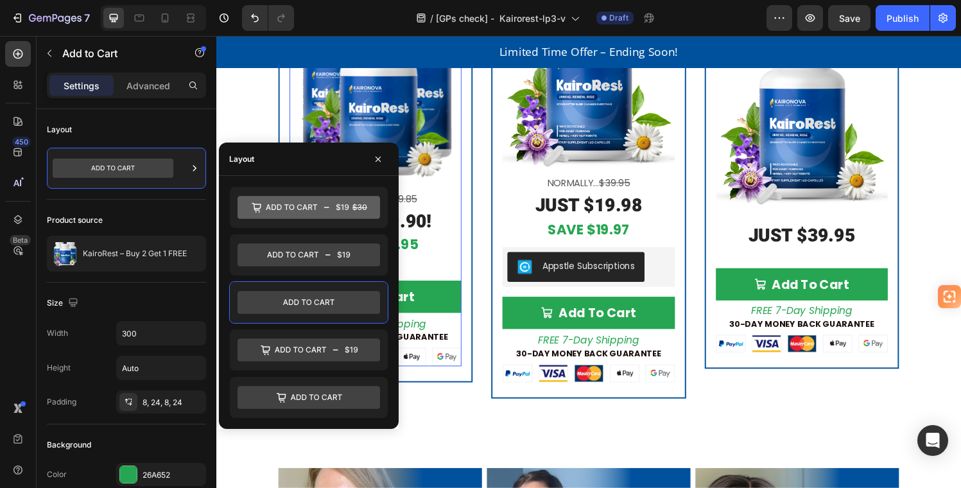
click at [458, 263] on div "Best Value Product Badge Buy 2 Get 1 FREE! Text Block Product Images Normally..…" at bounding box center [381, 105] width 178 height 342
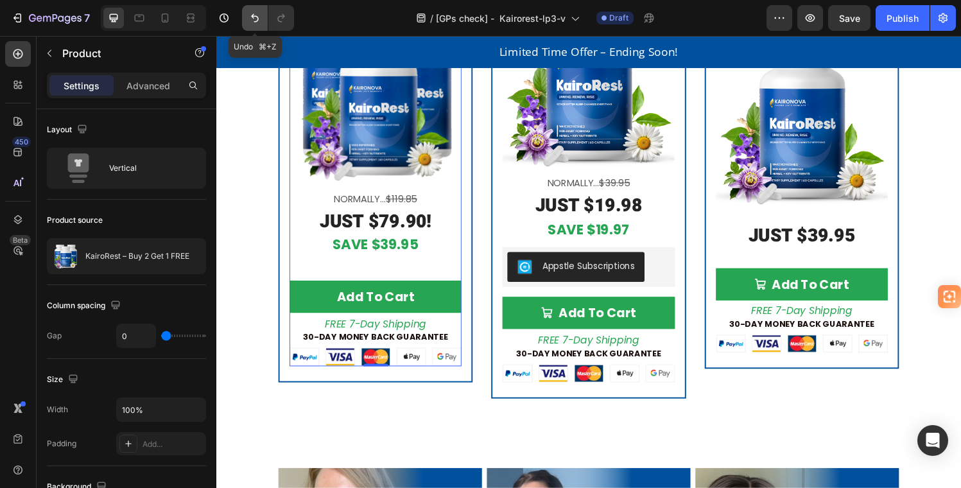
click at [253, 19] on icon "Undo/Redo" at bounding box center [255, 18] width 13 height 13
click at [253, 18] on icon "Undo/Redo" at bounding box center [255, 18] width 13 height 13
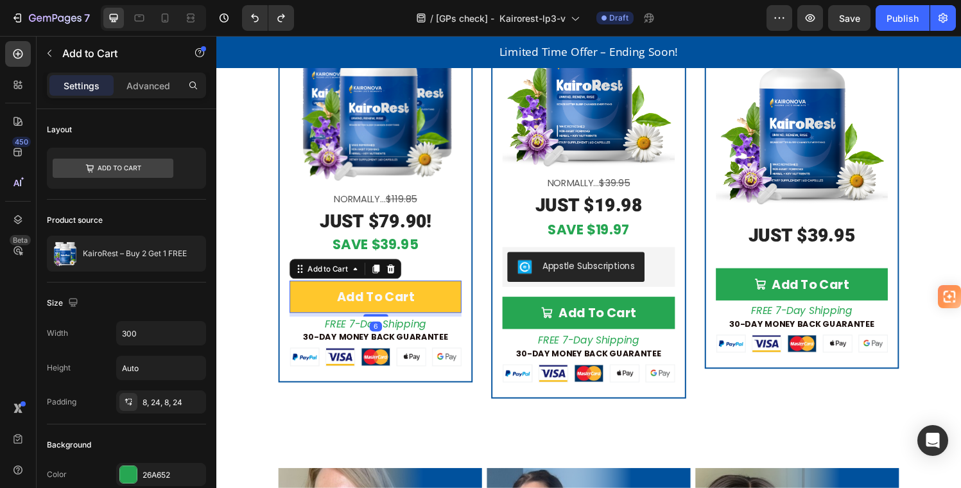
click at [440, 298] on button "Add To Cart" at bounding box center [381, 305] width 178 height 33
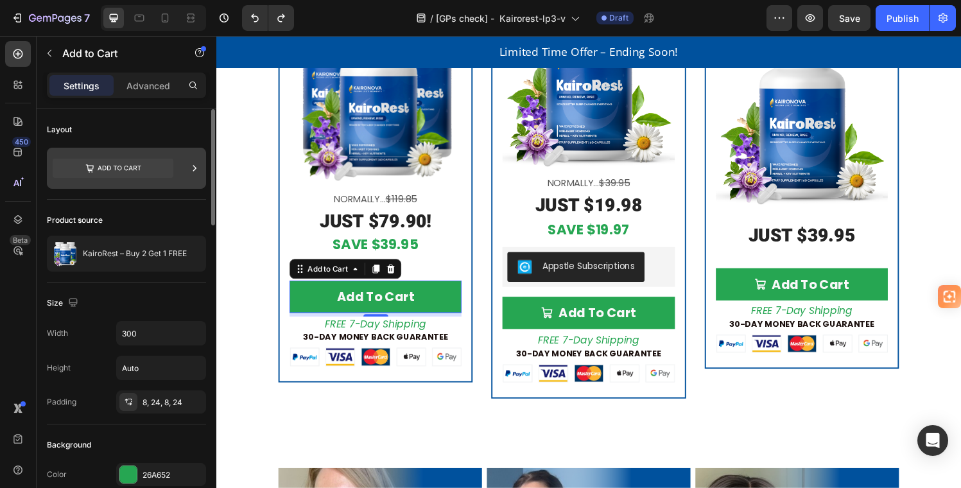
click at [127, 168] on icon at bounding box center [113, 168] width 121 height 19
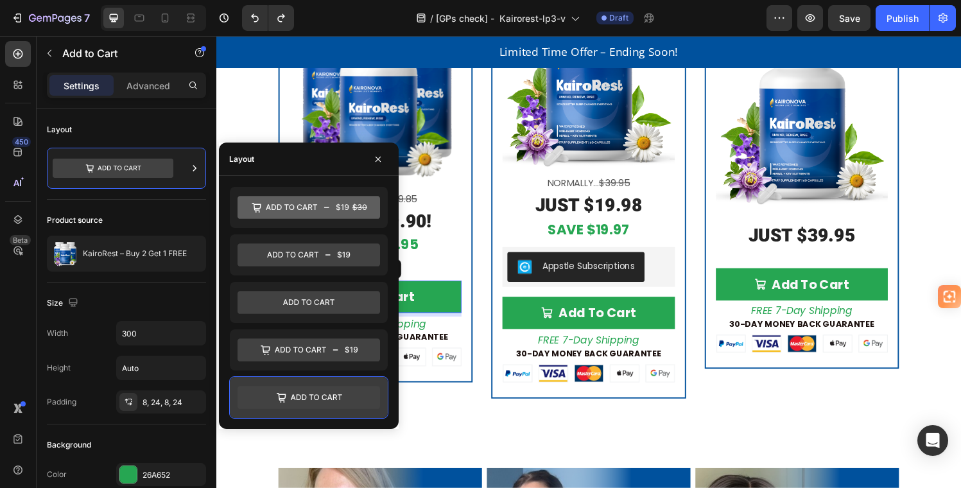
click at [290, 395] on icon at bounding box center [309, 397] width 143 height 23
click at [469, 329] on div "Best Value Product Badge Buy 2 Get 1 FREE! Text Block Product Images Normally..…" at bounding box center [381, 157] width 201 height 471
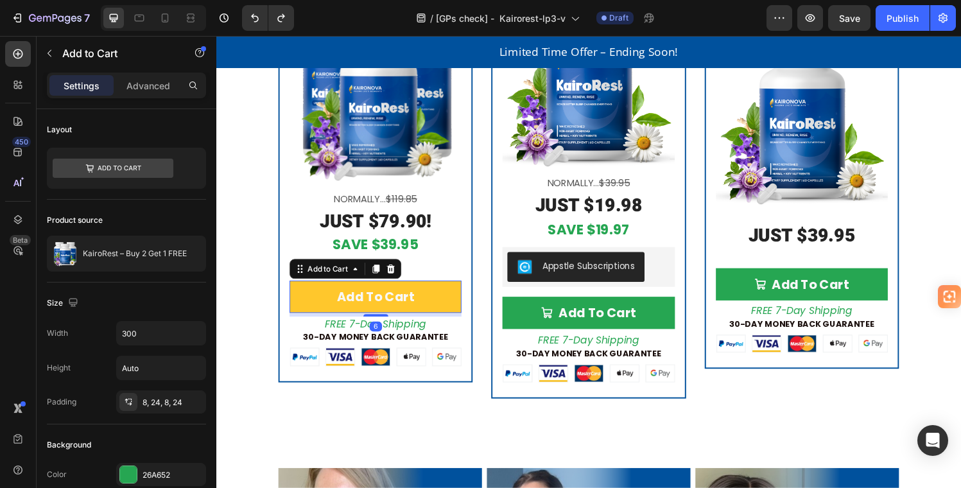
click at [326, 298] on button "Add To Cart" at bounding box center [381, 305] width 178 height 33
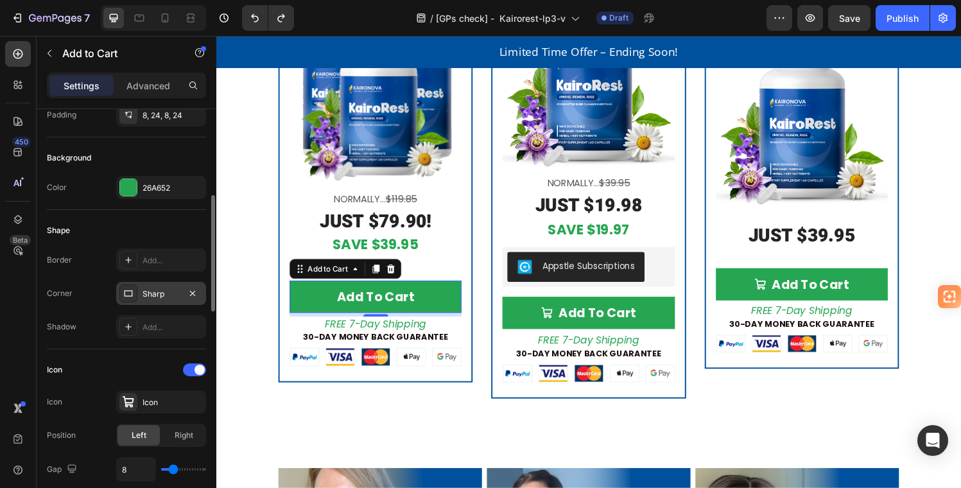
scroll to position [303, 0]
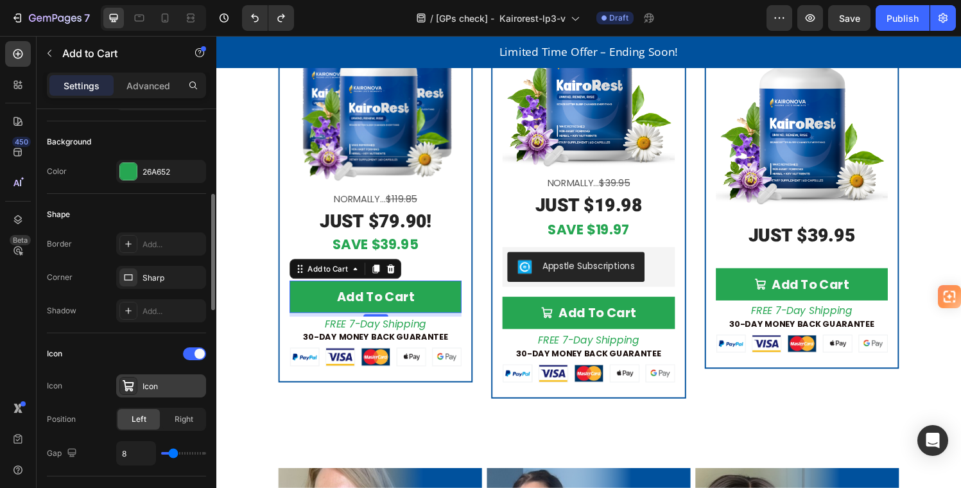
click at [157, 387] on div "Icon" at bounding box center [173, 387] width 60 height 12
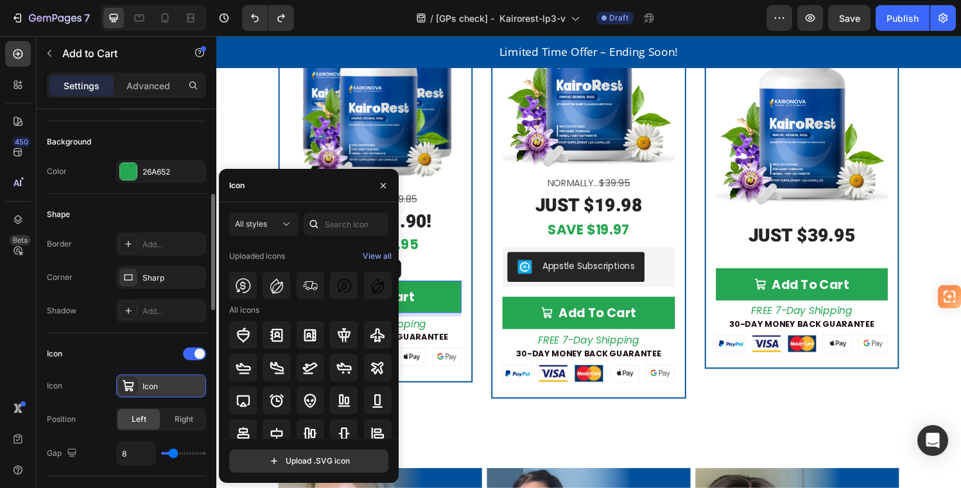
click at [140, 385] on div "Icon" at bounding box center [161, 385] width 90 height 23
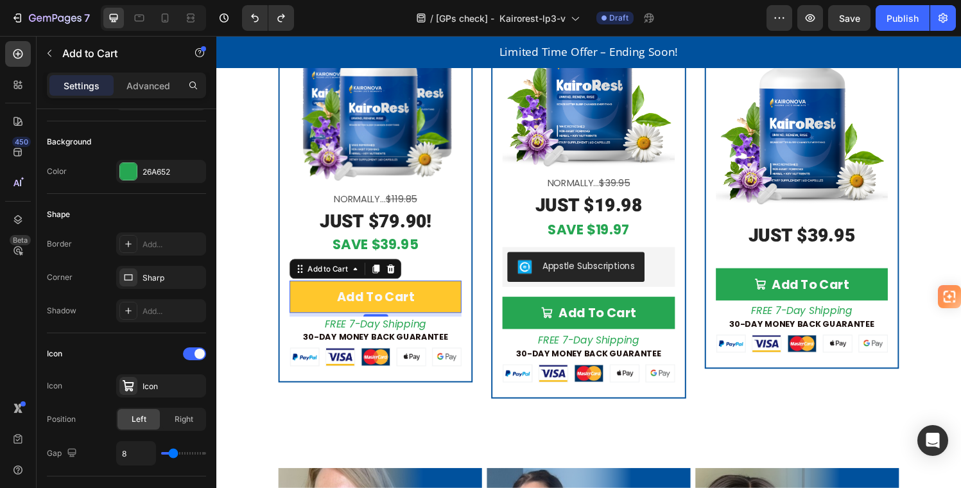
click at [326, 297] on button "Add To Cart" at bounding box center [381, 305] width 178 height 33
click at [442, 299] on button "Add To Cart" at bounding box center [381, 305] width 178 height 33
click at [413, 297] on div "Add To Cart" at bounding box center [381, 305] width 80 height 23
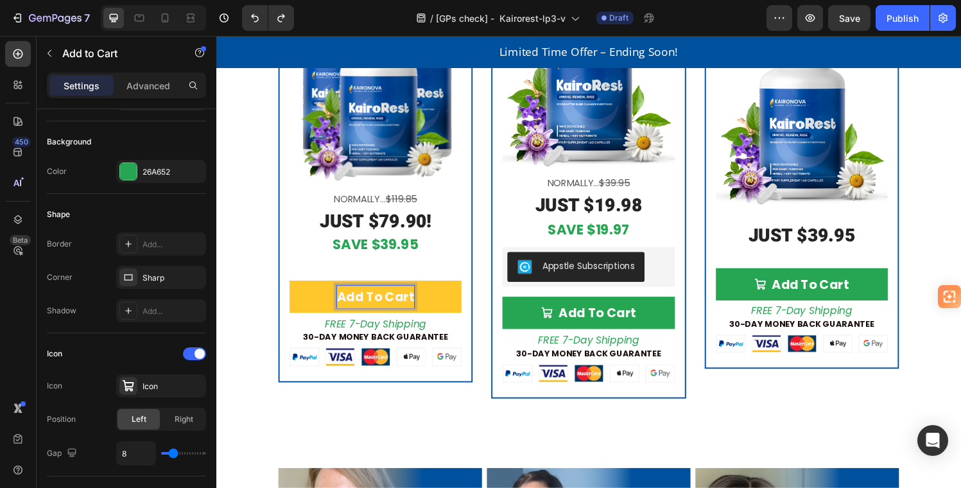
click at [454, 293] on button "Add To Cart" at bounding box center [381, 305] width 178 height 33
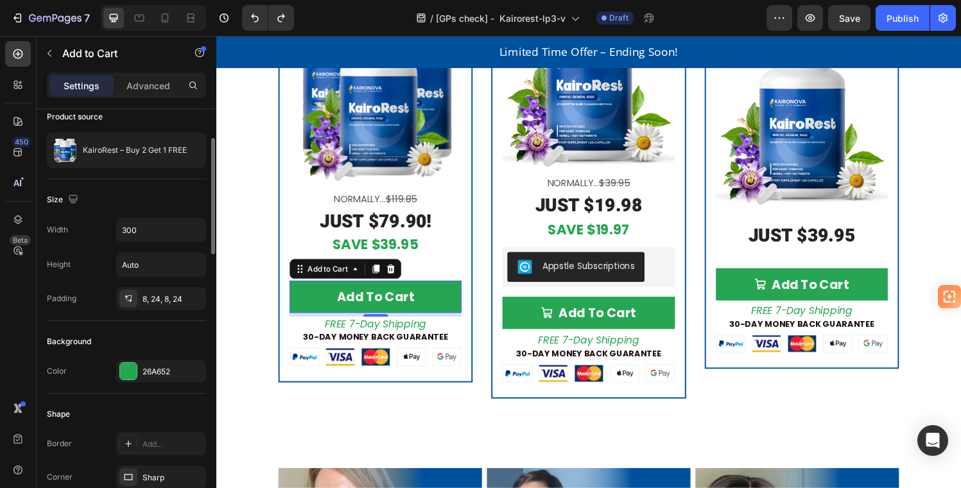
scroll to position [0, 0]
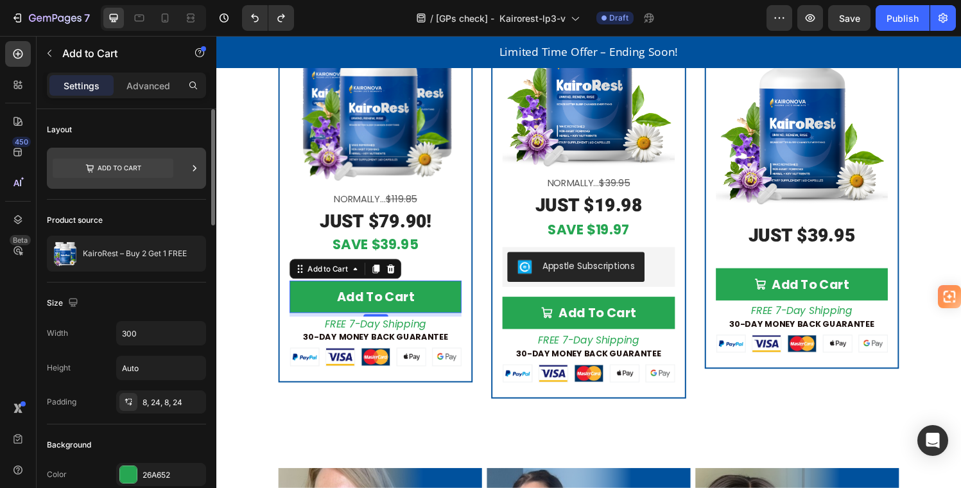
click at [112, 167] on icon at bounding box center [113, 168] width 121 height 19
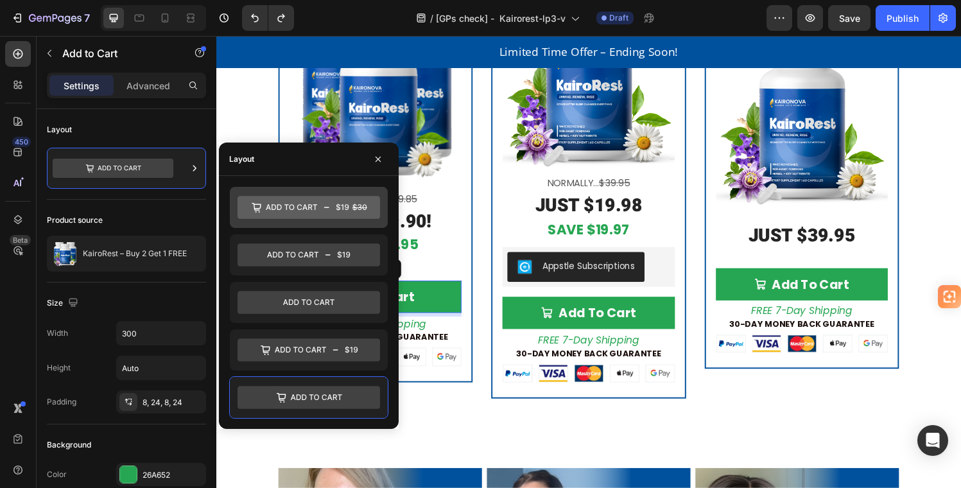
click at [334, 215] on icon at bounding box center [309, 207] width 143 height 23
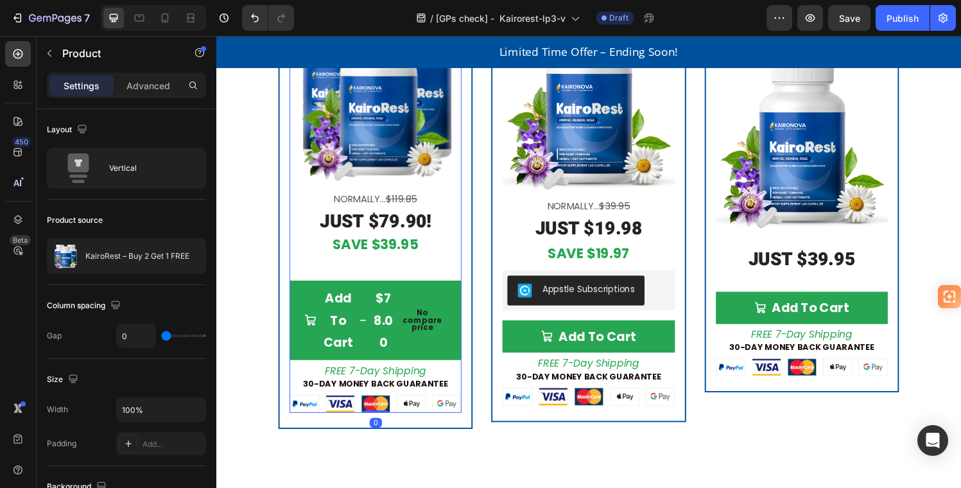
click at [461, 270] on div "Best Value Product Badge Buy 2 Get 1 FREE! Text Block Product Images Normally..…" at bounding box center [381, 105] width 178 height 342
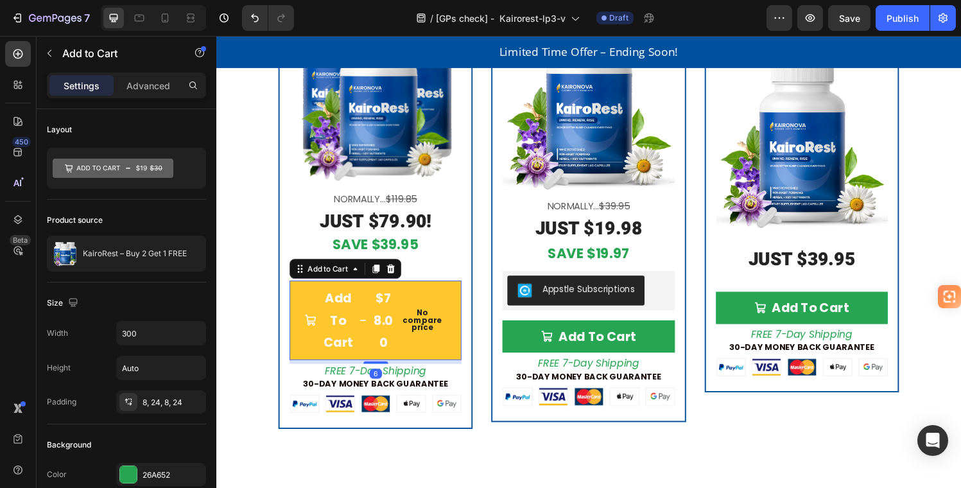
click at [452, 302] on button "Add To Cart $78.00 No compare price" at bounding box center [381, 330] width 178 height 82
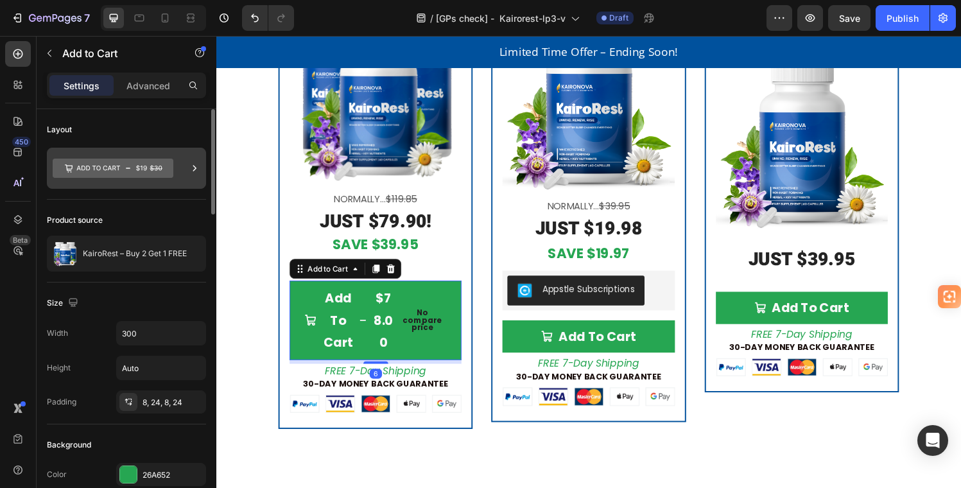
click at [95, 168] on icon at bounding box center [113, 168] width 121 height 19
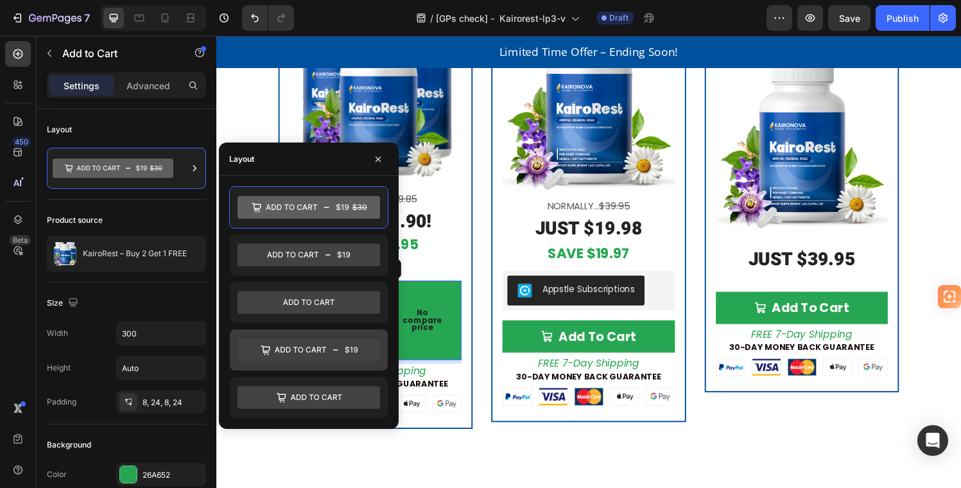
click at [297, 346] on icon at bounding box center [309, 349] width 143 height 23
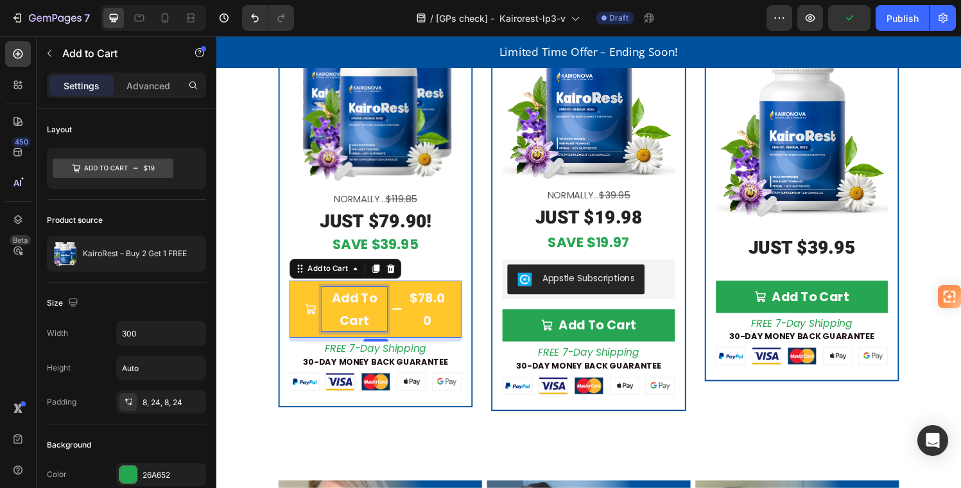
click at [446, 328] on div "$78.00" at bounding box center [434, 318] width 40 height 49
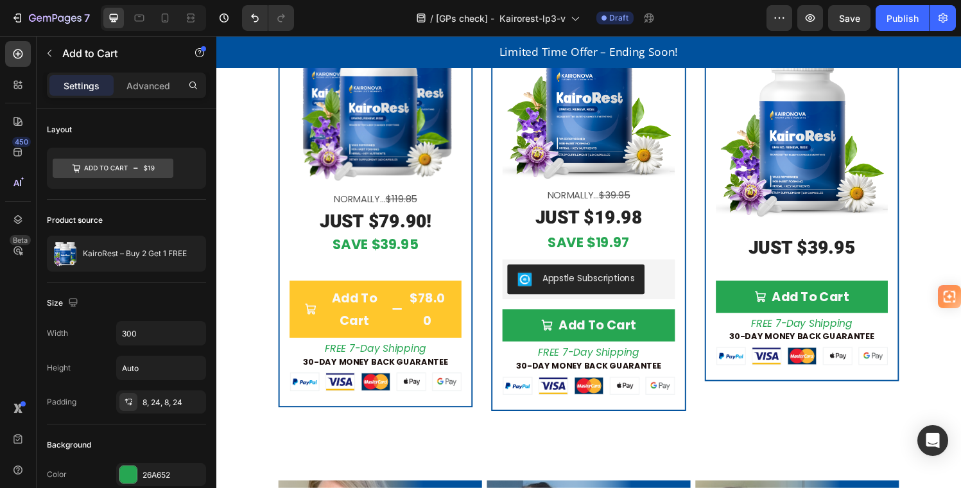
click at [438, 324] on div "$78.00" at bounding box center [434, 318] width 40 height 49
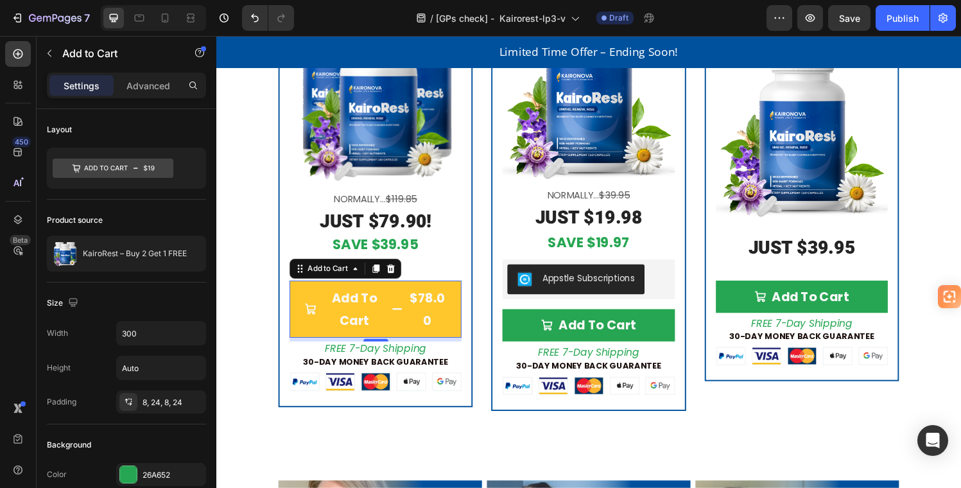
click at [435, 325] on div "$78.00" at bounding box center [434, 318] width 40 height 49
click at [454, 298] on button "Add To Cart $78.00" at bounding box center [381, 318] width 178 height 59
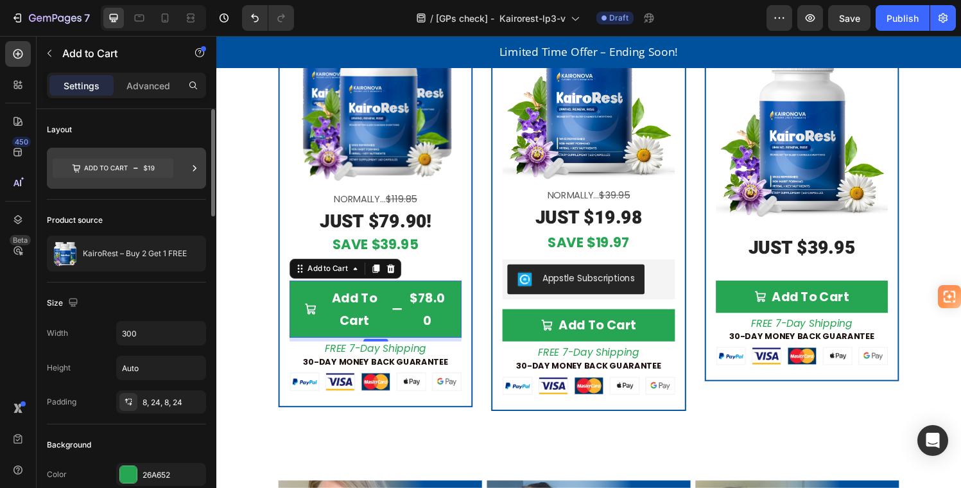
click at [119, 167] on icon at bounding box center [113, 168] width 121 height 19
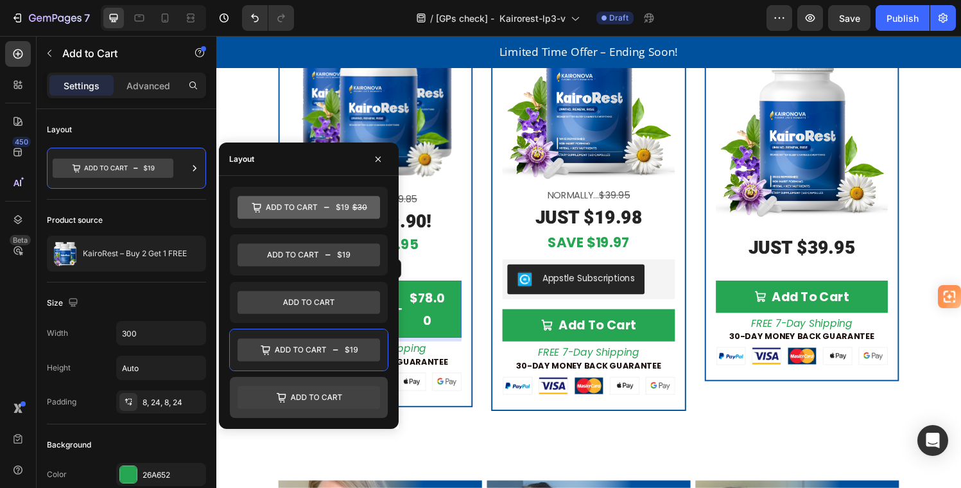
click at [324, 400] on icon at bounding box center [309, 397] width 143 height 23
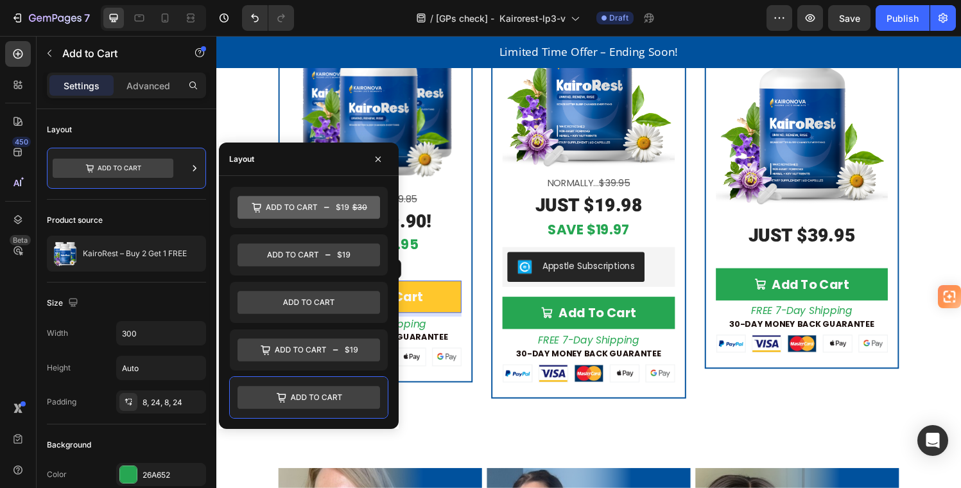
click at [453, 308] on button "Add To Cart" at bounding box center [381, 305] width 178 height 33
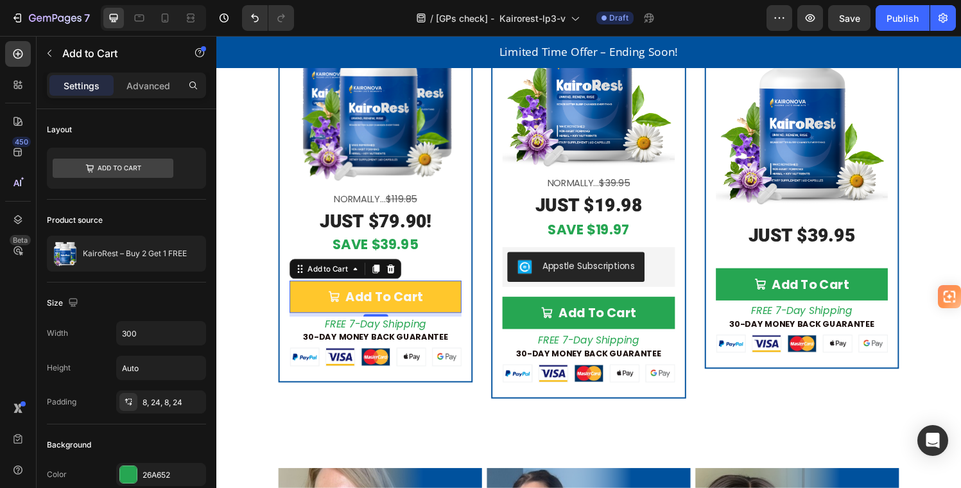
click at [453, 295] on button "Add To Cart" at bounding box center [381, 305] width 178 height 33
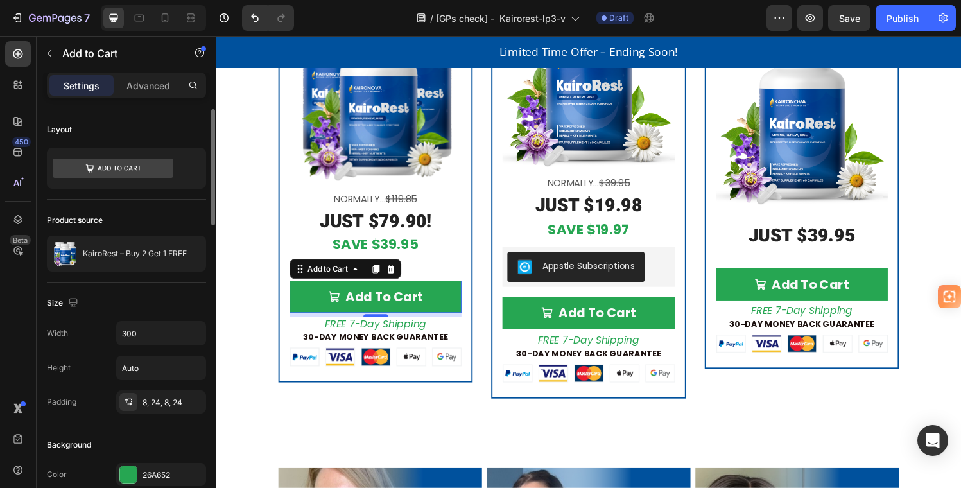
drag, startPoint x: 153, startPoint y: 85, endPoint x: 150, endPoint y: 121, distance: 36.7
click at [153, 85] on p "Advanced" at bounding box center [149, 85] width 44 height 13
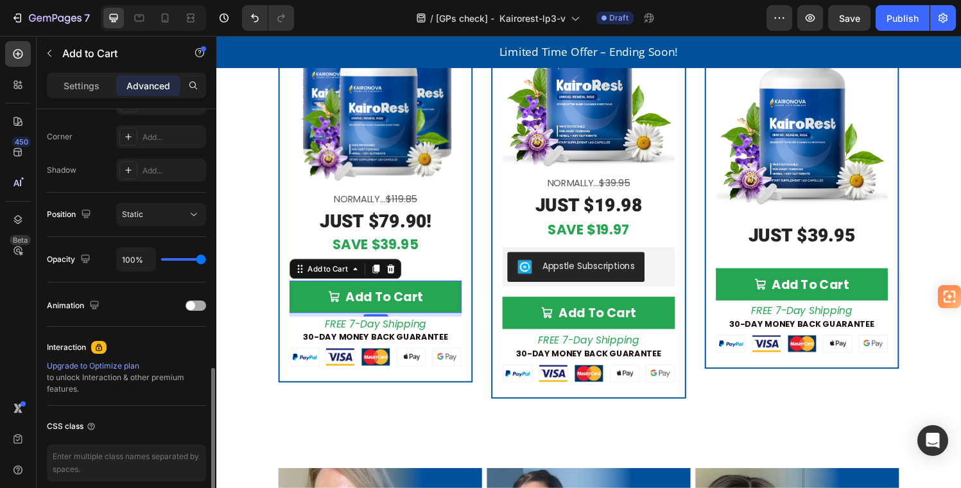
scroll to position [441, 0]
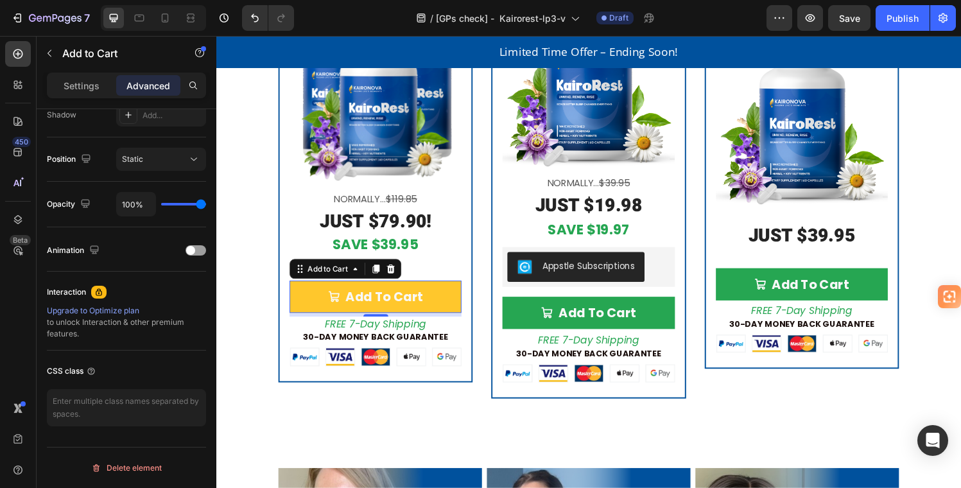
click at [464, 289] on button "Add To Cart" at bounding box center [381, 305] width 178 height 33
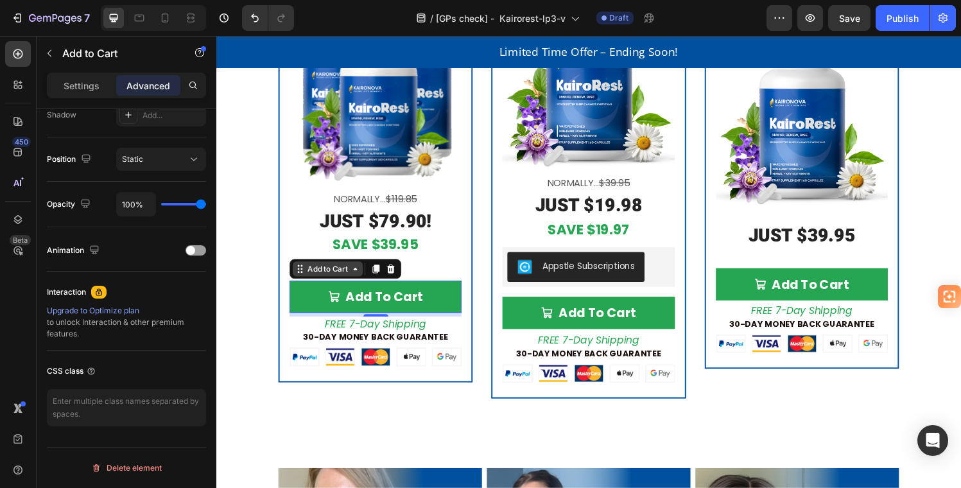
click at [328, 274] on div "Add to Cart" at bounding box center [331, 277] width 47 height 12
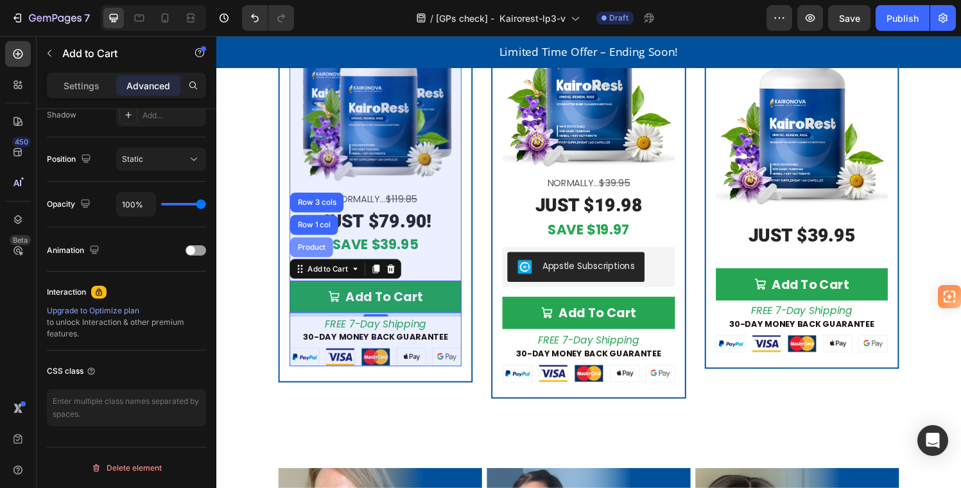
click at [317, 250] on div "Product" at bounding box center [315, 254] width 34 height 8
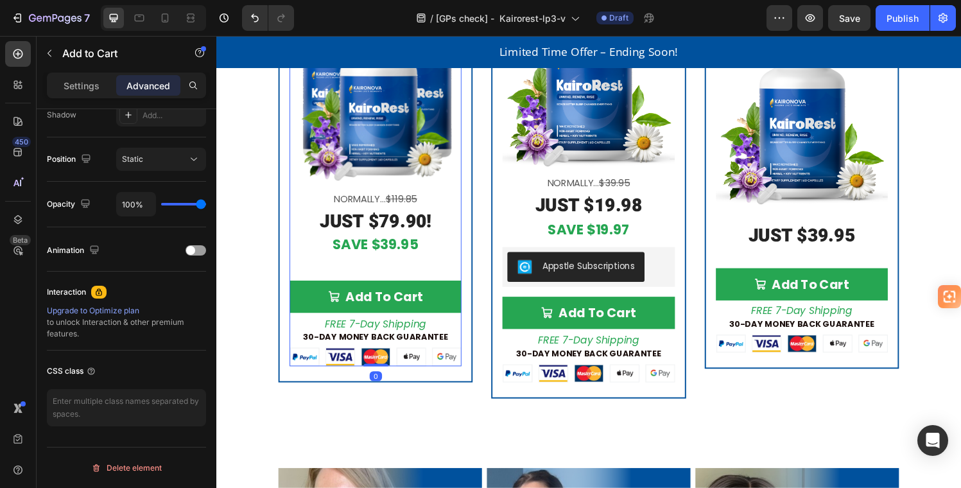
scroll to position [0, 0]
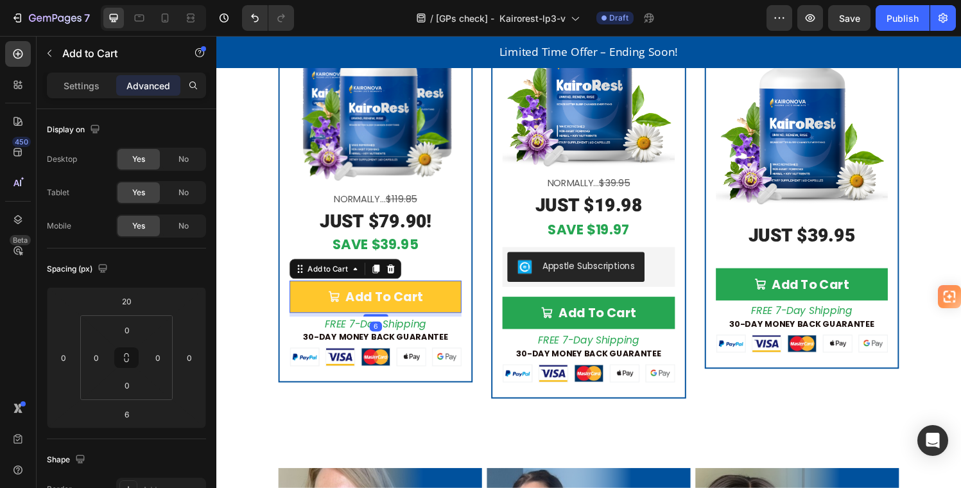
click at [316, 296] on button "Add To Cart" at bounding box center [381, 305] width 178 height 33
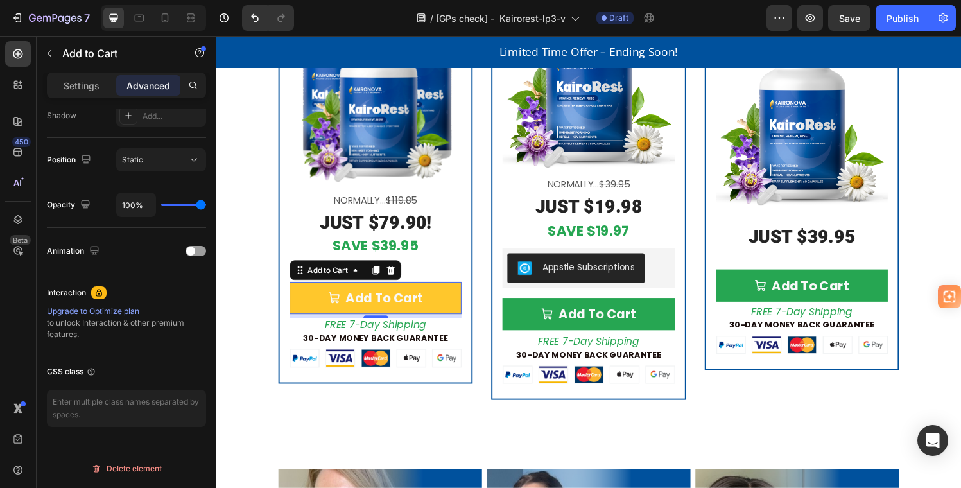
scroll to position [3324, 0]
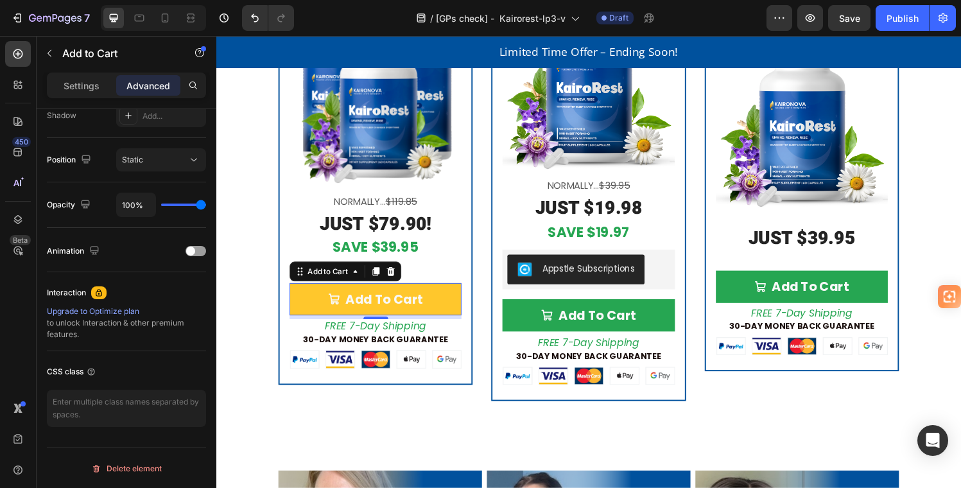
click at [451, 301] on button "Add To Cart" at bounding box center [381, 308] width 178 height 33
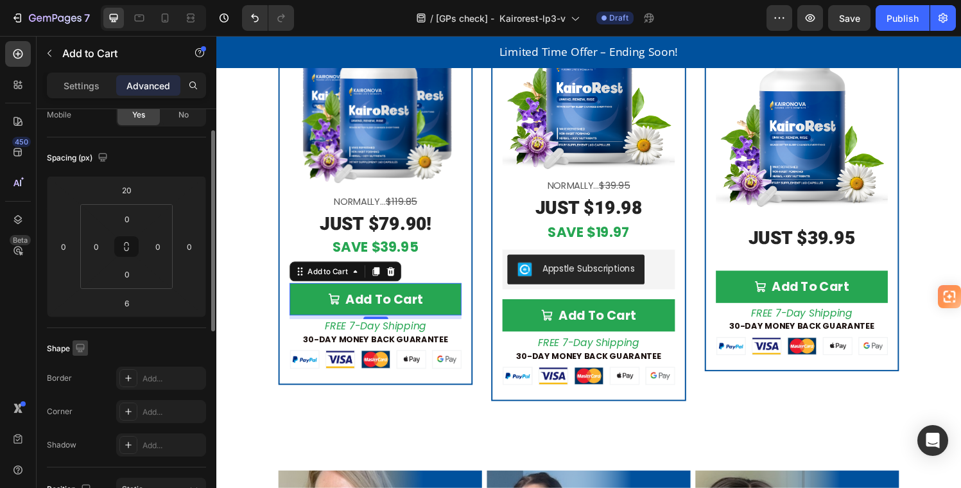
scroll to position [0, 0]
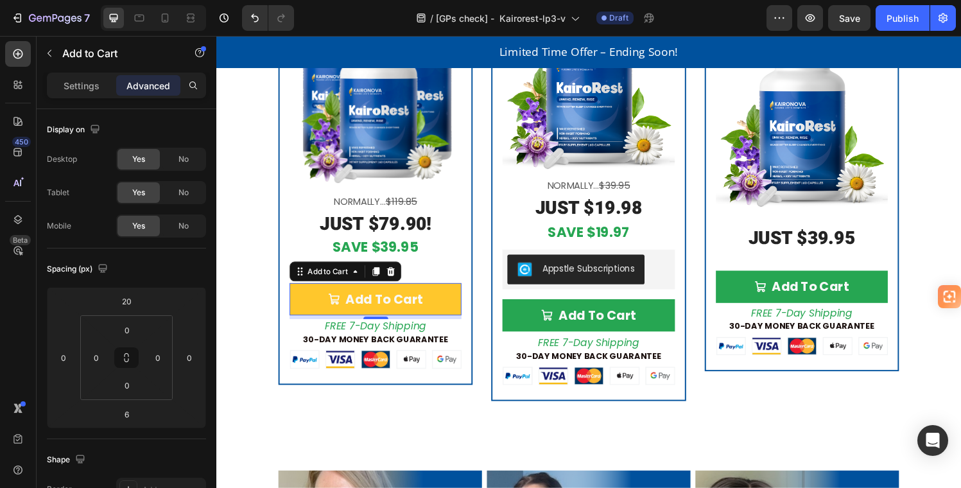
click at [309, 302] on button "Add To Cart" at bounding box center [381, 308] width 178 height 33
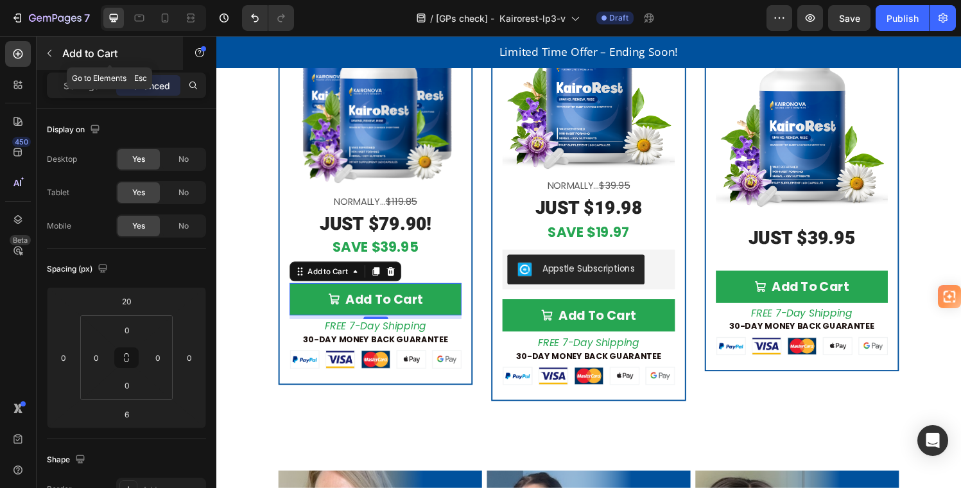
click at [120, 59] on p "Add to Cart" at bounding box center [116, 53] width 109 height 15
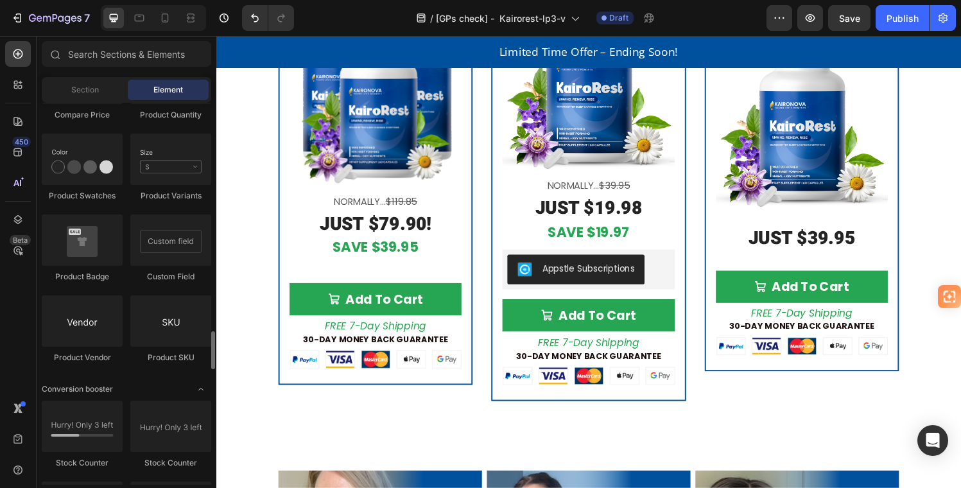
scroll to position [2792, 0]
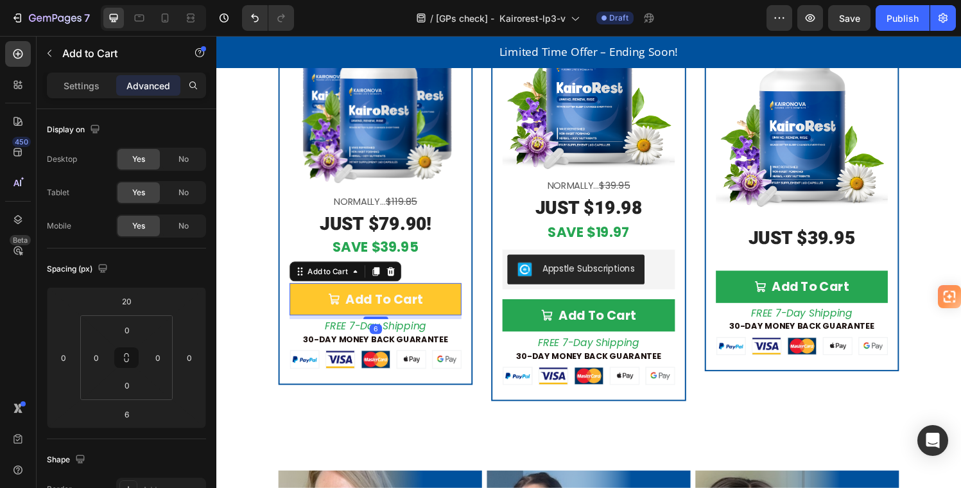
click at [311, 299] on button "Add To Cart" at bounding box center [381, 308] width 178 height 33
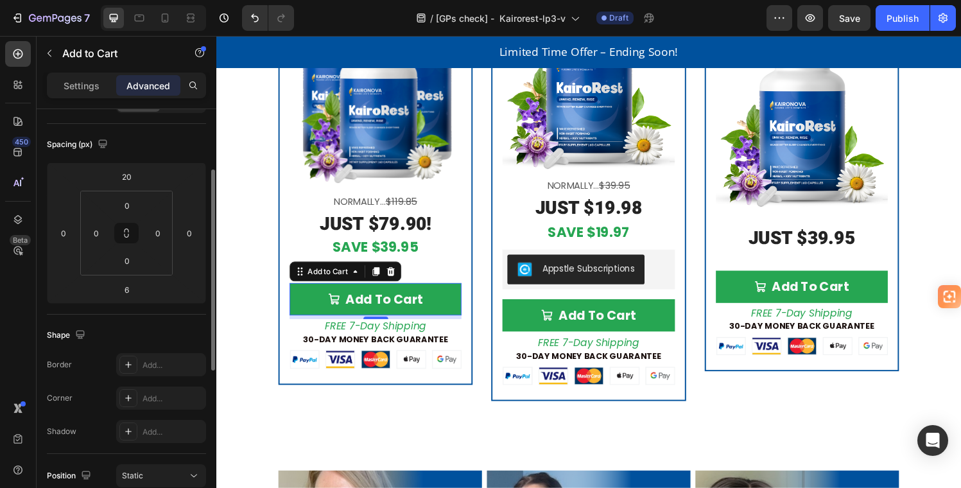
scroll to position [0, 0]
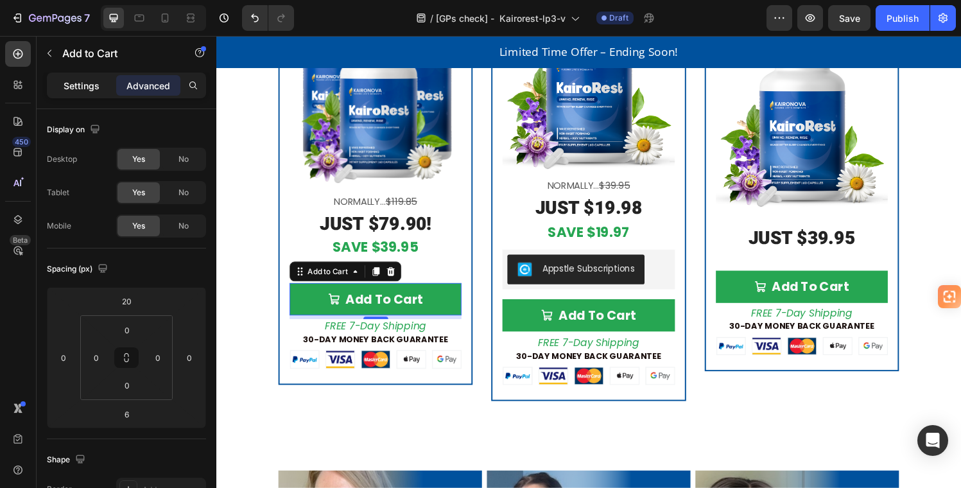
click at [78, 83] on p "Settings" at bounding box center [82, 85] width 36 height 13
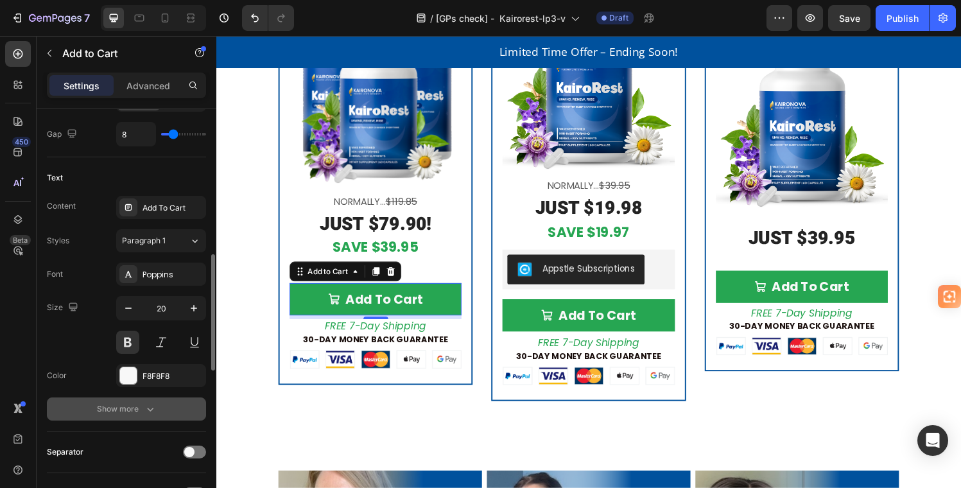
scroll to position [647, 0]
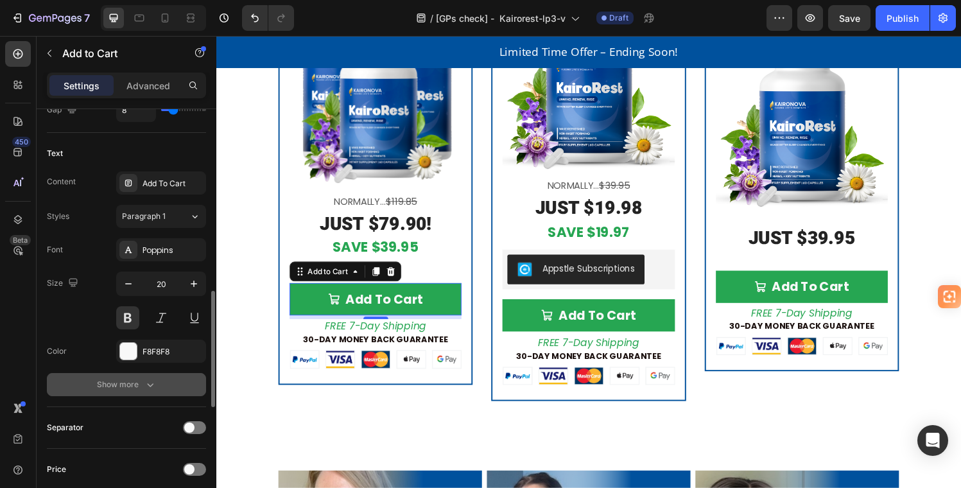
click at [137, 387] on div "Show more" at bounding box center [127, 384] width 60 height 13
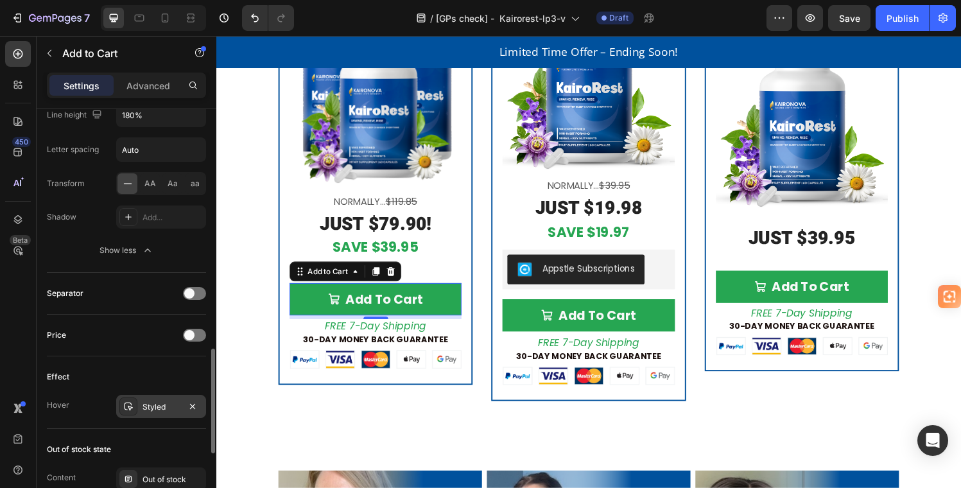
scroll to position [953, 0]
click at [67, 403] on div "Hover" at bounding box center [58, 403] width 22 height 12
click at [54, 402] on div "Hover" at bounding box center [58, 403] width 22 height 12
click at [152, 403] on div "Styled" at bounding box center [161, 405] width 37 height 12
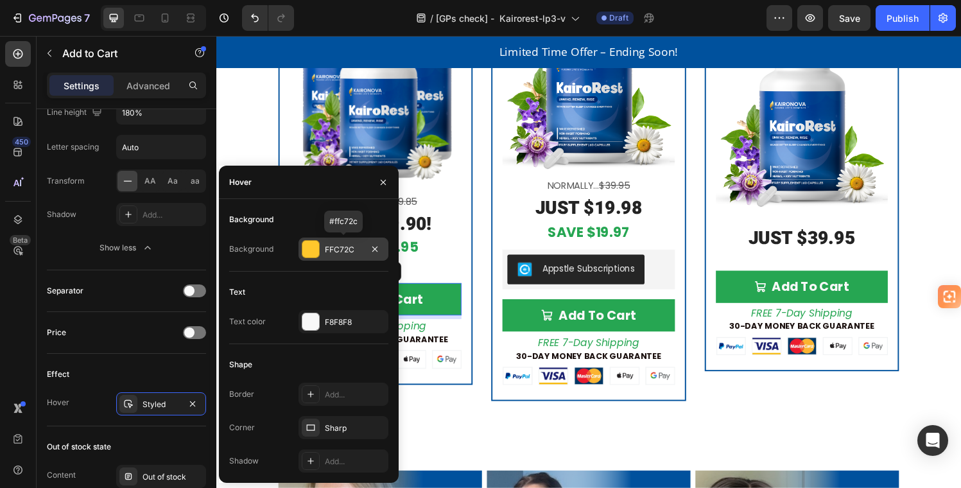
click at [320, 247] on div "FFC72C" at bounding box center [344, 249] width 90 height 23
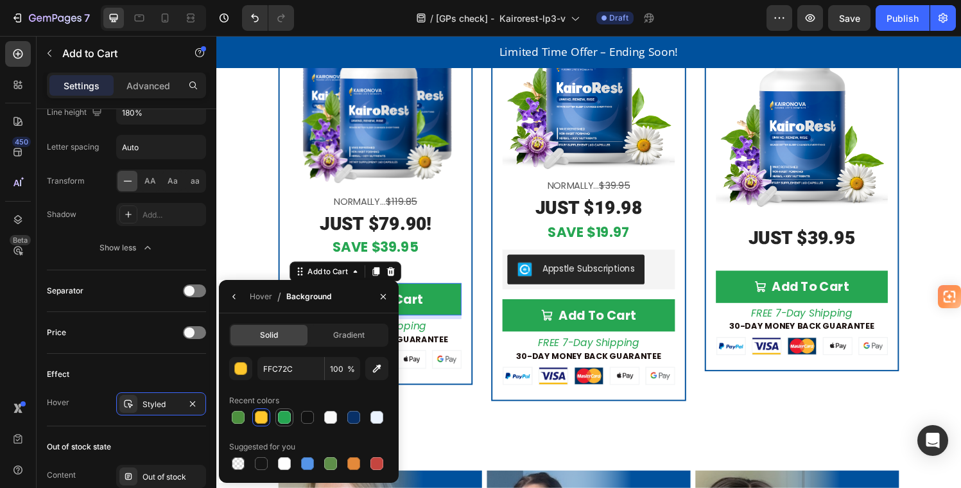
click at [284, 418] on div at bounding box center [284, 417] width 13 height 13
type input "26A652"
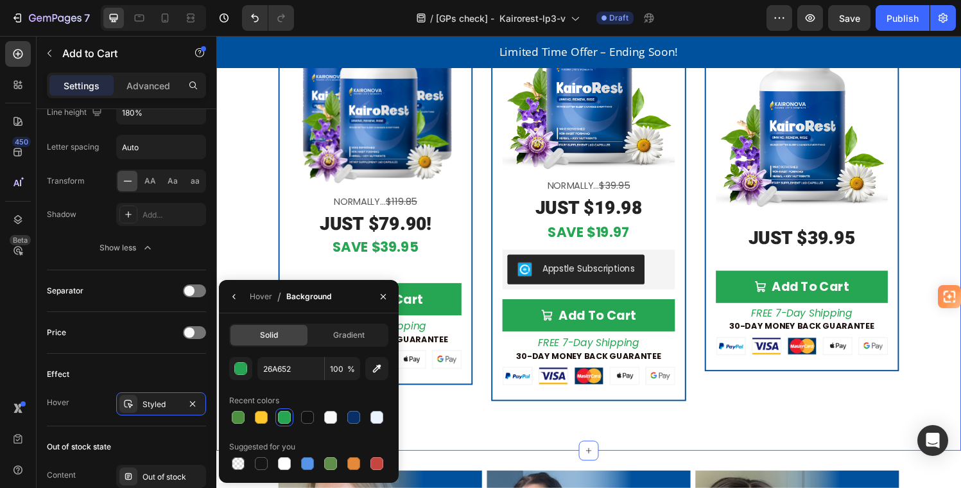
click at [448, 455] on div "Get KairoRest Today Risk-Free Heading (We'll even pay for the shipping!) Text B…" at bounding box center [601, 81] width 771 height 765
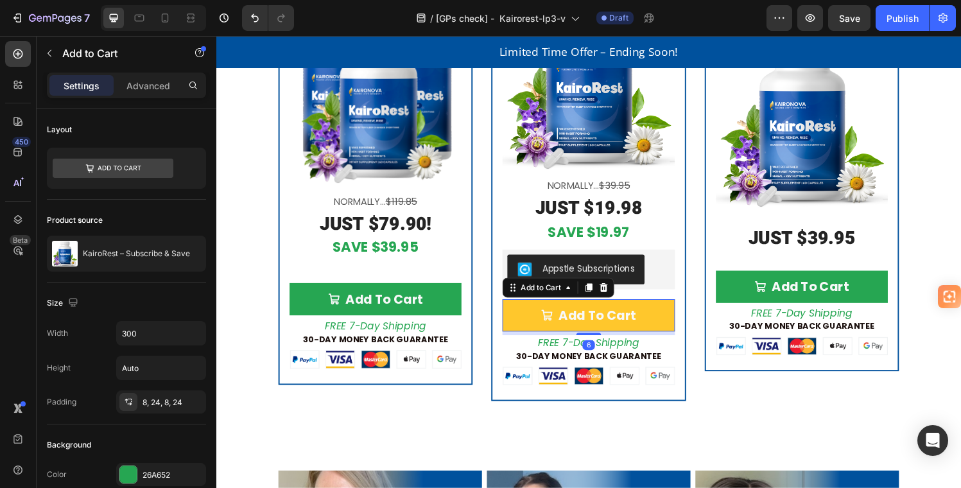
click at [543, 315] on button "Add To Cart" at bounding box center [601, 324] width 178 height 33
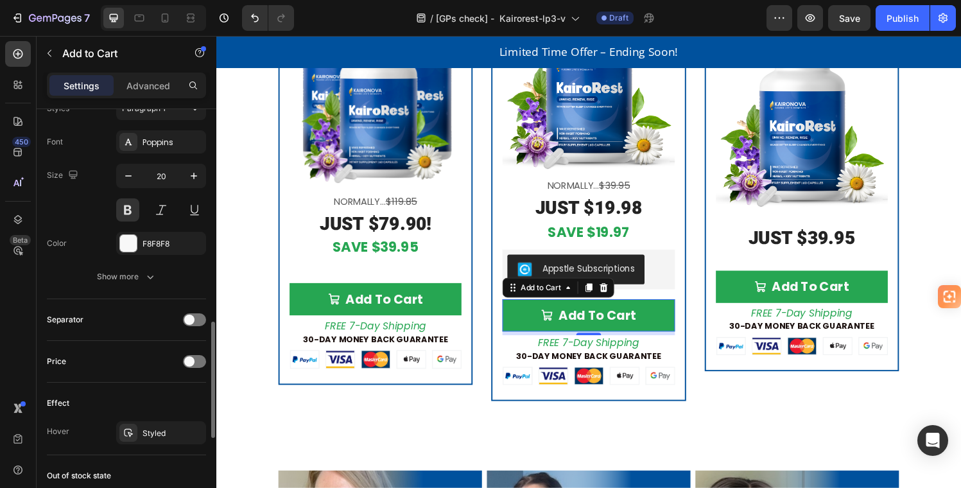
scroll to position [773, 0]
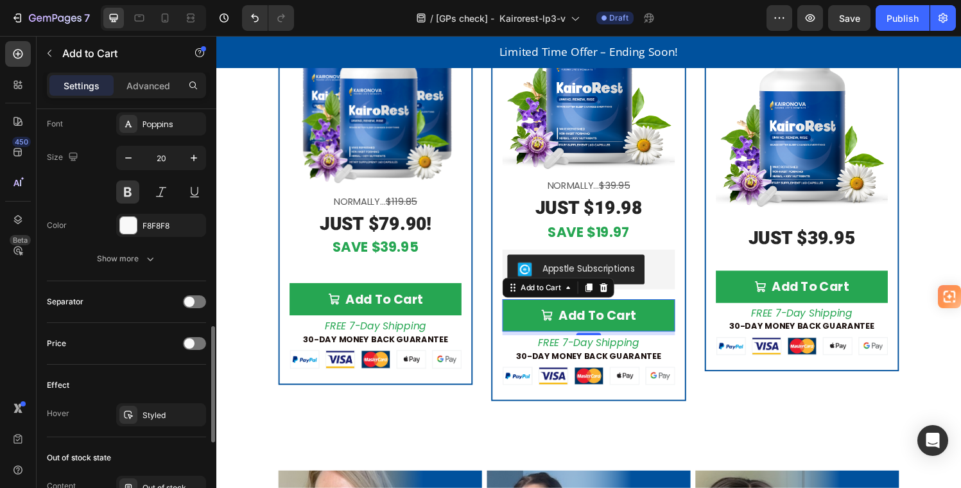
click at [77, 414] on div "Hover Styled" at bounding box center [126, 414] width 159 height 23
click at [175, 410] on div "Styled" at bounding box center [161, 416] width 37 height 12
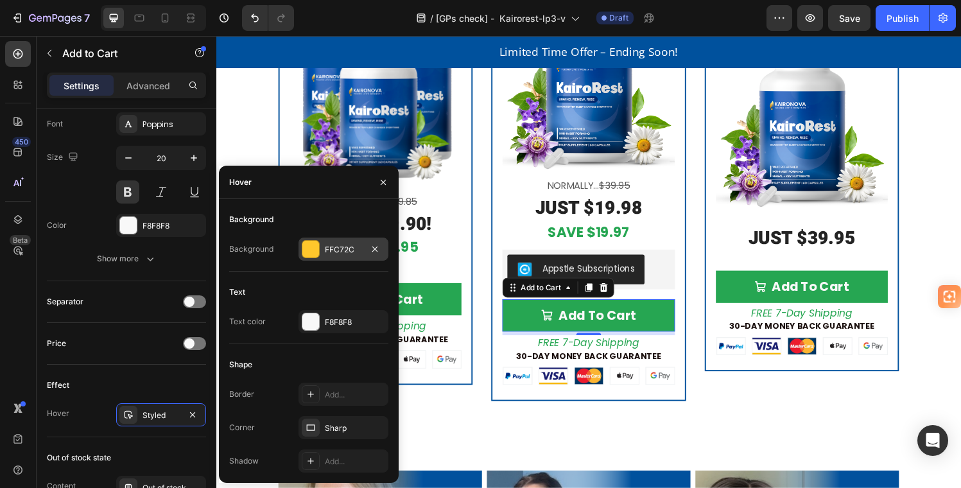
click at [322, 247] on div "FFC72C" at bounding box center [344, 249] width 90 height 23
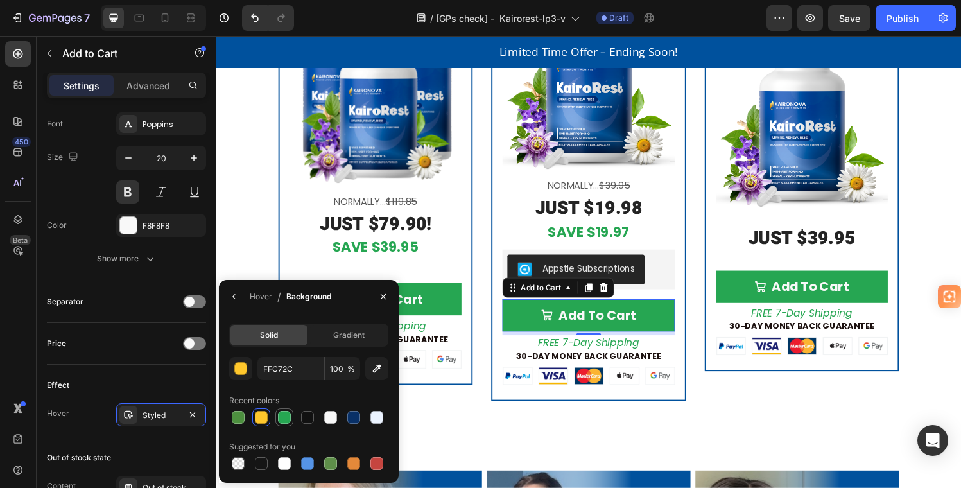
click at [284, 415] on div at bounding box center [284, 417] width 13 height 13
type input "26A652"
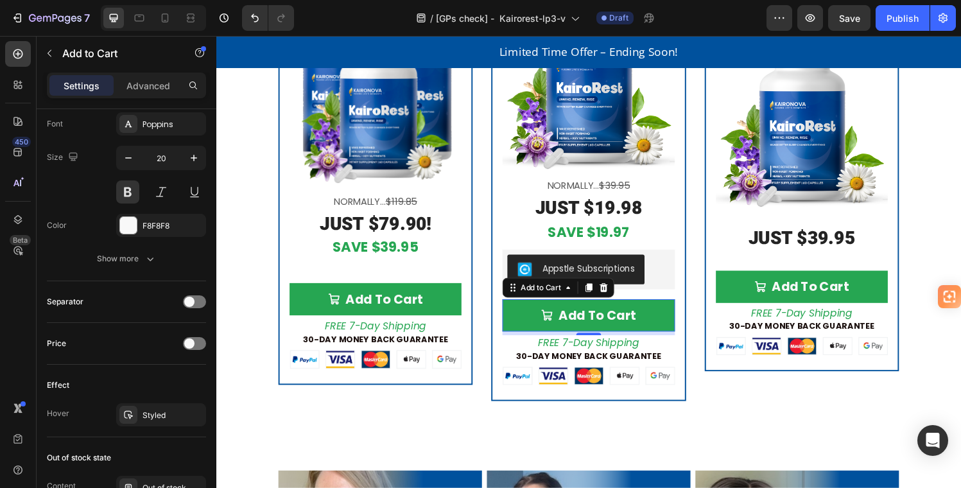
click at [655, 308] on button "Add To Cart" at bounding box center [601, 324] width 178 height 33
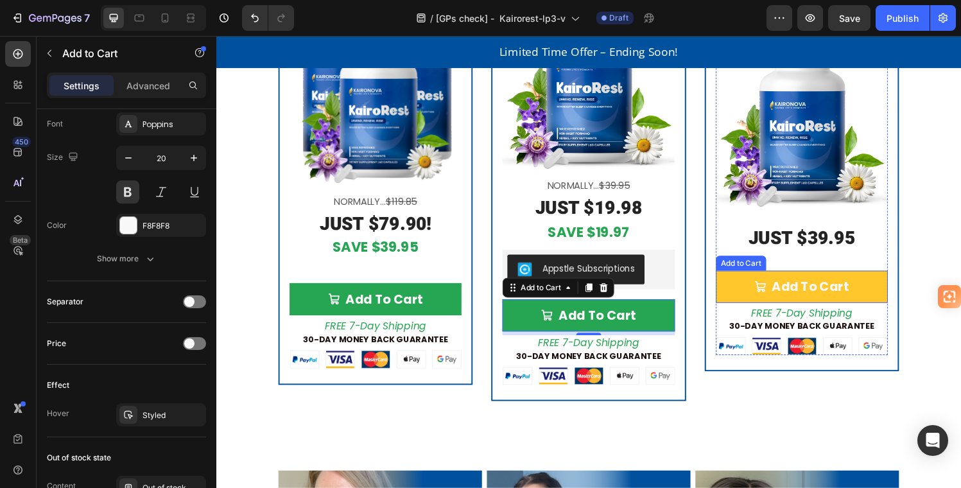
click at [750, 284] on button "Add To Cart" at bounding box center [822, 295] width 178 height 33
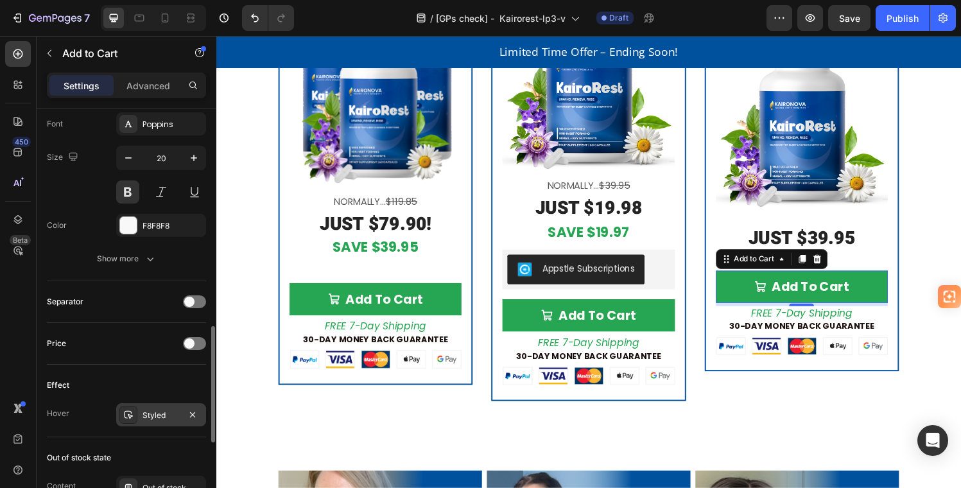
click at [166, 408] on div "Styled" at bounding box center [161, 414] width 90 height 23
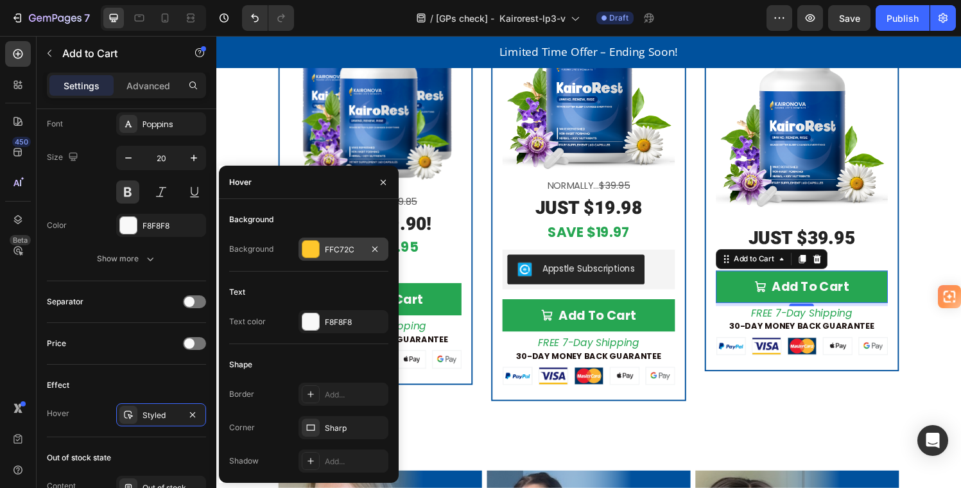
click at [318, 243] on div at bounding box center [310, 249] width 17 height 17
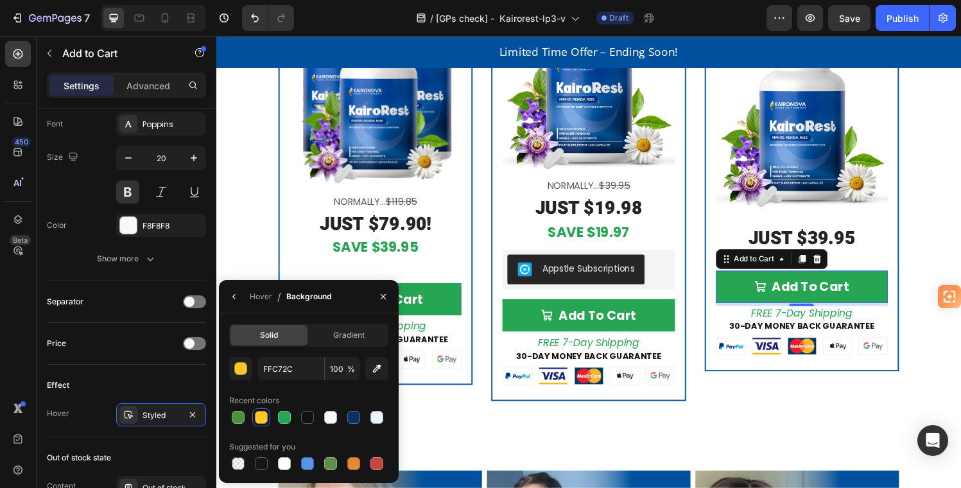
drag, startPoint x: 286, startPoint y: 417, endPoint x: 364, endPoint y: 472, distance: 95.5
click at [286, 417] on div at bounding box center [284, 417] width 13 height 13
type input "26A652"
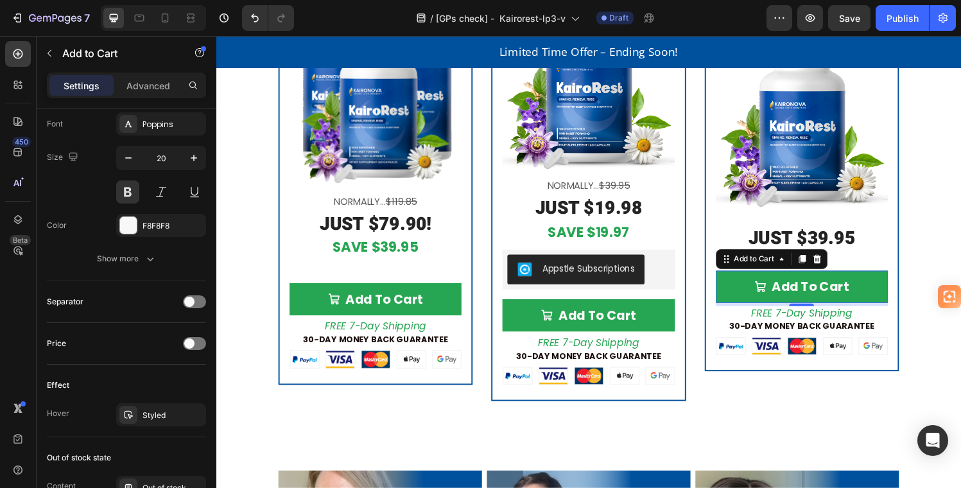
drag, startPoint x: 875, startPoint y: 282, endPoint x: 866, endPoint y: 289, distance: 10.9
click at [875, 282] on button "Add To Cart" at bounding box center [822, 295] width 178 height 33
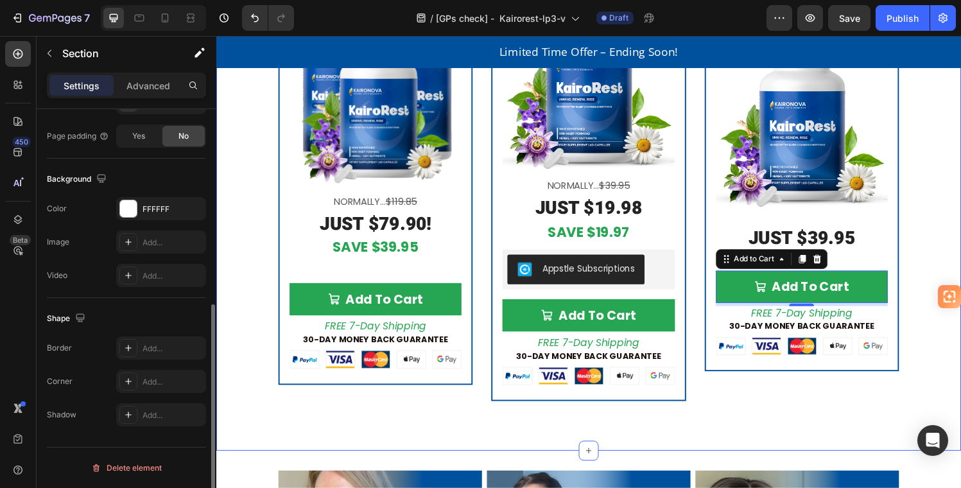
scroll to position [0, 0]
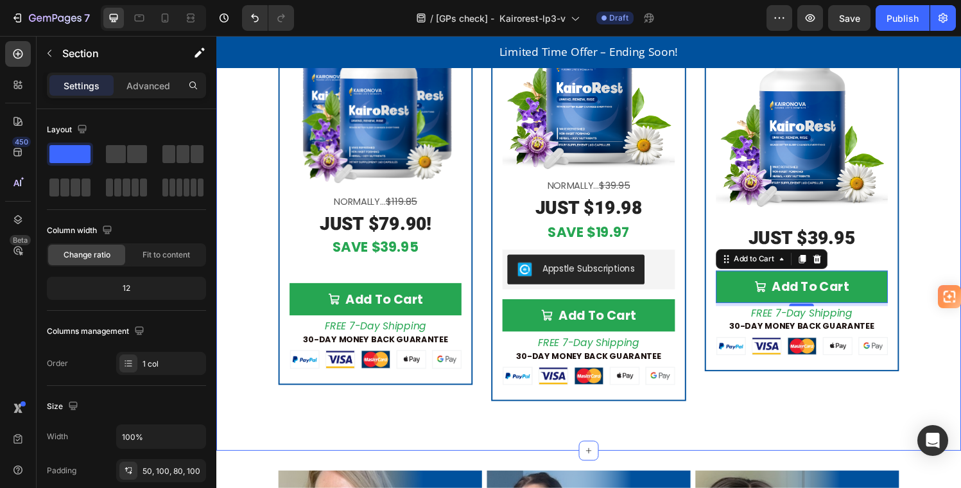
click at [800, 412] on div "Get KairoRest Today Risk-Free Heading (We'll even pay for the shipping!) Text B…" at bounding box center [601, 81] width 771 height 765
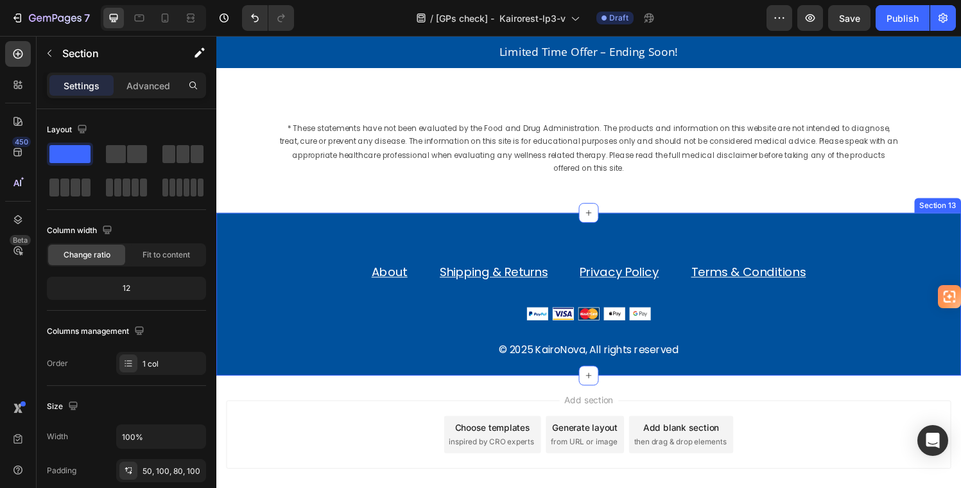
scroll to position [4014, 0]
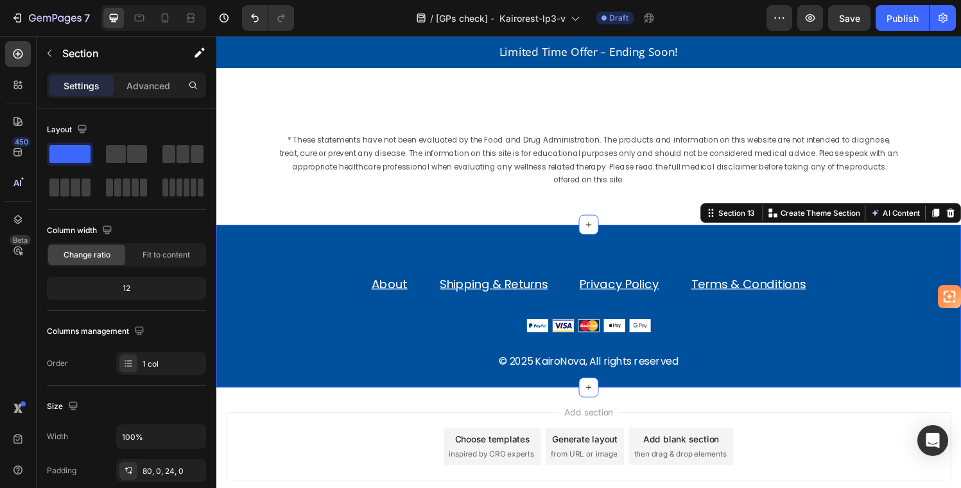
click at [914, 236] on div "About Text block Shipping & Returns Text block Privacy Policy Text block Terms …" at bounding box center [601, 315] width 771 height 168
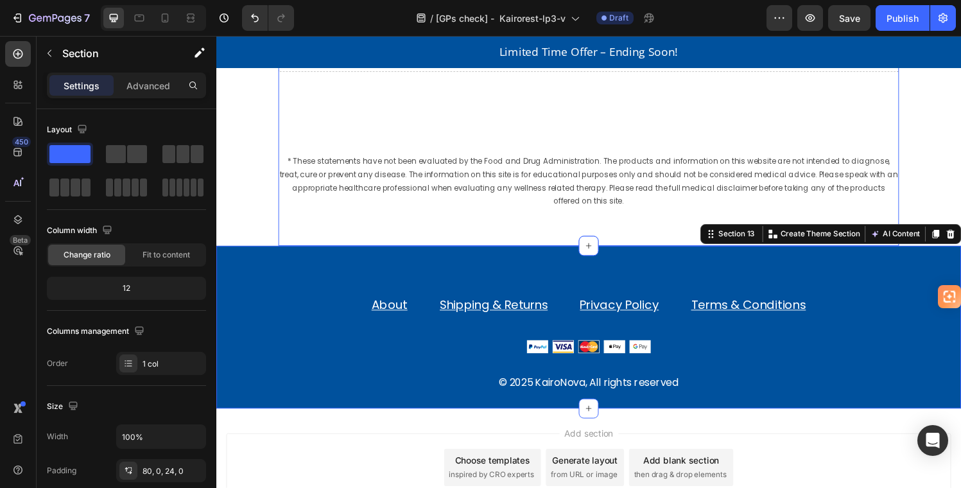
scroll to position [3990, 0]
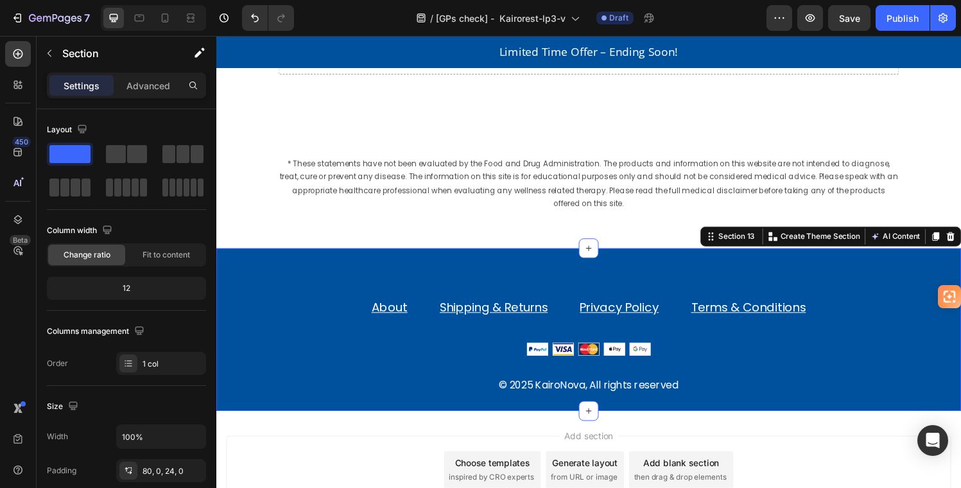
click at [828, 276] on div "About Text block Shipping & Returns Text block Privacy Policy Text block Terms …" at bounding box center [601, 340] width 771 height 168
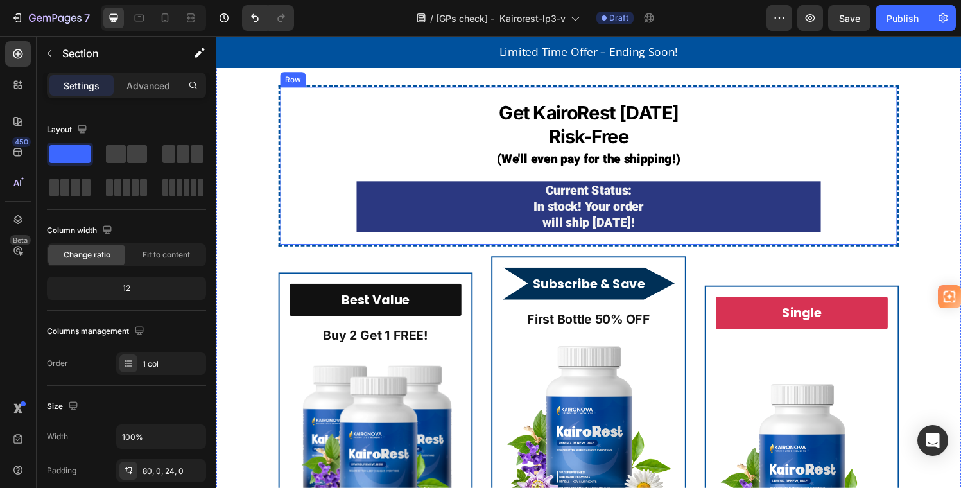
scroll to position [2760, 0]
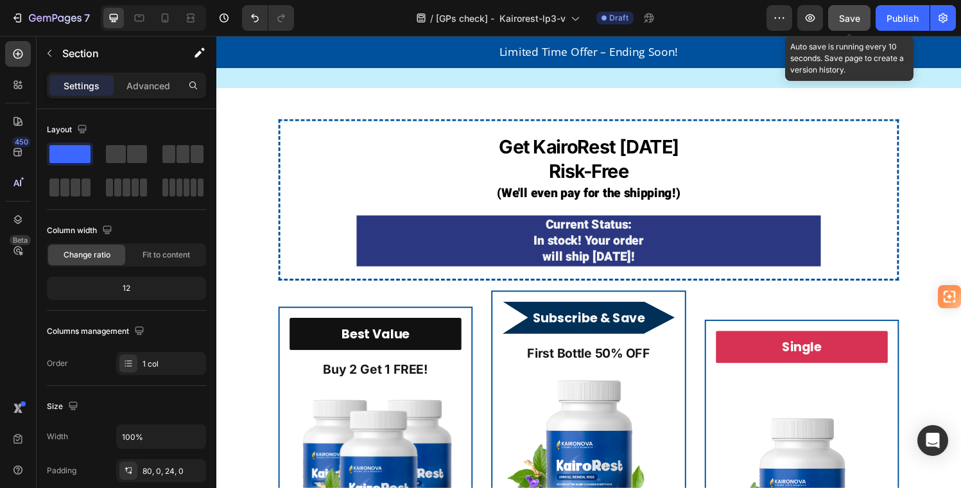
click at [852, 16] on span "Save" at bounding box center [849, 18] width 21 height 11
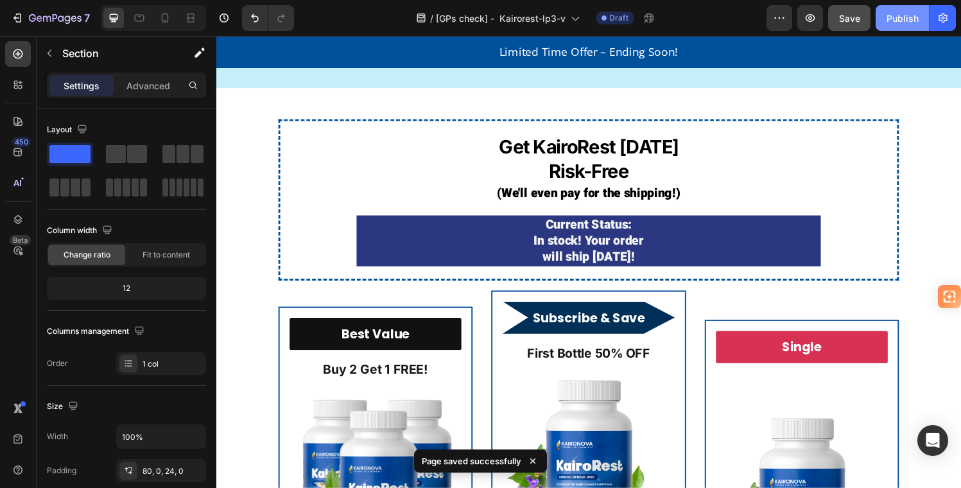
click at [899, 15] on div "Publish" at bounding box center [903, 18] width 32 height 13
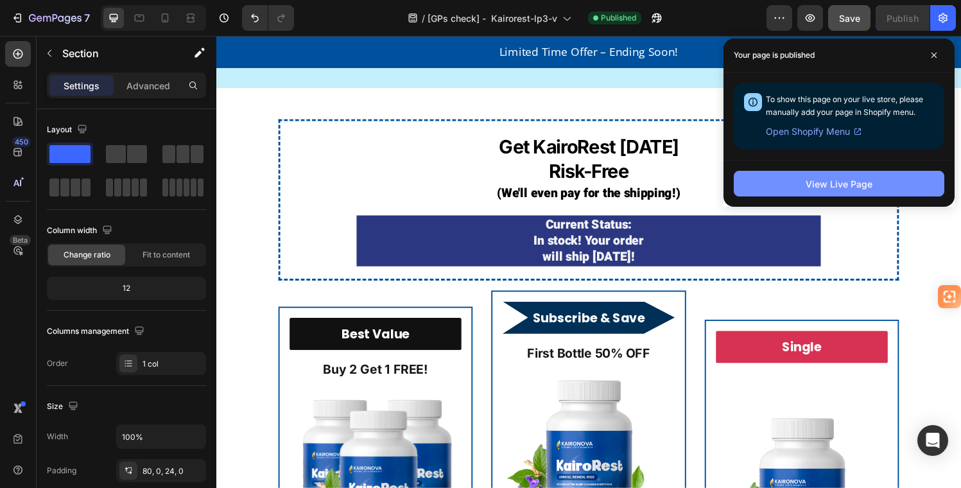
click at [859, 182] on div "View Live Page" at bounding box center [839, 183] width 67 height 13
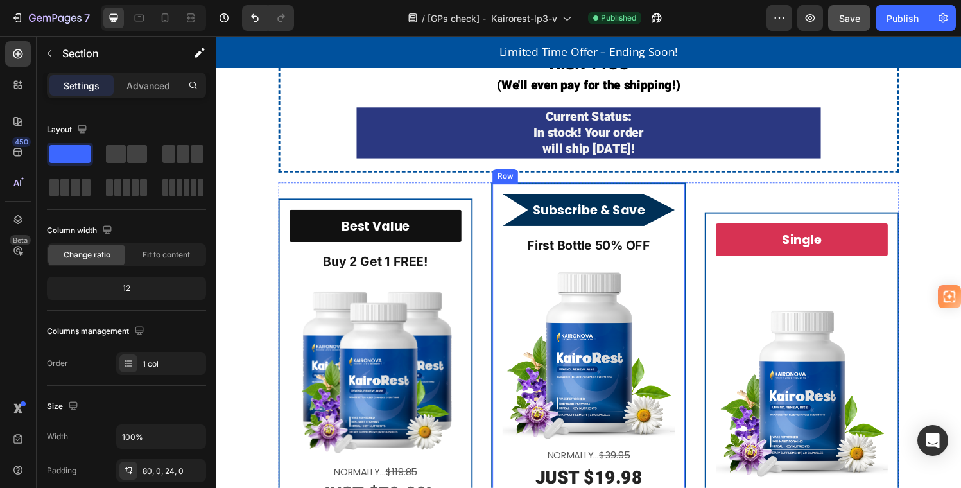
scroll to position [3047, 0]
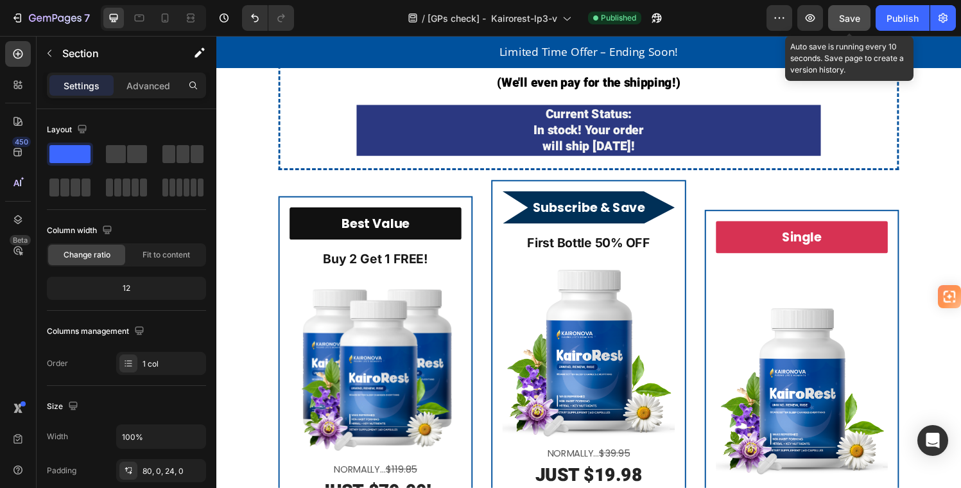
click at [853, 15] on span "Save" at bounding box center [849, 18] width 21 height 11
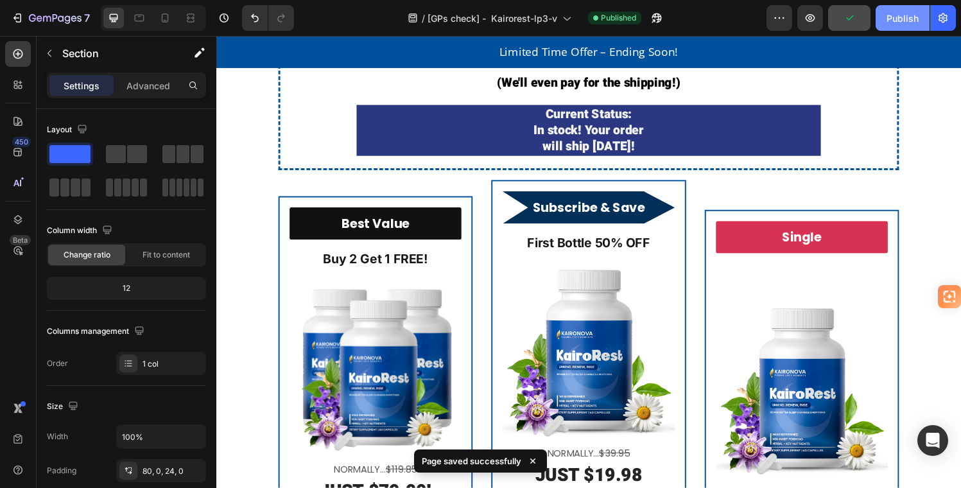
click at [902, 16] on div "Publish" at bounding box center [903, 18] width 32 height 13
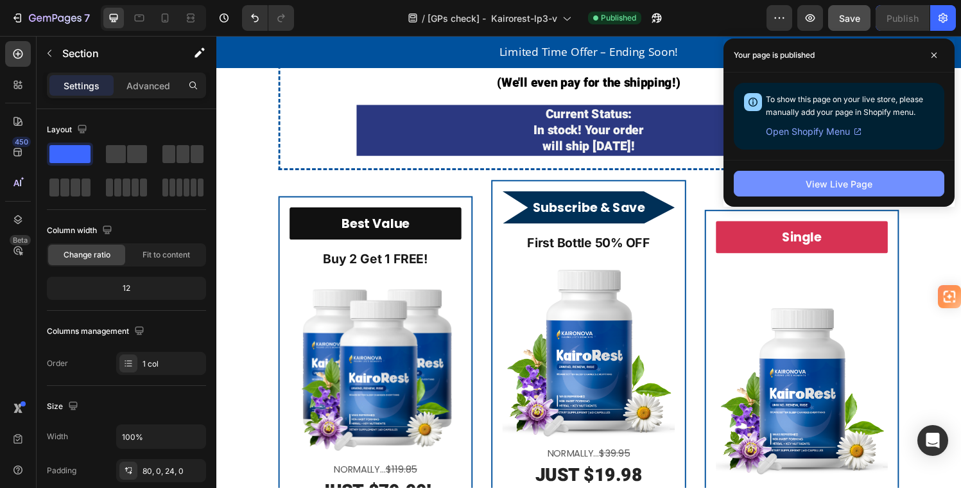
click at [873, 178] on button "View Live Page" at bounding box center [839, 184] width 211 height 26
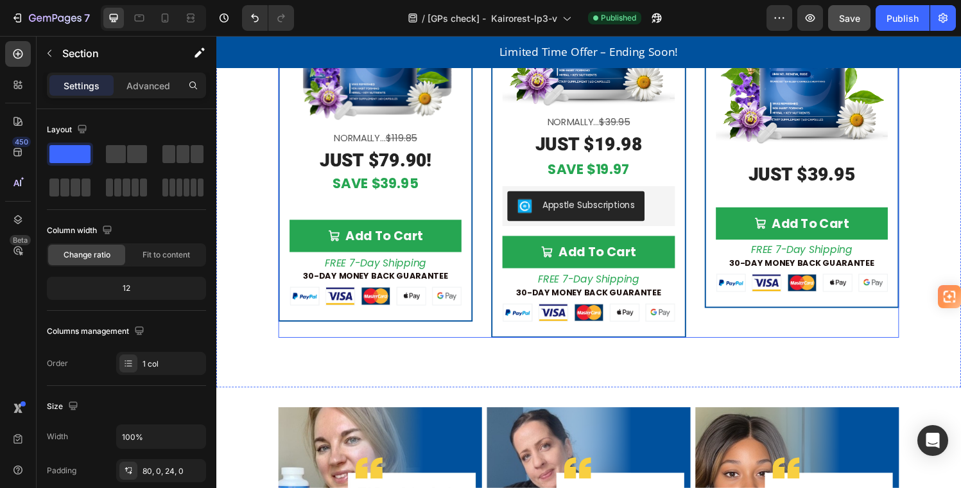
scroll to position [3376, 0]
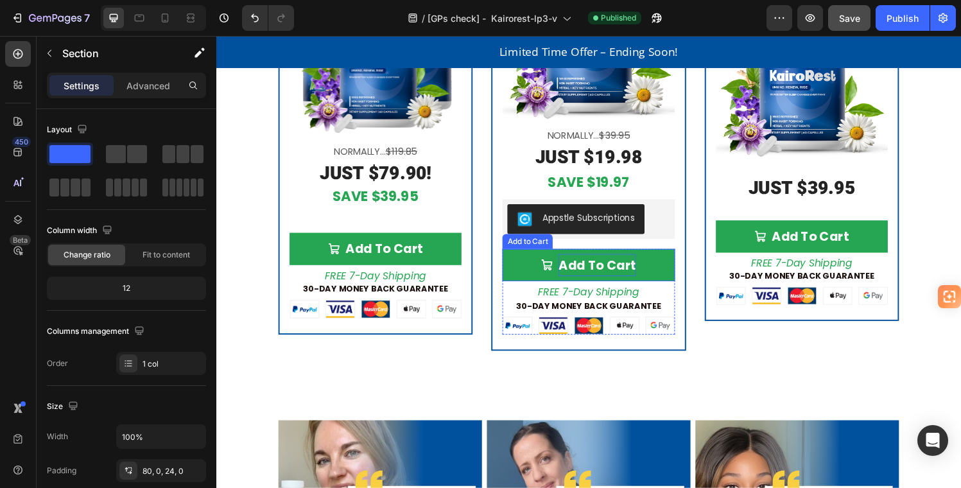
click at [631, 268] on div "Add To Cart" at bounding box center [610, 272] width 80 height 23
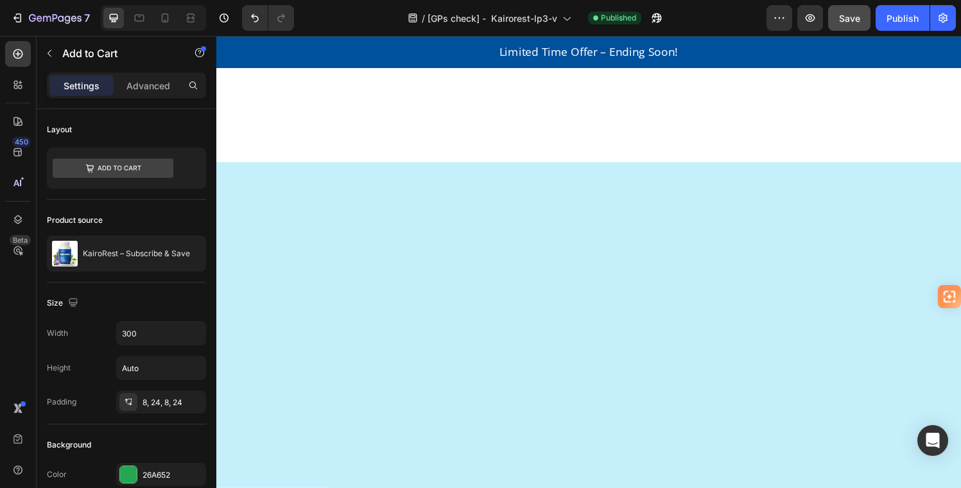
scroll to position [2384, 0]
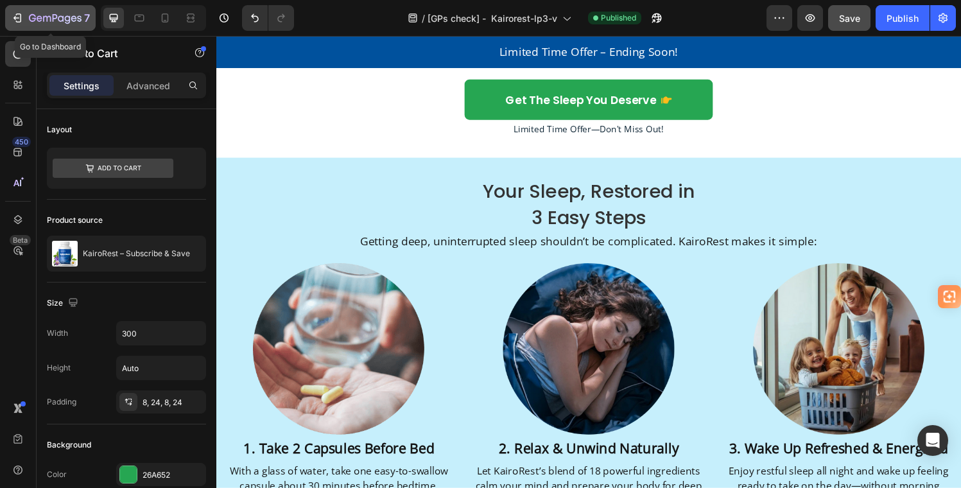
click at [42, 18] on icon "button" at bounding box center [55, 18] width 53 height 11
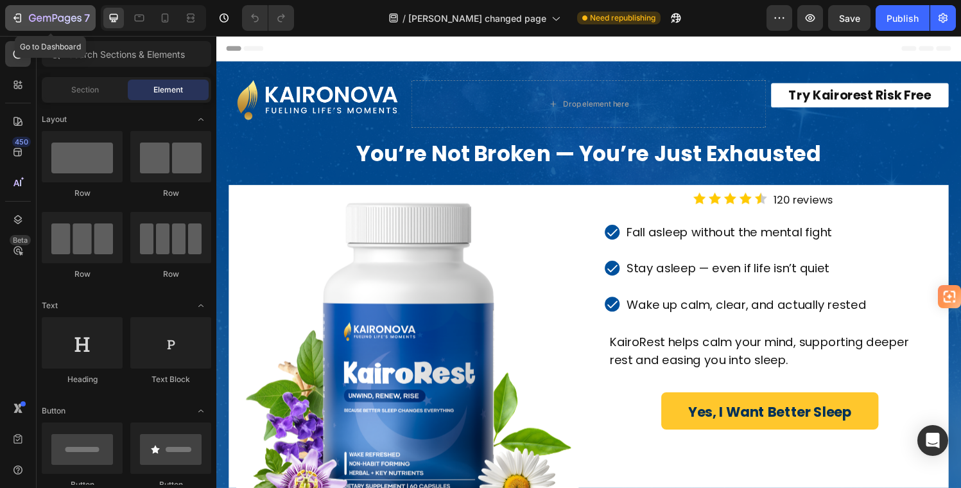
click at [52, 19] on icon "button" at bounding box center [55, 18] width 53 height 11
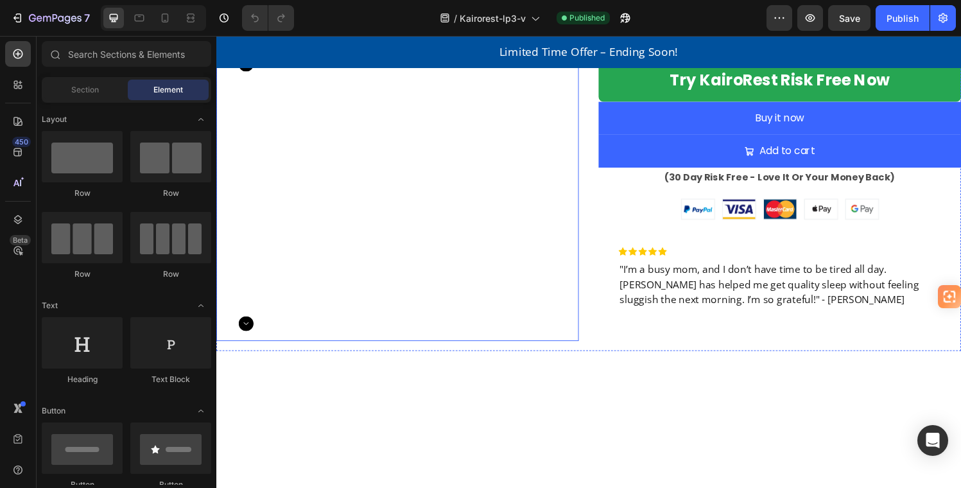
scroll to position [2824, 0]
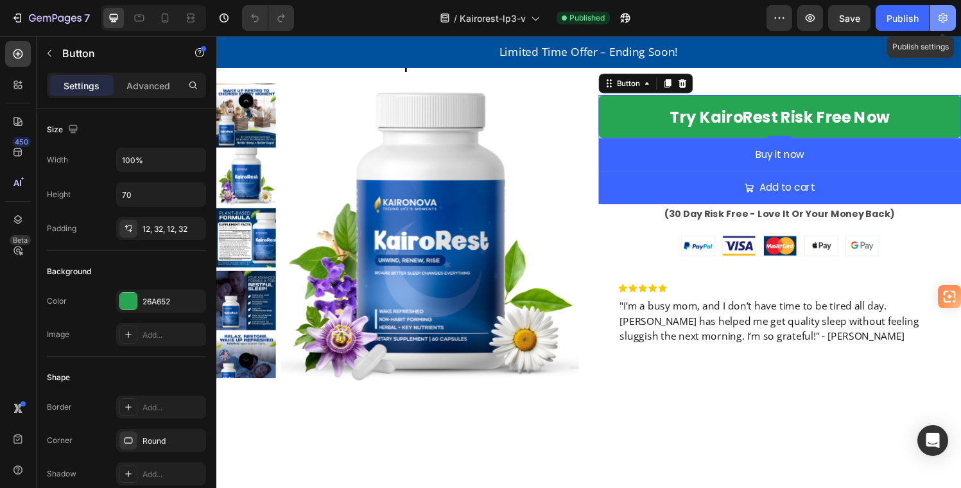
click at [943, 19] on icon "button" at bounding box center [943, 18] width 9 height 10
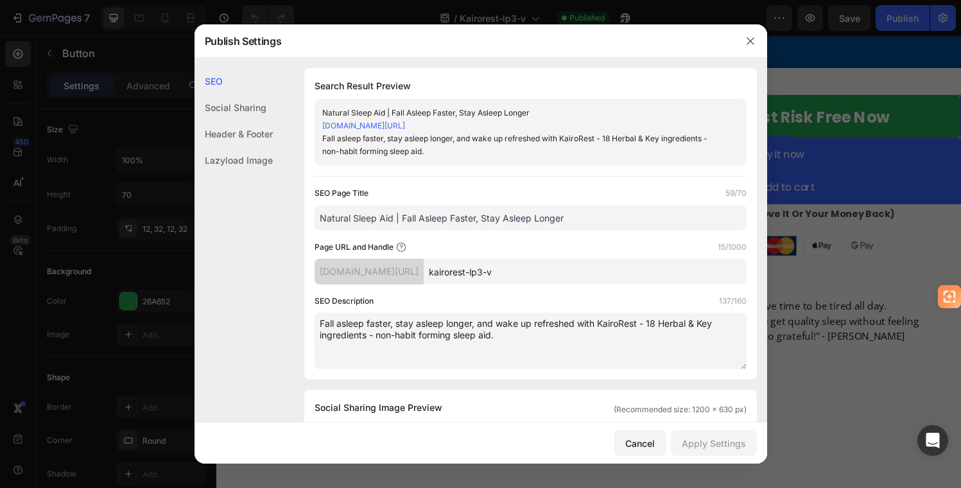
click at [511, 125] on div "[DOMAIN_NAME][URL]" at bounding box center [520, 125] width 396 height 13
click at [405, 126] on link "[DOMAIN_NAME][URL]" at bounding box center [363, 126] width 83 height 10
click at [753, 39] on icon "button" at bounding box center [751, 41] width 10 height 10
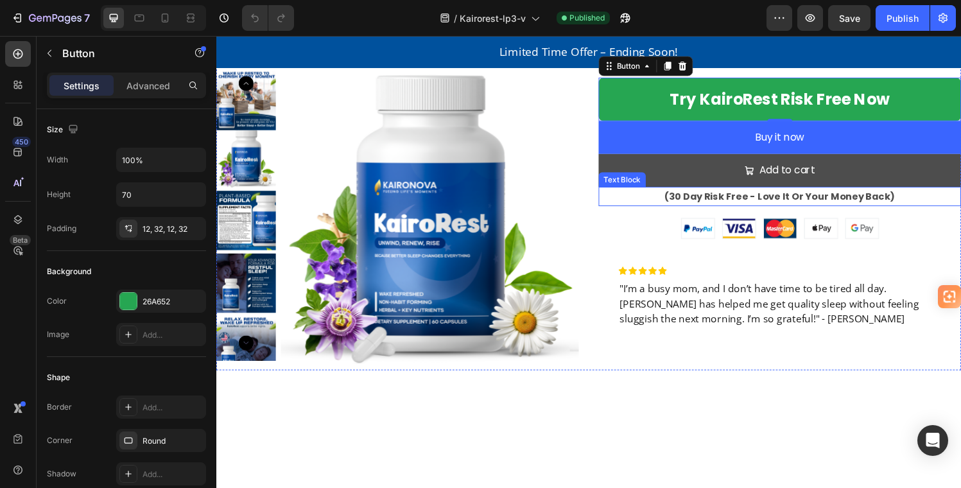
scroll to position [2844, 0]
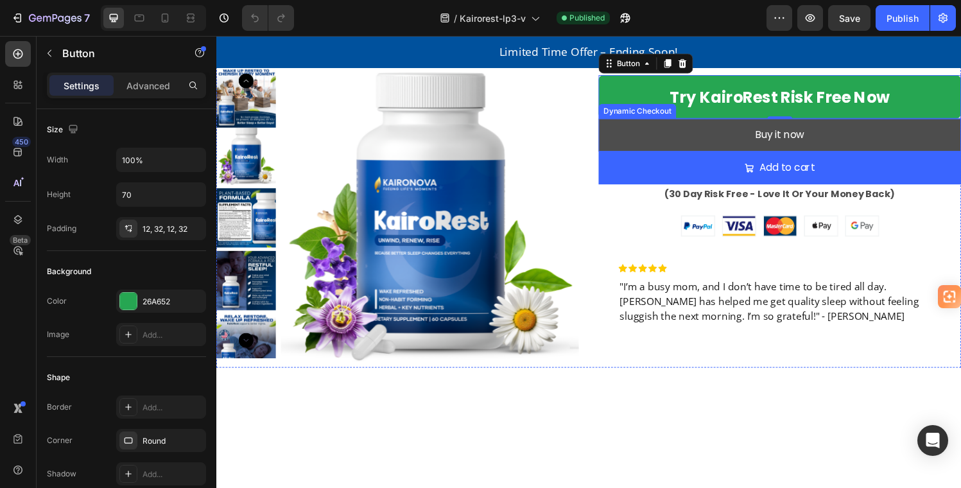
click at [685, 155] on button "Buy it now" at bounding box center [799, 138] width 375 height 34
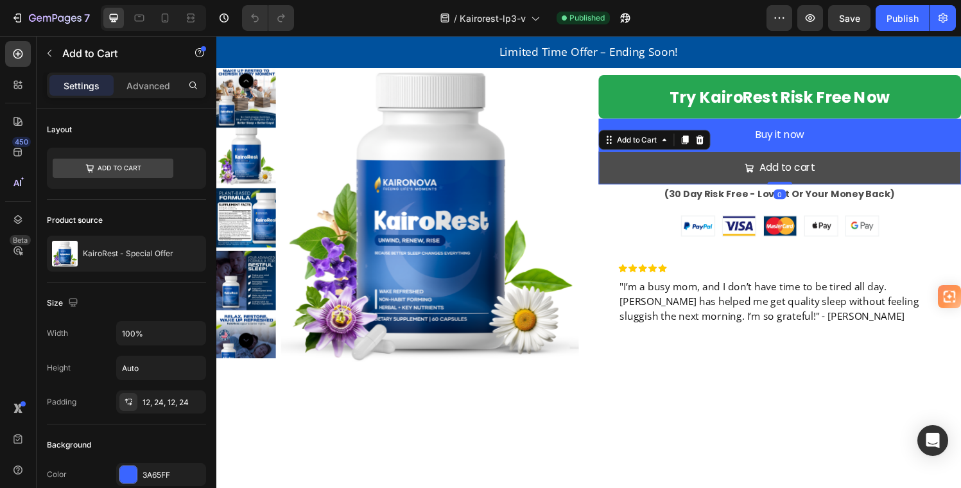
click at [665, 189] on button "Add to cart" at bounding box center [799, 172] width 375 height 34
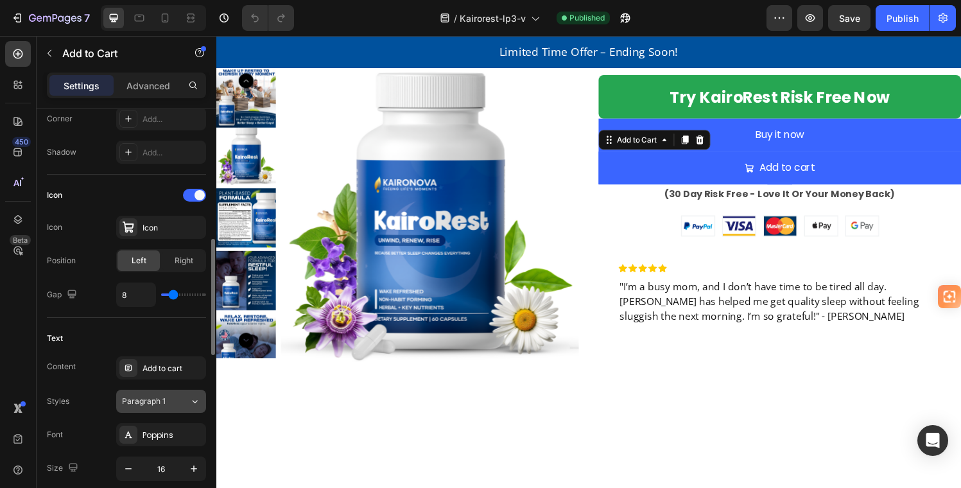
scroll to position [464, 0]
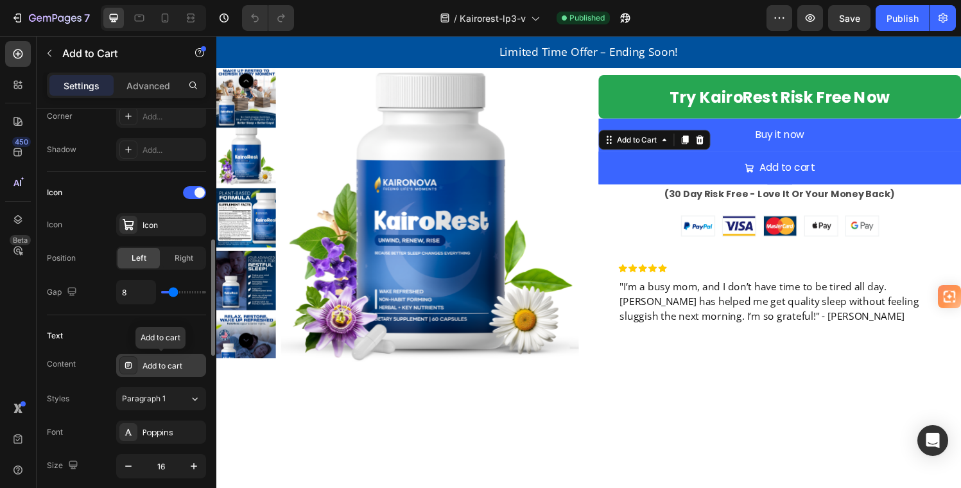
click at [188, 363] on div "Add to cart" at bounding box center [173, 366] width 60 height 12
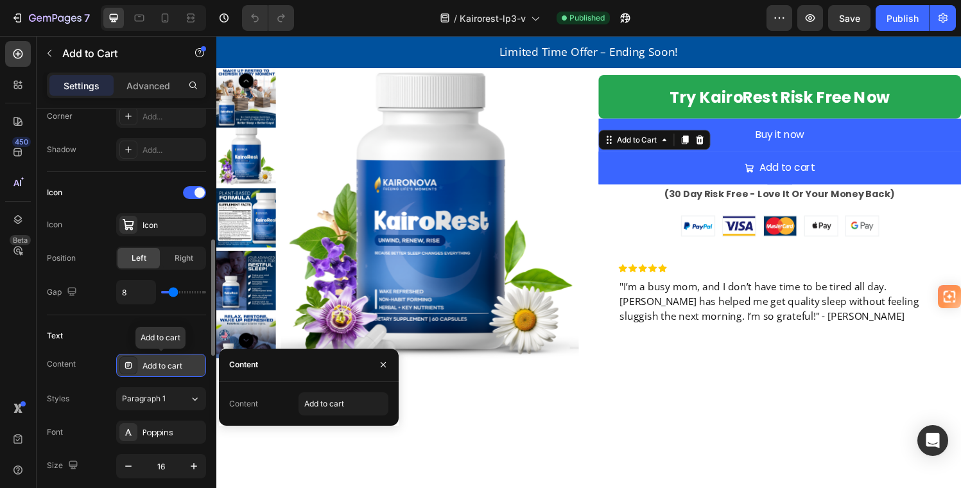
click at [180, 362] on div "Add to cart" at bounding box center [173, 366] width 60 height 12
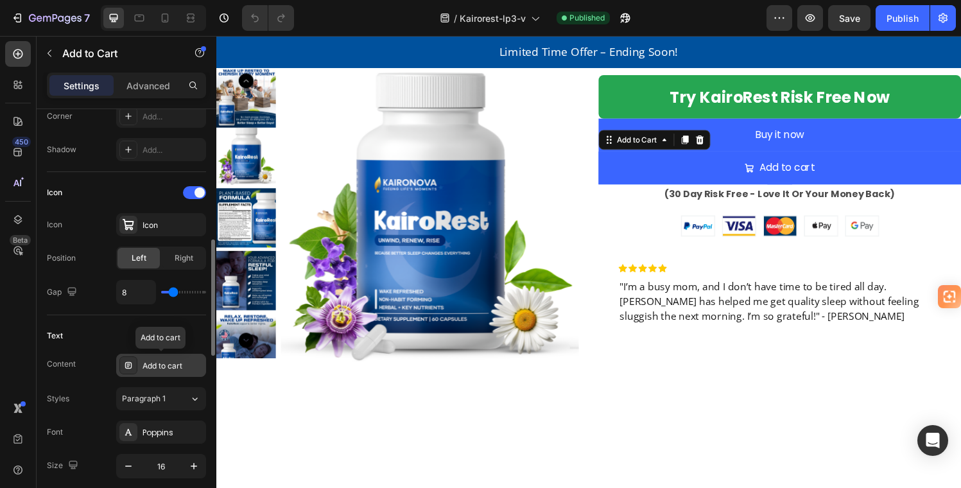
click at [180, 362] on div "Add to cart" at bounding box center [173, 366] width 60 height 12
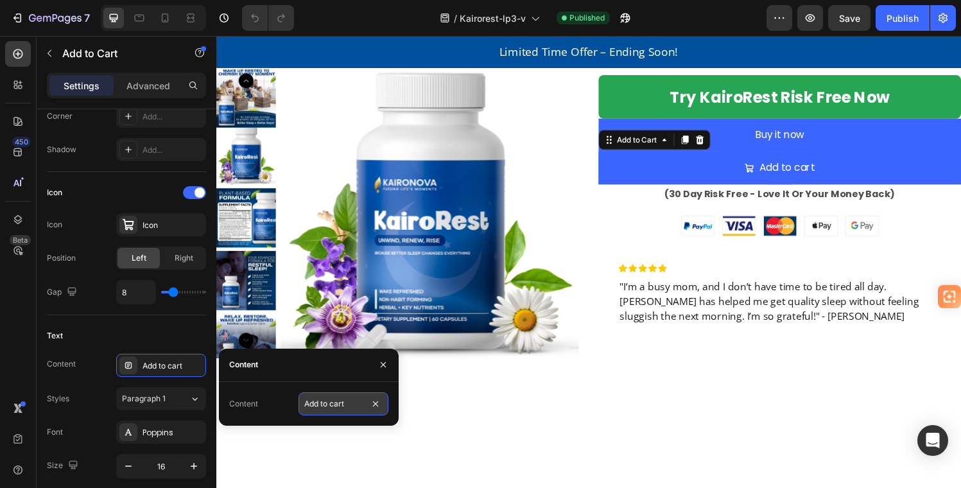
click at [347, 401] on input "Add to cart" at bounding box center [344, 403] width 90 height 23
click at [350, 403] on input "Add to cart" at bounding box center [344, 403] width 90 height 23
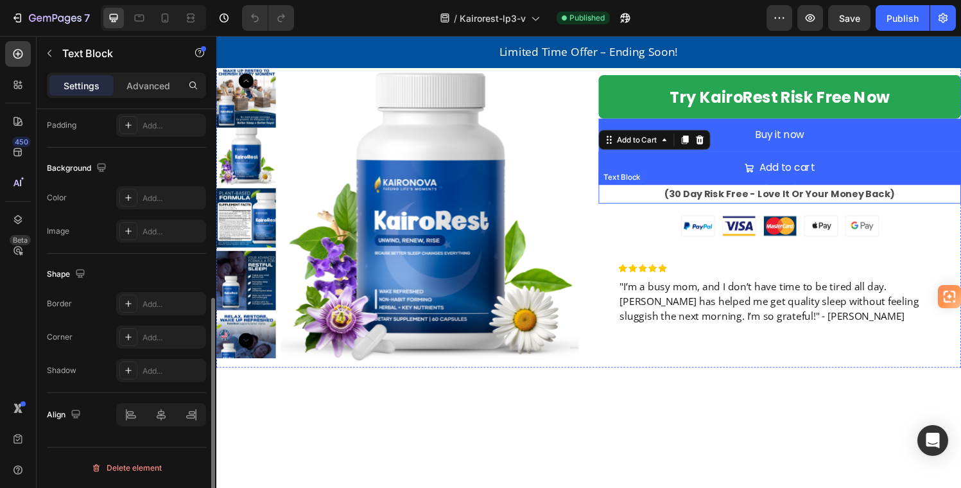
scroll to position [0, 0]
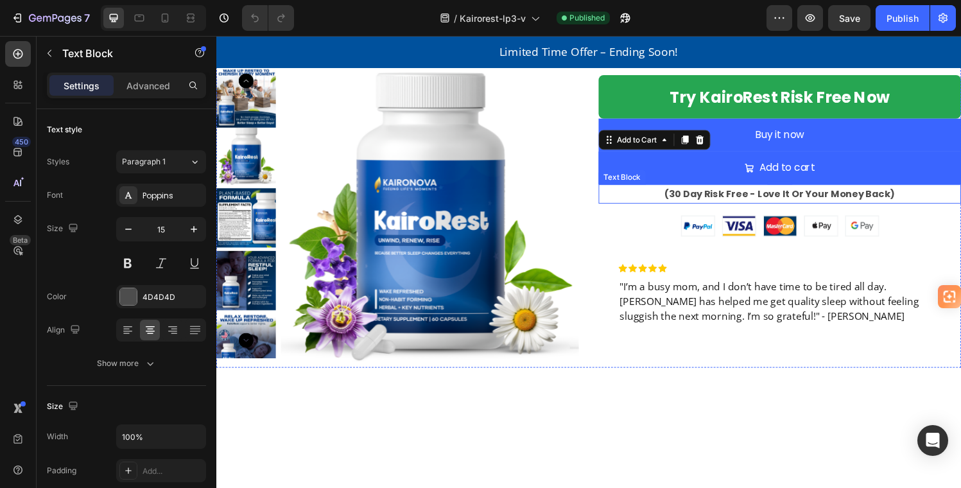
click at [681, 206] on strong "(30 Day Risk Free - Love It Or Your Money Back)" at bounding box center [799, 199] width 239 height 13
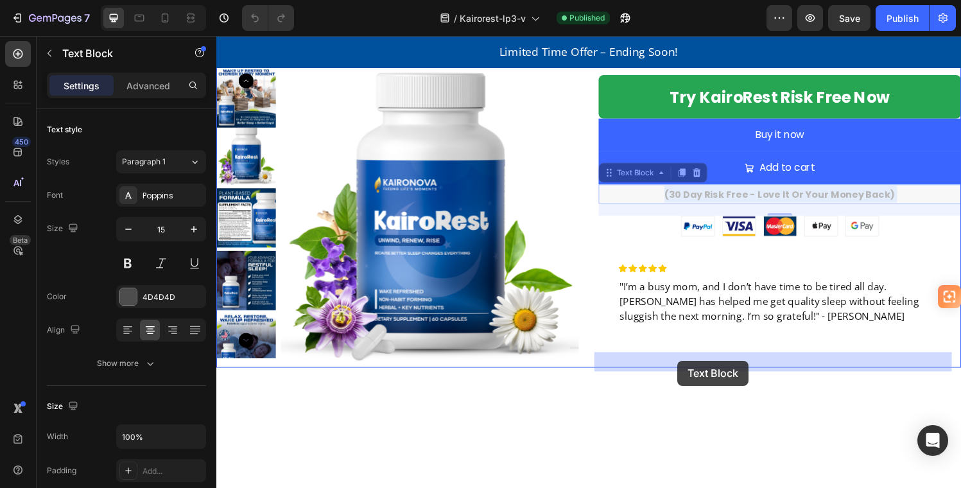
drag, startPoint x: 681, startPoint y: 372, endPoint x: 690, endPoint y: 371, distance: 9.0
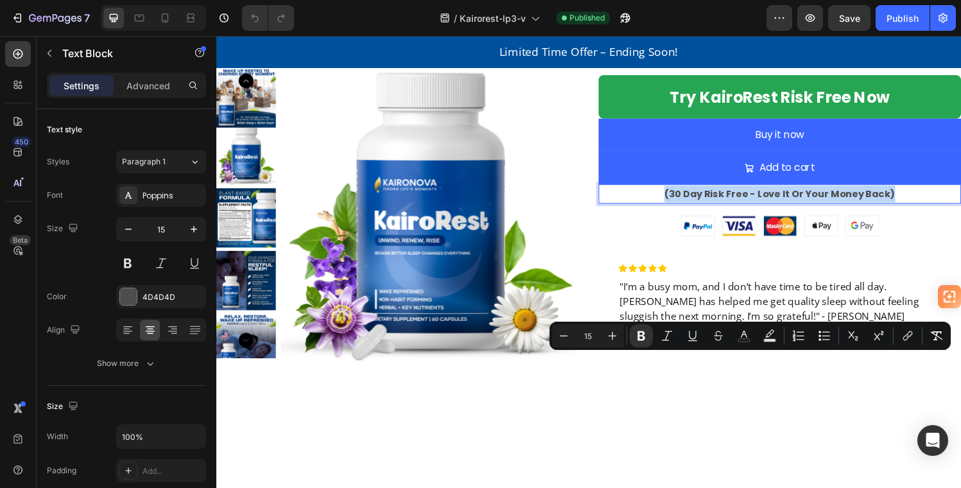
drag, startPoint x: 678, startPoint y: 371, endPoint x: 917, endPoint y: 380, distance: 239.1
click at [917, 208] on p "(30 Day Risk Free - Love It Or Your Money Back)" at bounding box center [799, 199] width 372 height 17
copy strong "(30 Day Risk Free - Love It Or Your Money Back)"
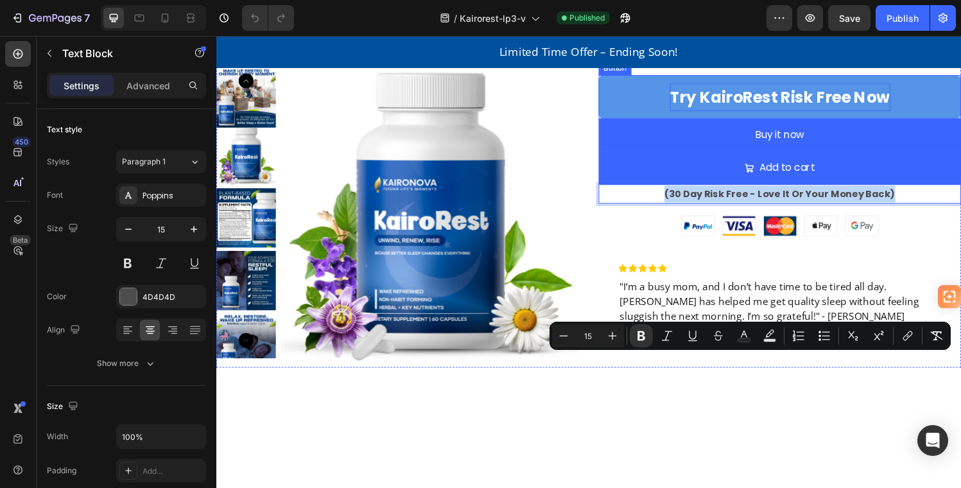
click at [846, 110] on strong "Try KairoRest Risk Free Now" at bounding box center [800, 99] width 228 height 22
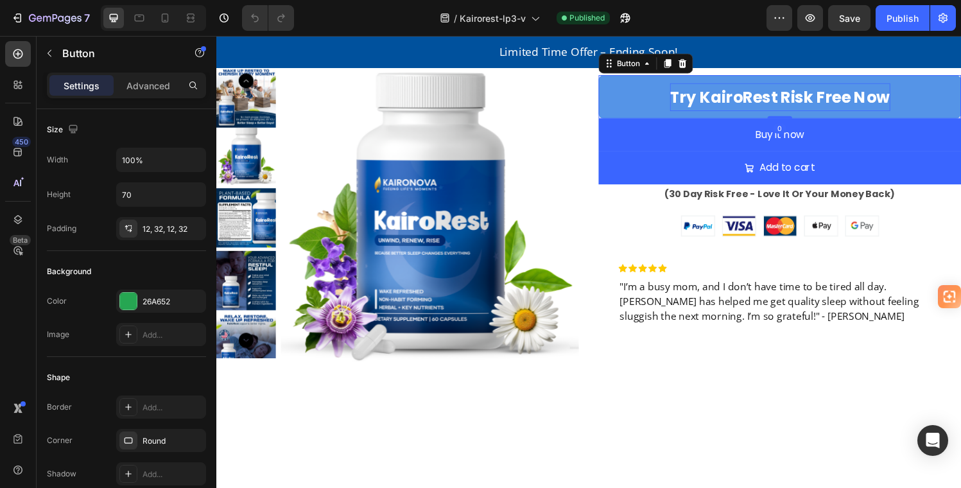
click at [863, 110] on strong "Try KairoRest Risk Free Now" at bounding box center [800, 99] width 228 height 22
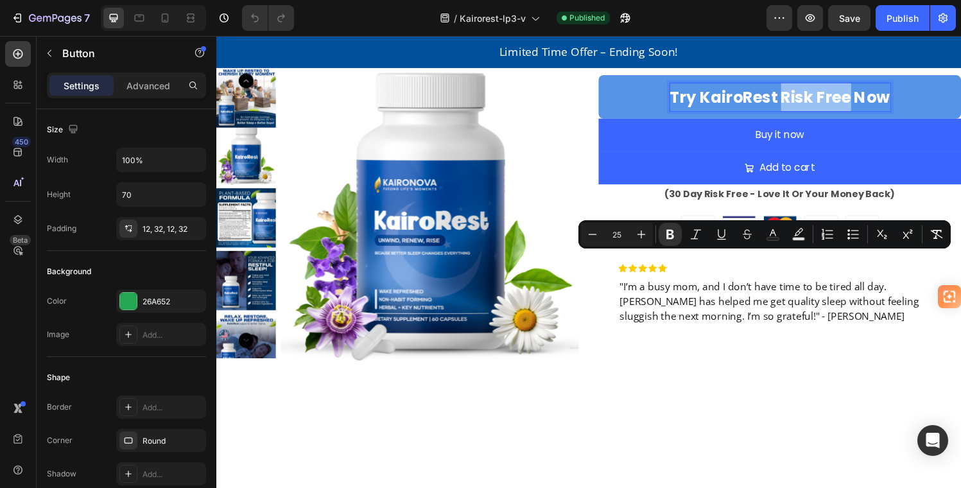
drag, startPoint x: 866, startPoint y: 270, endPoint x: 793, endPoint y: 274, distance: 73.3
click at [793, 110] on strong "Try KairoRest Risk Free Now" at bounding box center [800, 99] width 228 height 22
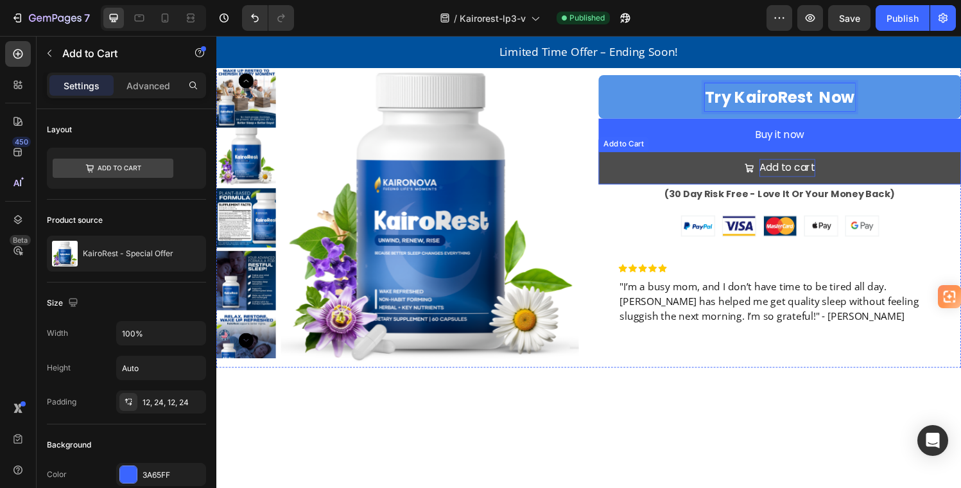
click at [780, 182] on div "Add to cart" at bounding box center [807, 172] width 58 height 19
click at [818, 182] on div "Add to cart" at bounding box center [807, 172] width 58 height 19
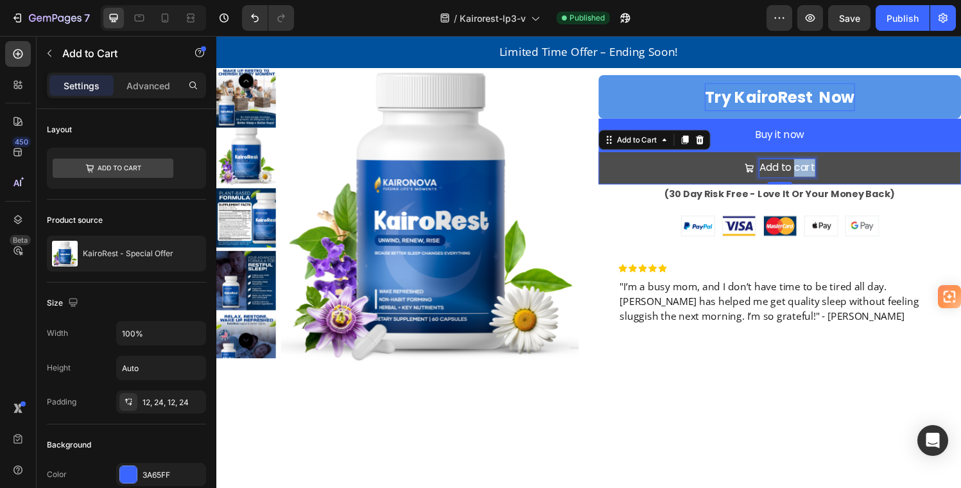
click at [818, 182] on p "Add to cart" at bounding box center [807, 172] width 58 height 19
click at [827, 182] on p "Add to cart" at bounding box center [807, 172] width 58 height 19
click at [830, 189] on button "Add to cart" at bounding box center [799, 172] width 375 height 34
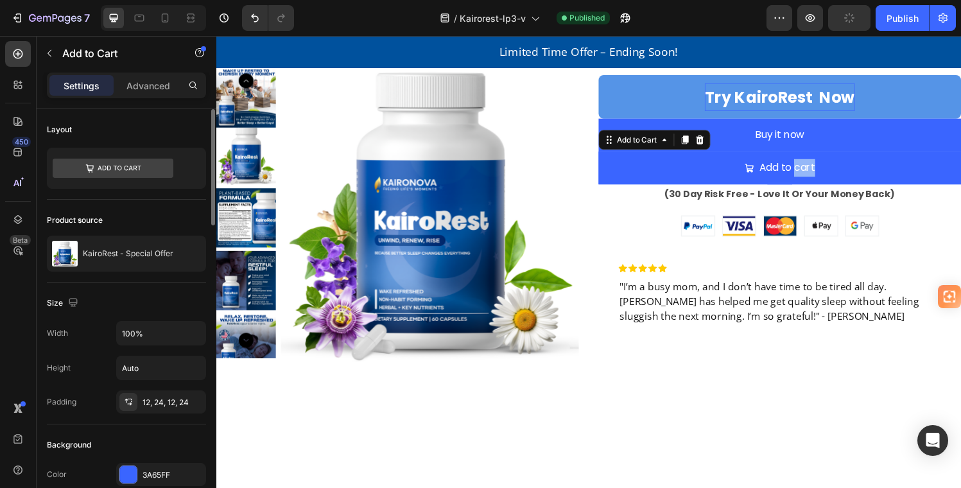
scroll to position [3, 0]
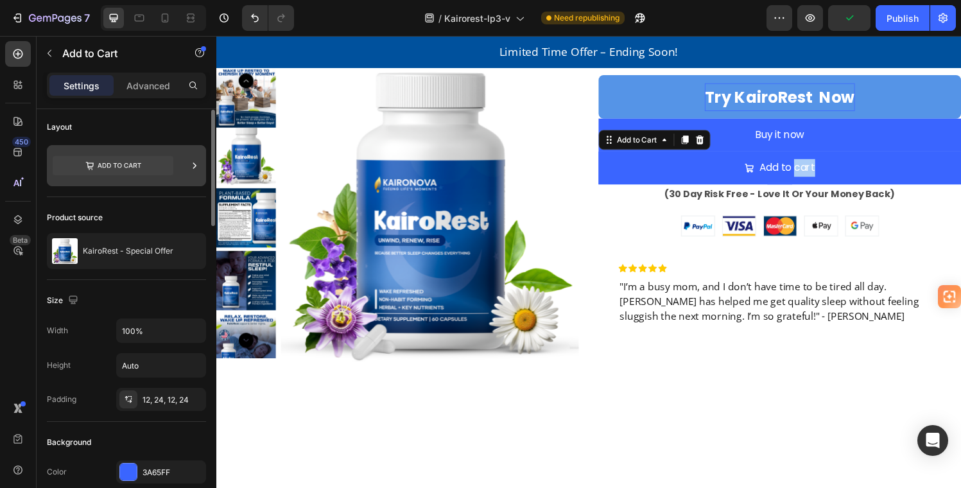
click at [136, 163] on icon at bounding box center [120, 165] width 44 height 5
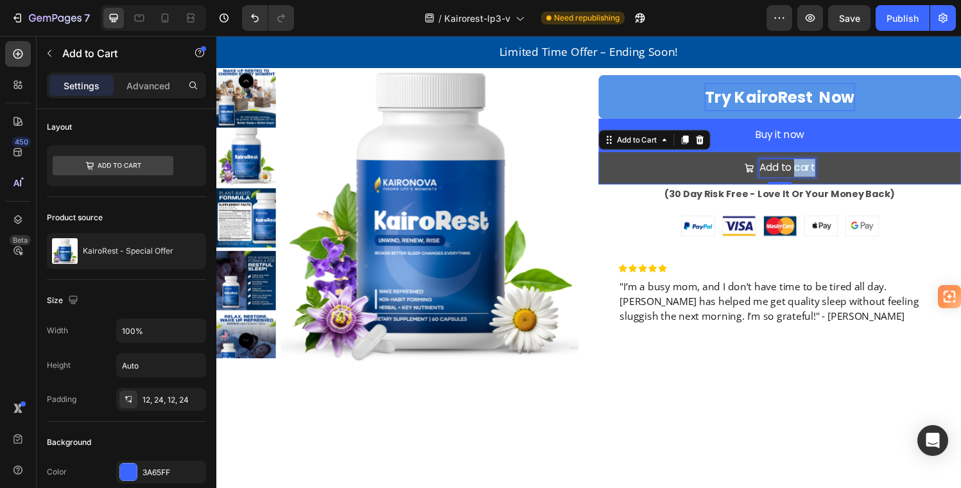
click at [821, 182] on p "Add to cart" at bounding box center [807, 172] width 58 height 19
click at [780, 182] on p "Add to cart" at bounding box center [807, 172] width 58 height 19
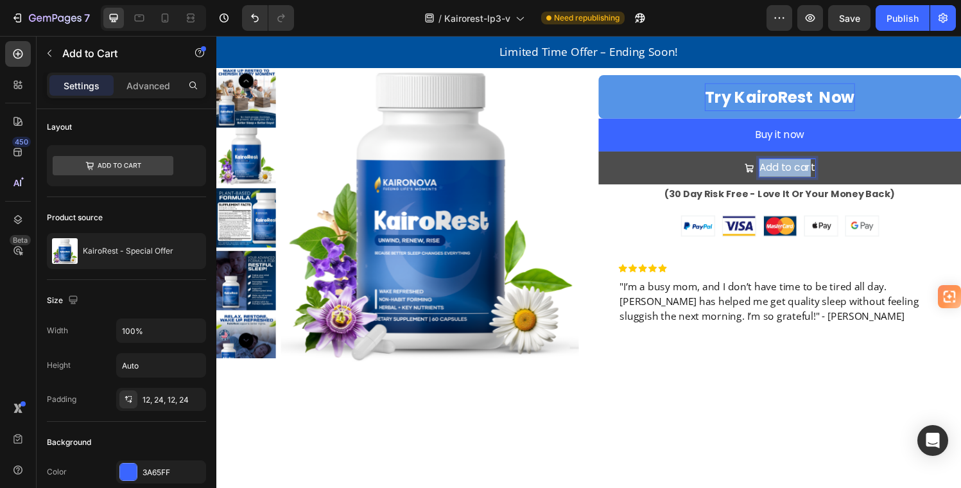
drag, startPoint x: 771, startPoint y: 345, endPoint x: 827, endPoint y: 344, distance: 55.2
click at [827, 182] on p "Add to cart" at bounding box center [807, 172] width 58 height 19
click at [828, 182] on p "Add to cart" at bounding box center [807, 172] width 58 height 19
drag, startPoint x: 828, startPoint y: 344, endPoint x: 772, endPoint y: 345, distance: 55.9
click at [778, 182] on p "Add to cart" at bounding box center [807, 172] width 58 height 19
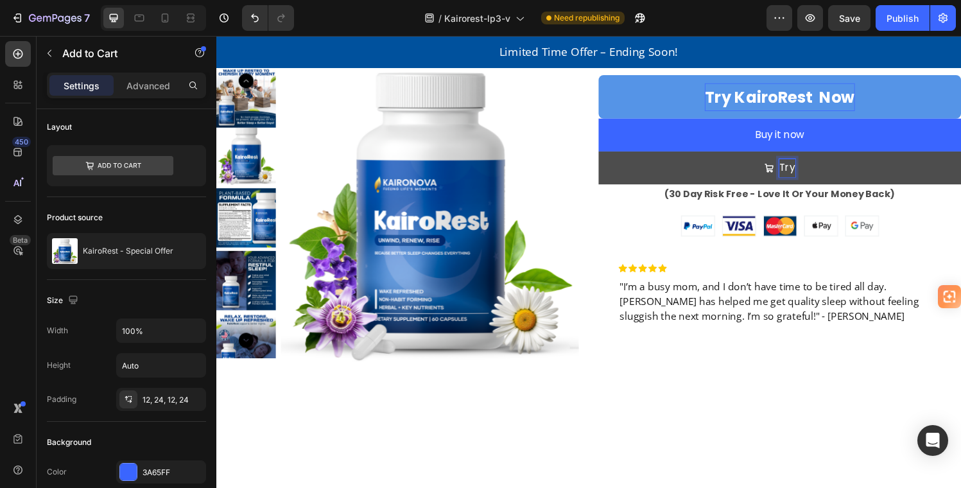
click at [612, 155] on button "Try" at bounding box center [799, 172] width 375 height 34
click at [612, 155] on button "Try Kairorest" at bounding box center [799, 172] width 375 height 34
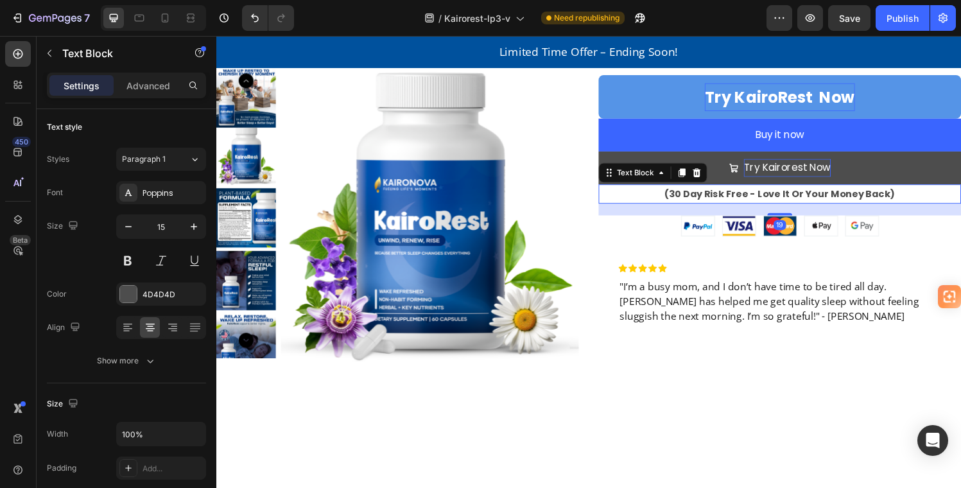
click at [762, 206] on strong "(30 Day Risk Free - Love It Or Your Money Back)" at bounding box center [799, 199] width 239 height 13
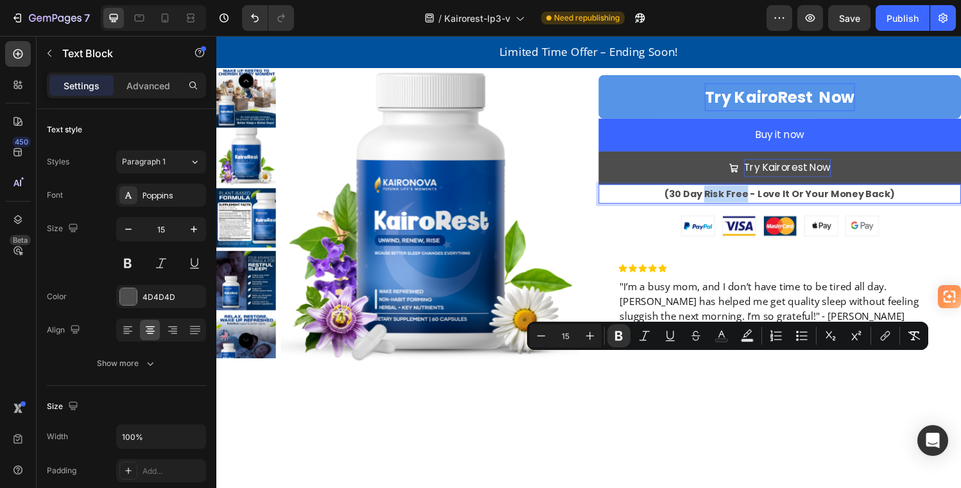
drag, startPoint x: 761, startPoint y: 371, endPoint x: 719, endPoint y: 374, distance: 42.5
click at [719, 206] on strong "(30 Day Risk Free - Love It Or Your Money Back)" at bounding box center [799, 199] width 239 height 13
click at [690, 206] on strong "(30 Day Risk Free - Love It Or Your Money Back)" at bounding box center [799, 199] width 239 height 13
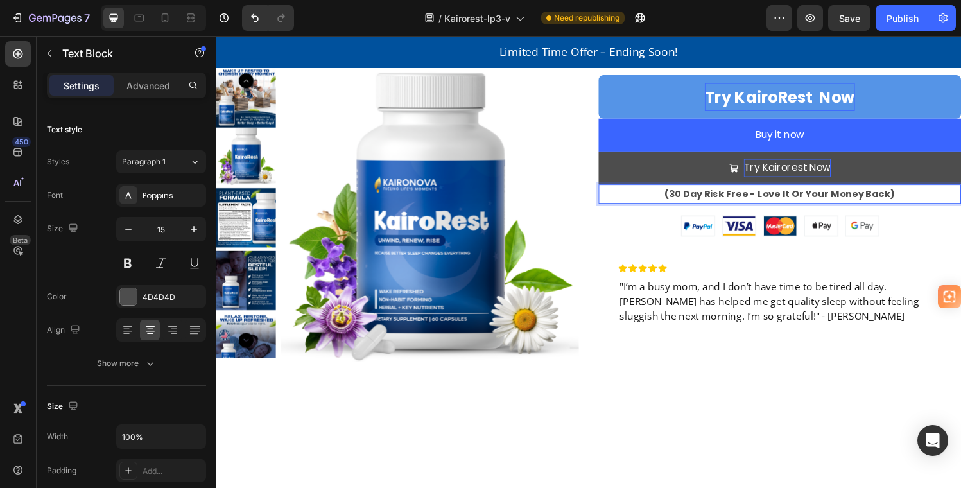
click at [682, 206] on strong "(30 Day Risk Free - Love It Or Your Money Back)" at bounding box center [799, 199] width 239 height 13
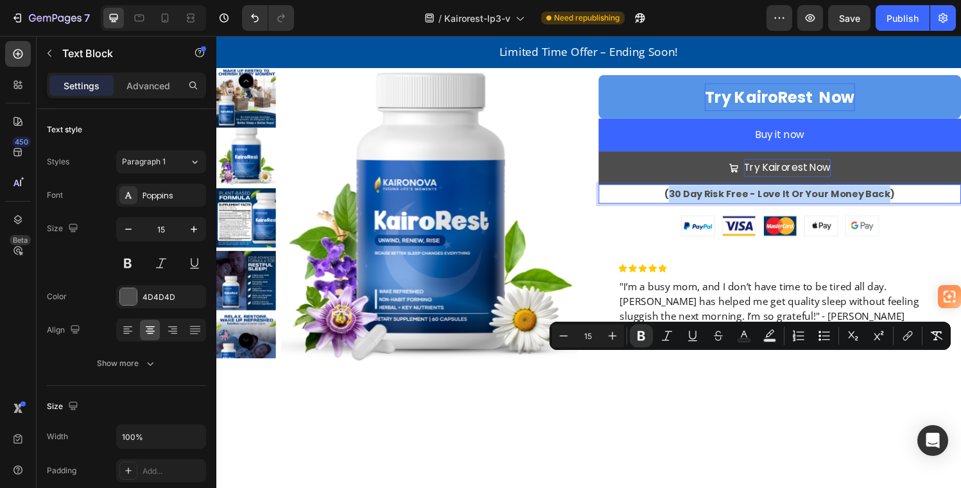
drag, startPoint x: 683, startPoint y: 373, endPoint x: 904, endPoint y: 374, distance: 221.6
click at [904, 206] on strong "(30 Day Risk Free - Love It Or Your Money Back)" at bounding box center [799, 199] width 239 height 13
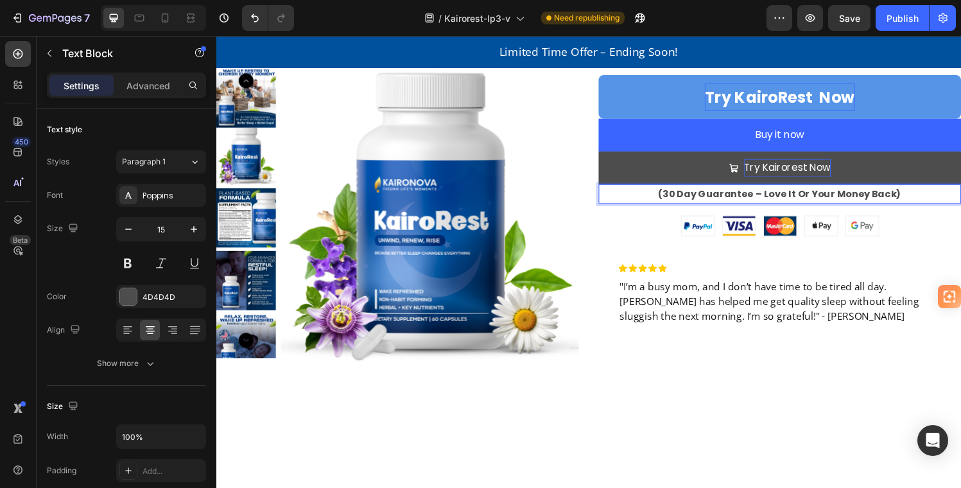
click at [678, 206] on strong "(30 Day Guarantee – Love It Or Your Money Back)" at bounding box center [800, 199] width 252 height 13
click at [916, 208] on p "30 Day Guarantee – Love It Or Your Money Back)" at bounding box center [799, 199] width 372 height 17
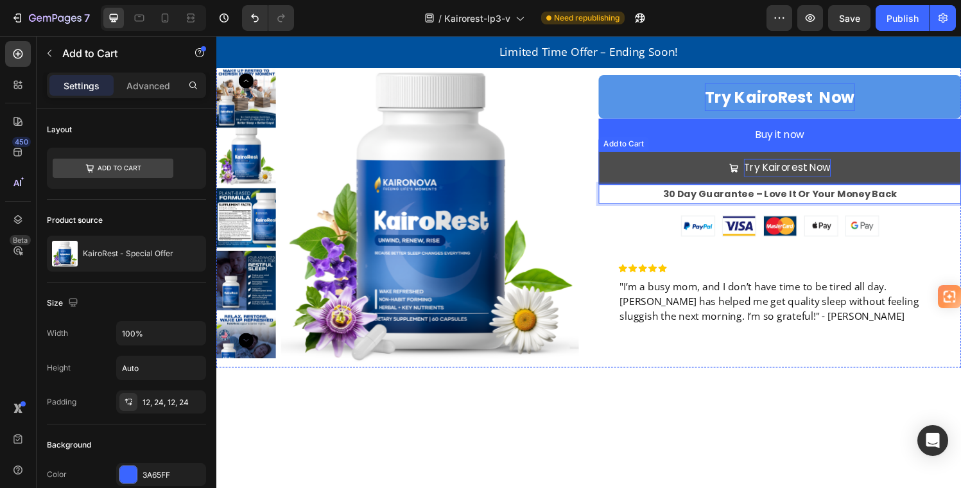
click at [843, 182] on p "Try Kairorest Now" at bounding box center [807, 172] width 90 height 19
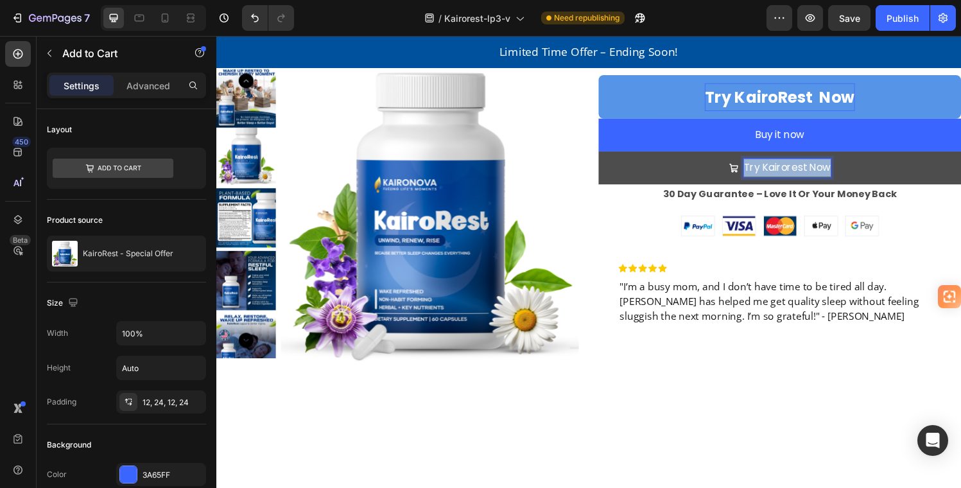
drag, startPoint x: 843, startPoint y: 346, endPoint x: 733, endPoint y: 341, distance: 109.3
click at [736, 189] on button "Try Kairorest Now" at bounding box center [799, 172] width 375 height 34
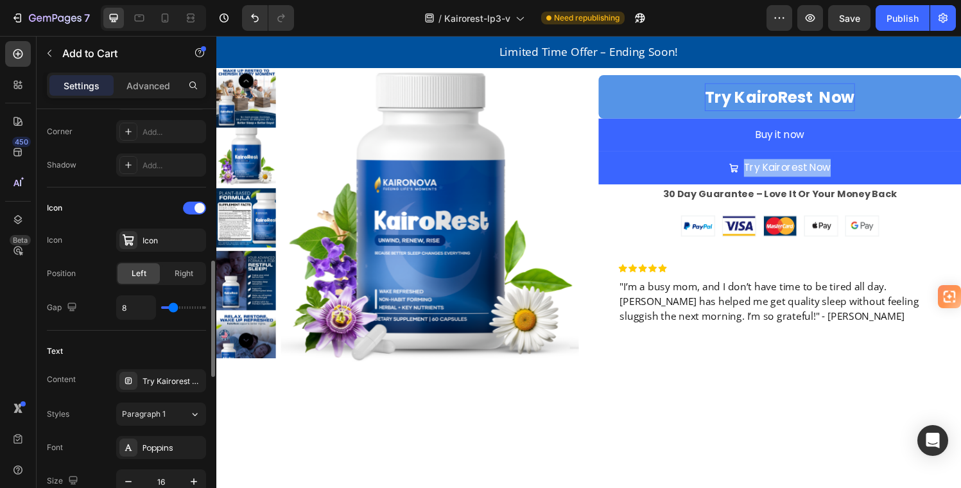
scroll to position [469, 0]
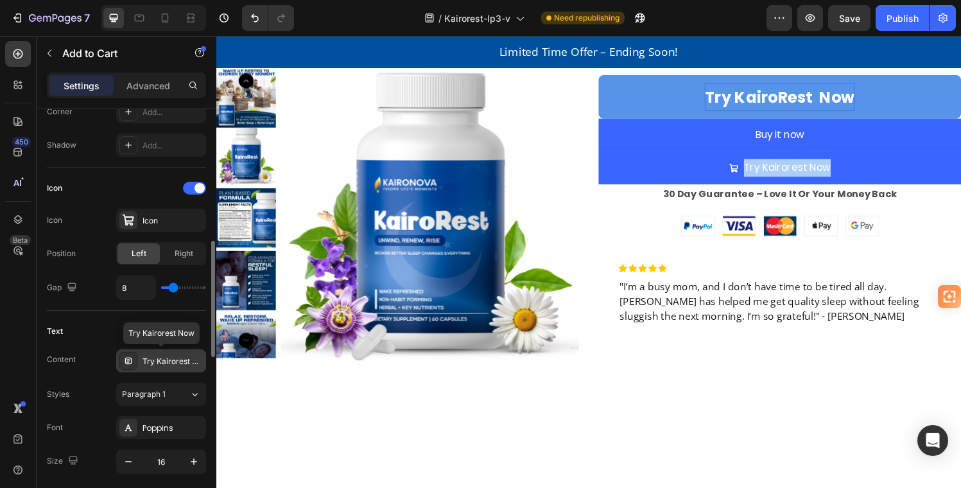
click at [182, 359] on div "Try Kairorest Now" at bounding box center [173, 362] width 60 height 12
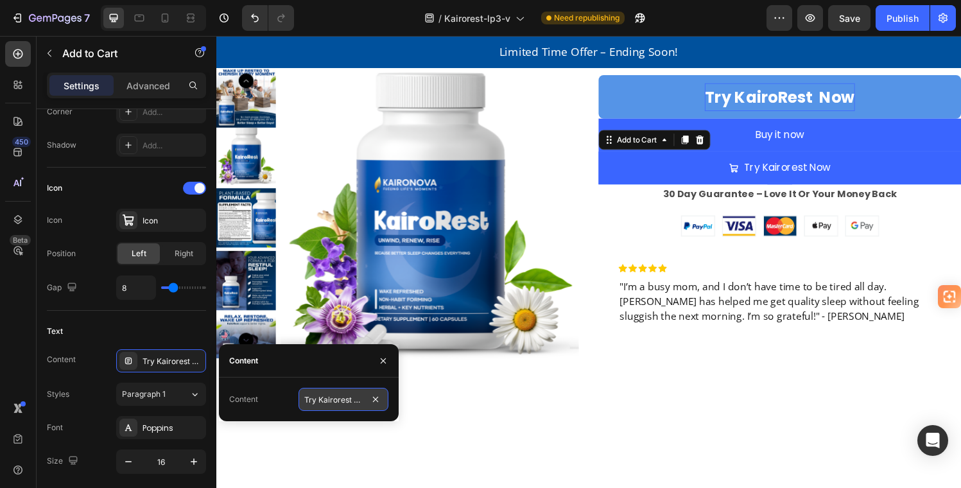
click at [353, 399] on input "Try Kairorest Now" at bounding box center [344, 399] width 90 height 23
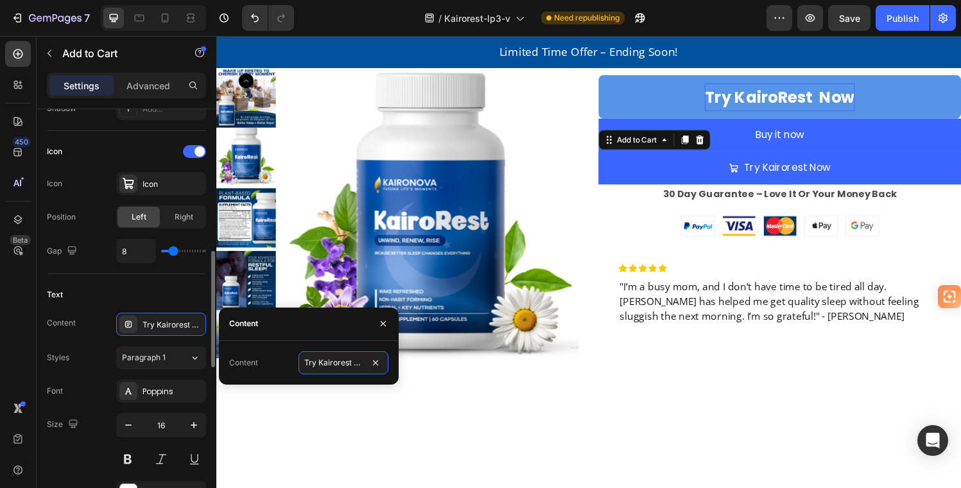
scroll to position [532, 0]
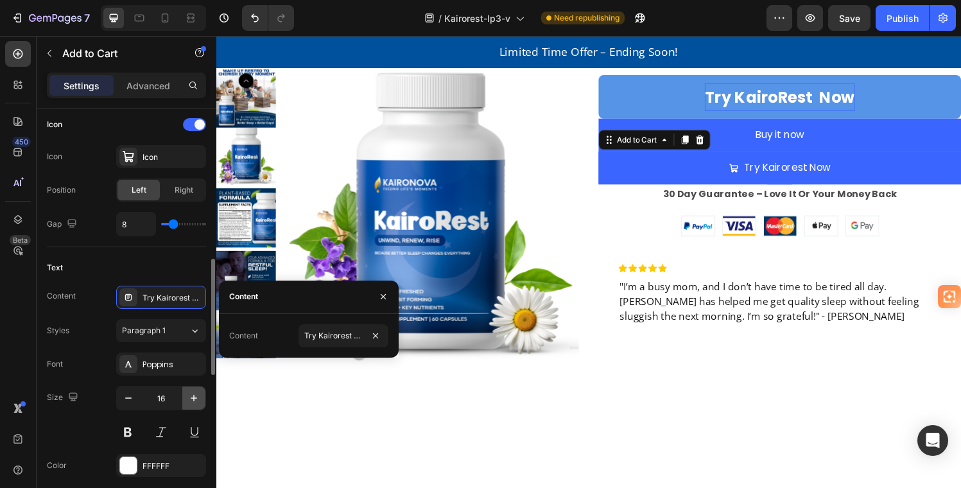
click at [191, 396] on icon "button" at bounding box center [194, 398] width 13 height 13
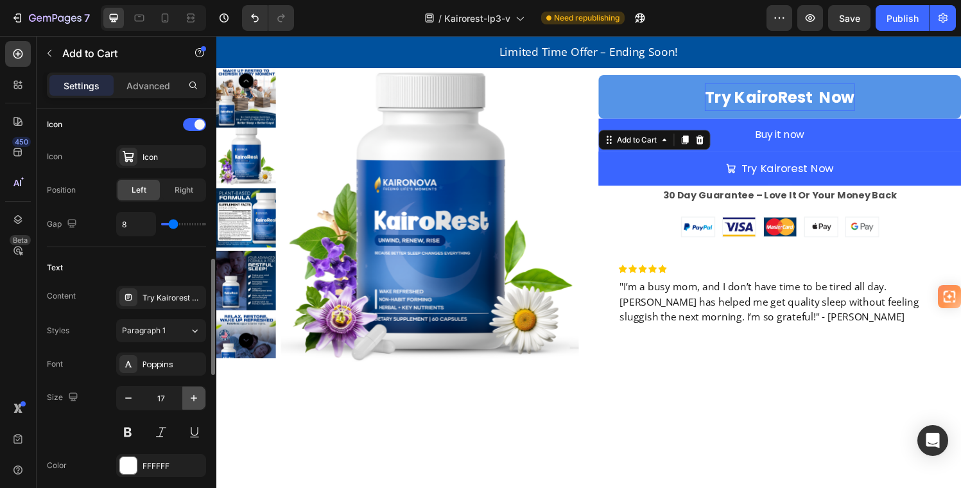
click at [190, 397] on icon "button" at bounding box center [194, 398] width 13 height 13
type input "18"
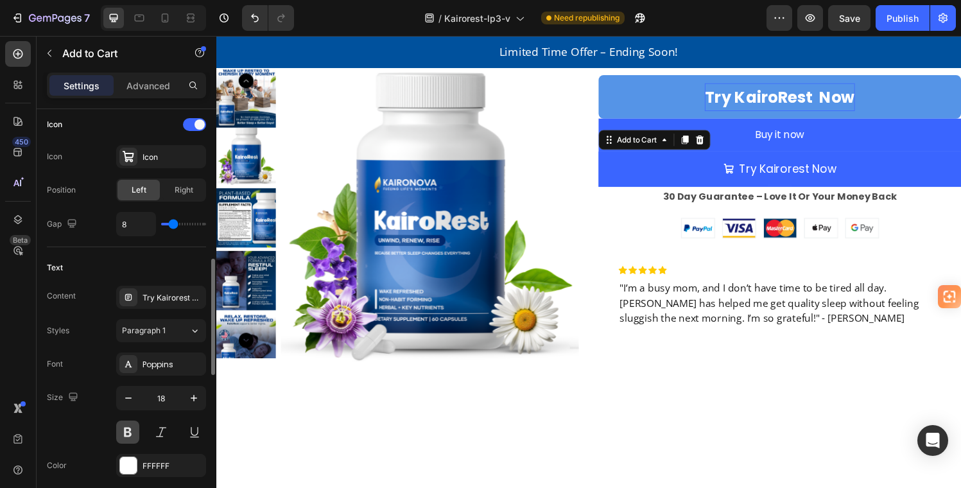
click at [127, 433] on button at bounding box center [127, 432] width 23 height 23
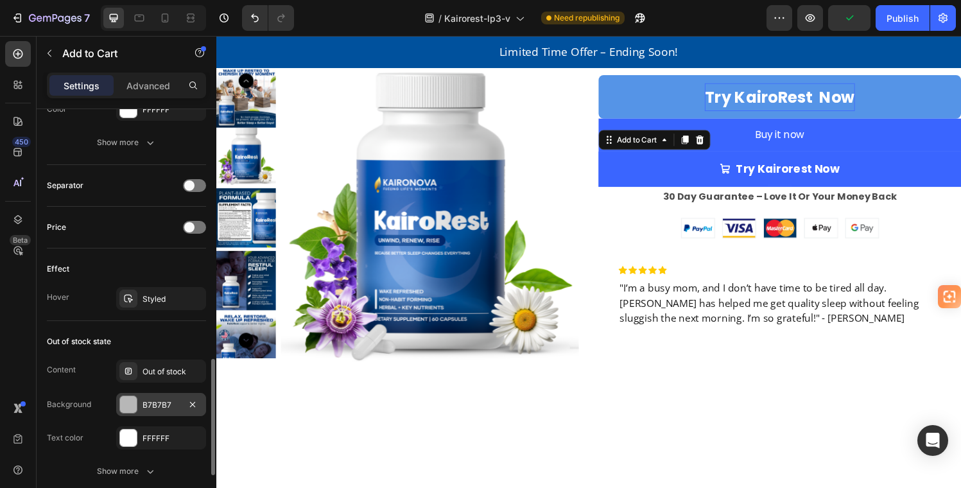
scroll to position [768, 0]
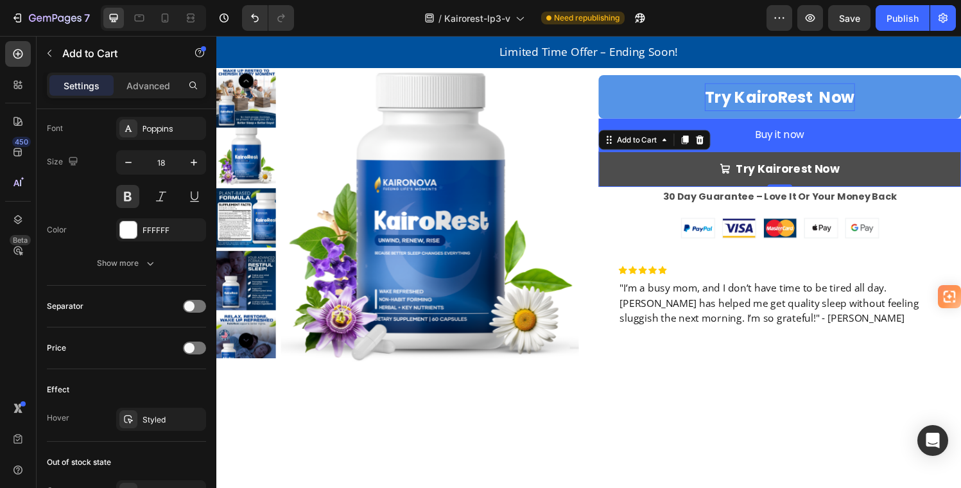
click at [899, 191] on button "Try Kairorest Now" at bounding box center [799, 173] width 375 height 36
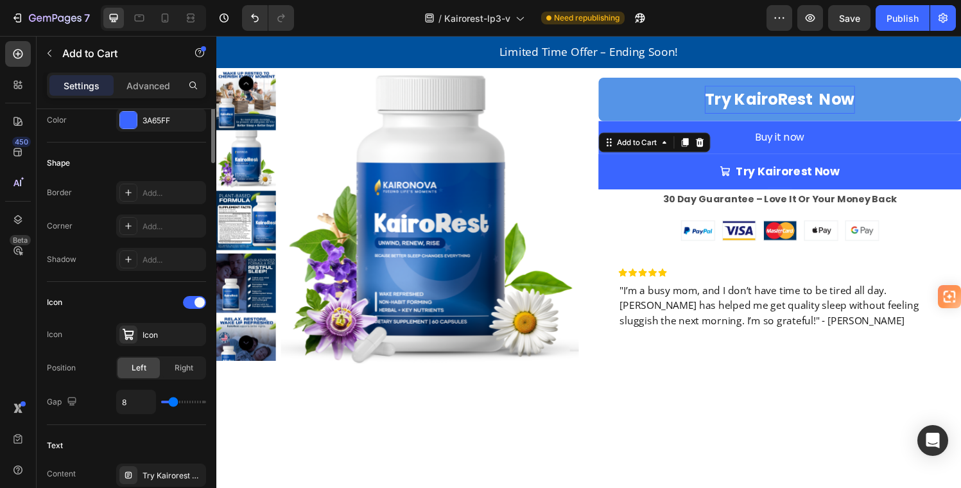
scroll to position [228, 0]
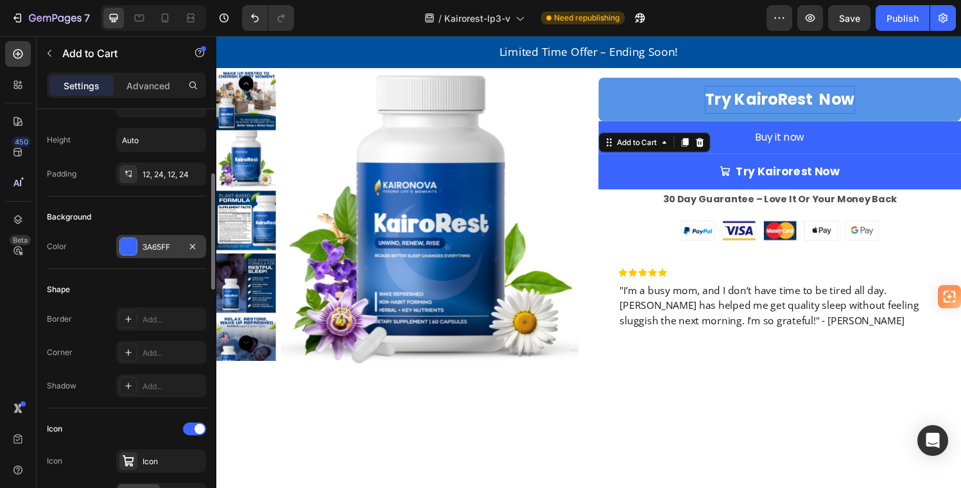
click at [128, 243] on div at bounding box center [128, 246] width 17 height 17
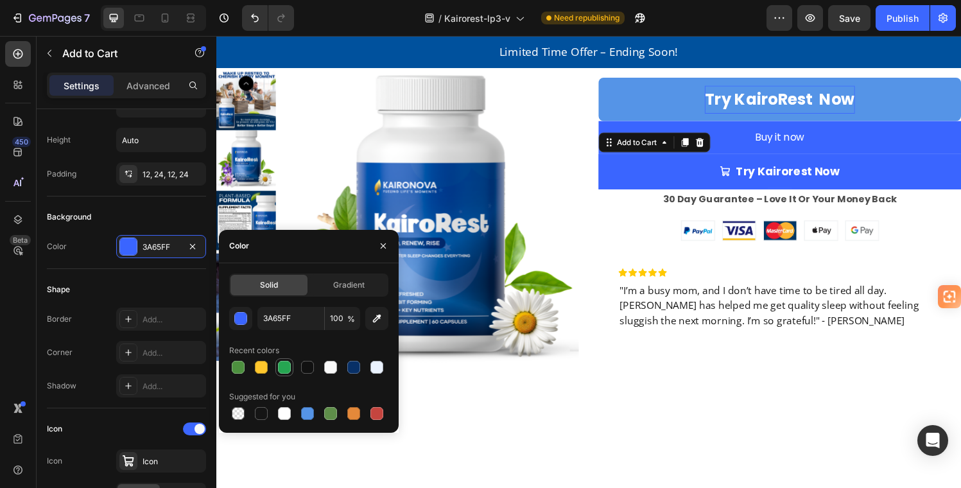
click at [289, 363] on div at bounding box center [284, 367] width 13 height 13
type input "26A652"
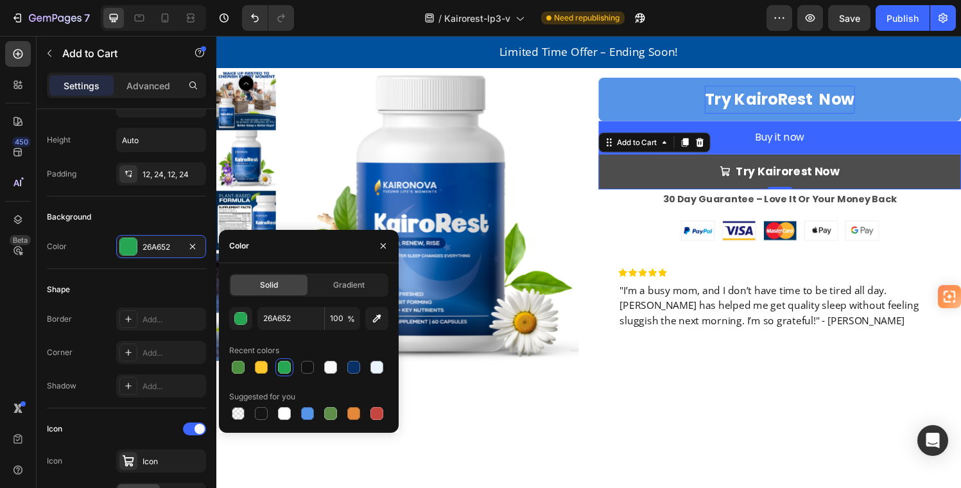
click at [654, 194] on button "Try Kairorest Now" at bounding box center [799, 176] width 375 height 36
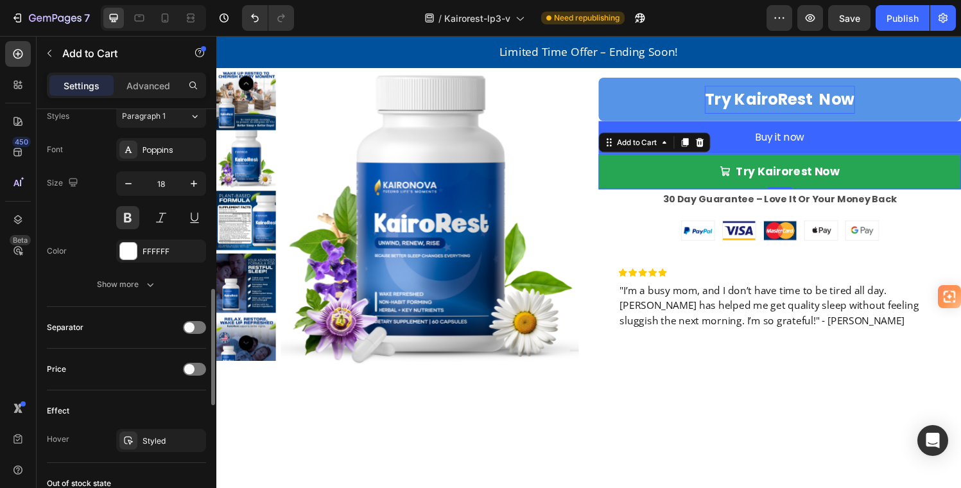
scroll to position [723, 0]
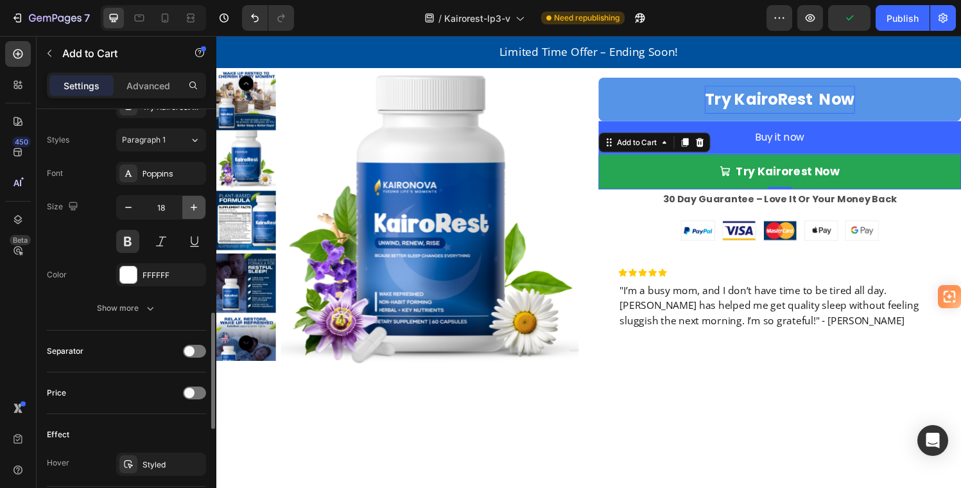
click at [193, 208] on icon "button" at bounding box center [194, 207] width 13 height 13
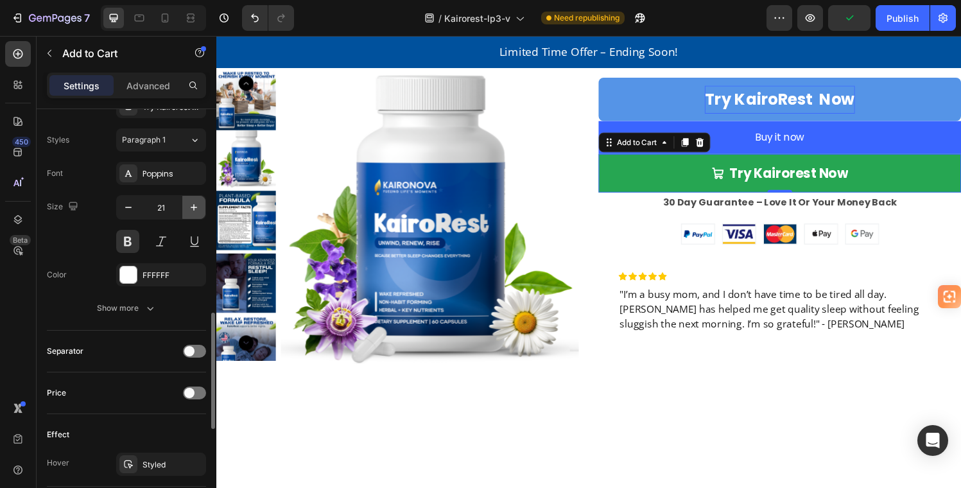
click at [193, 208] on icon "button" at bounding box center [194, 207] width 13 height 13
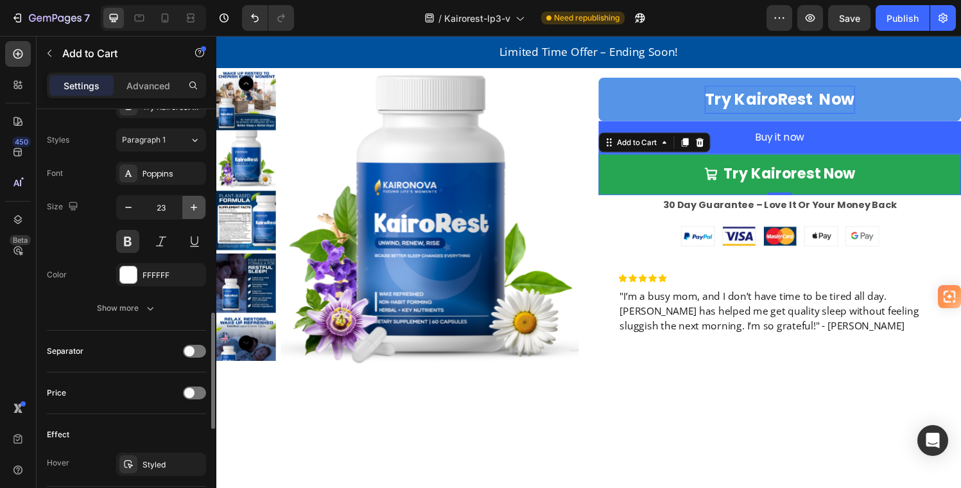
click at [193, 208] on icon "button" at bounding box center [194, 207] width 13 height 13
type input "24"
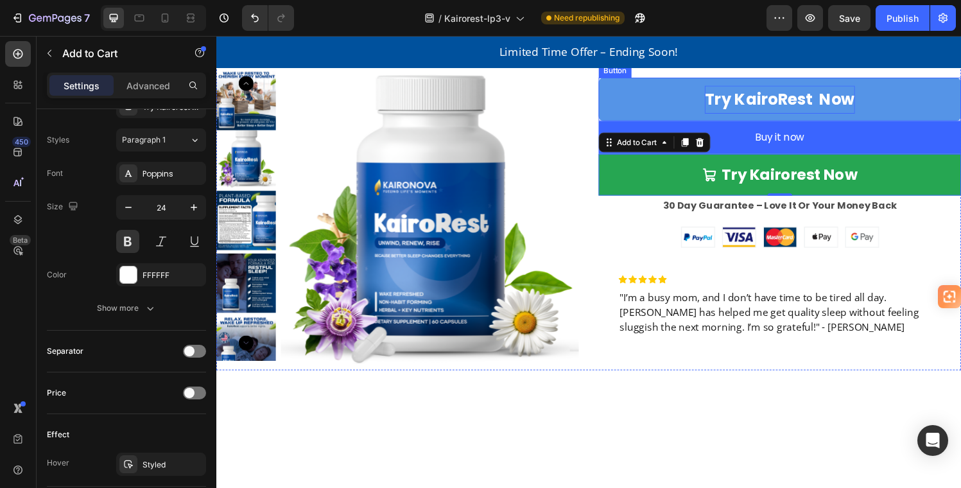
click at [936, 124] on link "Try KairoRest Now" at bounding box center [799, 101] width 375 height 45
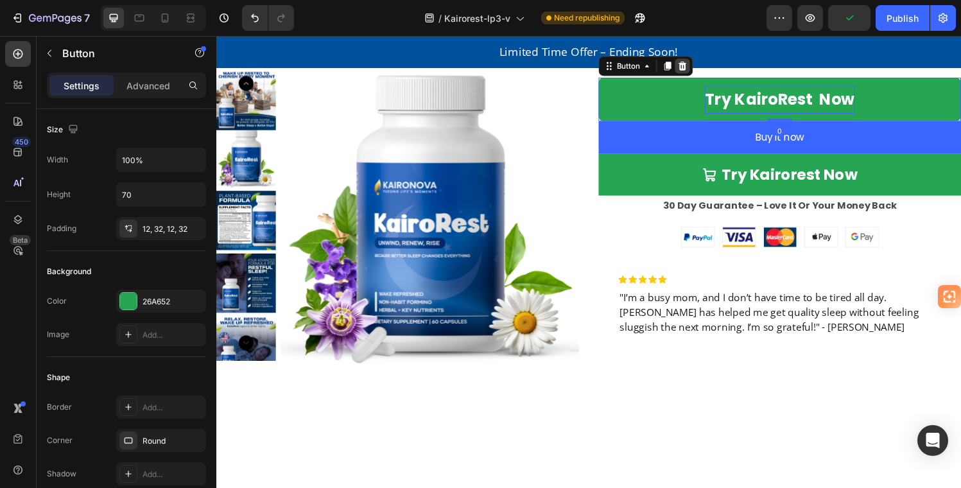
click at [695, 72] on icon at bounding box center [699, 67] width 10 height 10
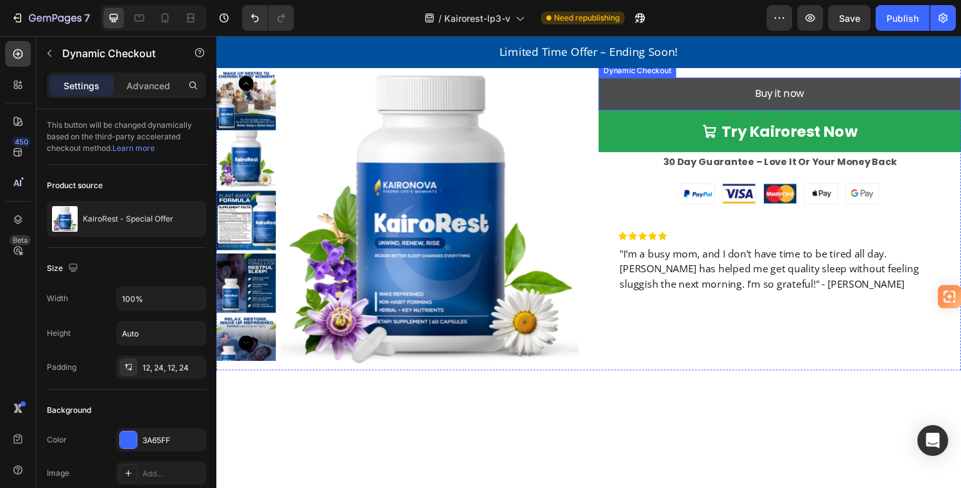
click at [927, 113] on button "Buy it now" at bounding box center [799, 96] width 375 height 34
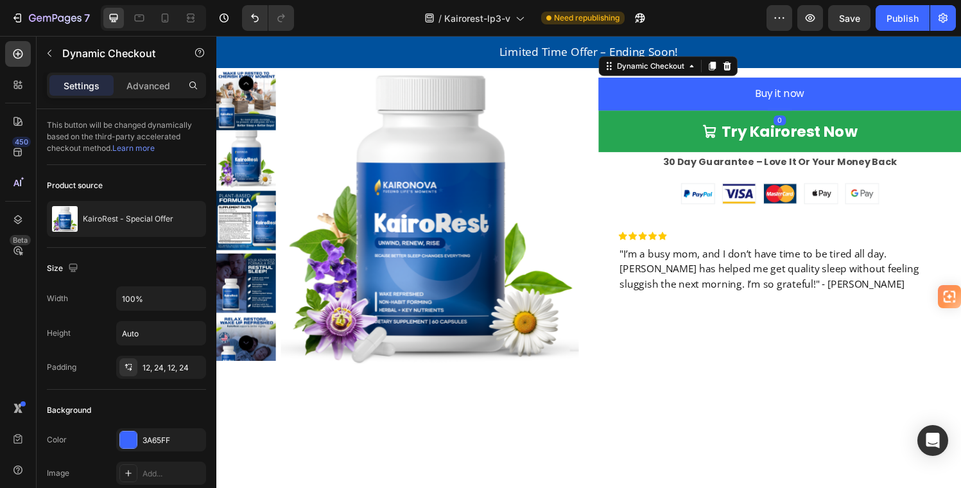
drag, startPoint x: 741, startPoint y: 239, endPoint x: 913, endPoint y: 336, distance: 197.5
click at [741, 71] on icon at bounding box center [745, 66] width 8 height 9
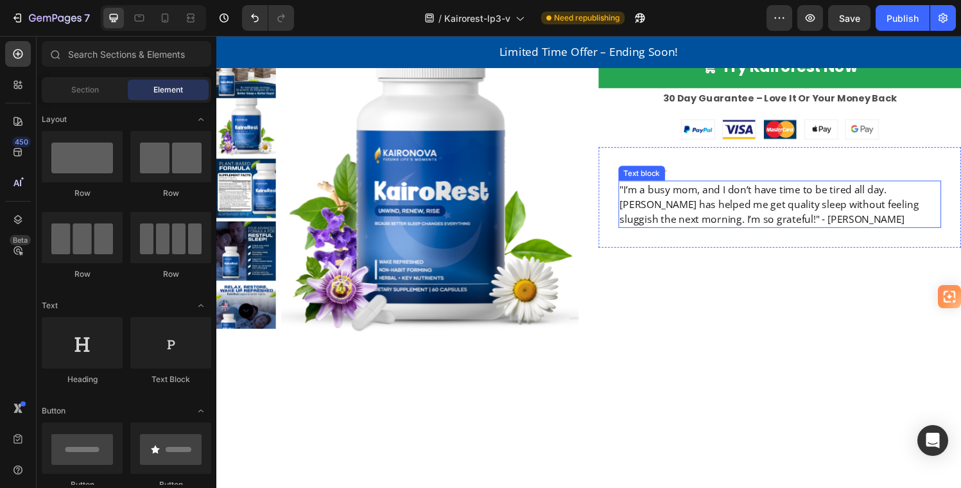
scroll to position [2876, 0]
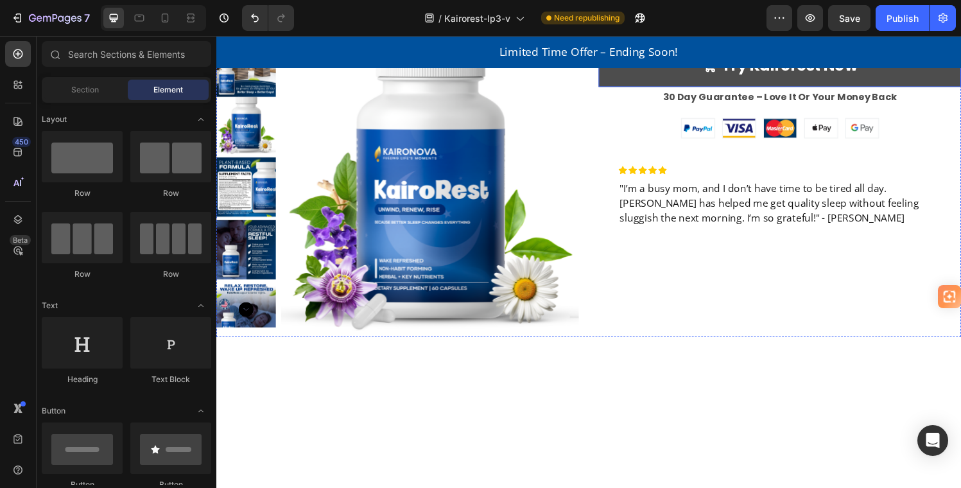
click at [961, 88] on button "Try Kairorest Now" at bounding box center [799, 66] width 375 height 43
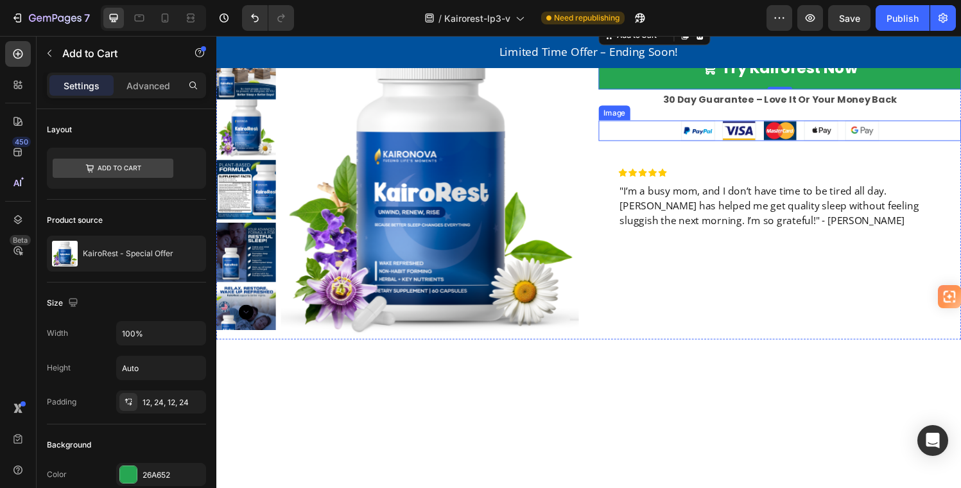
scroll to position [2873, 0]
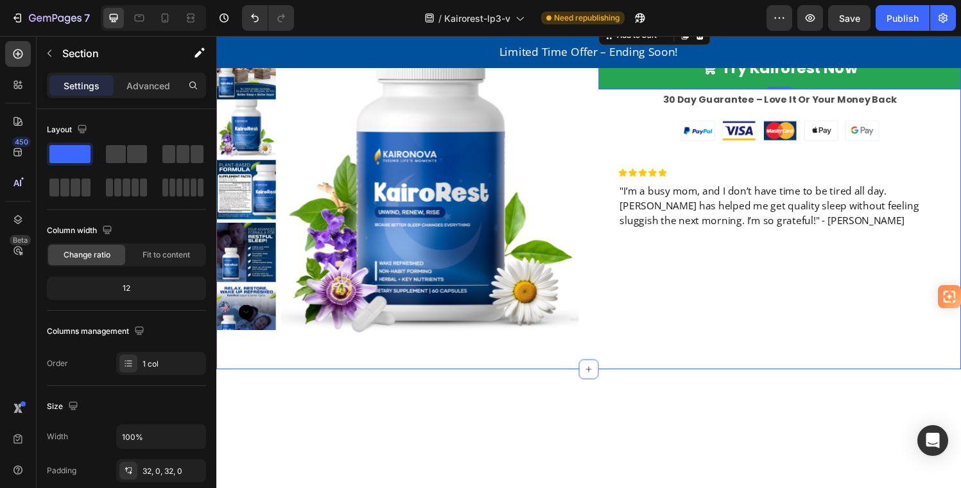
click at [915, 158] on div "KairoRest - Special Offer Product Title Product Images "Sale $24.95" Reg $49.95…" at bounding box center [601, 178] width 771 height 405
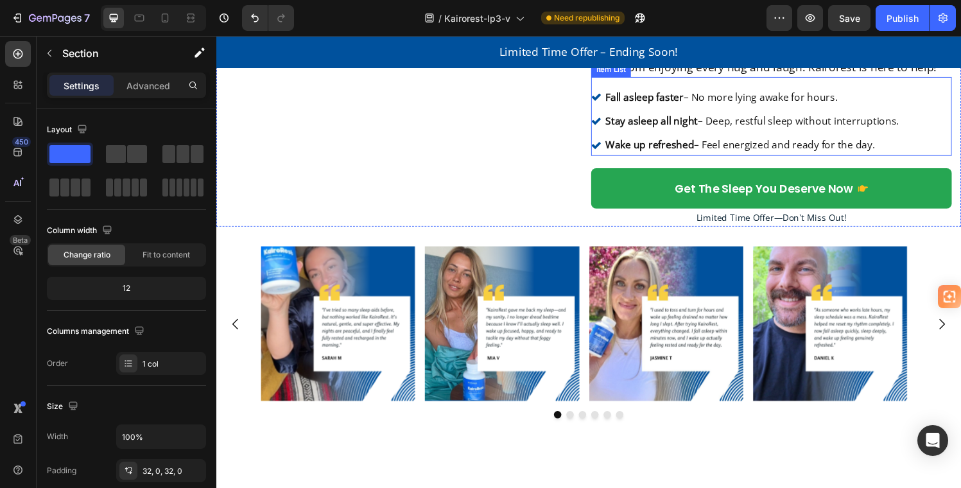
scroll to position [69, 0]
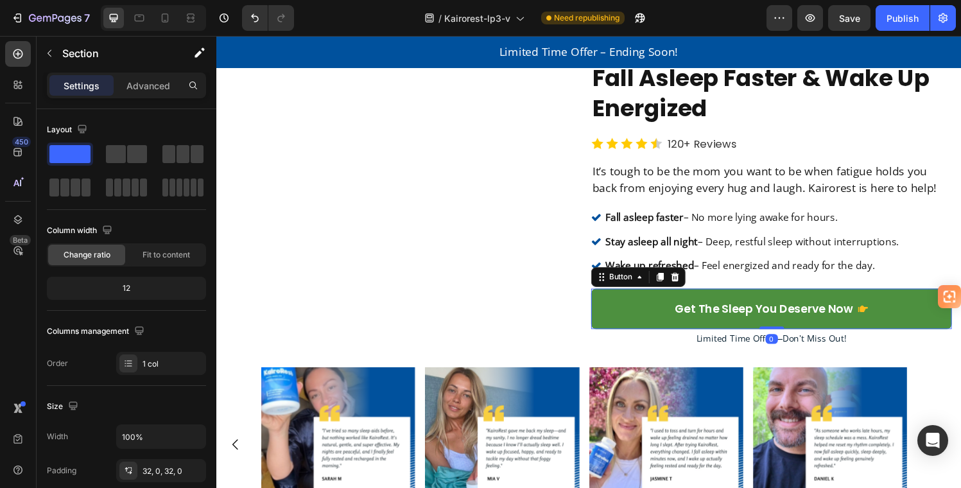
click at [941, 304] on link "Get The Sleep You Deserve Now" at bounding box center [790, 318] width 373 height 42
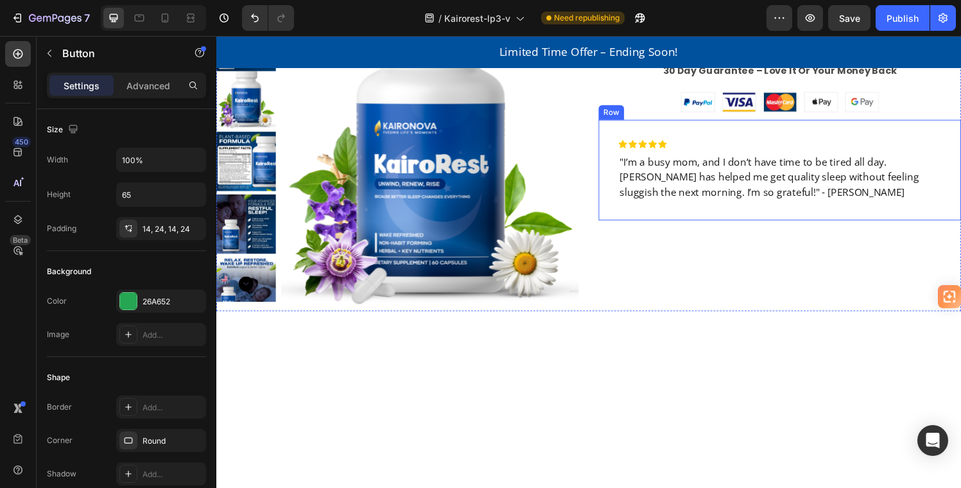
scroll to position [2905, 0]
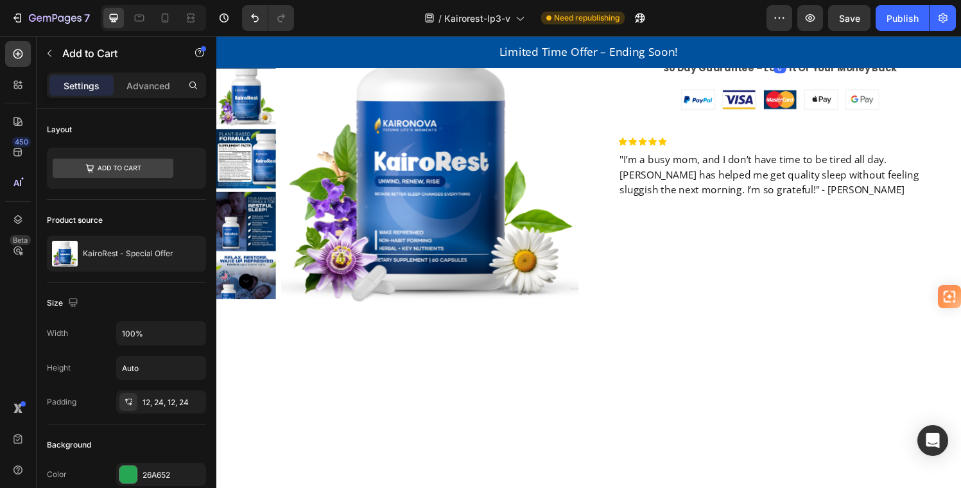
click at [949, 58] on button "Try Kairorest Now" at bounding box center [799, 36] width 375 height 43
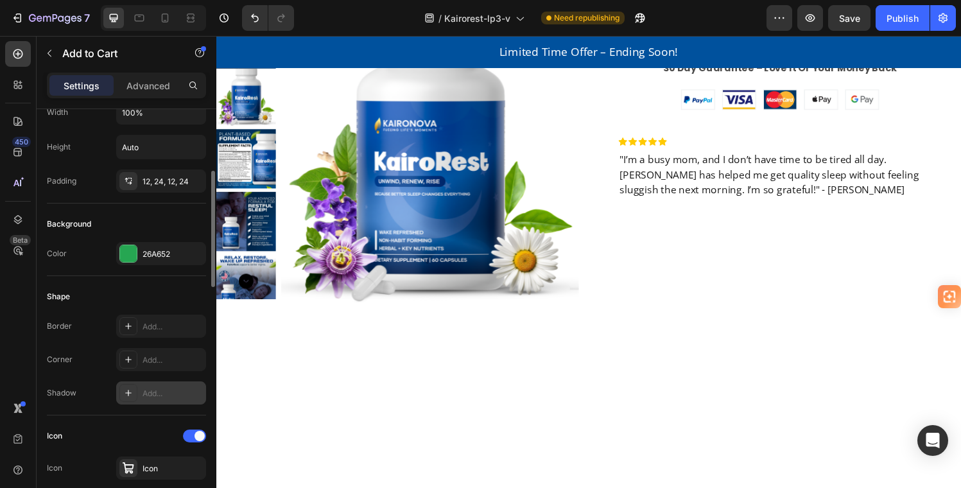
scroll to position [223, 0]
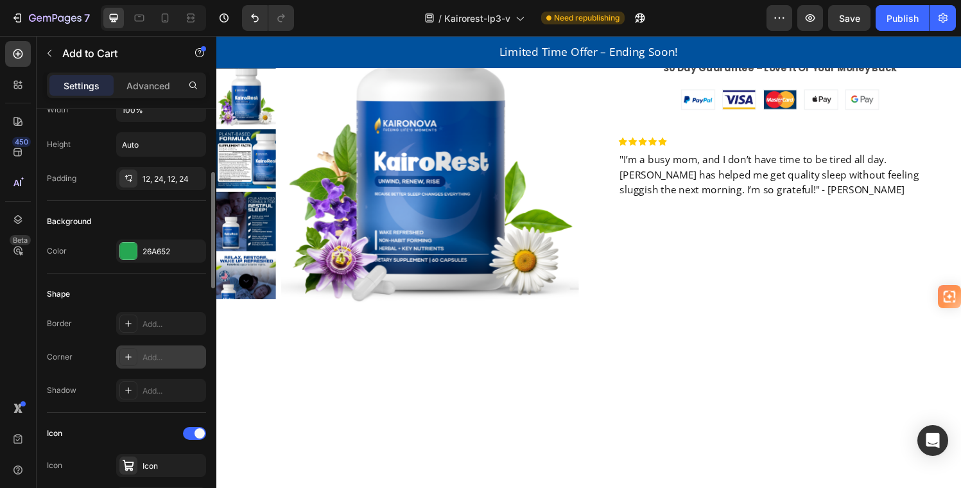
click at [150, 354] on div "Add..." at bounding box center [173, 358] width 60 height 12
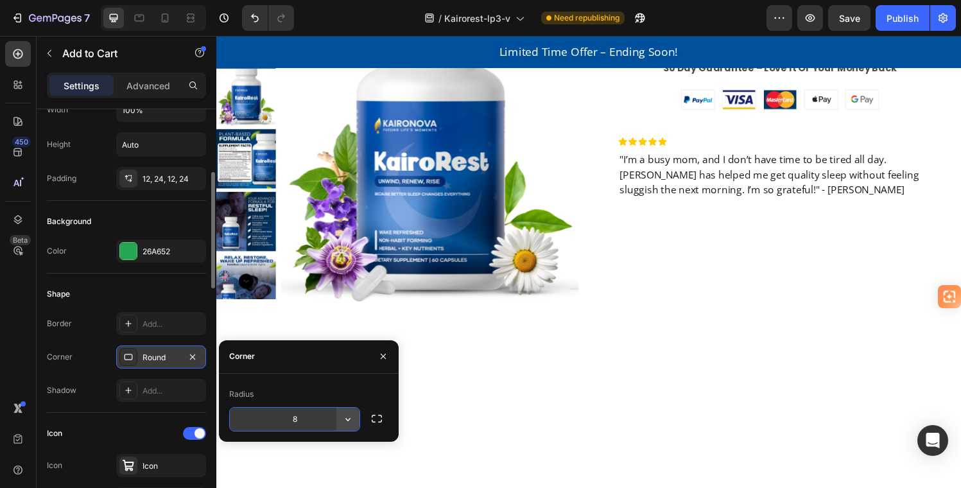
click at [349, 417] on icon "button" at bounding box center [348, 419] width 13 height 13
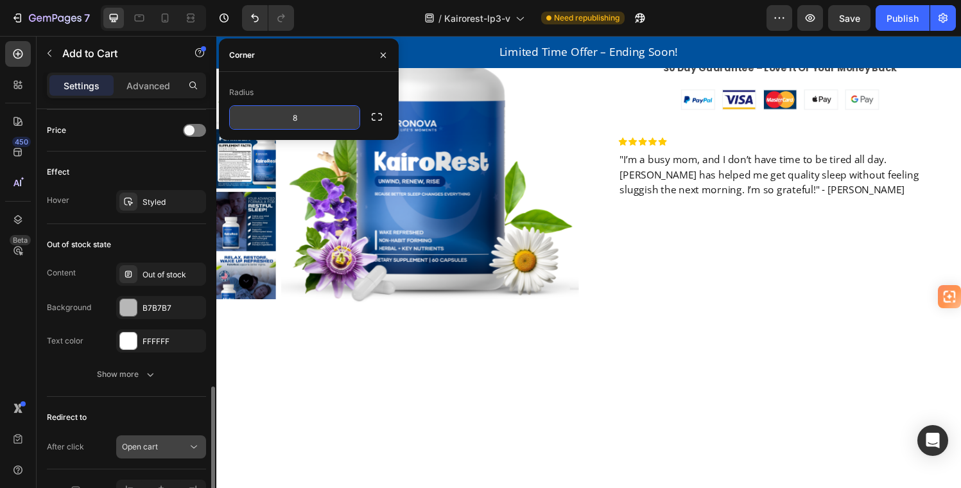
scroll to position [1062, 0]
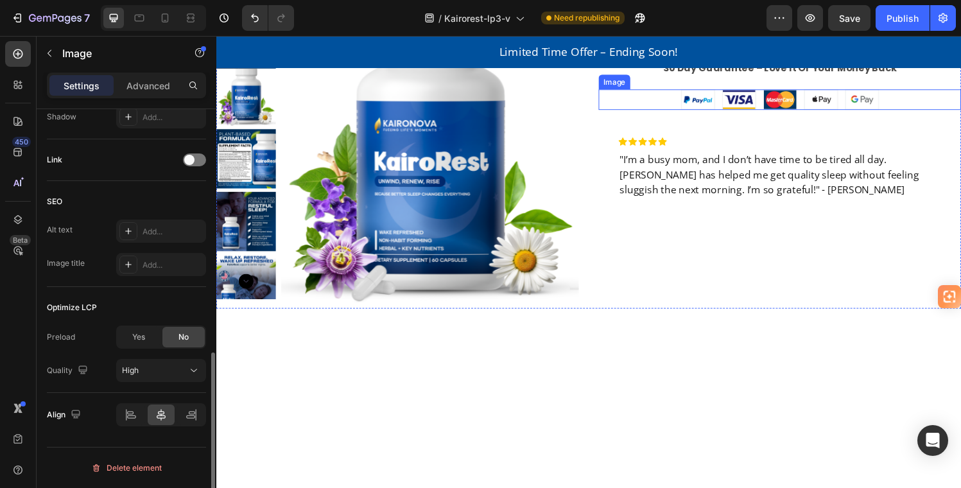
click at [631, 263] on div ""Sale $24.95" Reg $49.95 Text Block Row Try Kairorest Now Add to Cart 0 30 Day …" at bounding box center [799, 141] width 375 height 353
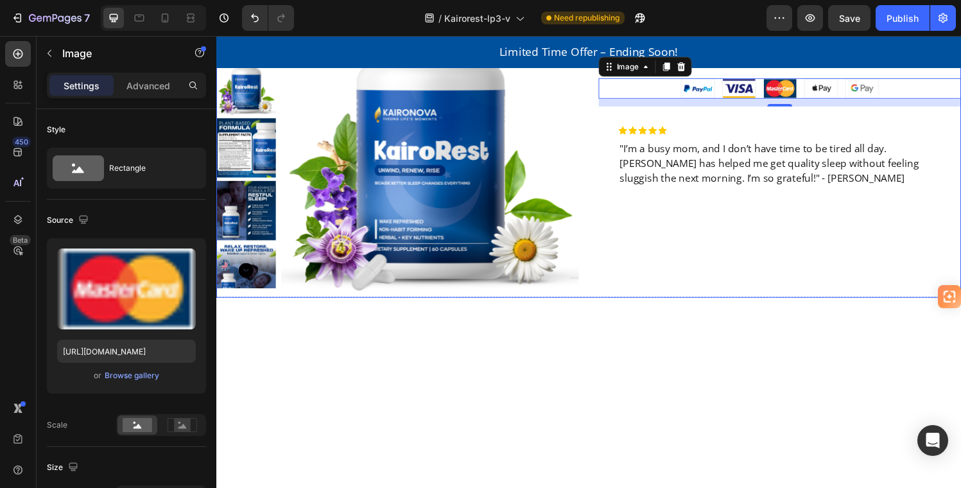
scroll to position [2917, 0]
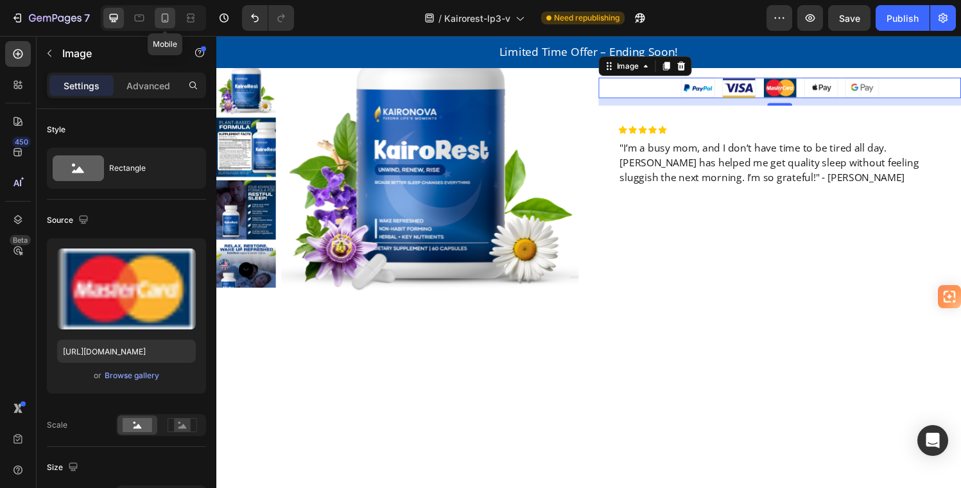
drag, startPoint x: 168, startPoint y: 17, endPoint x: 170, endPoint y: 28, distance: 11.8
click at [168, 17] on icon at bounding box center [165, 17] width 7 height 9
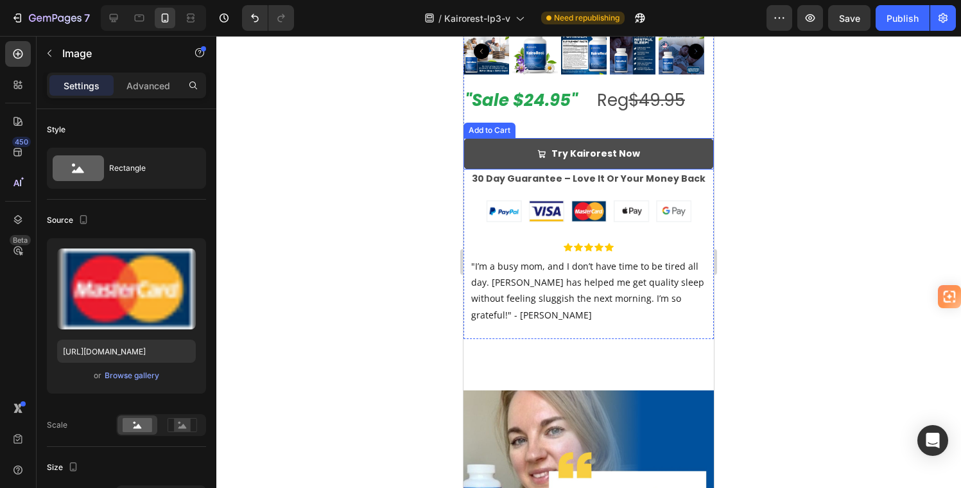
scroll to position [5703, 0]
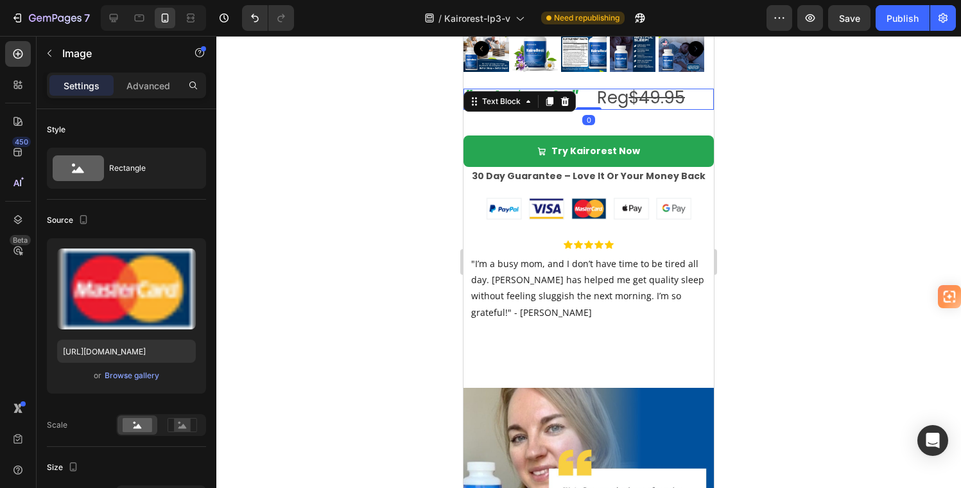
click at [590, 107] on p ""Sale $24.95" Reg $49.95" at bounding box center [589, 99] width 248 height 19
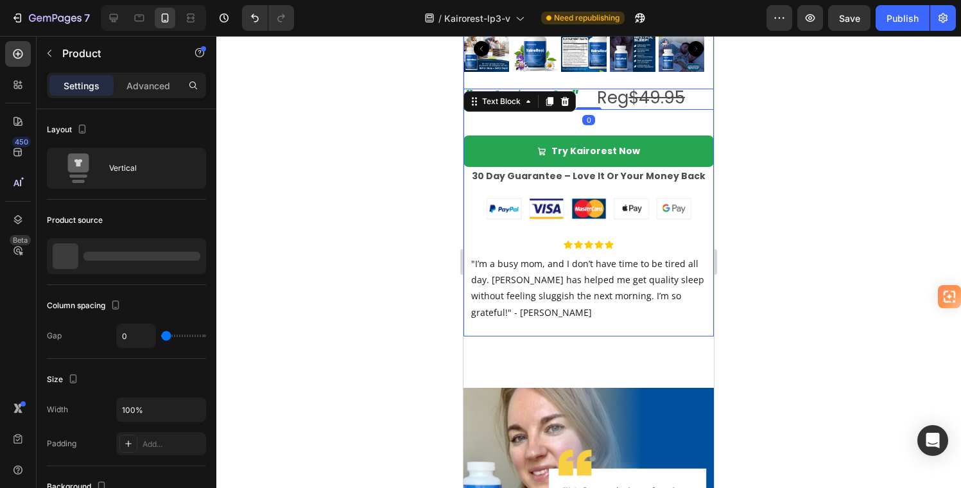
click at [611, 138] on div ""Sale $24.95" Reg $49.95 Text Block 0 Row Try Kairorest Now Add to Cart 30 Day …" at bounding box center [589, 213] width 250 height 248
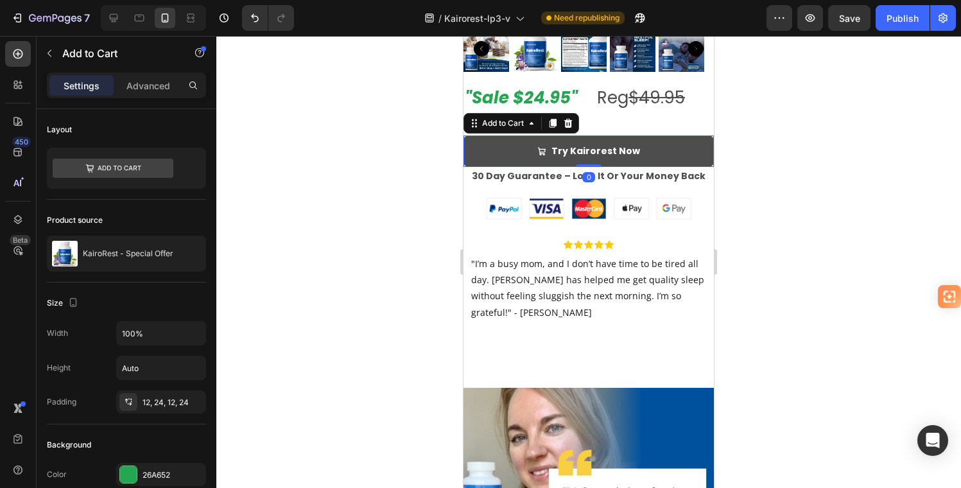
click at [612, 146] on button "Try Kairorest Now" at bounding box center [589, 151] width 250 height 31
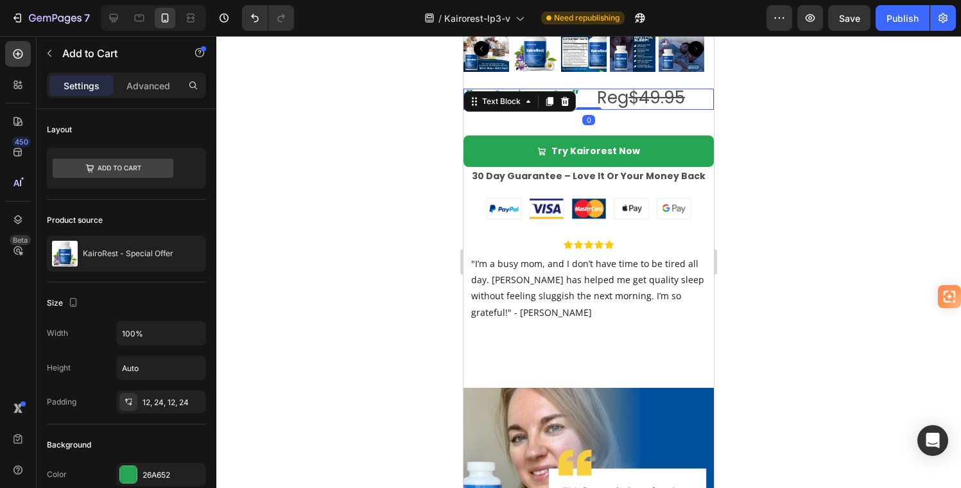
click at [627, 98] on span "Reg $49.95" at bounding box center [645, 97] width 97 height 23
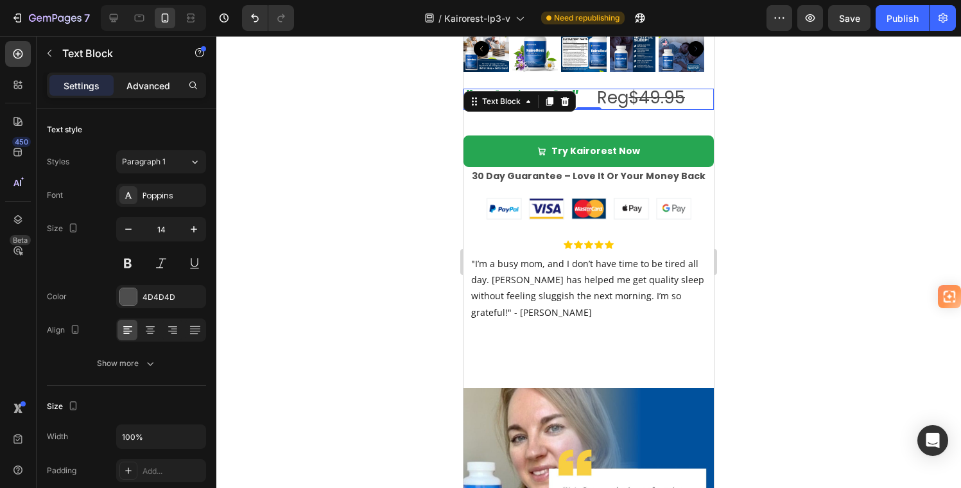
click at [158, 83] on p "Advanced" at bounding box center [149, 85] width 44 height 13
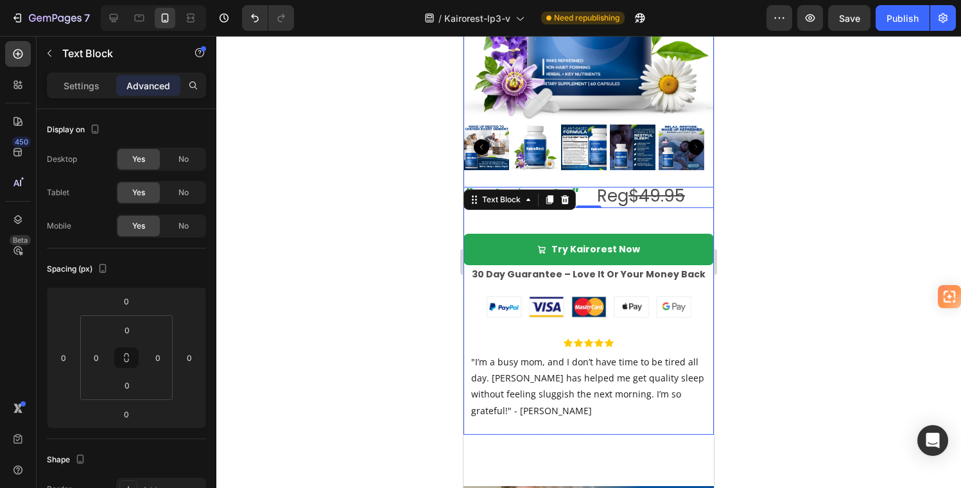
scroll to position [5595, 0]
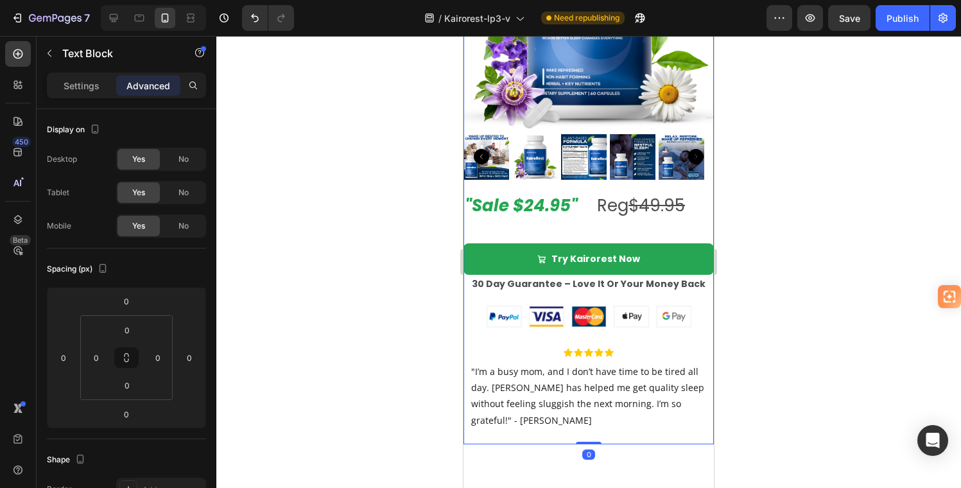
click at [652, 235] on div ""Sale $24.95" Reg $49.95 Text Block Row Try Kairorest Now Add to Cart 30 Day Gu…" at bounding box center [589, 321] width 250 height 248
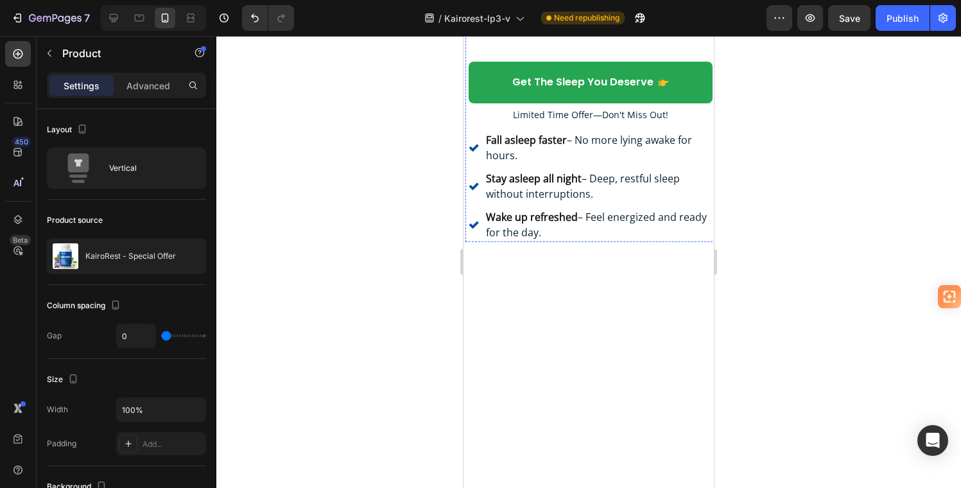
scroll to position [0, 0]
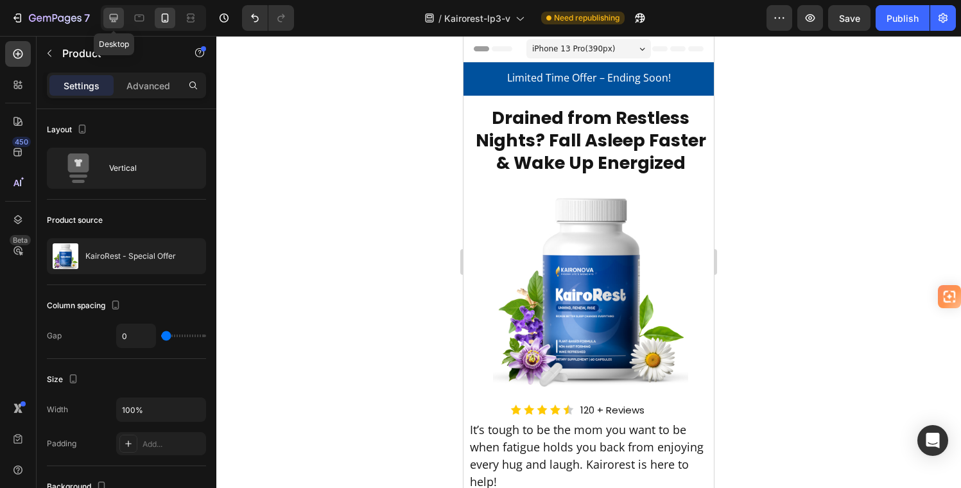
drag, startPoint x: 114, startPoint y: 17, endPoint x: 119, endPoint y: 22, distance: 6.8
click at [115, 17] on icon at bounding box center [113, 18] width 13 height 13
type input "32"
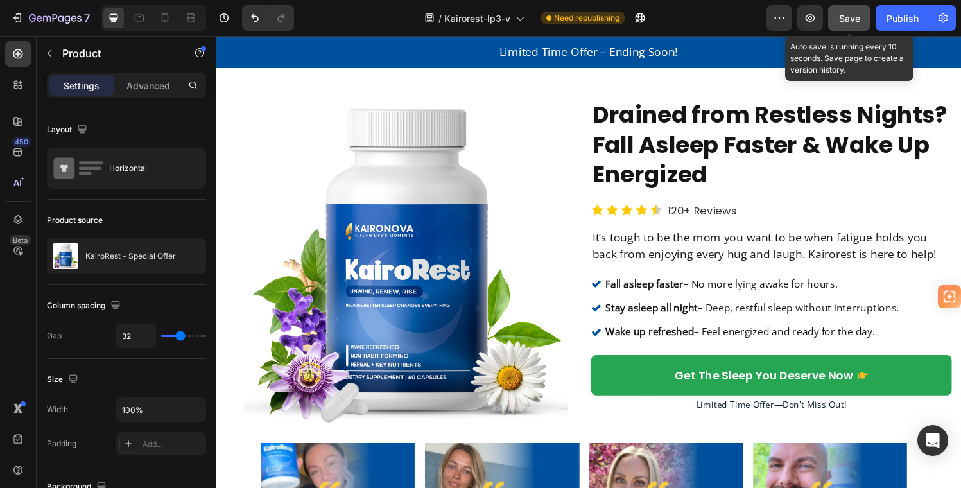
click at [850, 19] on span "Save" at bounding box center [849, 18] width 21 height 11
